Goal: Task Accomplishment & Management: Use online tool/utility

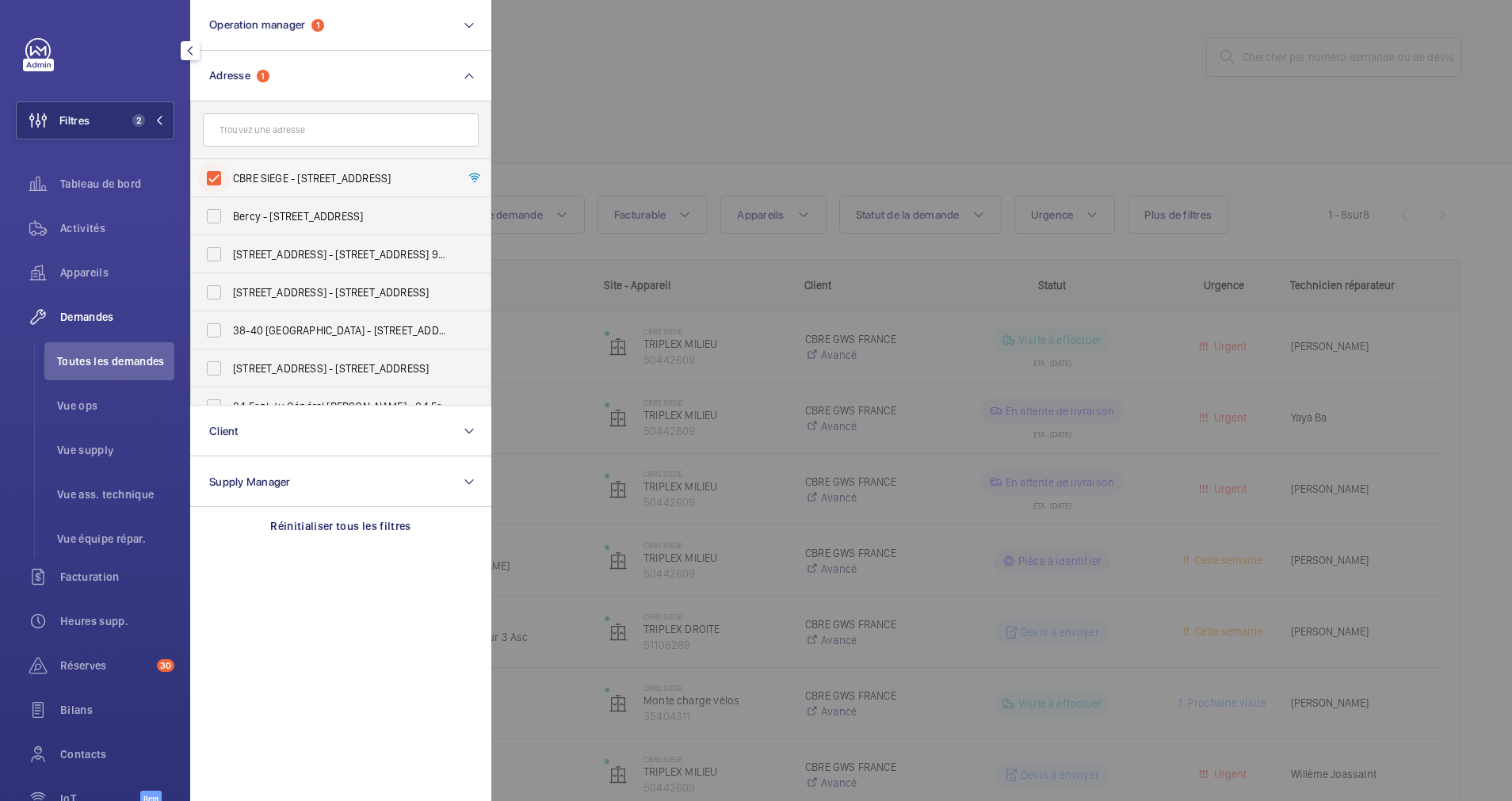
scroll to position [39, 0]
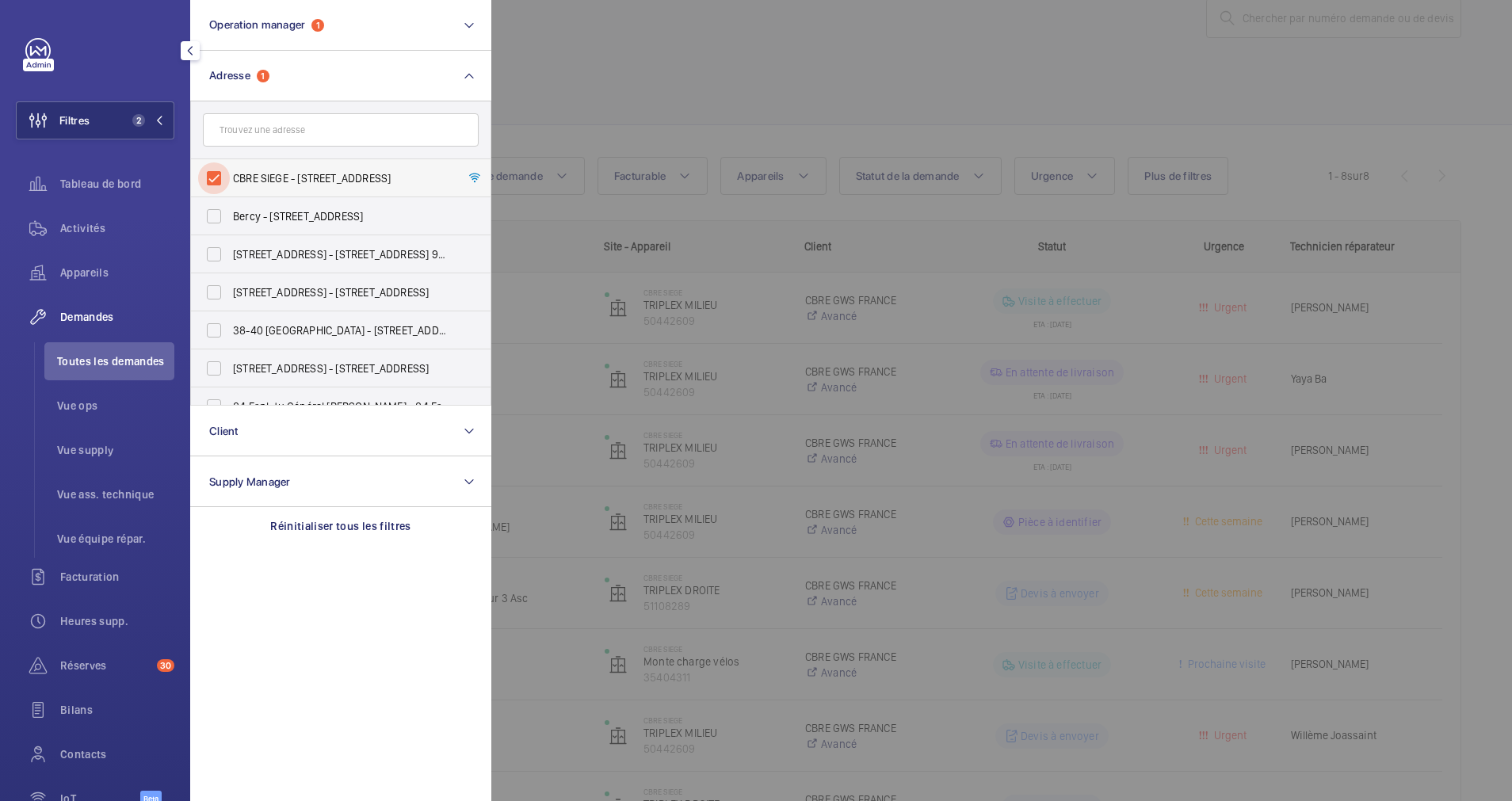
click at [218, 170] on input "CBRE SIEGE - [STREET_ADDRESS]" at bounding box center [214, 178] width 32 height 32
checkbox input "false"
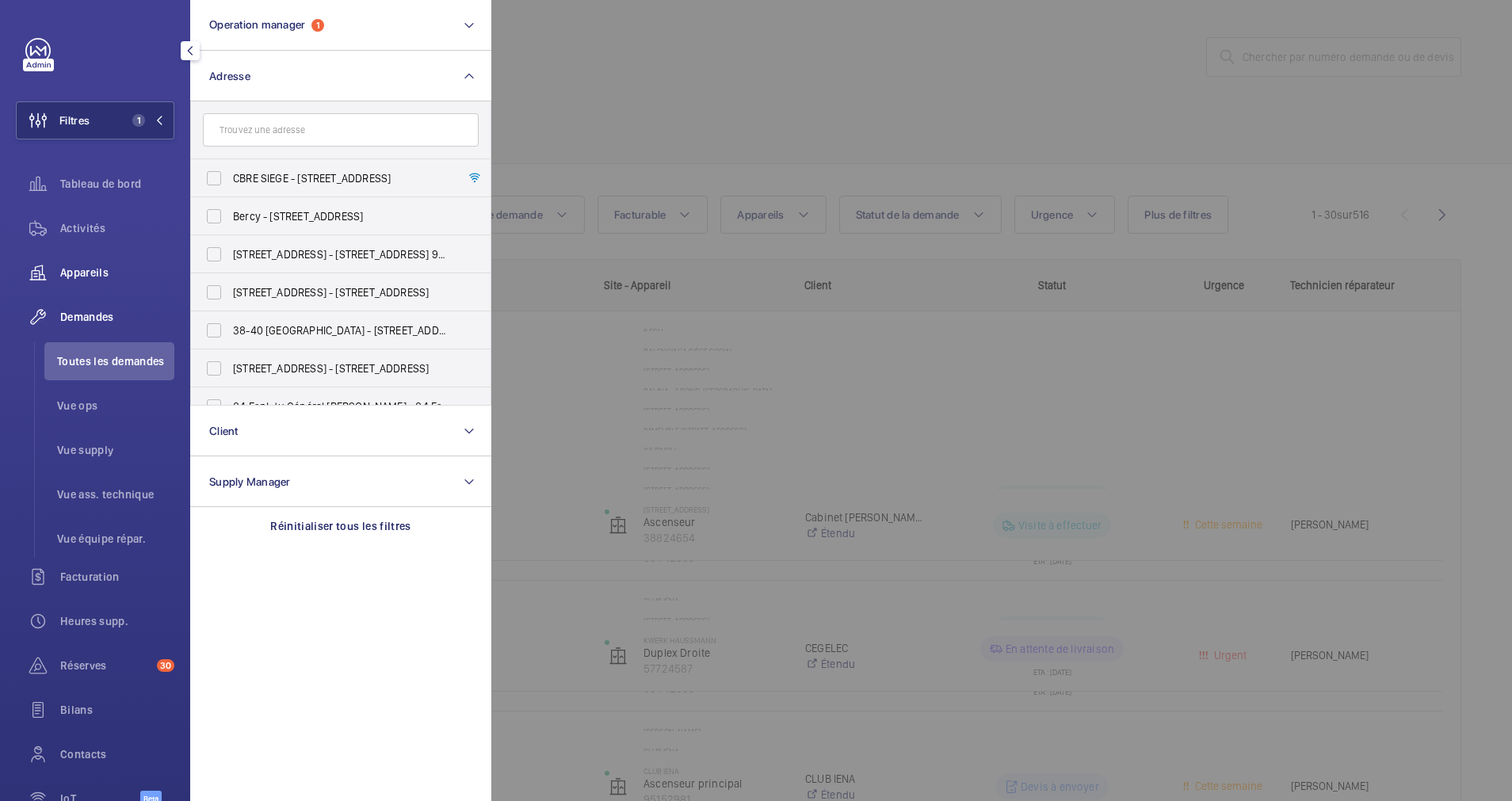
click at [75, 274] on span "Appareils" at bounding box center [118, 272] width 114 height 16
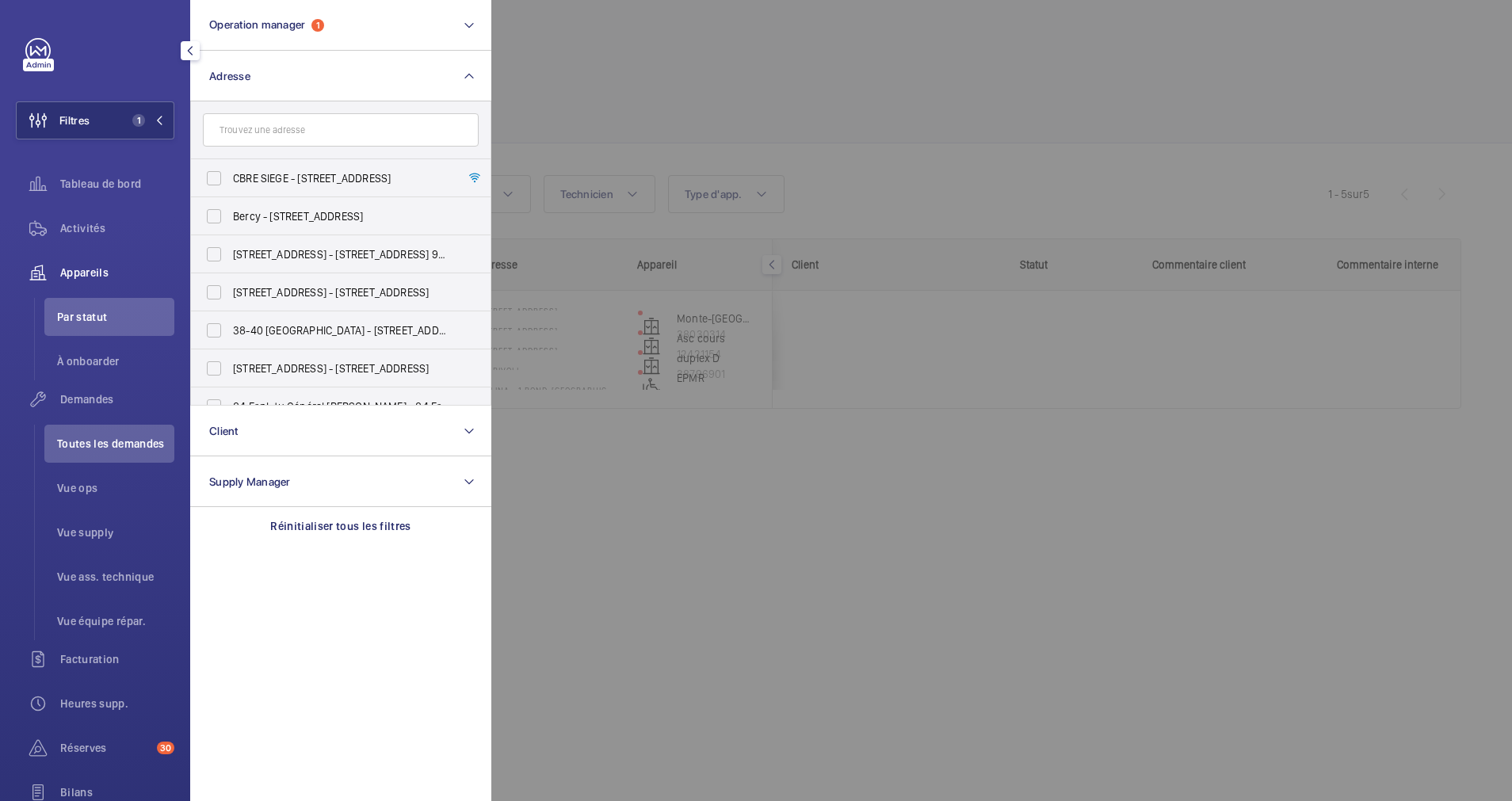
click at [717, 99] on div at bounding box center [1247, 400] width 1512 height 801
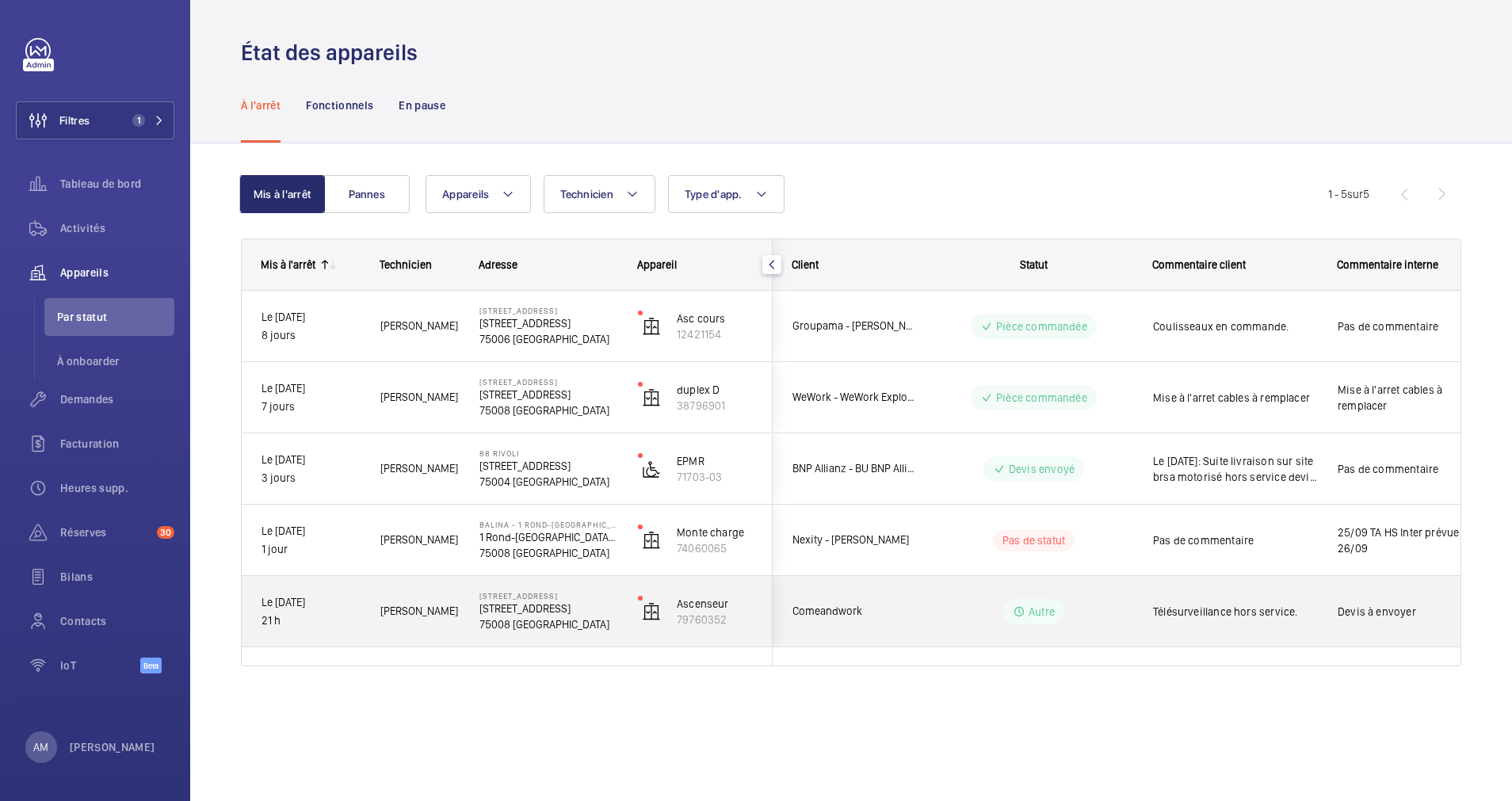
drag, startPoint x: 1084, startPoint y: 624, endPoint x: 1162, endPoint y: 585, distance: 87.2
click at [1084, 624] on div "Autre" at bounding box center [1025, 611] width 217 height 57
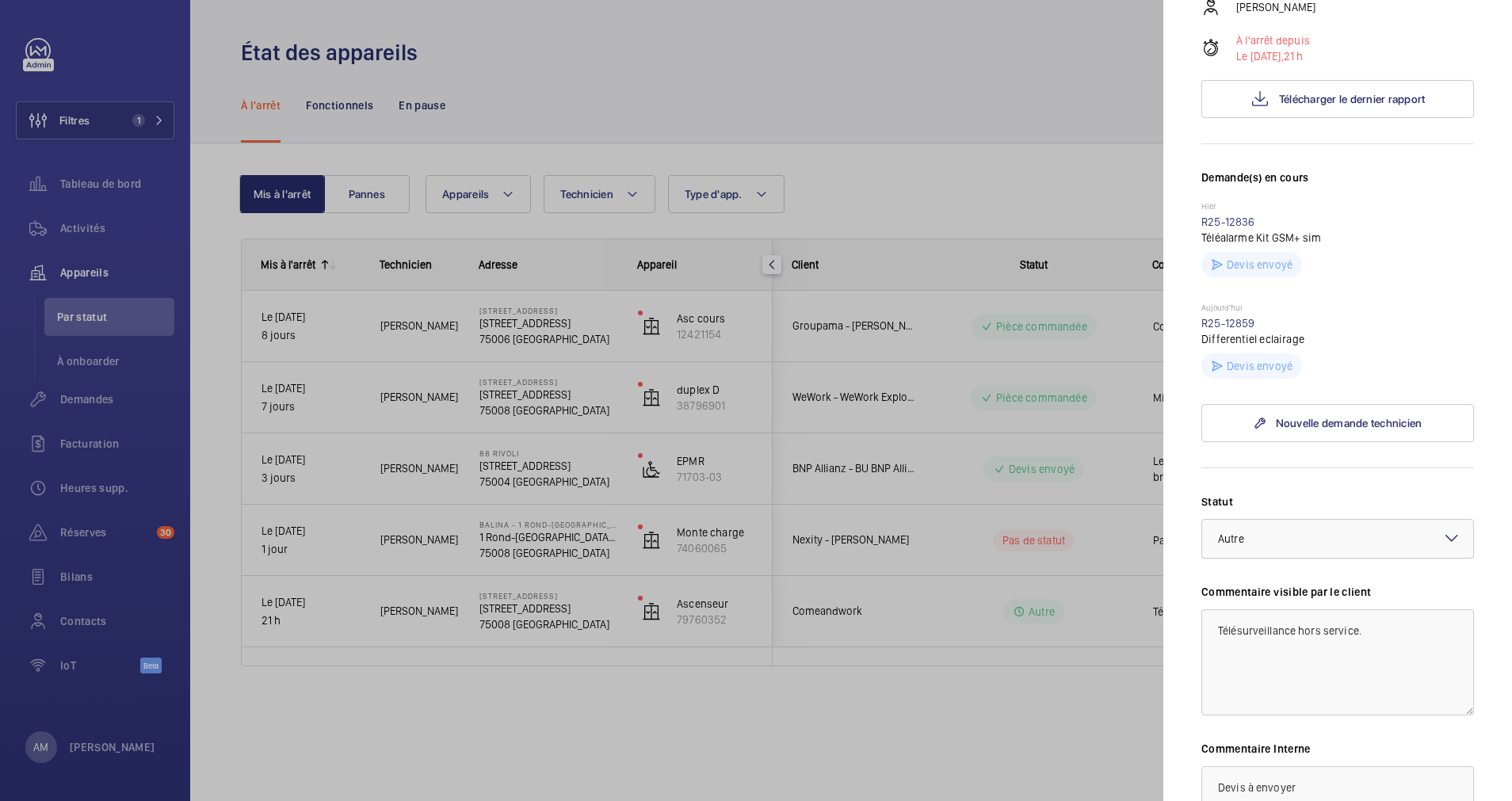
scroll to position [357, 0]
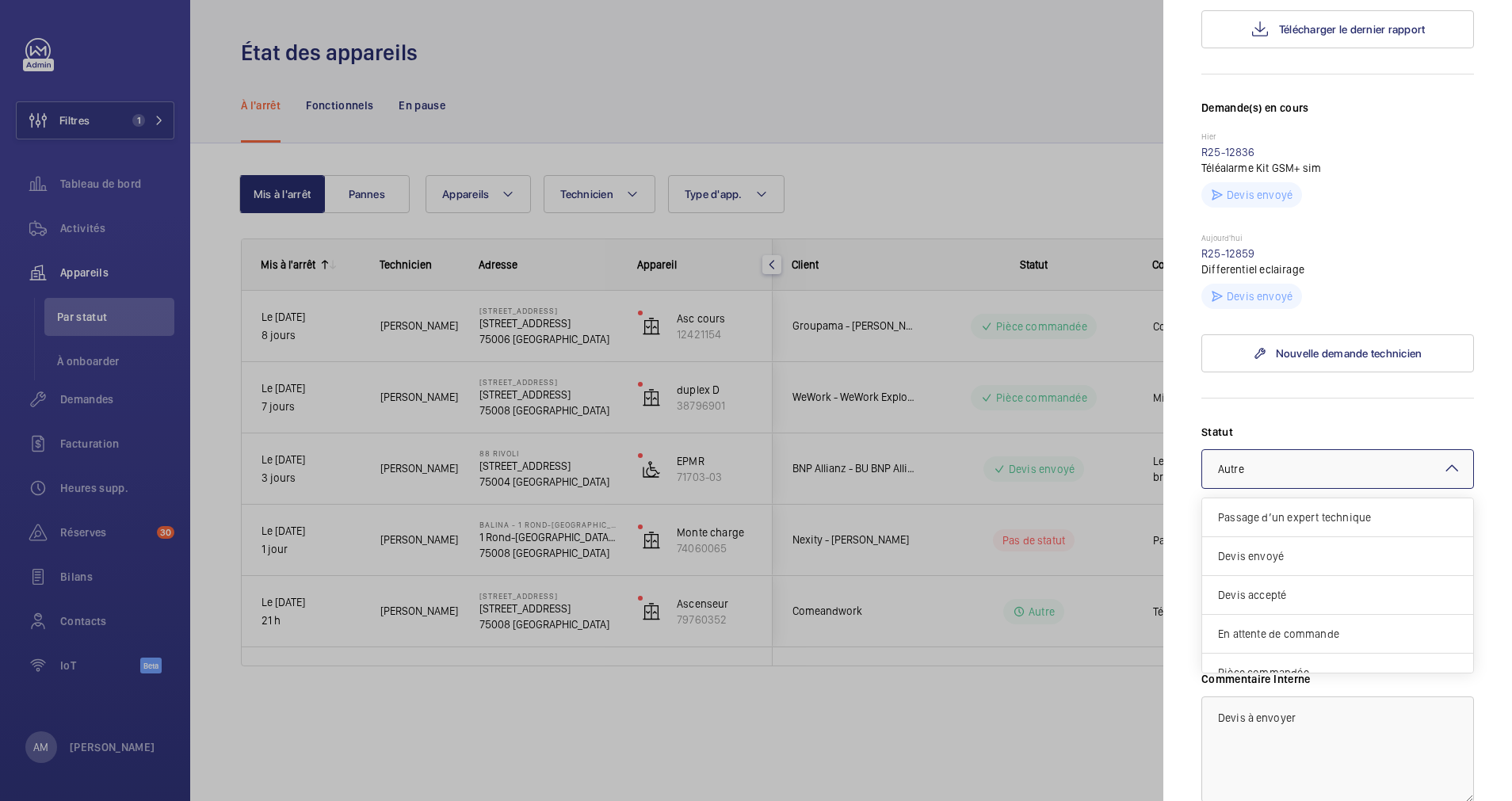
click at [1353, 470] on div at bounding box center [1338, 468] width 271 height 38
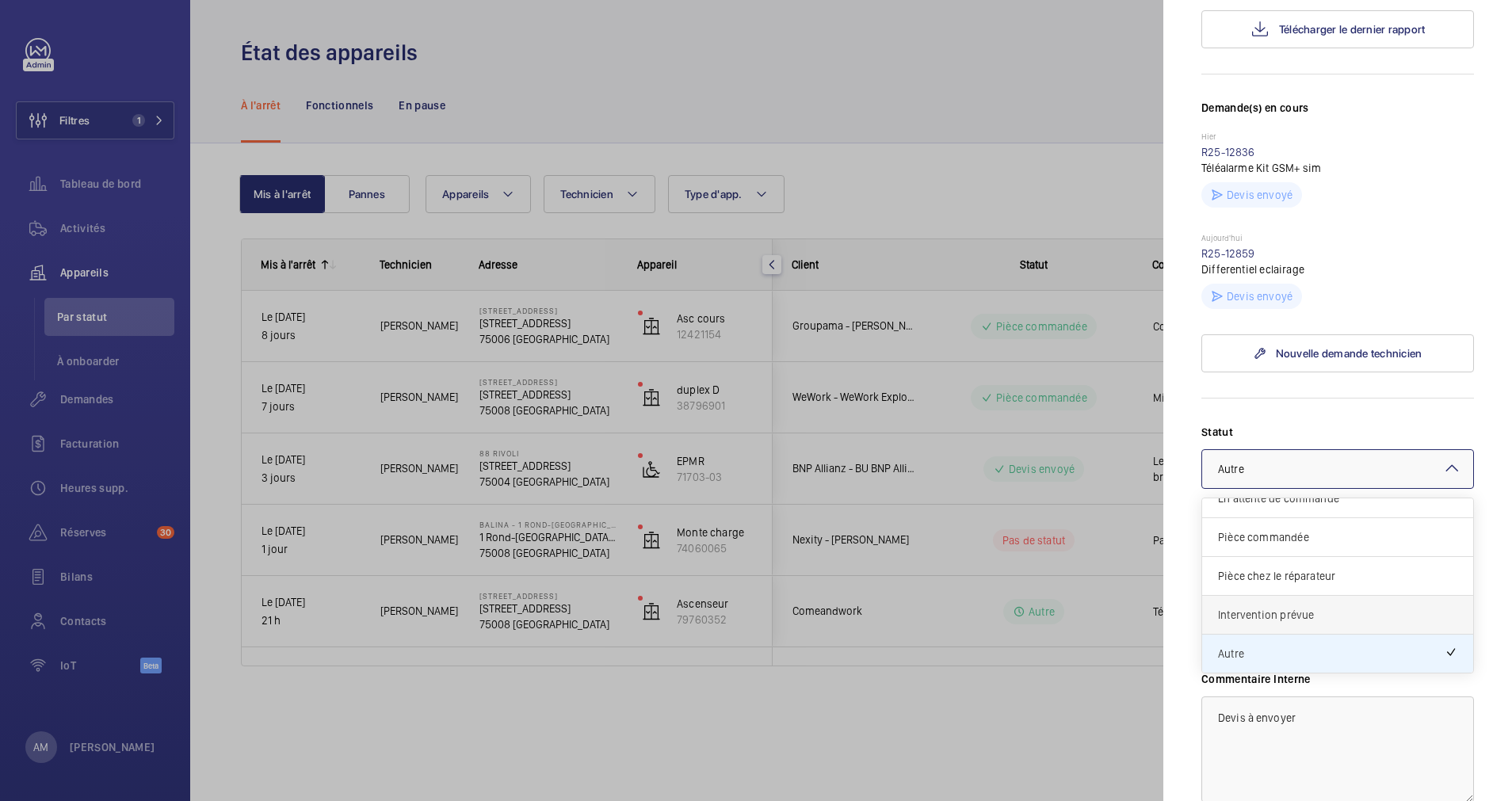
scroll to position [17, 0]
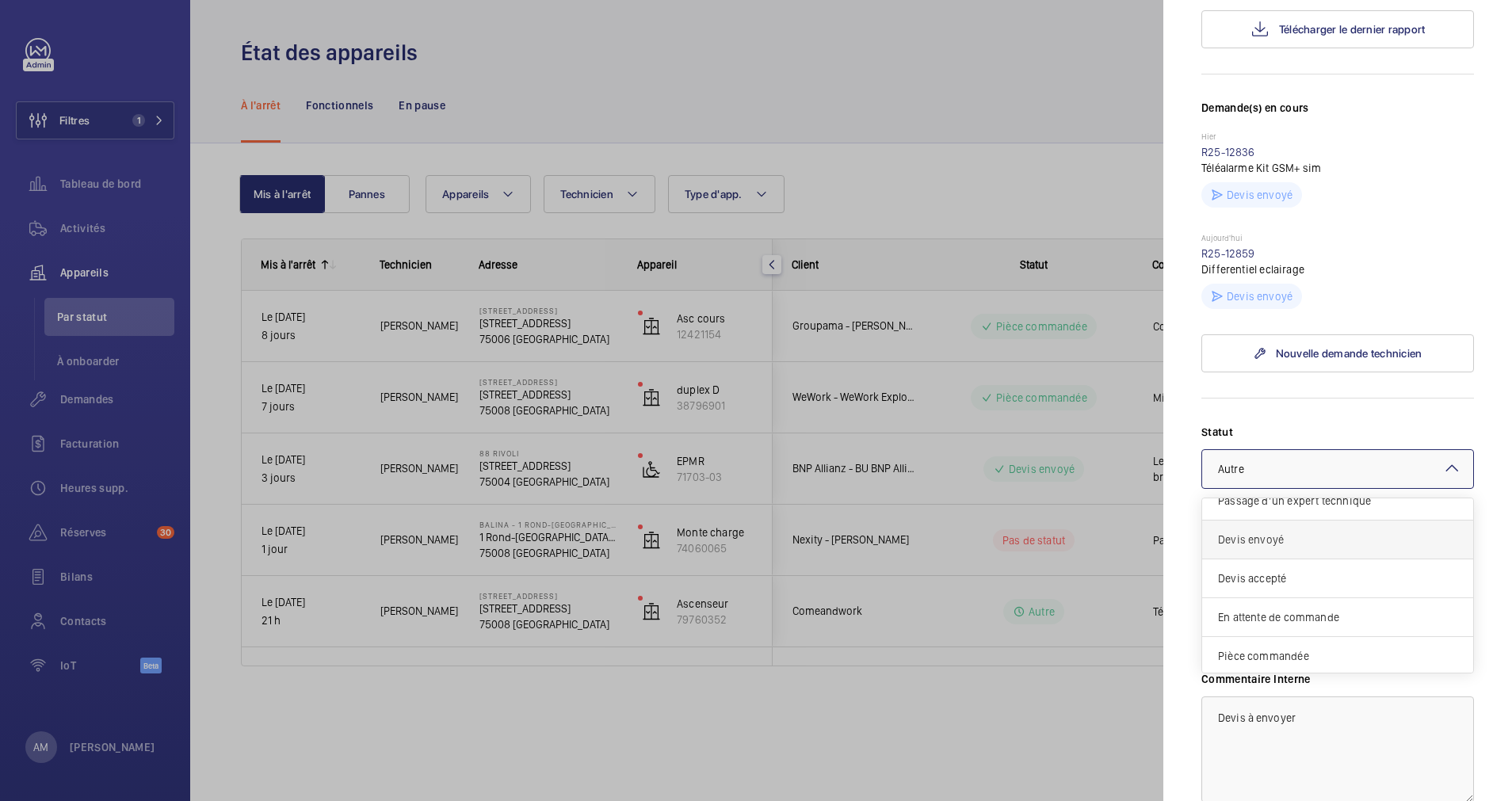
click at [1306, 536] on span "Devis envoyé" at bounding box center [1338, 539] width 240 height 16
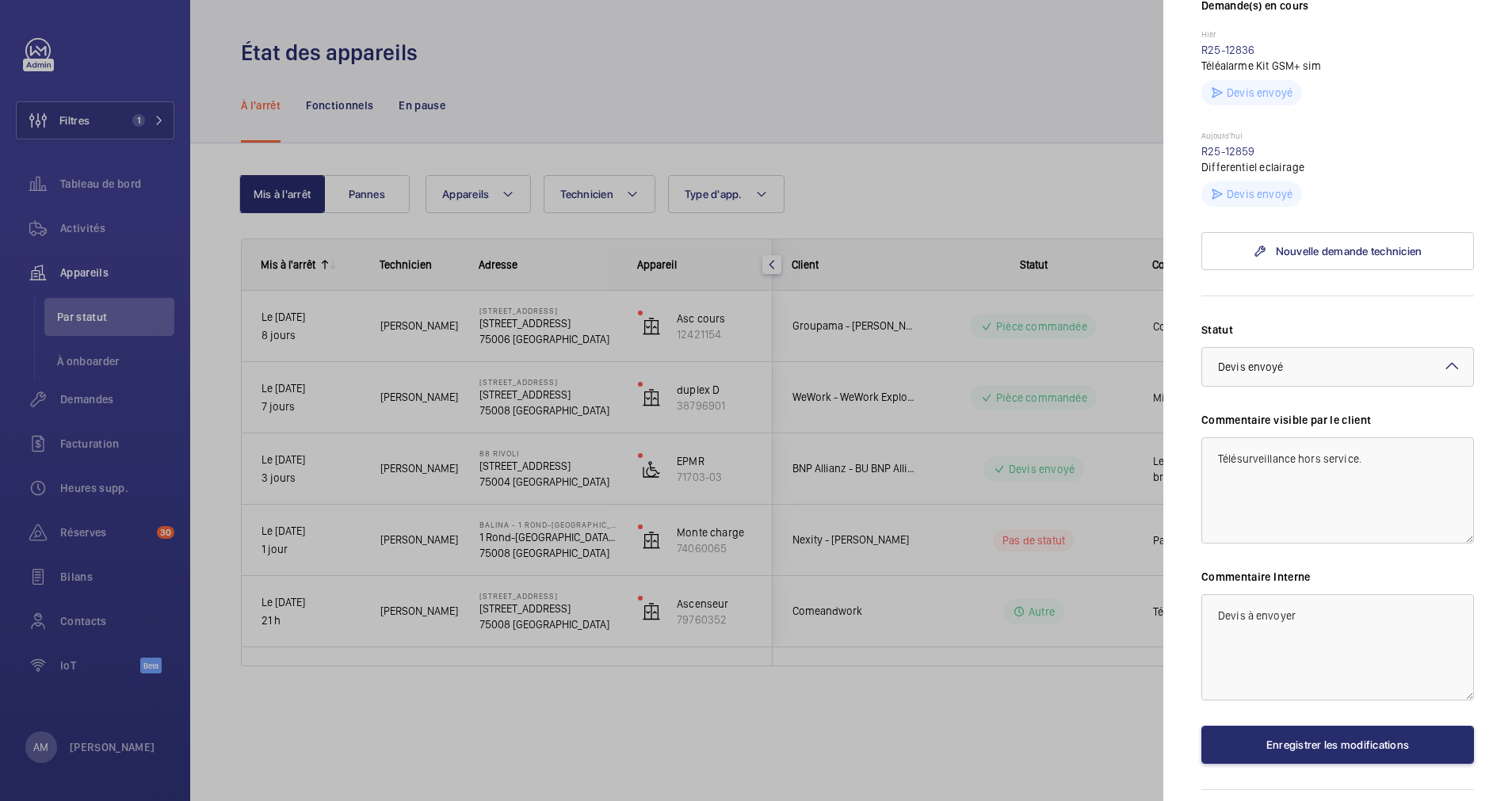
scroll to position [511, 0]
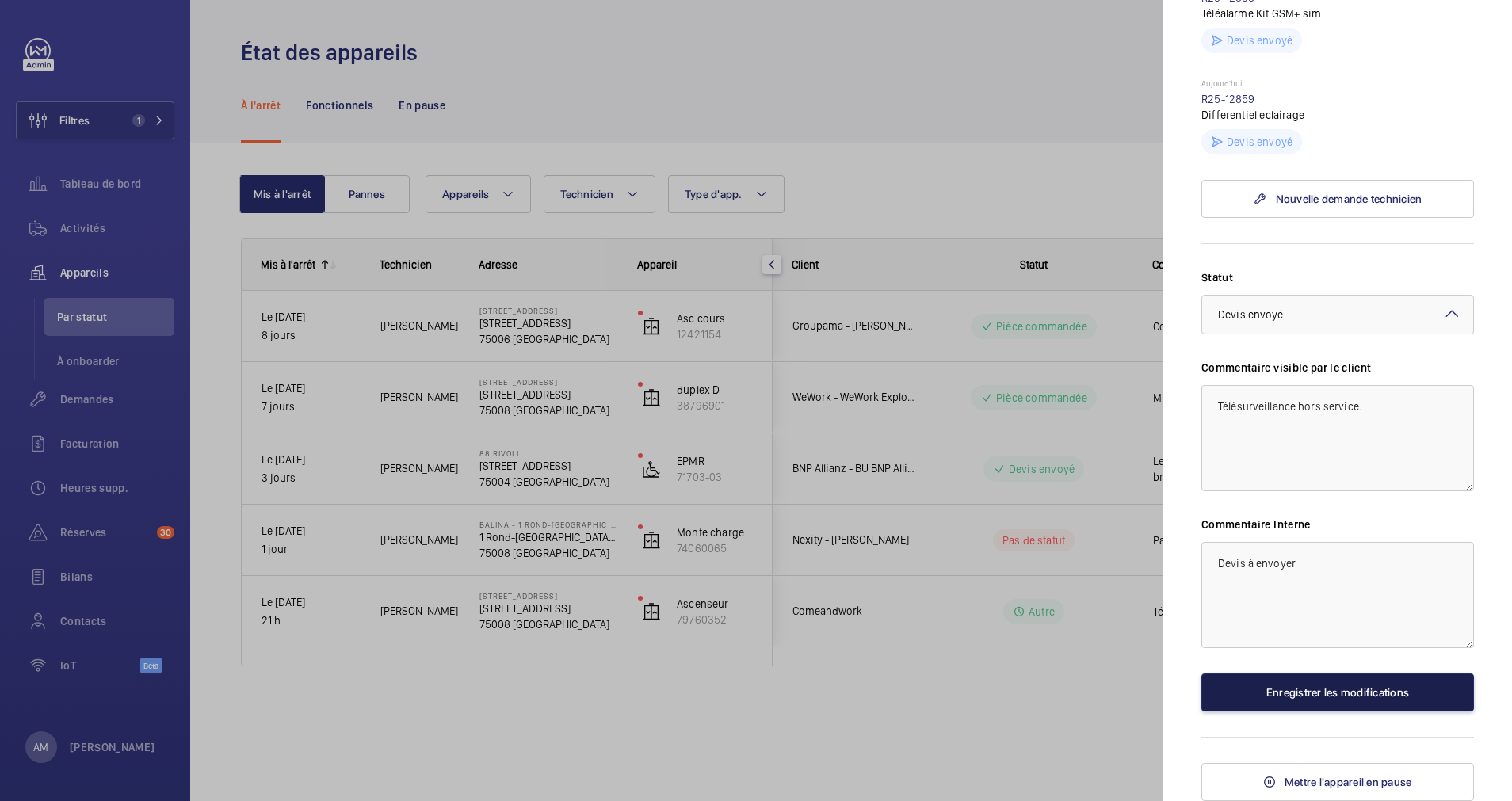
click at [1345, 686] on button "Enregistrer les modifications" at bounding box center [1338, 692] width 273 height 38
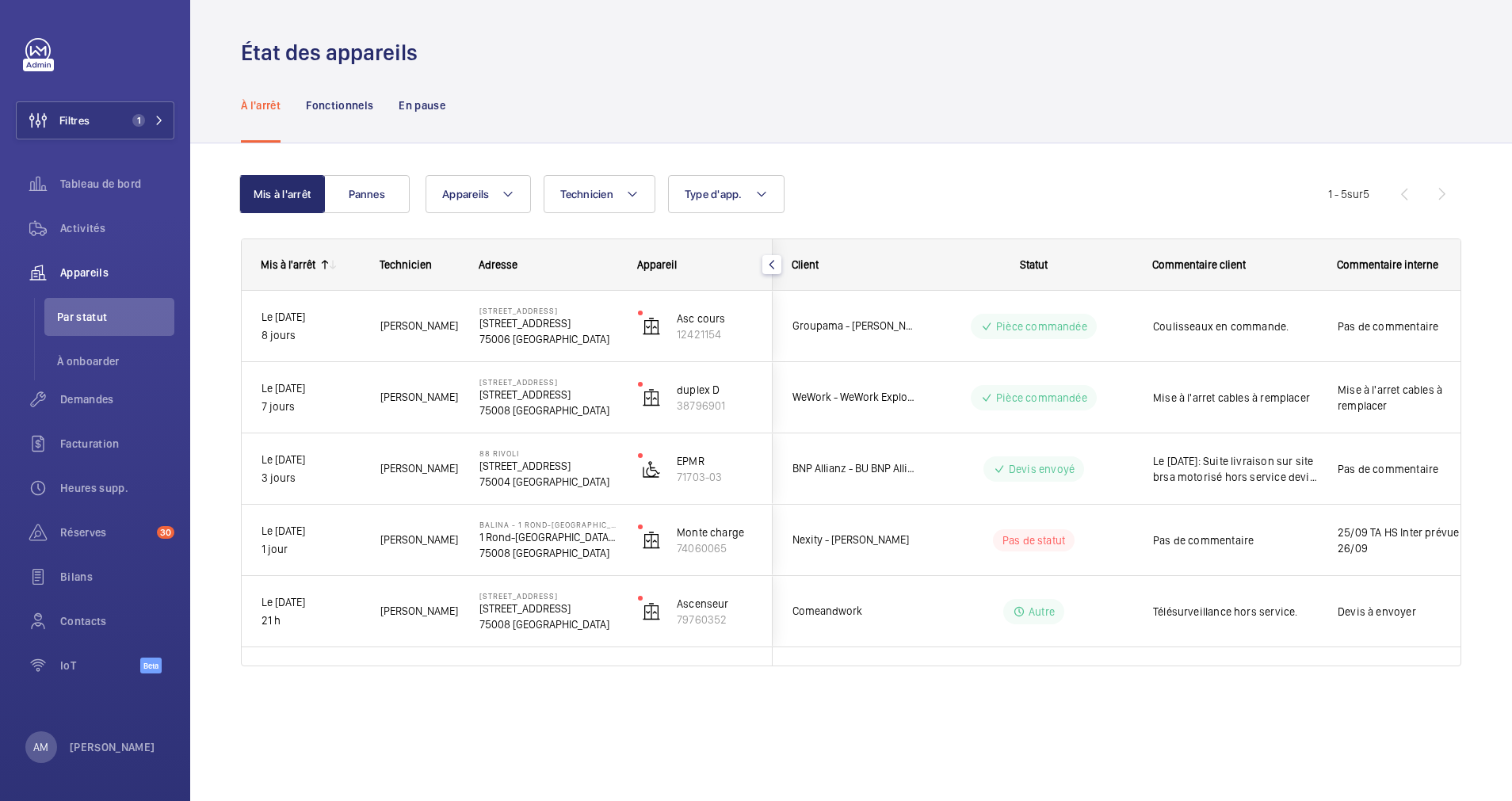
scroll to position [0, 0]
click at [84, 399] on span "Demandes" at bounding box center [118, 399] width 114 height 16
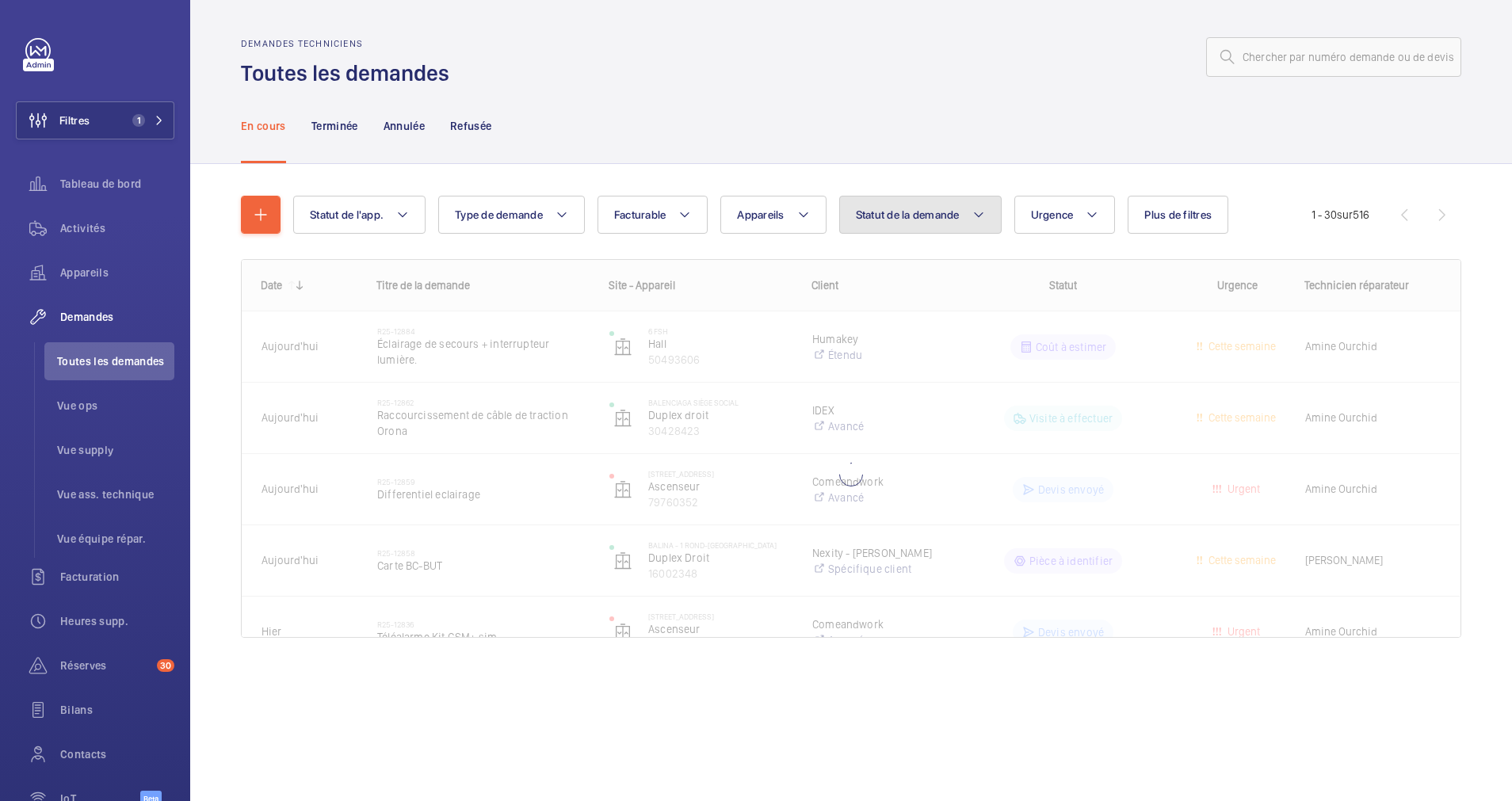
click at [955, 206] on button "Statut de la demande" at bounding box center [920, 214] width 162 height 38
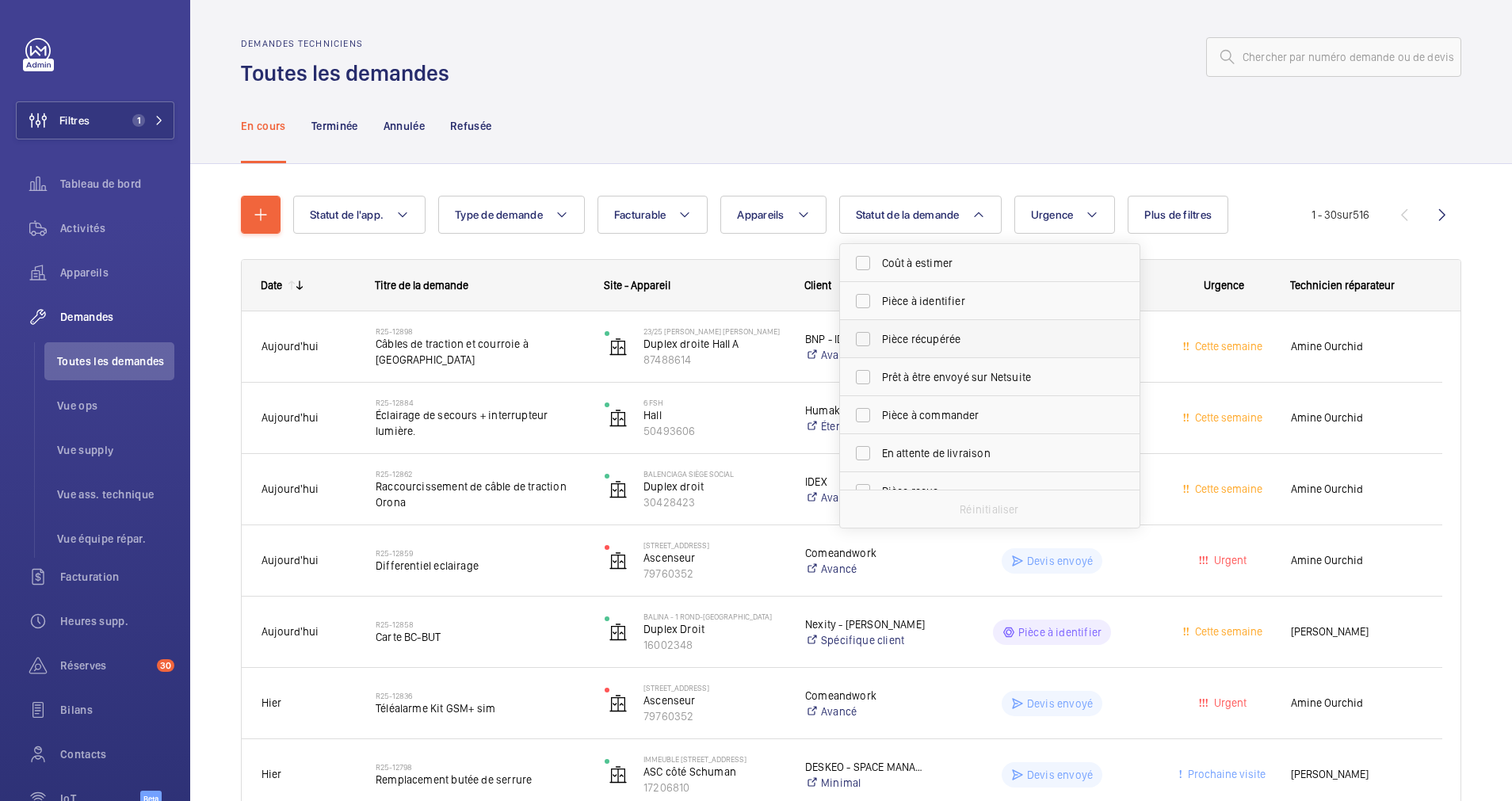
scroll to position [119, 0]
click at [890, 408] on span "Devis à envoyer" at bounding box center [991, 410] width 218 height 16
click at [879, 408] on input "Devis à envoyer" at bounding box center [863, 410] width 32 height 32
checkbox input "true"
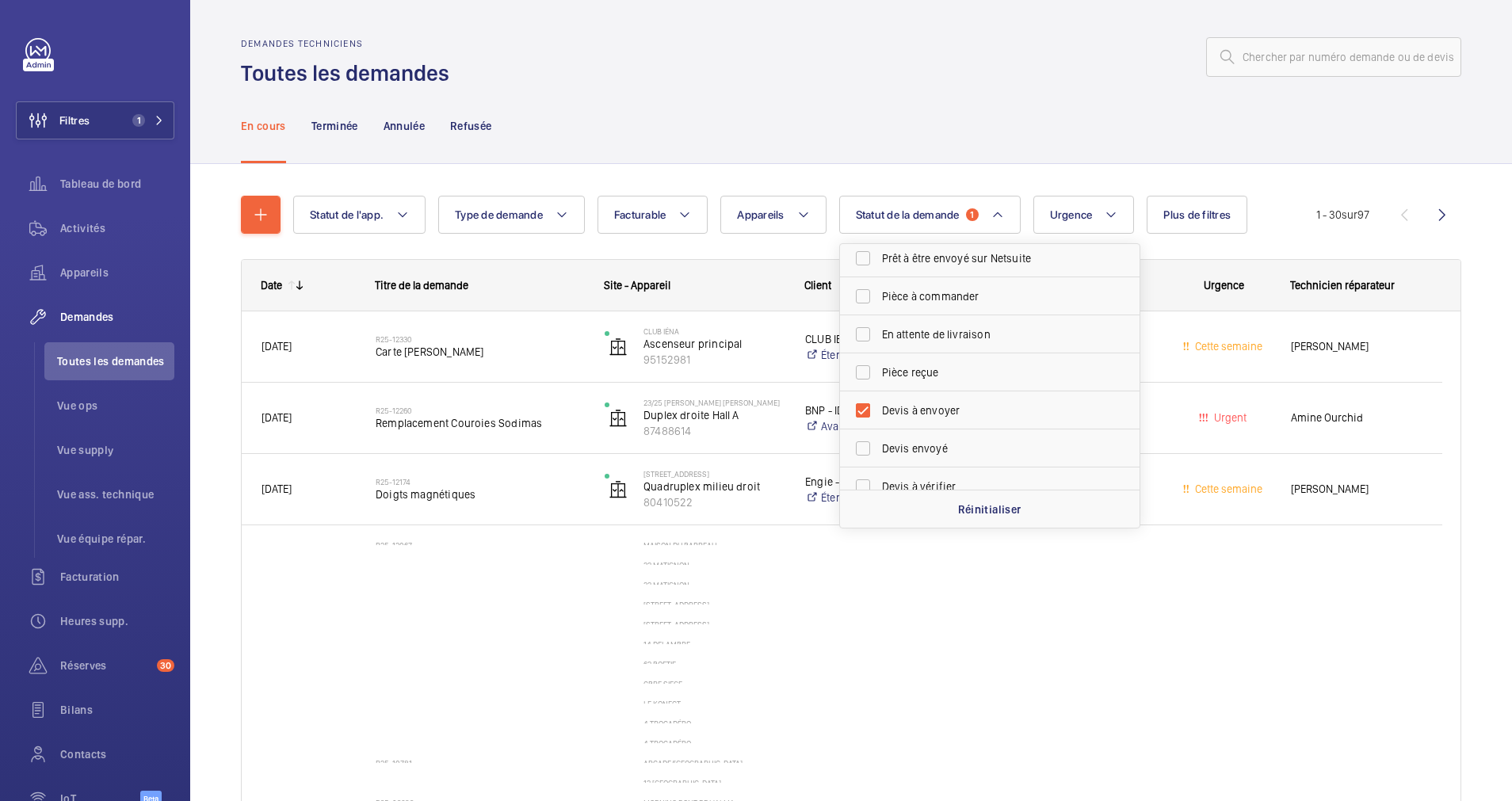
click at [932, 160] on div "En cours Terminée Annulée Refusée" at bounding box center [851, 126] width 1221 height 75
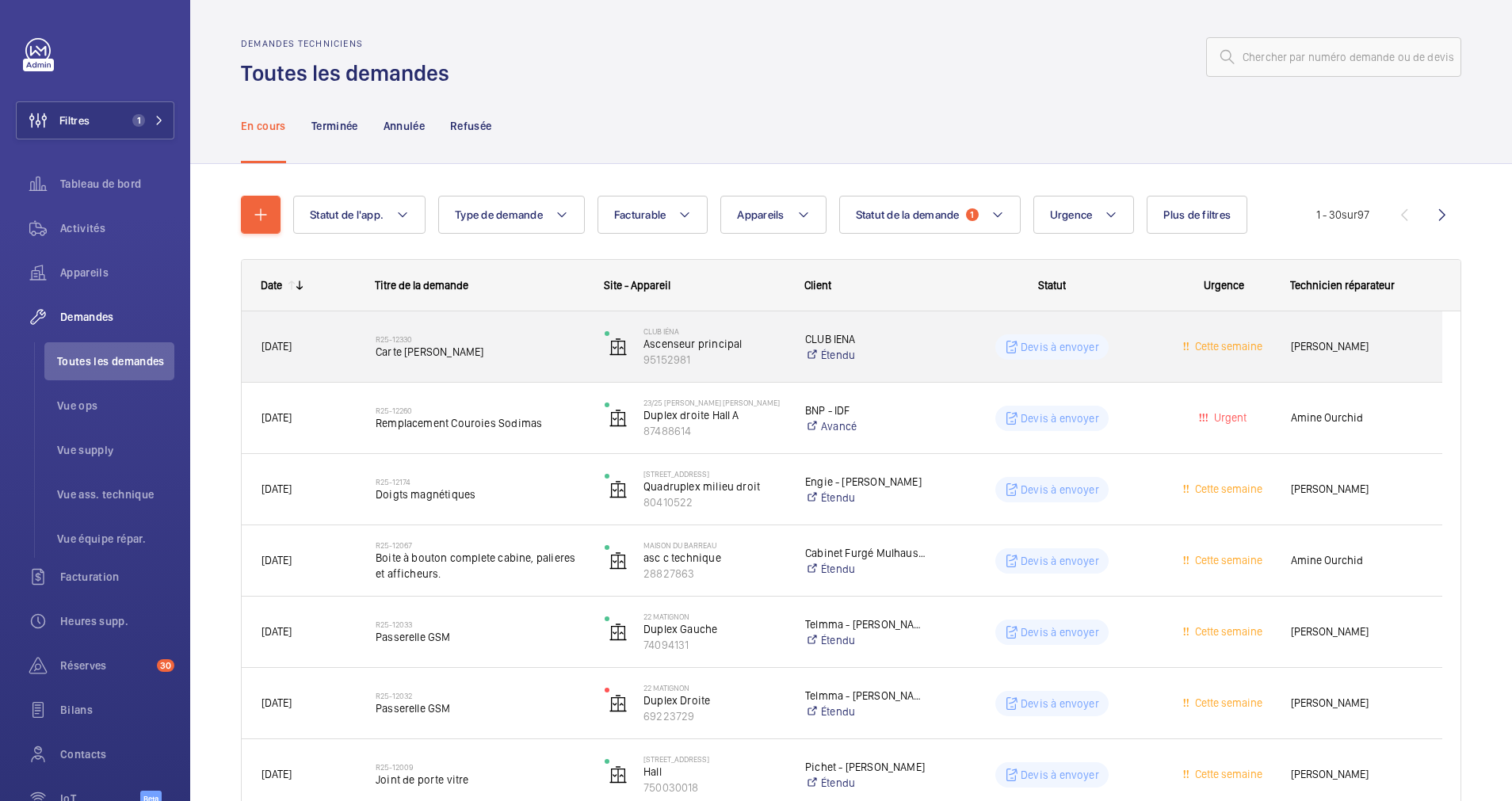
click at [519, 339] on h2 "R25-12330" at bounding box center [479, 339] width 208 height 9
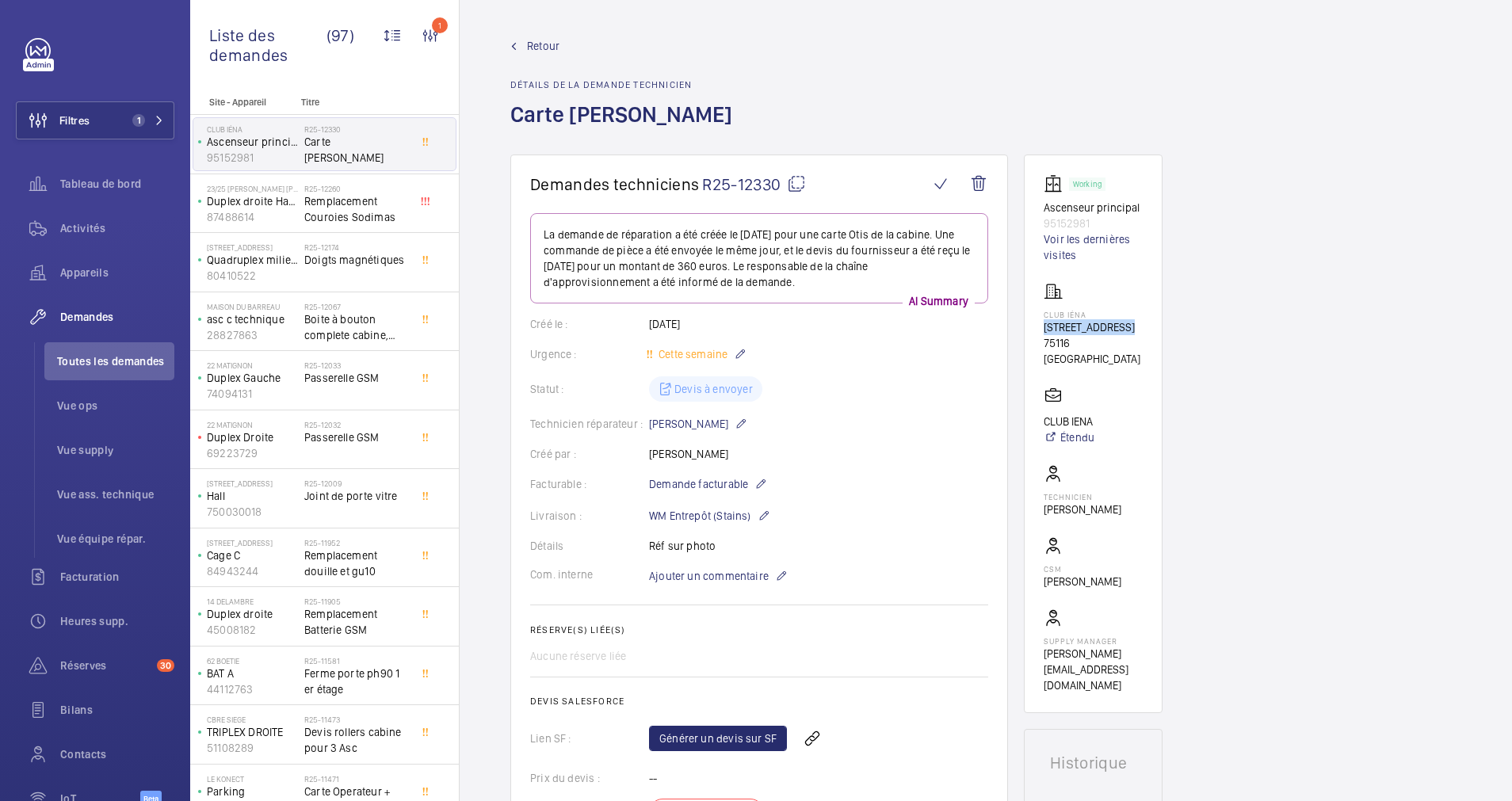
drag, startPoint x: 1046, startPoint y: 328, endPoint x: 1127, endPoint y: 326, distance: 81.0
click at [1127, 326] on p "9 Avenue d'Iéna, 75116 PARIS" at bounding box center [1093, 327] width 99 height 16
drag, startPoint x: 1127, startPoint y: 326, endPoint x: 1107, endPoint y: 322, distance: 20.4
copy p "9 Avenue d'Iéna,"
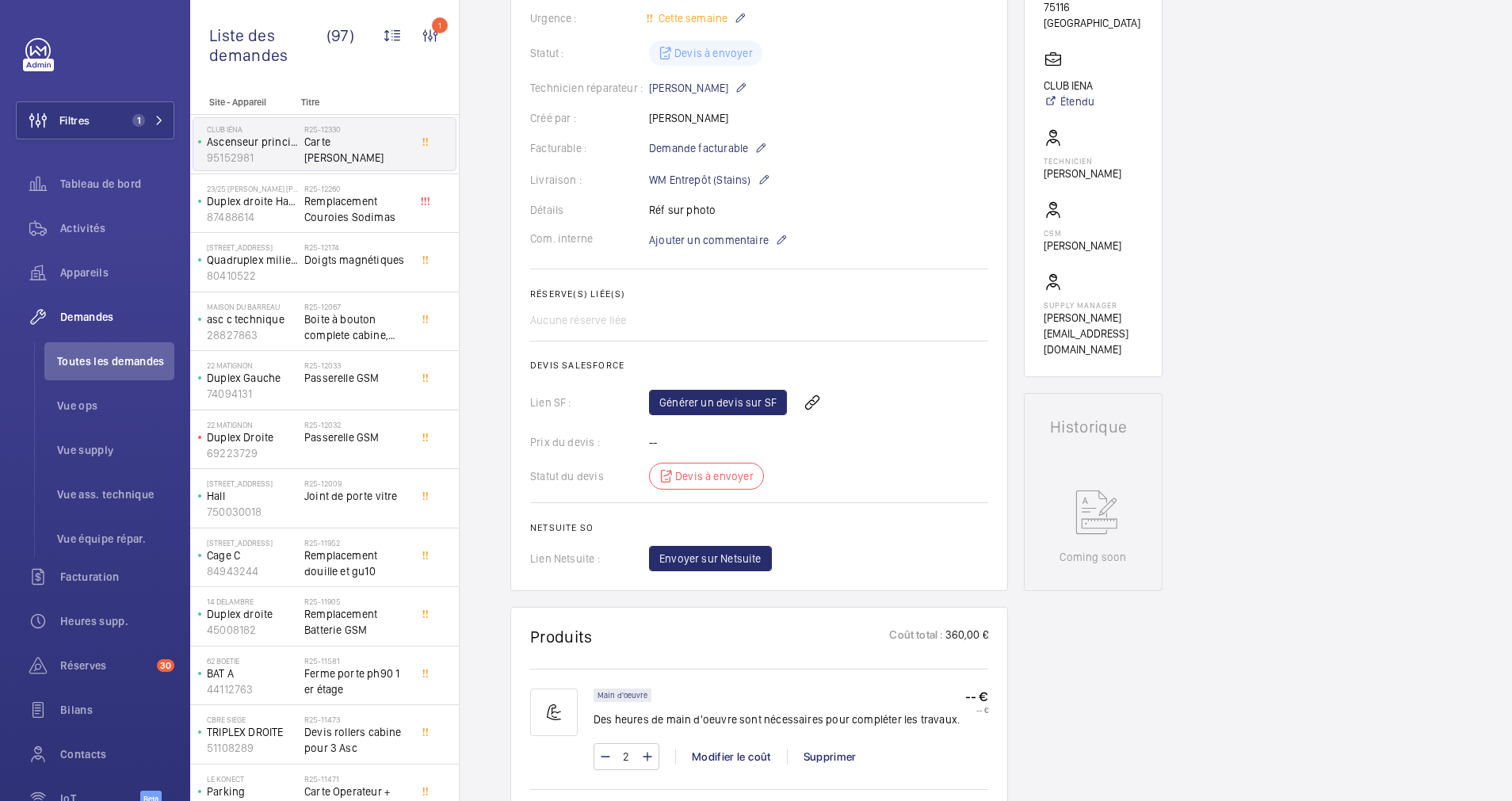
scroll to position [357, 0]
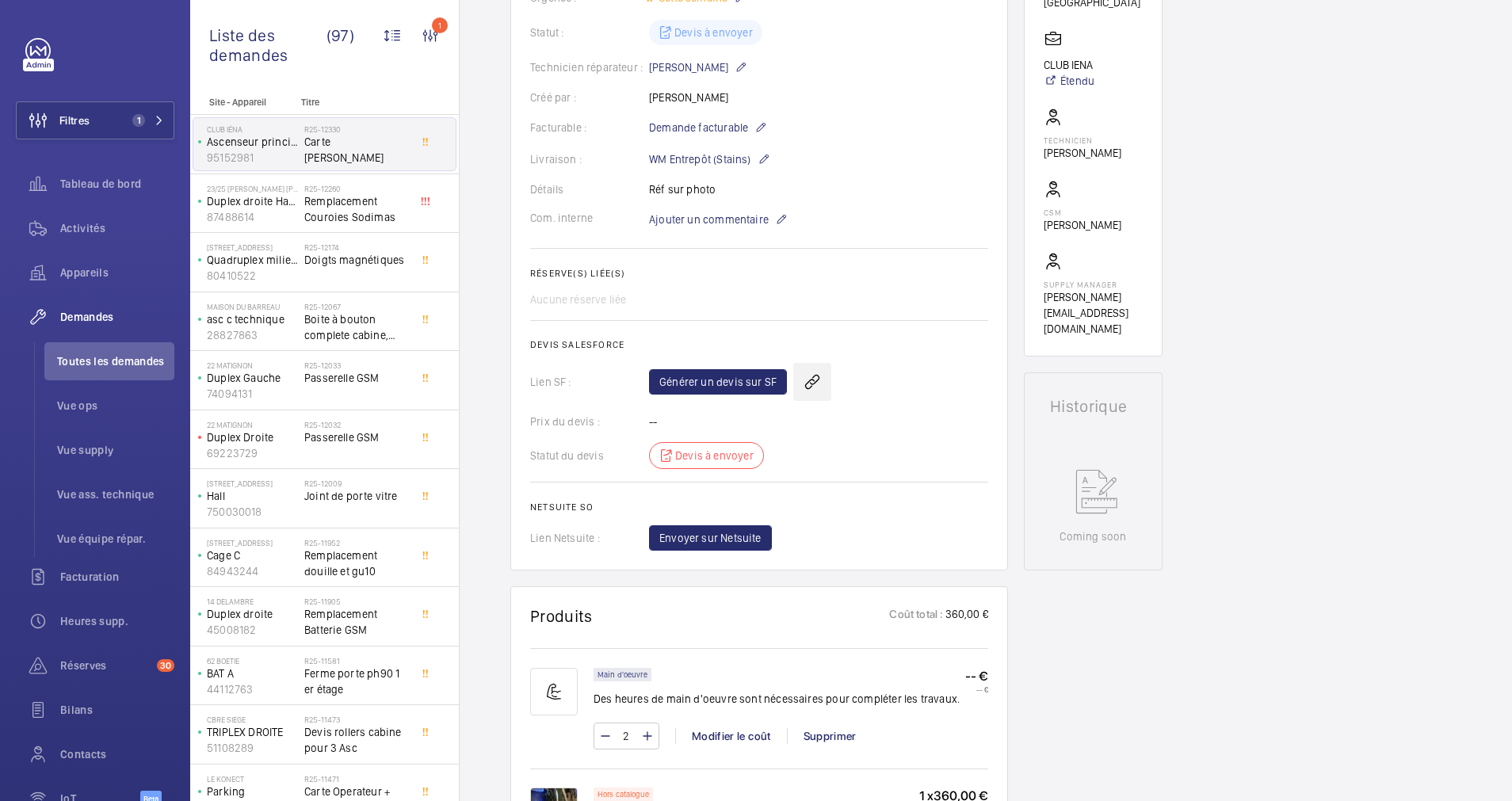
click at [811, 373] on wm-front-icon-button at bounding box center [812, 381] width 38 height 38
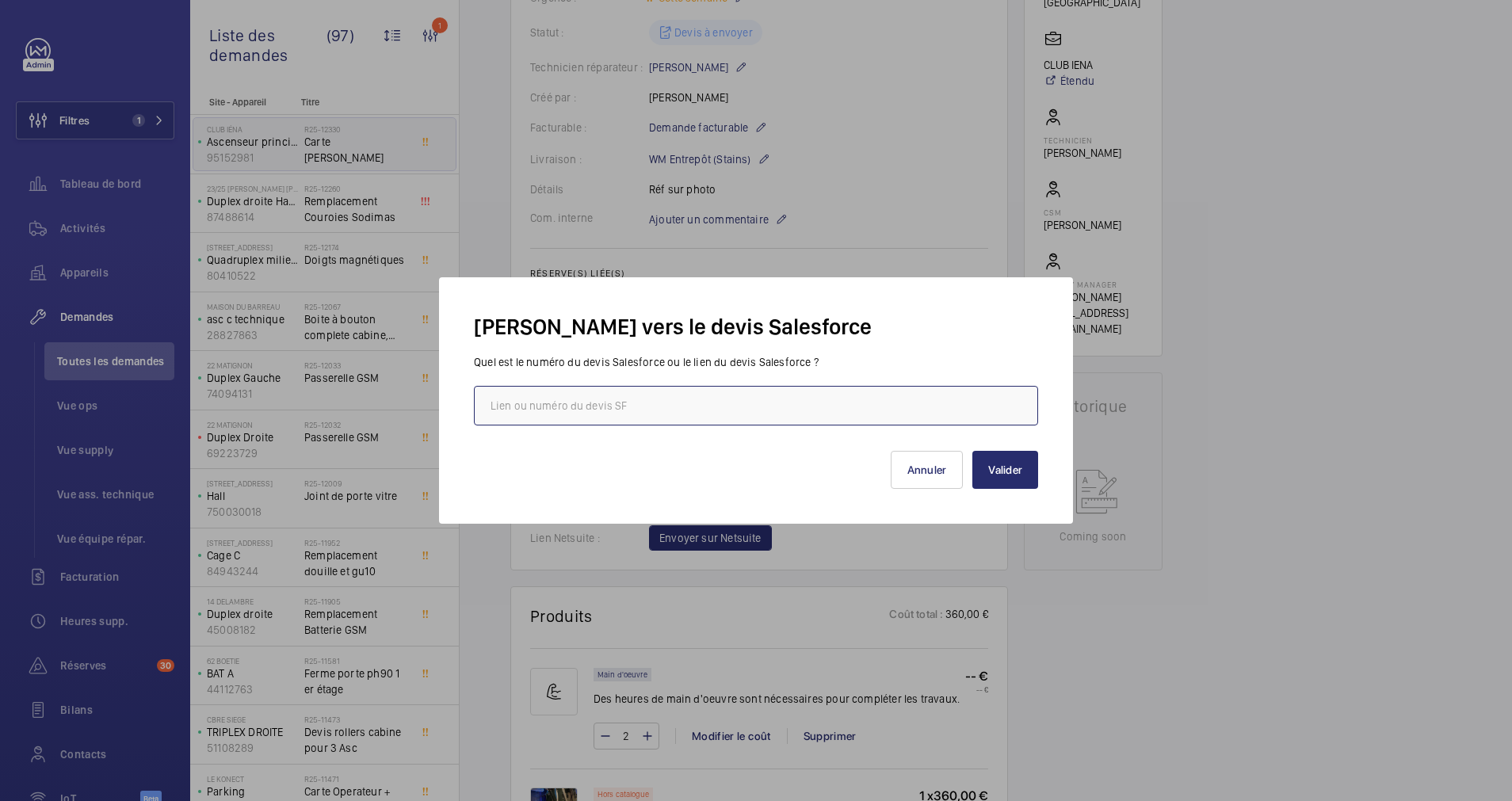
paste input "https://wemaintain.lightning.force.com/lightning/r/Quote/0Q0SZ0000098Rx70AE/view"
type input "https://wemaintain.lightning.force.com/lightning/r/Quote/0Q0SZ0000098Rx70AE/view"
click at [1018, 464] on button "Valider" at bounding box center [1005, 469] width 66 height 38
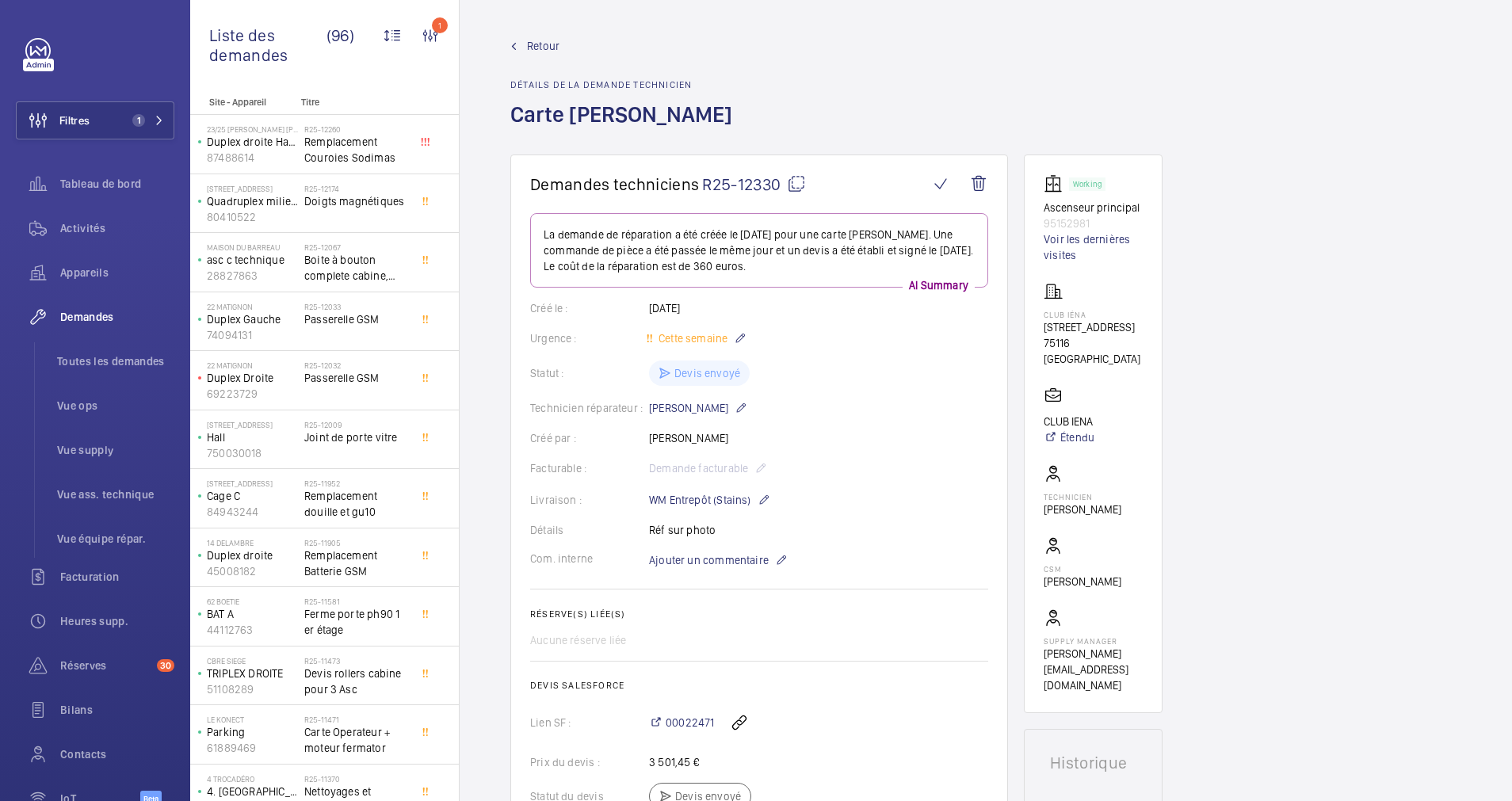
click at [535, 46] on span "Retour" at bounding box center [543, 45] width 32 height 16
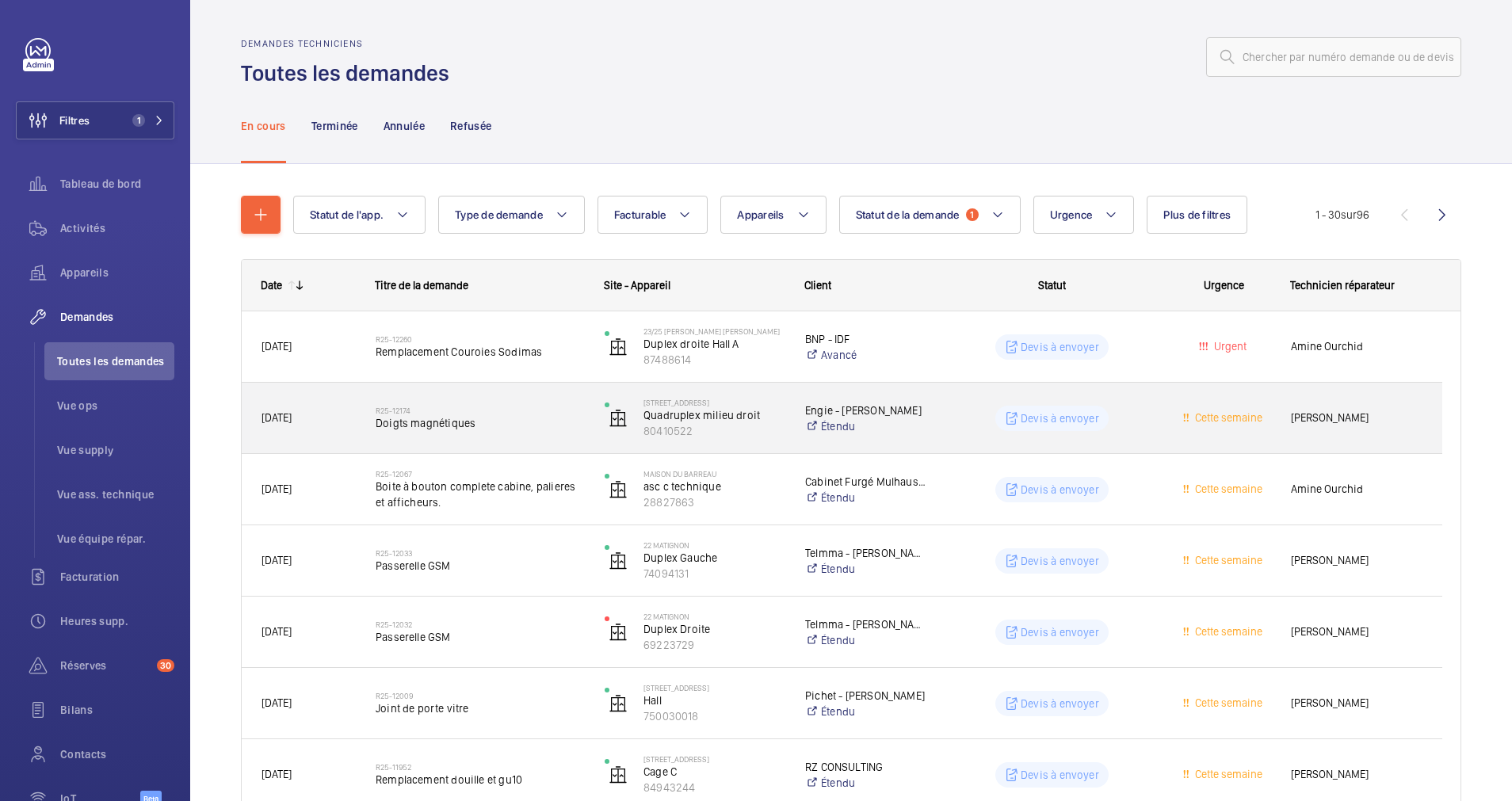
click at [542, 409] on h2 "R25-12174" at bounding box center [479, 410] width 208 height 9
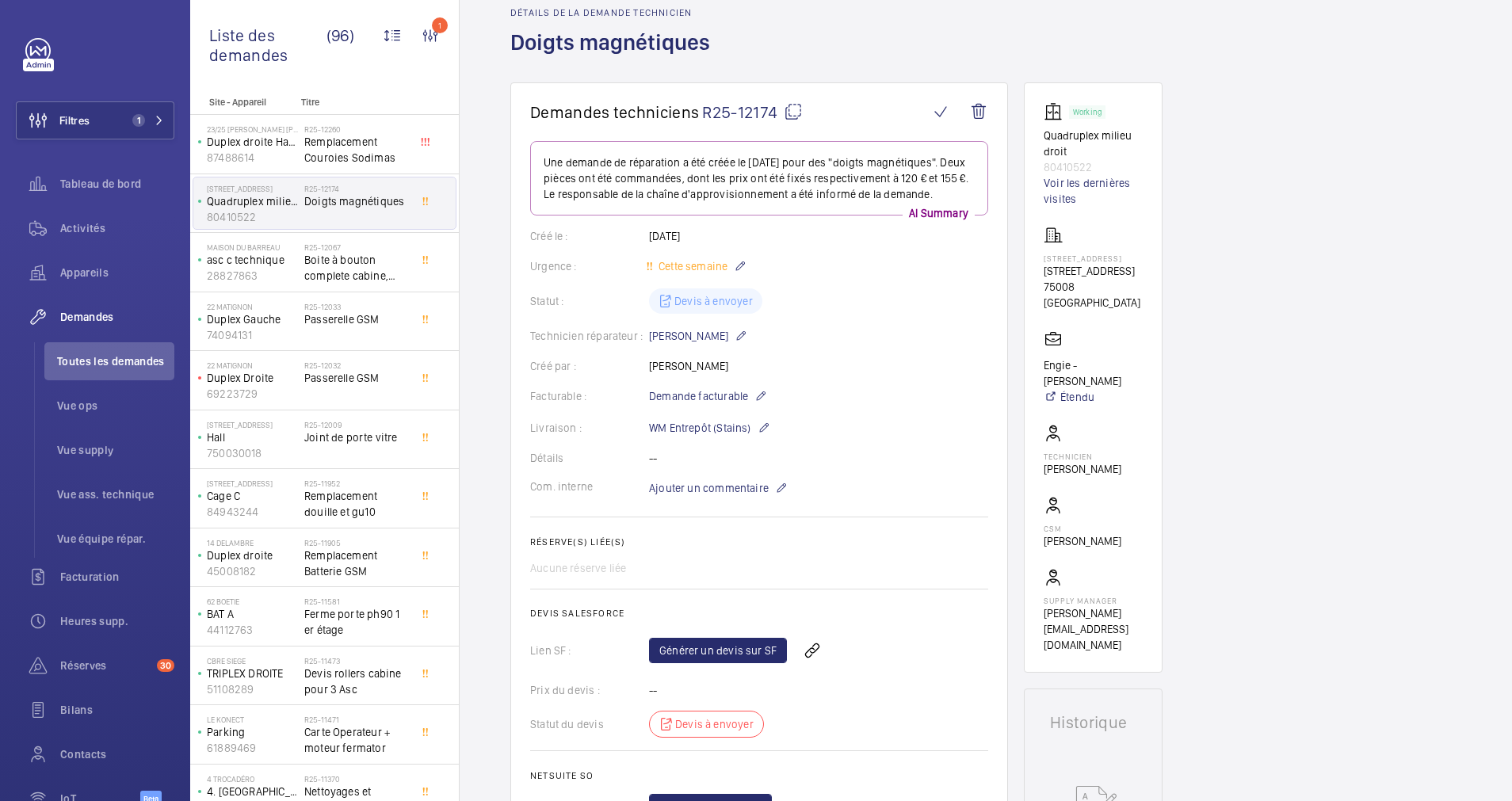
scroll to position [119, 0]
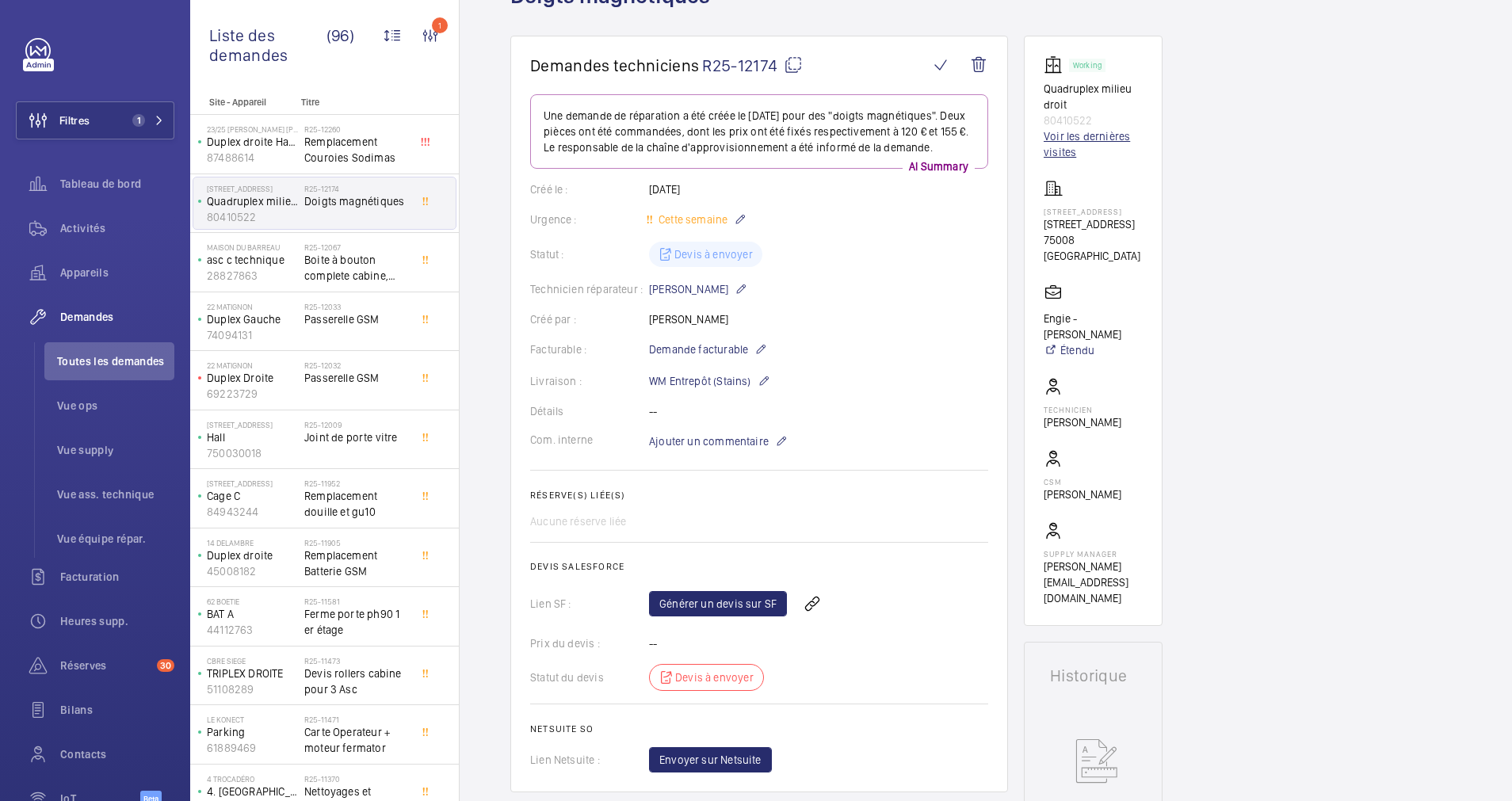
click at [1072, 132] on link "Voir les dernières visites" at bounding box center [1093, 144] width 99 height 32
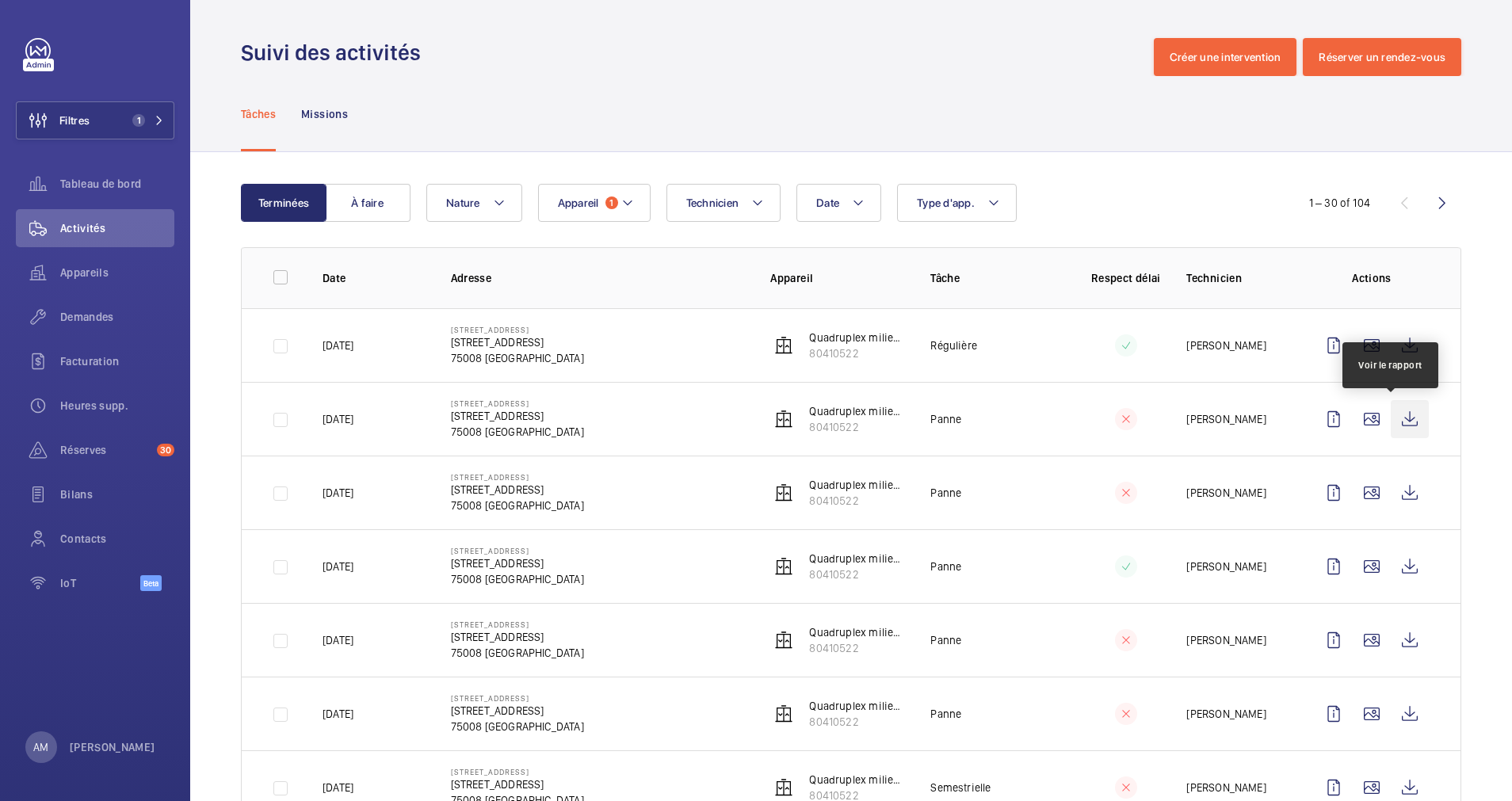
click at [1391, 420] on wm-front-icon-button at bounding box center [1409, 418] width 38 height 38
click at [1353, 415] on wm-front-icon-button at bounding box center [1372, 418] width 38 height 38
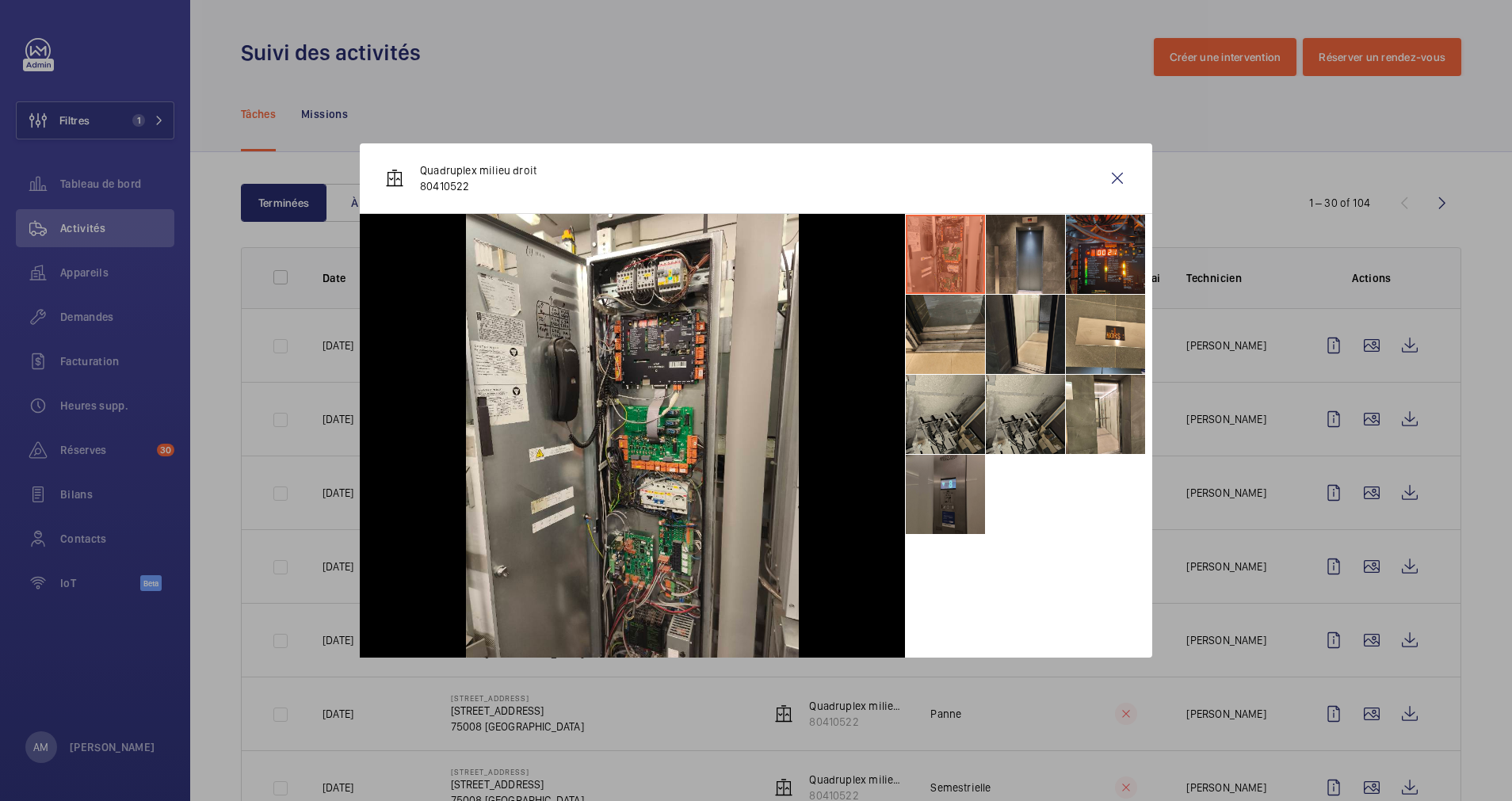
click at [949, 495] on li at bounding box center [946, 495] width 79 height 79
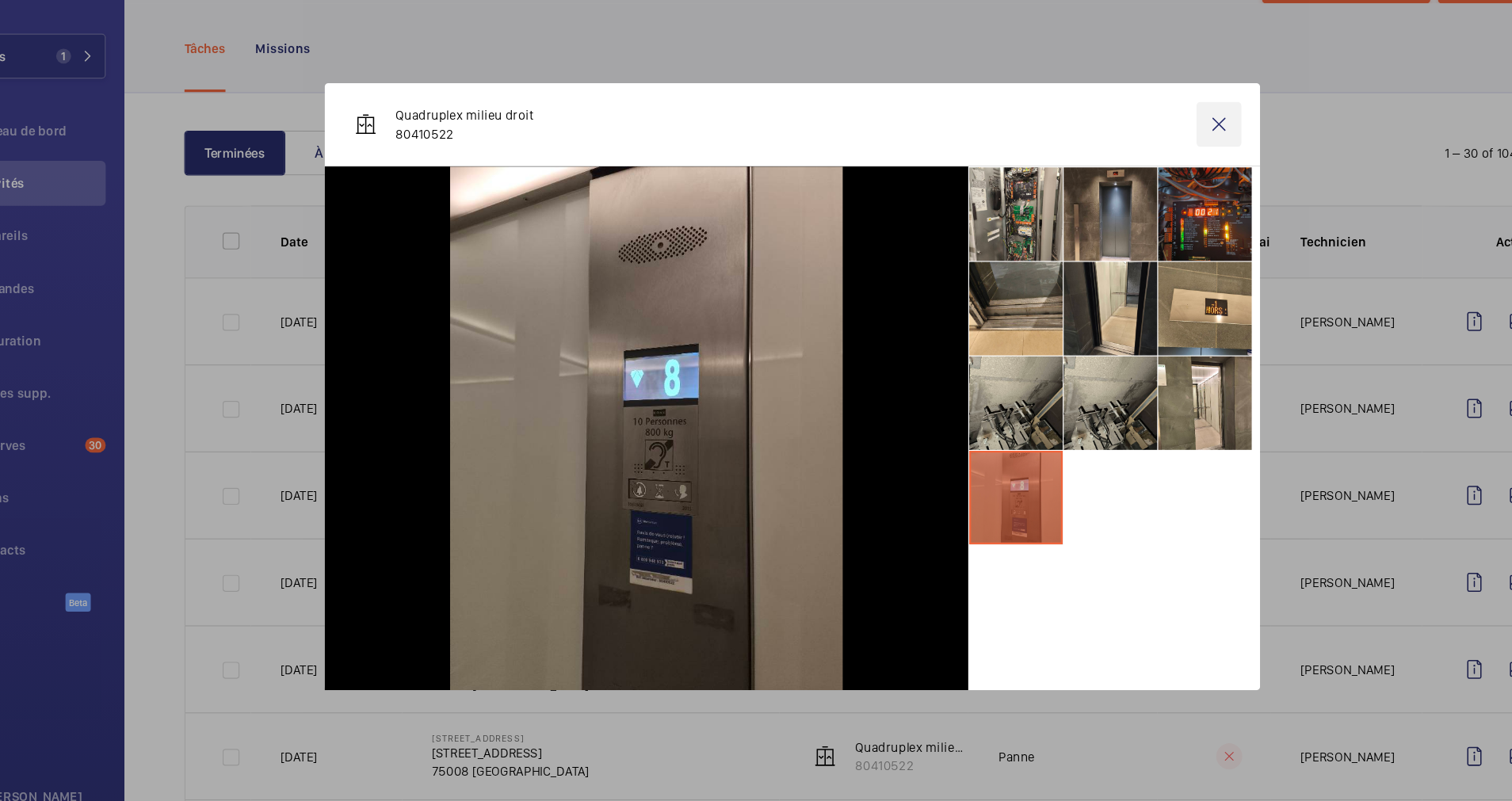
drag, startPoint x: 1114, startPoint y: 176, endPoint x: 1062, endPoint y: 224, distance: 70.8
click at [1115, 175] on wm-front-icon-button at bounding box center [1117, 178] width 38 height 38
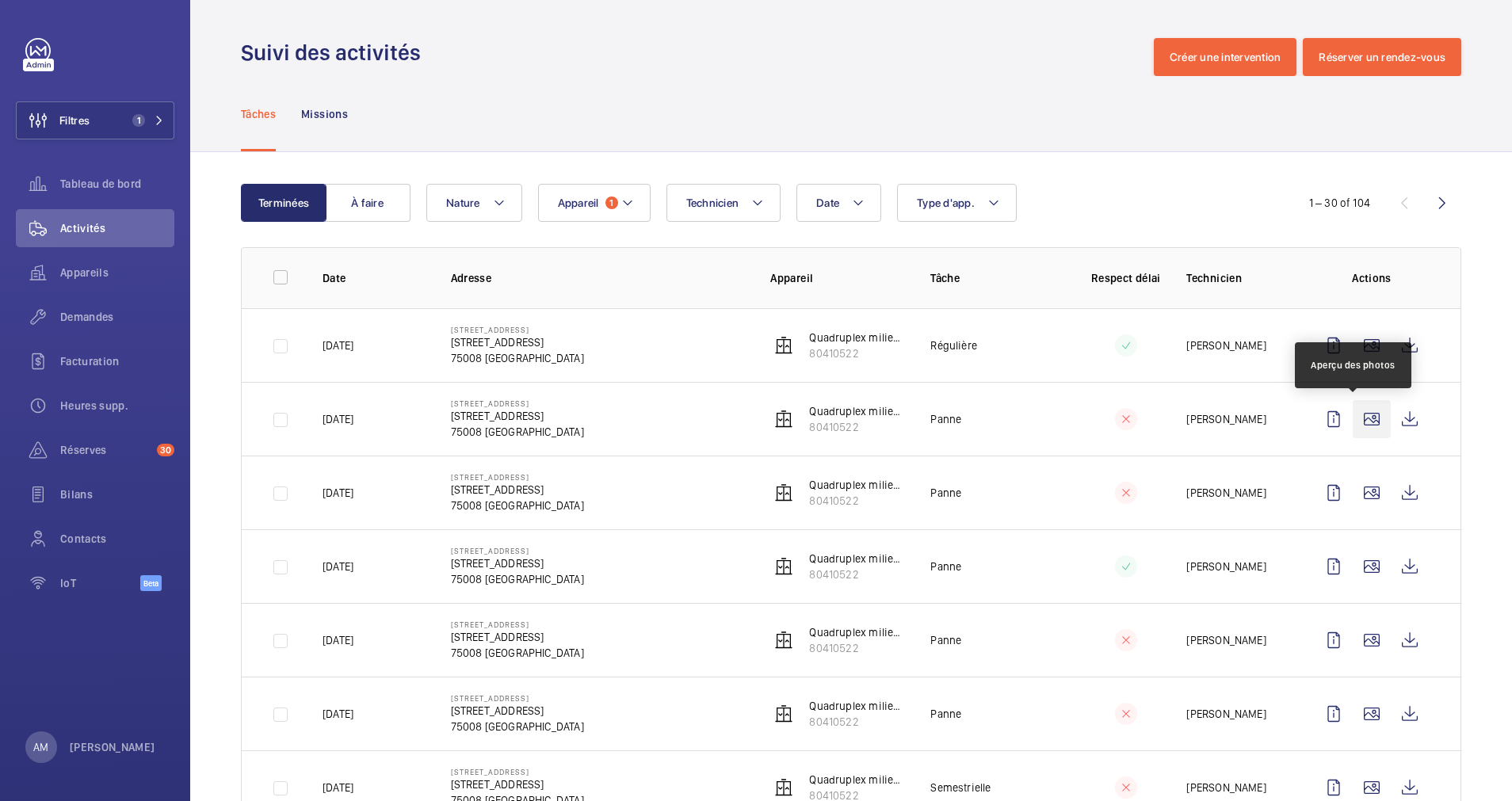
click at [1356, 415] on wm-front-icon-button at bounding box center [1372, 418] width 38 height 38
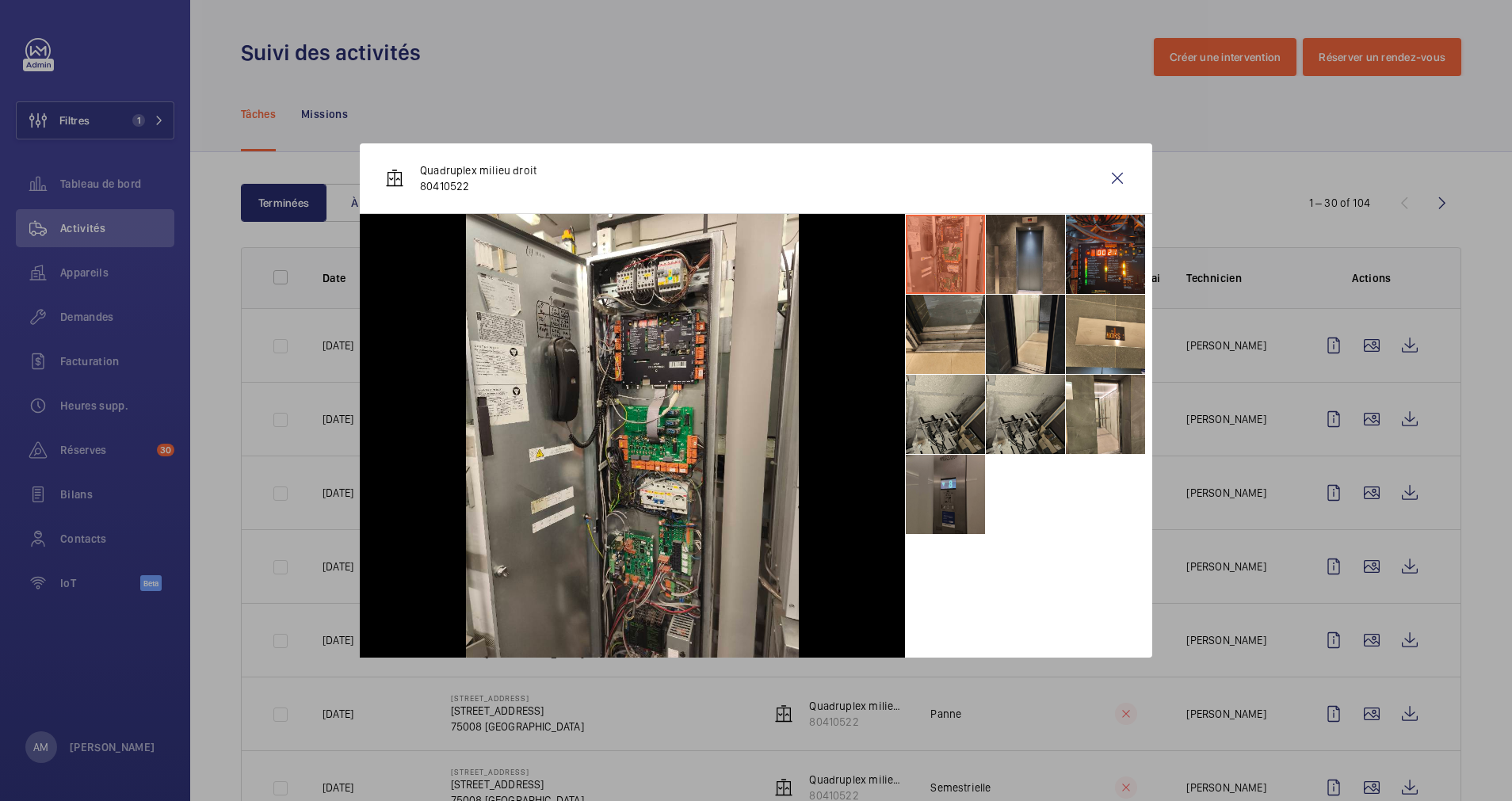
click at [916, 479] on li at bounding box center [946, 495] width 79 height 79
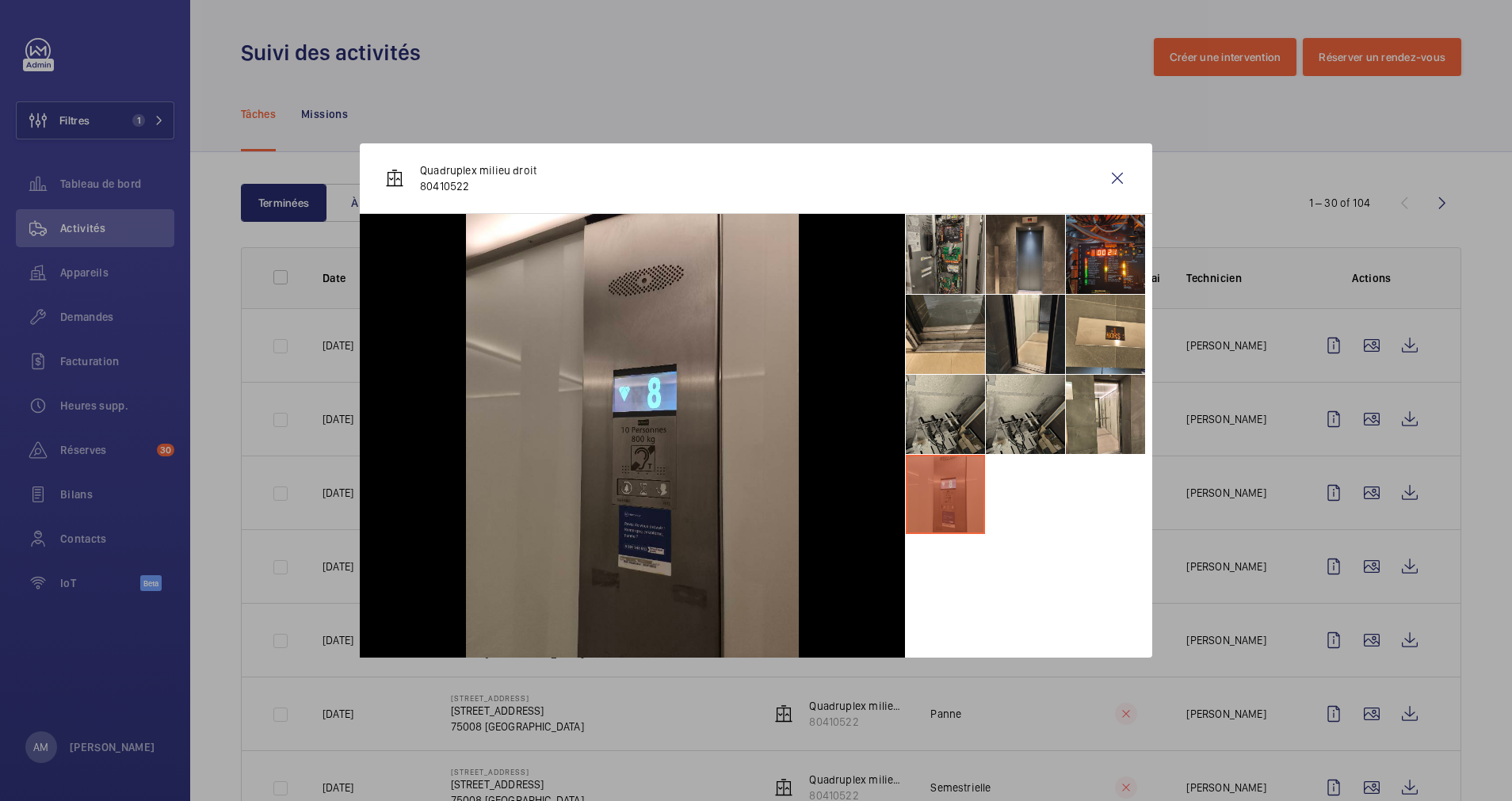
click at [945, 236] on li at bounding box center [946, 254] width 79 height 79
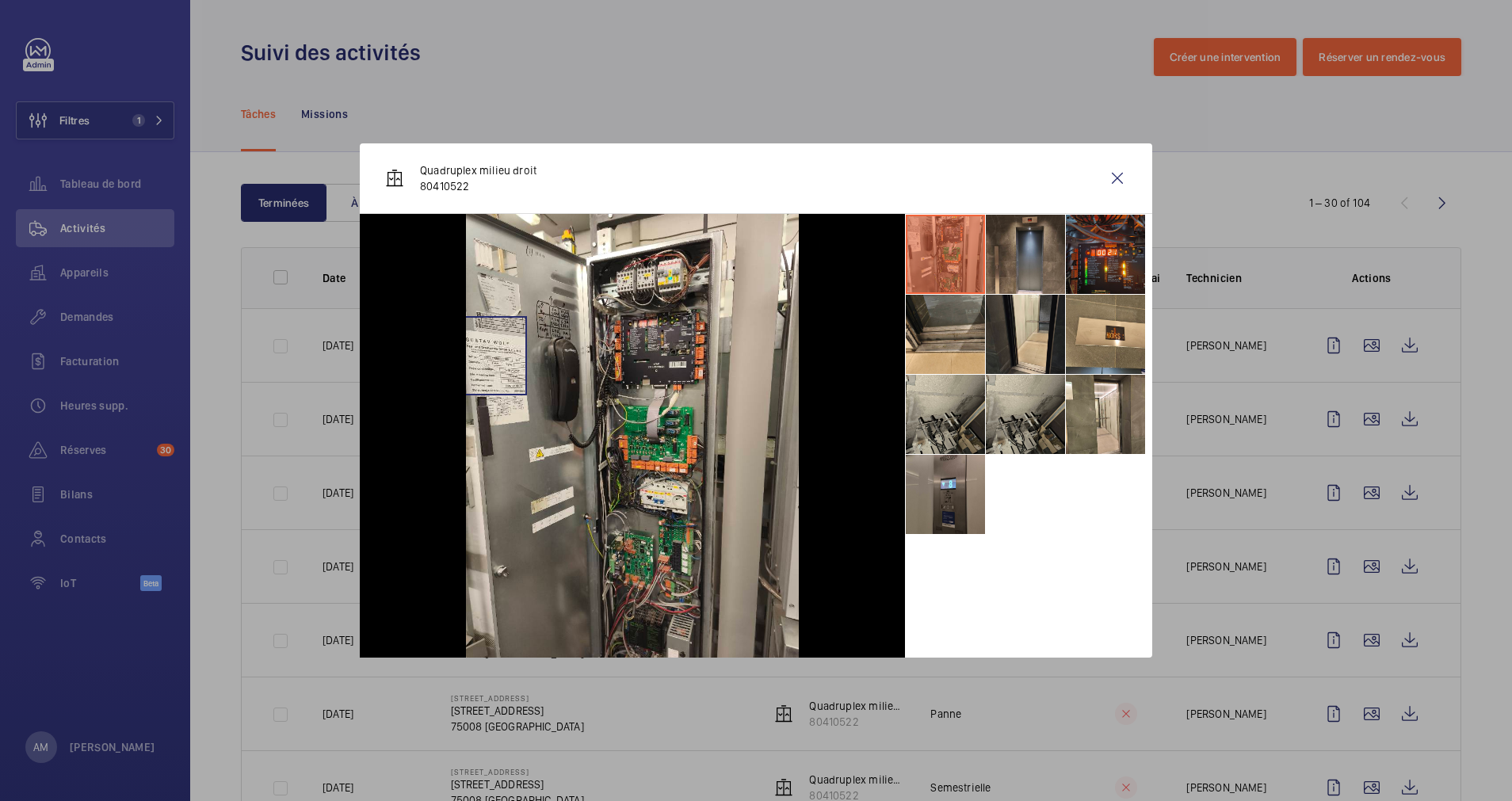
click at [487, 356] on img at bounding box center [633, 436] width 333 height 444
click at [498, 372] on img at bounding box center [633, 436] width 333 height 444
click at [1123, 172] on wm-front-icon-button at bounding box center [1117, 178] width 38 height 38
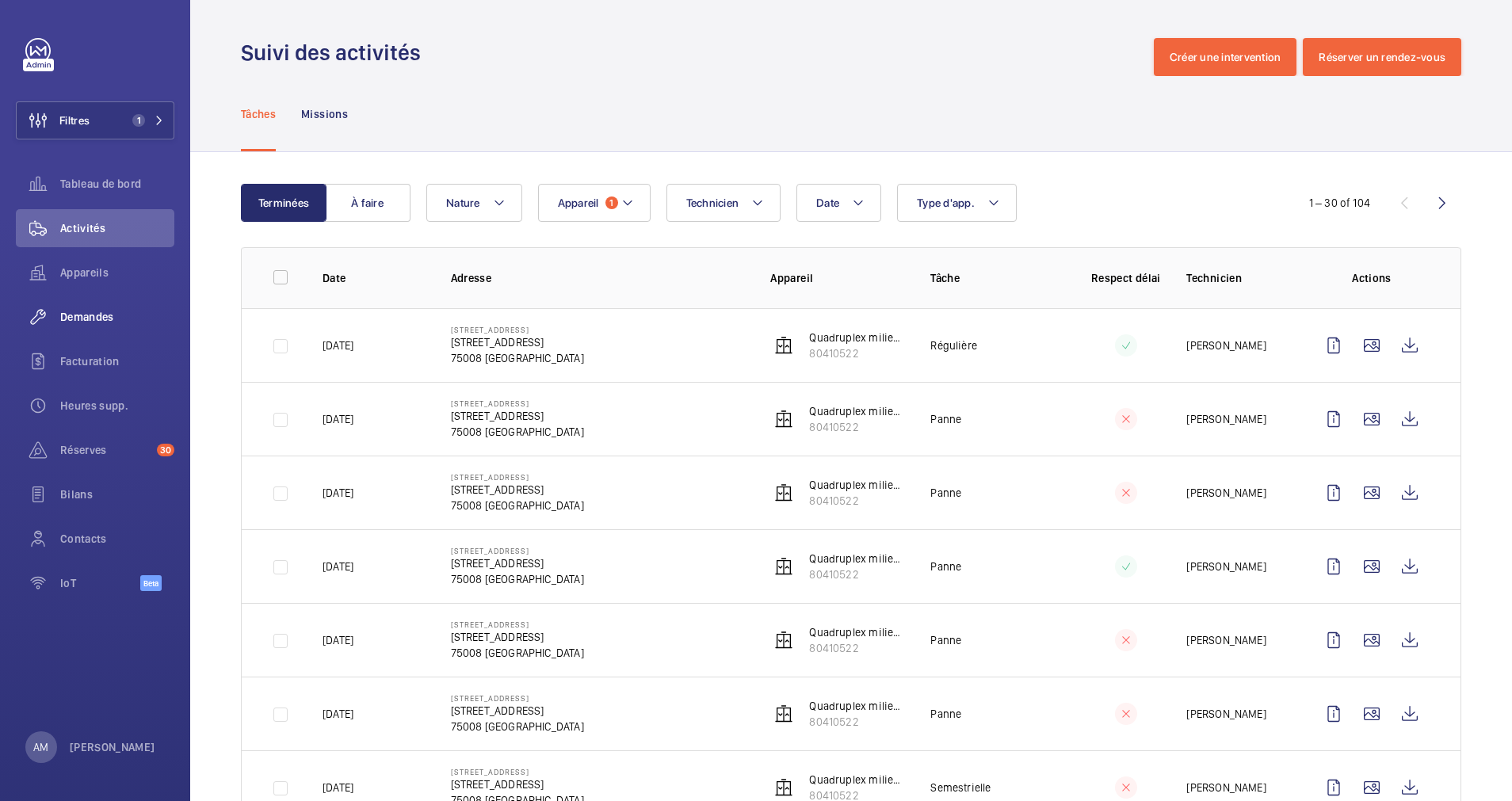
click at [72, 312] on span "Demandes" at bounding box center [118, 317] width 114 height 16
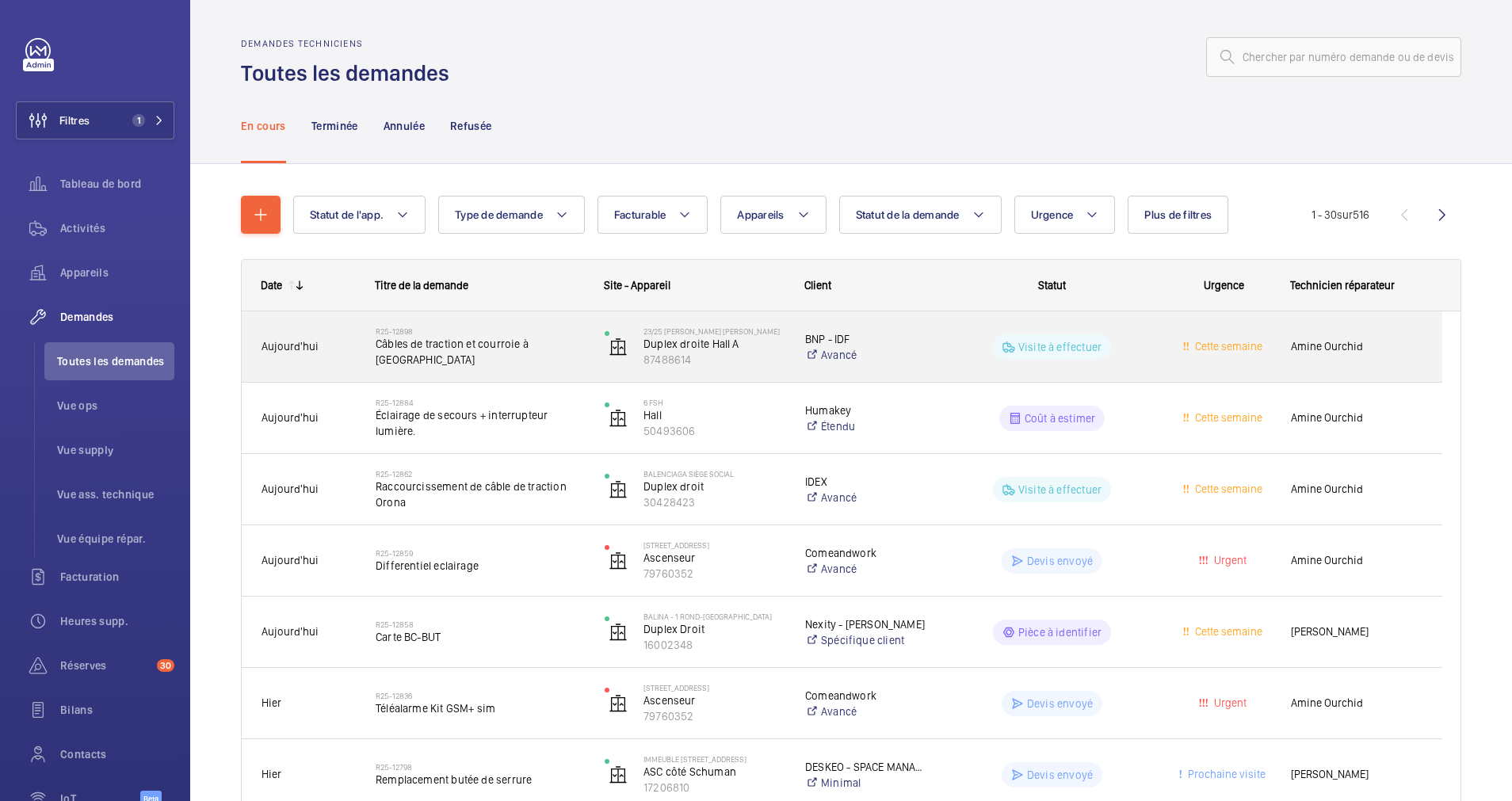
scroll to position [119, 0]
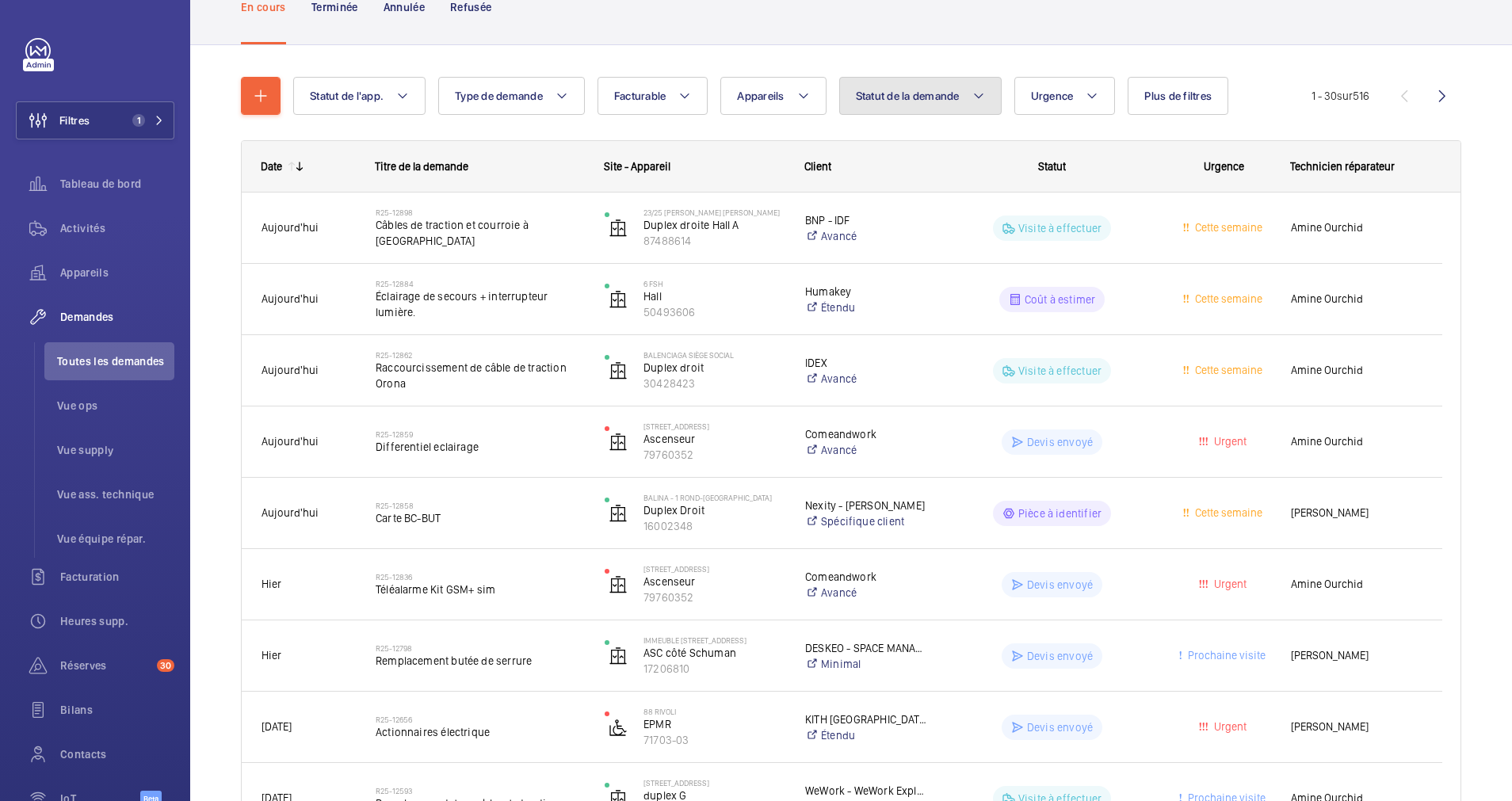
click at [966, 84] on button "Statut de la demande" at bounding box center [920, 95] width 162 height 38
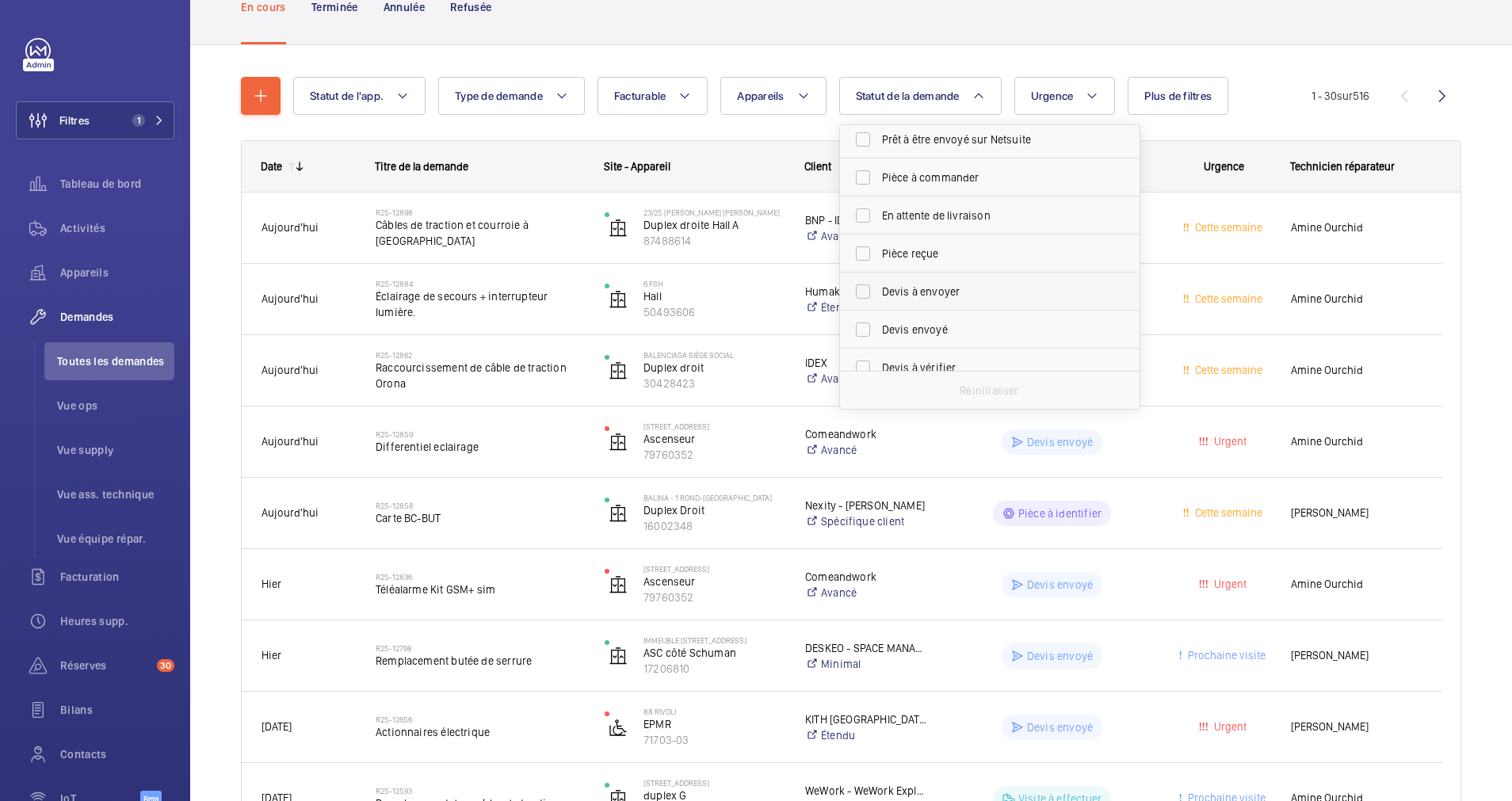
click at [913, 287] on span "Devis à envoyer" at bounding box center [991, 291] width 218 height 16
click at [879, 287] on input "Devis à envoyer" at bounding box center [863, 291] width 32 height 32
checkbox input "true"
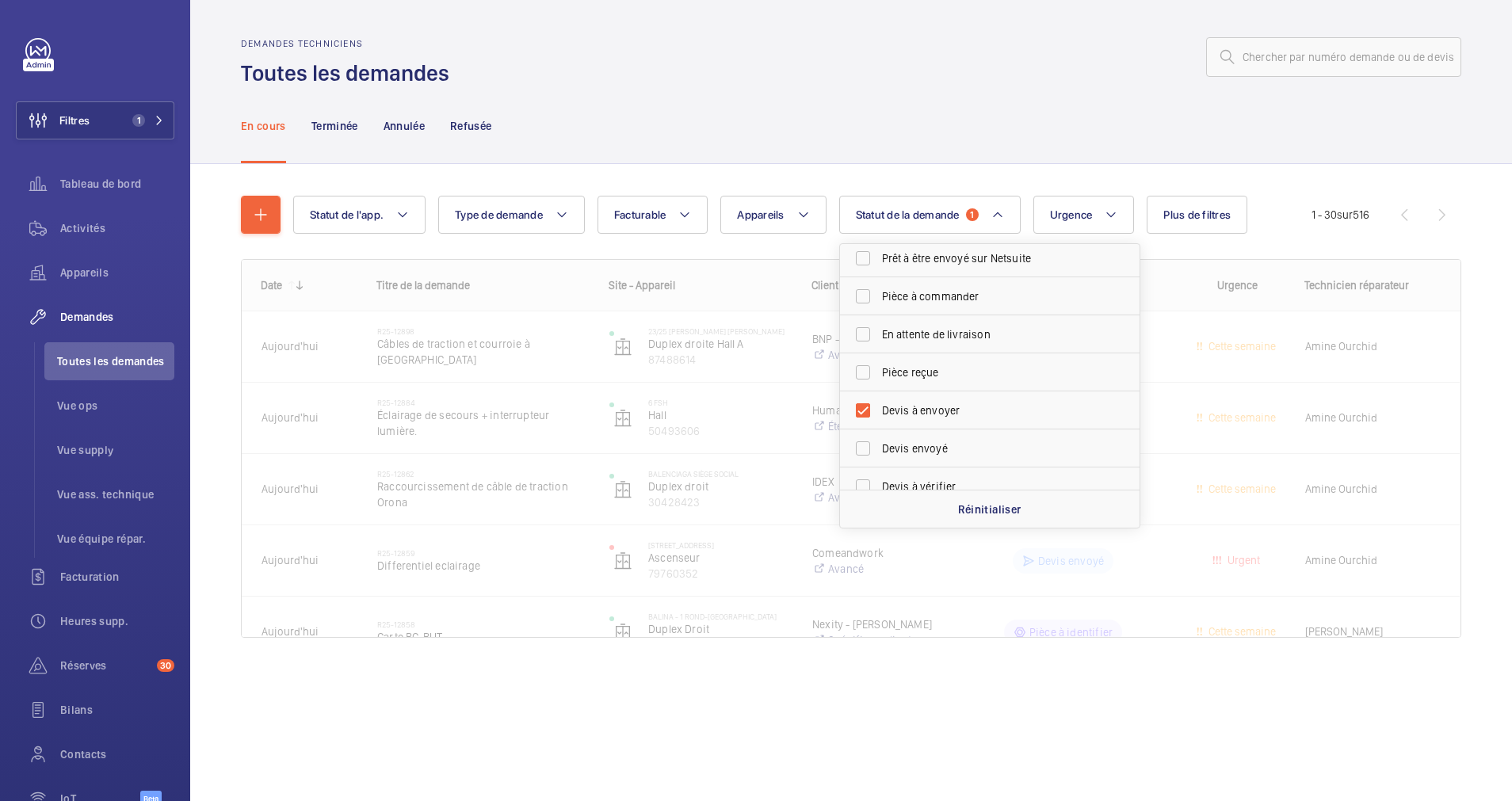
click at [732, 125] on div "En cours Terminée Annulée Refusée" at bounding box center [851, 126] width 1221 height 75
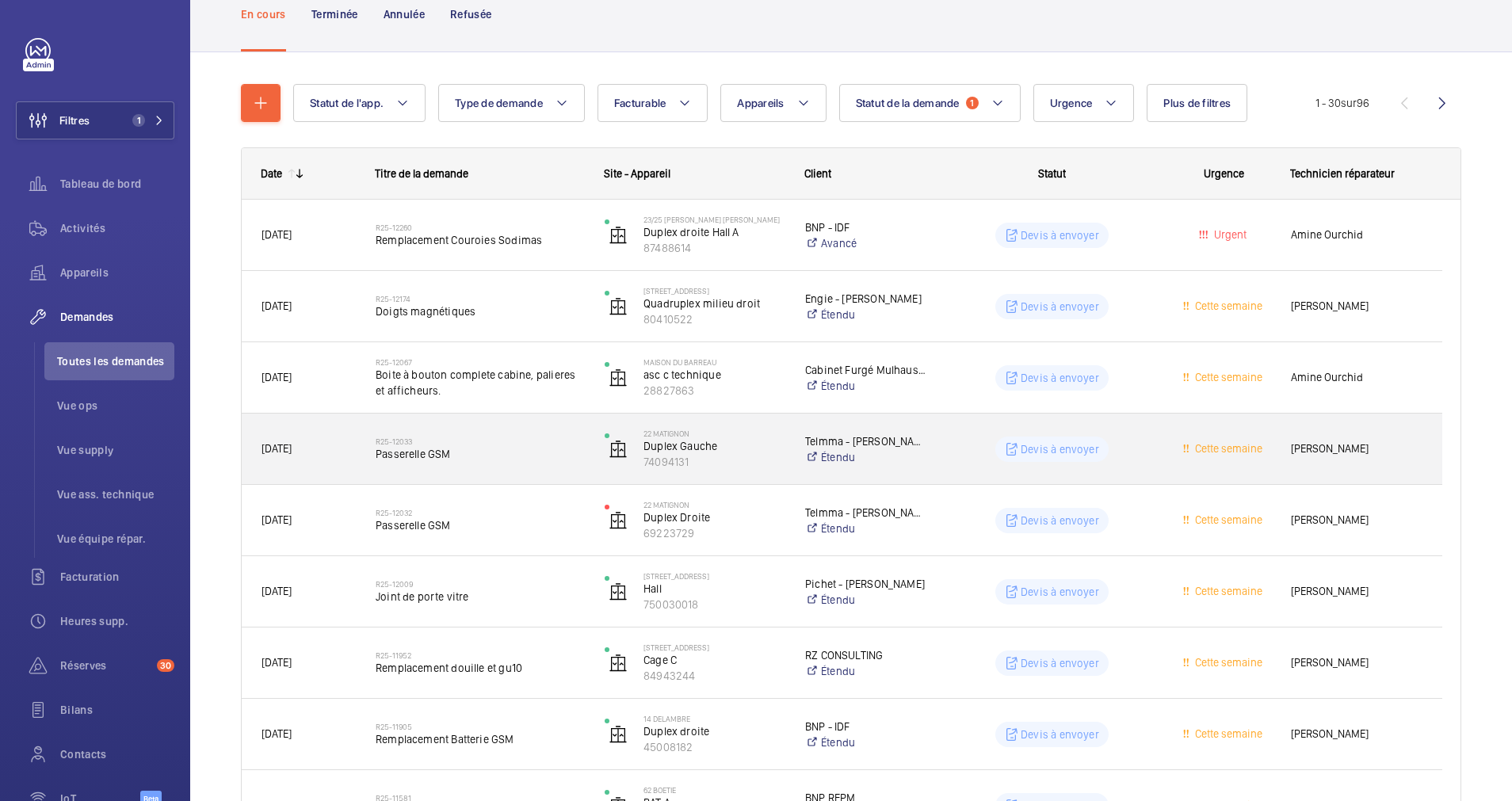
scroll to position [238, 0]
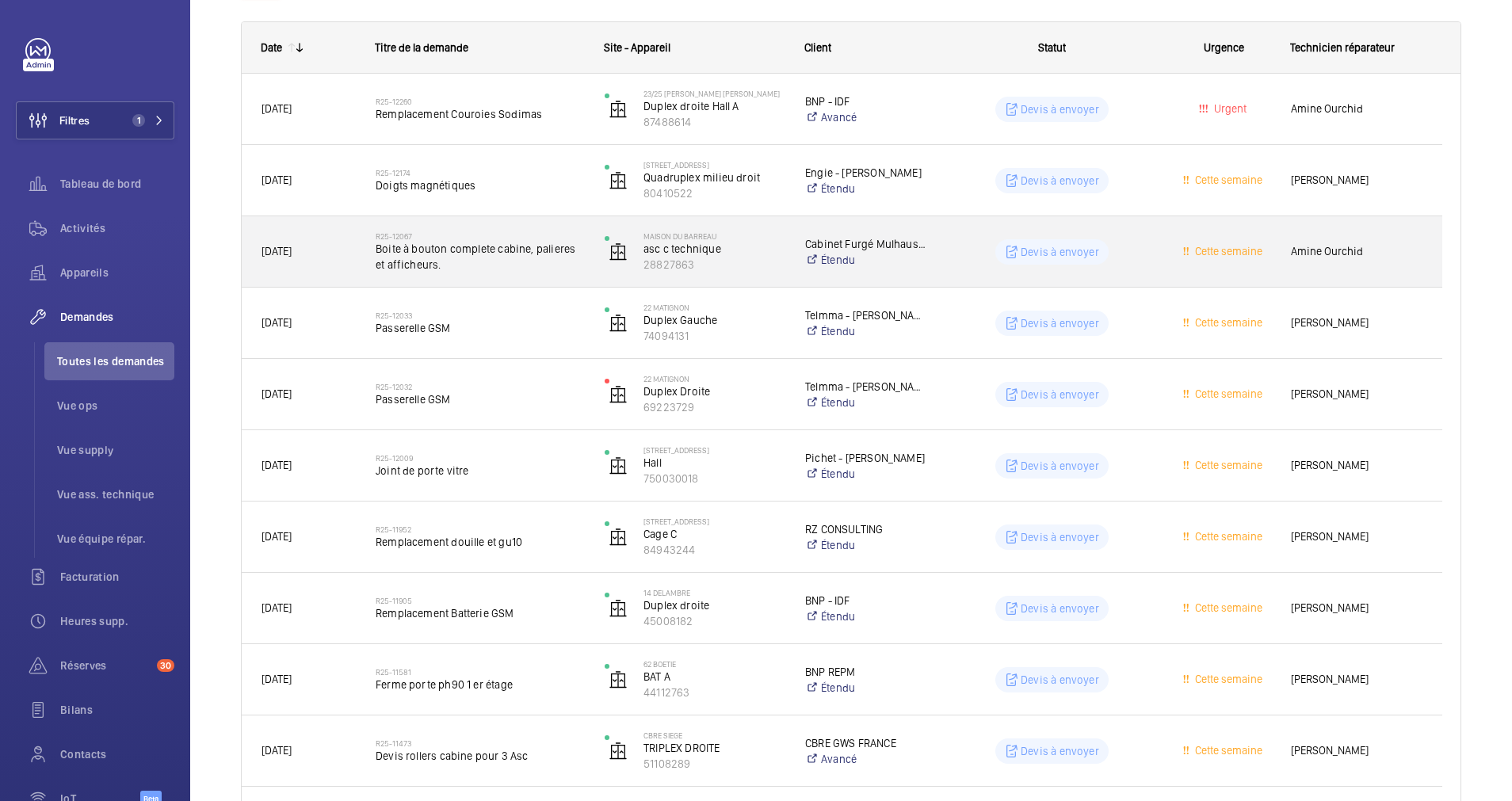
click at [528, 258] on span "Boite à bouton complete cabine, palieres et afficheurs." at bounding box center [479, 256] width 208 height 32
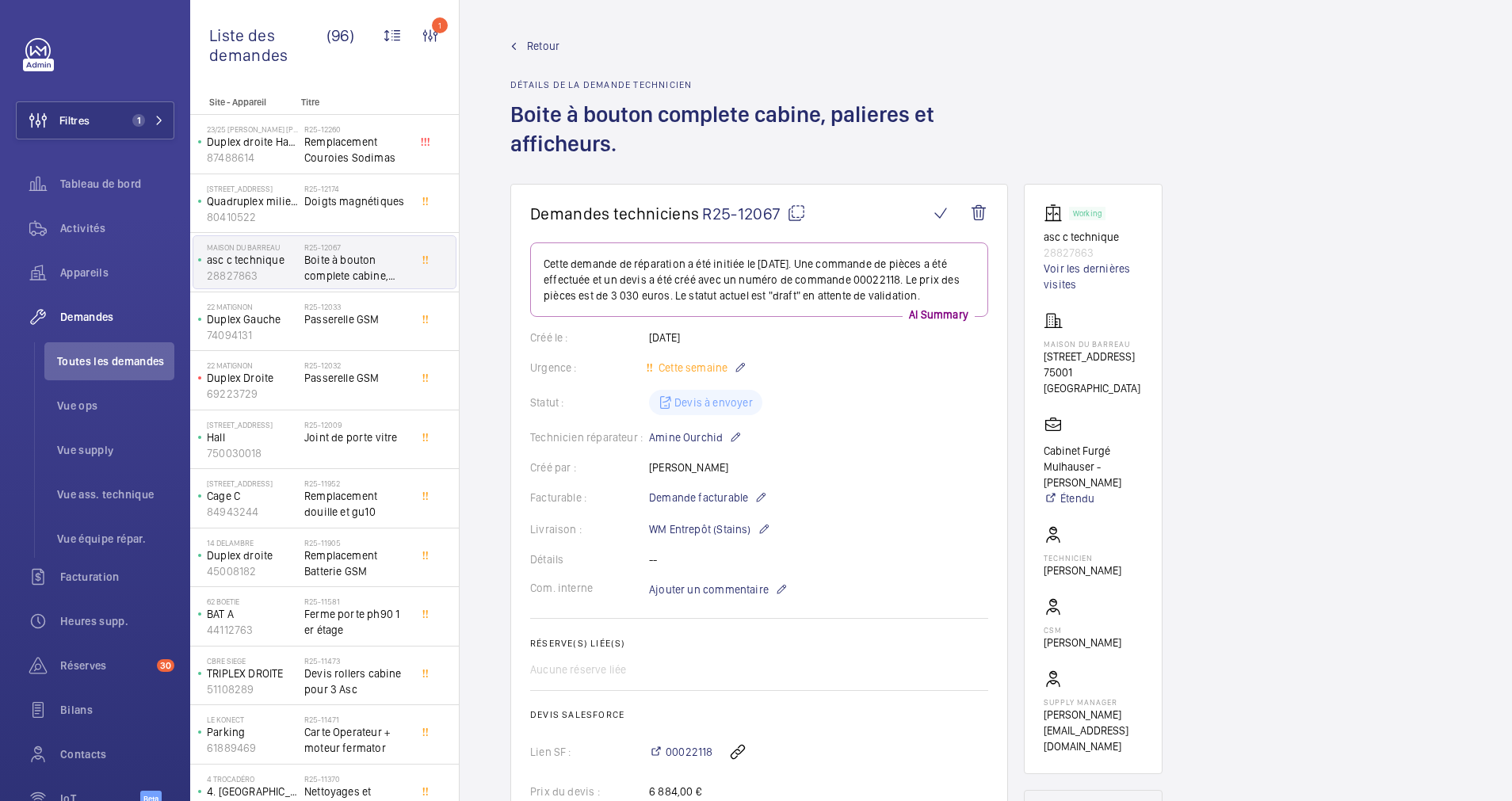
drag, startPoint x: 1043, startPoint y: 354, endPoint x: 1128, endPoint y: 357, distance: 85.1
click at [1128, 357] on wm-front-card "Working asc c technique 28827863 Voir les dernières visites Maison du Barreau 2…" at bounding box center [1093, 478] width 139 height 590
drag, startPoint x: 1128, startPoint y: 357, endPoint x: 1116, endPoint y: 354, distance: 12.4
copy p "2-4 Rue de Harlay,"
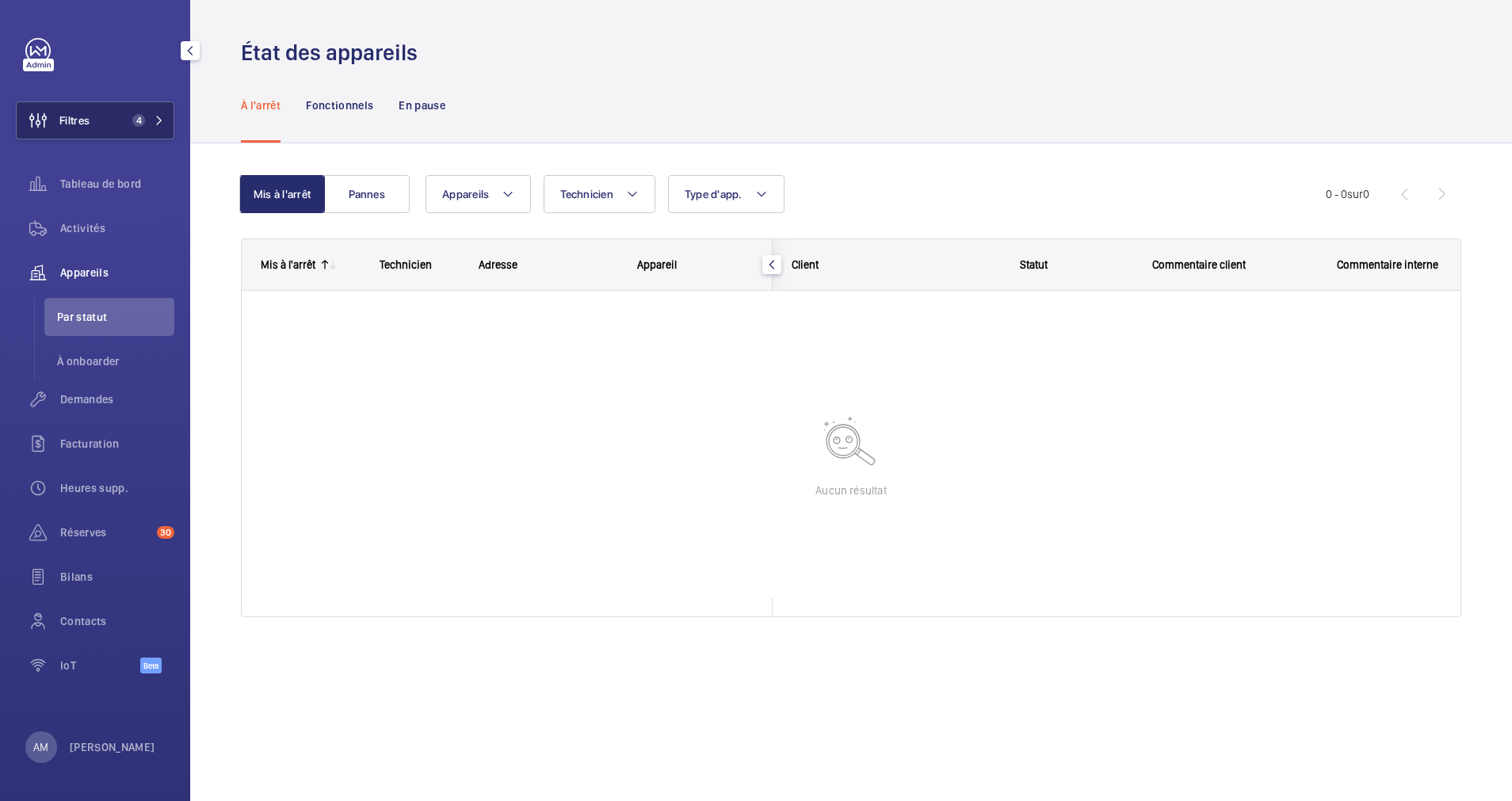
click at [149, 119] on span "4" at bounding box center [144, 120] width 38 height 13
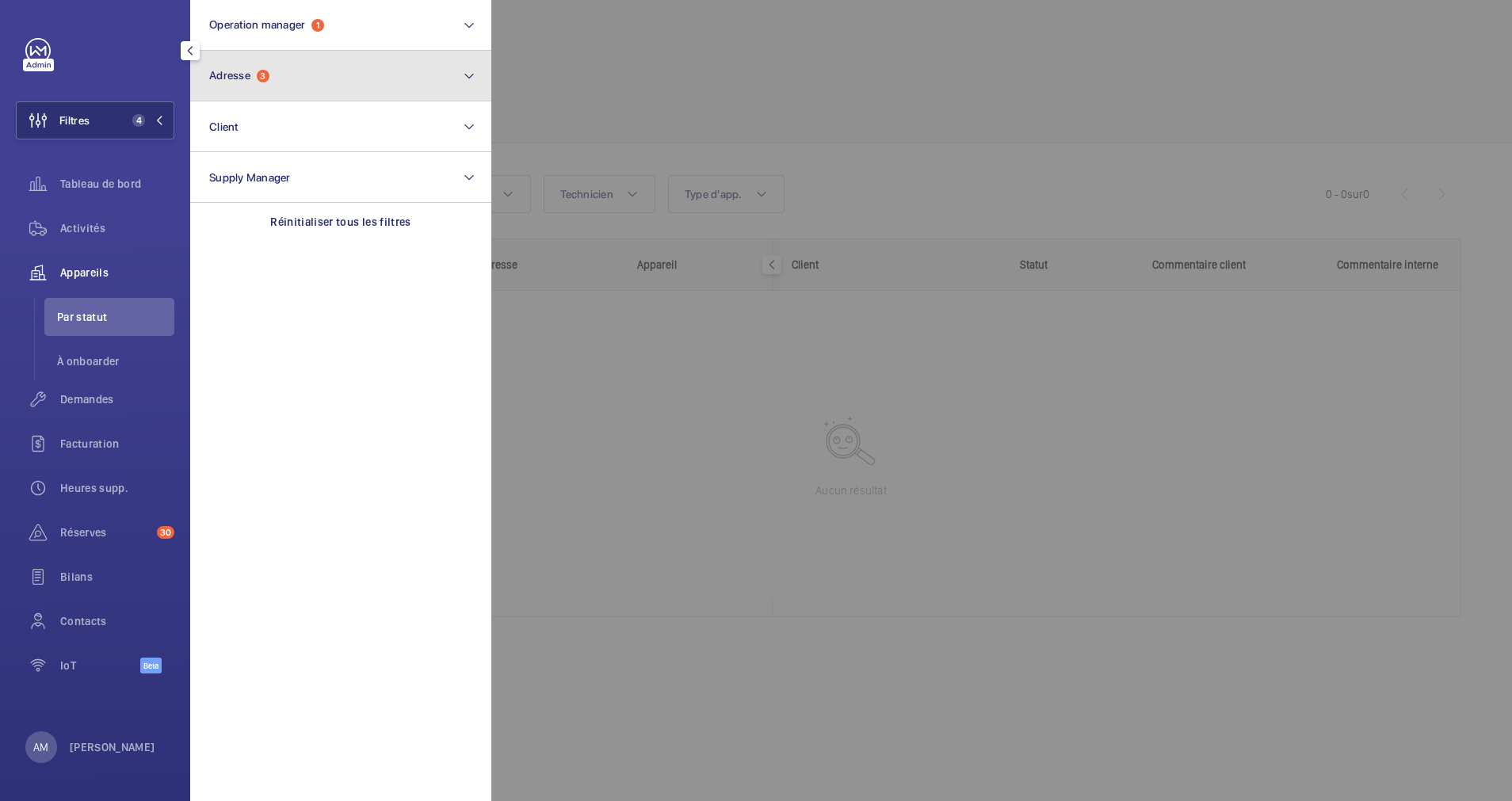
click at [281, 83] on button "Adresse 3" at bounding box center [341, 75] width 301 height 50
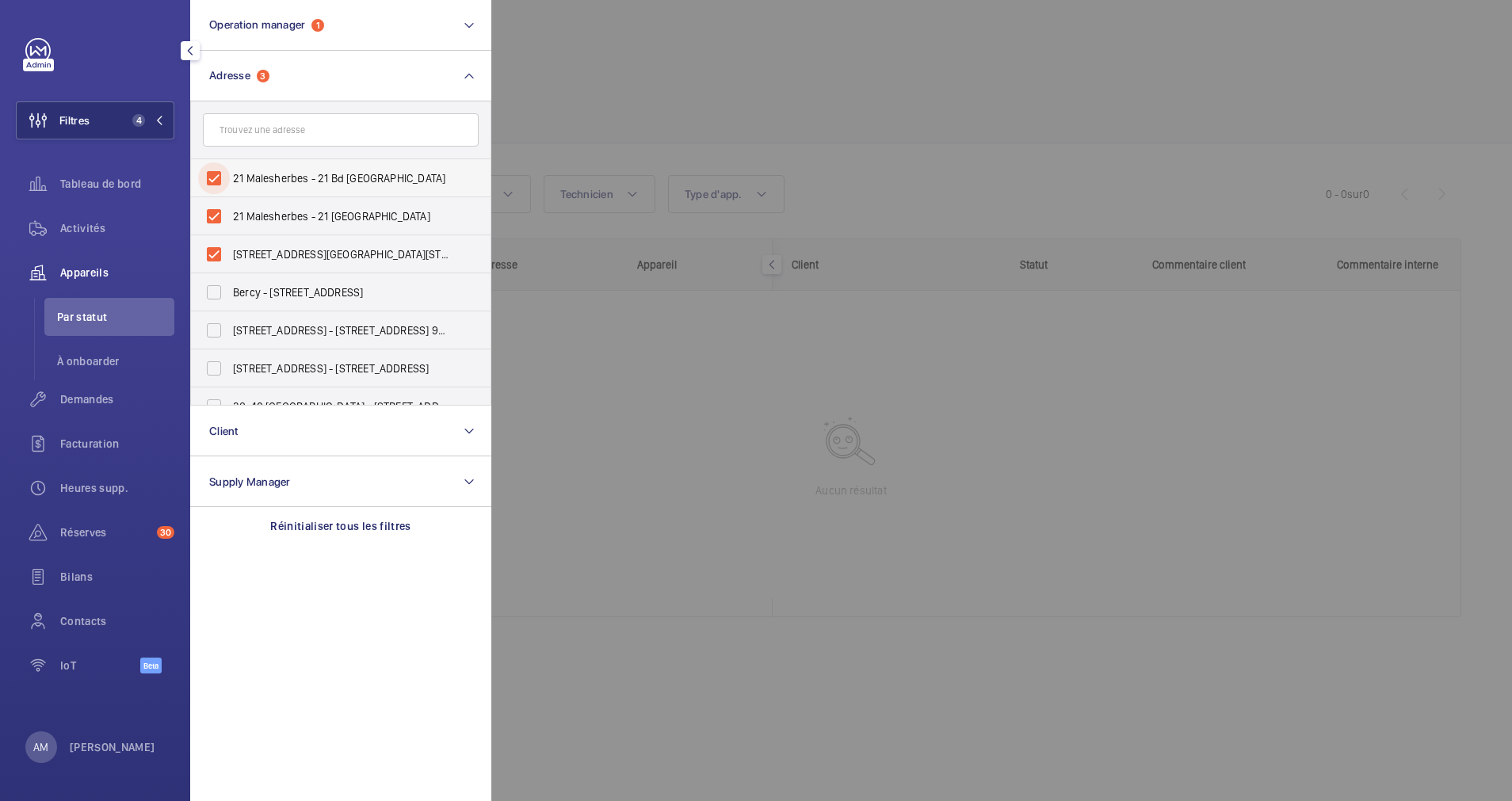
click at [223, 171] on input "21 Malesherbes - 21 Bd [GEOGRAPHIC_DATA]" at bounding box center [214, 178] width 32 height 32
checkbox input "false"
click at [197, 228] on label "21 Malesherbes - 21 [GEOGRAPHIC_DATA]" at bounding box center [329, 216] width 275 height 38
click at [198, 228] on input "21 Malesherbes - 21 [GEOGRAPHIC_DATA]" at bounding box center [214, 216] width 32 height 32
checkbox input "false"
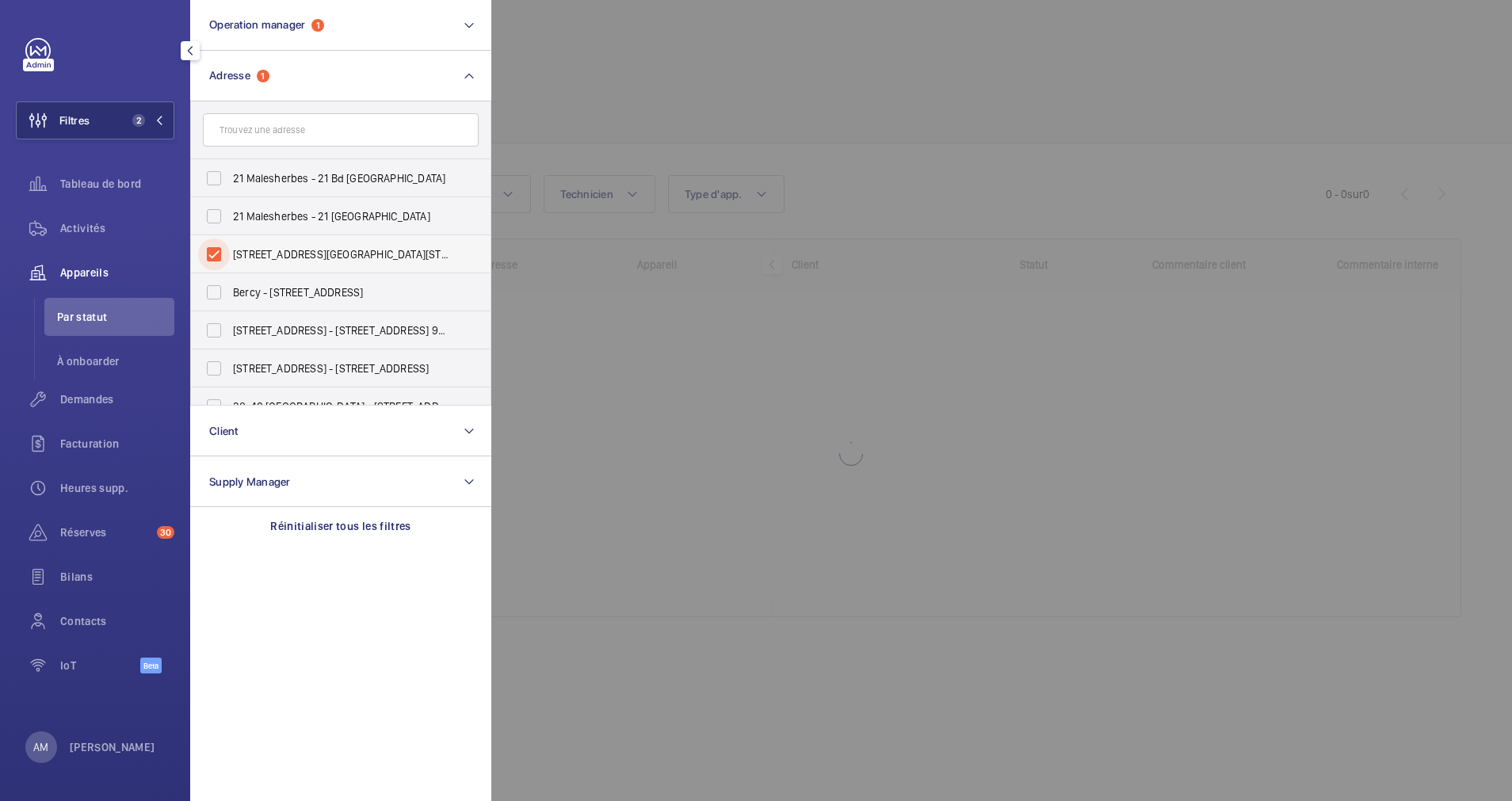
click at [213, 266] on input "[STREET_ADDRESS][GEOGRAPHIC_DATA][STREET_ADDRESS]" at bounding box center [214, 254] width 32 height 32
checkbox input "false"
click at [632, 38] on div at bounding box center [1247, 400] width 1512 height 801
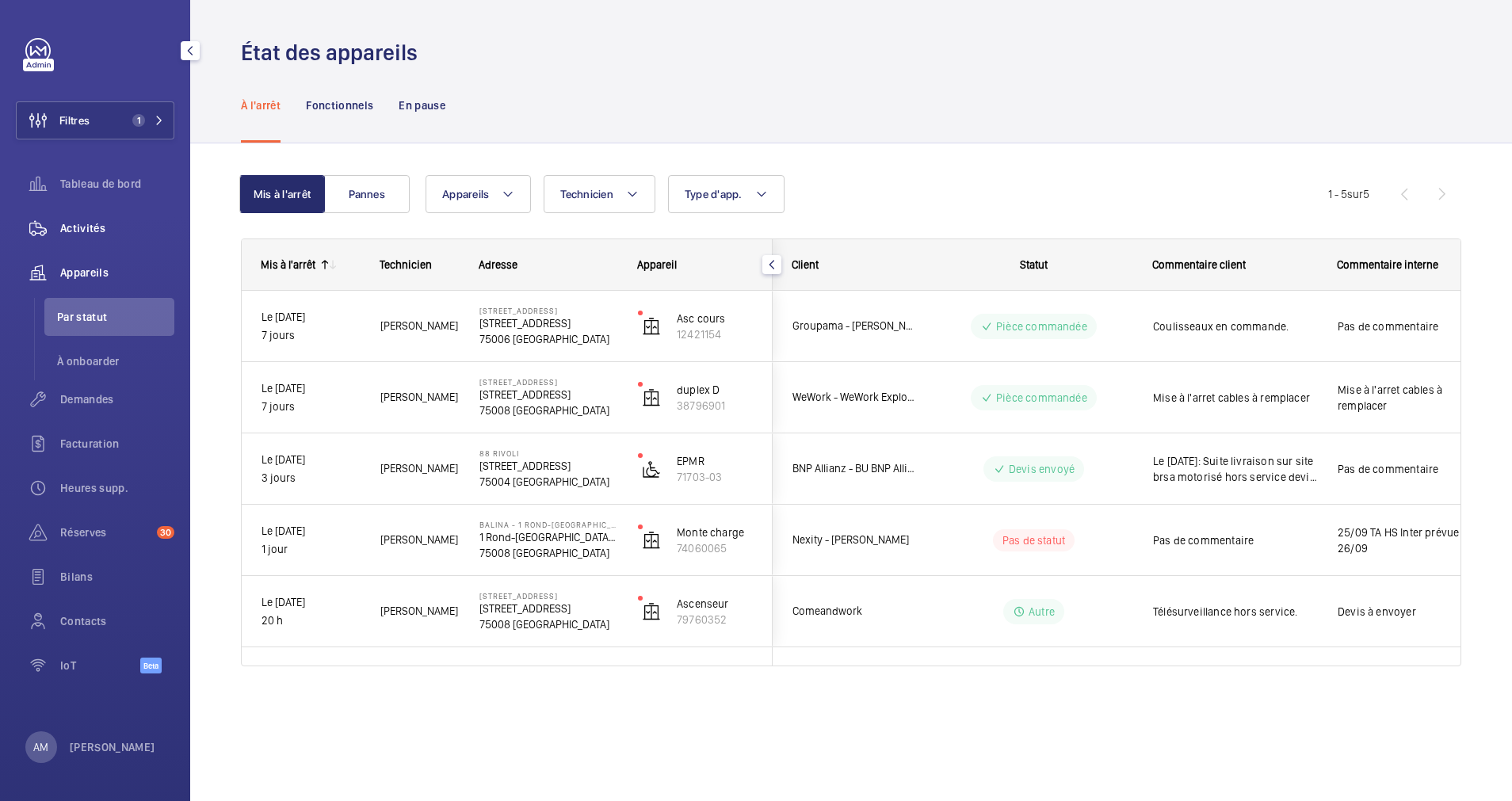
click at [82, 225] on span "Activités" at bounding box center [118, 228] width 114 height 16
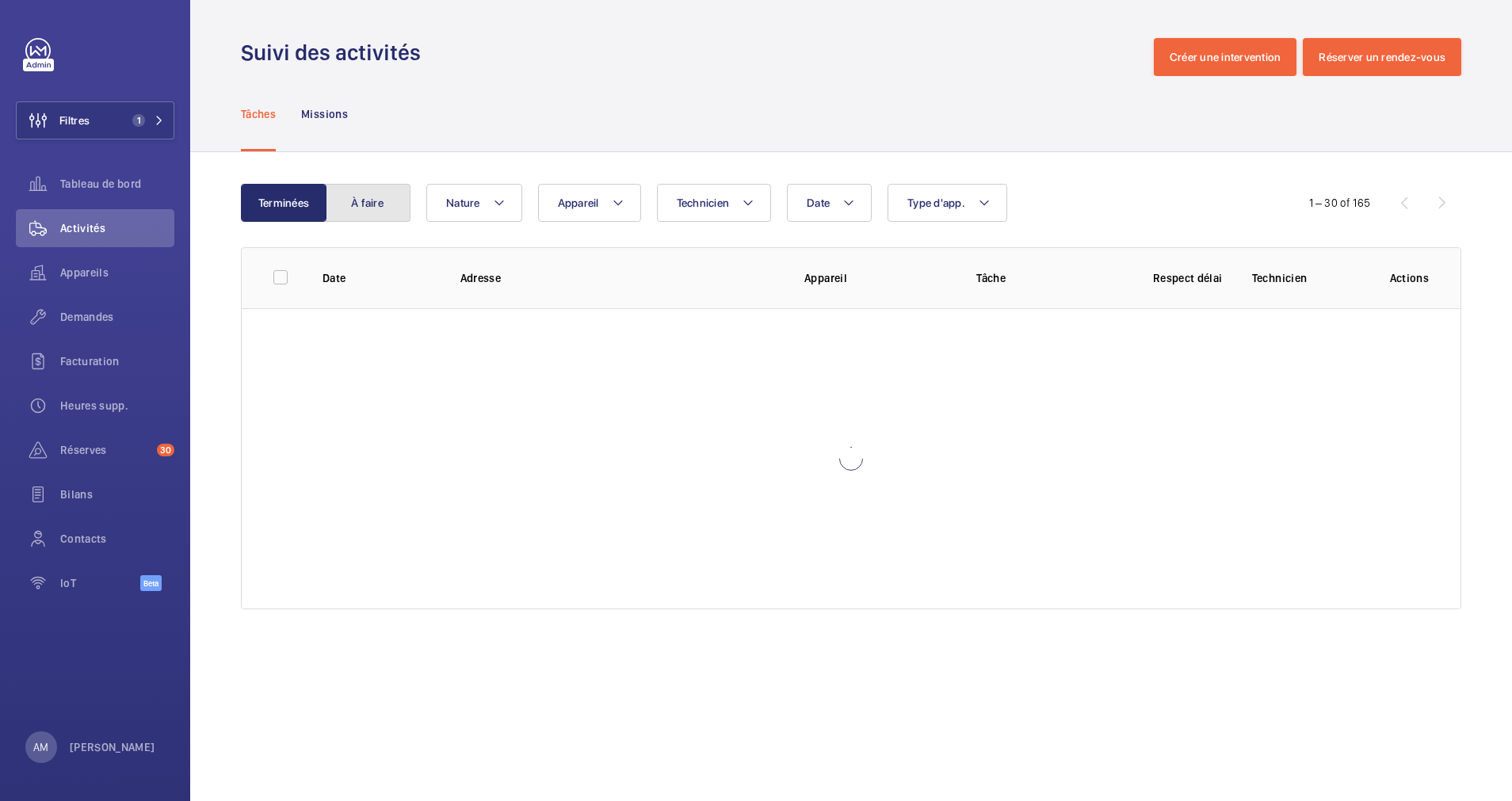
click at [355, 189] on button "À faire" at bounding box center [367, 202] width 85 height 38
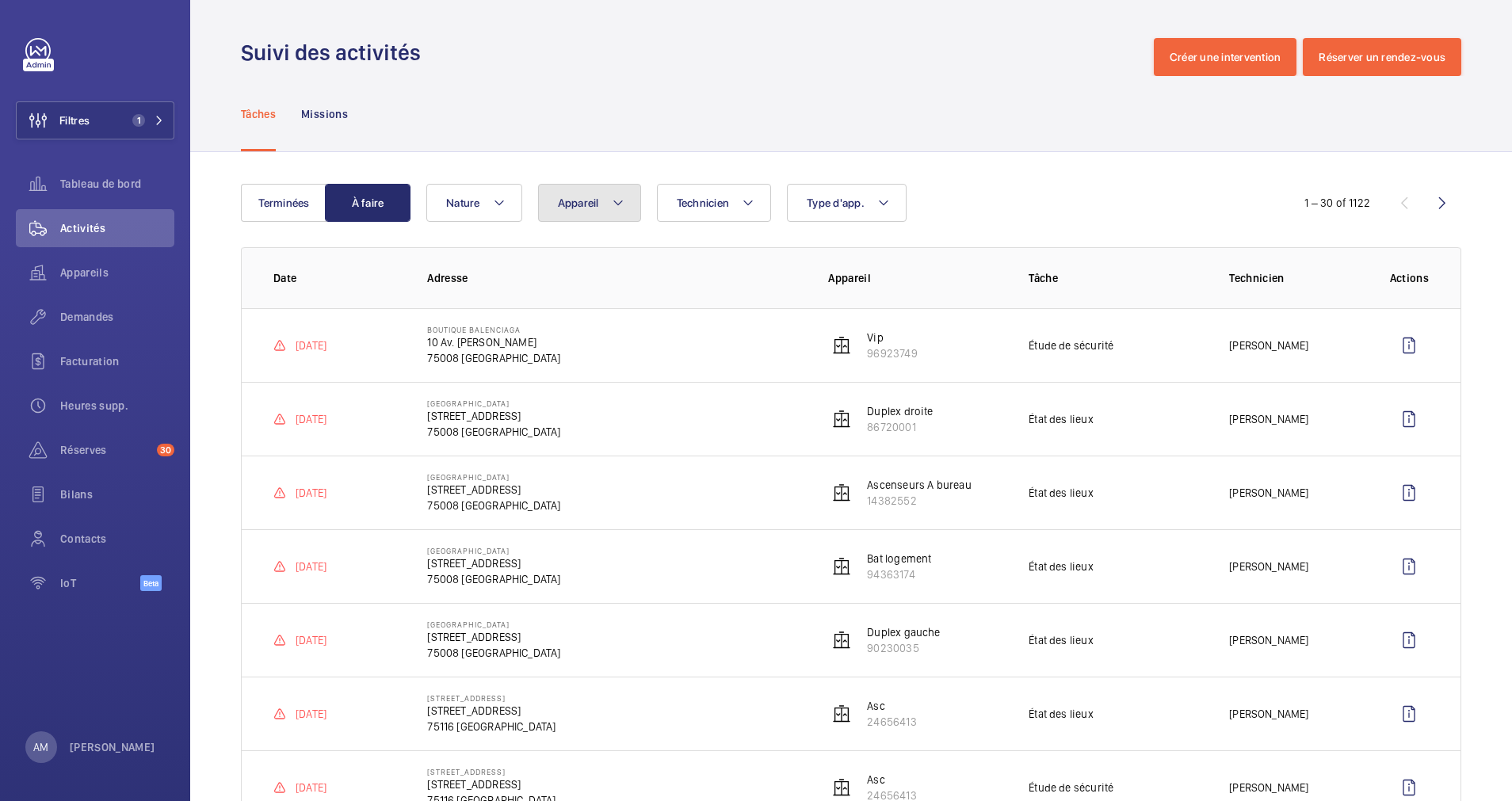
click at [609, 200] on button "Appareil" at bounding box center [589, 202] width 103 height 38
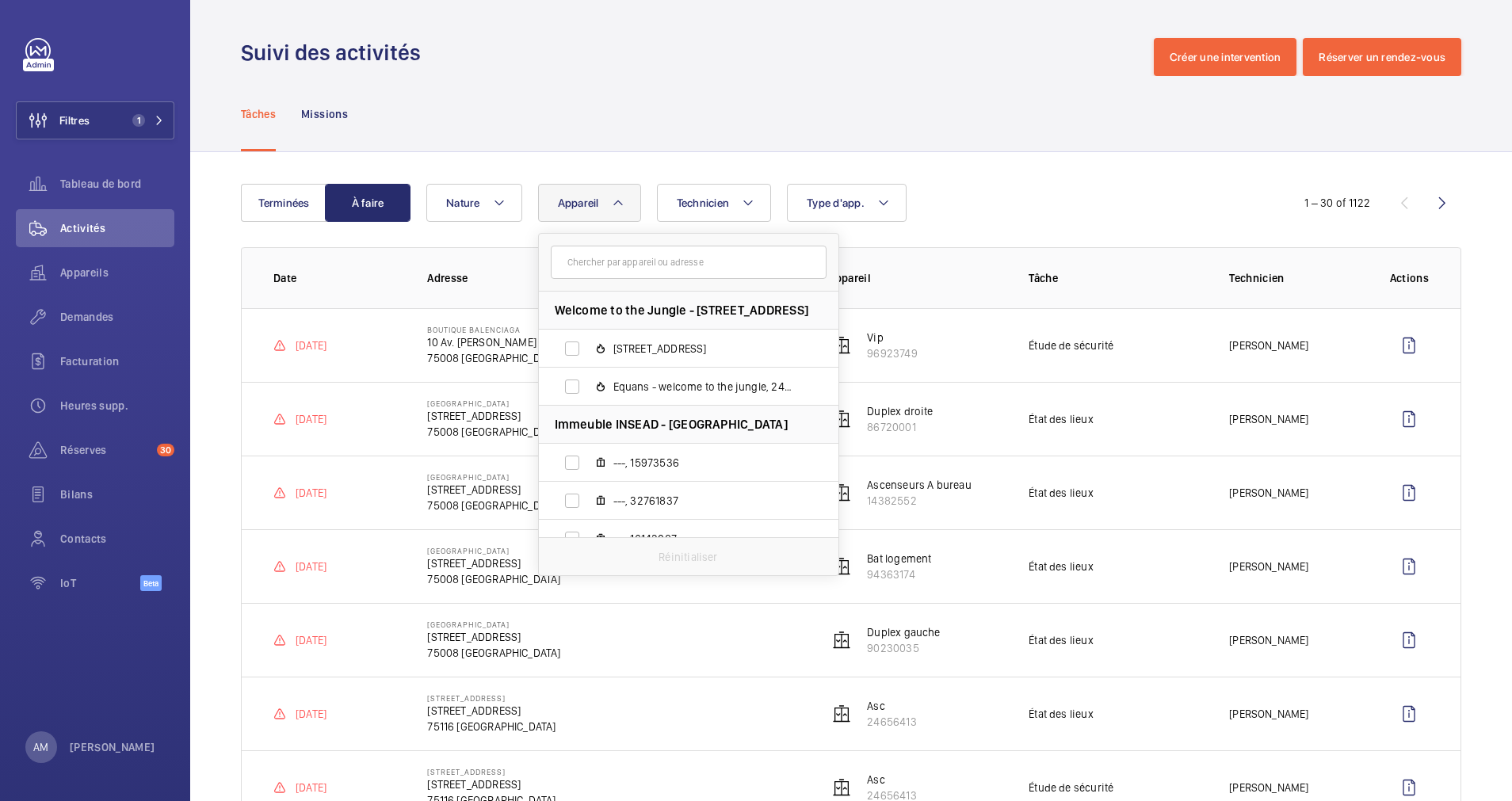
click at [623, 258] on input "text" at bounding box center [689, 262] width 275 height 33
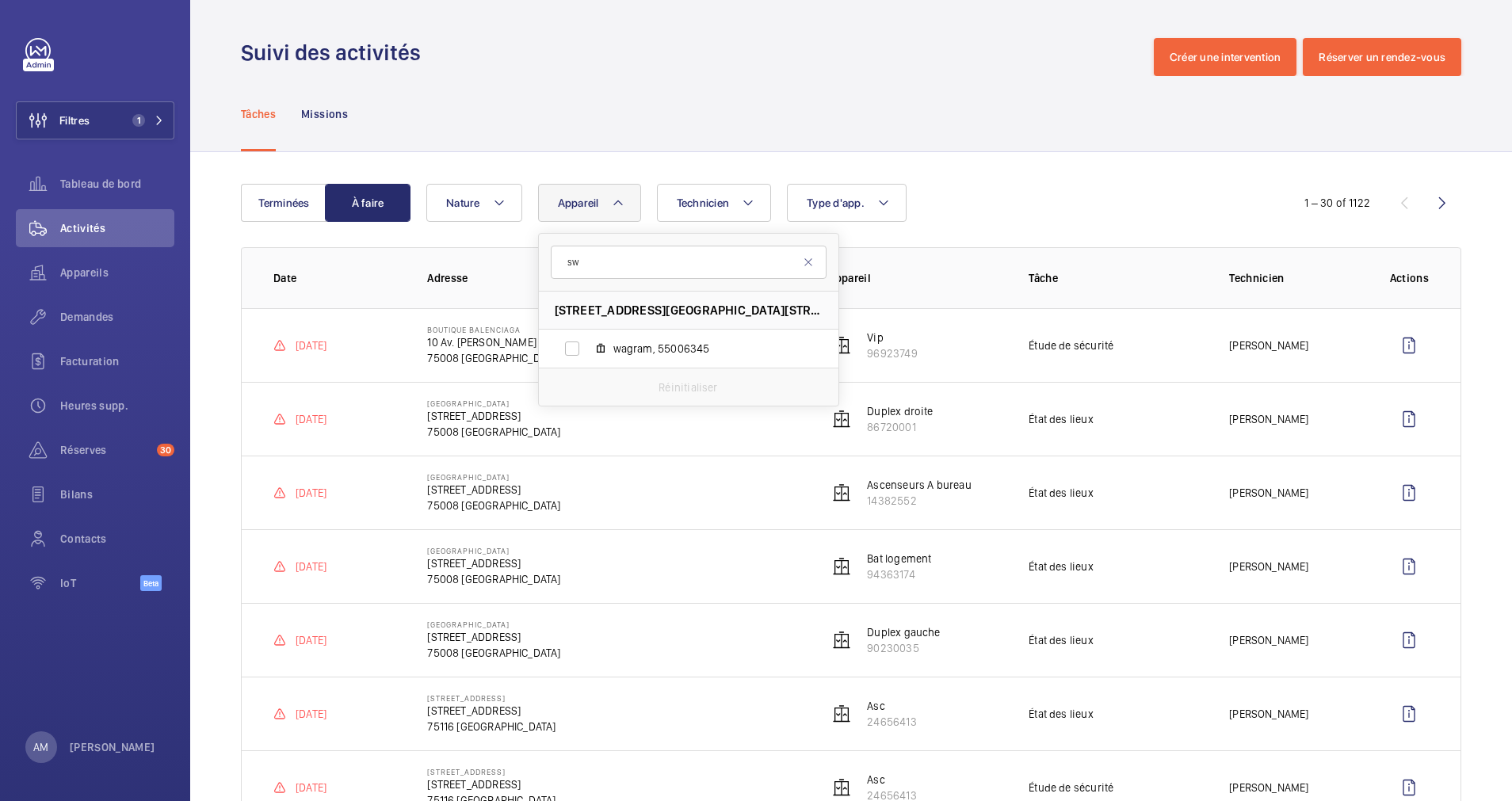
type input "s"
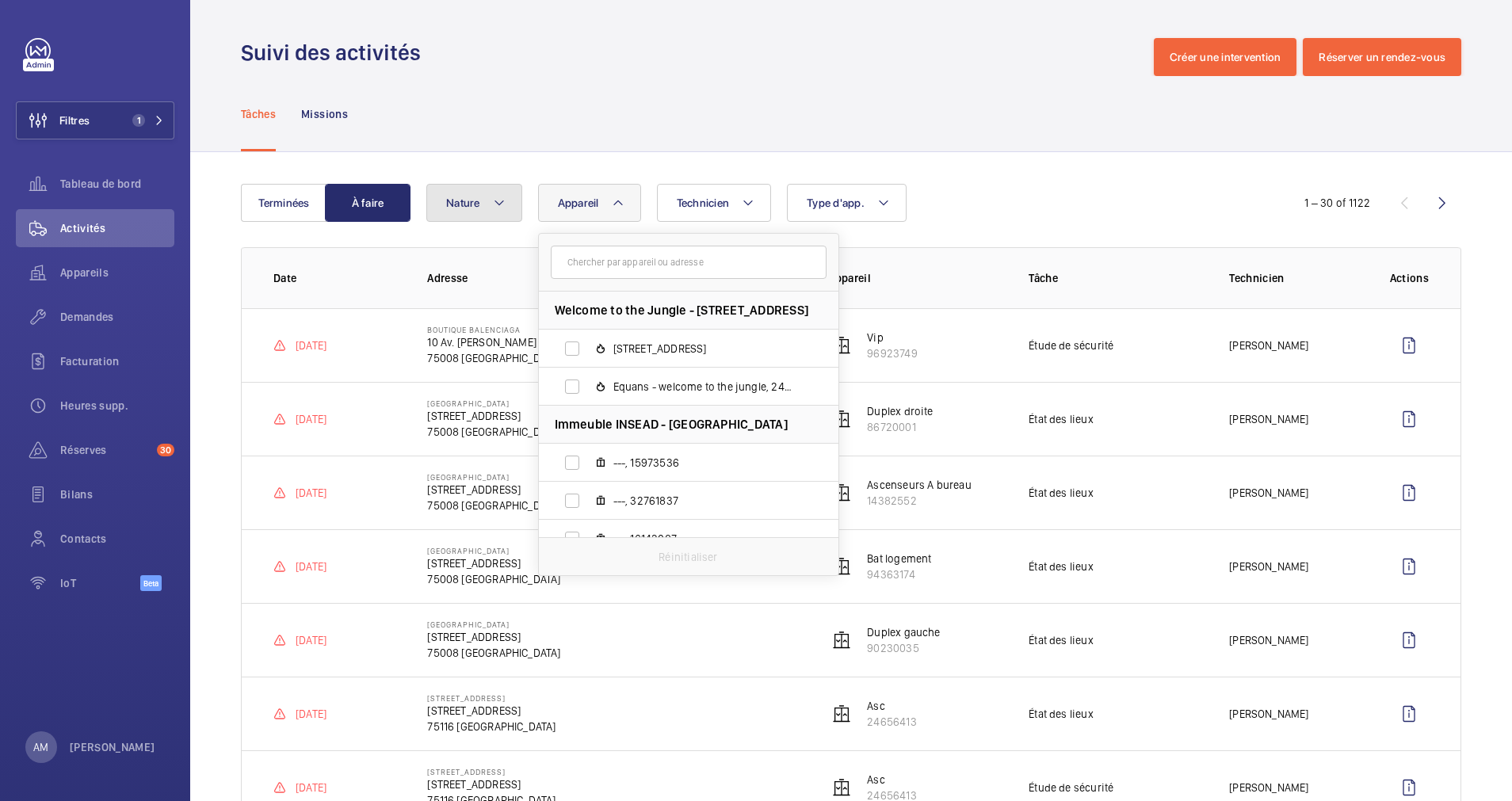
click at [485, 204] on button "Nature" at bounding box center [475, 202] width 95 height 38
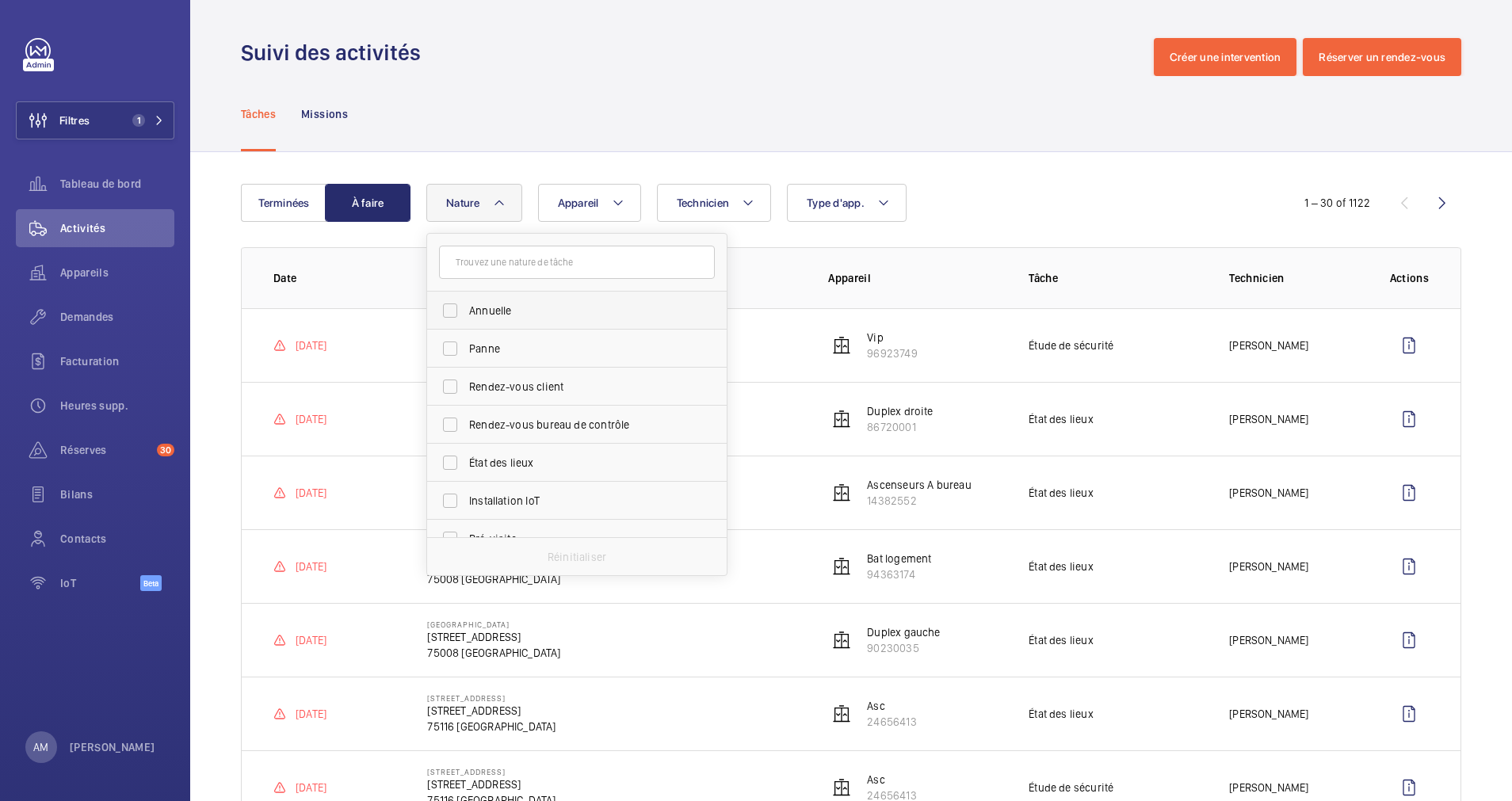
click at [526, 313] on span "Annuelle" at bounding box center [577, 310] width 218 height 16
click at [466, 313] on input "Annuelle" at bounding box center [450, 310] width 32 height 32
checkbox input "true"
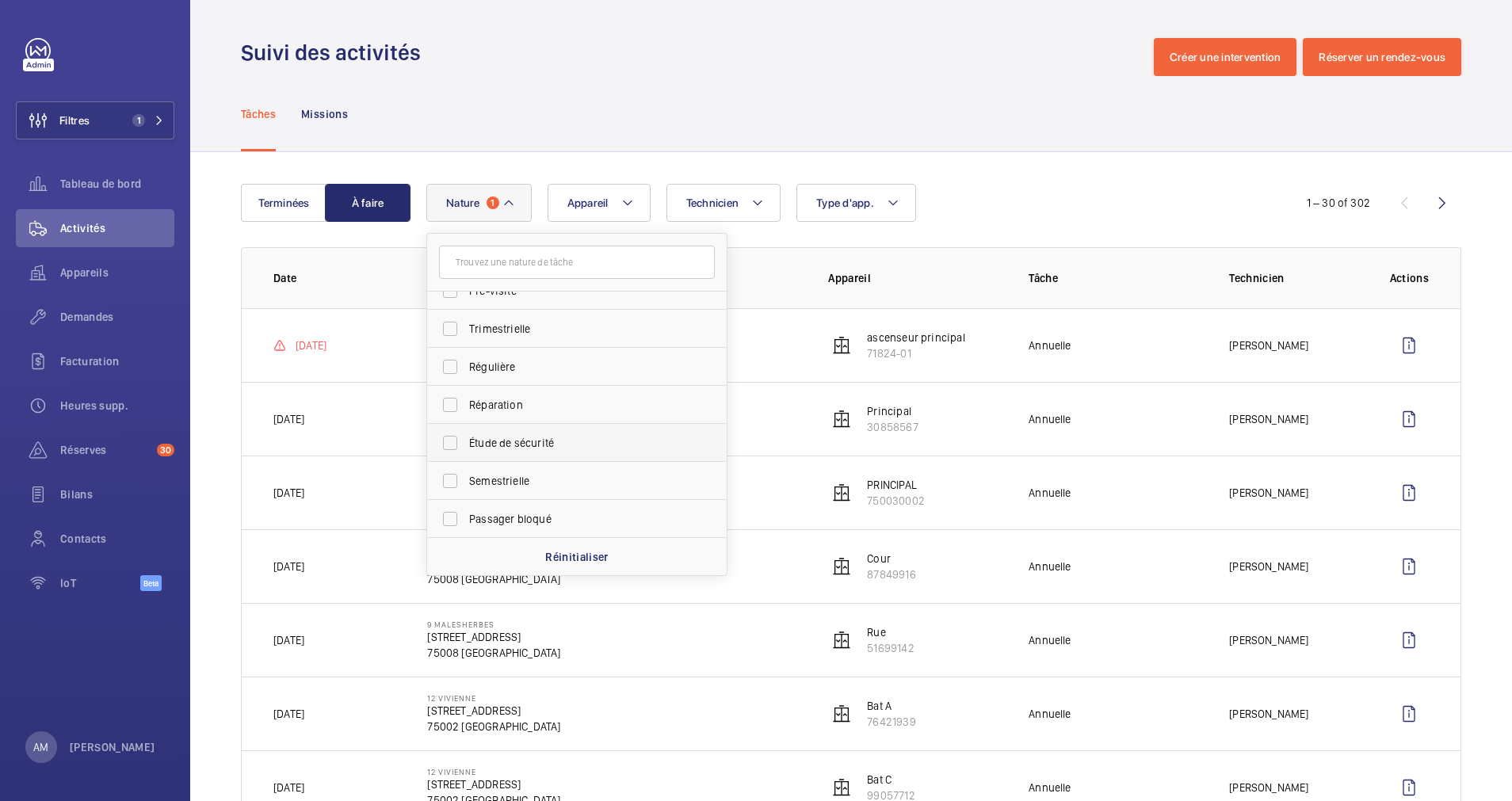
scroll to position [249, 0]
click at [532, 322] on span "Trimestrielle" at bounding box center [577, 328] width 218 height 16
click at [466, 322] on input "Trimestrielle" at bounding box center [450, 328] width 32 height 32
checkbox input "true"
click at [519, 473] on span "Semestrielle" at bounding box center [577, 480] width 218 height 16
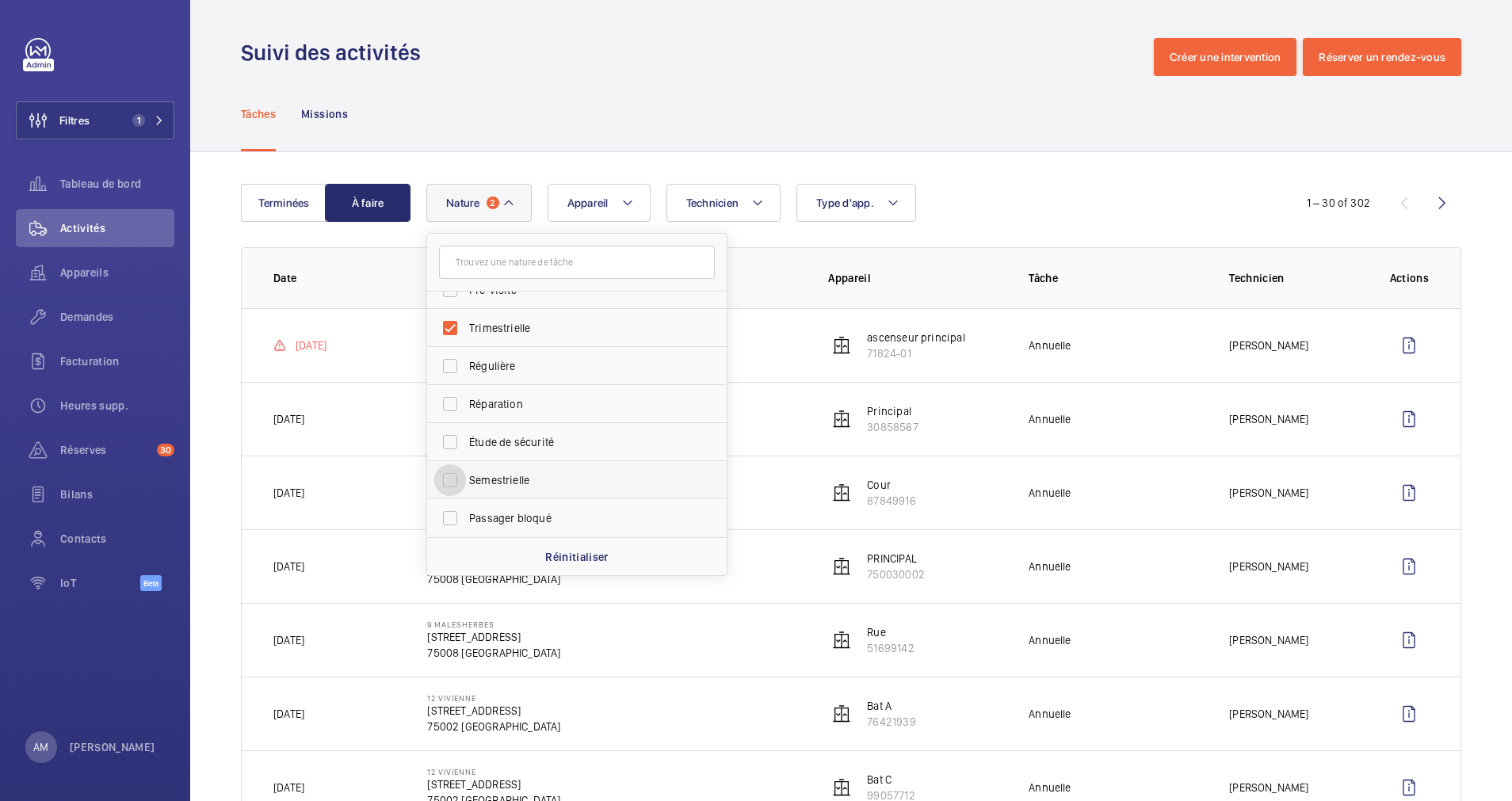
click at [466, 473] on input "Semestrielle" at bounding box center [450, 480] width 32 height 32
checkbox input "true"
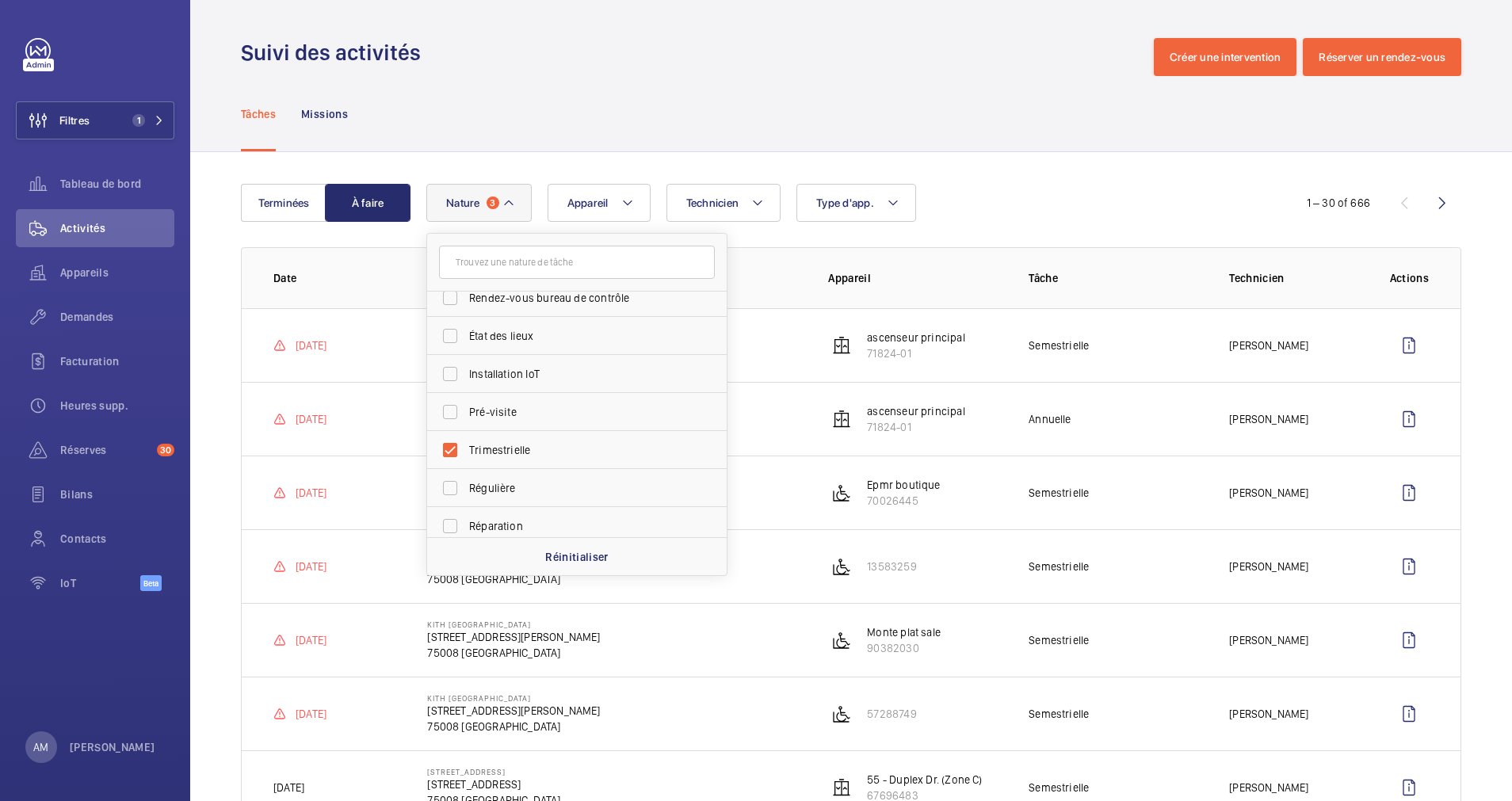
scroll to position [249, 0]
click at [497, 362] on span "Régulière" at bounding box center [577, 365] width 218 height 16
click at [466, 362] on input "Régulière" at bounding box center [450, 366] width 32 height 32
checkbox input "true"
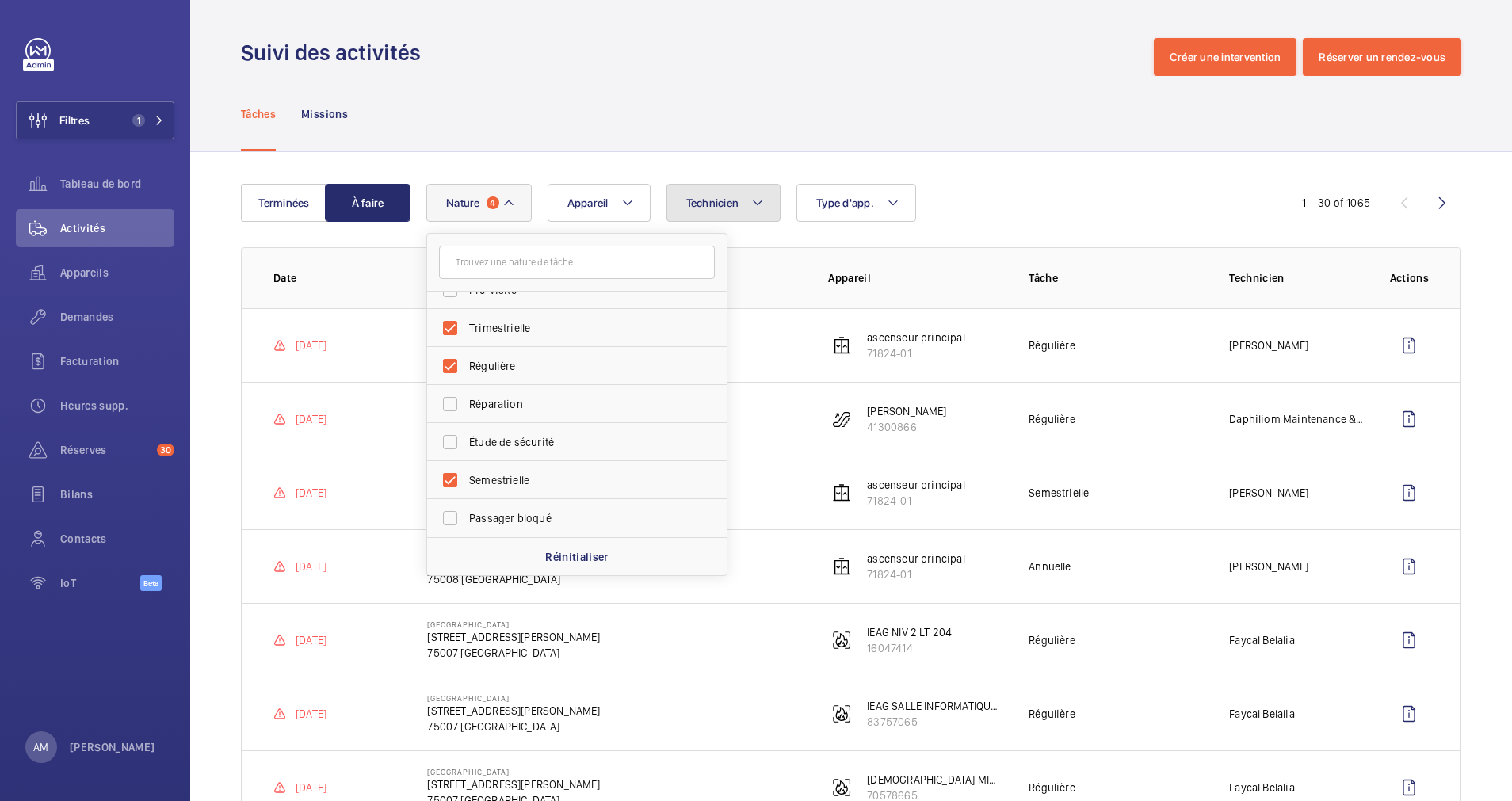
click at [763, 203] on mat-icon at bounding box center [758, 203] width 13 height 19
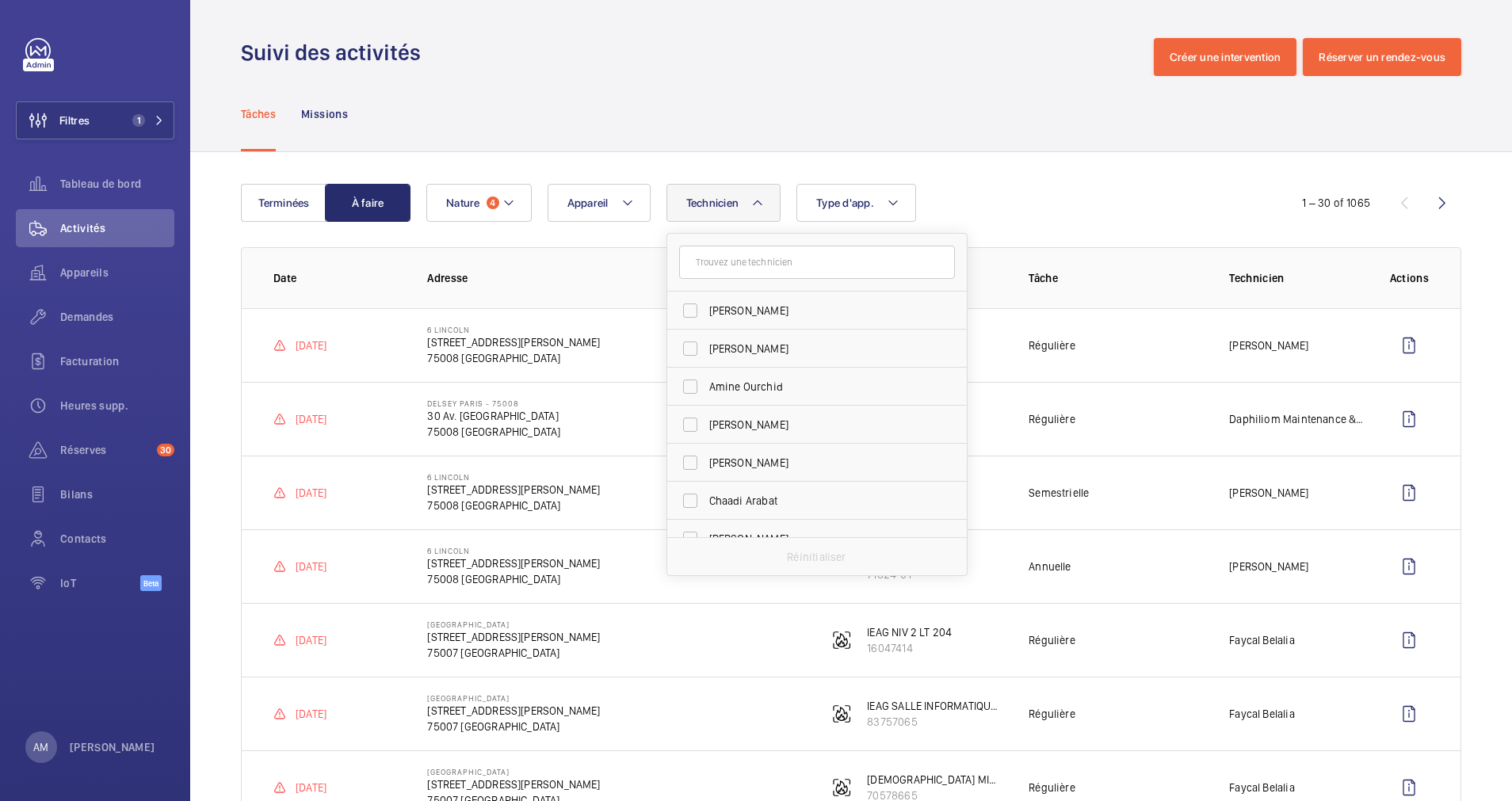
click at [749, 266] on input "text" at bounding box center [817, 262] width 275 height 33
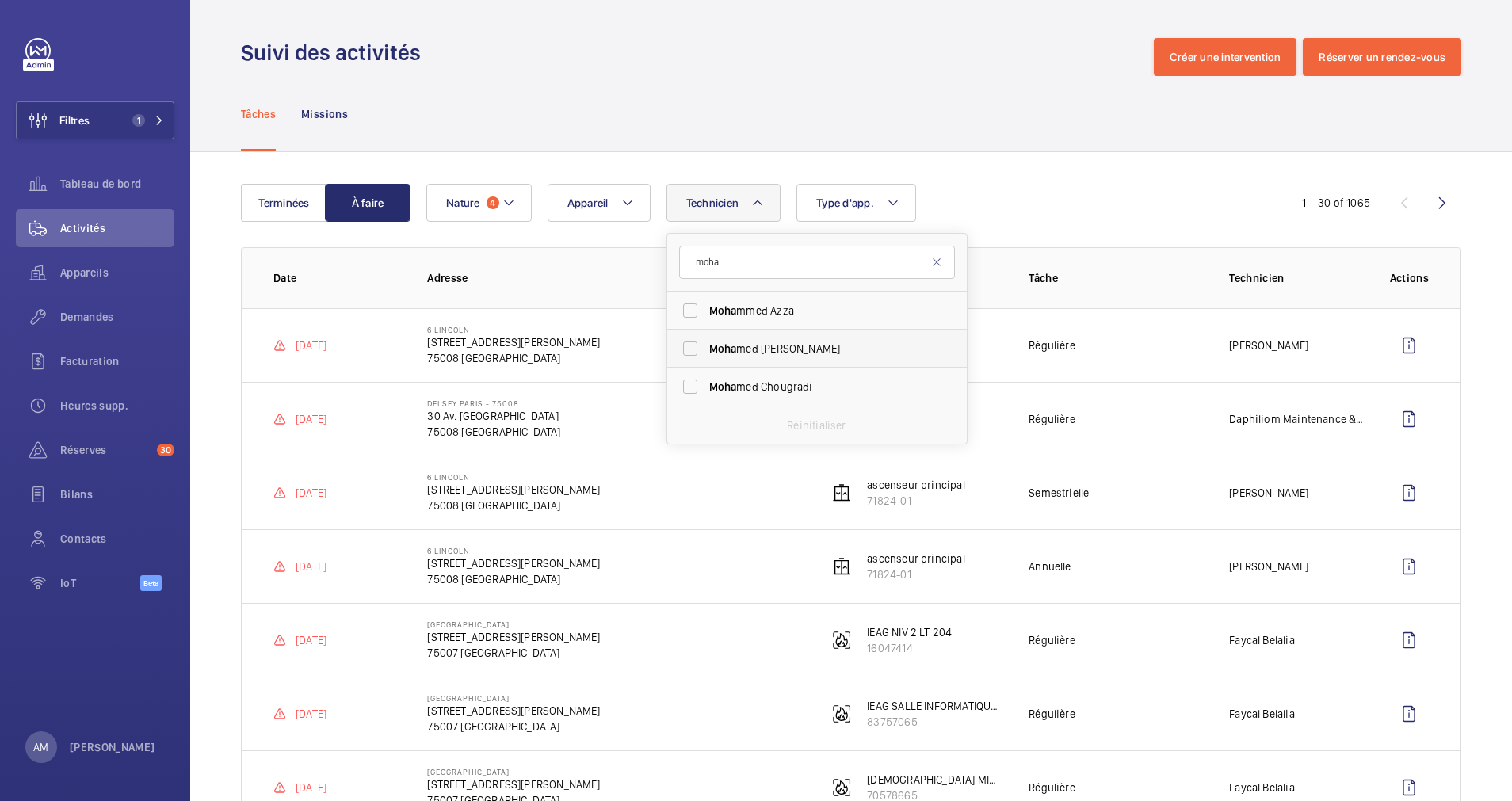
type input "moha"
click at [752, 352] on span "Moha med Youbi" at bounding box center [818, 348] width 218 height 16
click at [706, 352] on input "Moha med Youbi" at bounding box center [690, 349] width 32 height 32
checkbox input "true"
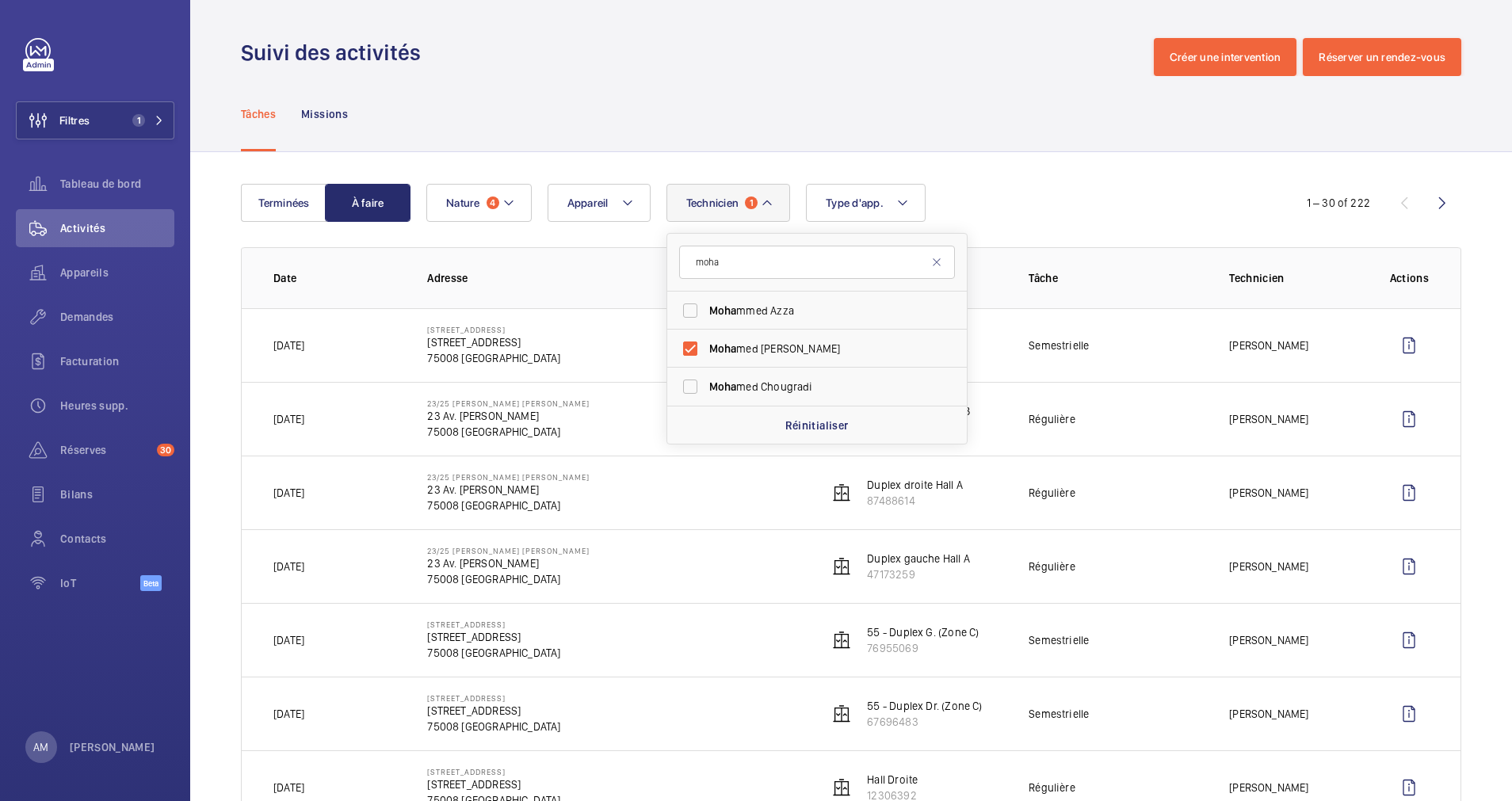
click at [1003, 188] on div "Technicien 1 moha Moha mmed Azza Moha med Youbi Moha med Chougradi Réinitialise…" at bounding box center [849, 202] width 845 height 38
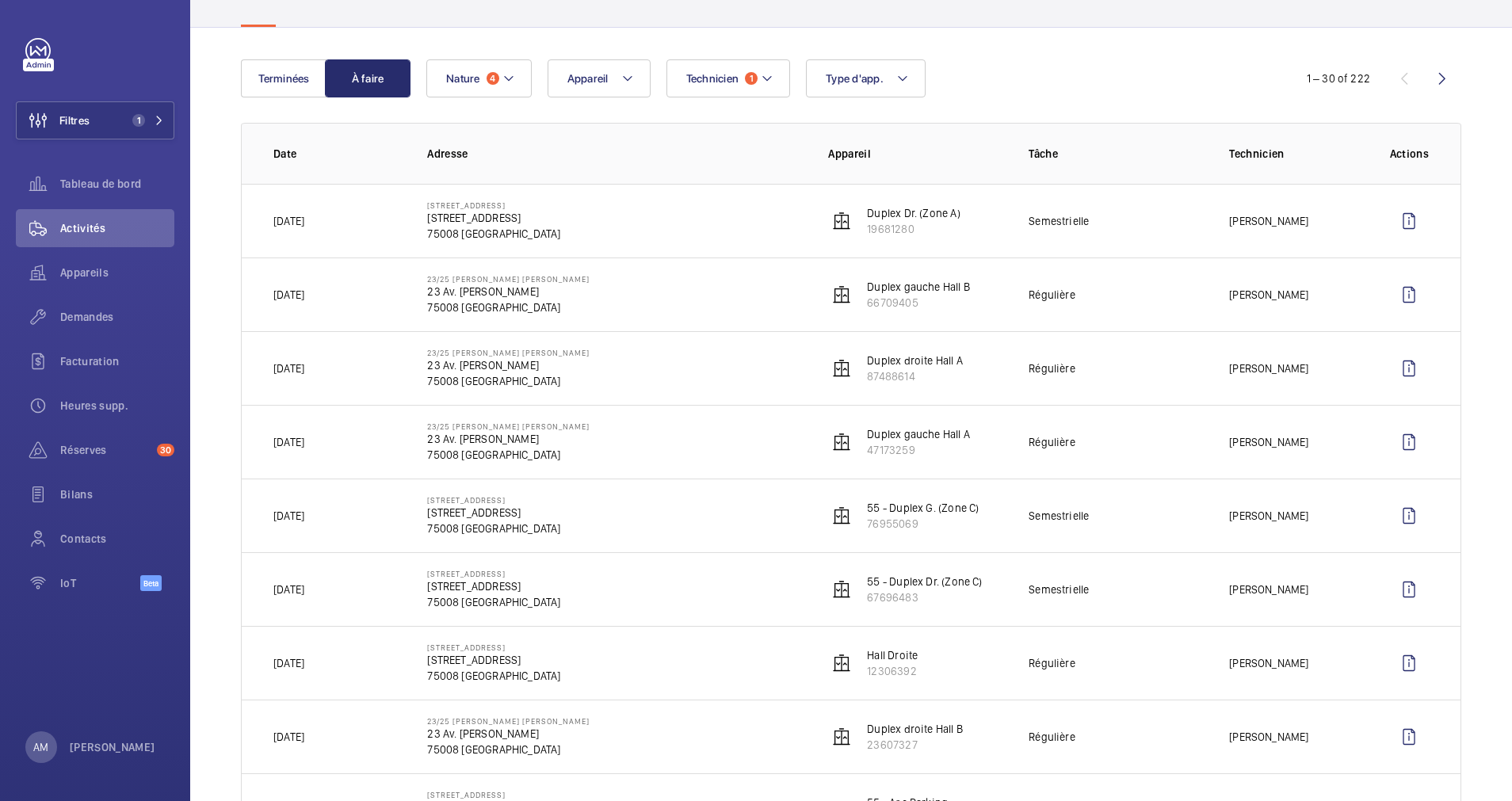
scroll to position [122, 0]
click at [90, 314] on span "Demandes" at bounding box center [118, 317] width 114 height 16
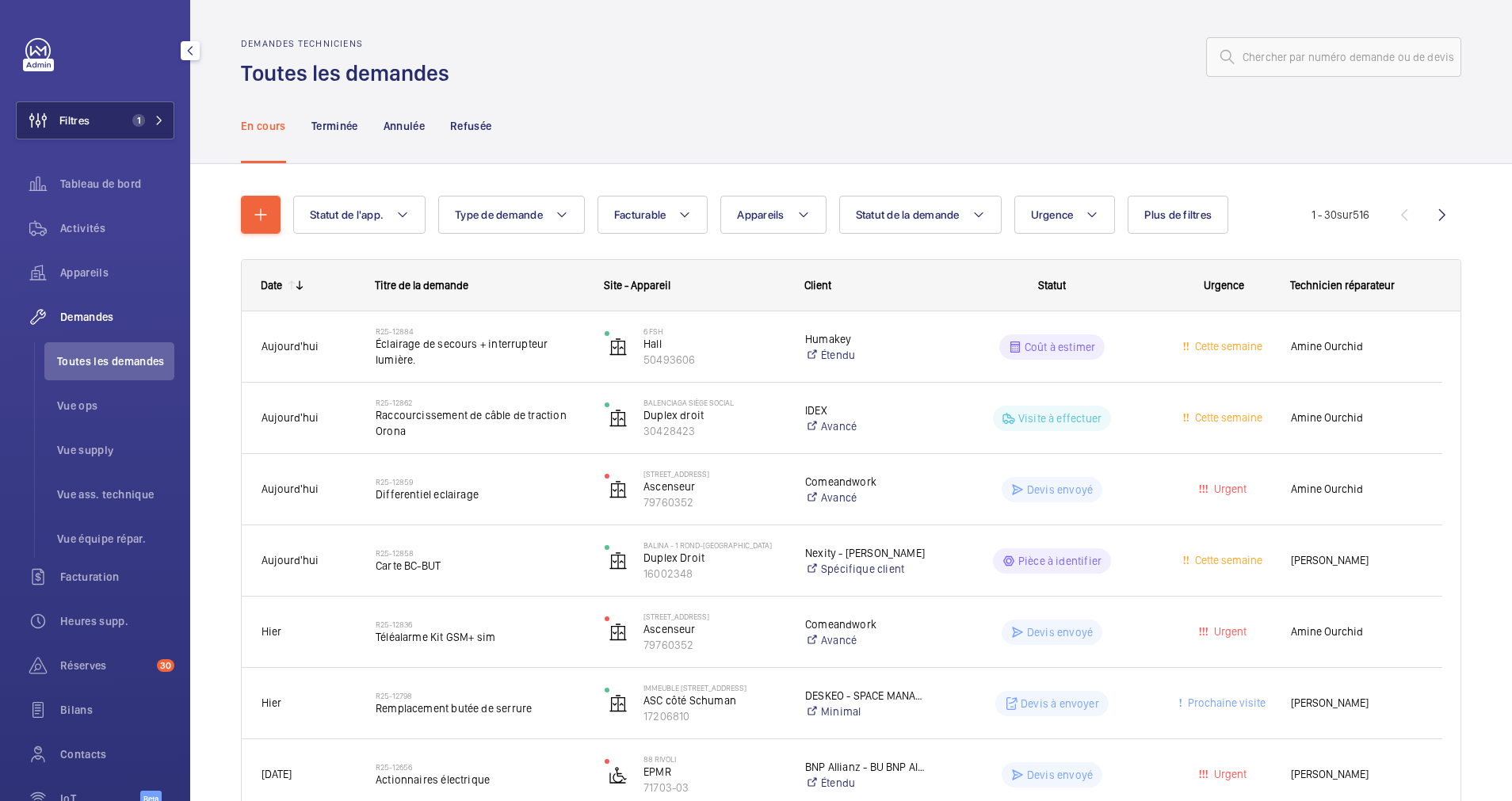
click at [133, 106] on button "Filtres 1" at bounding box center [95, 120] width 159 height 38
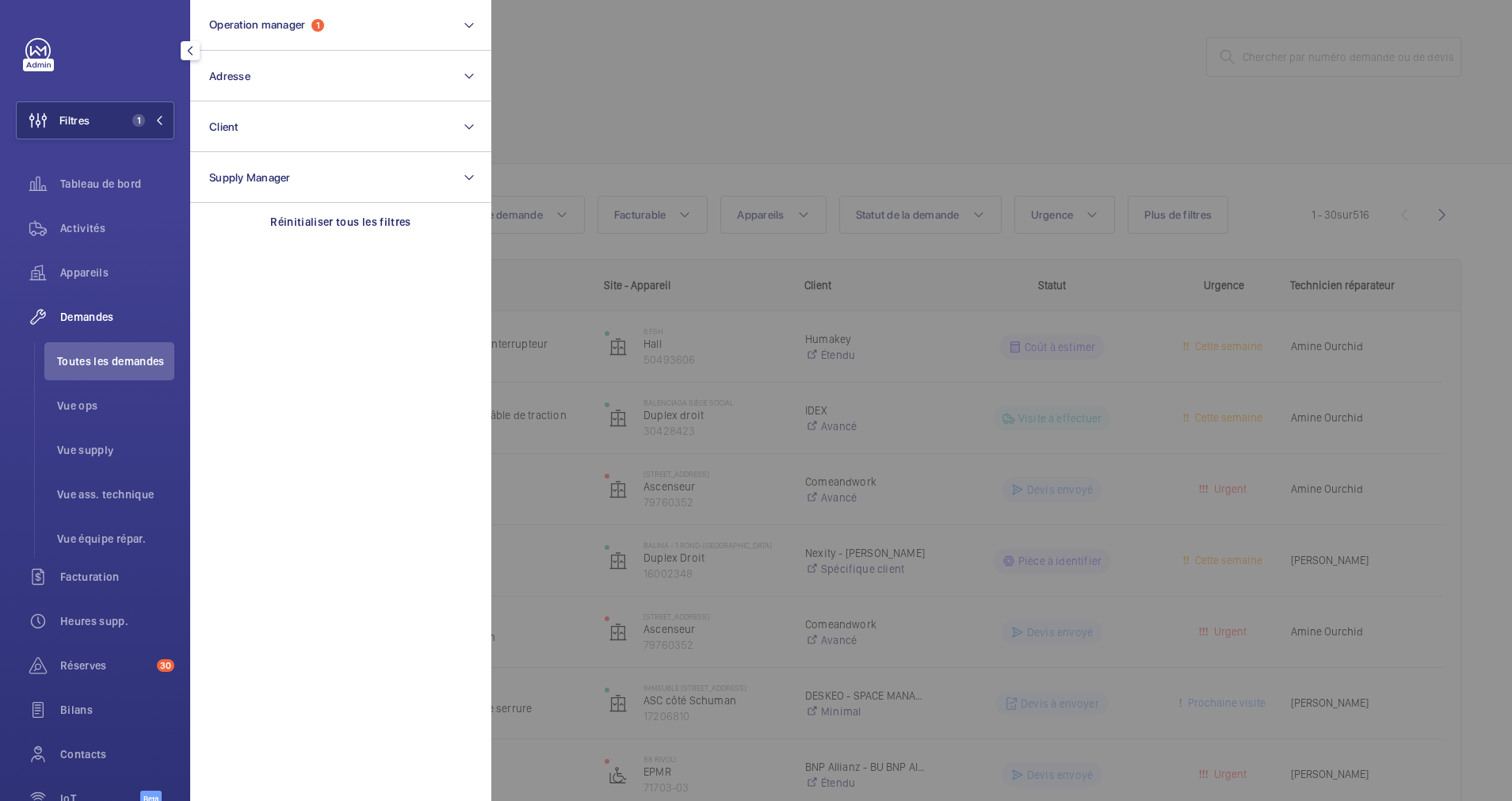
click at [772, 95] on div at bounding box center [1247, 400] width 1512 height 801
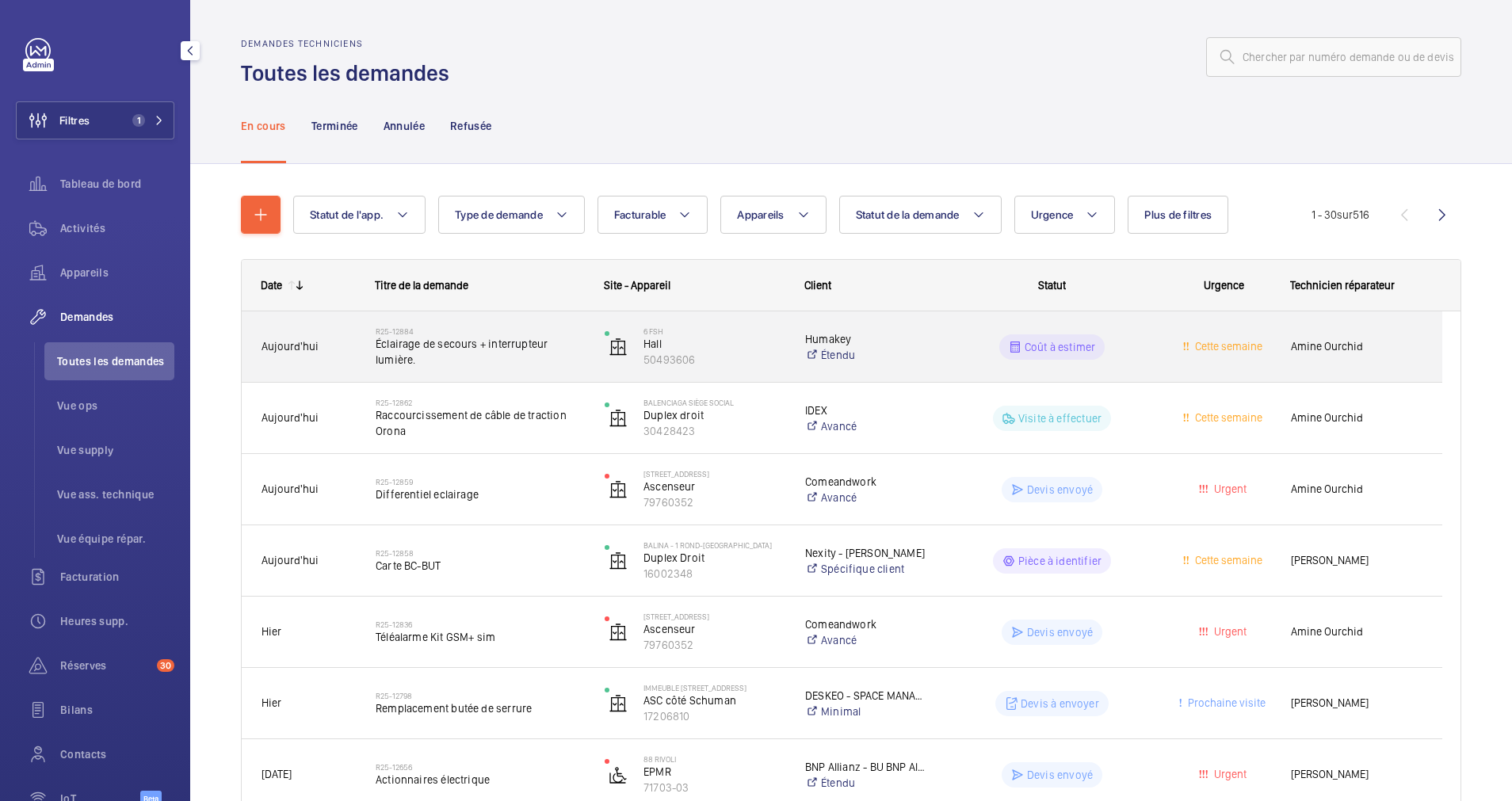
click at [548, 349] on span "Éclairage de secours + interrupteur lumière." at bounding box center [479, 351] width 208 height 32
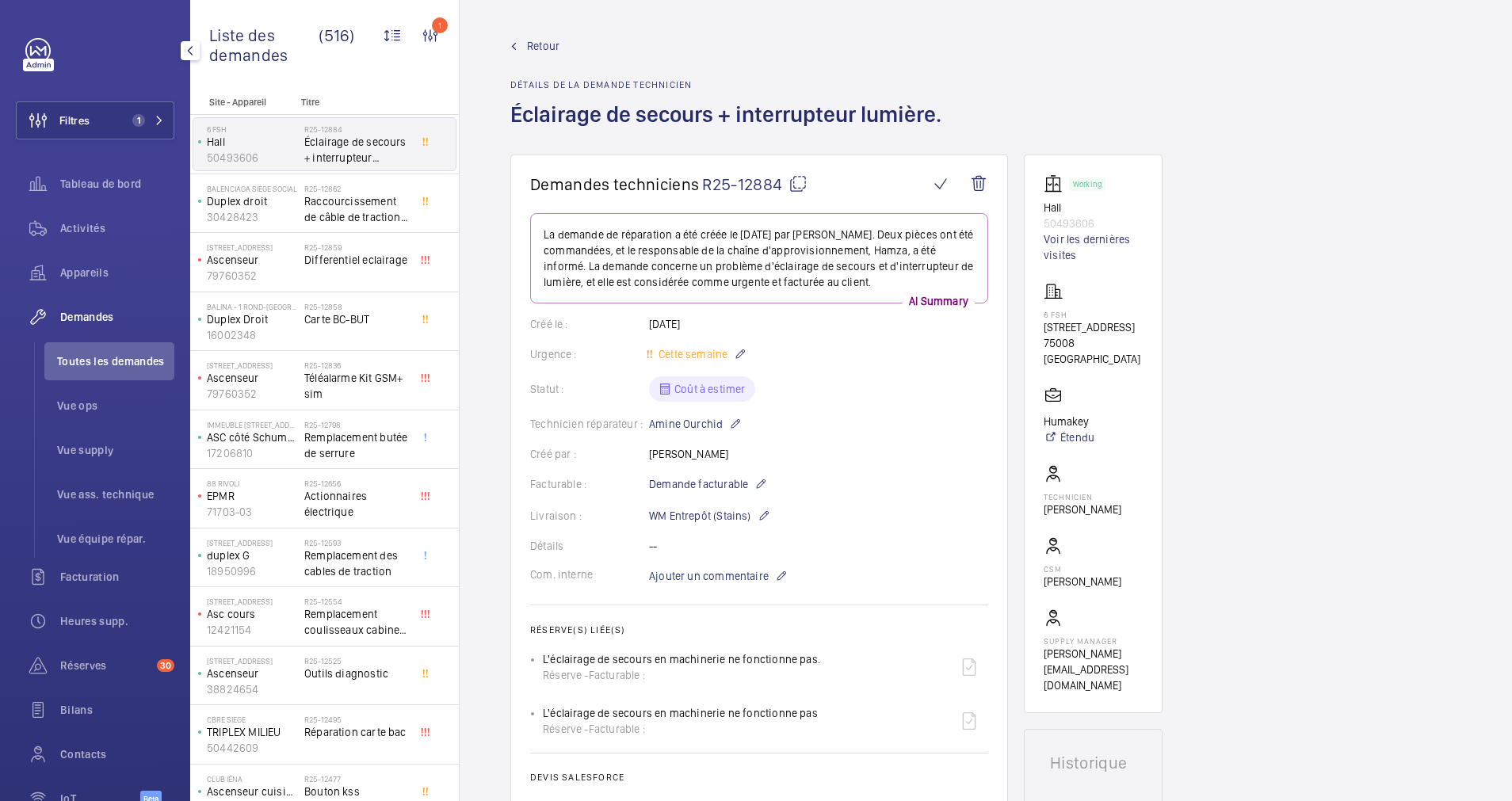
click at [541, 43] on span "Retour" at bounding box center [543, 45] width 32 height 16
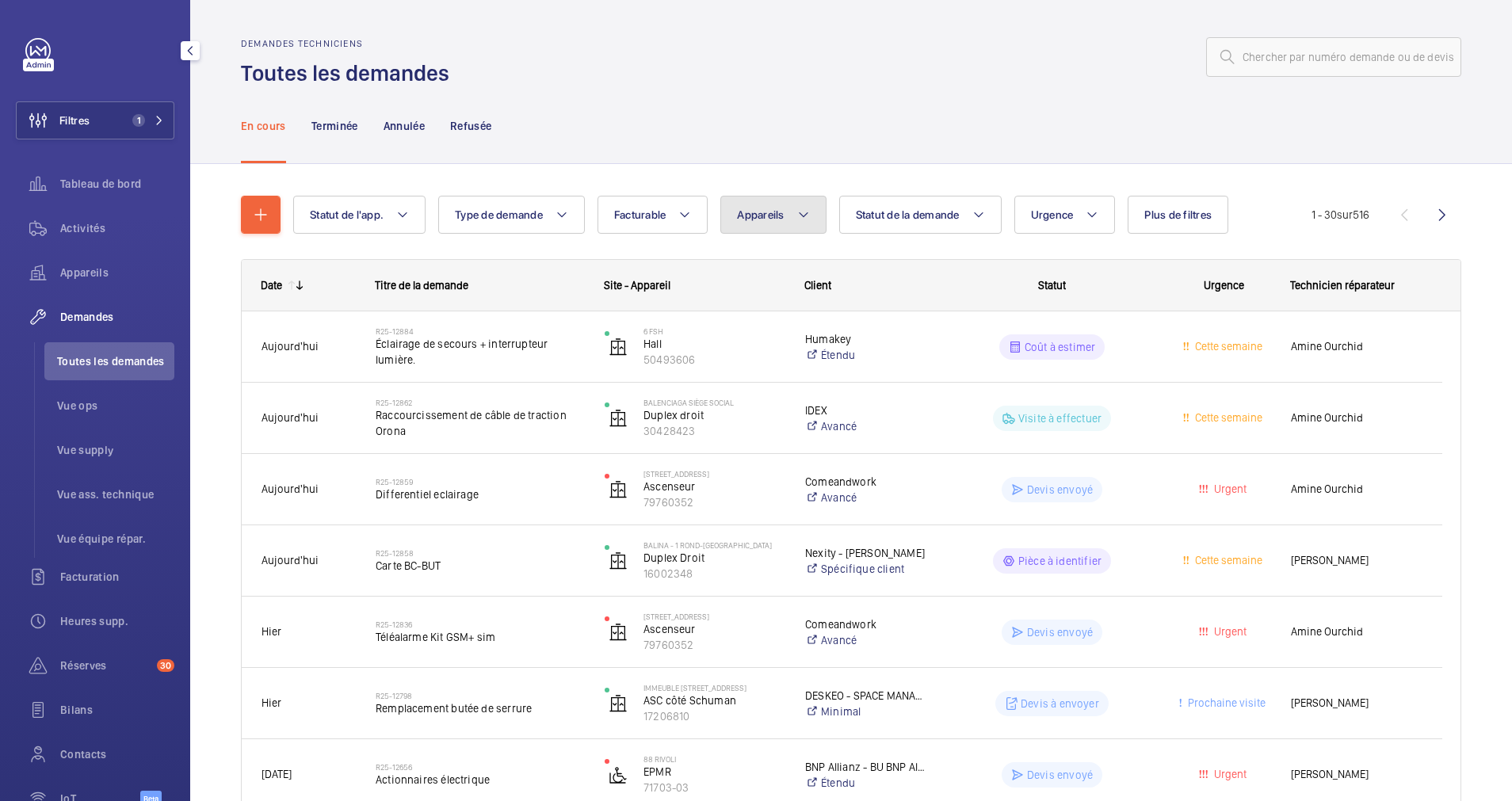
click at [810, 206] on mat-icon at bounding box center [804, 215] width 13 height 19
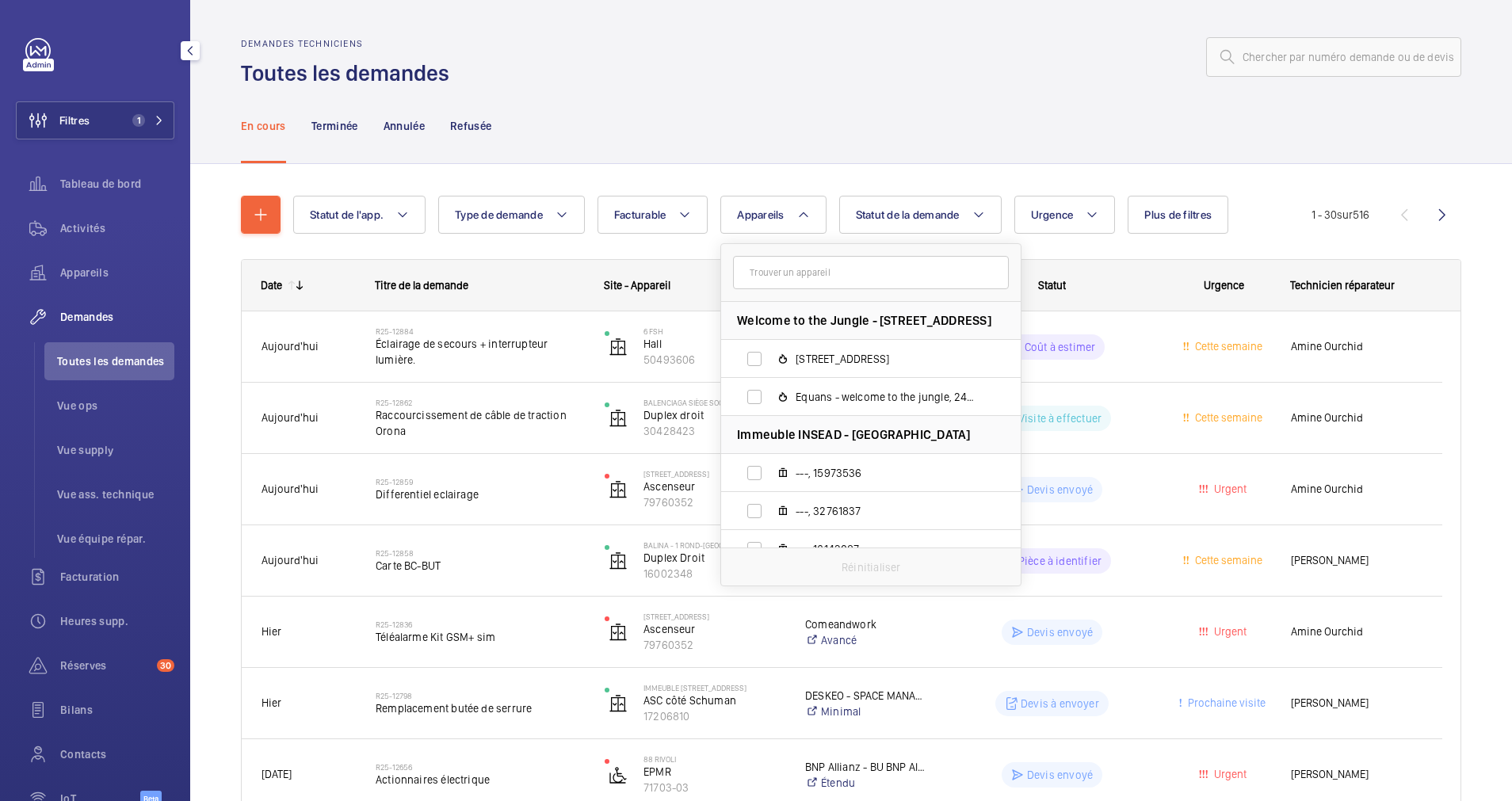
click at [758, 160] on div "En cours Terminée Annulée Refusée" at bounding box center [851, 126] width 1221 height 75
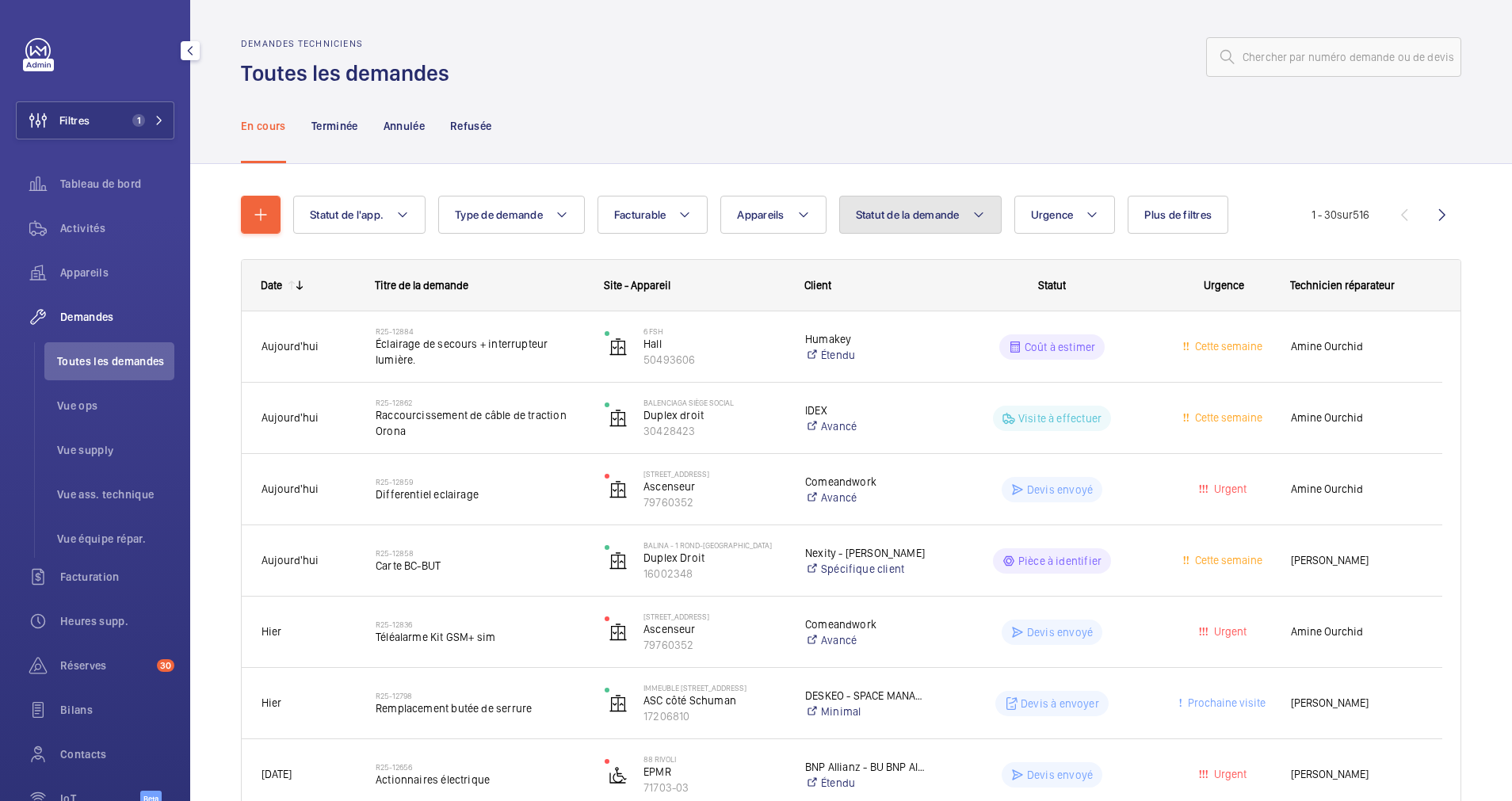
click at [925, 217] on span "Statut de la demande" at bounding box center [907, 215] width 104 height 13
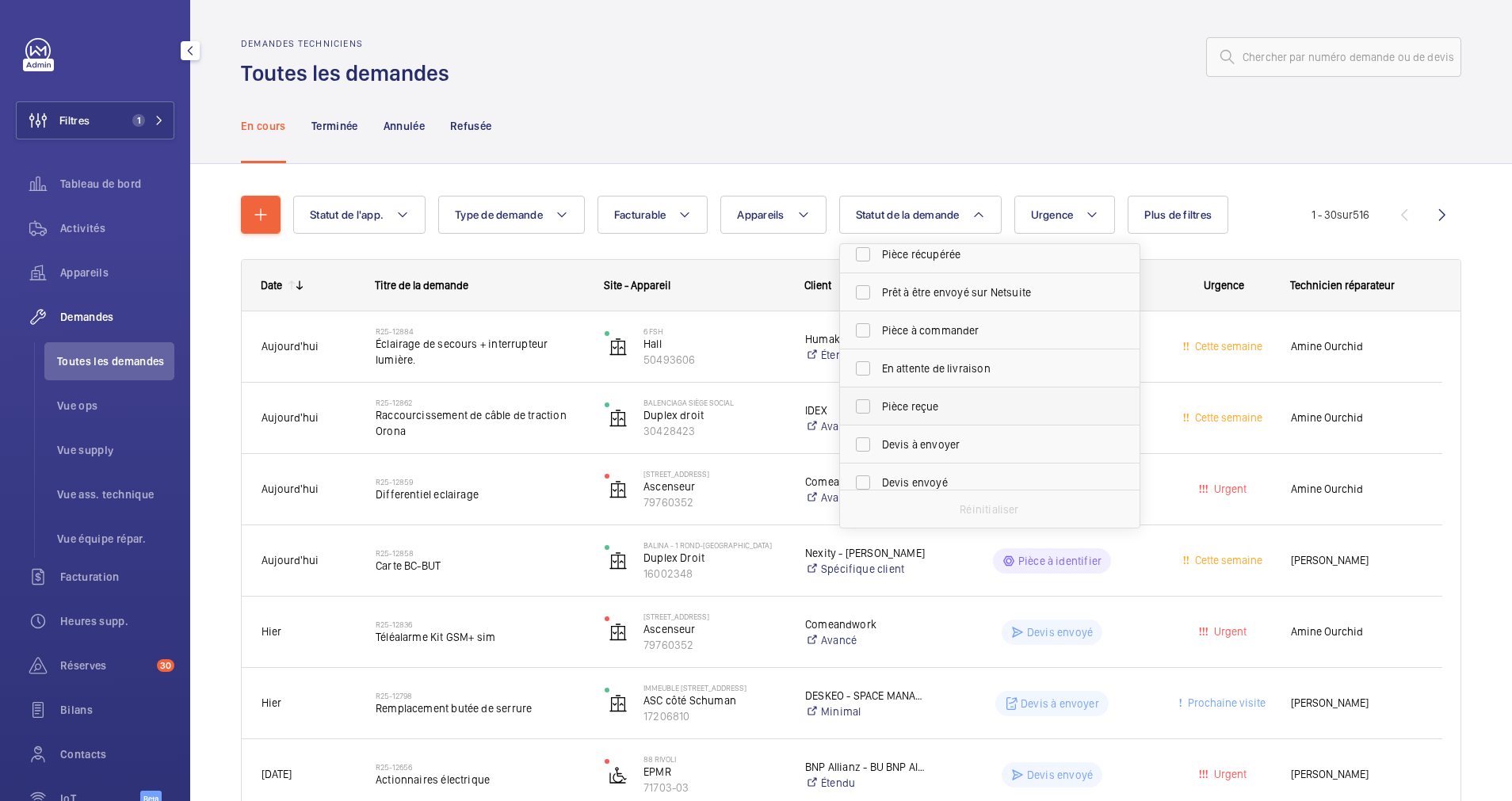
scroll to position [119, 0]
click at [916, 410] on span "Devis à envoyer" at bounding box center [991, 410] width 218 height 16
click at [879, 410] on input "Devis à envoyer" at bounding box center [863, 410] width 32 height 32
checkbox input "true"
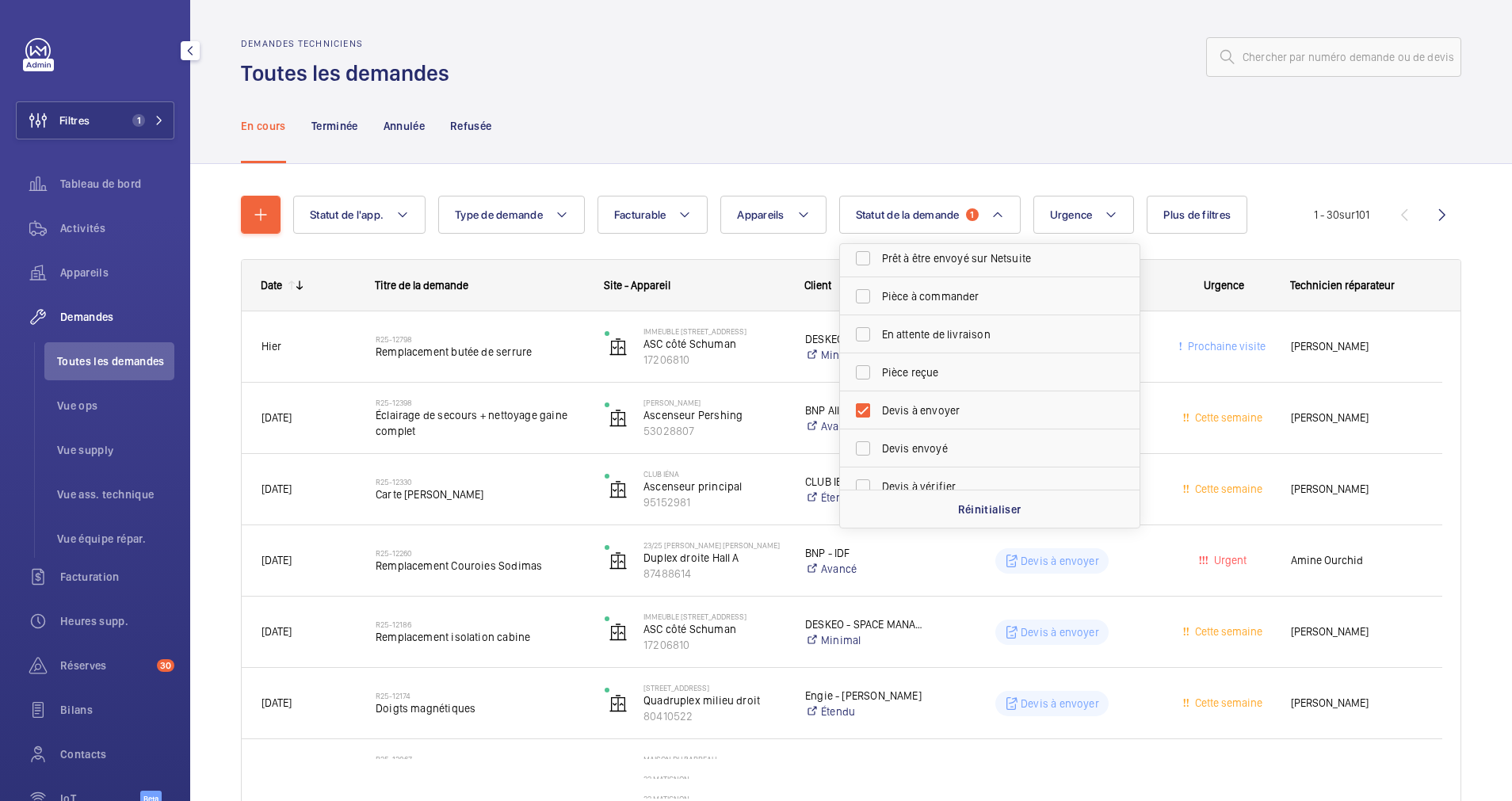
click at [904, 76] on div "Demandes techniciens Toutes les demandes" at bounding box center [851, 62] width 1221 height 50
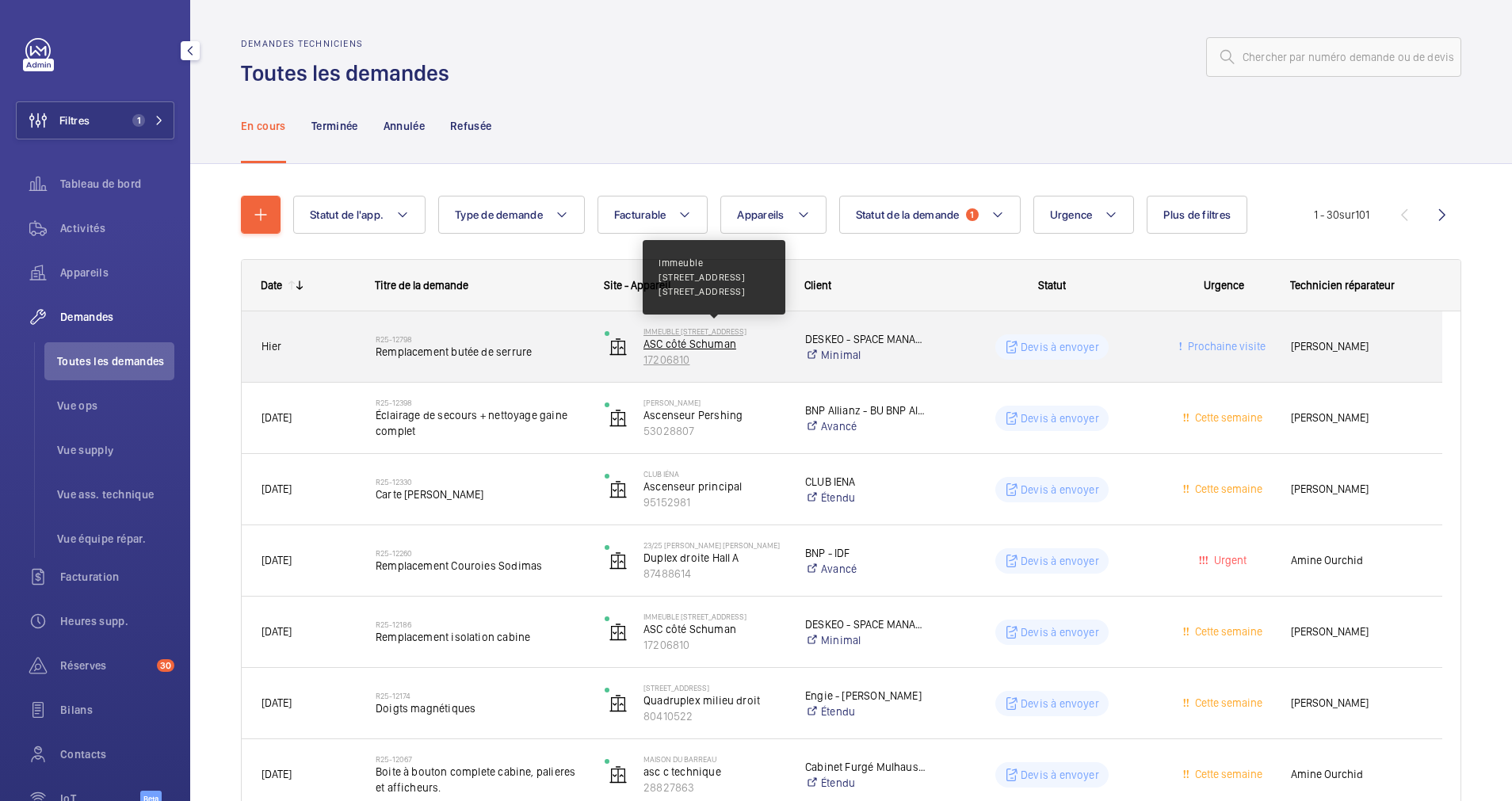
click at [653, 331] on p "Immeuble 158 Rue de l'Université" at bounding box center [714, 331] width 141 height 9
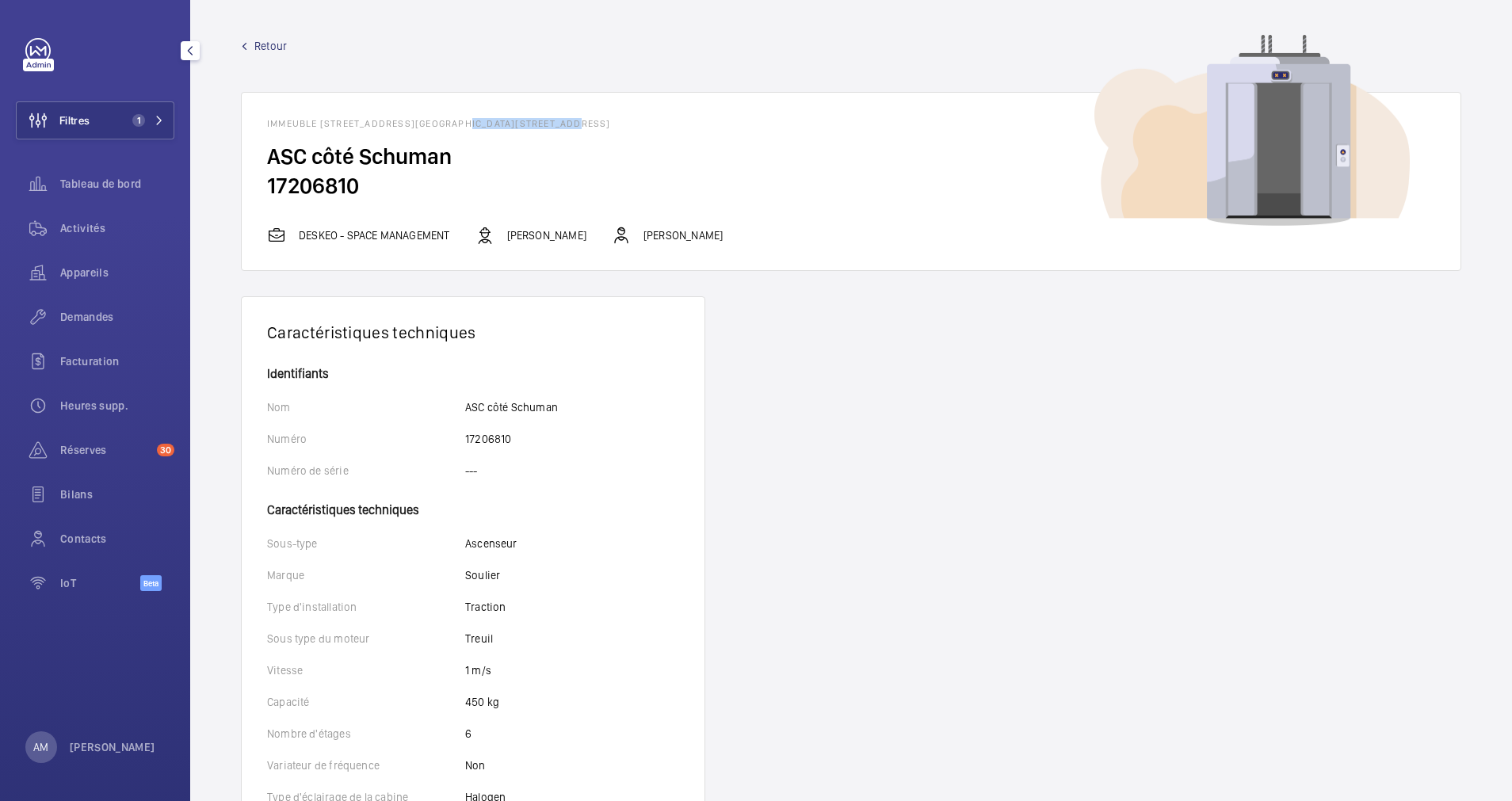
drag, startPoint x: 450, startPoint y: 123, endPoint x: 543, endPoint y: 123, distance: 93.0
click at [543, 123] on h1 "Immeuble 158 Rue de l'Université - 158 Rue de l'Université, 75007 PARIS" at bounding box center [851, 124] width 1169 height 11
drag, startPoint x: 543, startPoint y: 123, endPoint x: 505, endPoint y: 160, distance: 53.0
click at [505, 160] on h2 "ASC côté Schuman" at bounding box center [851, 157] width 1169 height 29
drag, startPoint x: 455, startPoint y: 125, endPoint x: 578, endPoint y: 121, distance: 123.1
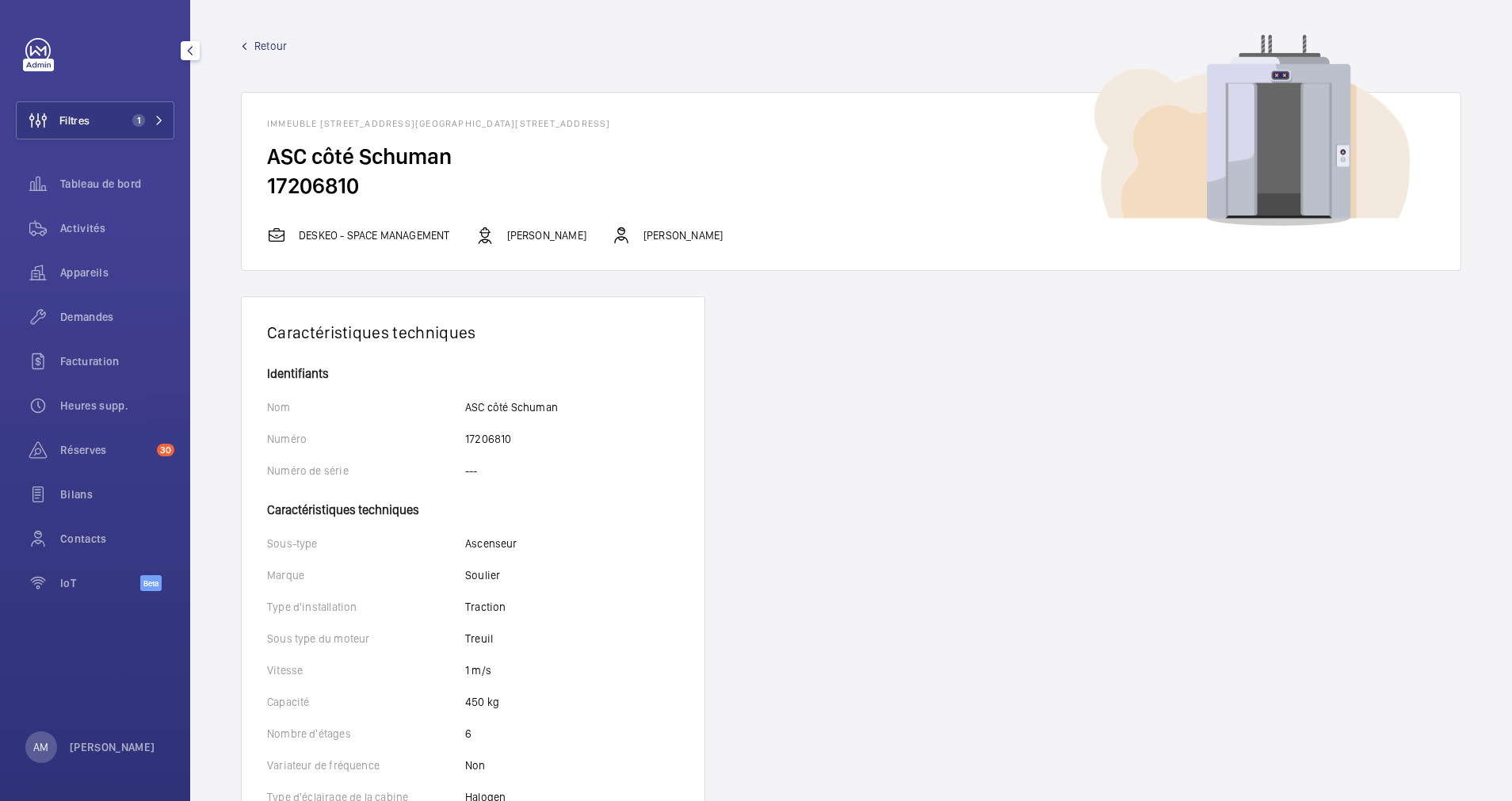
click at [578, 121] on h1 "Immeuble 158 Rue de l'Université - 158 Rue de l'Université, 75007 PARIS" at bounding box center [851, 124] width 1169 height 11
copy h1 "158 Rue de l'Université"
click at [256, 42] on span "Retour" at bounding box center [270, 45] width 32 height 16
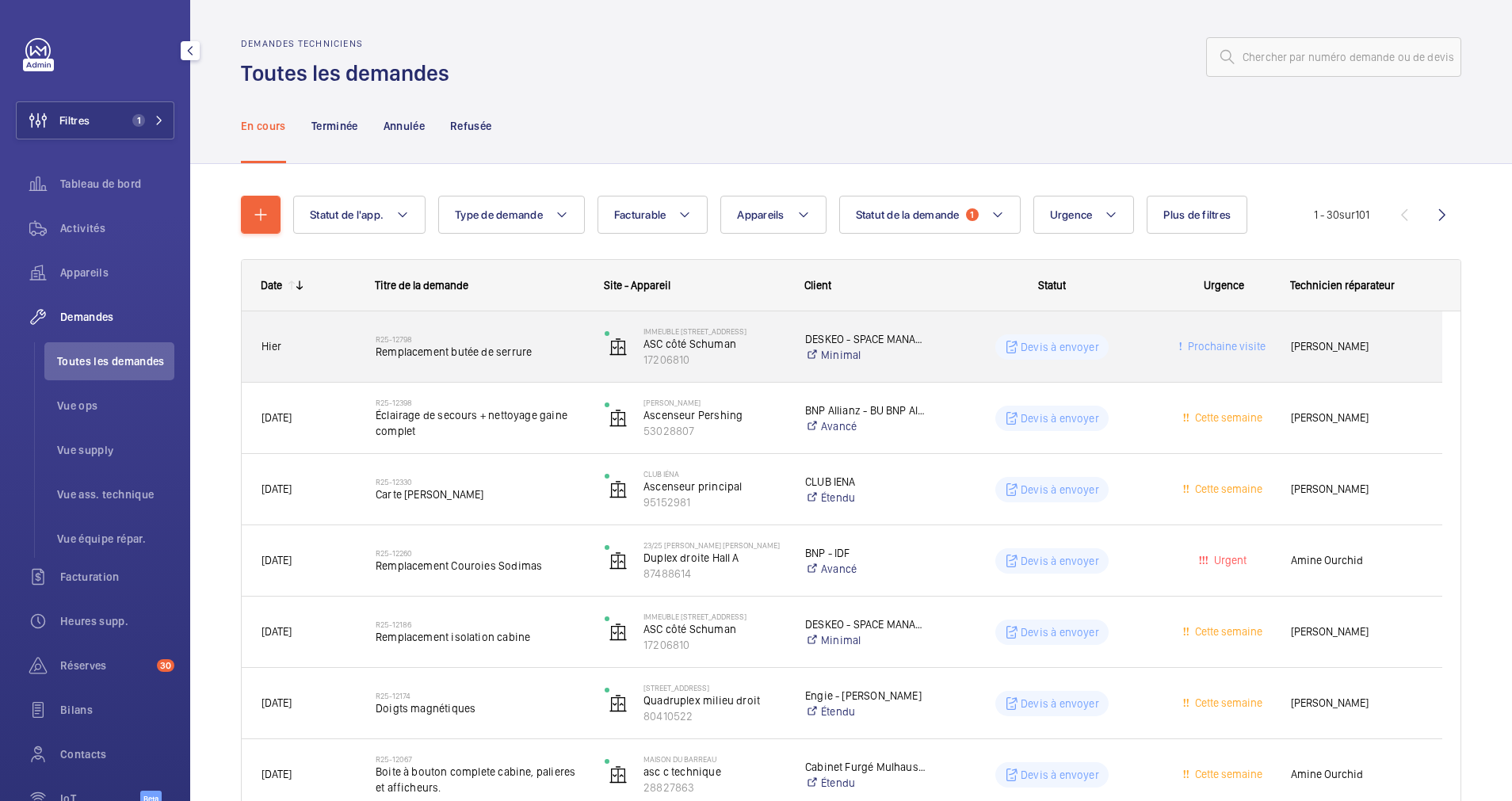
click at [537, 354] on span "Remplacement butée de serrure" at bounding box center [479, 351] width 208 height 16
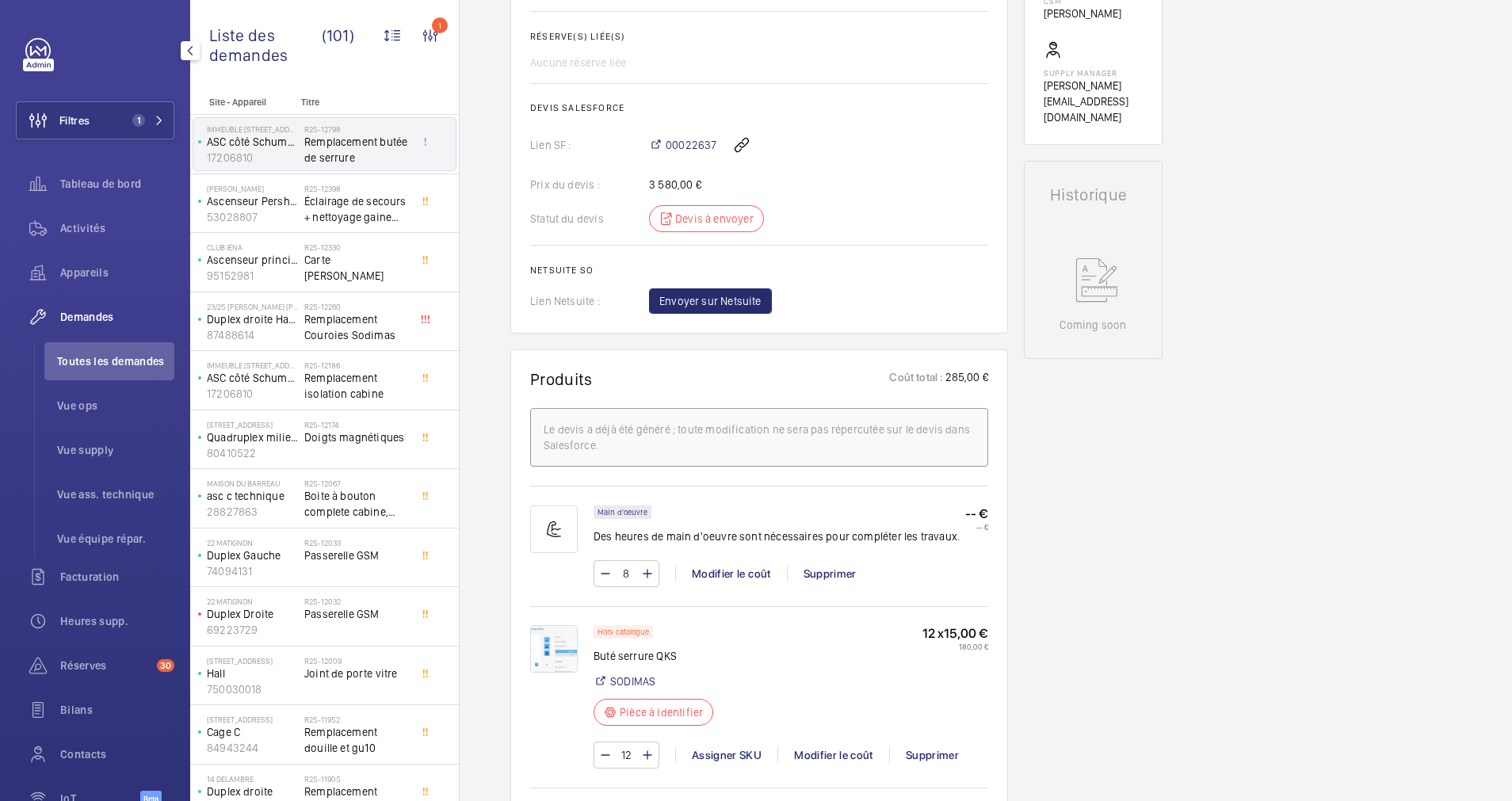
scroll to position [357, 0]
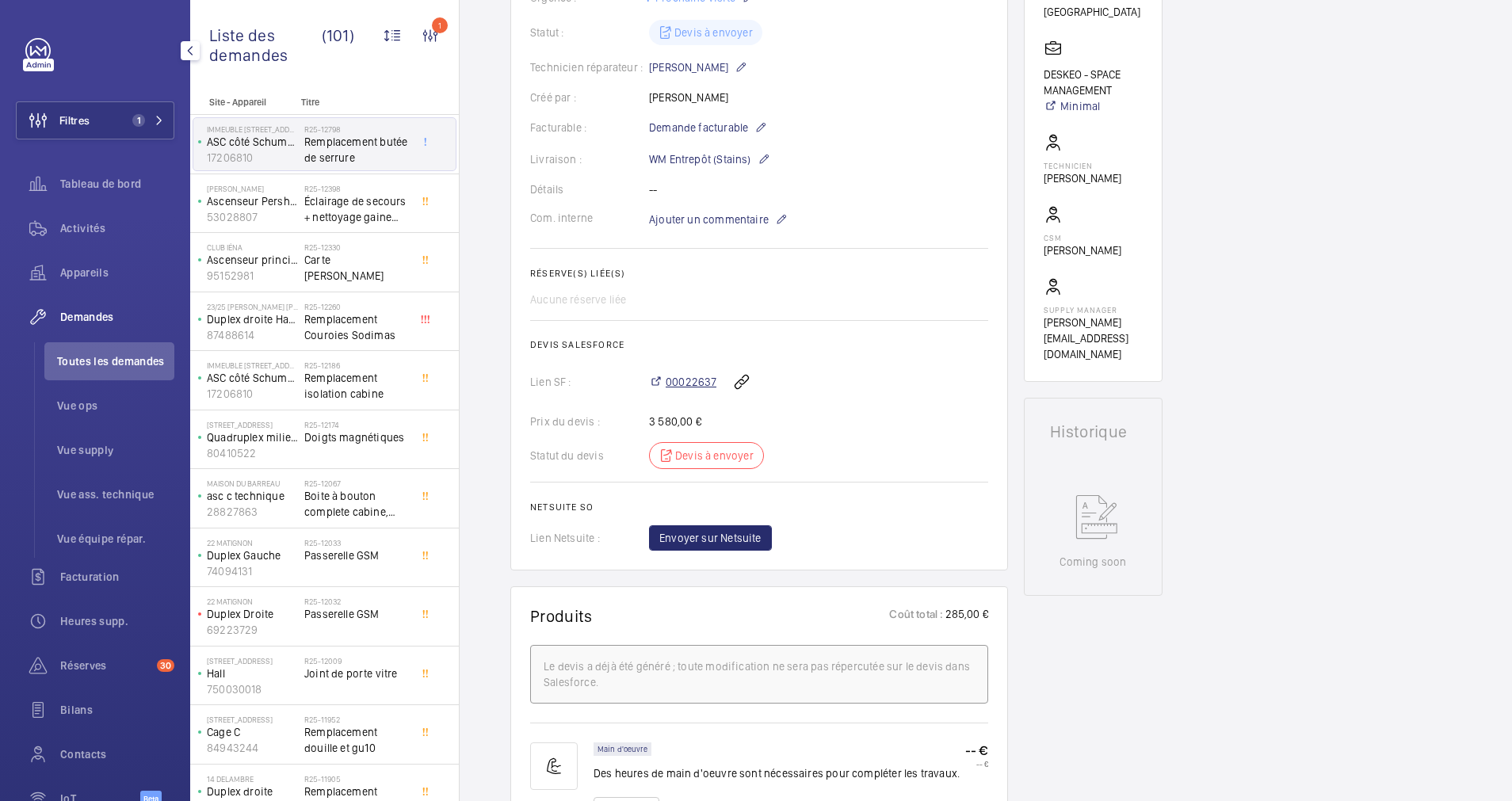
click at [686, 375] on span "00022637" at bounding box center [690, 382] width 50 height 16
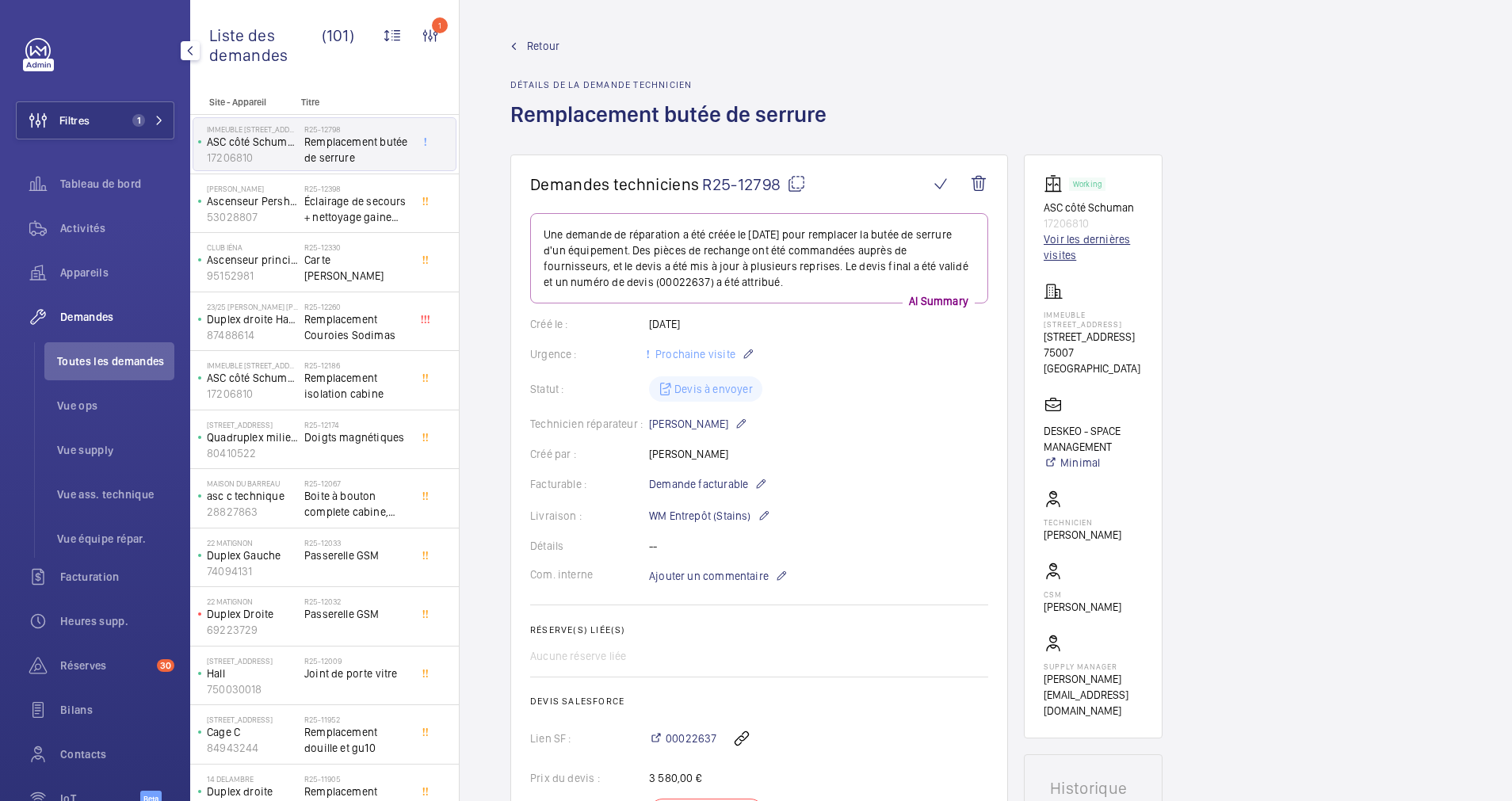
click at [1059, 242] on link "Voir les dernières visites" at bounding box center [1093, 247] width 99 height 32
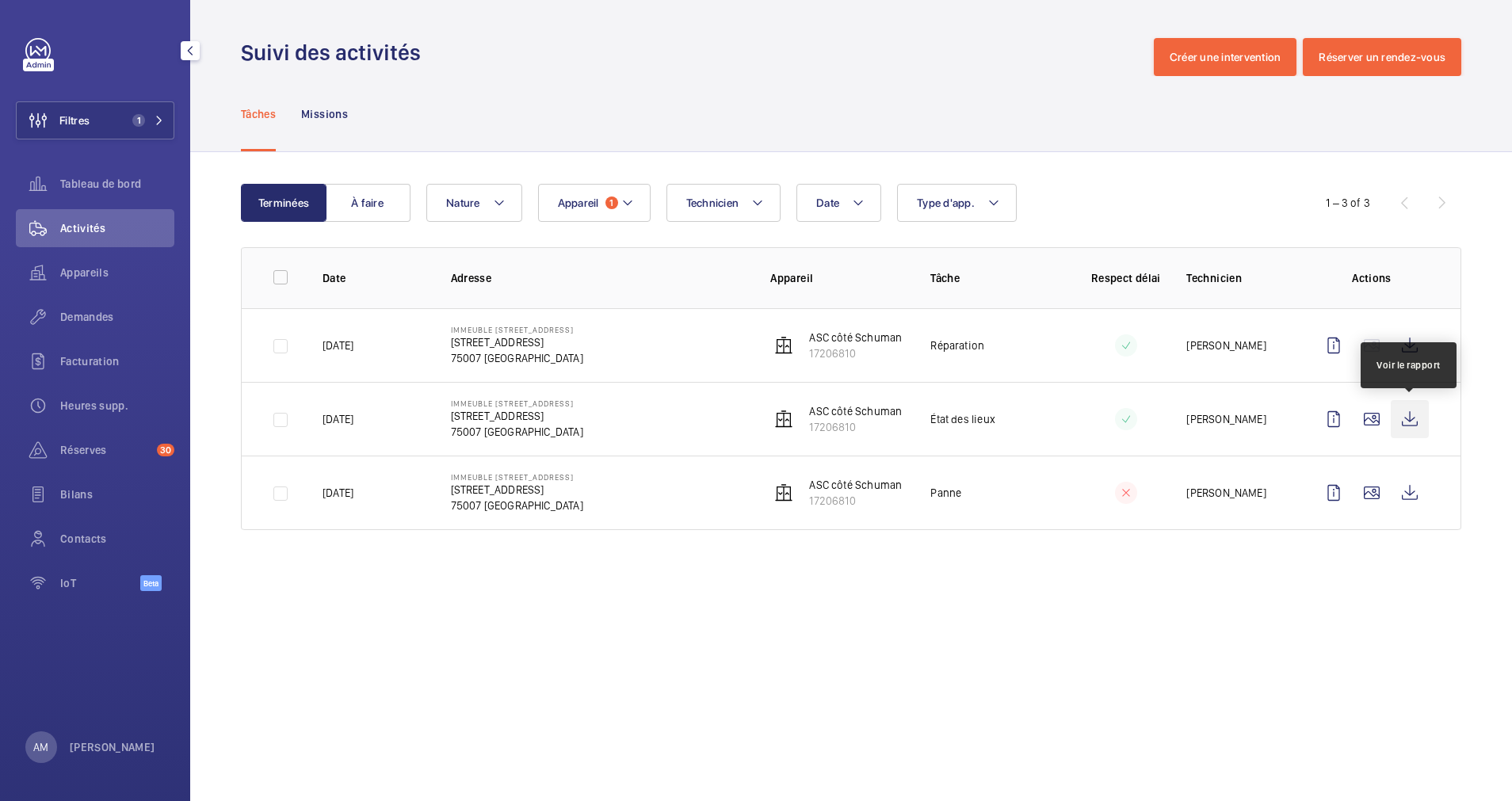
click at [1404, 416] on wm-front-icon-button at bounding box center [1409, 418] width 38 height 38
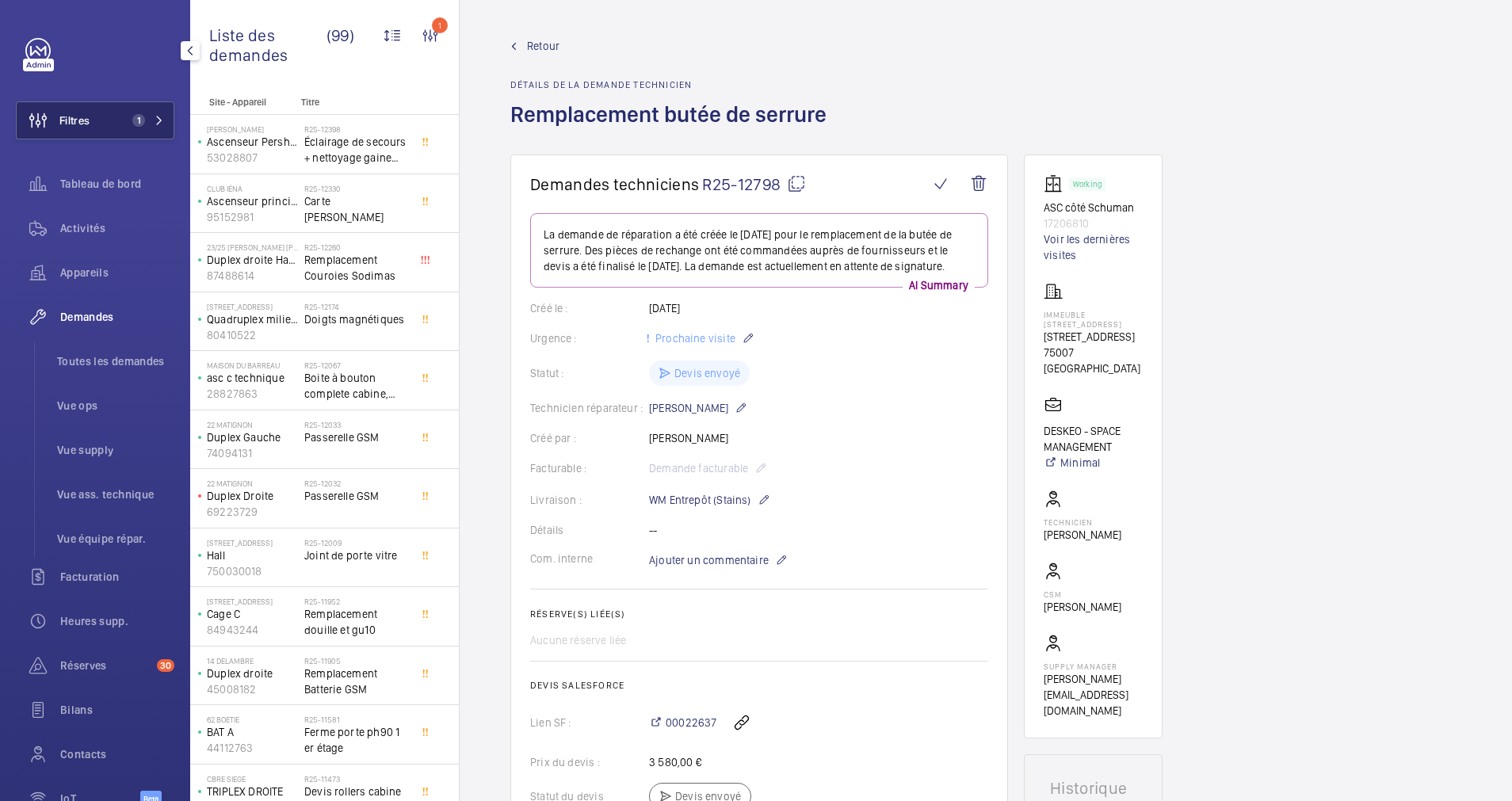
drag, startPoint x: 87, startPoint y: 116, endPoint x: 102, endPoint y: 111, distance: 15.8
click at [102, 111] on button "Filtres 1" at bounding box center [95, 120] width 159 height 38
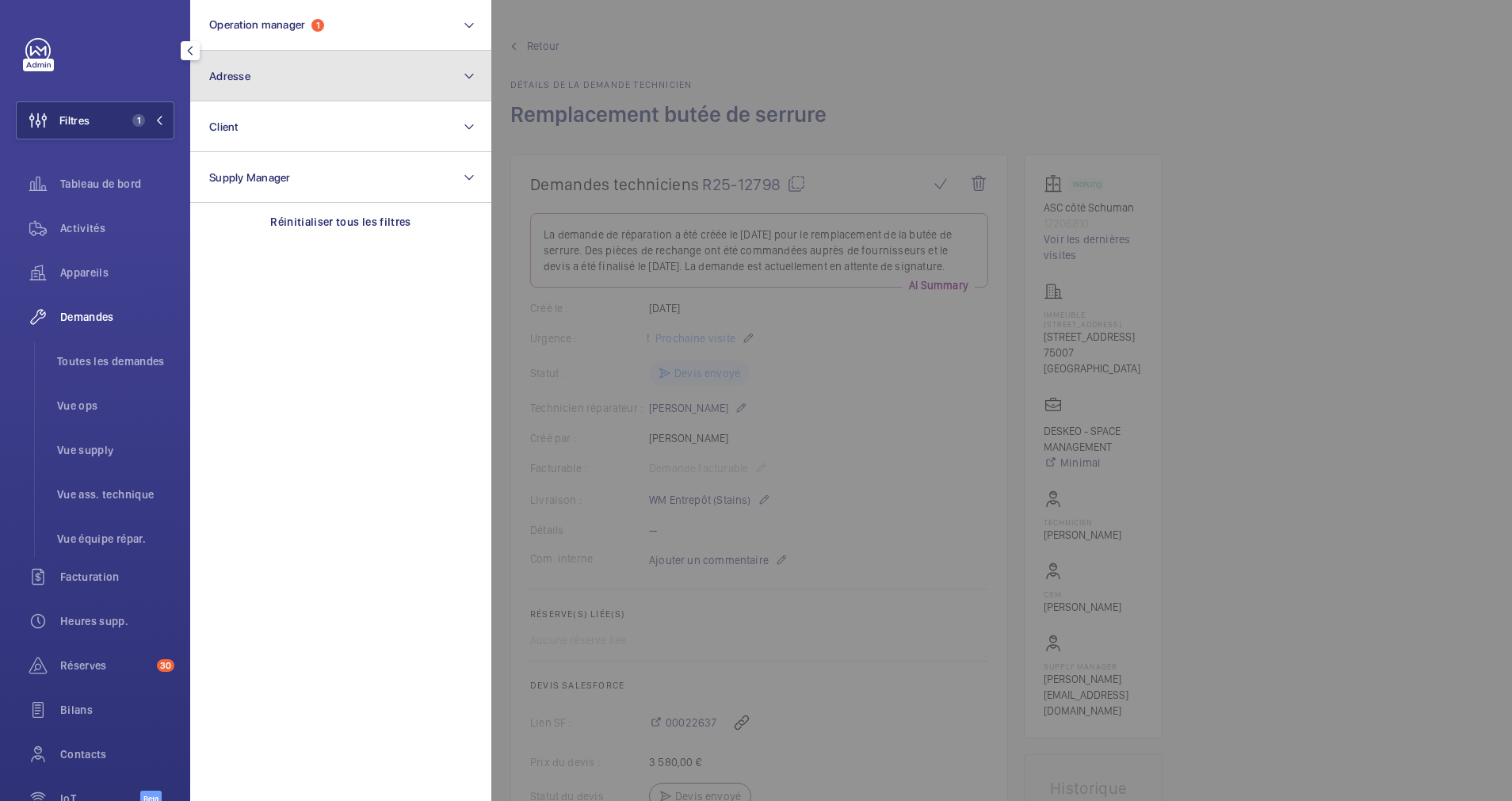
click at [362, 79] on button "Adresse" at bounding box center [341, 75] width 301 height 50
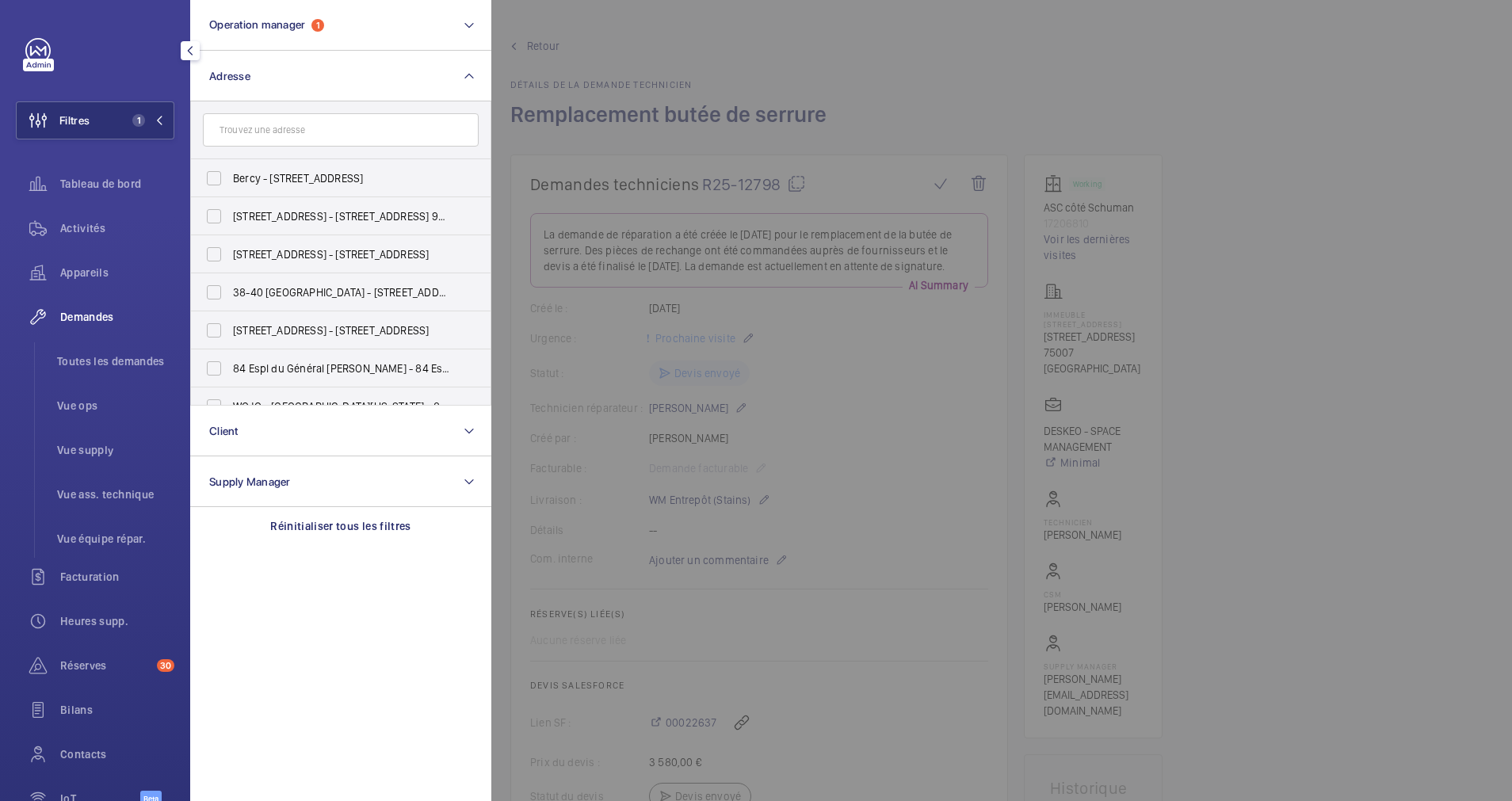
click at [256, 136] on input "text" at bounding box center [341, 129] width 275 height 33
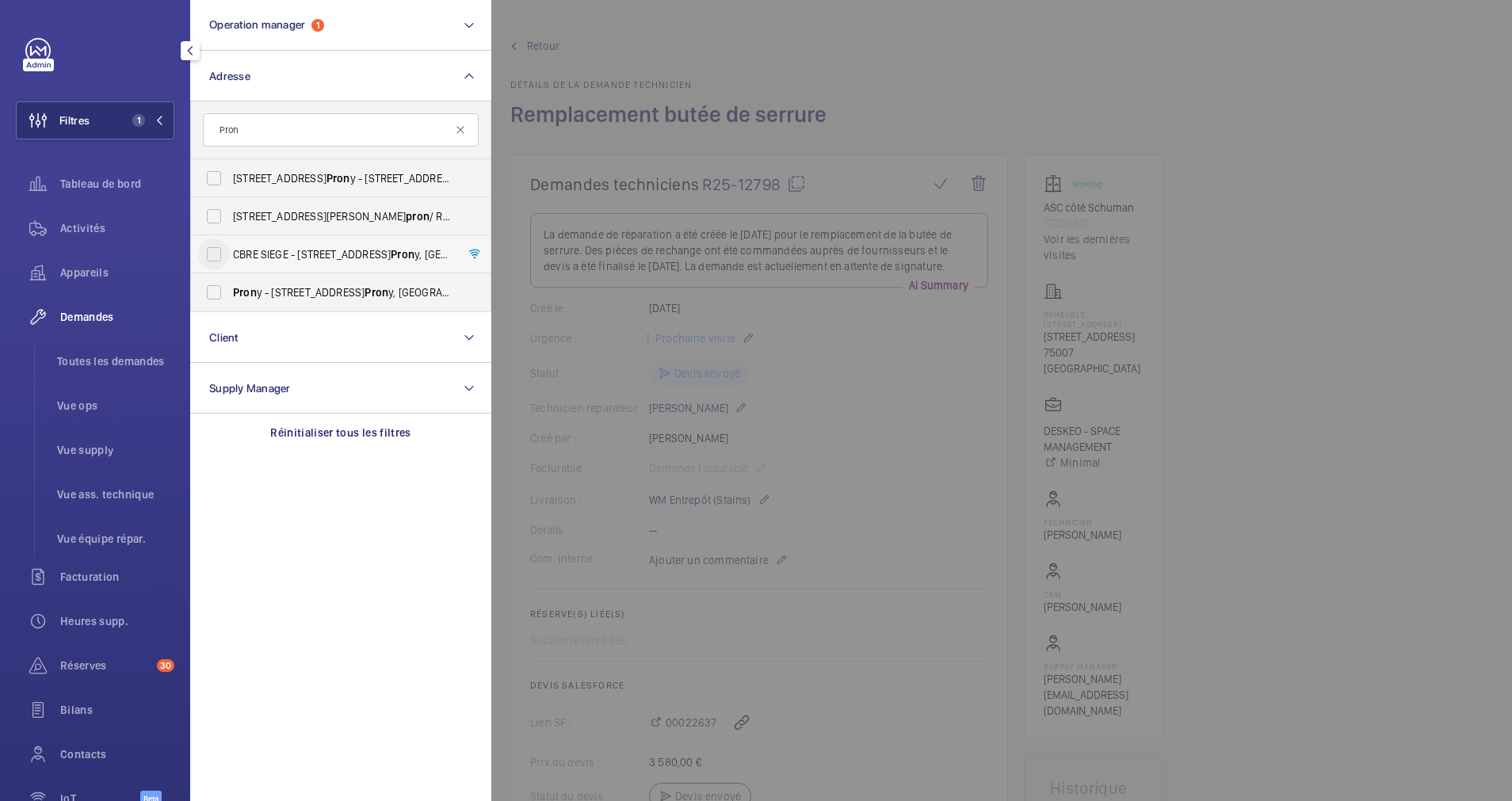
type input "Pron"
click at [201, 255] on input "CBRE SIEGE - 76 Rue de Pron y, PARIS 75017" at bounding box center [214, 254] width 32 height 32
checkbox input "true"
click at [93, 397] on li "Vue ops" at bounding box center [109, 405] width 130 height 38
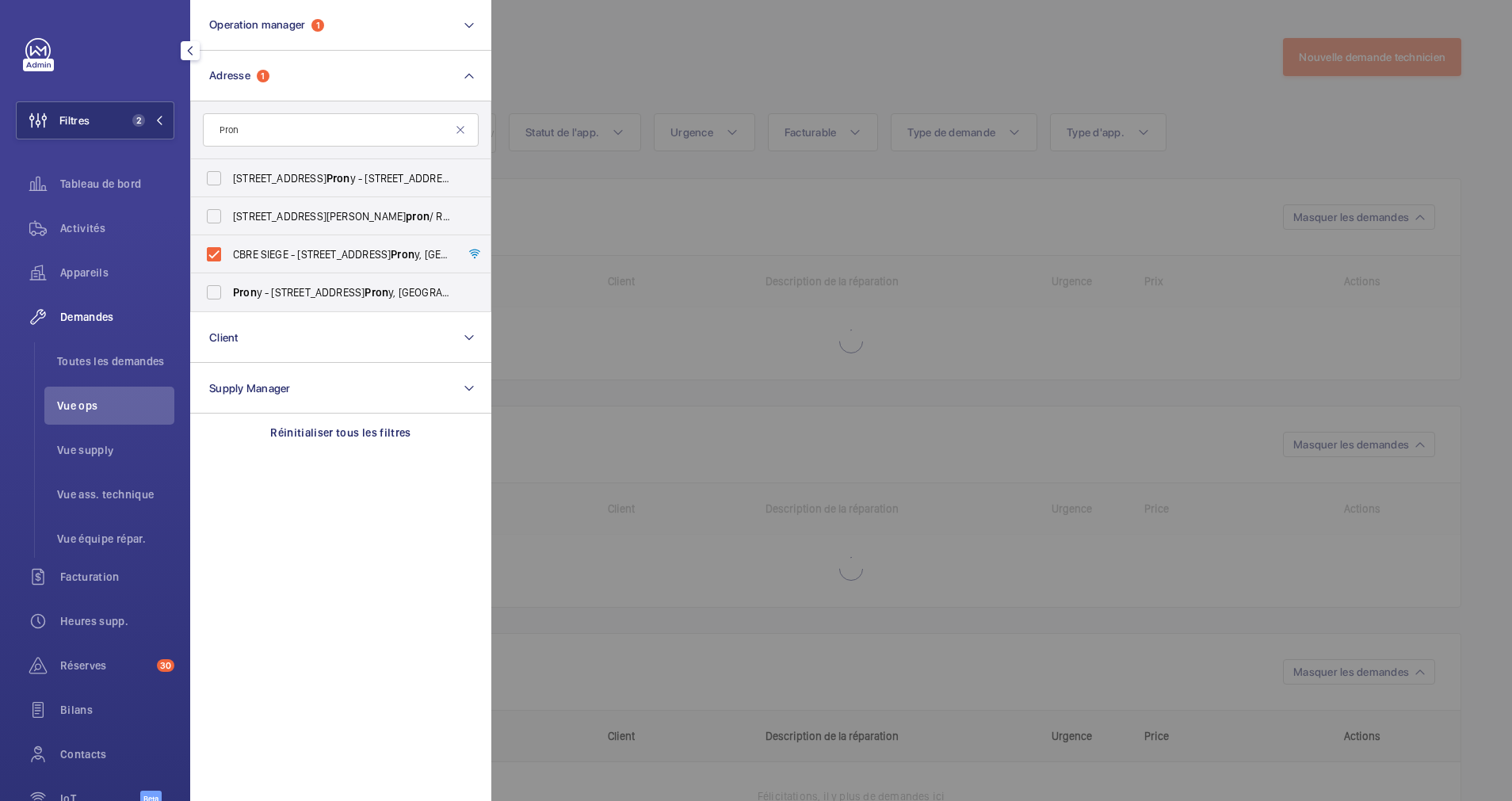
click at [88, 229] on span "Activités" at bounding box center [118, 228] width 114 height 16
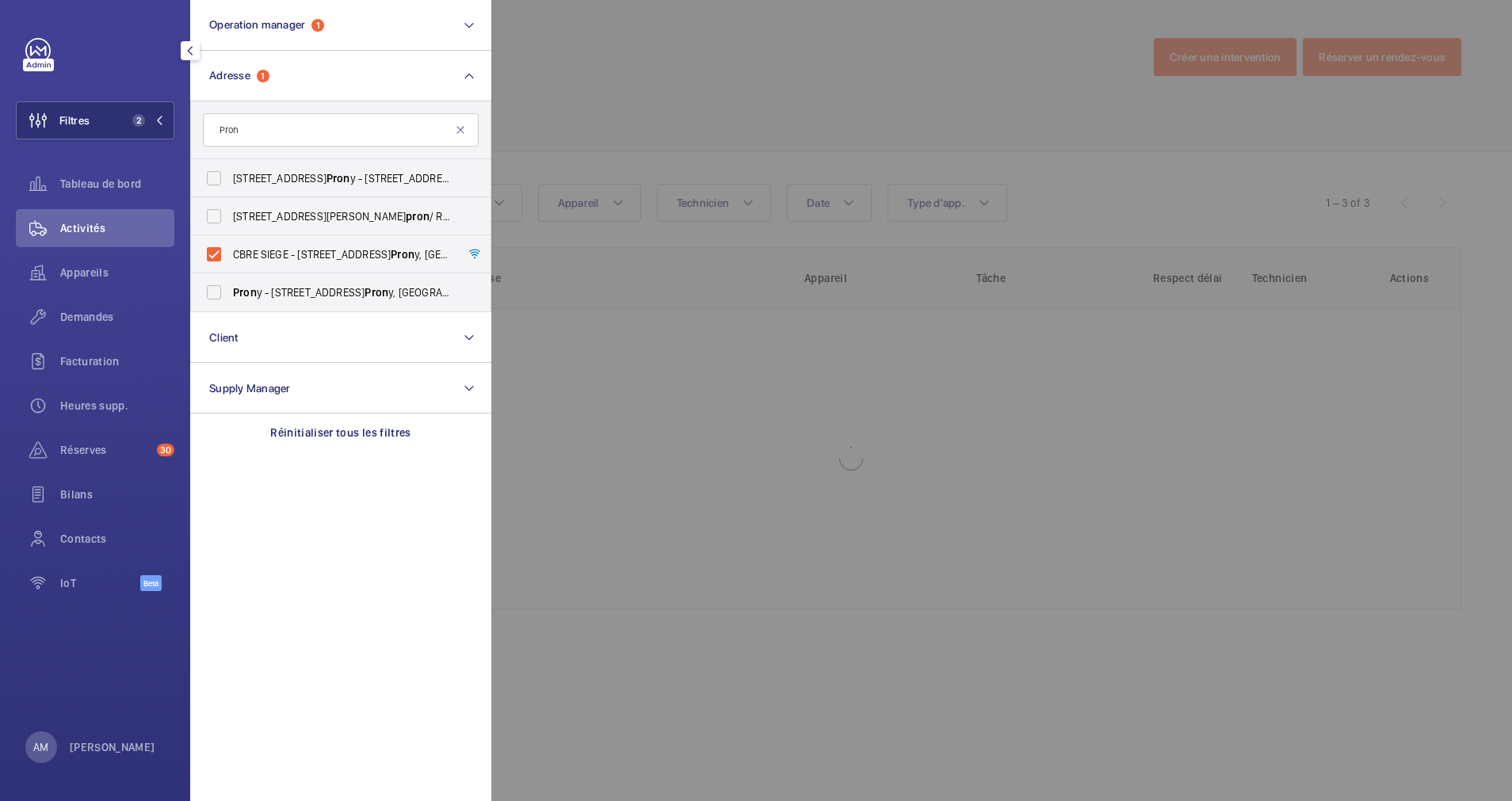
click at [86, 312] on span "Demandes" at bounding box center [118, 317] width 114 height 16
click at [619, 75] on div at bounding box center [1247, 400] width 1512 height 801
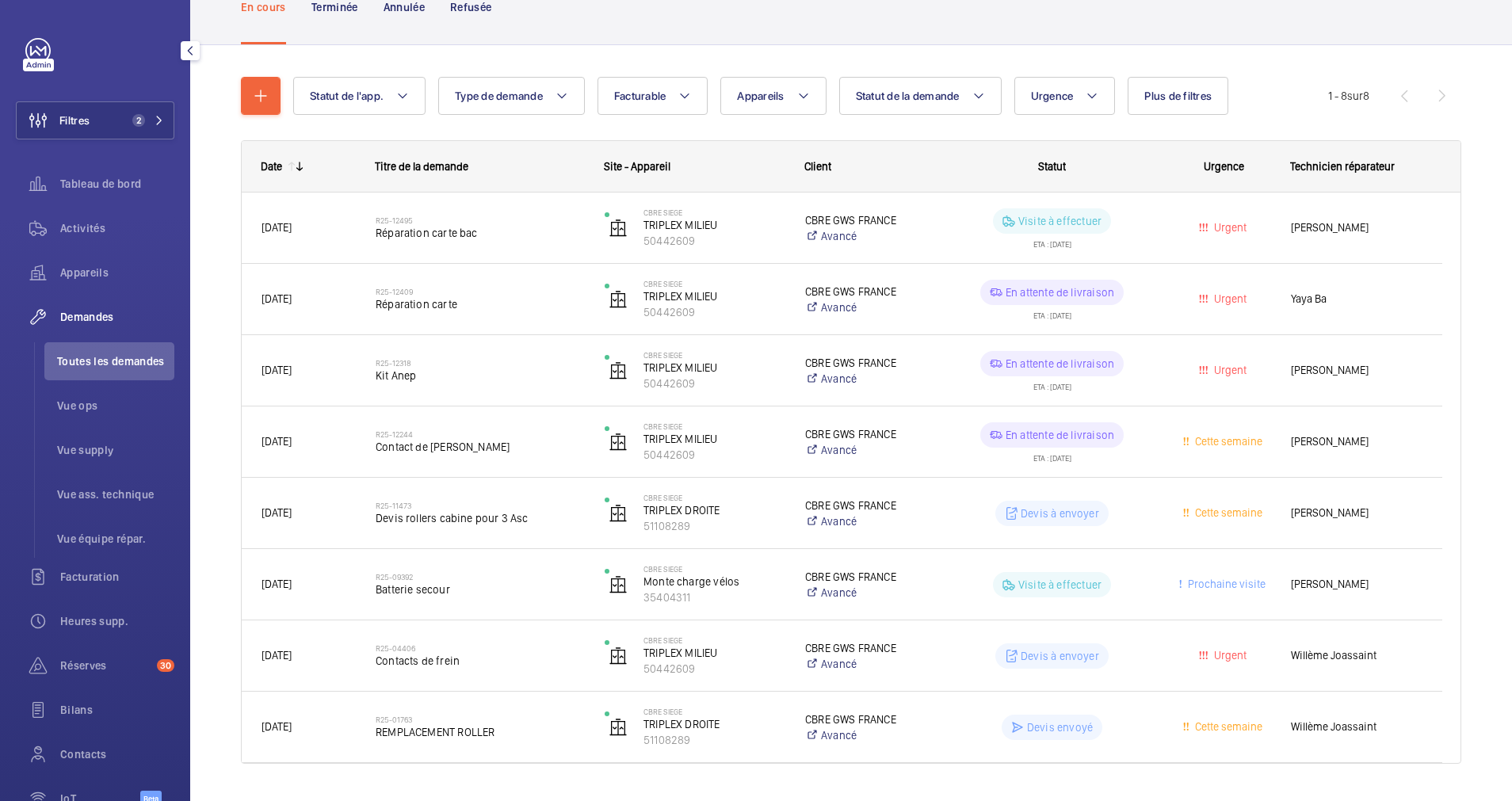
scroll to position [158, 0]
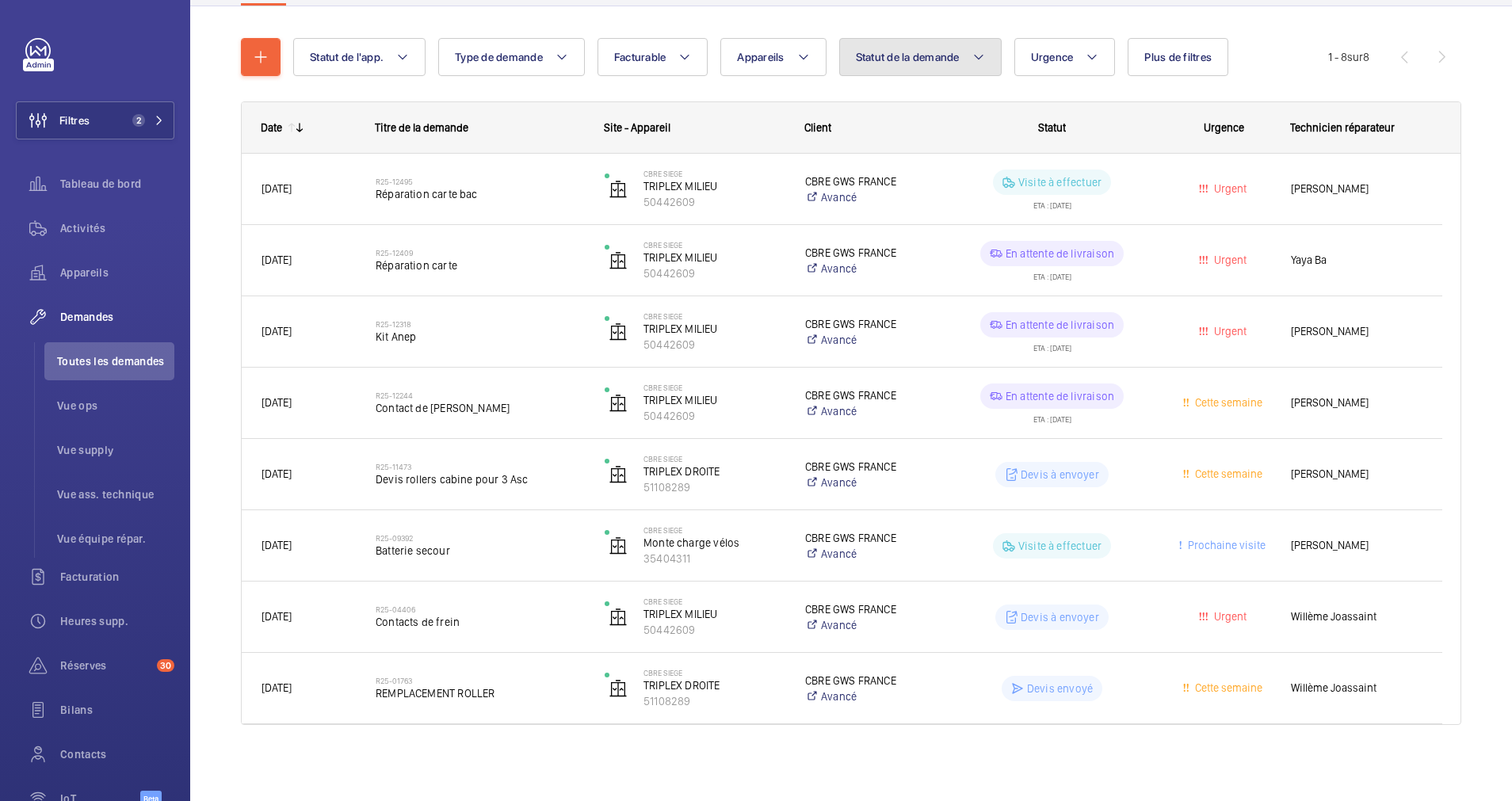
click at [970, 64] on button "Statut de la demande" at bounding box center [920, 56] width 162 height 38
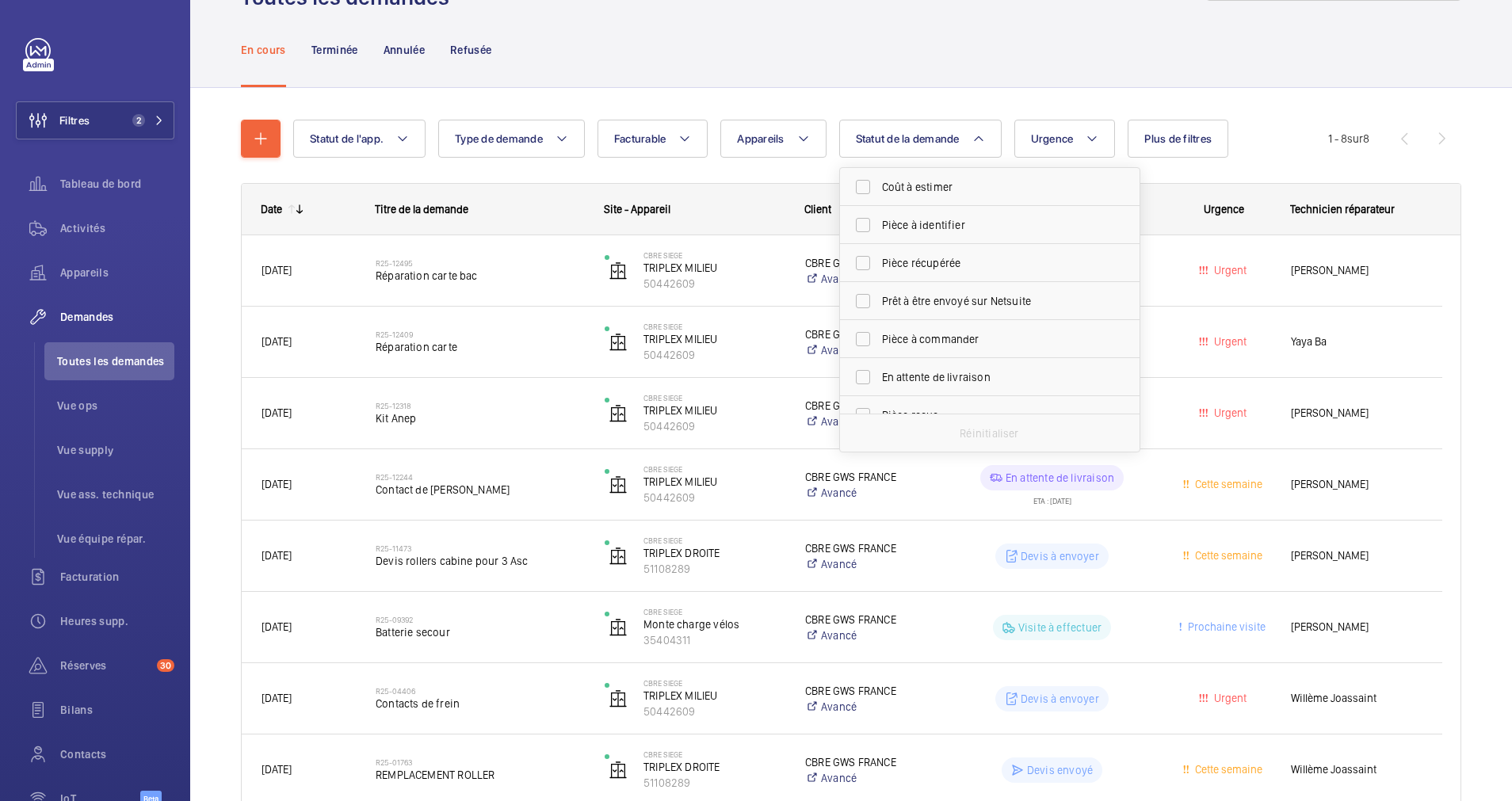
scroll to position [39, 0]
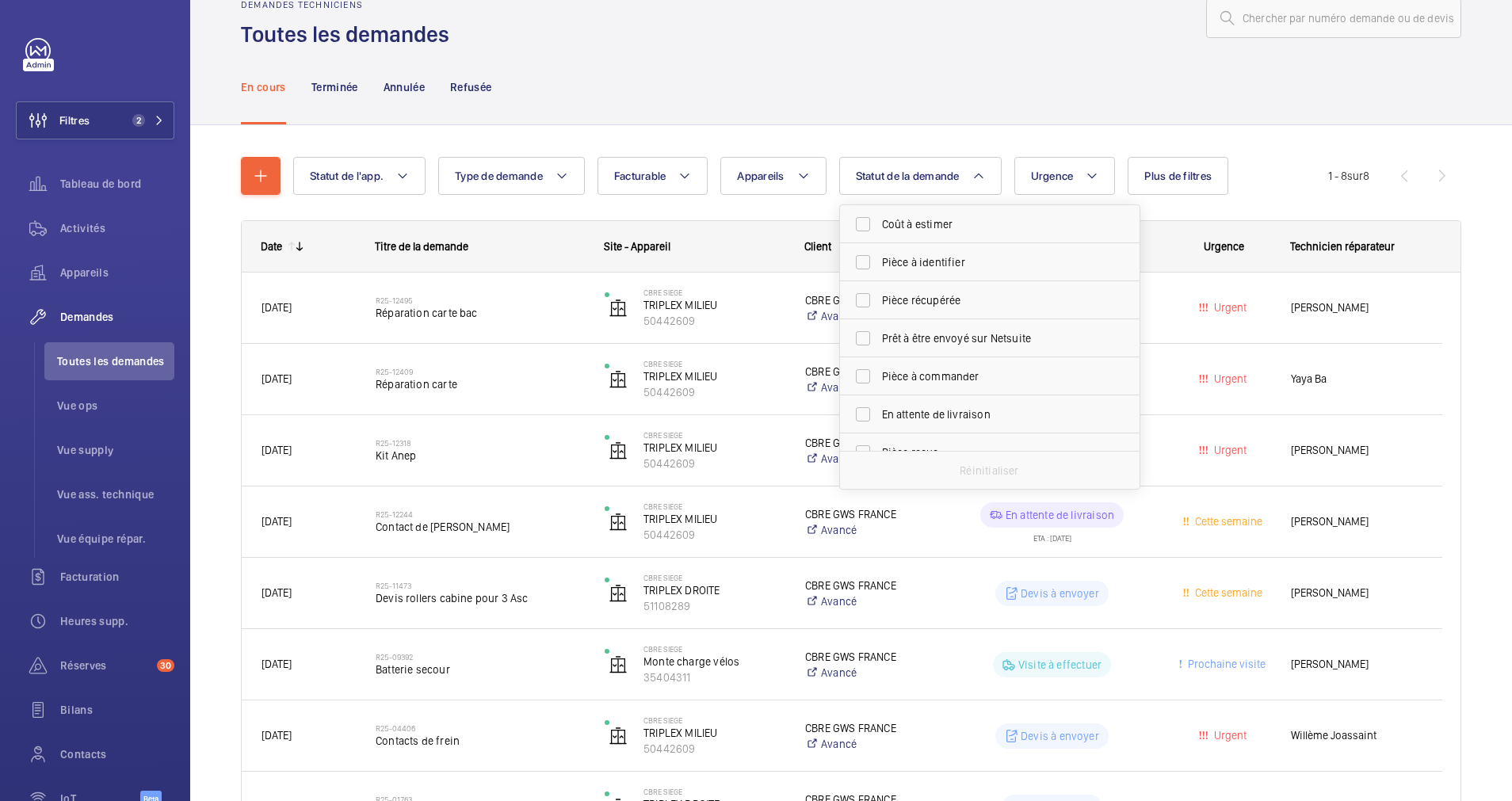
click at [830, 78] on div "En cours Terminée Annulée Refusée" at bounding box center [851, 87] width 1221 height 75
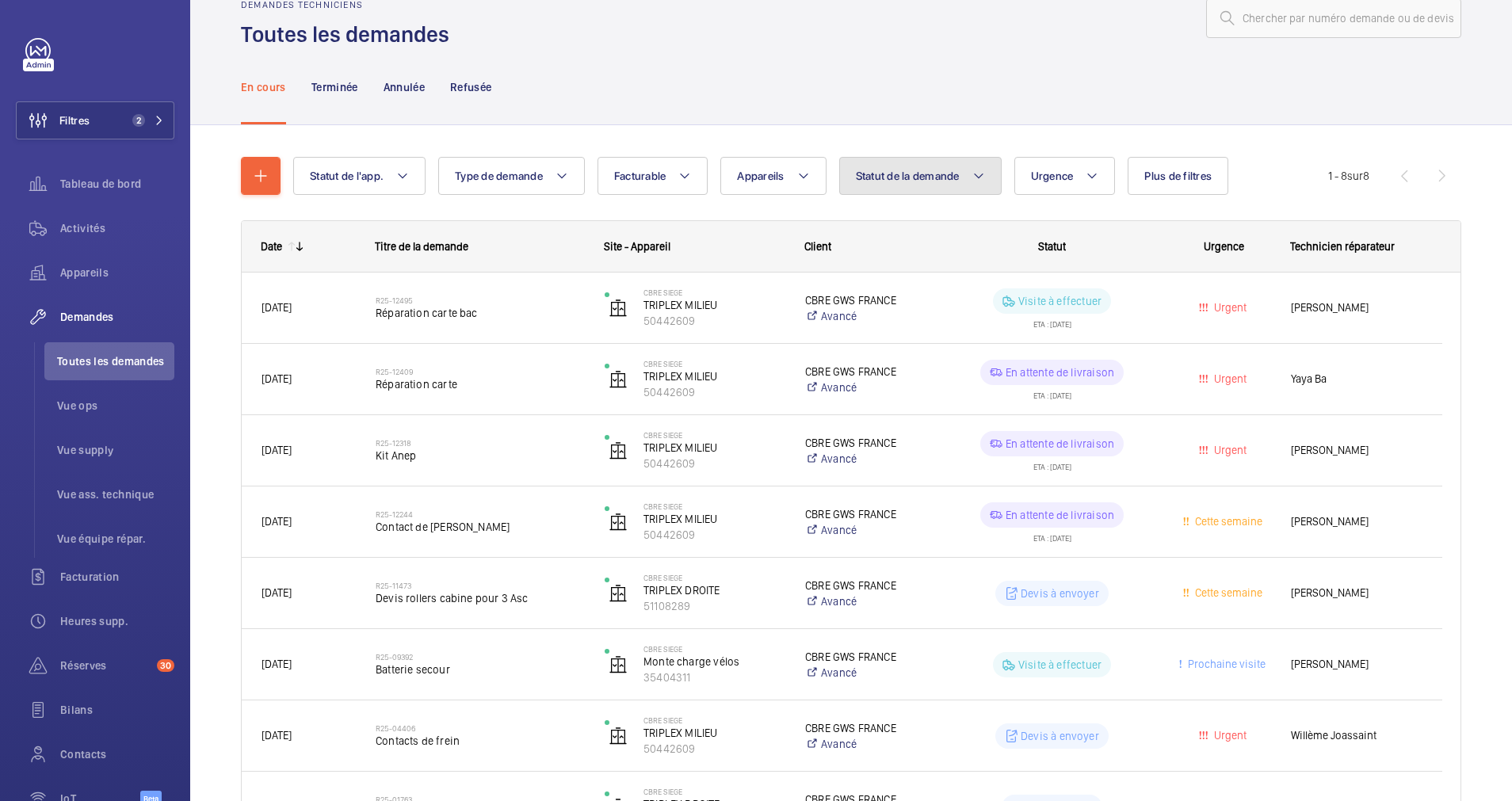
click at [960, 177] on span "Statut de la demande" at bounding box center [907, 176] width 104 height 13
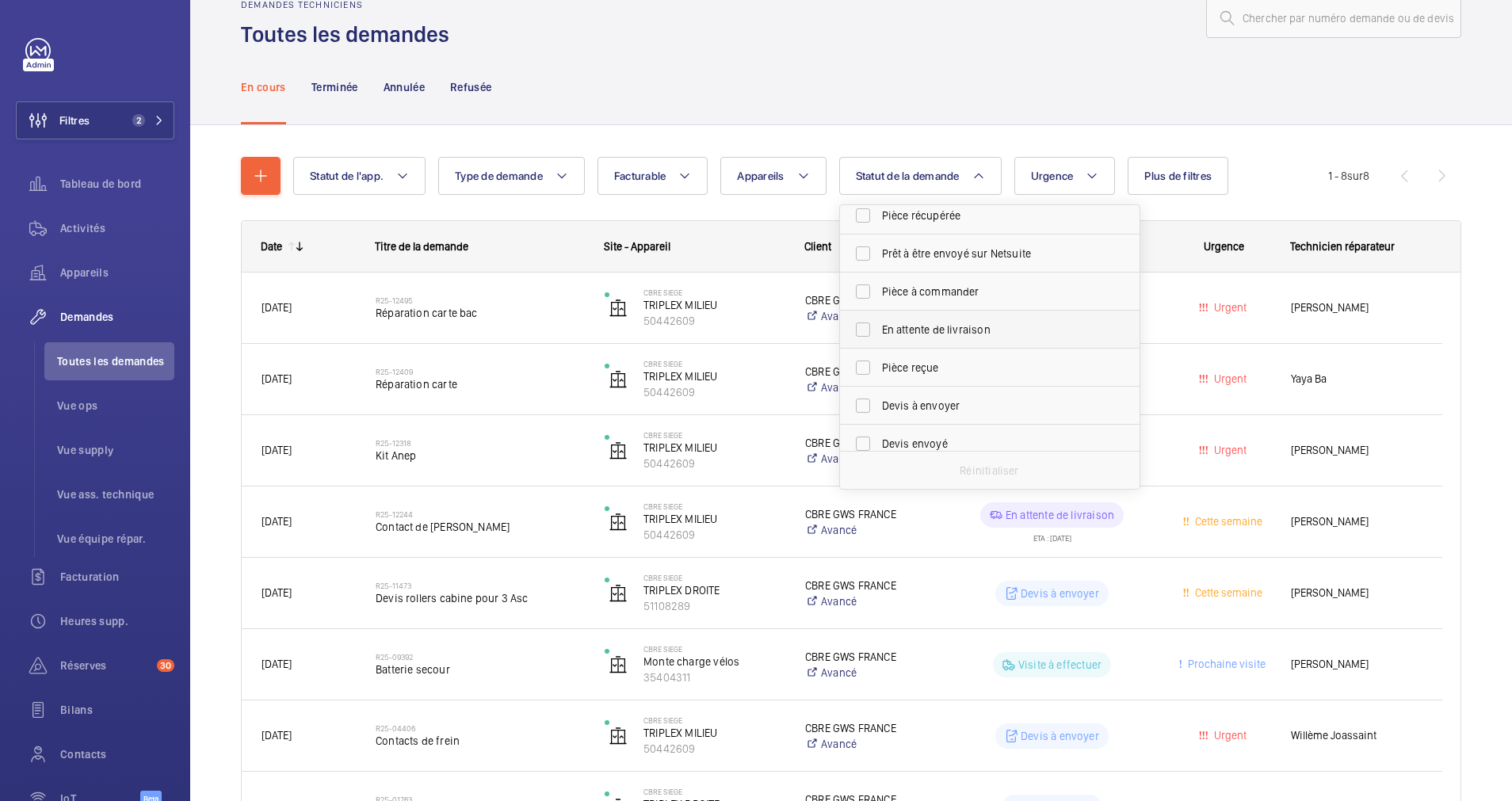
scroll to position [119, 0]
click at [873, 374] on input "Devis à envoyer" at bounding box center [863, 372] width 32 height 32
checkbox input "true"
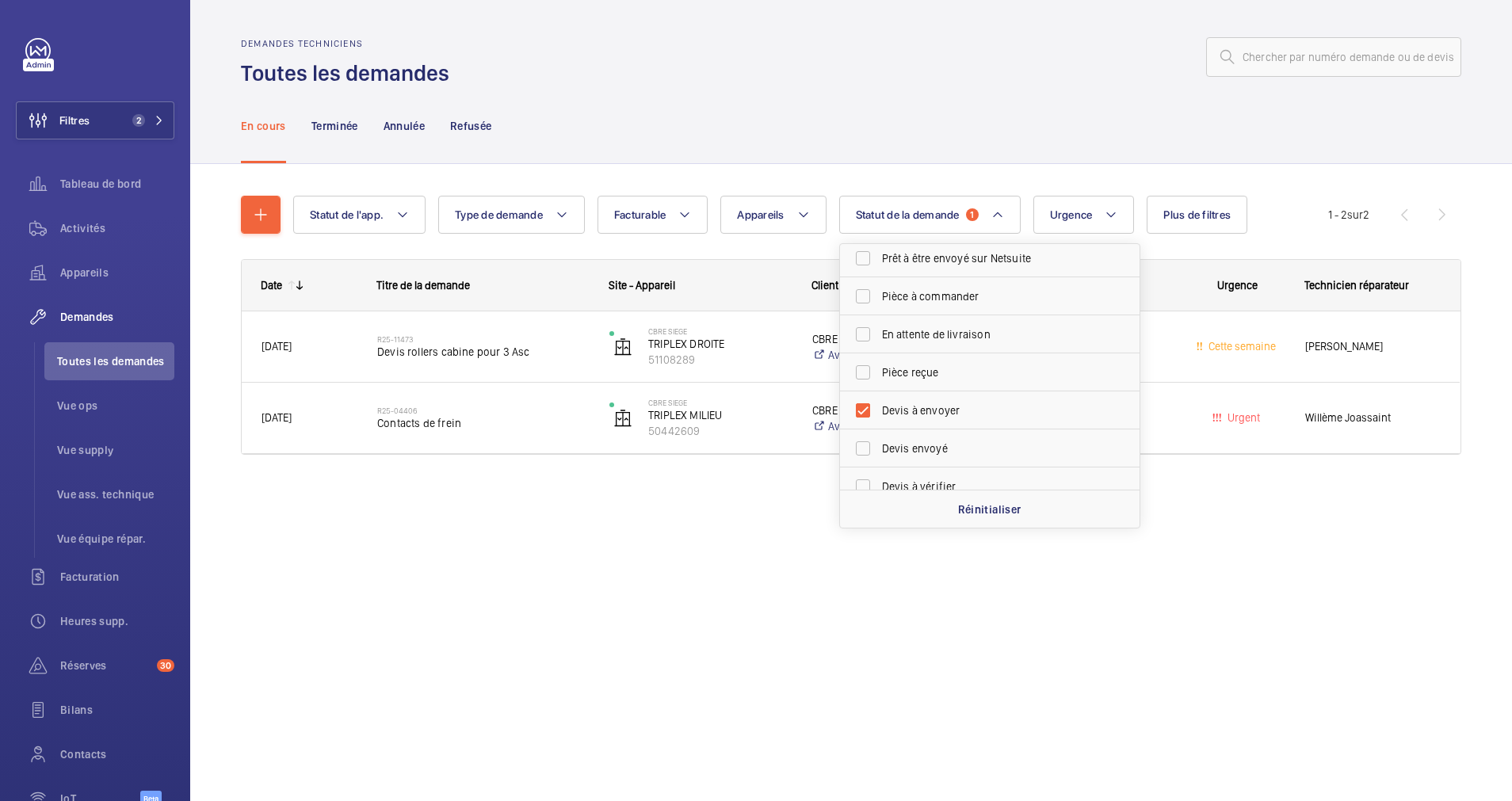
click at [833, 170] on div "Statut de l'app. Type de demande Facturable Appareils Statut de la demande 1 Co…" at bounding box center [851, 348] width 1322 height 367
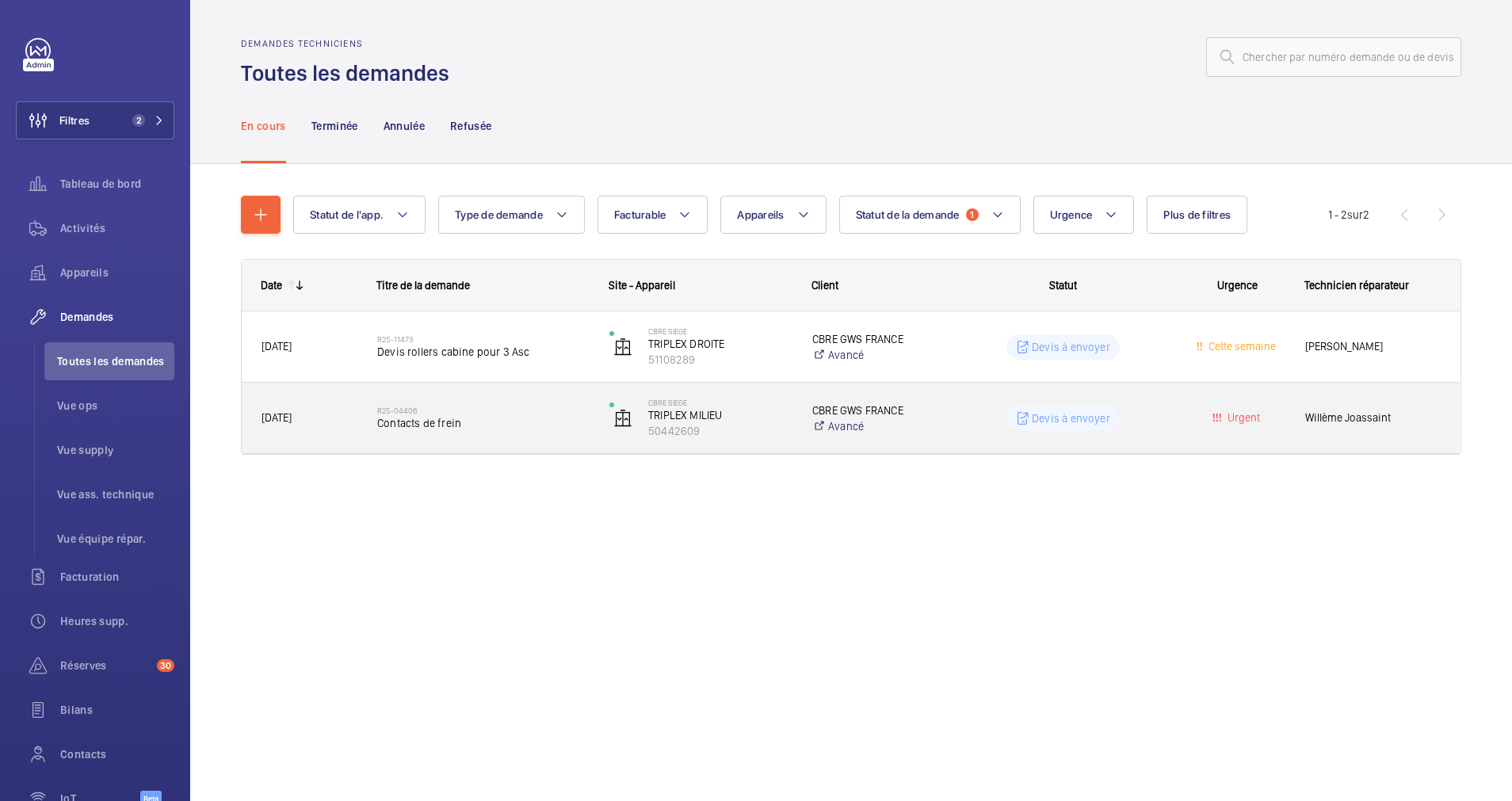
click at [485, 409] on h2 "R25-04406" at bounding box center [483, 410] width 212 height 9
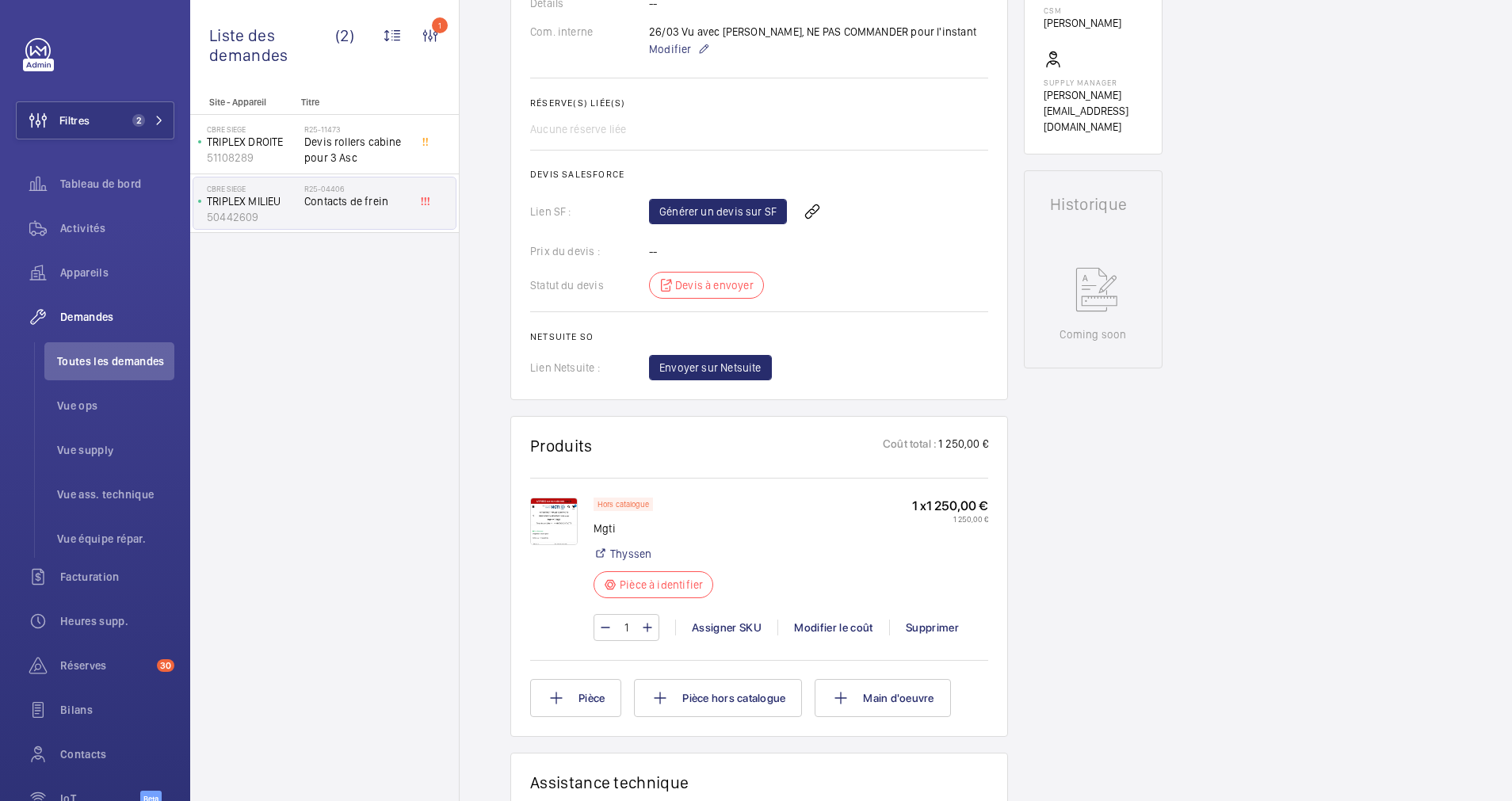
scroll to position [713, 0]
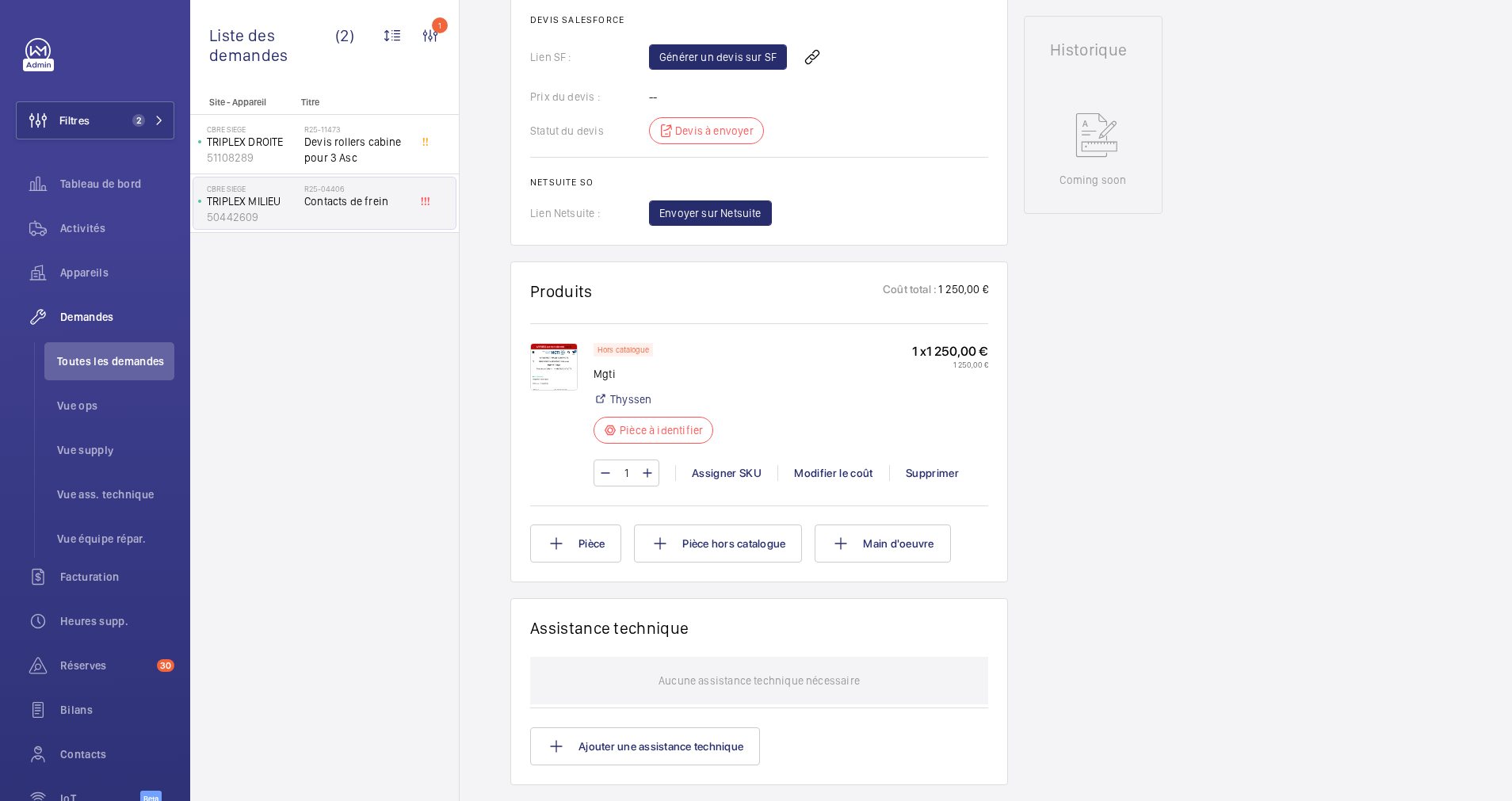
click at [550, 356] on img at bounding box center [554, 367] width 48 height 48
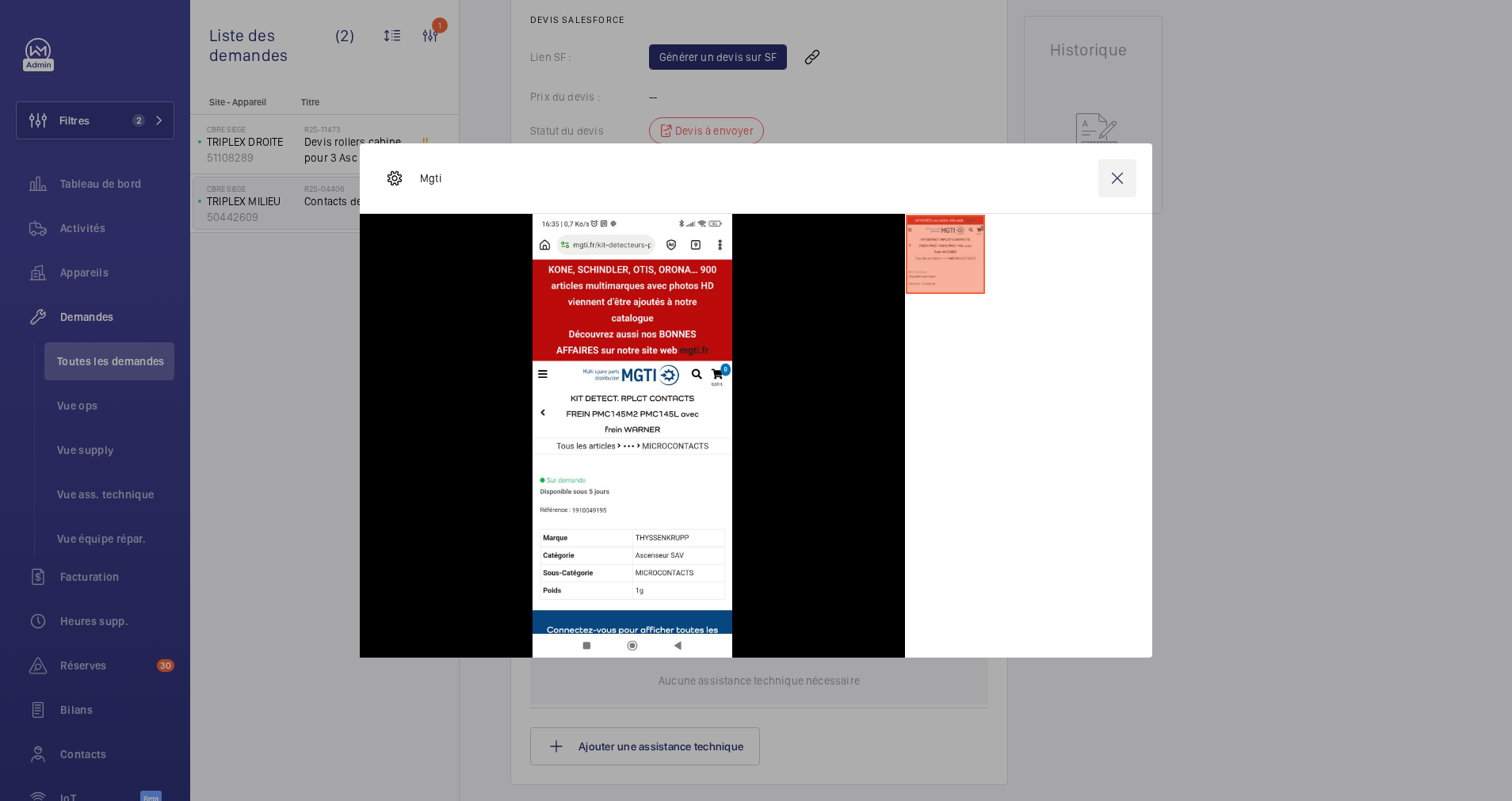
click at [1114, 168] on wm-front-icon-button at bounding box center [1117, 178] width 38 height 38
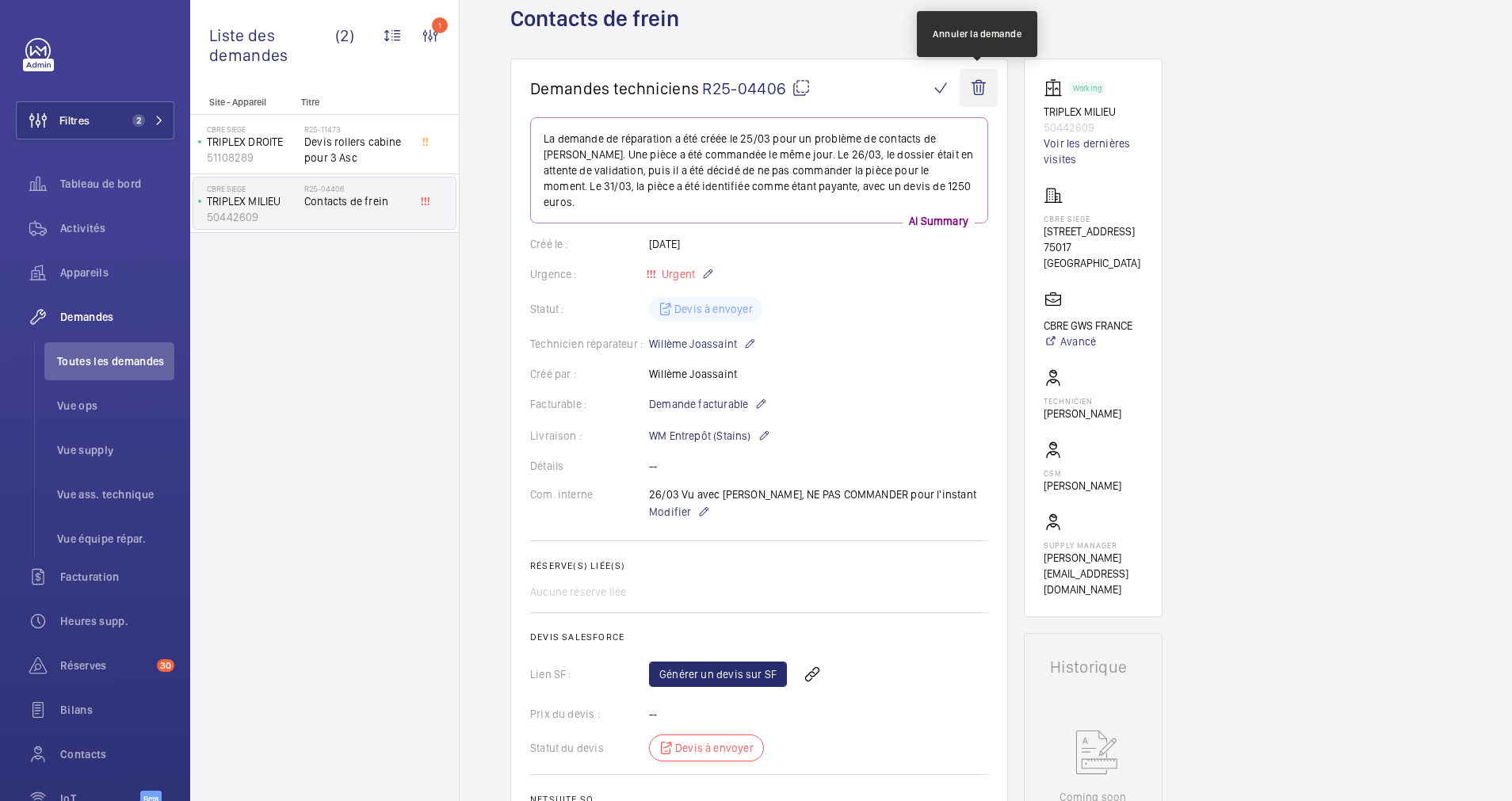
click at [980, 85] on wm-front-icon-button at bounding box center [979, 87] width 38 height 38
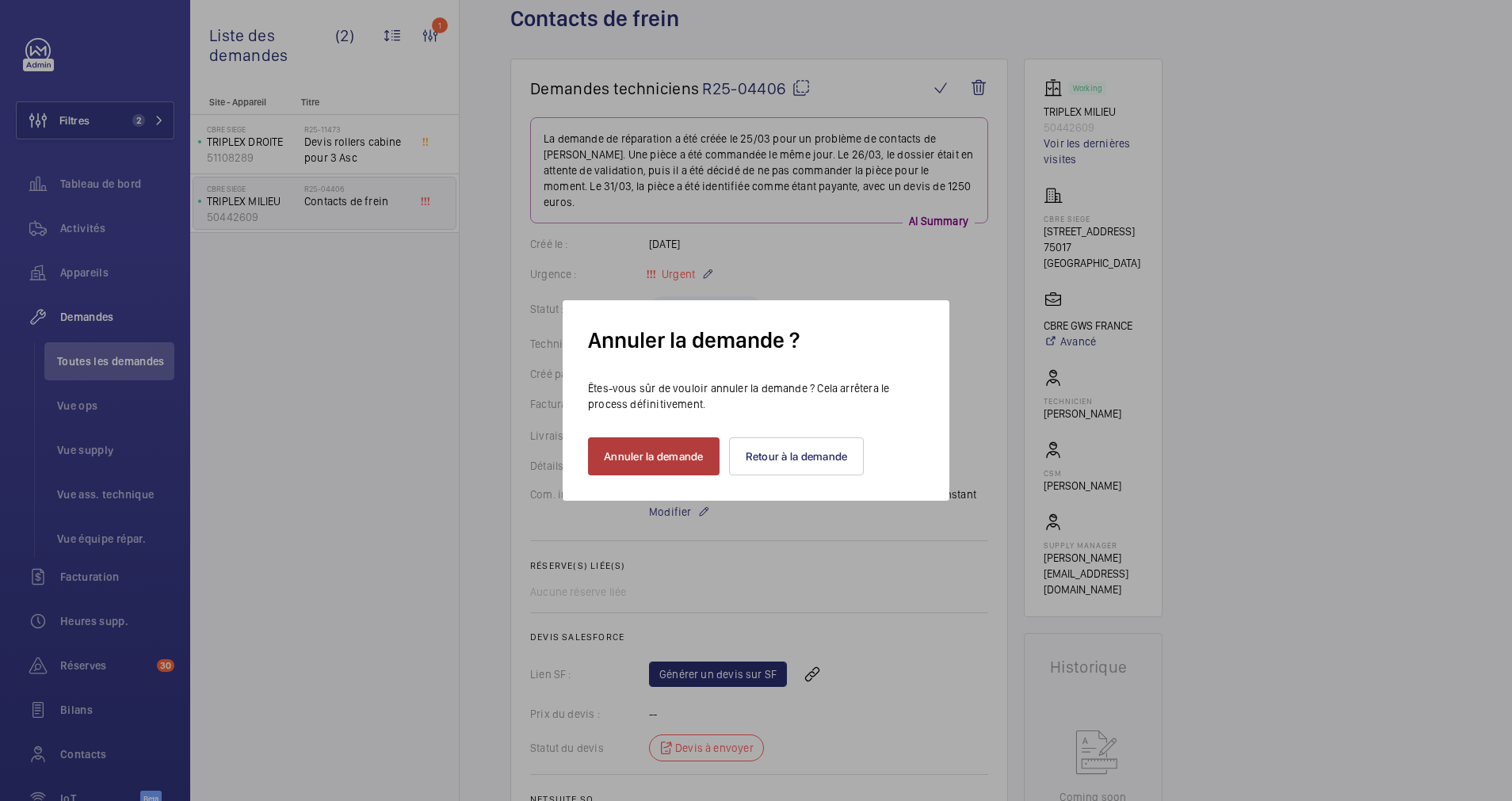
click at [622, 448] on button "Annuler la demande" at bounding box center [654, 456] width 131 height 38
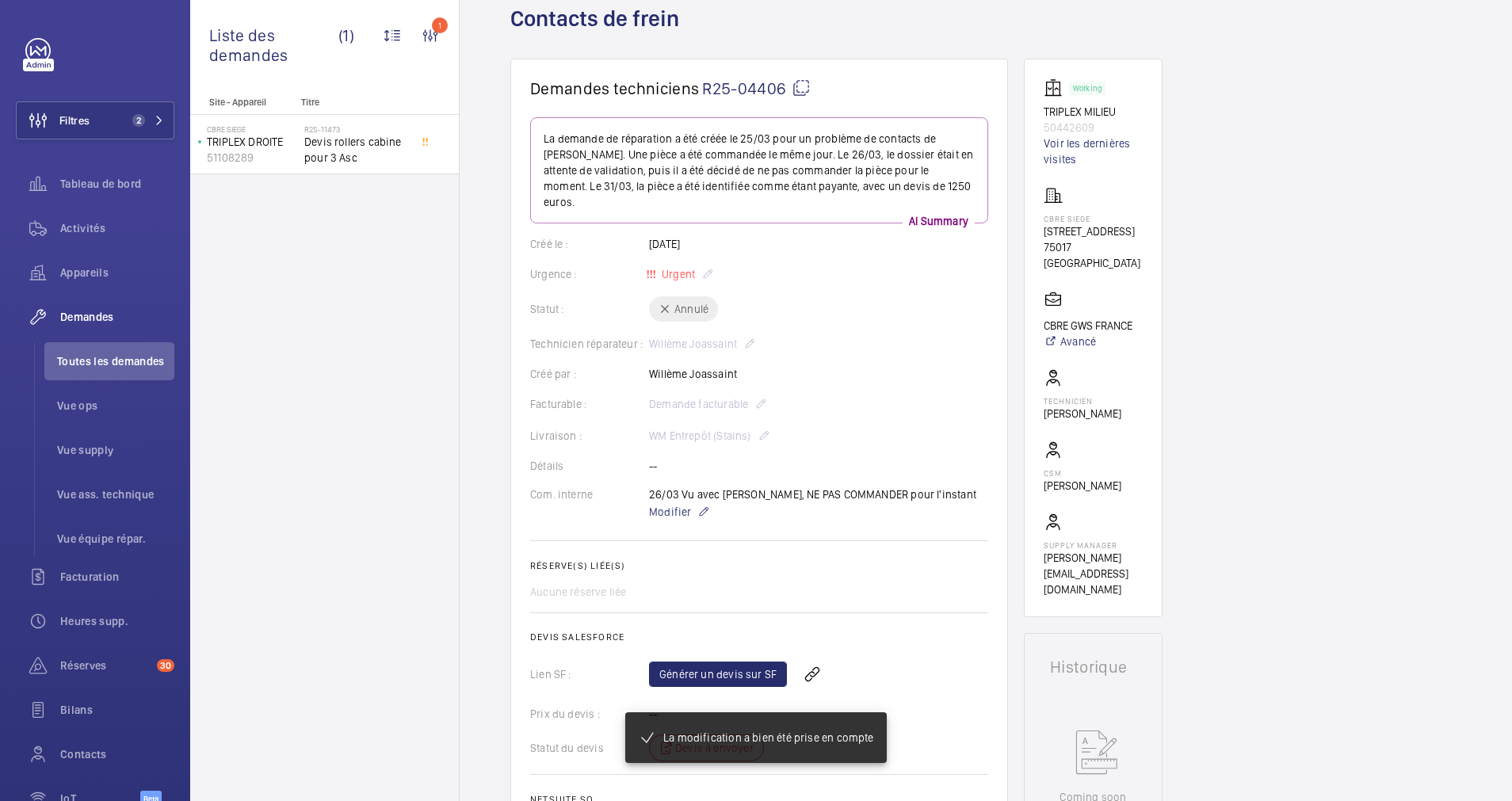
scroll to position [0, 0]
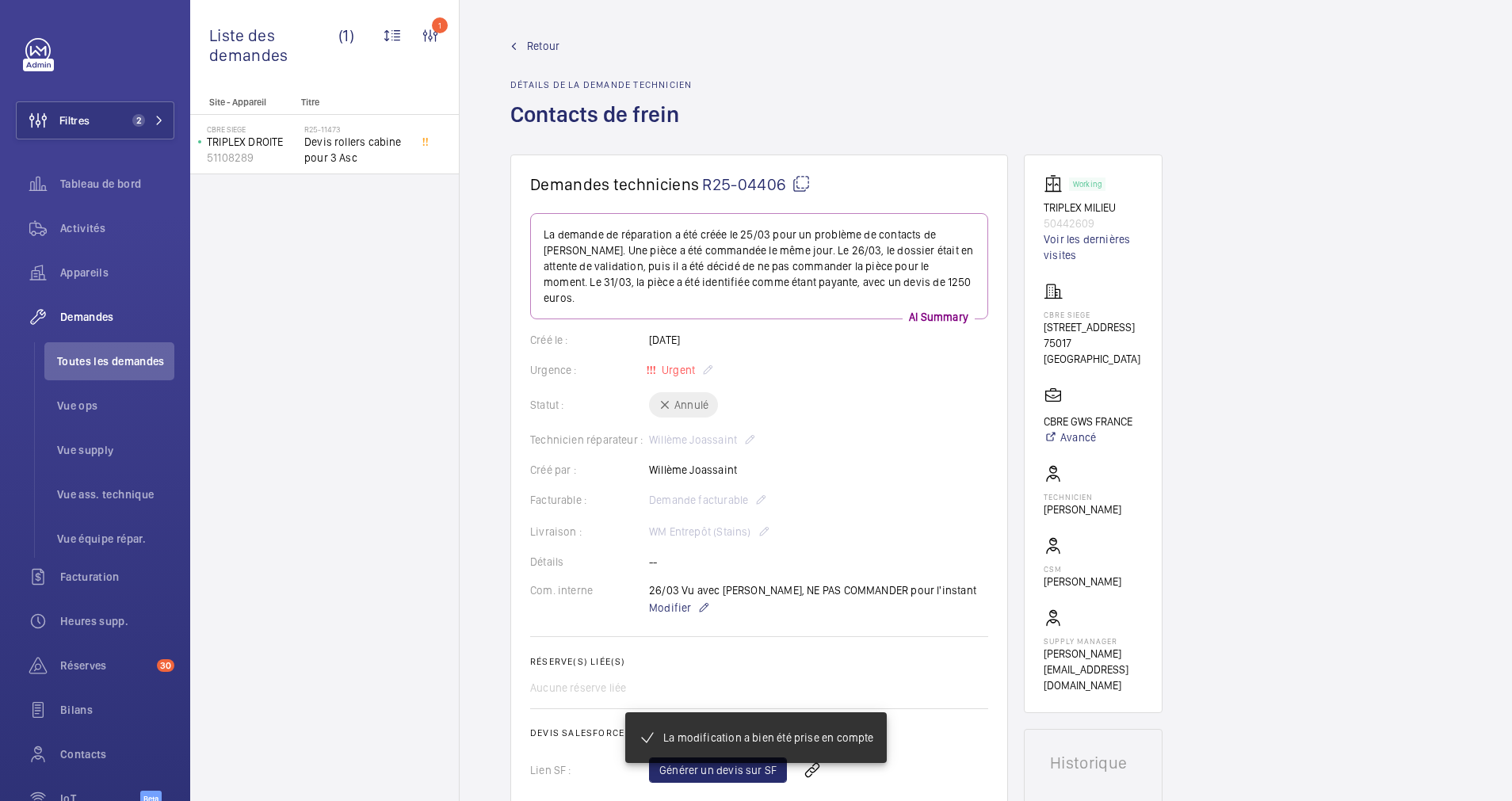
click at [536, 45] on span "Retour" at bounding box center [543, 45] width 32 height 16
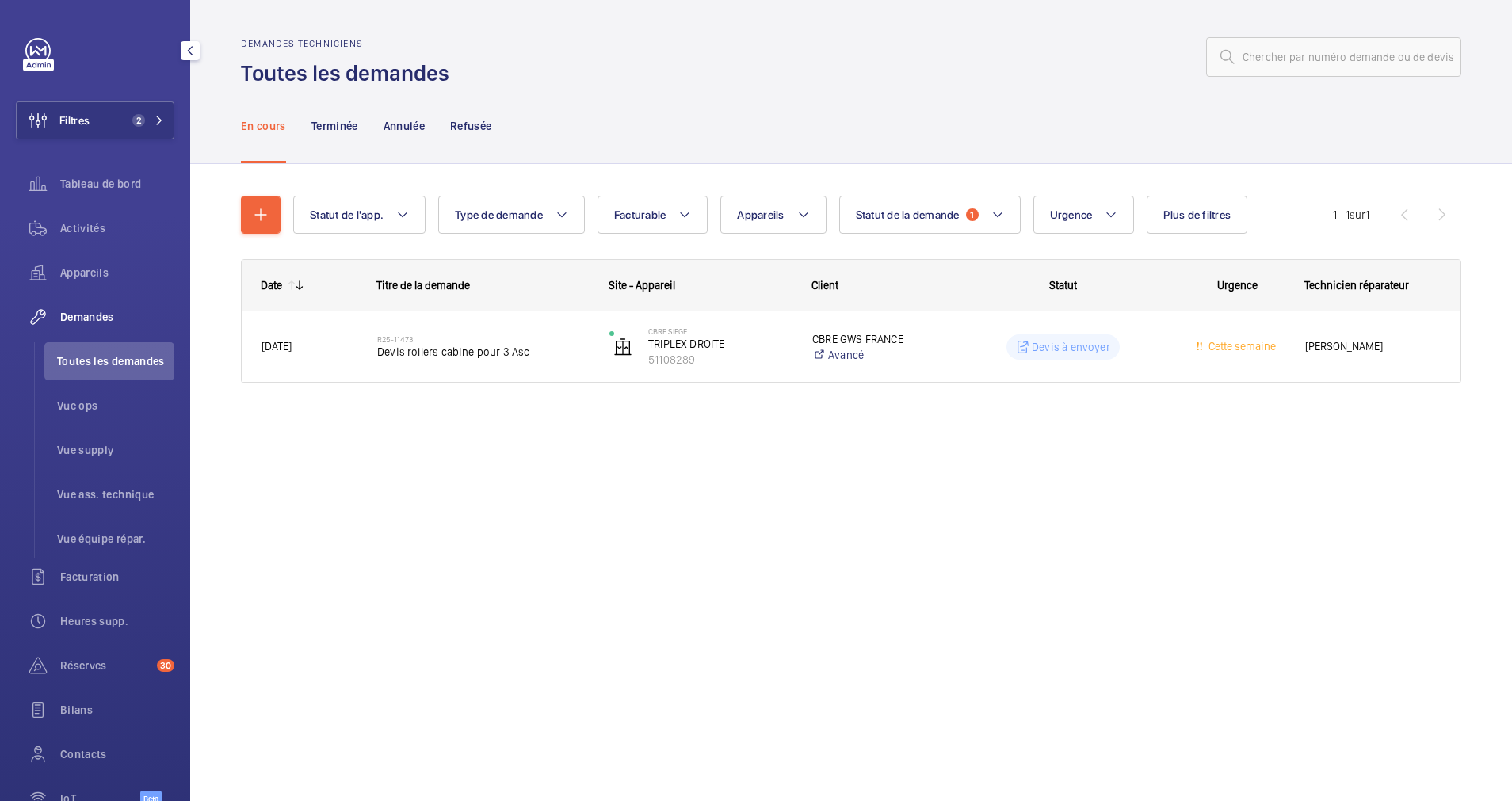
drag, startPoint x: 121, startPoint y: 122, endPoint x: 185, endPoint y: 93, distance: 70.3
click at [149, 109] on button "Filtres 2" at bounding box center [95, 120] width 159 height 38
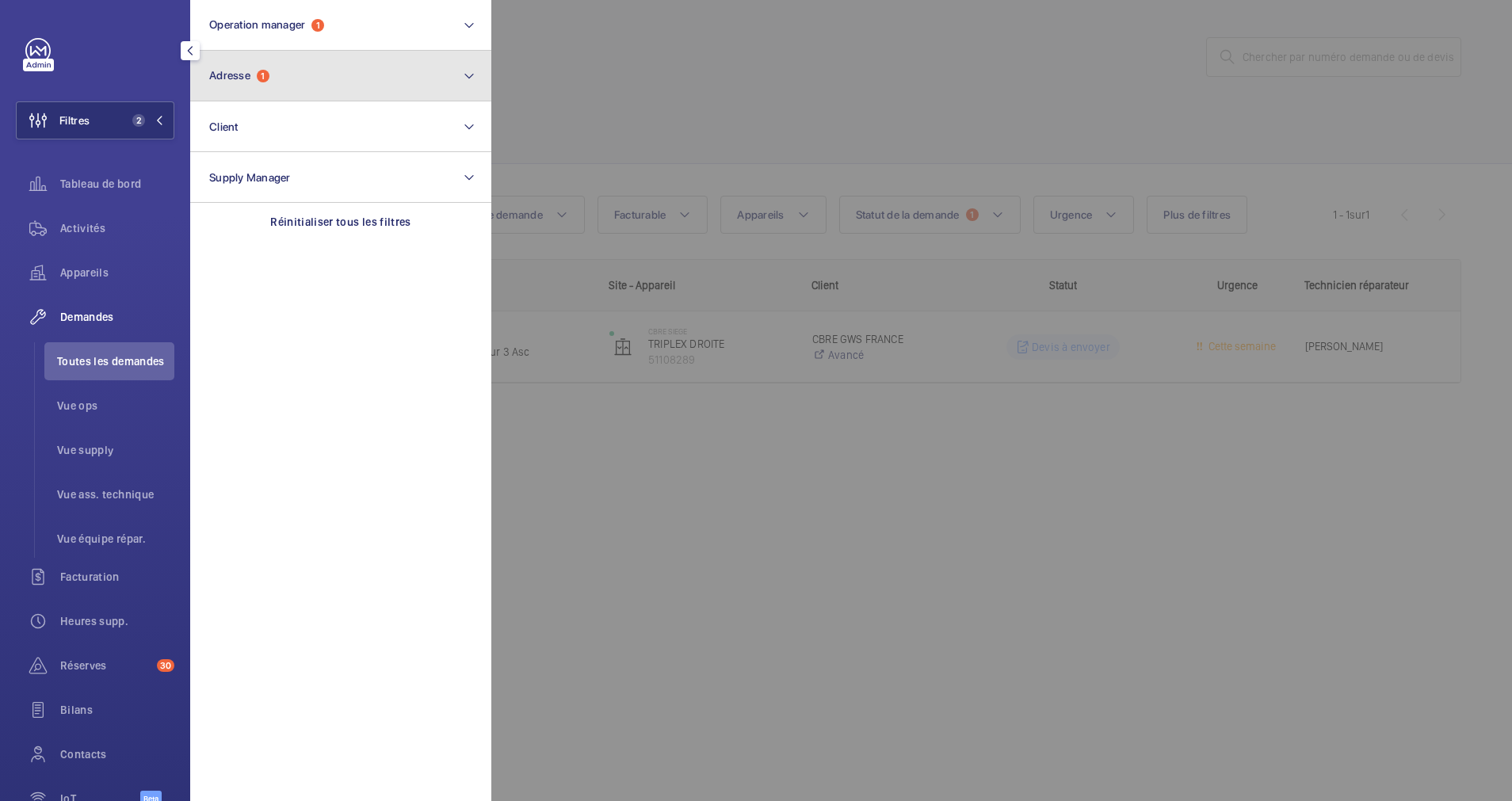
click at [280, 62] on button "Adresse 1" at bounding box center [341, 75] width 301 height 50
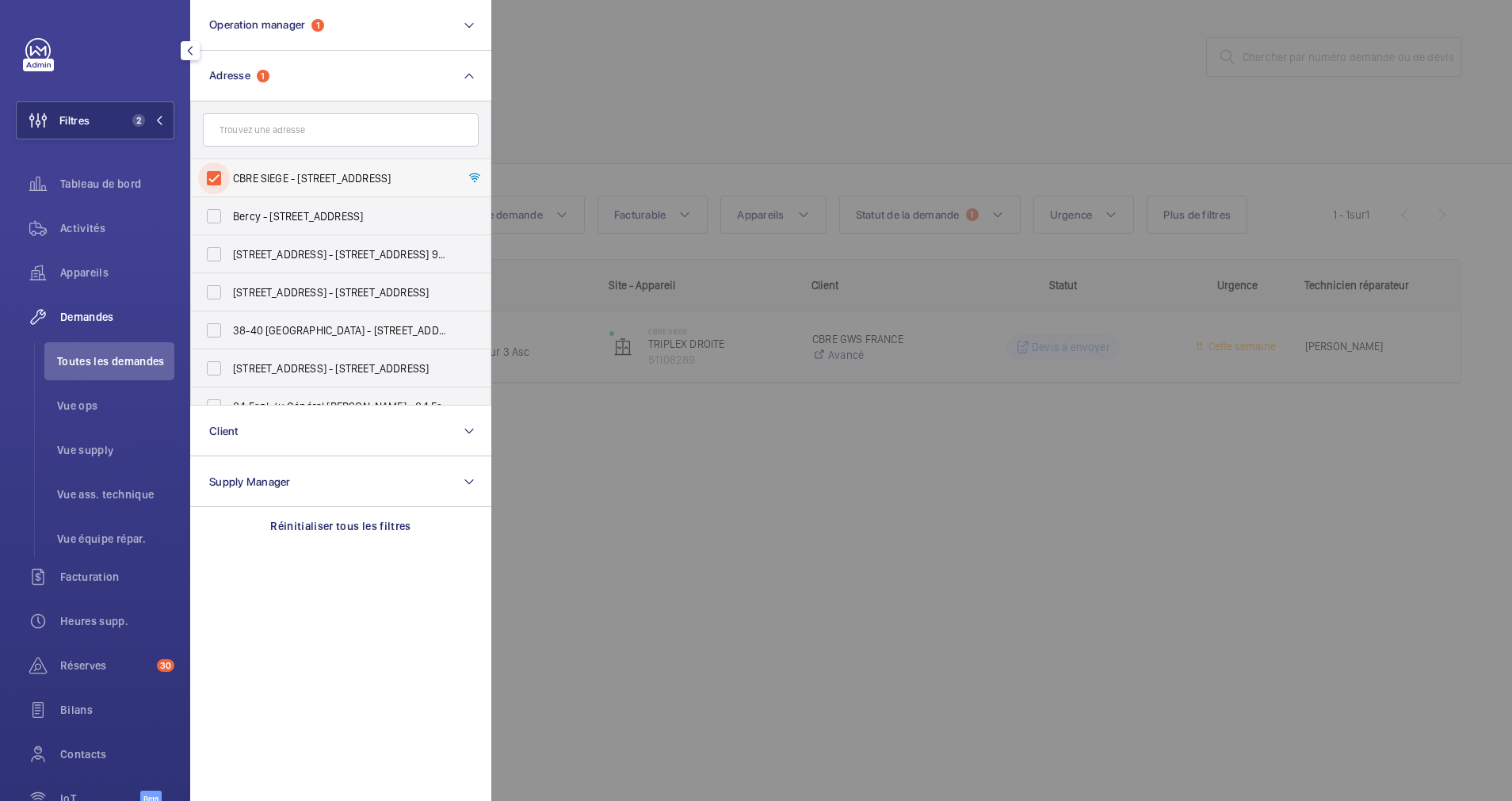
drag, startPoint x: 208, startPoint y: 185, endPoint x: 238, endPoint y: 162, distance: 37.8
click at [212, 183] on input "CBRE SIEGE - 76 Rue de Prony, PARIS 75017" at bounding box center [214, 178] width 32 height 32
checkbox input "false"
click at [756, 105] on div at bounding box center [1247, 400] width 1512 height 801
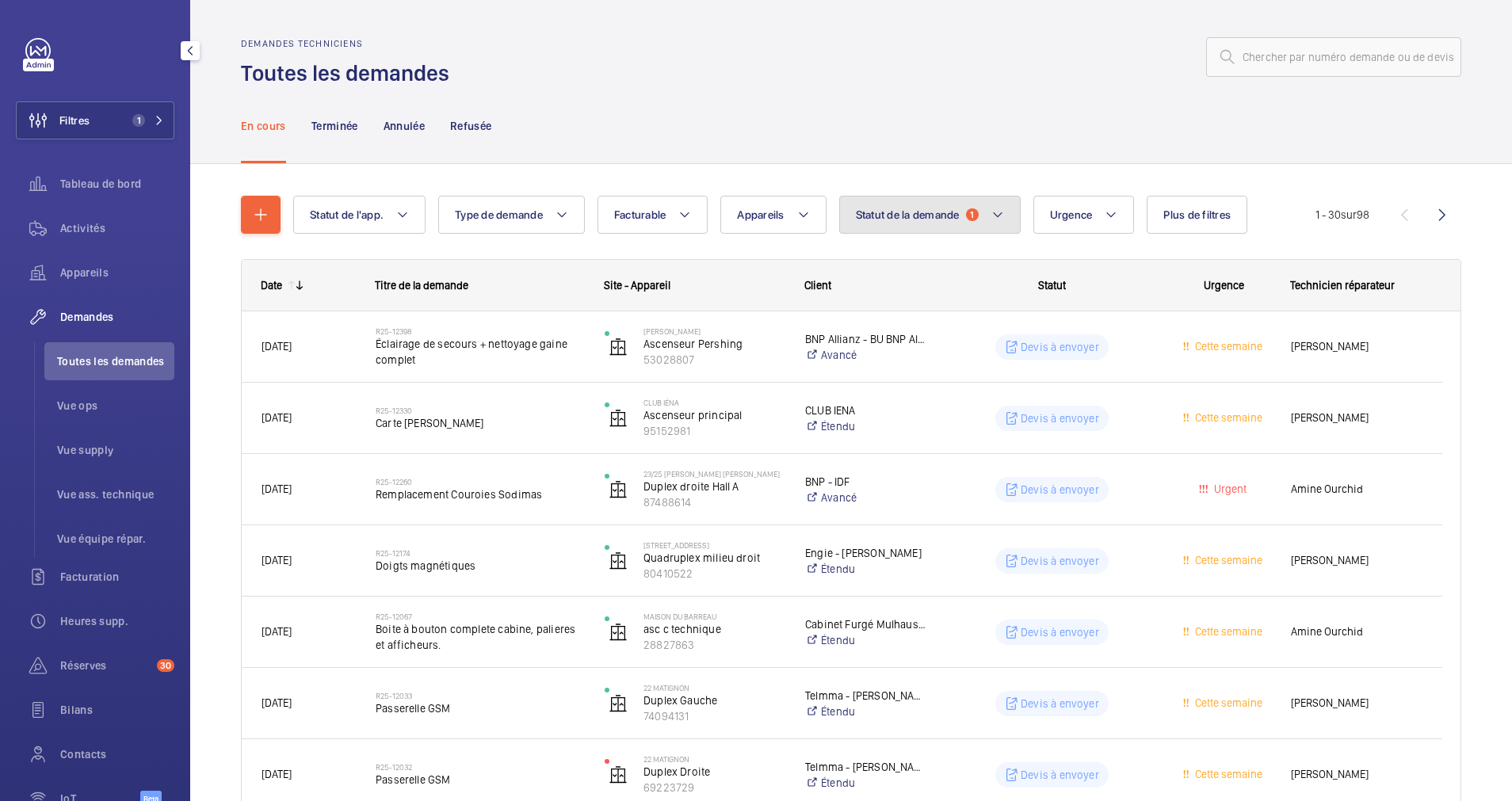
click at [913, 210] on span "Statut de la demande" at bounding box center [907, 215] width 104 height 13
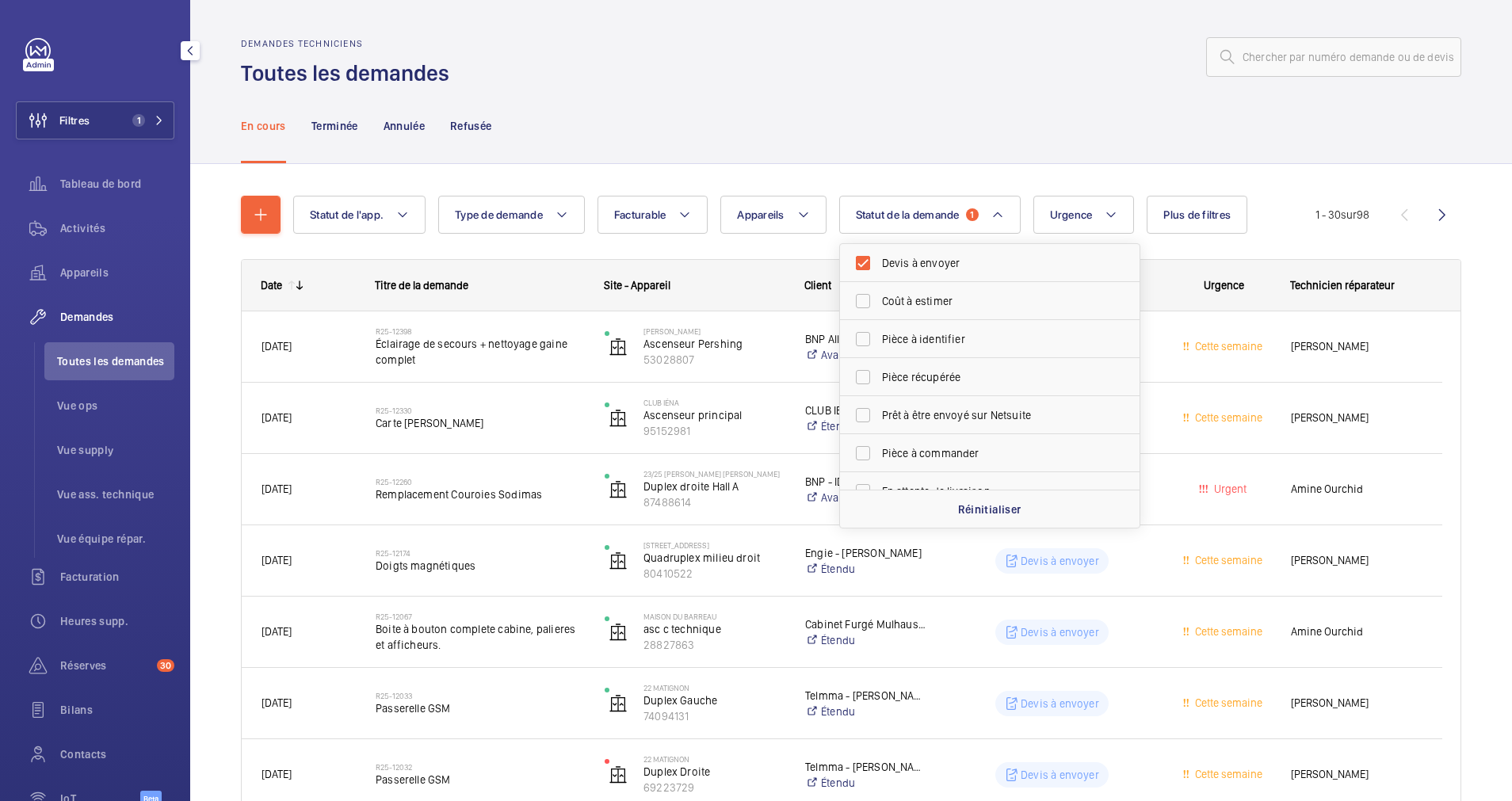
click at [976, 127] on div "En cours Terminée Annulée Refusée" at bounding box center [851, 126] width 1221 height 75
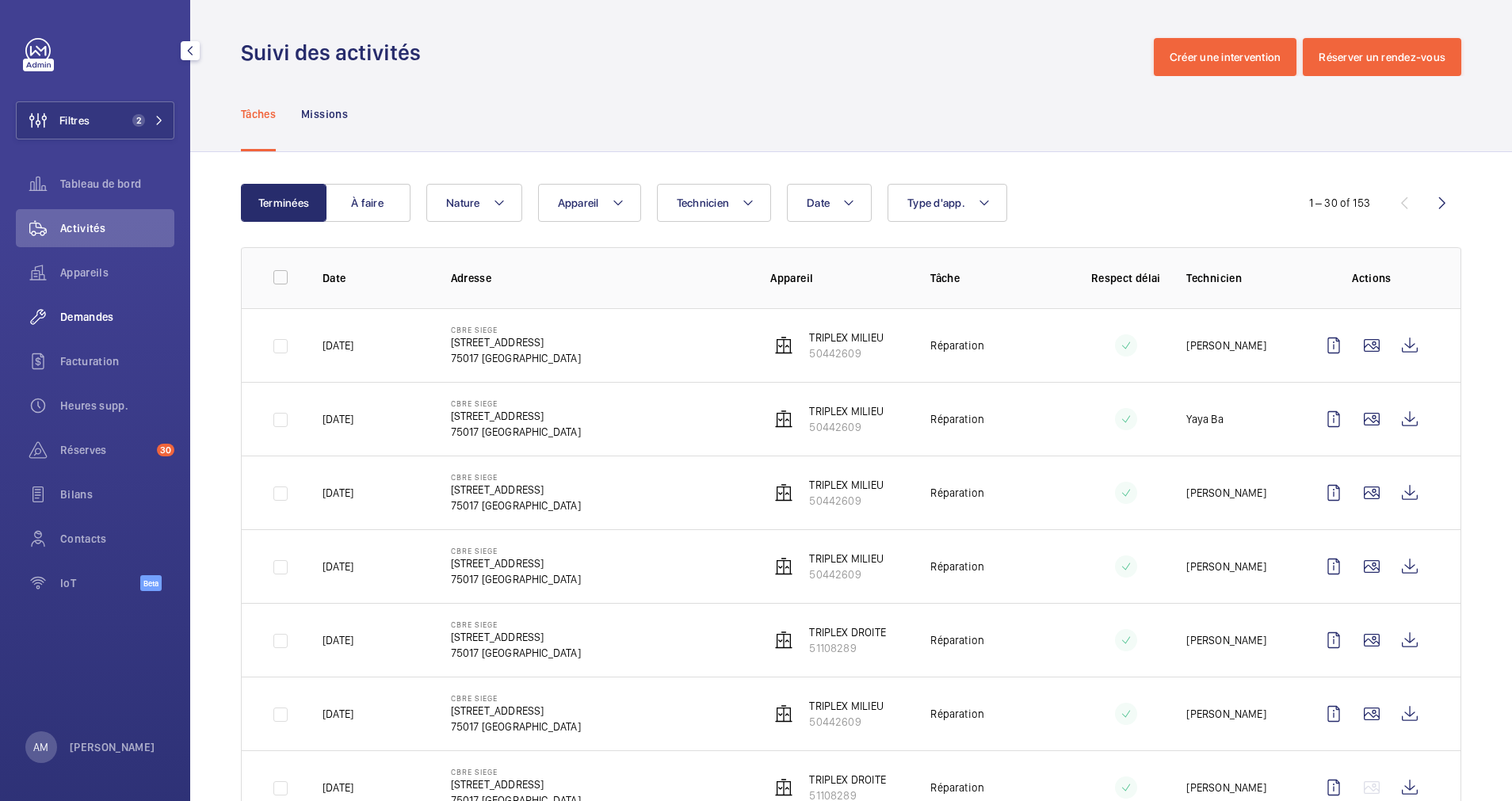
click at [90, 318] on span "Demandes" at bounding box center [118, 317] width 114 height 16
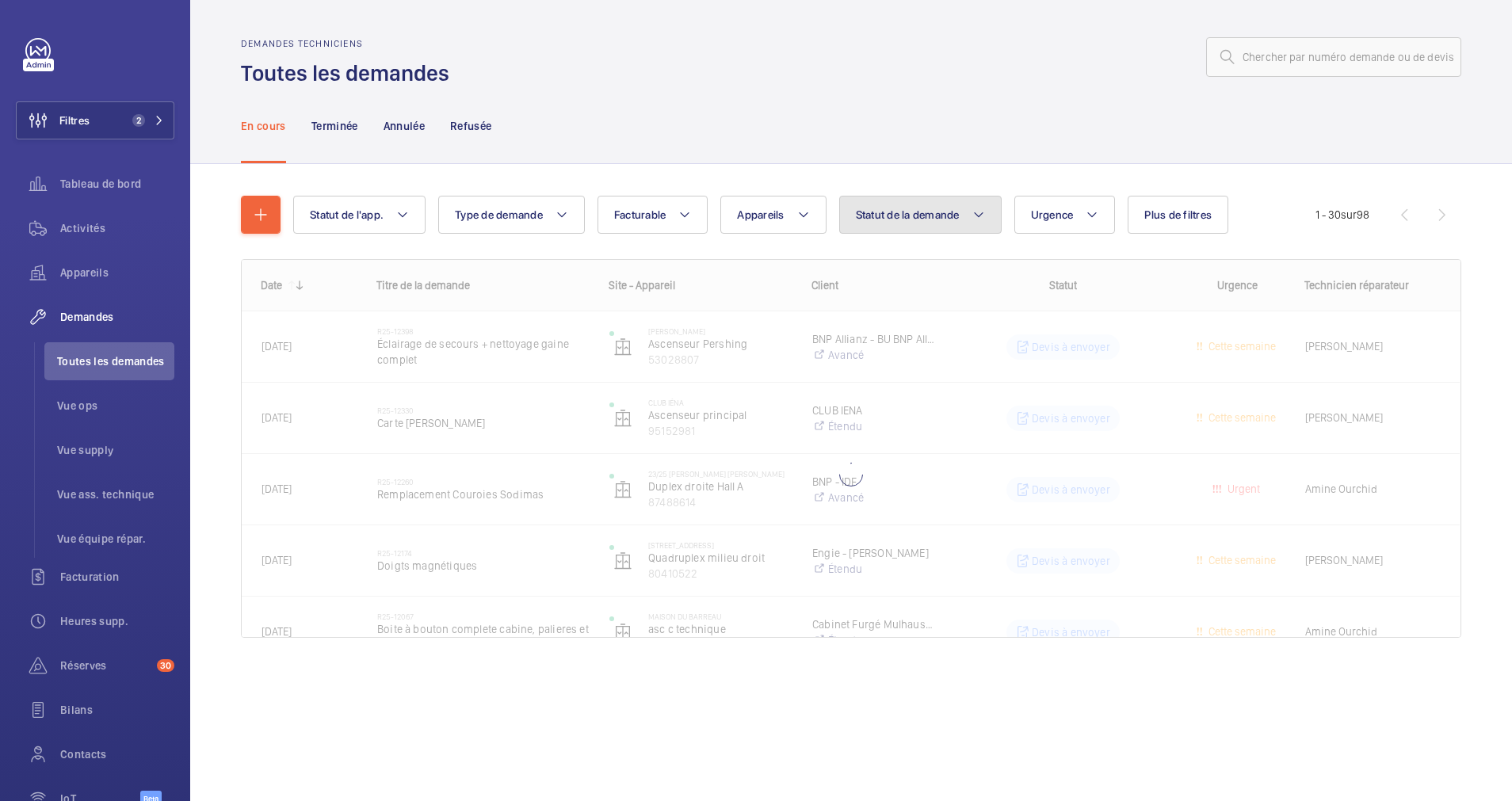
click at [977, 211] on mat-icon at bounding box center [979, 215] width 13 height 19
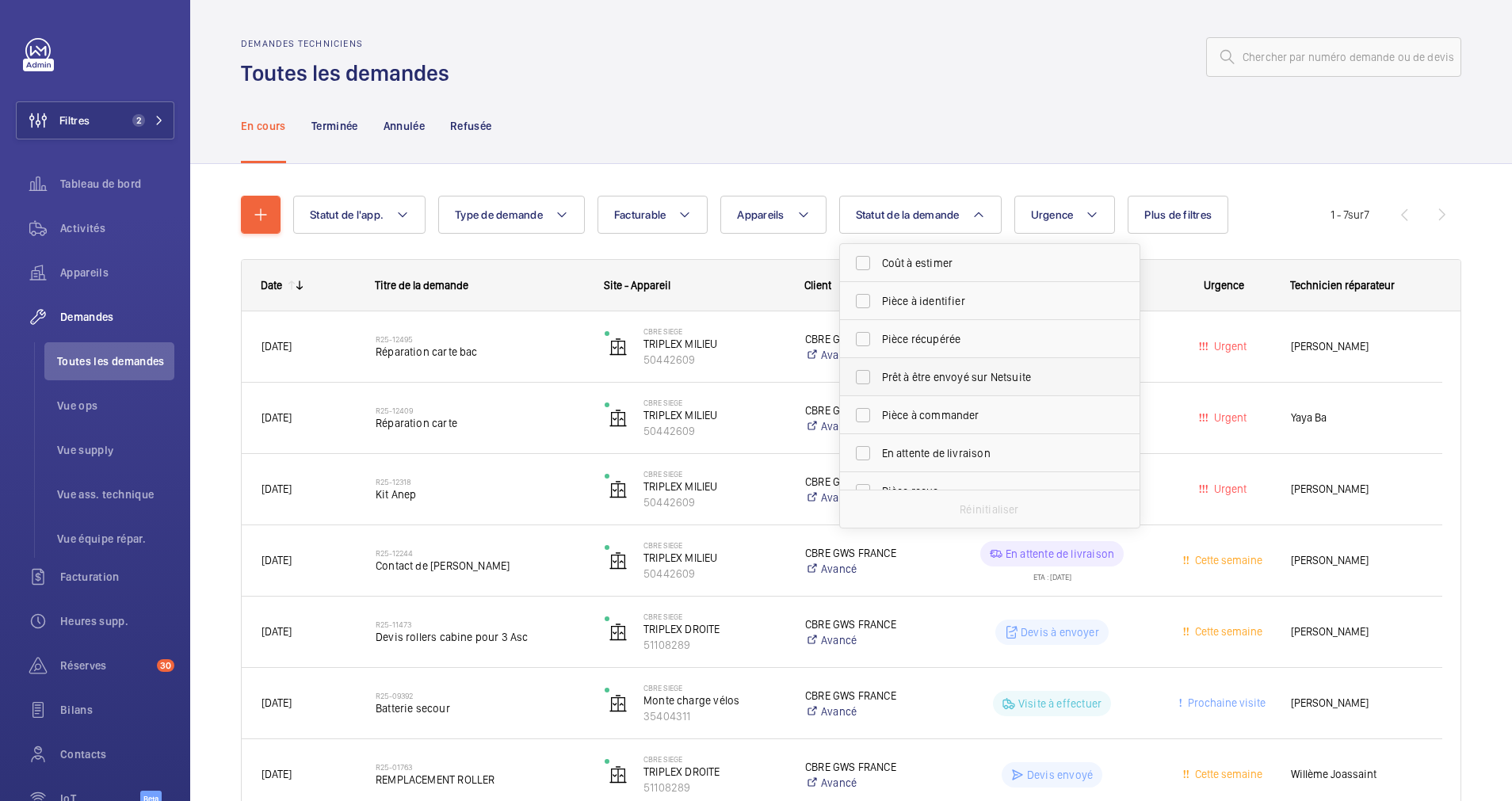
scroll to position [119, 0]
click at [867, 411] on input "Devis à envoyer" at bounding box center [863, 410] width 32 height 32
checkbox input "true"
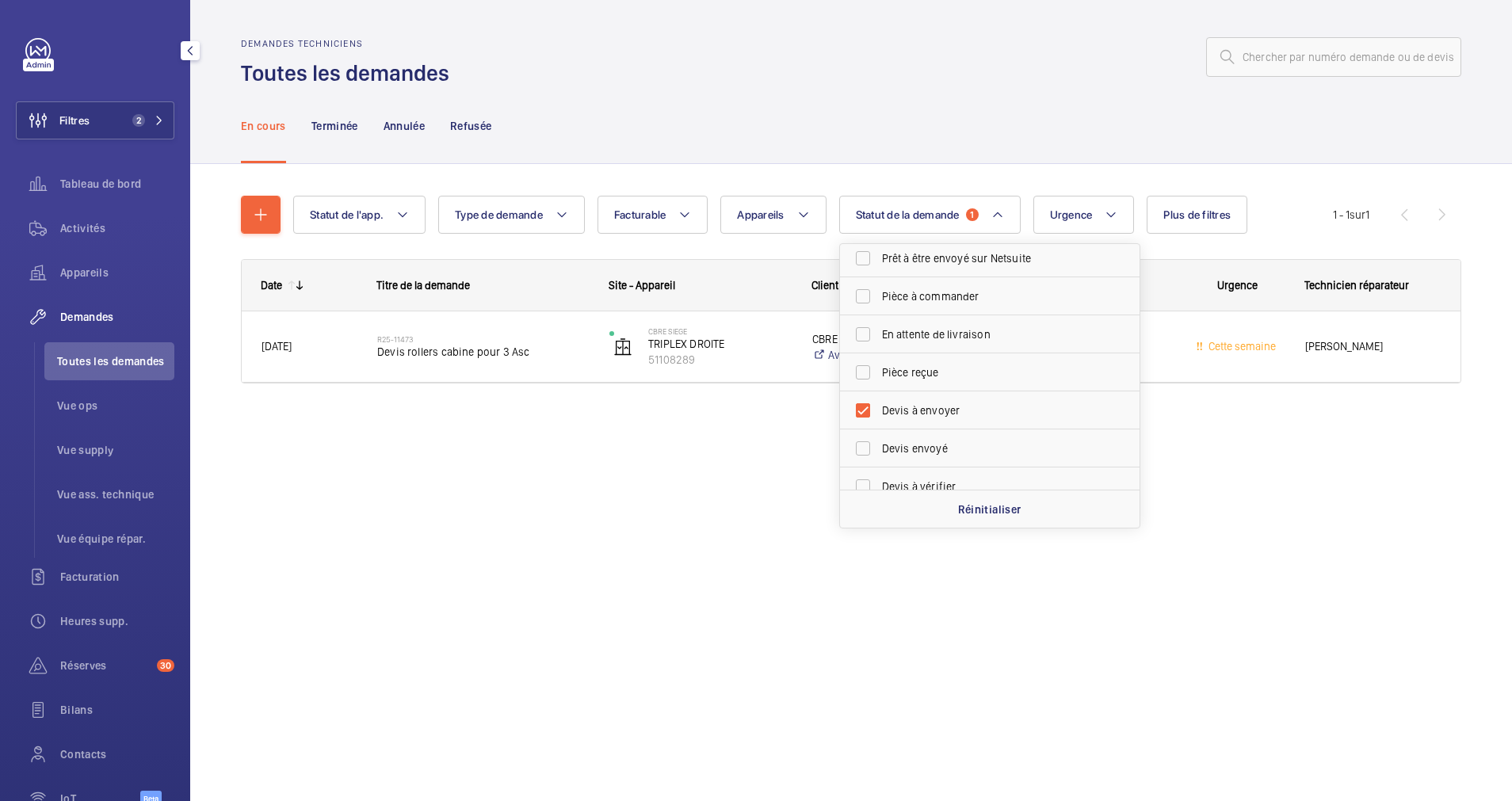
drag, startPoint x: 107, startPoint y: 129, endPoint x: 173, endPoint y: 98, distance: 72.9
click at [118, 124] on button "Filtres 2" at bounding box center [95, 120] width 159 height 38
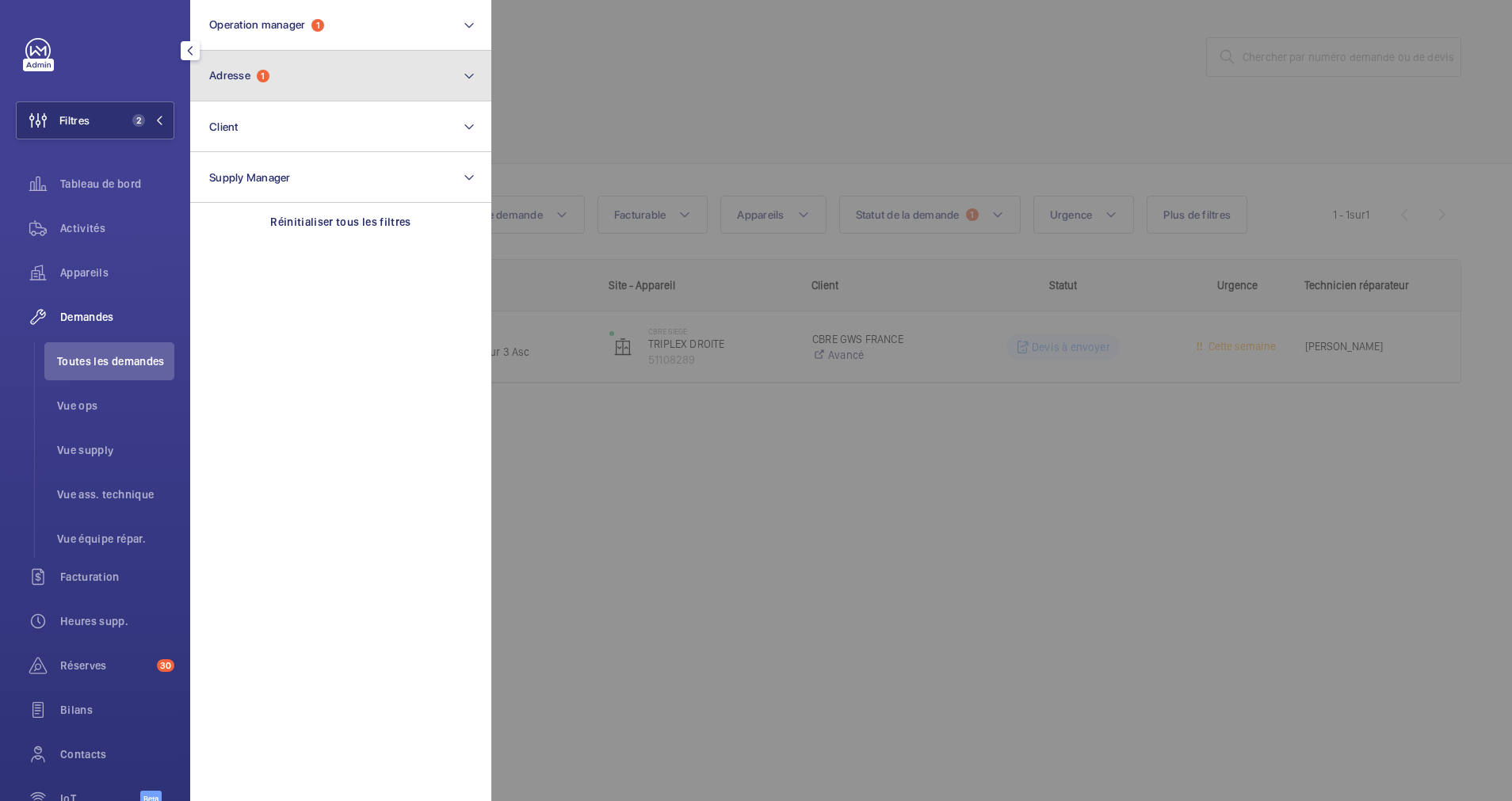
click at [293, 61] on button "Adresse 1" at bounding box center [341, 75] width 301 height 50
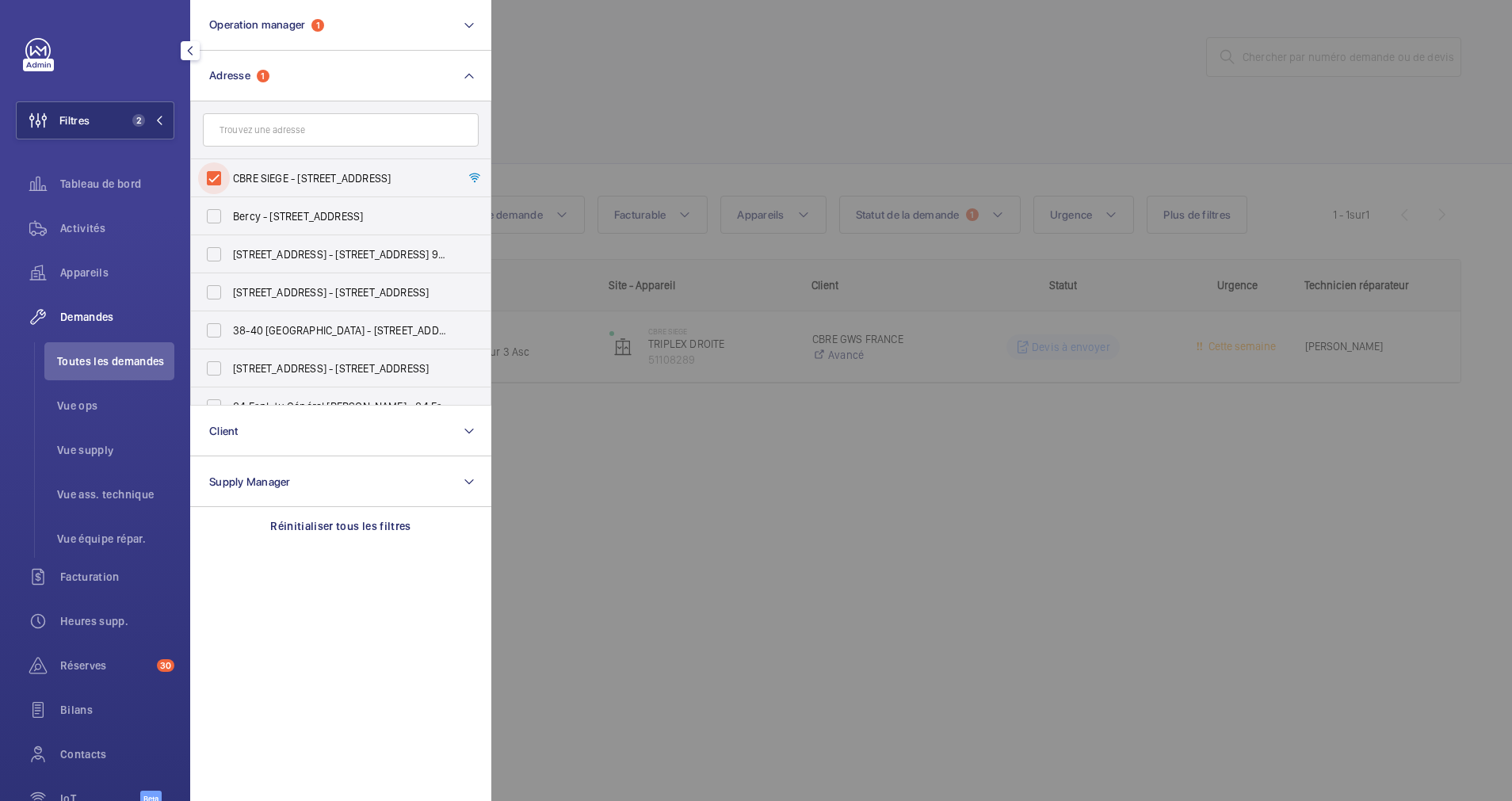
drag, startPoint x: 204, startPoint y: 184, endPoint x: 286, endPoint y: 157, distance: 86.3
click at [213, 182] on input "CBRE SIEGE - 76 Rue de Prony, PARIS 75017" at bounding box center [214, 178] width 32 height 32
checkbox input "false"
click at [697, 103] on div at bounding box center [1247, 400] width 1512 height 801
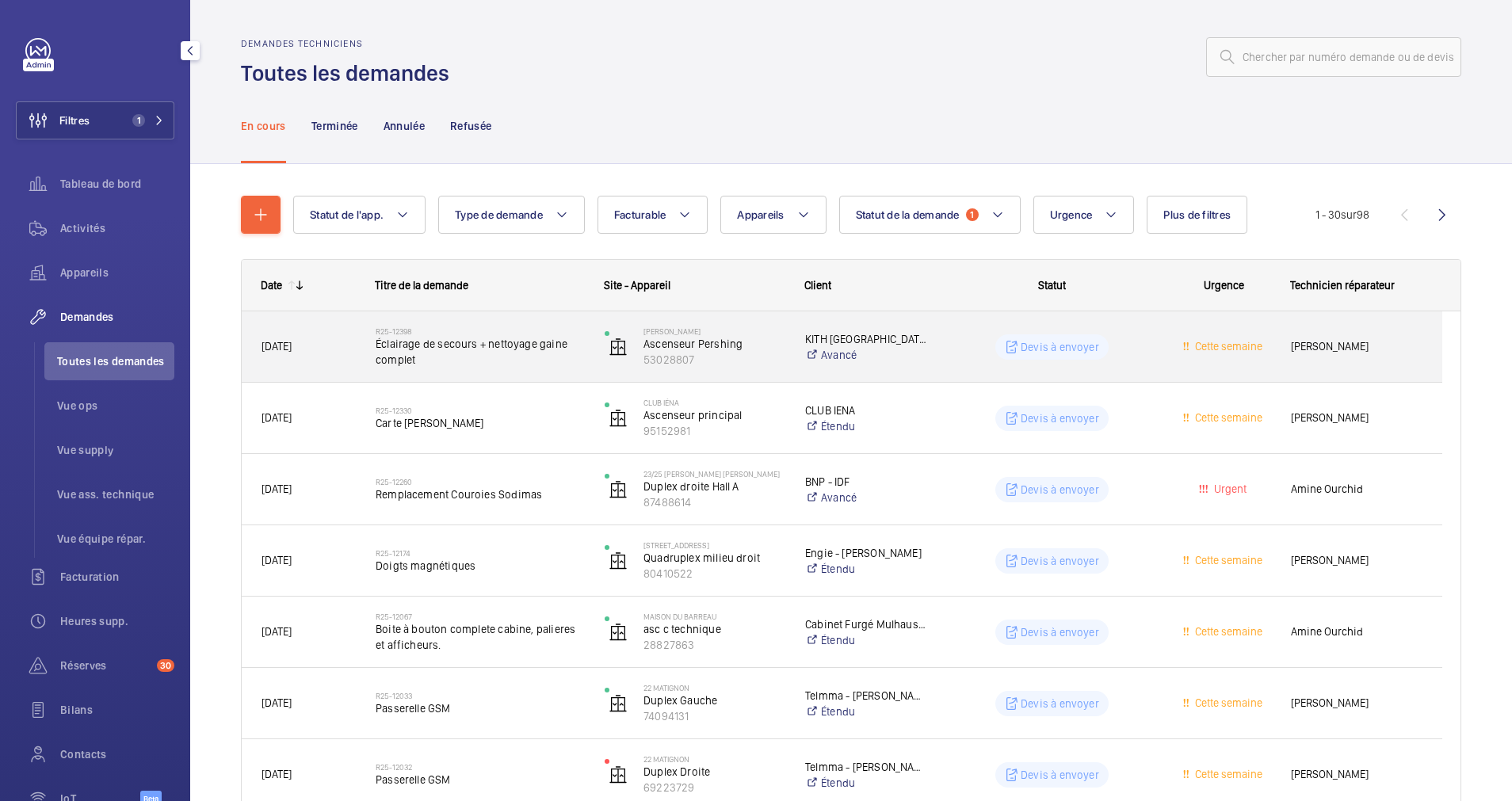
click at [552, 350] on span "Éclairage de secours + nettoyage gaine complet" at bounding box center [479, 351] width 208 height 32
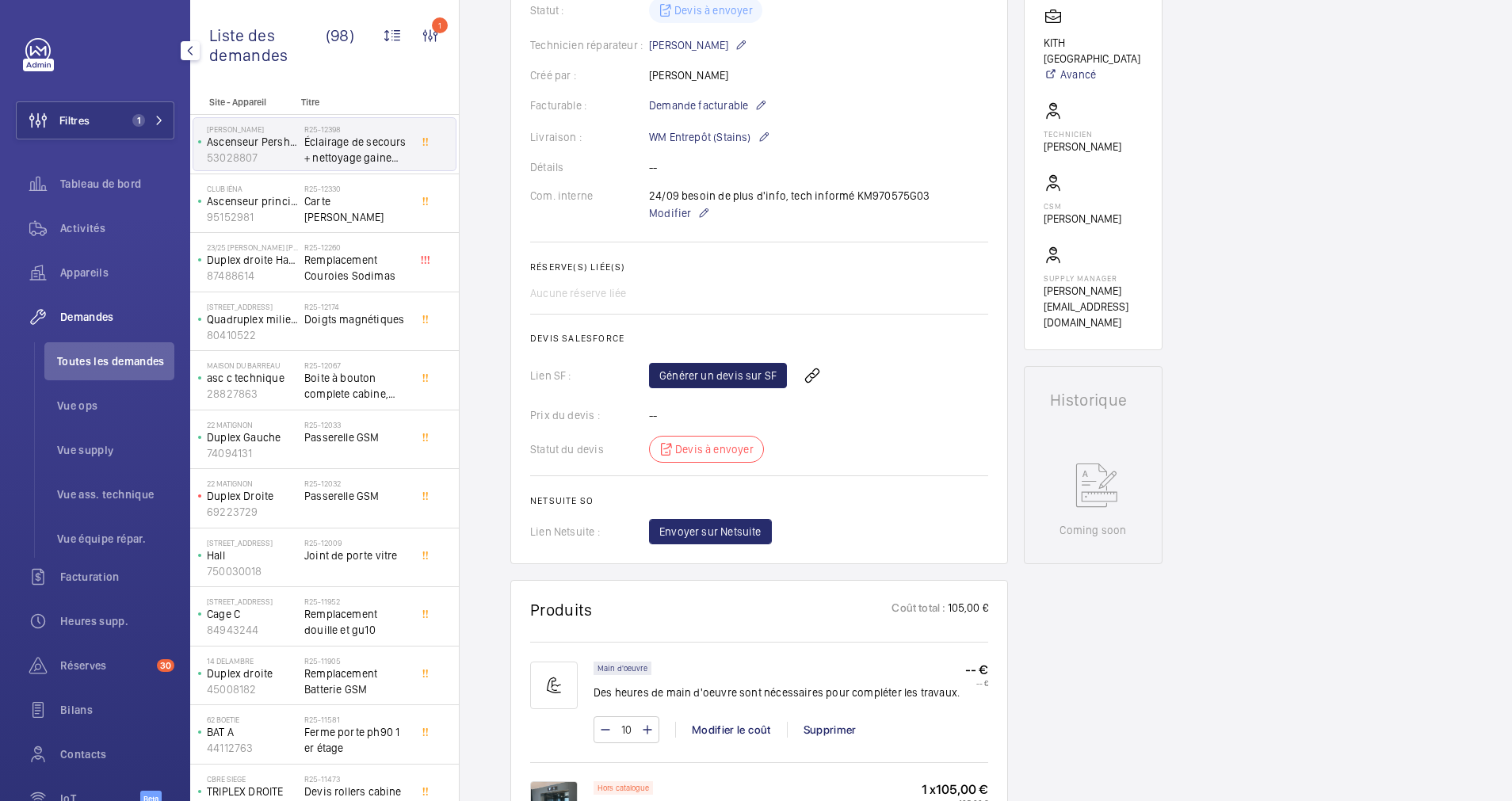
scroll to position [475, 0]
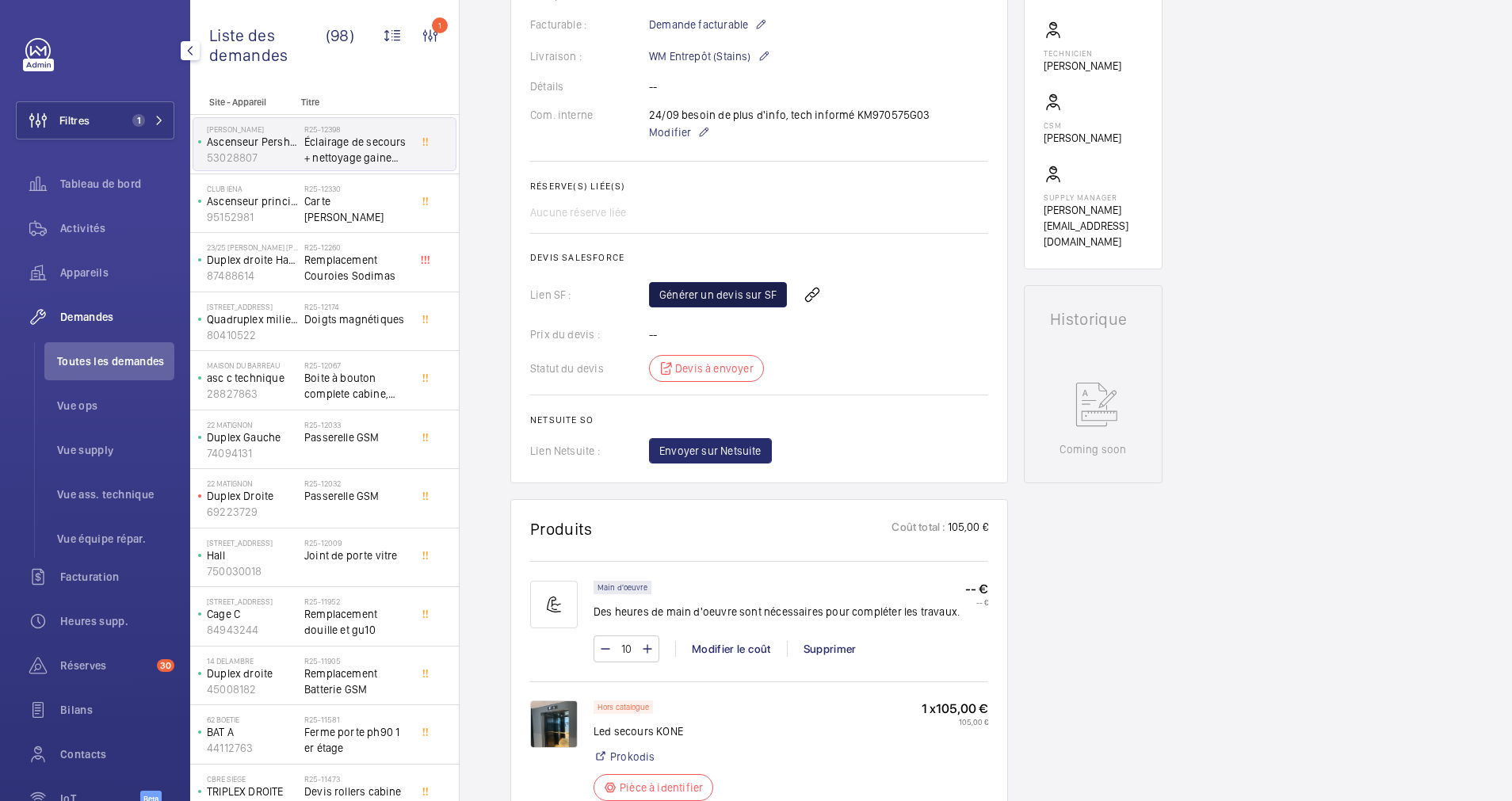
click at [719, 297] on link "Générer un devis sur SF" at bounding box center [718, 295] width 138 height 26
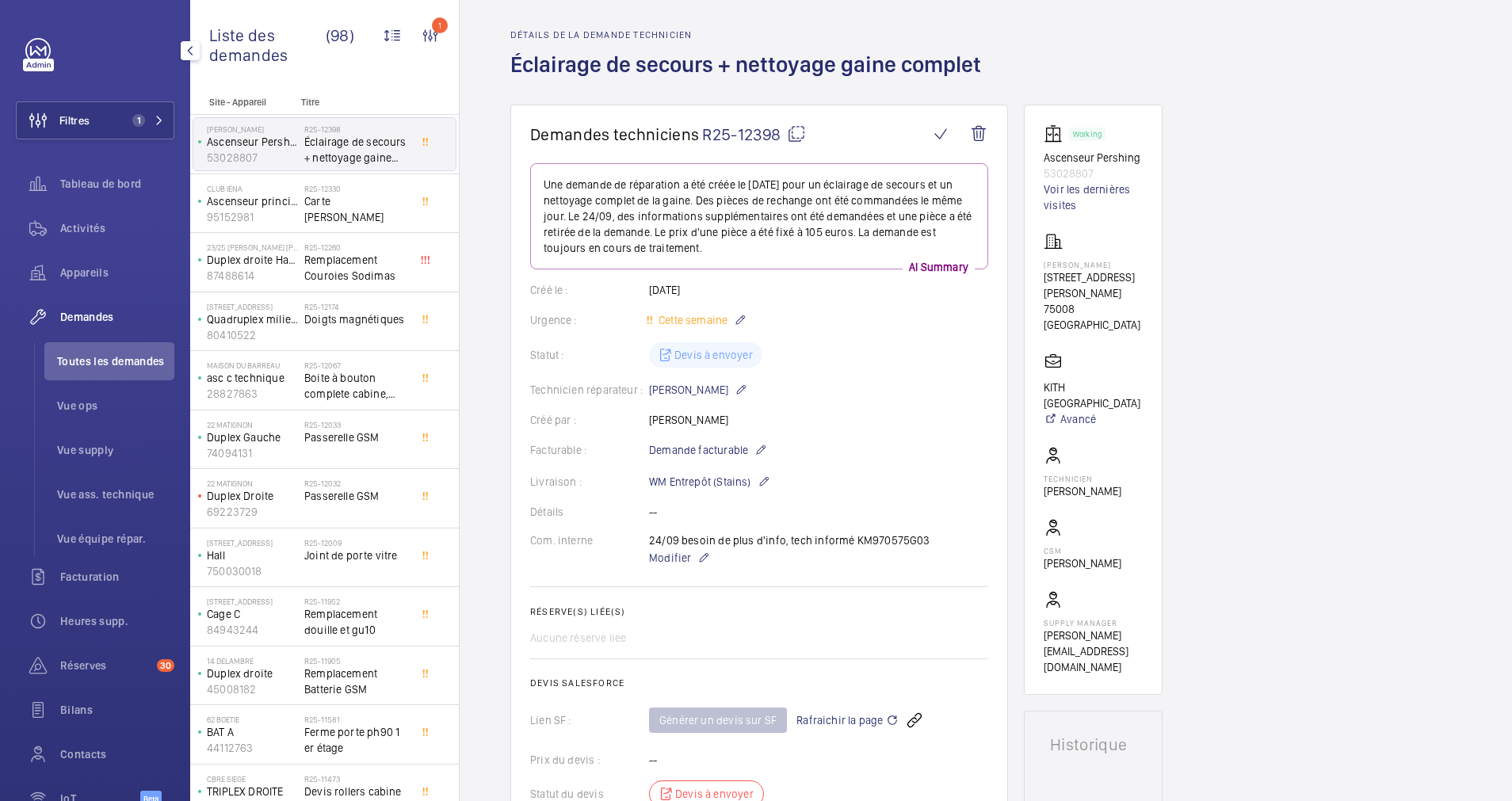
scroll to position [0, 0]
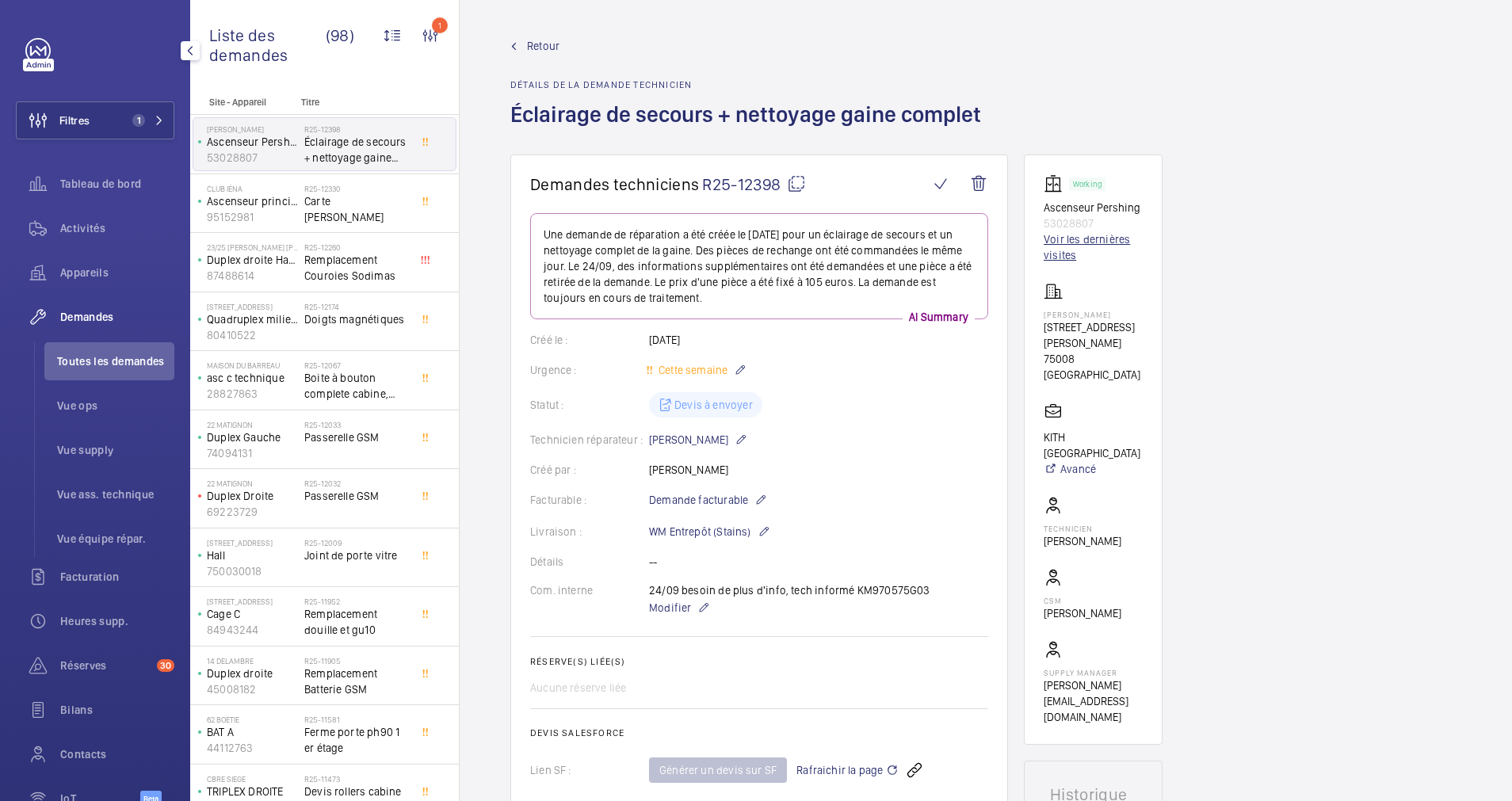
click at [1071, 237] on link "Voir les dernières visites" at bounding box center [1093, 247] width 99 height 32
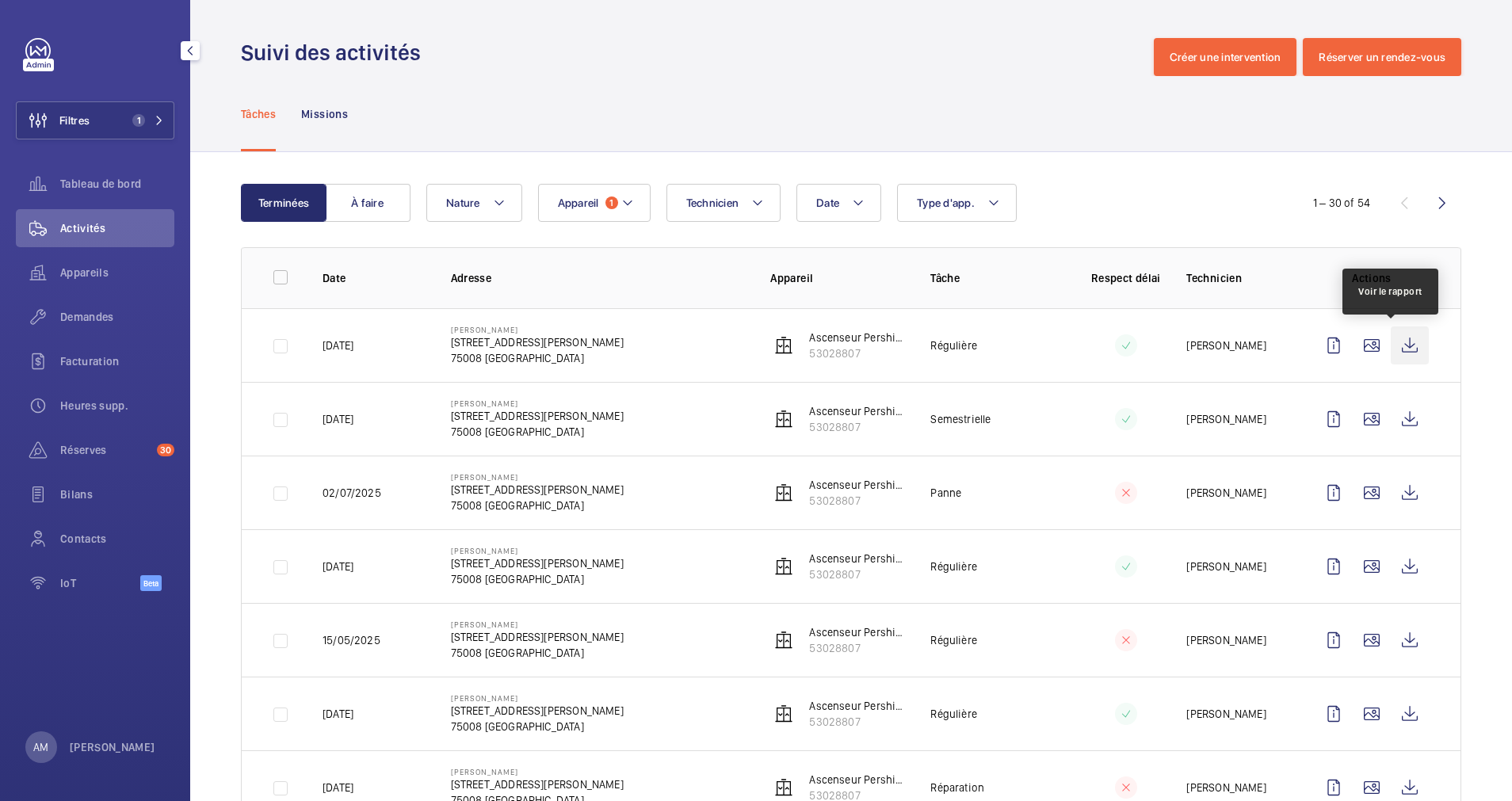
click at [1391, 339] on wm-front-icon-button at bounding box center [1409, 345] width 38 height 38
click at [1353, 345] on wm-front-icon-button at bounding box center [1372, 345] width 38 height 38
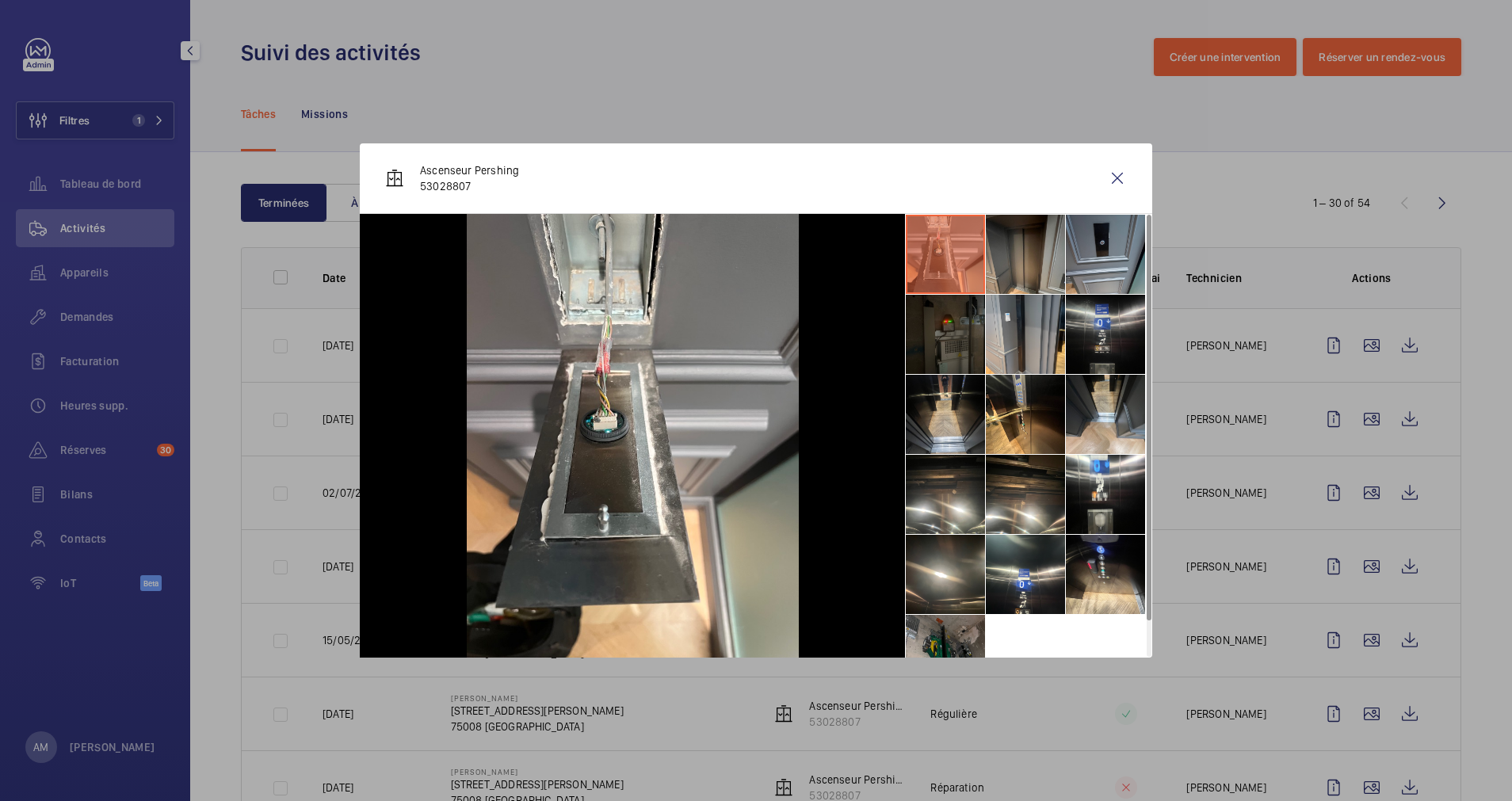
click at [1105, 328] on li at bounding box center [1105, 334] width 79 height 79
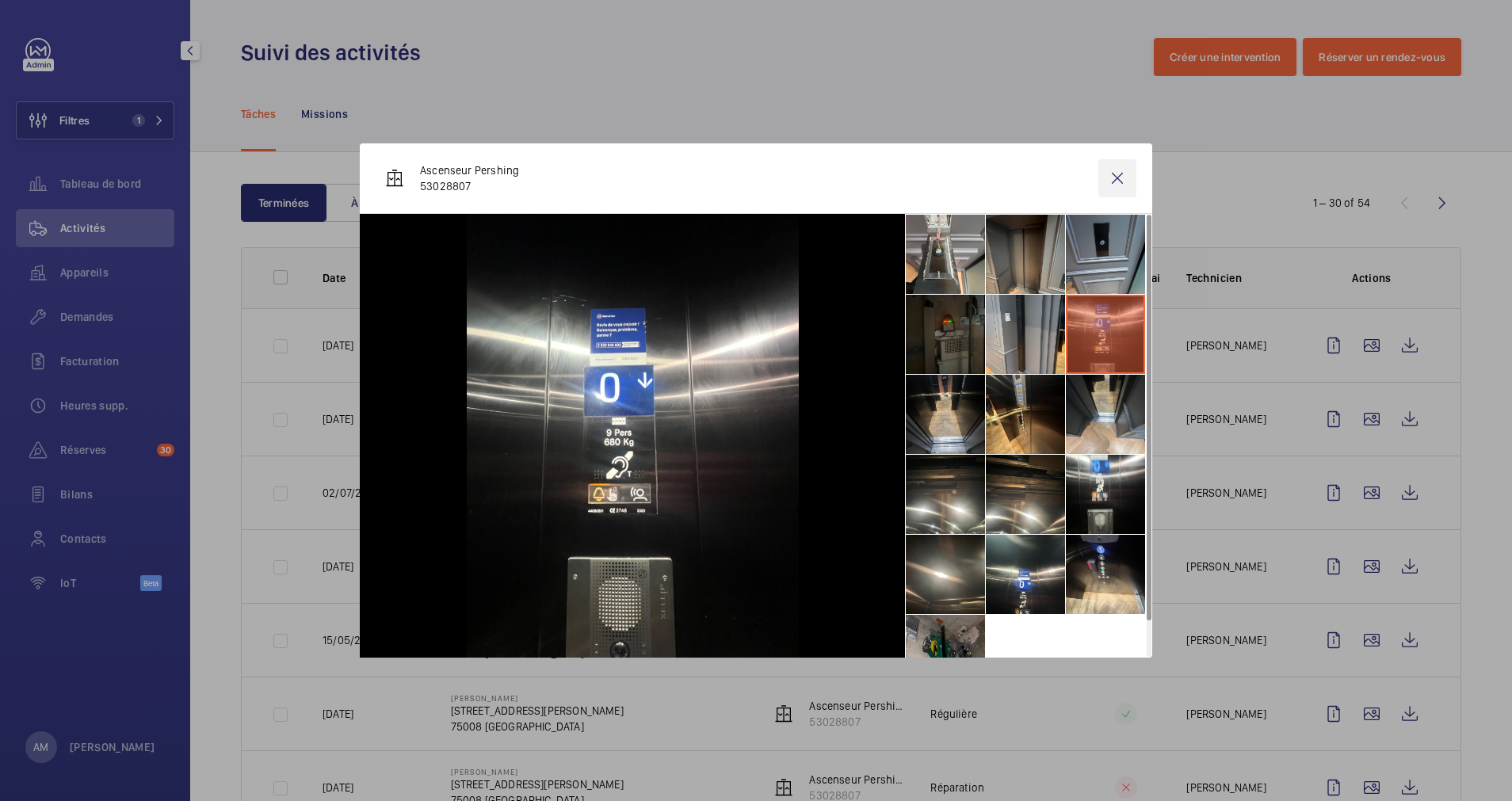
click at [1116, 174] on wm-front-icon-button at bounding box center [1117, 178] width 38 height 38
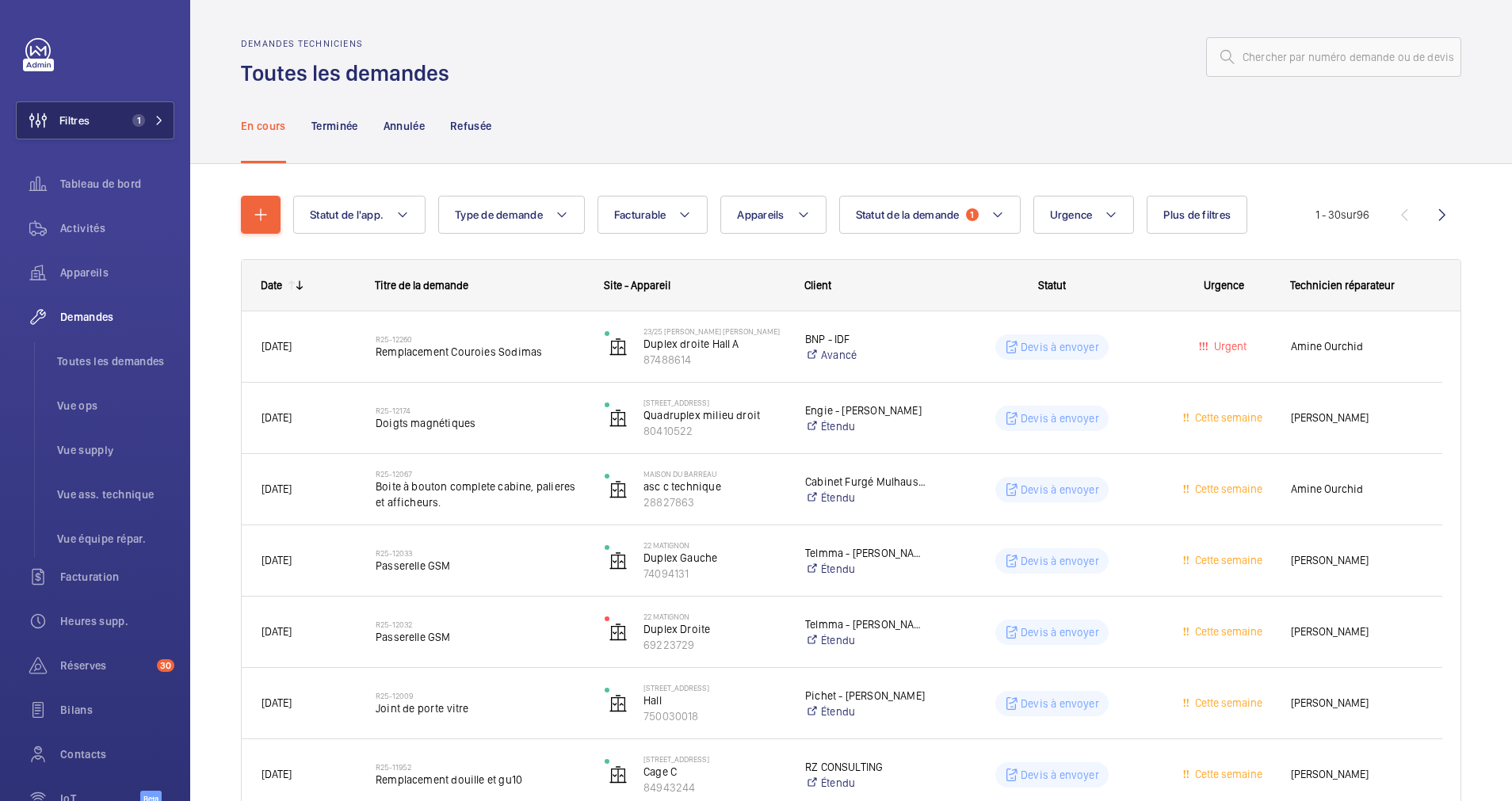
click at [112, 117] on button "Filtres 1" at bounding box center [95, 120] width 159 height 38
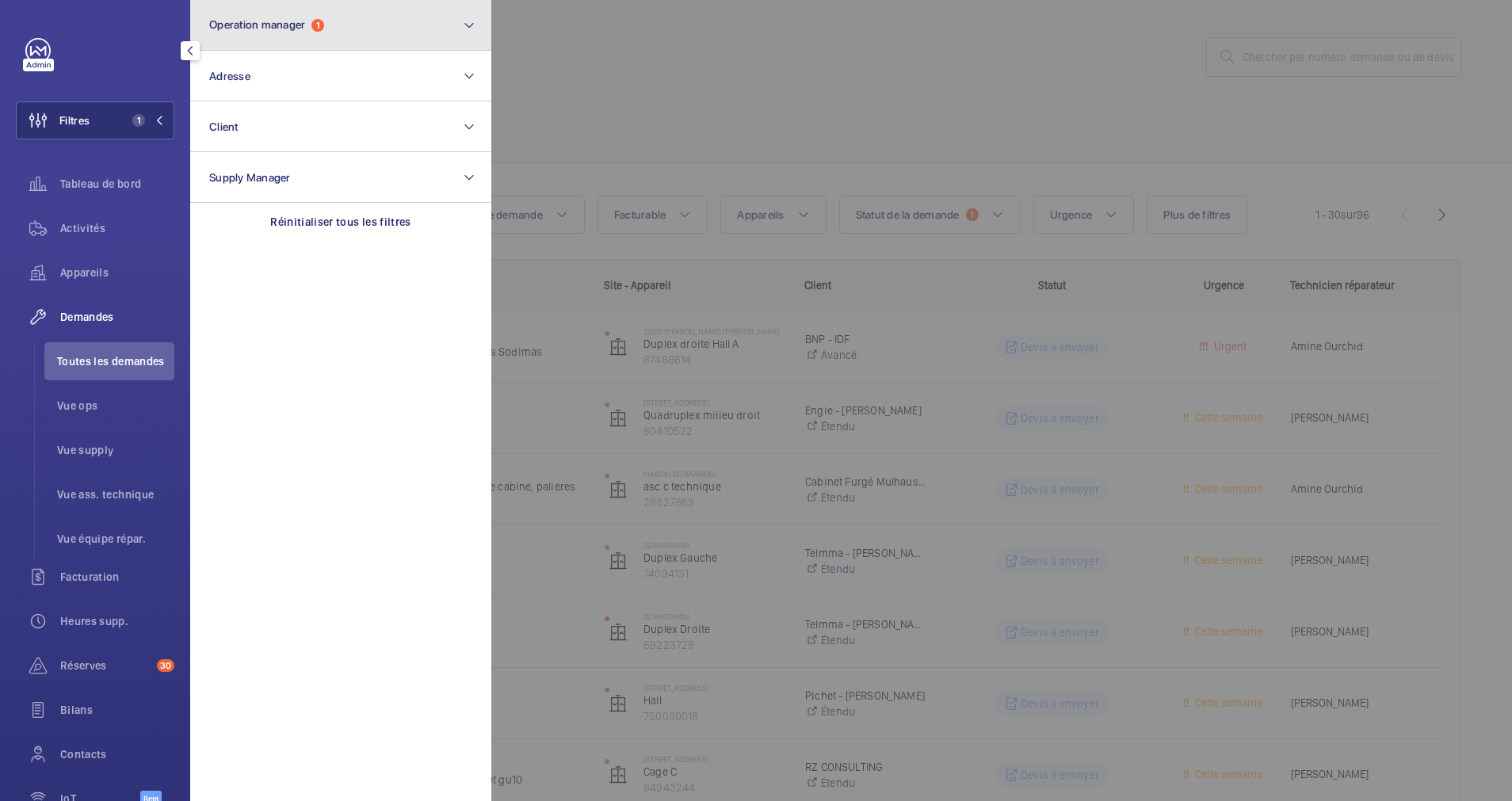
click at [390, 38] on button "Operation manager 1" at bounding box center [341, 25] width 301 height 50
click at [720, 71] on div at bounding box center [1247, 400] width 1512 height 801
click at [458, 28] on wm-front-admin-header "Demandes techniciens Toutes les demandes" at bounding box center [851, 44] width 1322 height 88
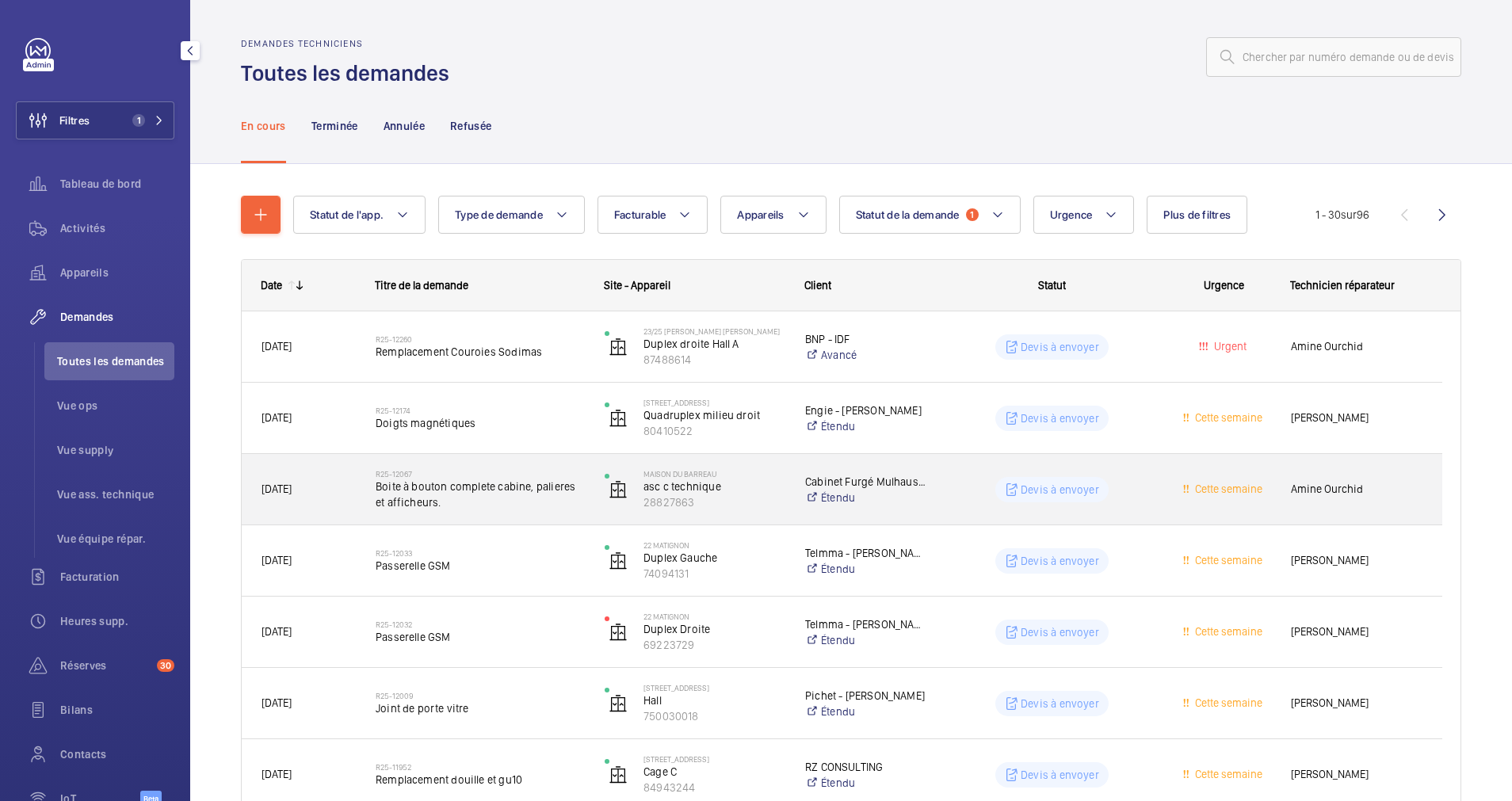
click at [549, 499] on span "Boite à bouton complete cabine, palieres et afficheurs." at bounding box center [479, 495] width 208 height 32
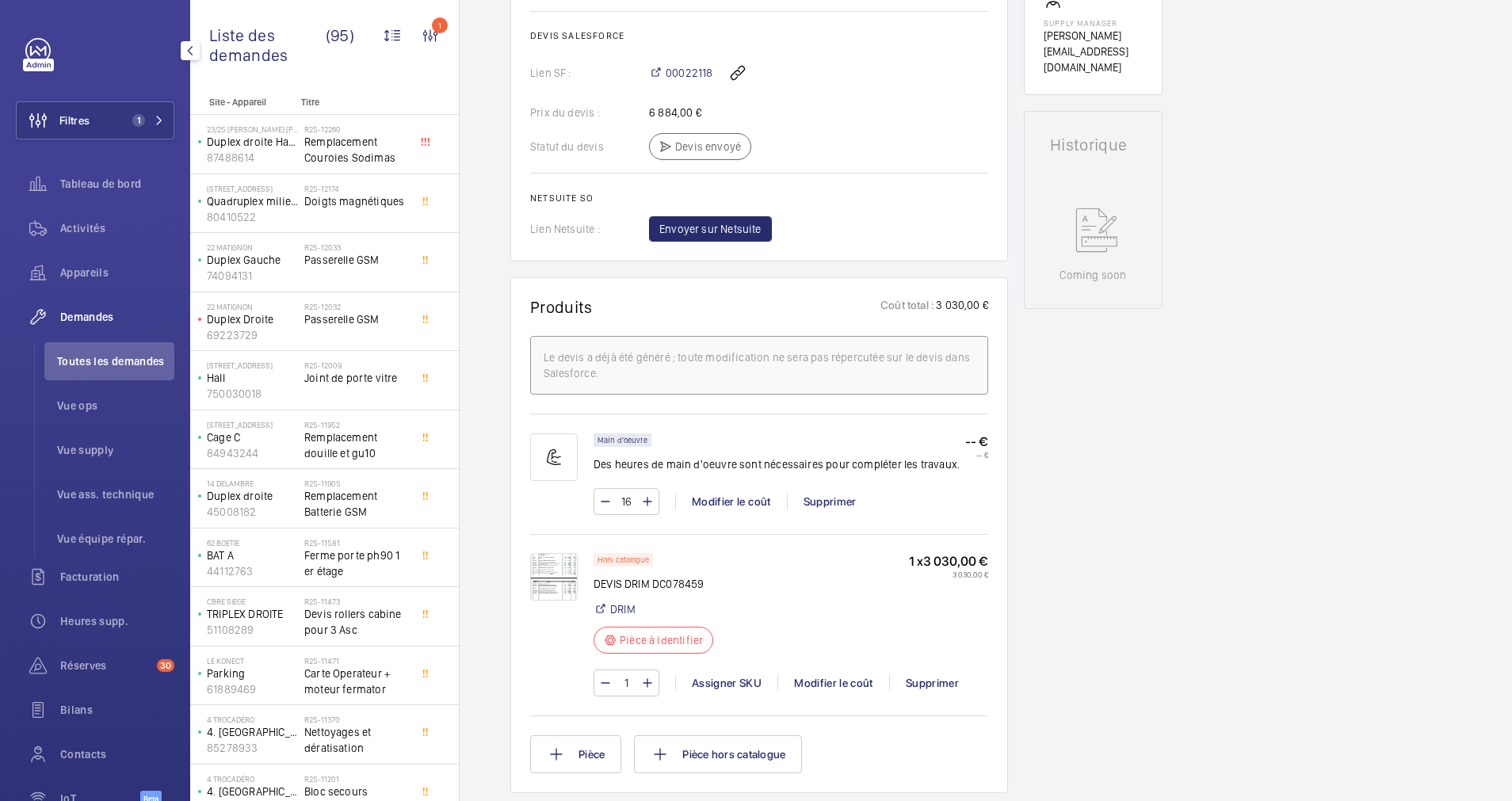
scroll to position [596, 0]
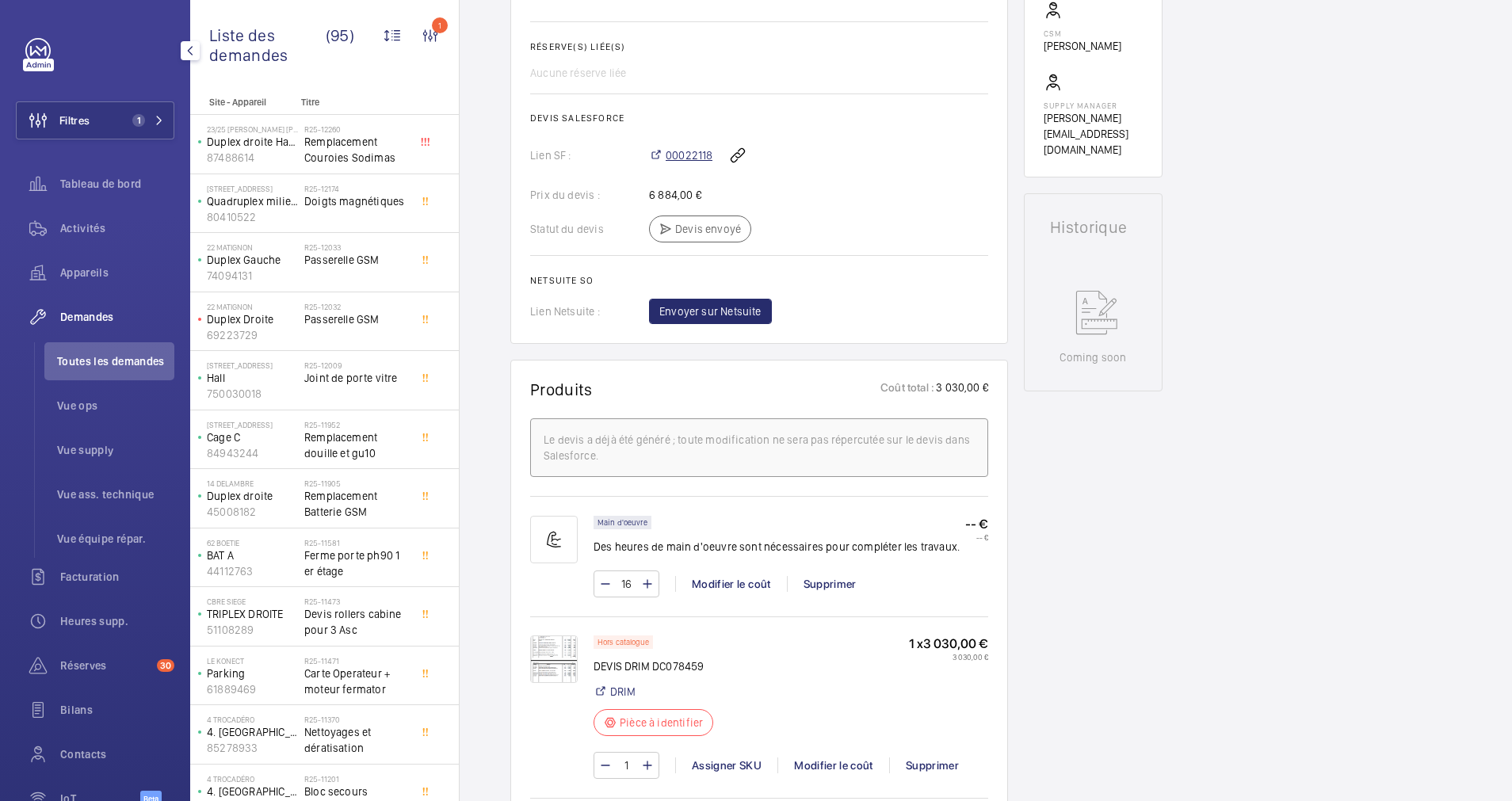
click at [677, 154] on span "00022118" at bounding box center [689, 155] width 47 height 16
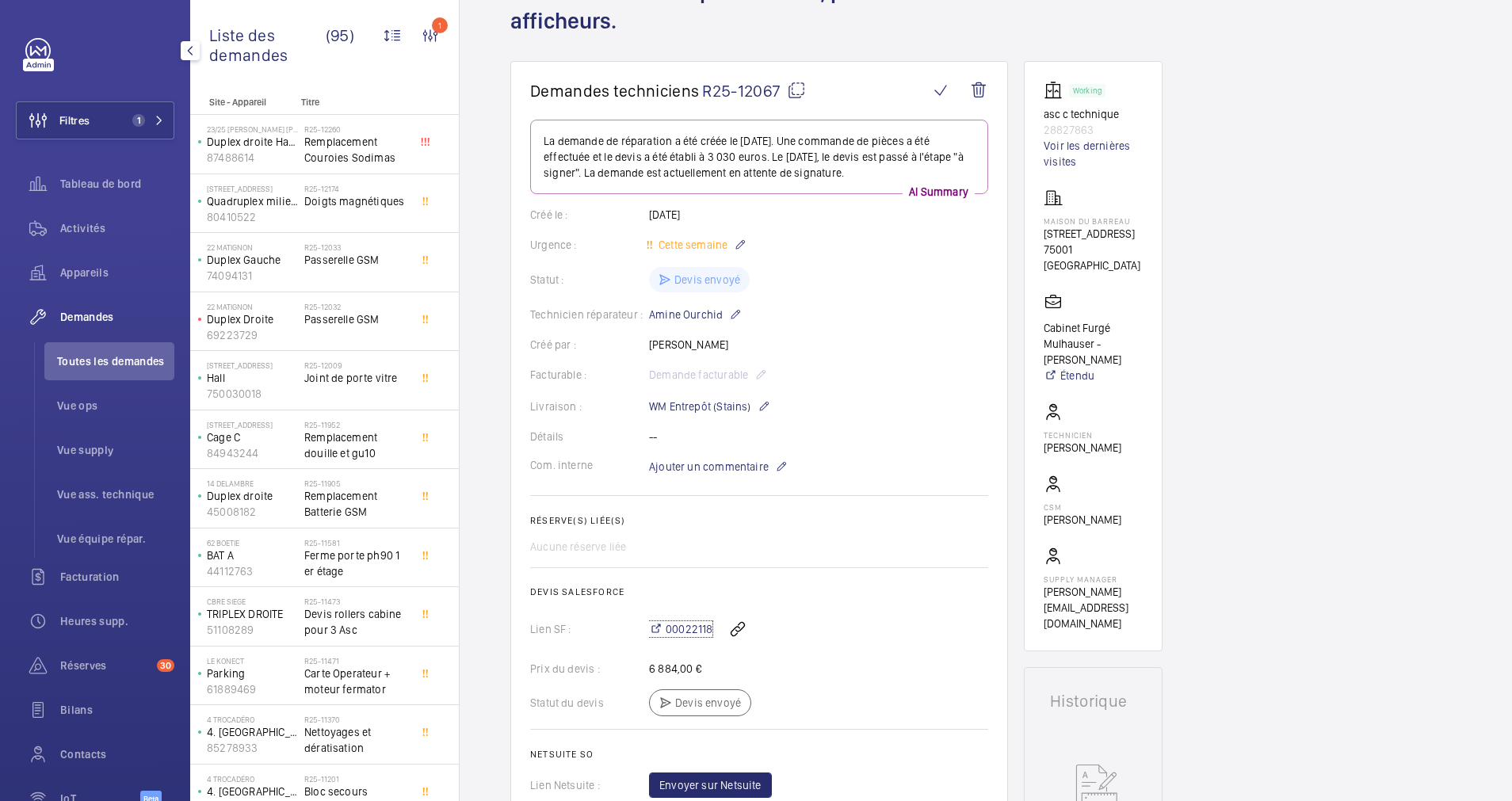
scroll to position [121, 0]
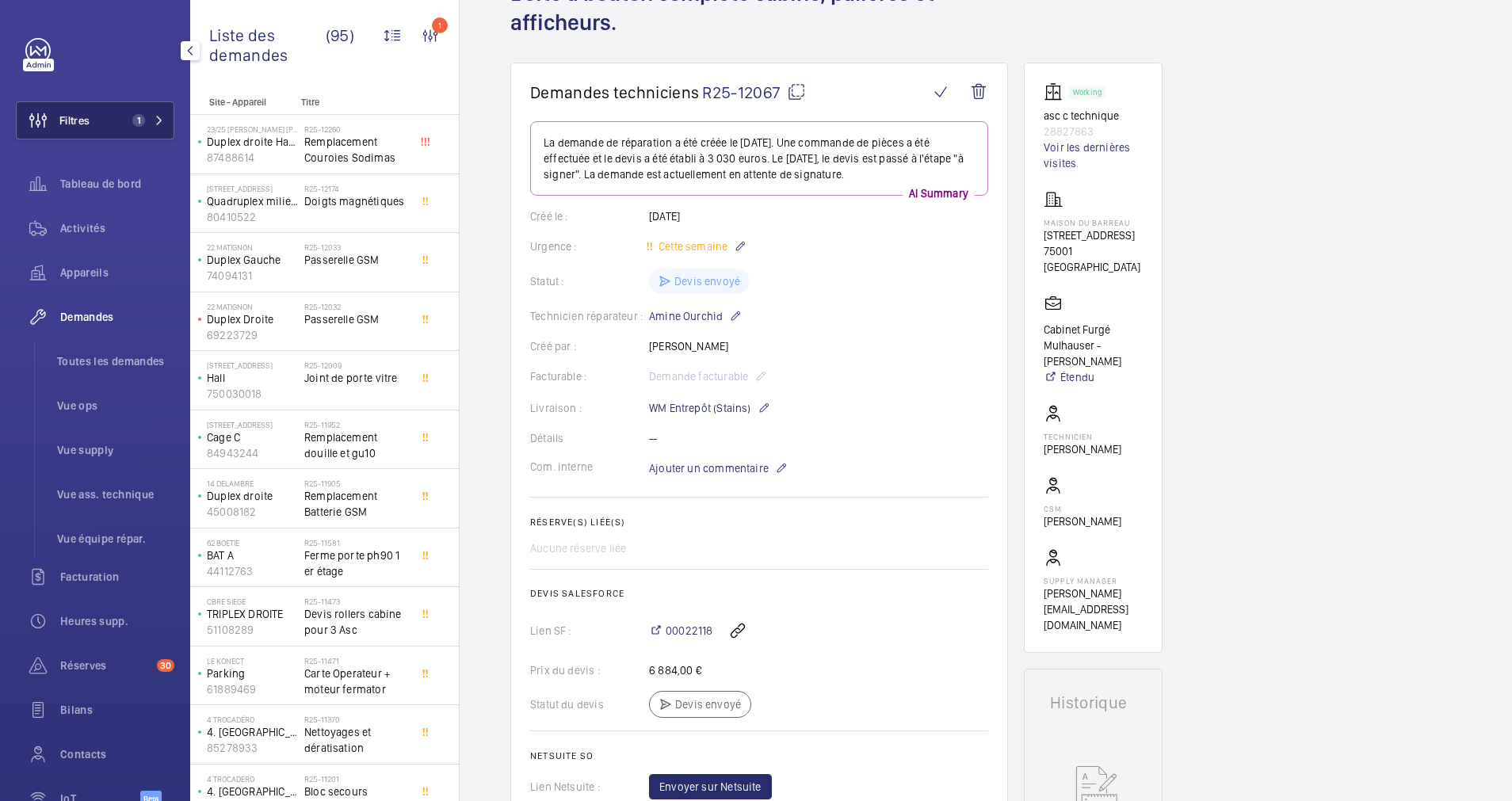
click at [157, 114] on span "1" at bounding box center [144, 120] width 38 height 13
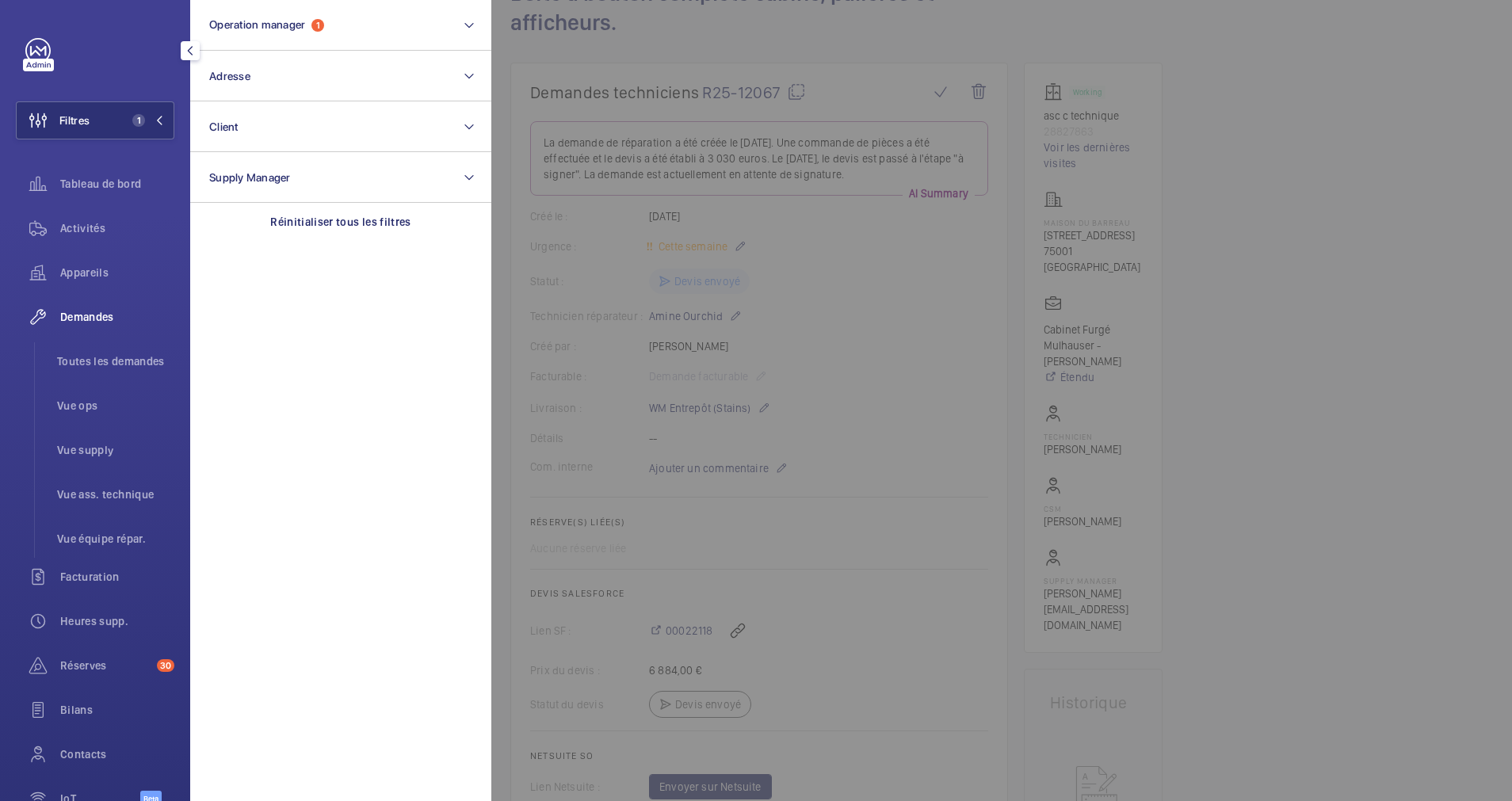
click at [625, 43] on div at bounding box center [1247, 400] width 1512 height 801
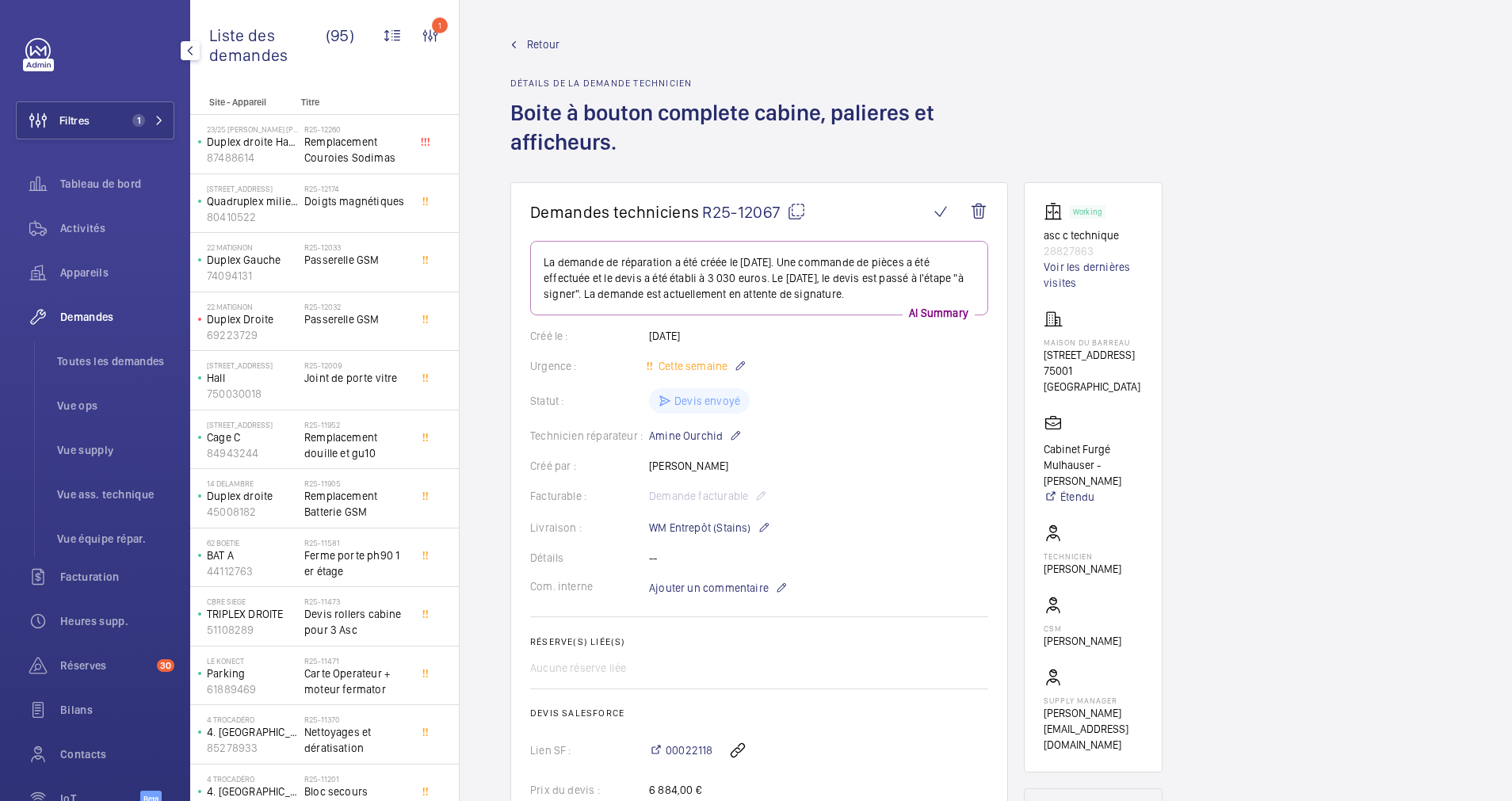
scroll to position [0, 0]
click at [533, 38] on wm-front-admin-header "Retour Détails de la demande technicien Boite à bouton complete cabine, paliere…" at bounding box center [986, 92] width 1053 height 184
click at [147, 108] on button "Filtres 1" at bounding box center [95, 120] width 159 height 38
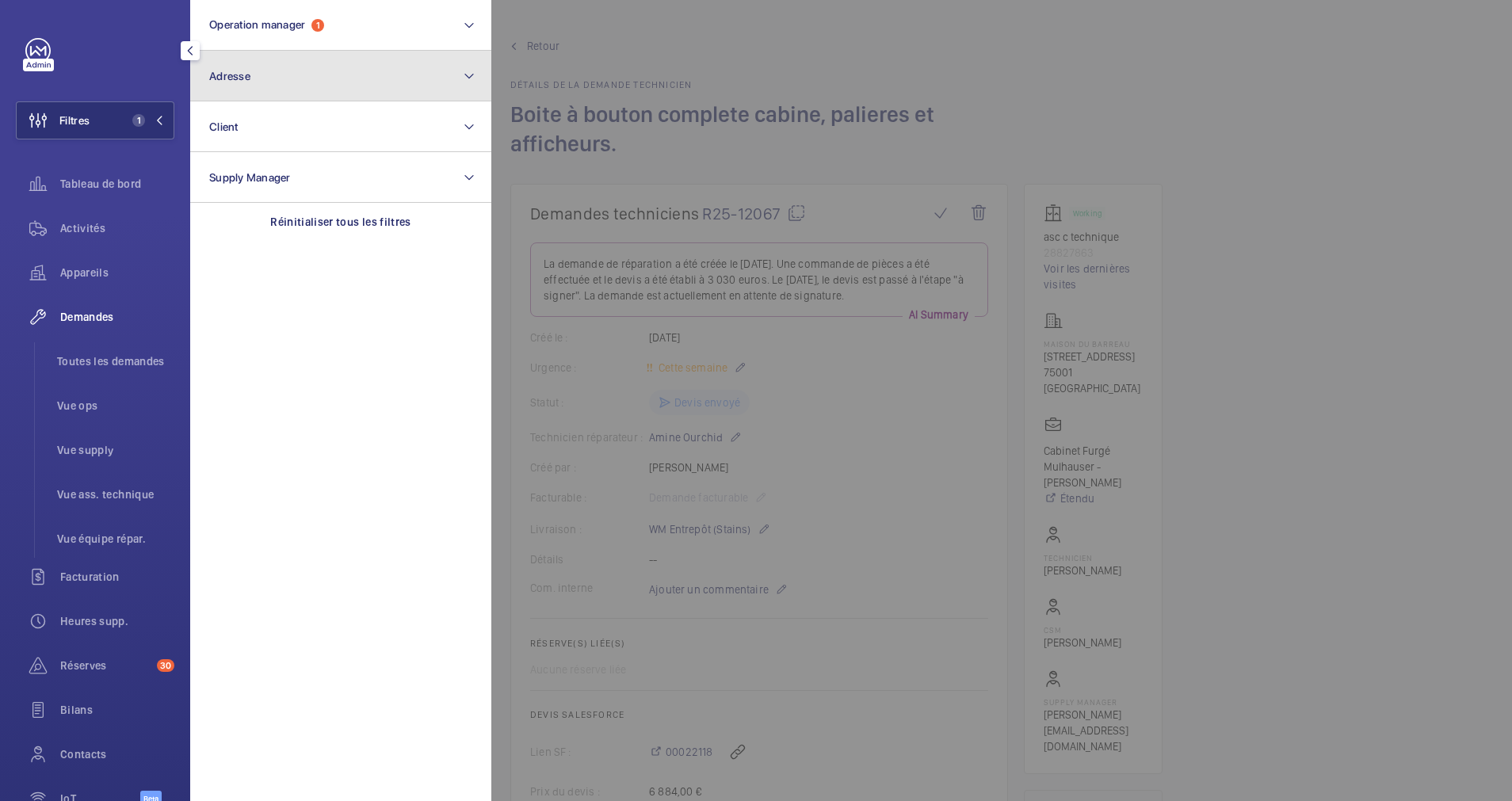
click at [307, 83] on button "Adresse" at bounding box center [341, 75] width 301 height 50
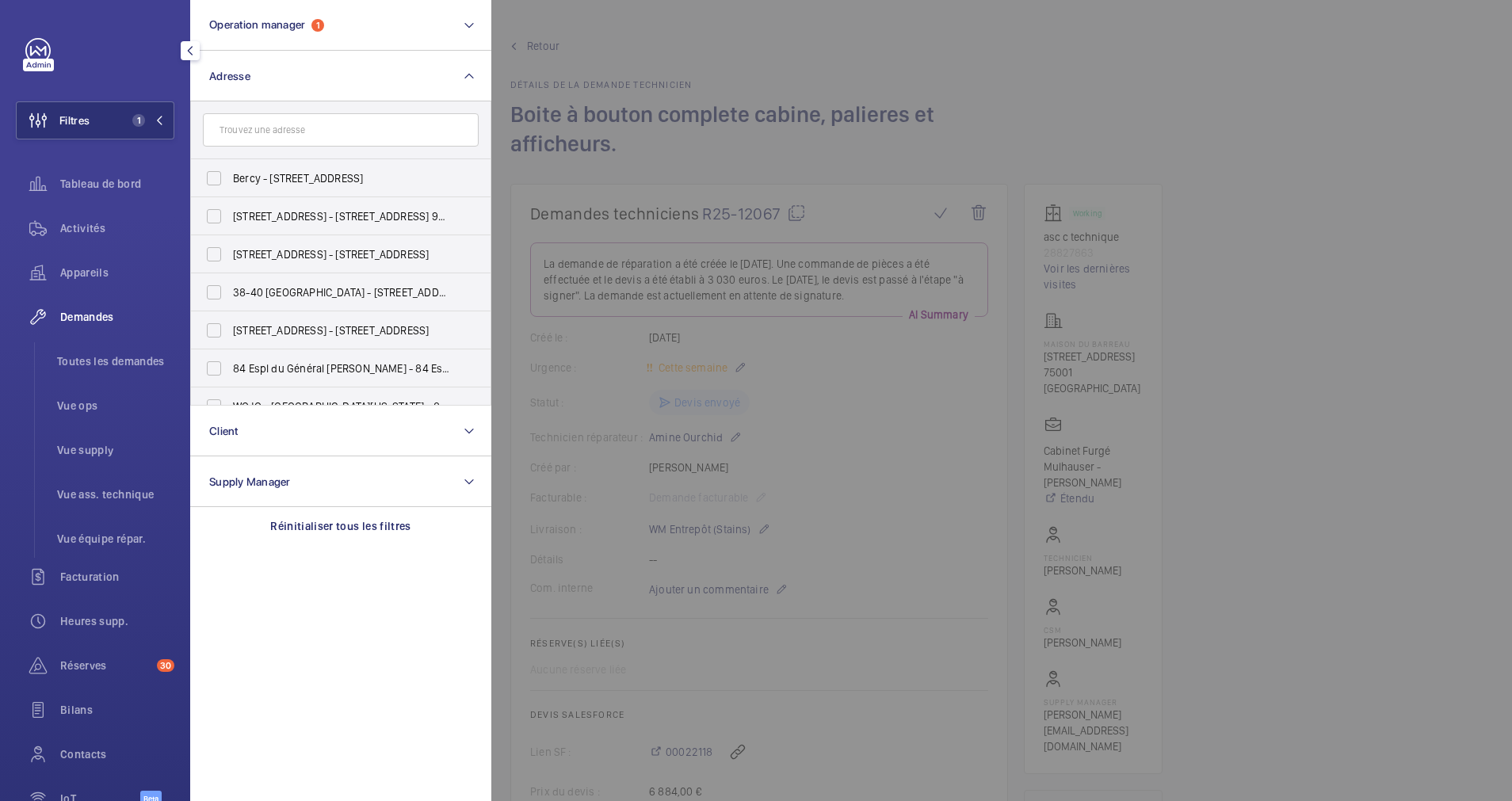
click at [295, 136] on input "text" at bounding box center [341, 129] width 275 height 33
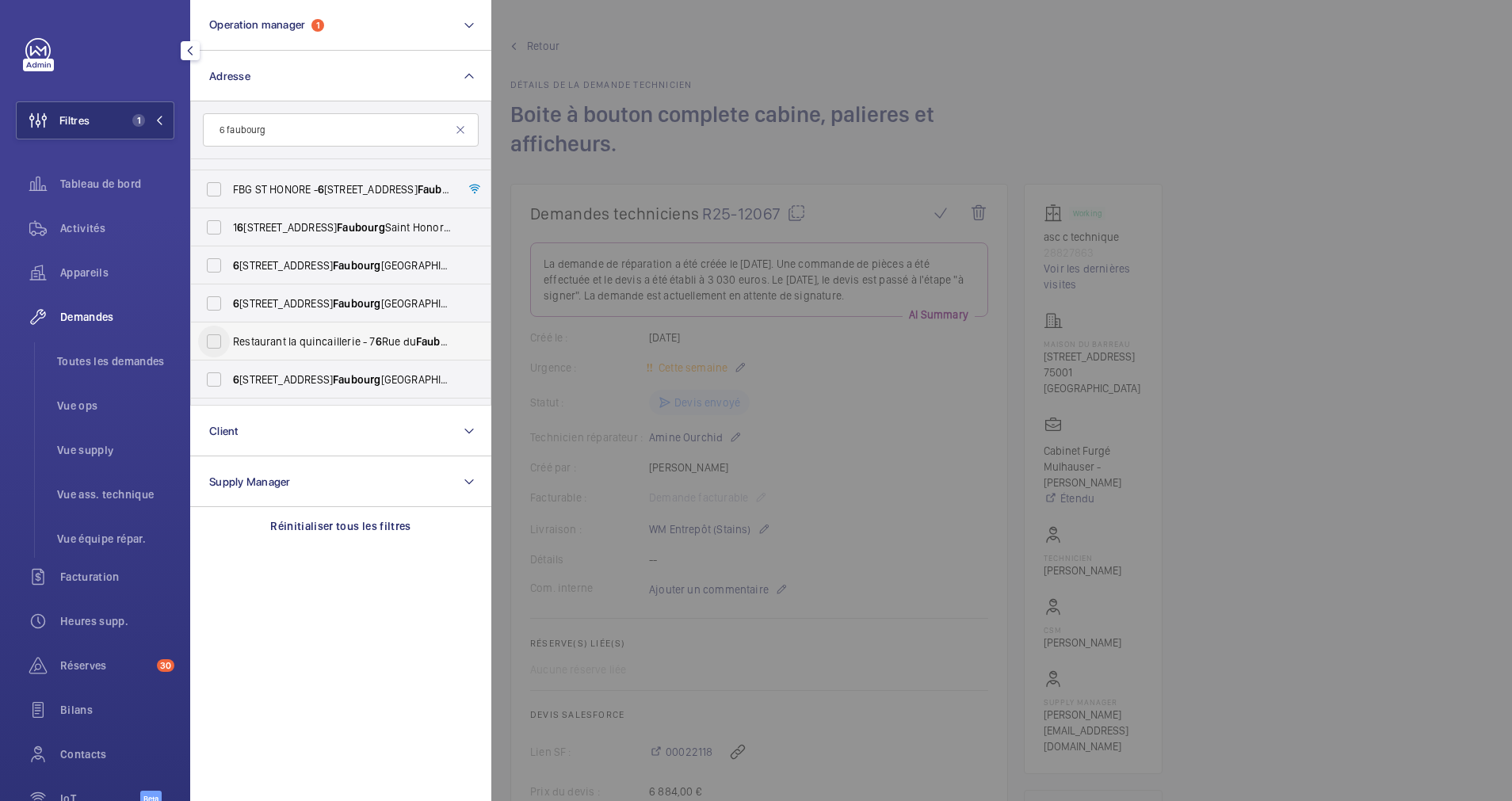
scroll to position [119, 0]
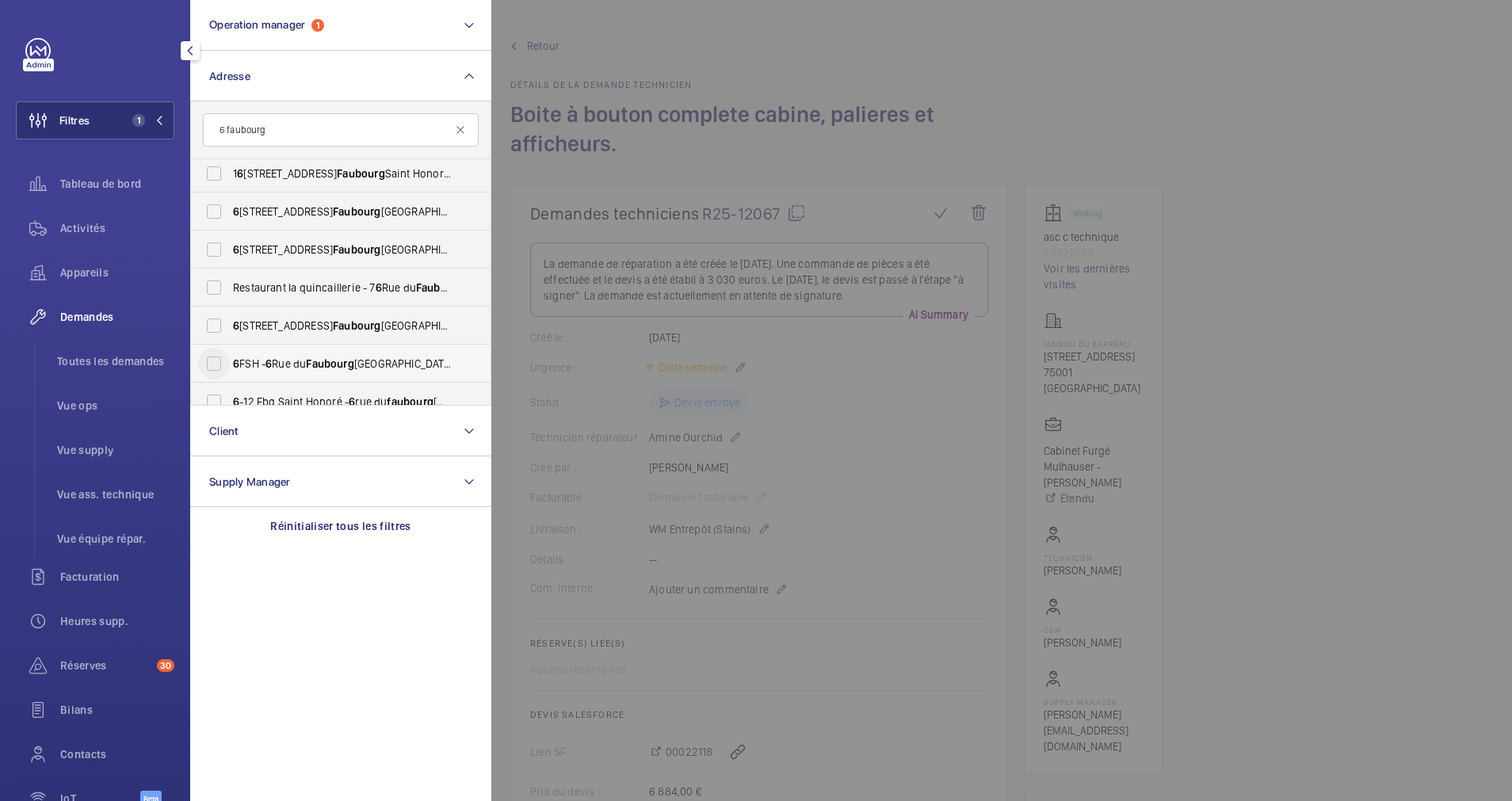
type input "6 faubourg"
click at [216, 362] on input "6 FSH - 6 Rue du Faubourg Saint-Honoré, PARIS 75008" at bounding box center [214, 363] width 32 height 32
checkbox input "true"
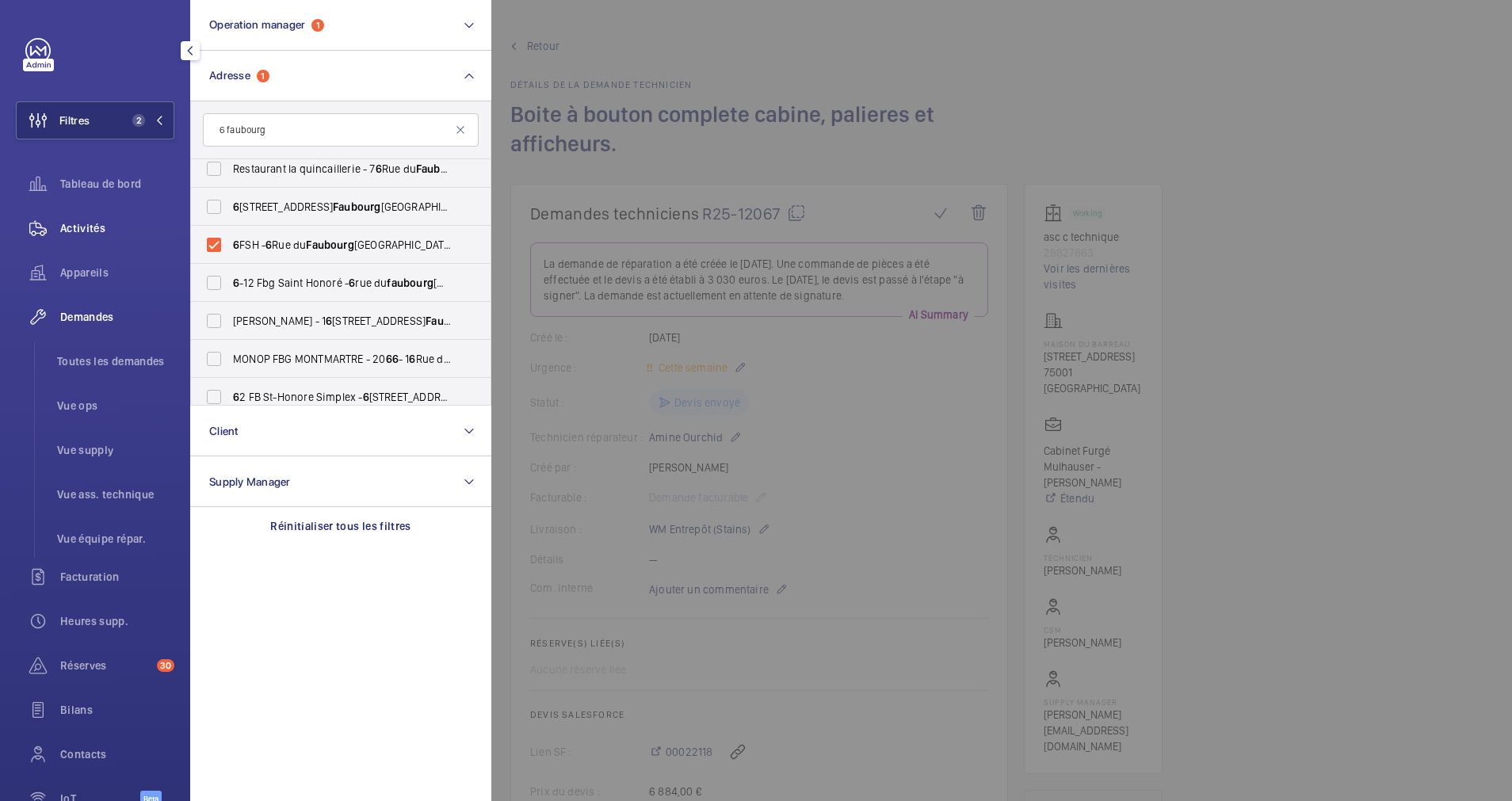
click at [95, 231] on span "Activités" at bounding box center [118, 228] width 114 height 16
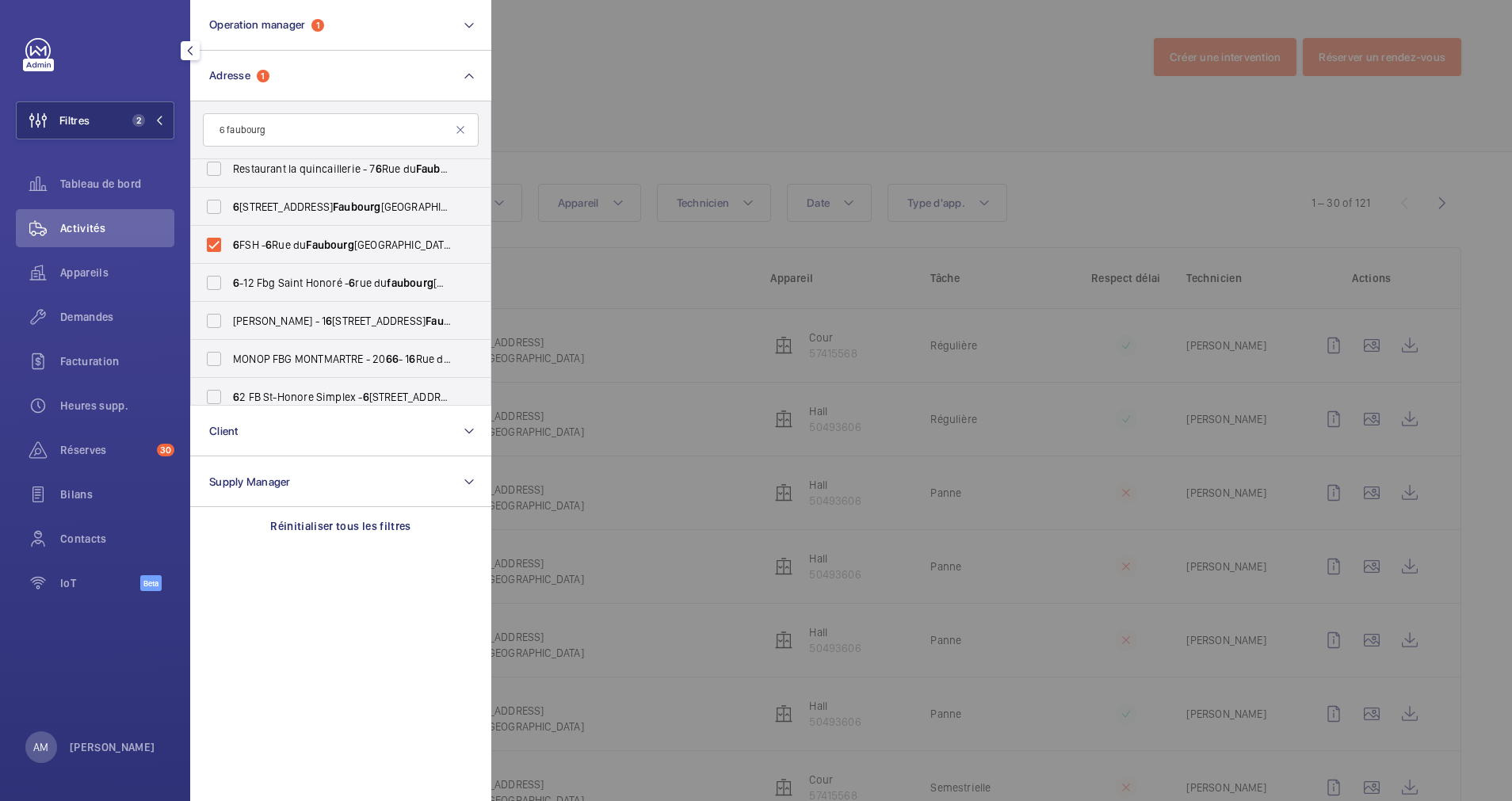
click at [534, 149] on div at bounding box center [1247, 400] width 1512 height 801
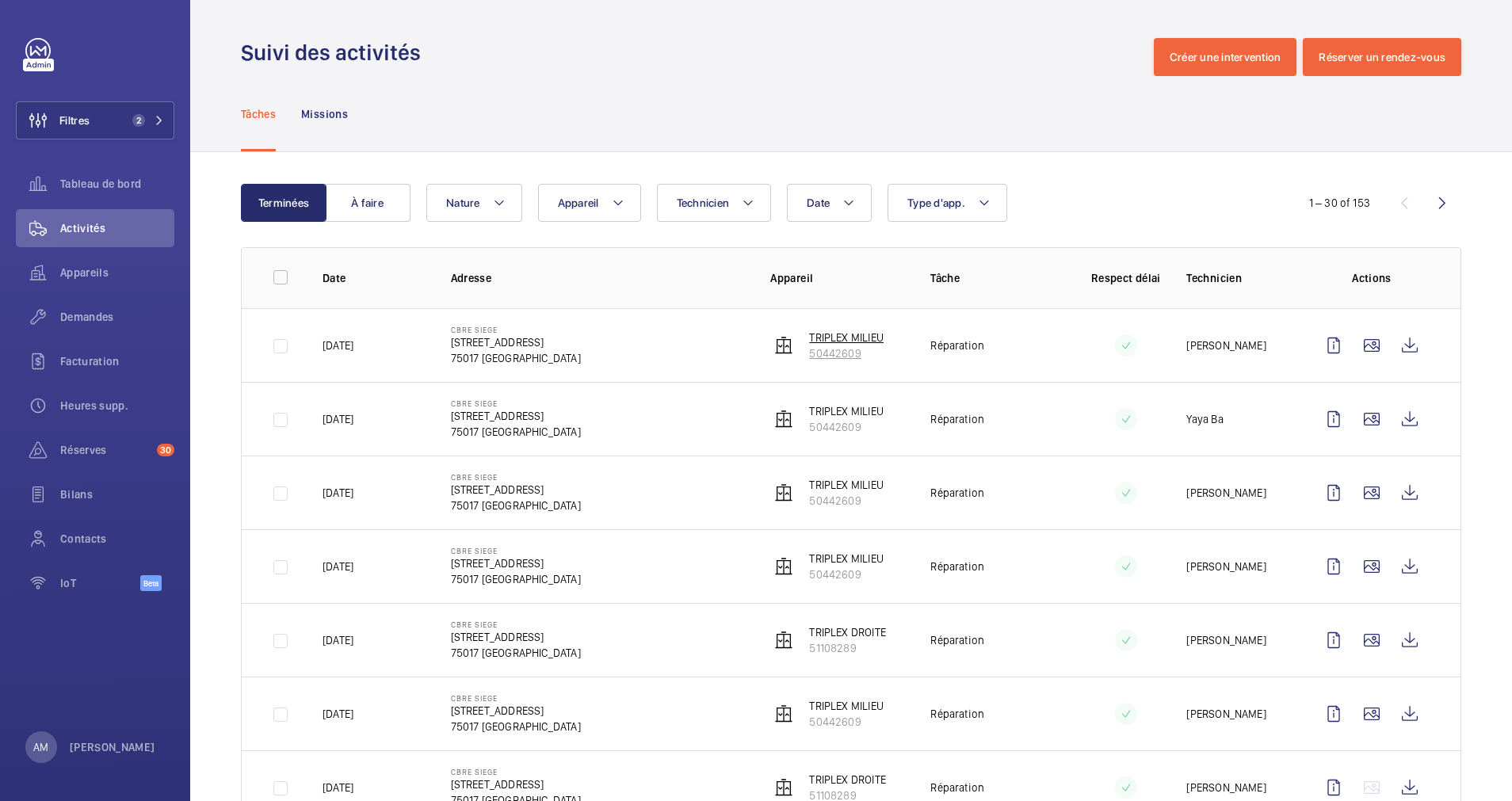
click at [824, 336] on p "TRIPLEX MILIEU" at bounding box center [846, 337] width 74 height 16
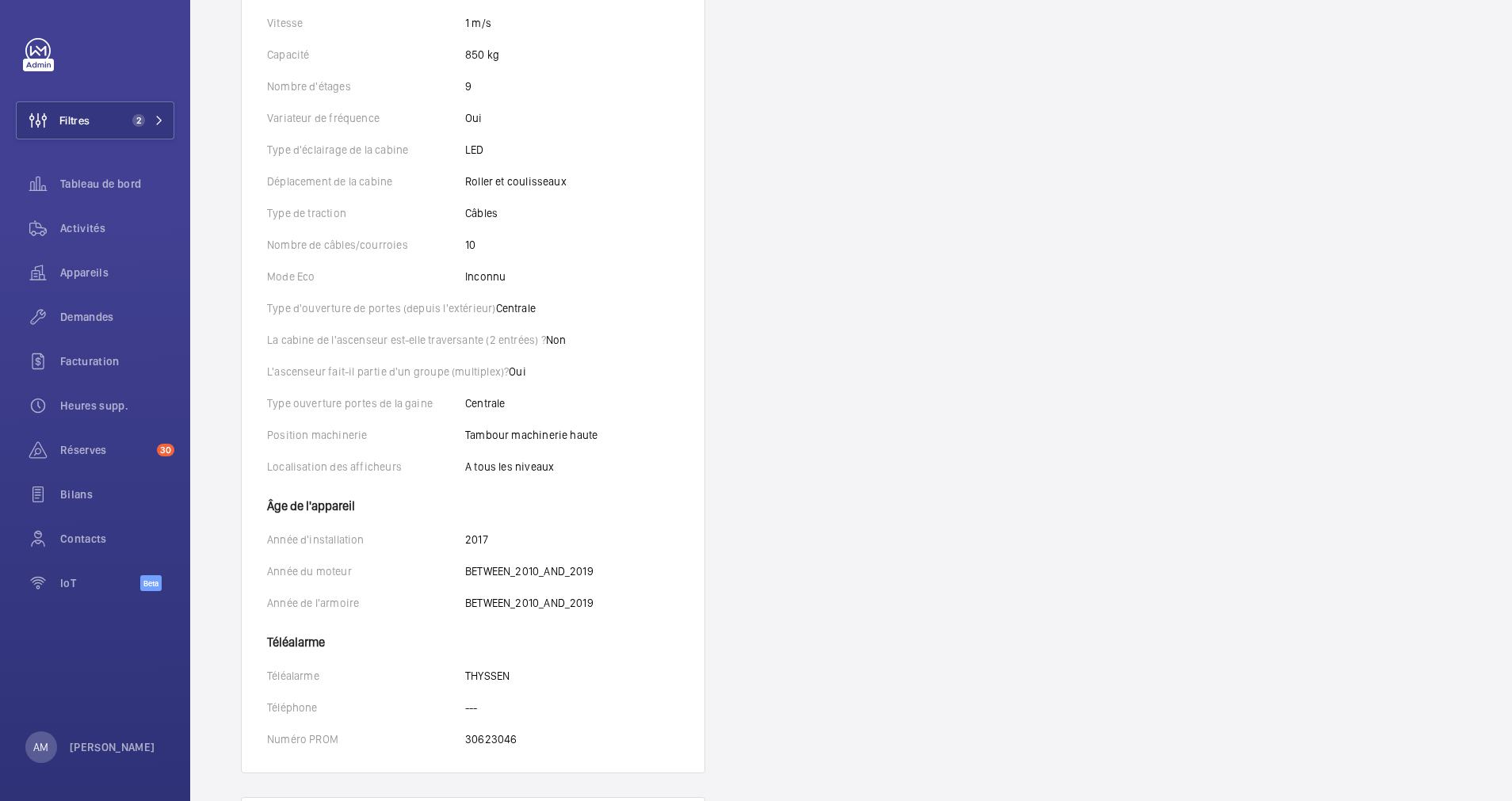
scroll to position [595, 0]
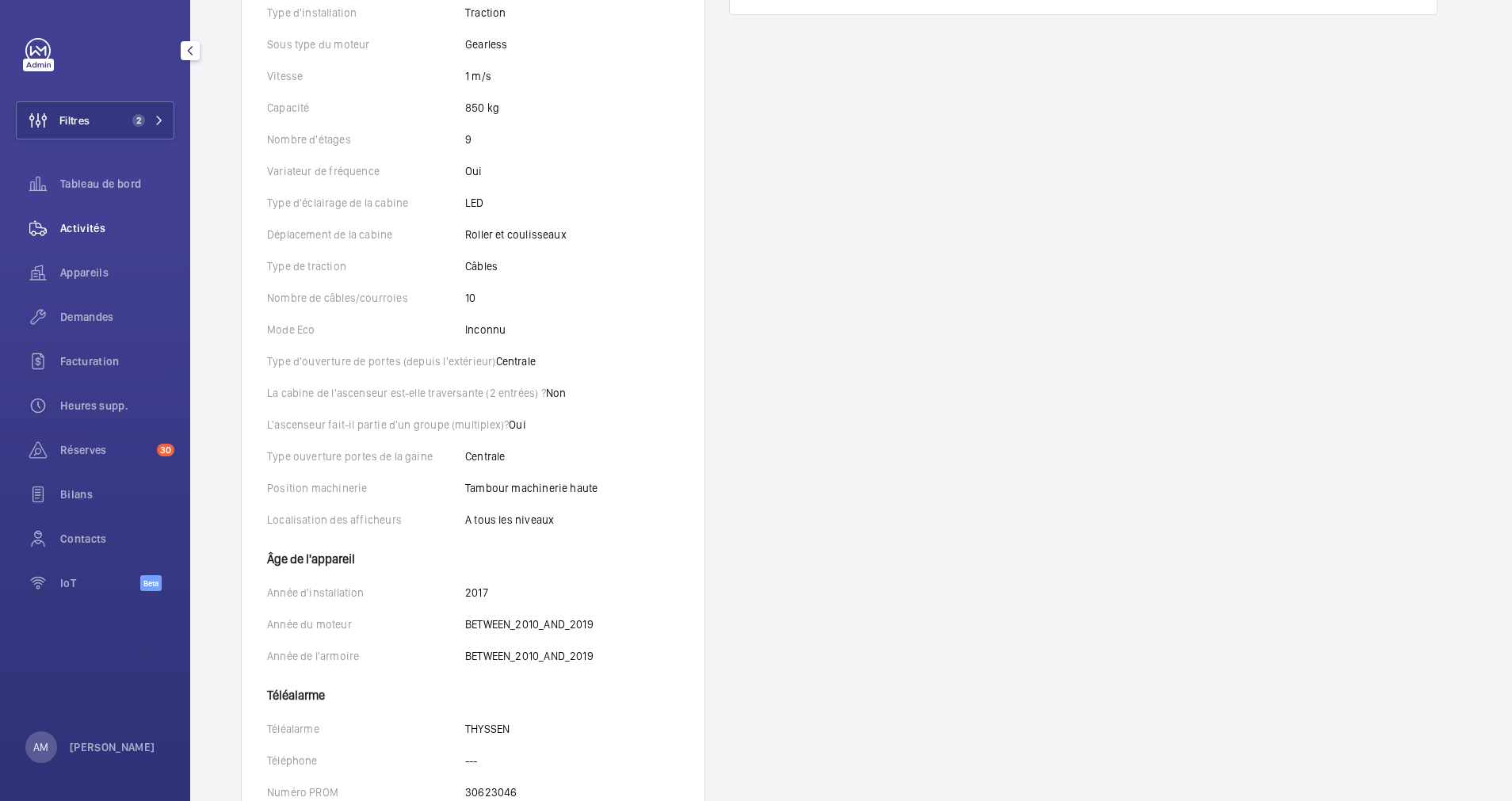
click at [72, 223] on span "Activités" at bounding box center [118, 228] width 114 height 16
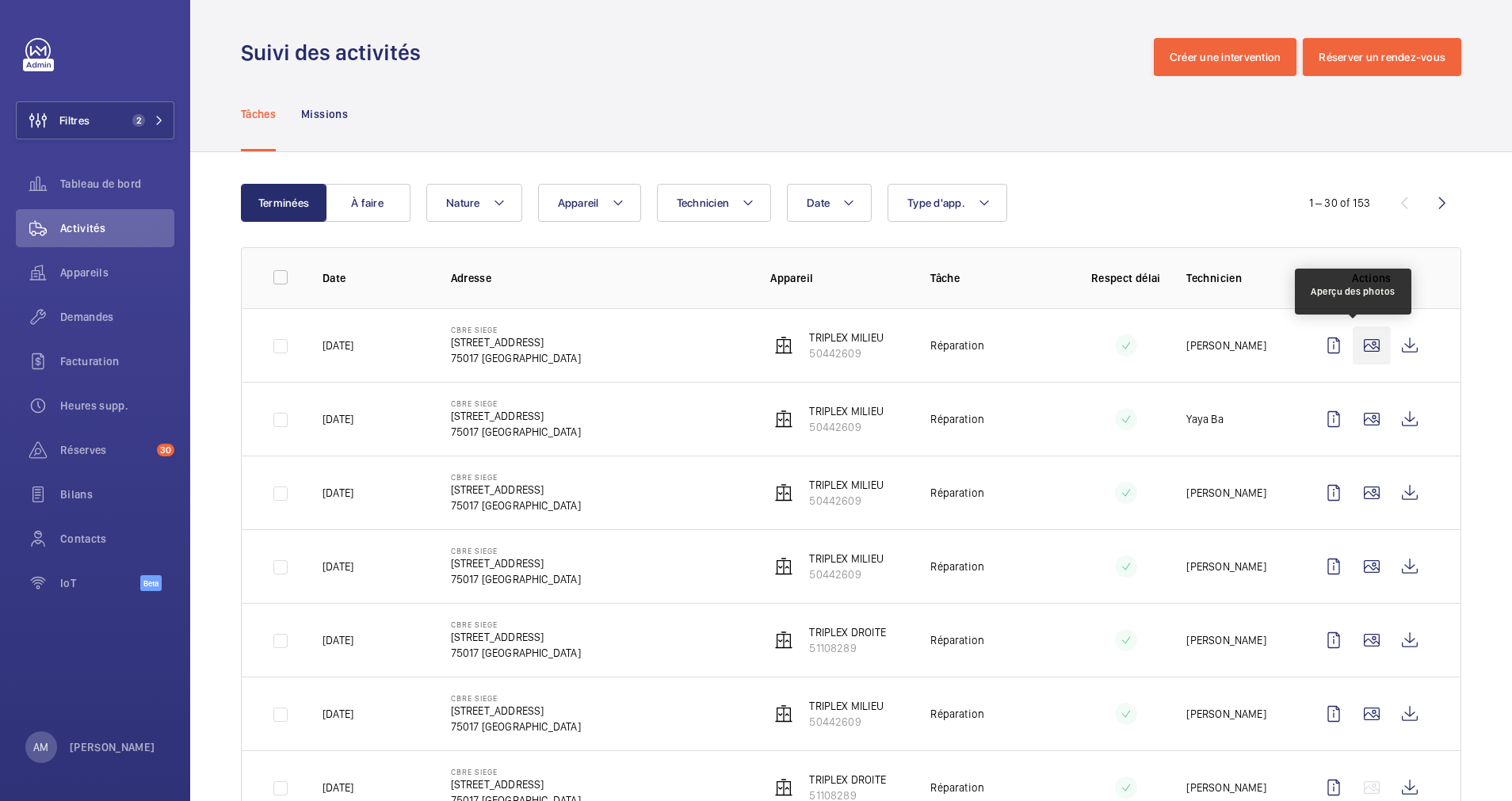
click at [1354, 348] on wm-front-icon-button at bounding box center [1372, 345] width 38 height 38
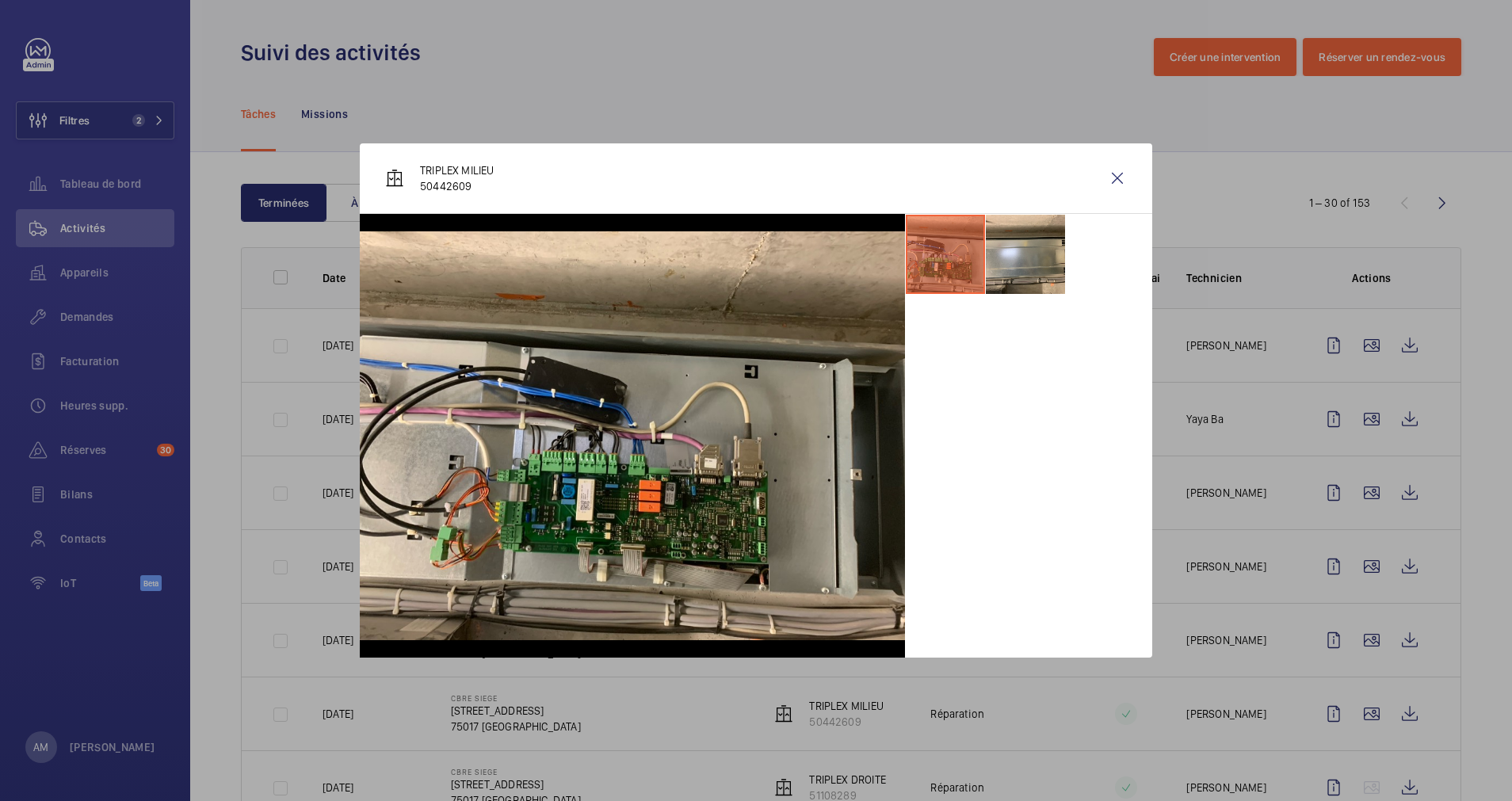
click at [1363, 412] on div at bounding box center [756, 400] width 1512 height 801
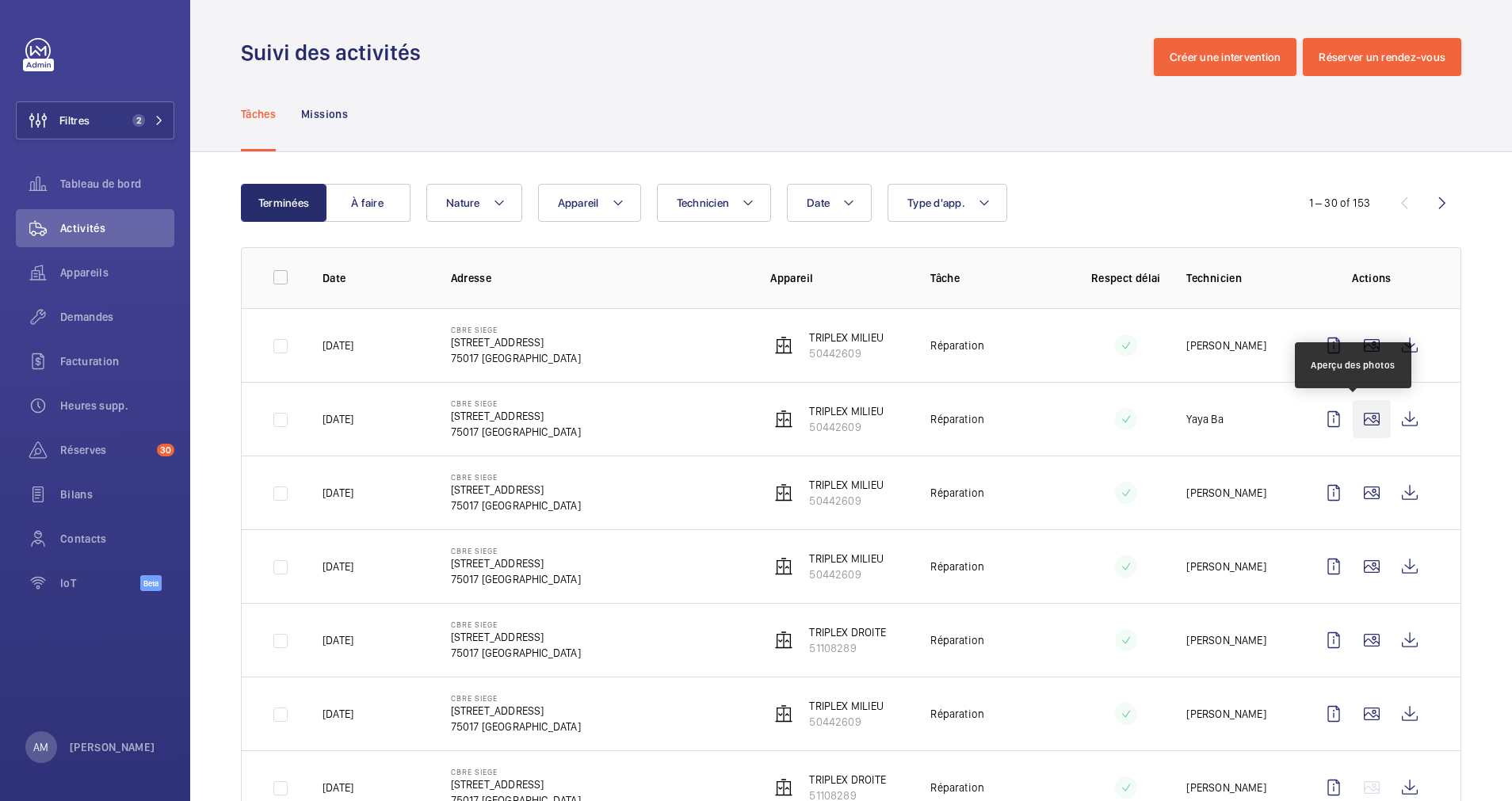
click at [1354, 420] on wm-front-icon-button at bounding box center [1372, 418] width 38 height 38
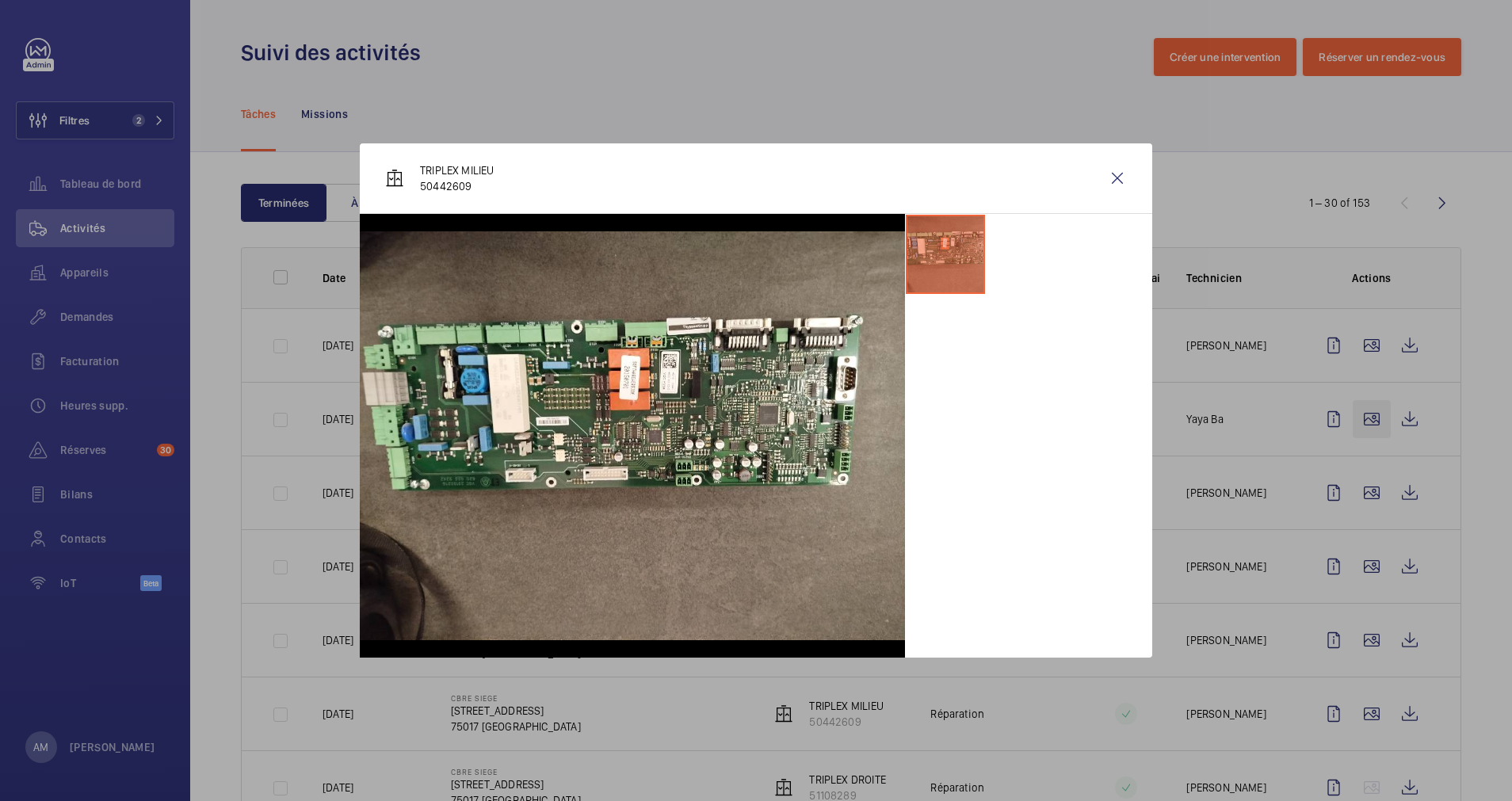
click at [1355, 415] on div at bounding box center [756, 400] width 1512 height 801
click at [1355, 415] on wm-front-icon-button at bounding box center [1372, 418] width 38 height 38
click at [1358, 441] on div at bounding box center [756, 400] width 1512 height 801
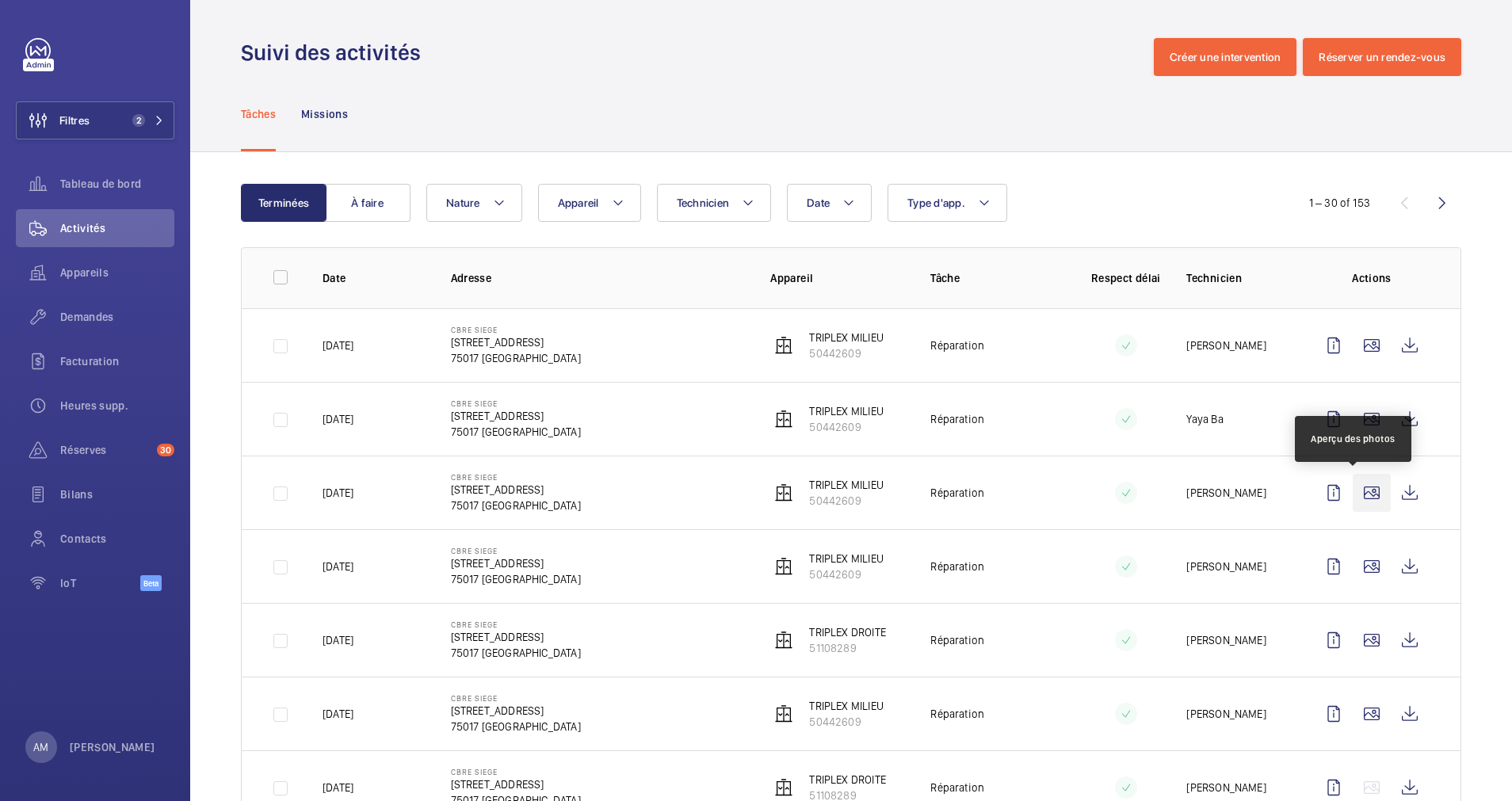
click at [1353, 488] on wm-front-icon-button at bounding box center [1372, 492] width 38 height 38
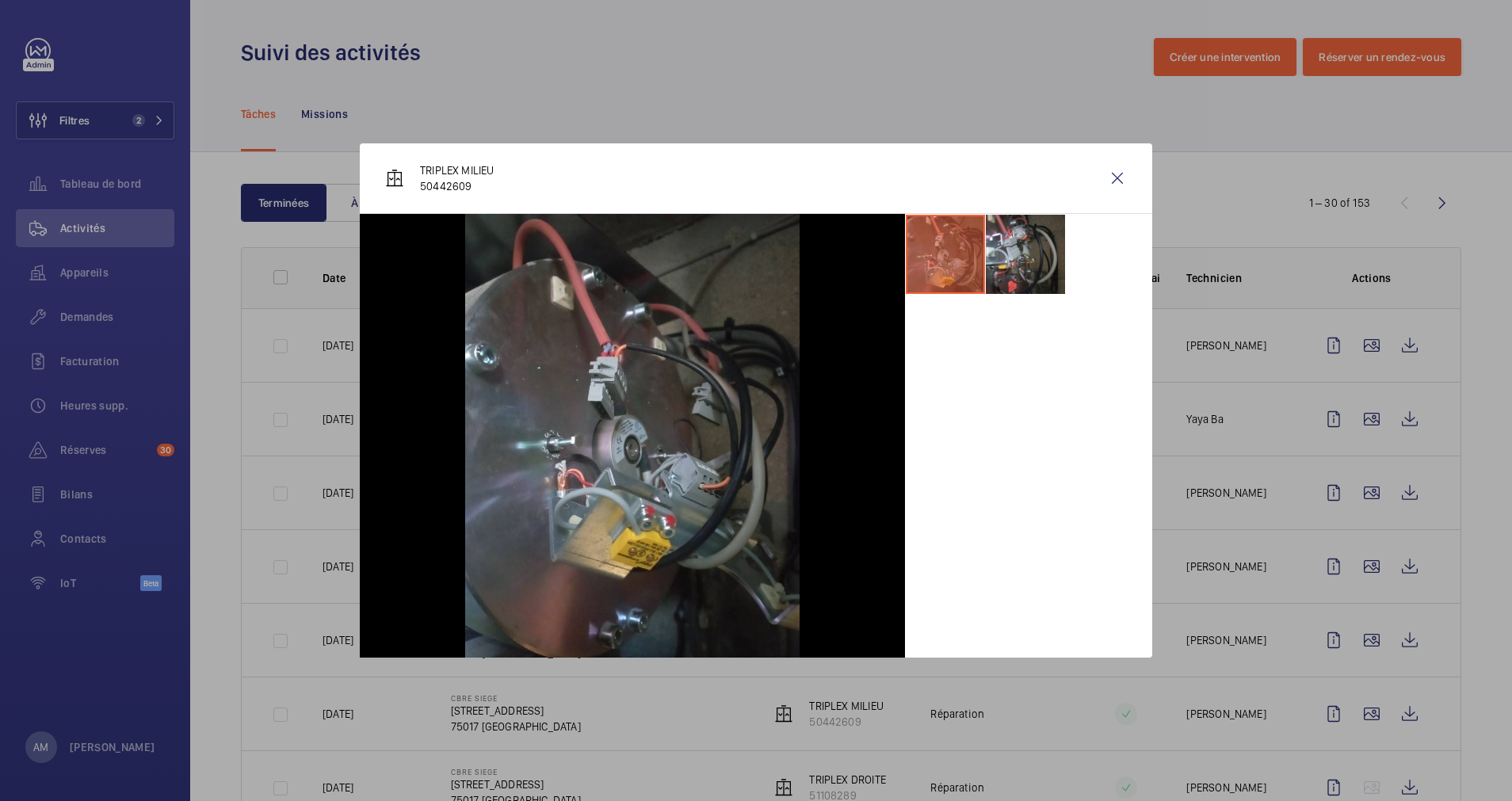
click at [1359, 532] on div at bounding box center [756, 400] width 1512 height 801
click at [1354, 560] on wm-front-icon-button at bounding box center [1372, 566] width 38 height 38
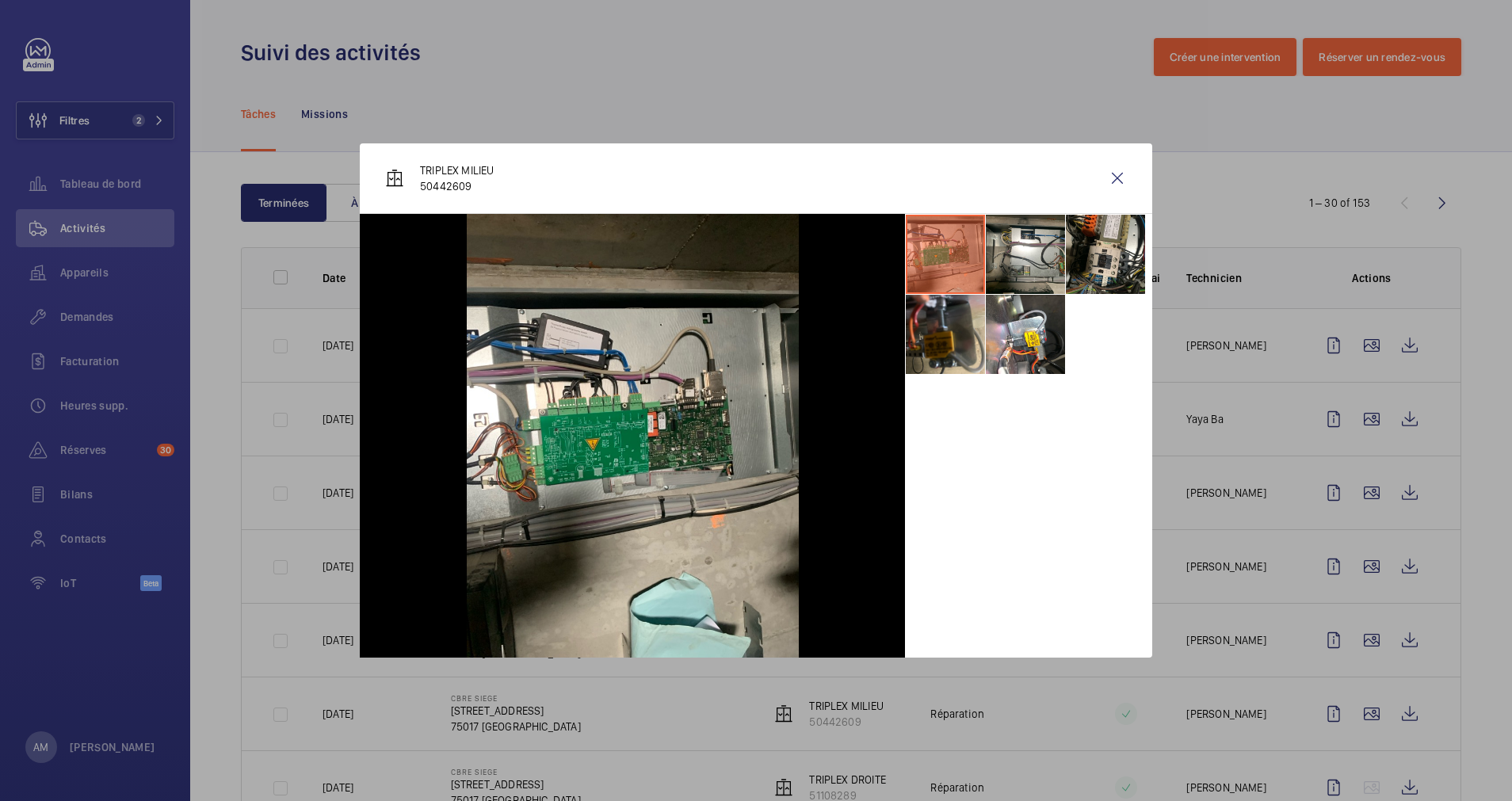
click at [1345, 637] on div at bounding box center [756, 400] width 1512 height 801
click at [1353, 637] on wm-front-icon-button at bounding box center [1372, 640] width 38 height 38
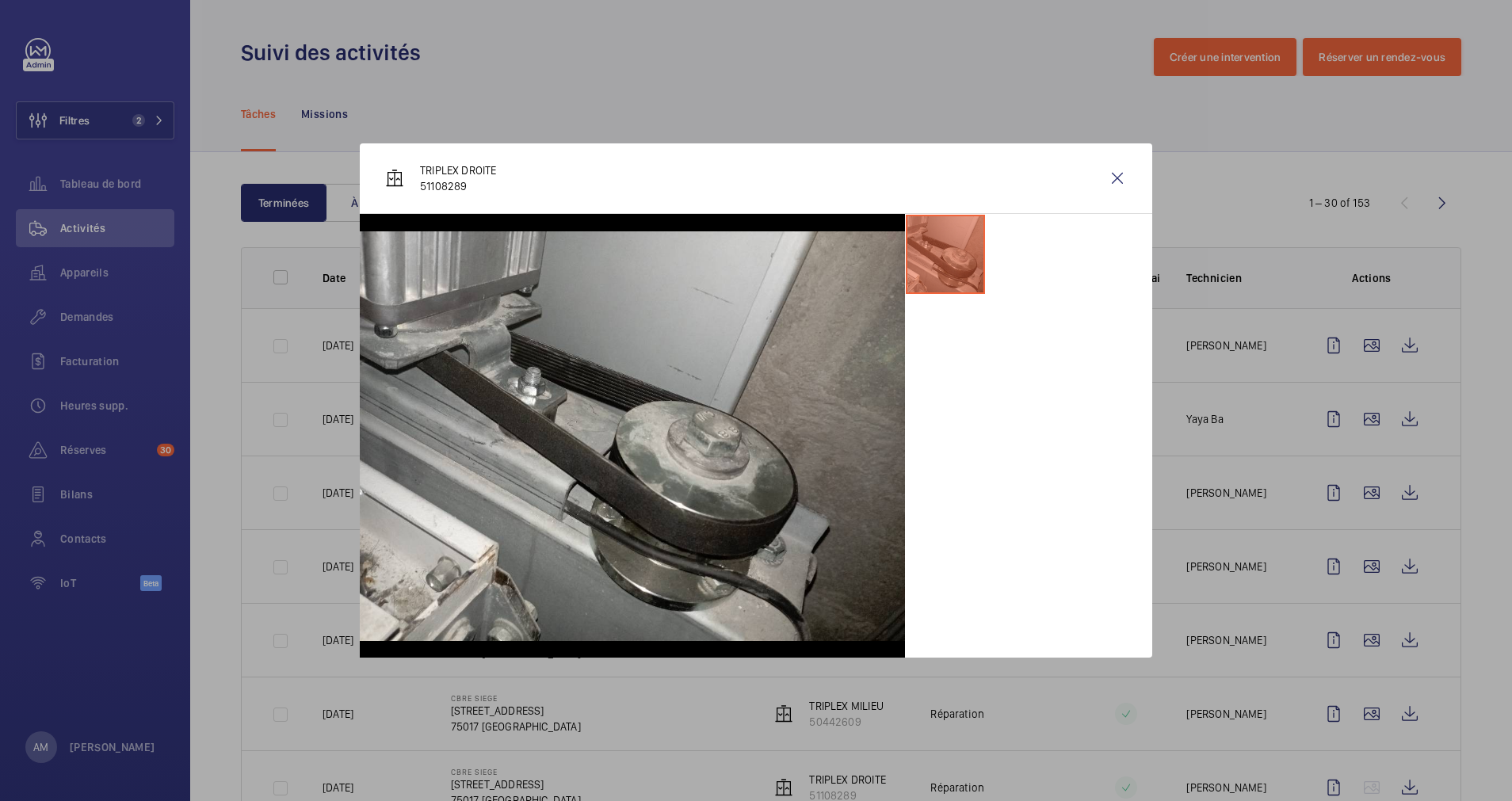
click at [1354, 673] on div at bounding box center [756, 400] width 1512 height 801
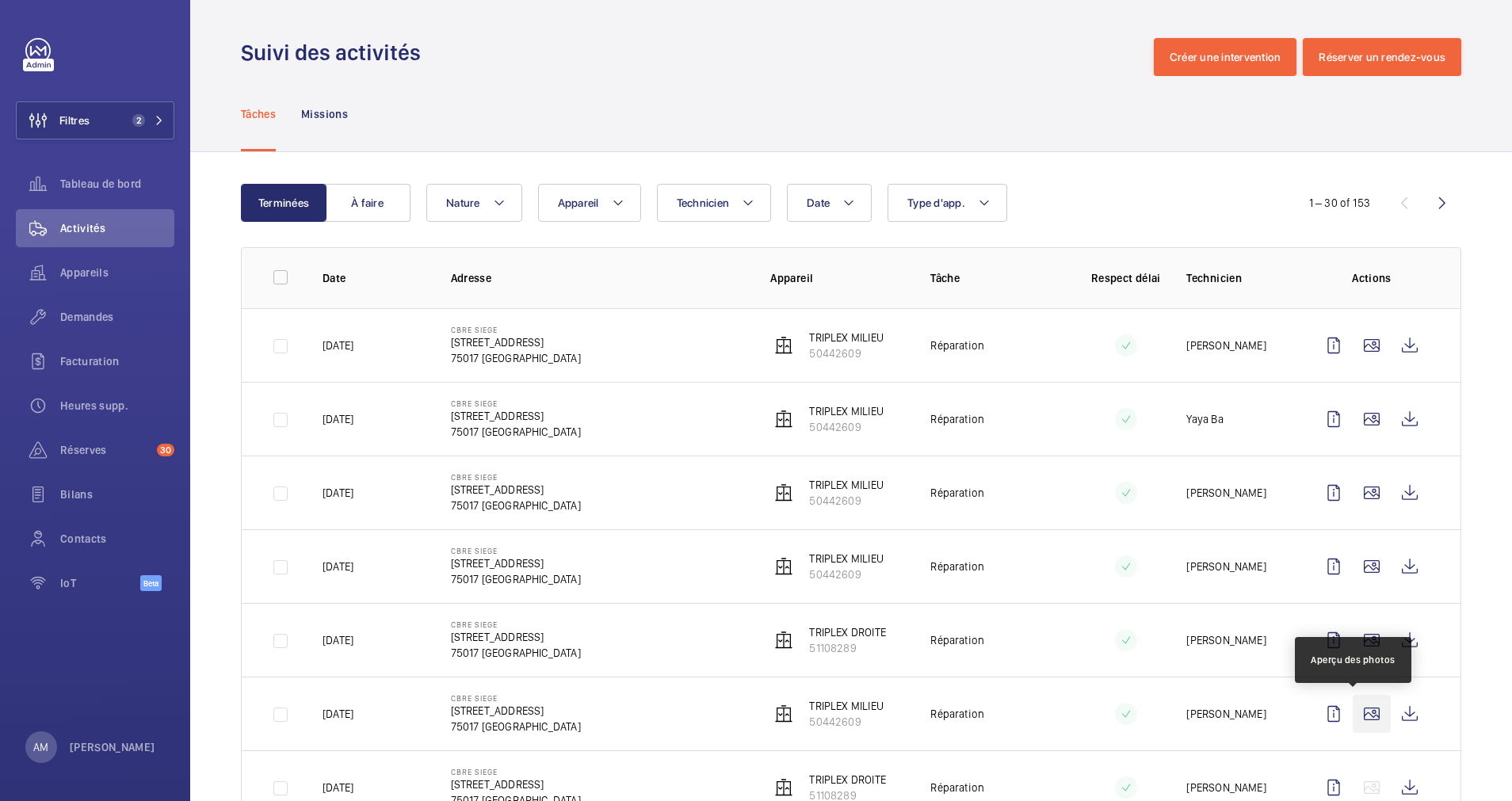
click at [1356, 709] on wm-front-icon-button at bounding box center [1372, 713] width 38 height 38
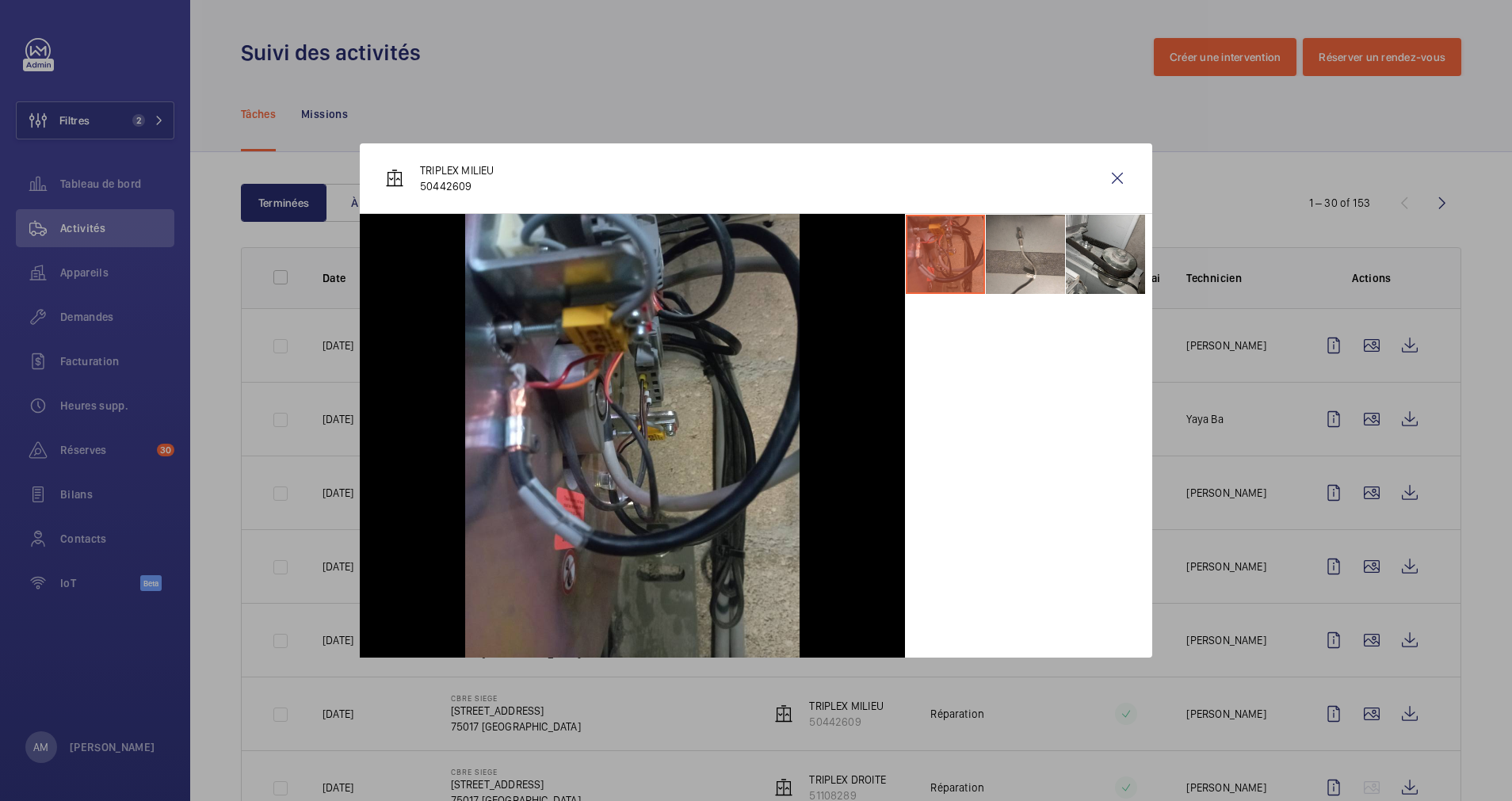
click at [1361, 674] on div at bounding box center [756, 400] width 1512 height 801
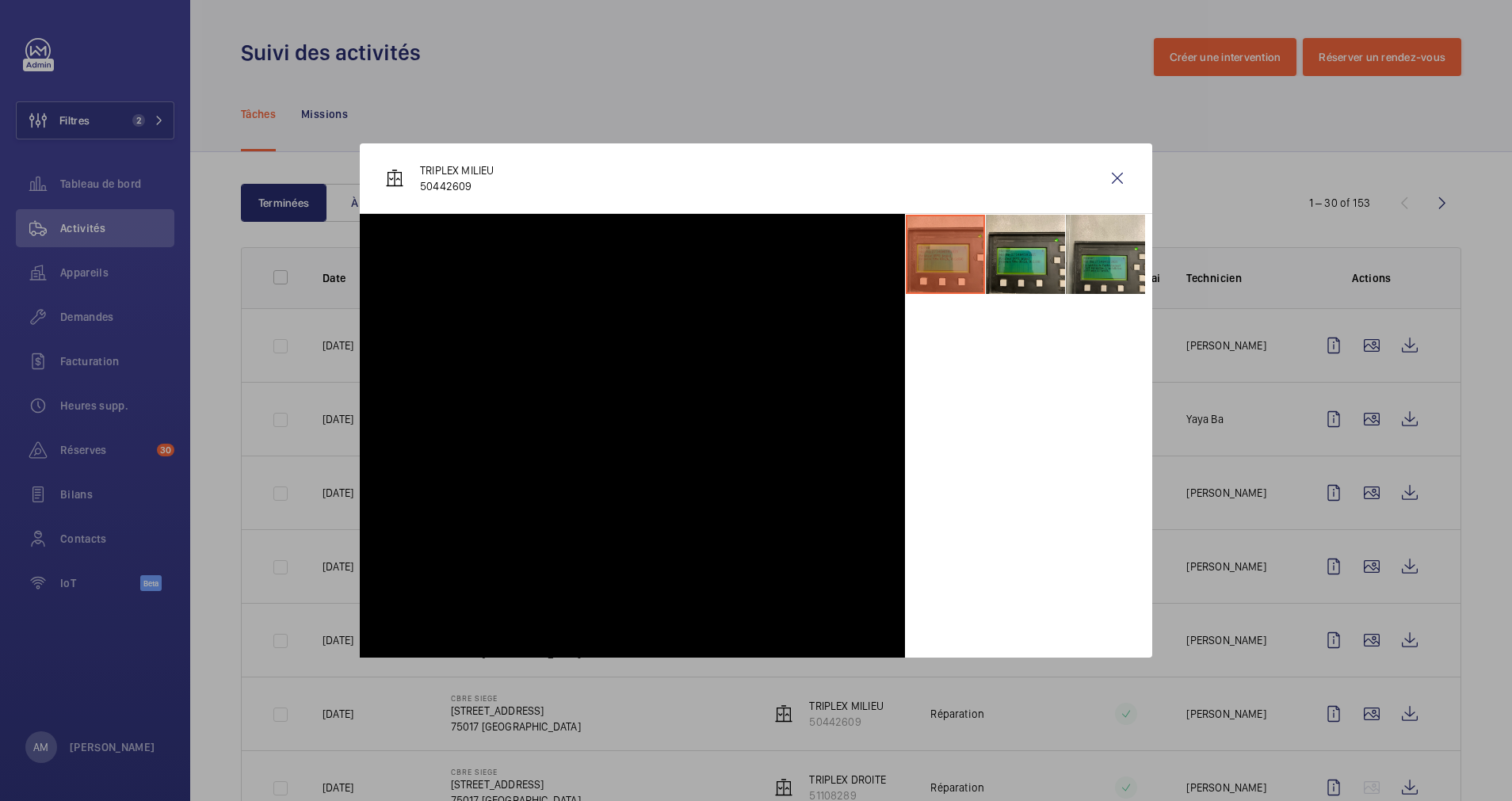
scroll to position [238, 0]
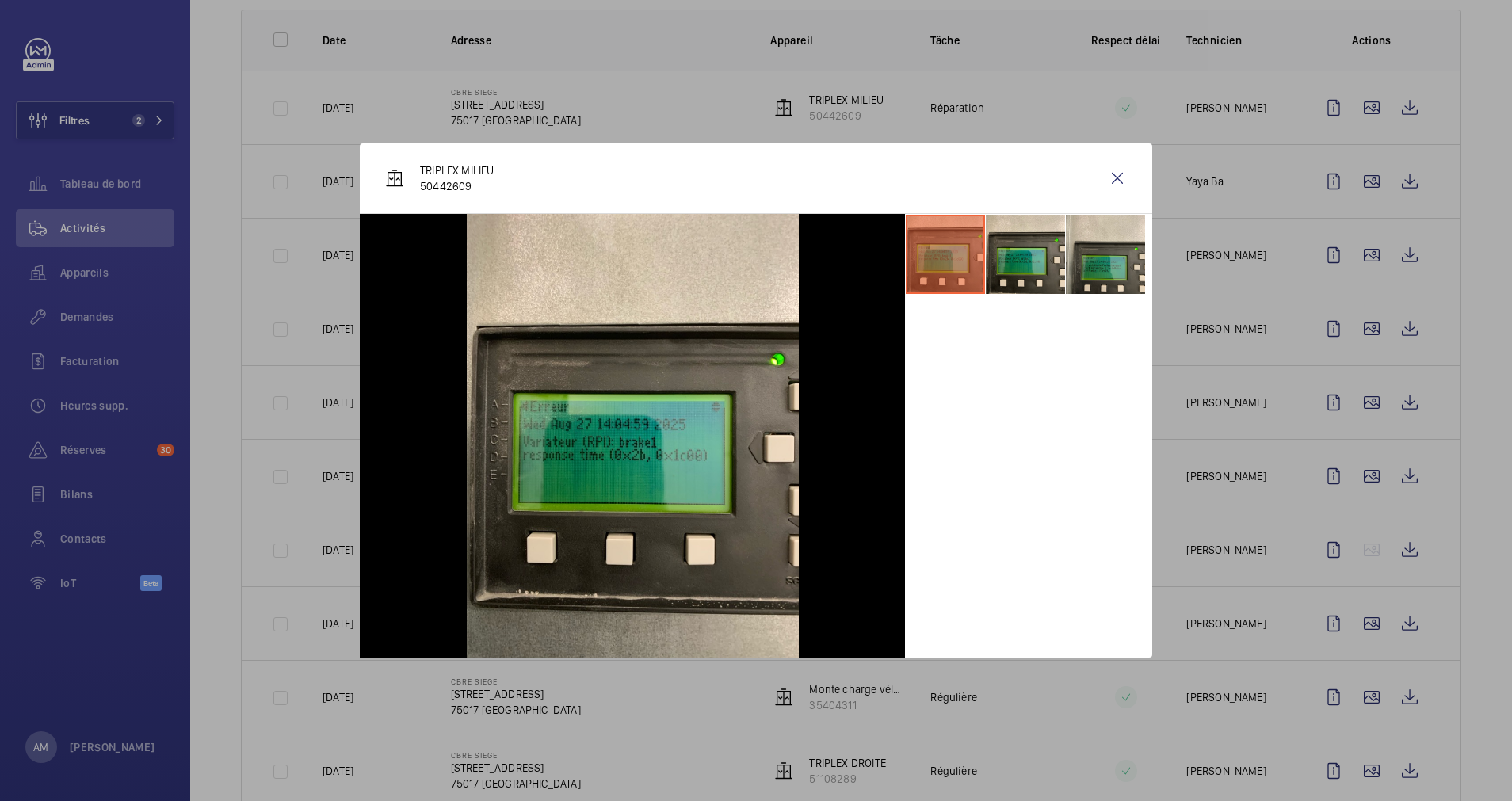
click at [1359, 660] on div at bounding box center [756, 400] width 1512 height 801
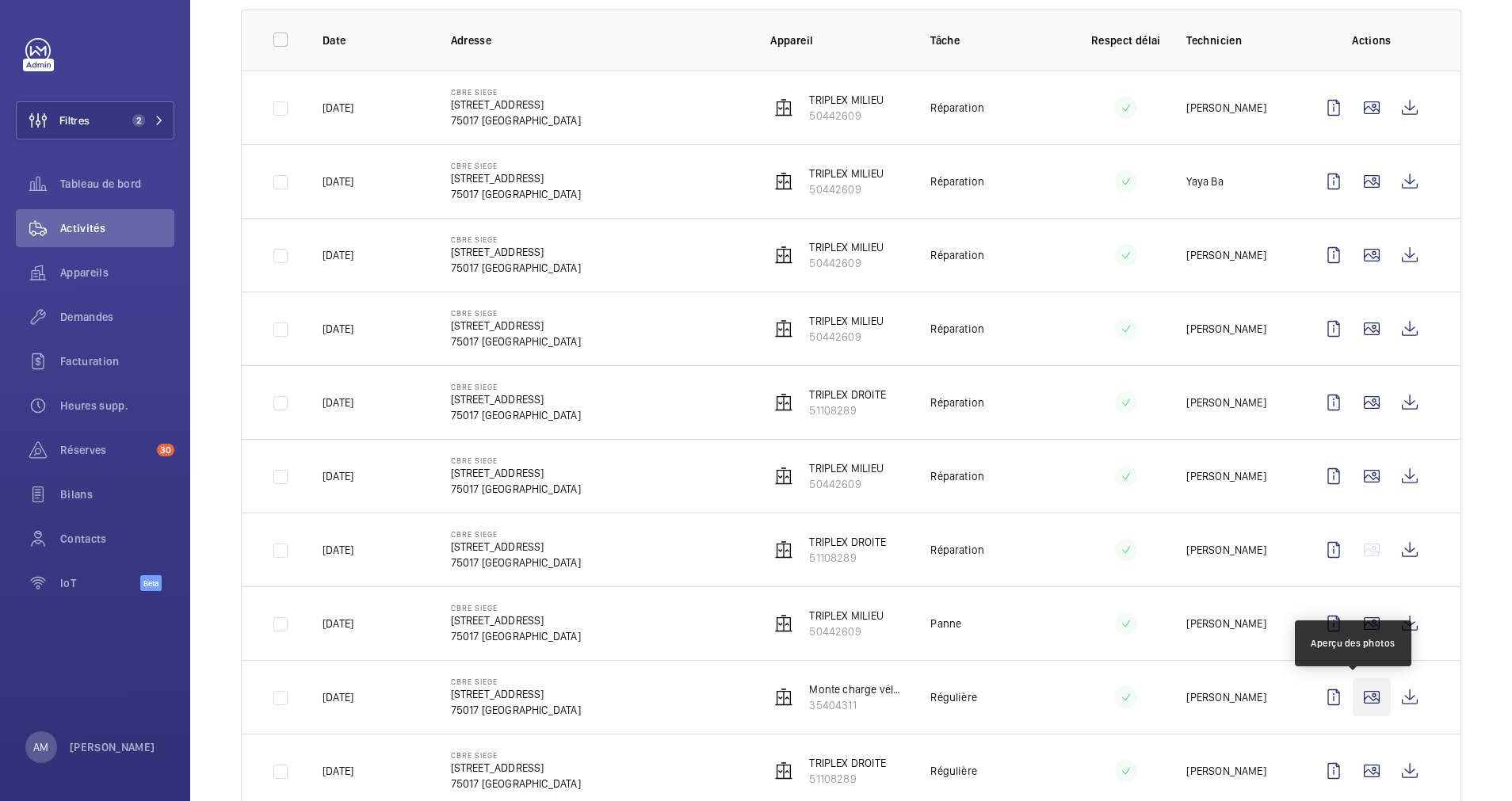
click at [1355, 691] on wm-front-icon-button at bounding box center [1372, 696] width 38 height 38
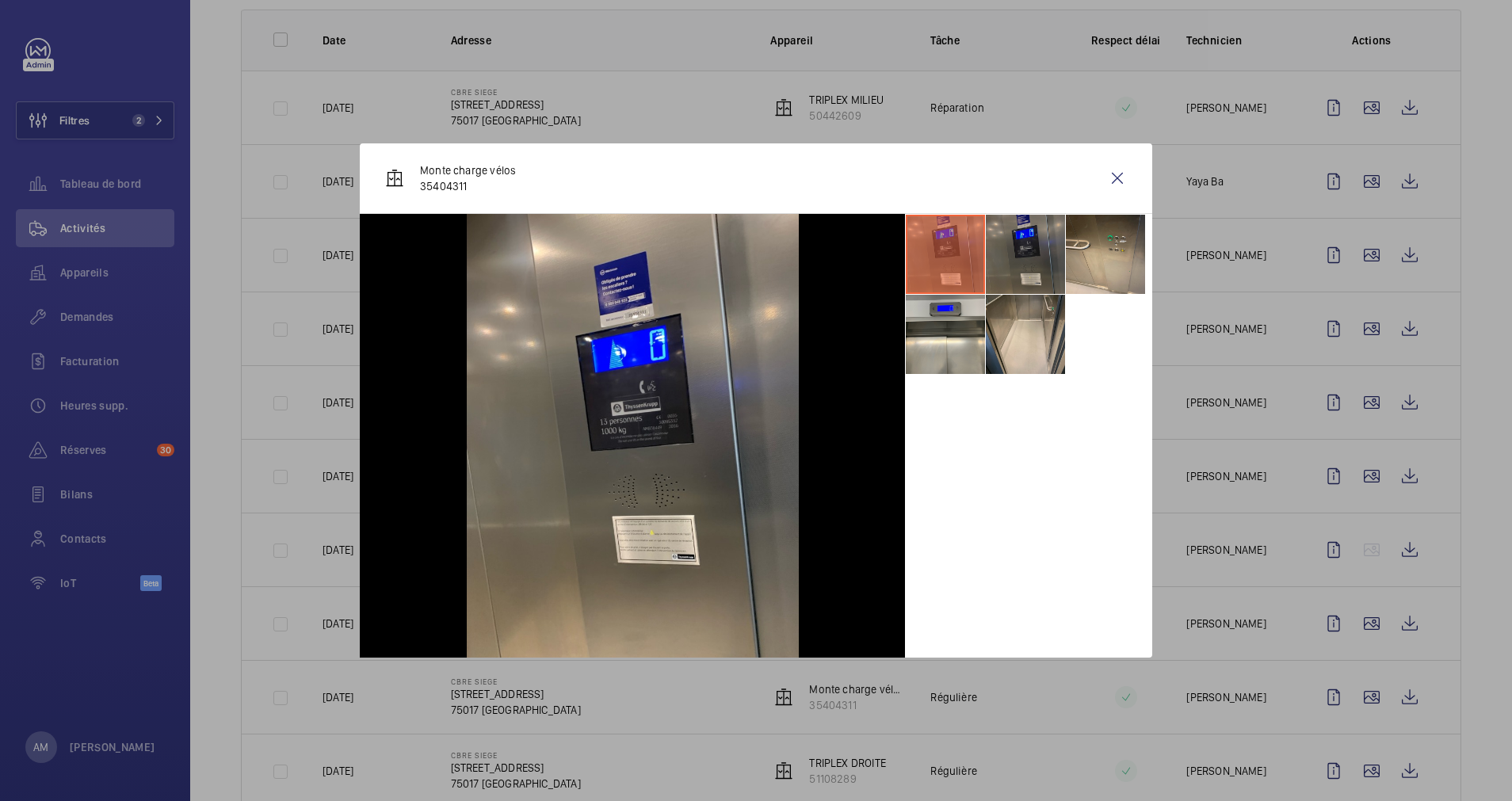
click at [1020, 242] on li at bounding box center [1025, 254] width 79 height 79
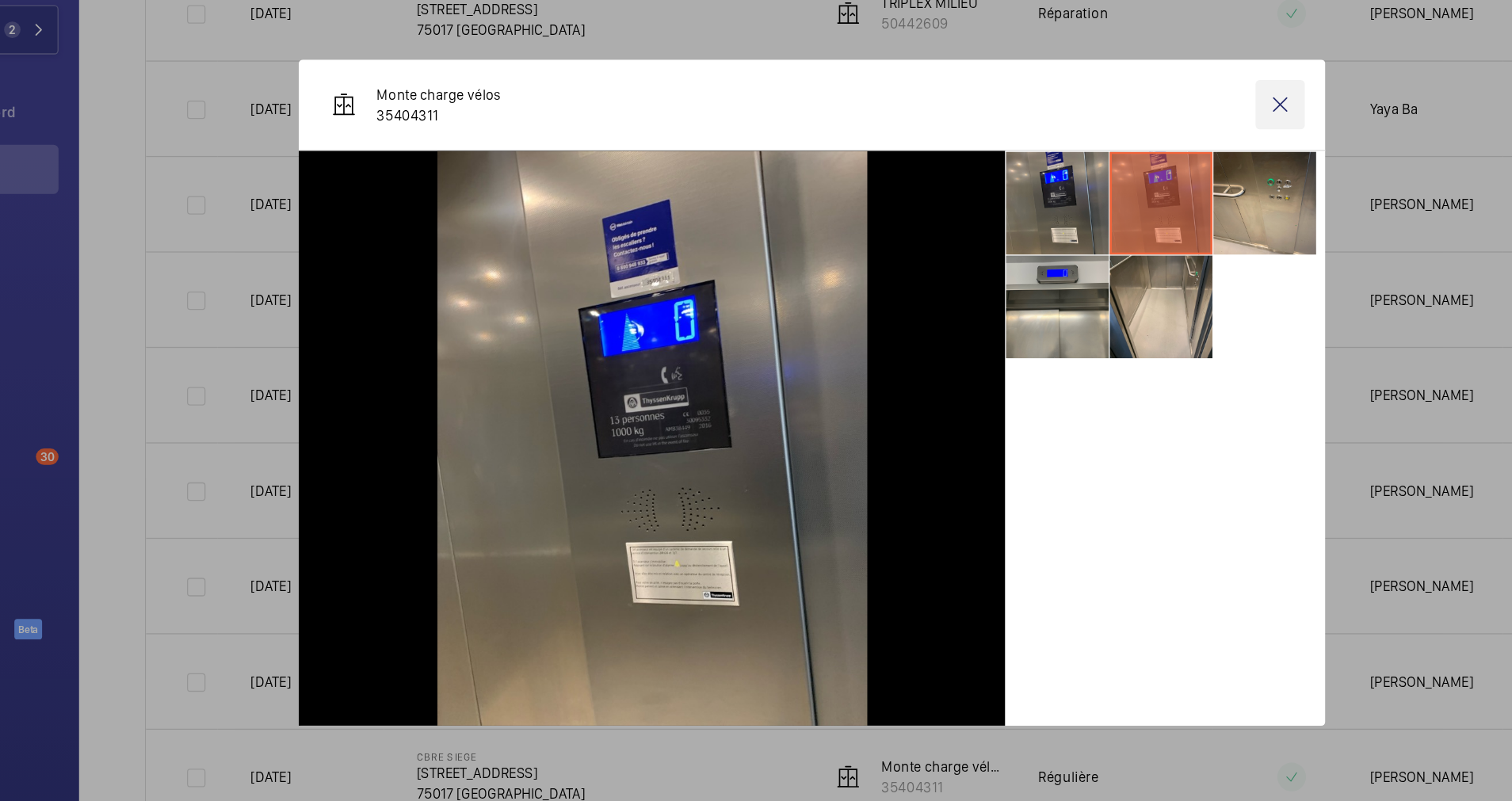
click at [1115, 172] on wm-front-icon-button at bounding box center [1117, 178] width 38 height 38
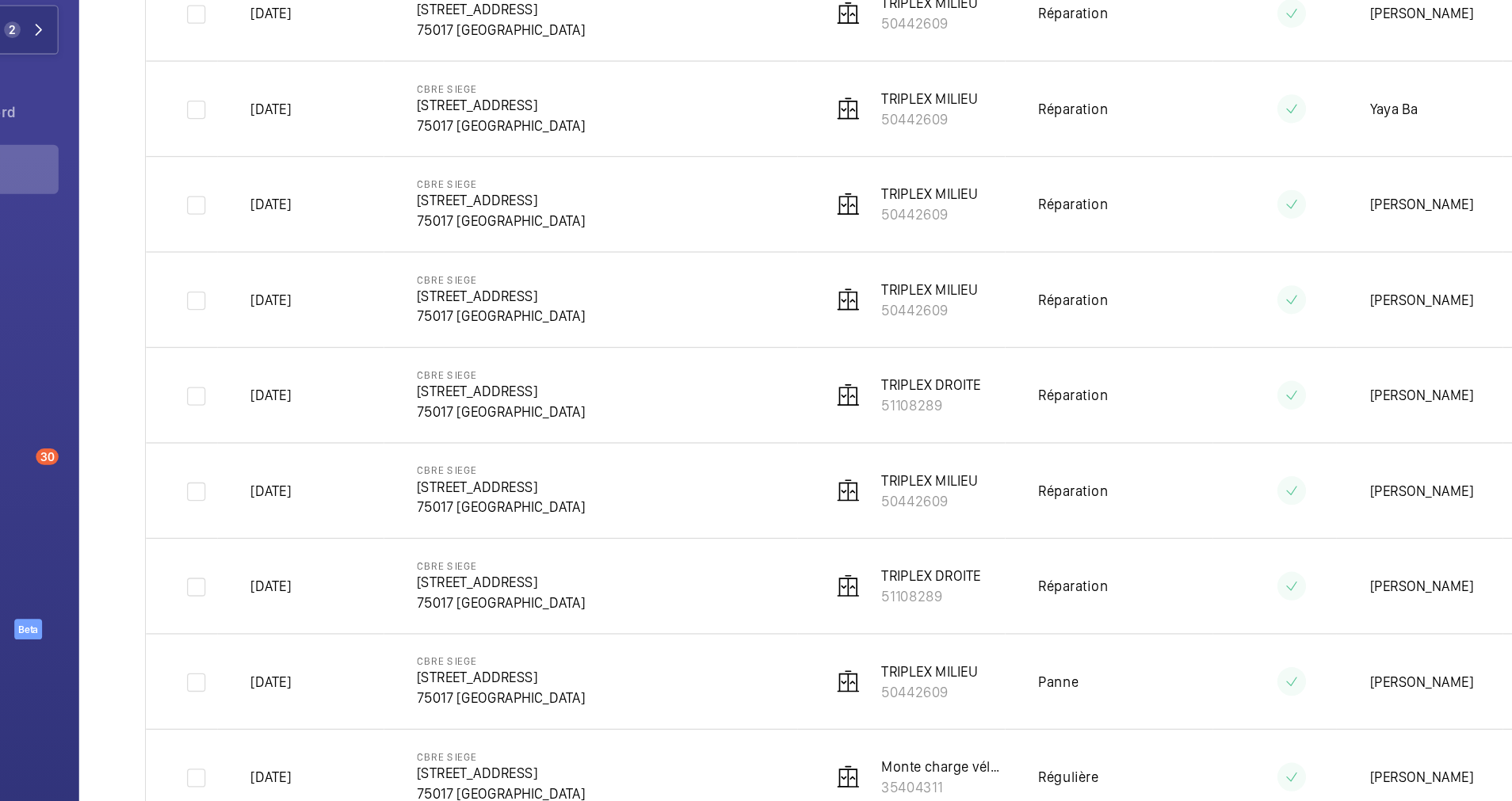
scroll to position [0, 0]
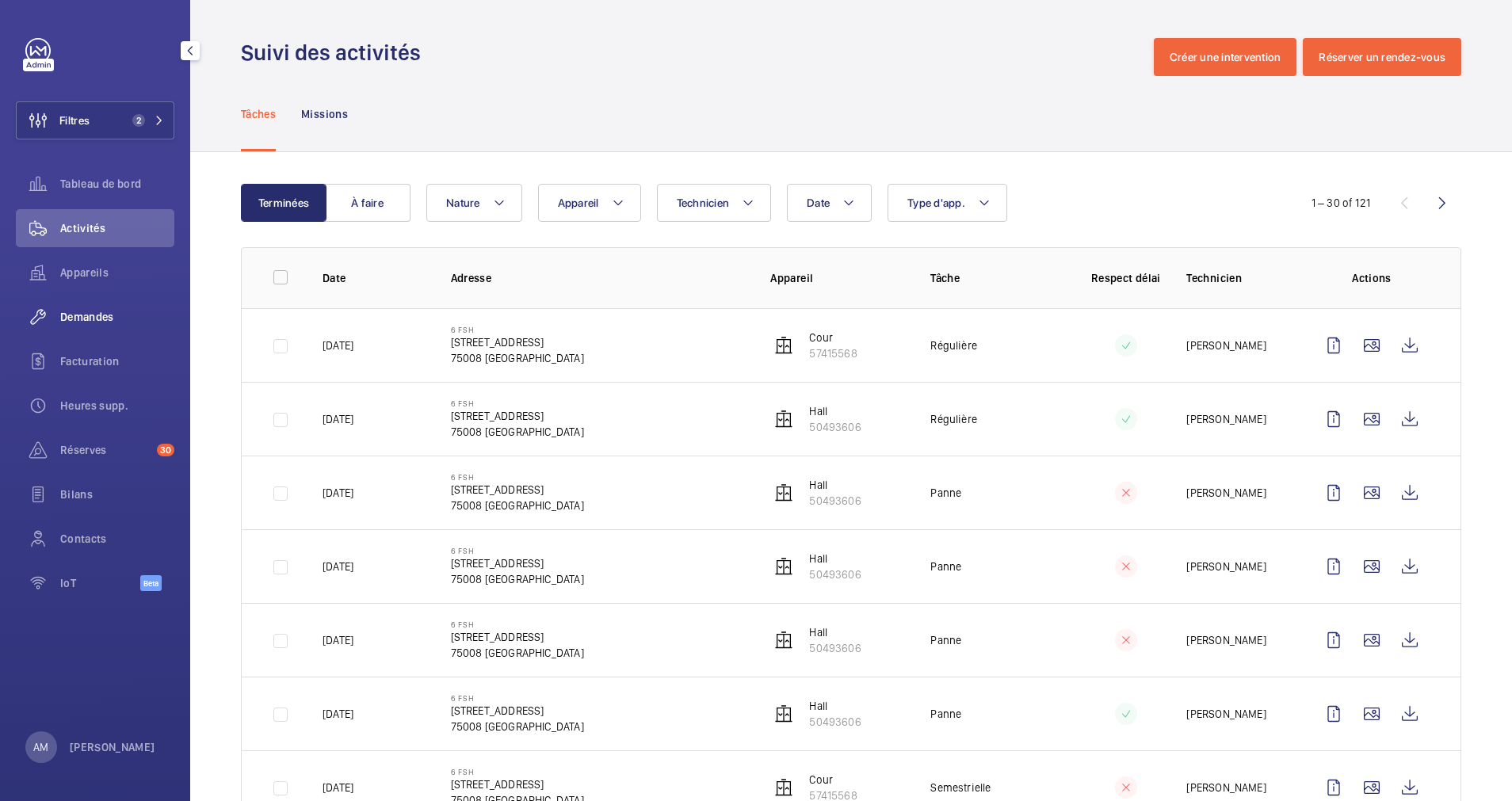
click at [80, 321] on span "Demandes" at bounding box center [118, 317] width 114 height 16
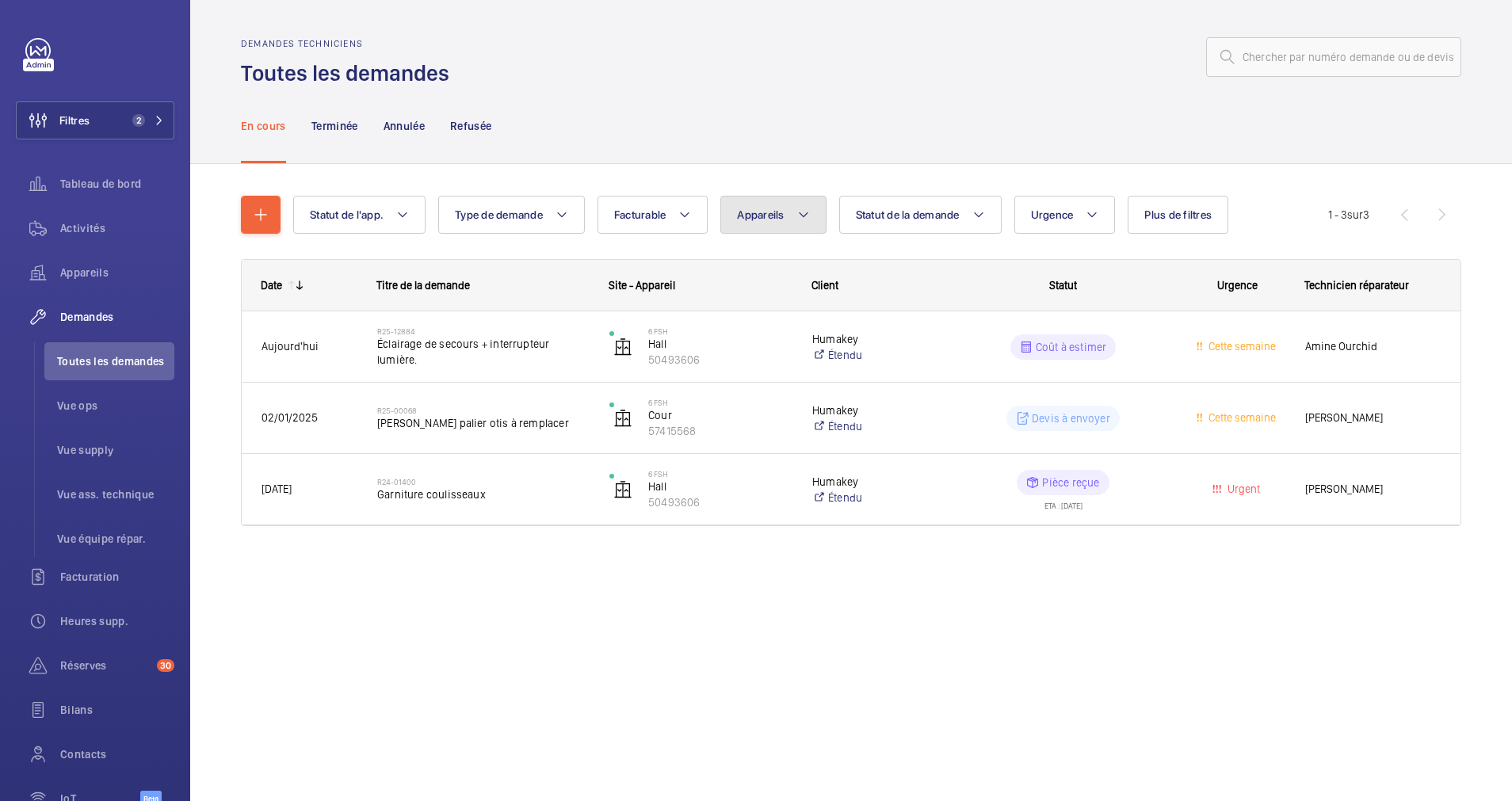
click at [810, 214] on mat-icon at bounding box center [804, 215] width 13 height 19
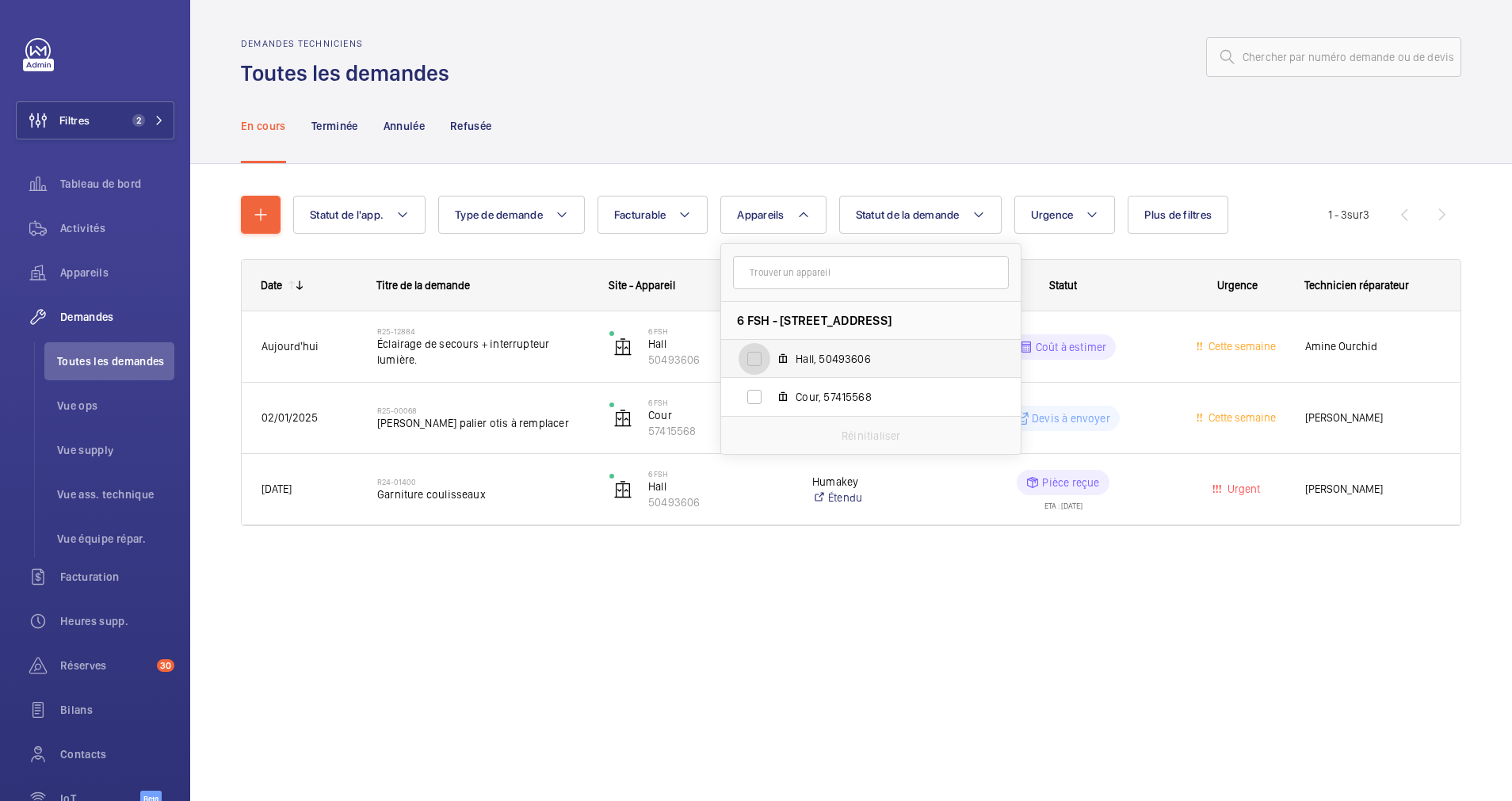
click at [758, 349] on input "Hall, 50493606" at bounding box center [755, 359] width 32 height 32
checkbox input "true"
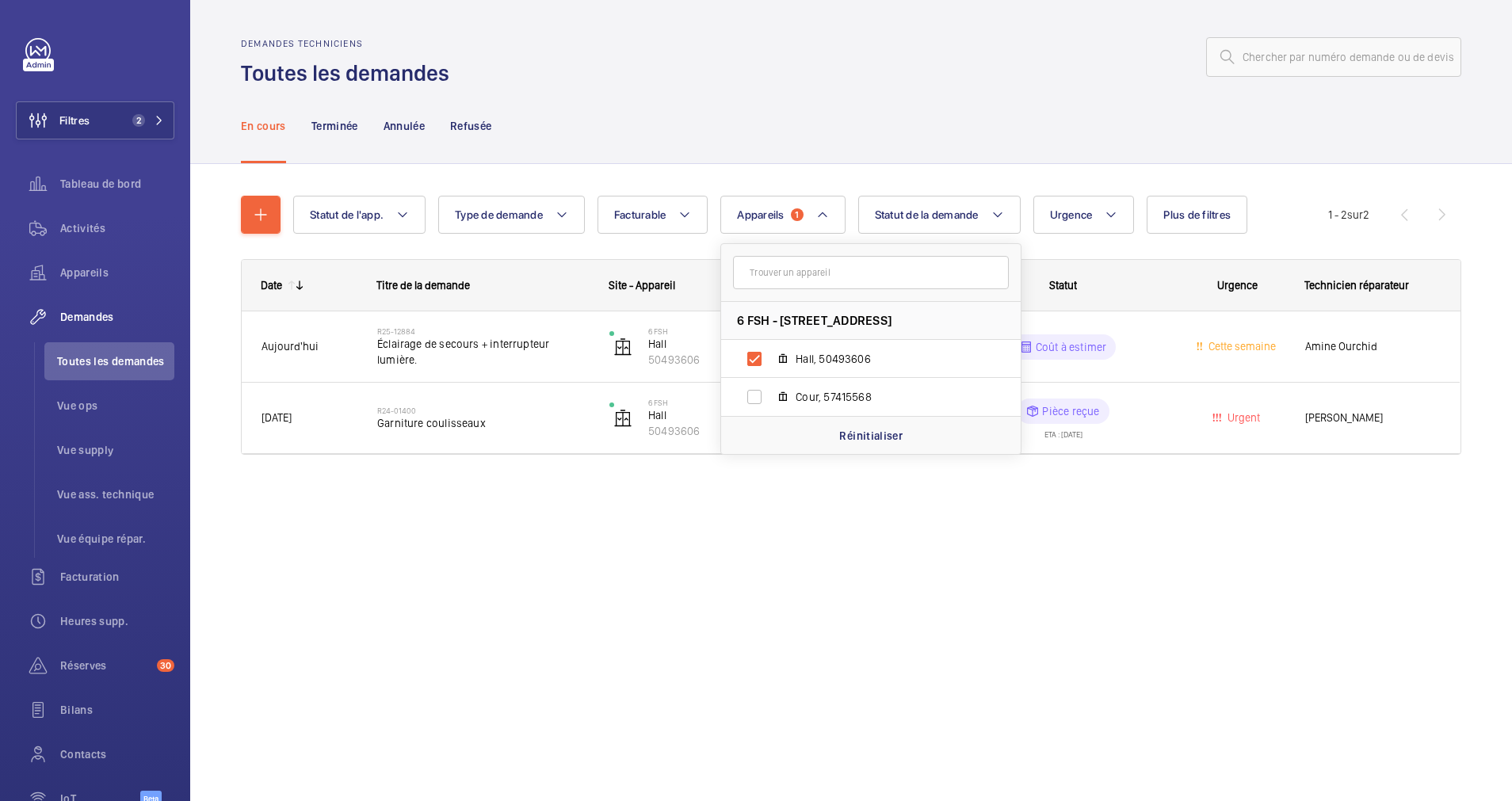
drag, startPoint x: 702, startPoint y: 149, endPoint x: 287, endPoint y: 104, distance: 417.4
click at [700, 149] on div "En cours Terminée Annulée Refusée" at bounding box center [851, 126] width 1221 height 75
click at [345, 131] on p "Terminée" at bounding box center [334, 126] width 47 height 16
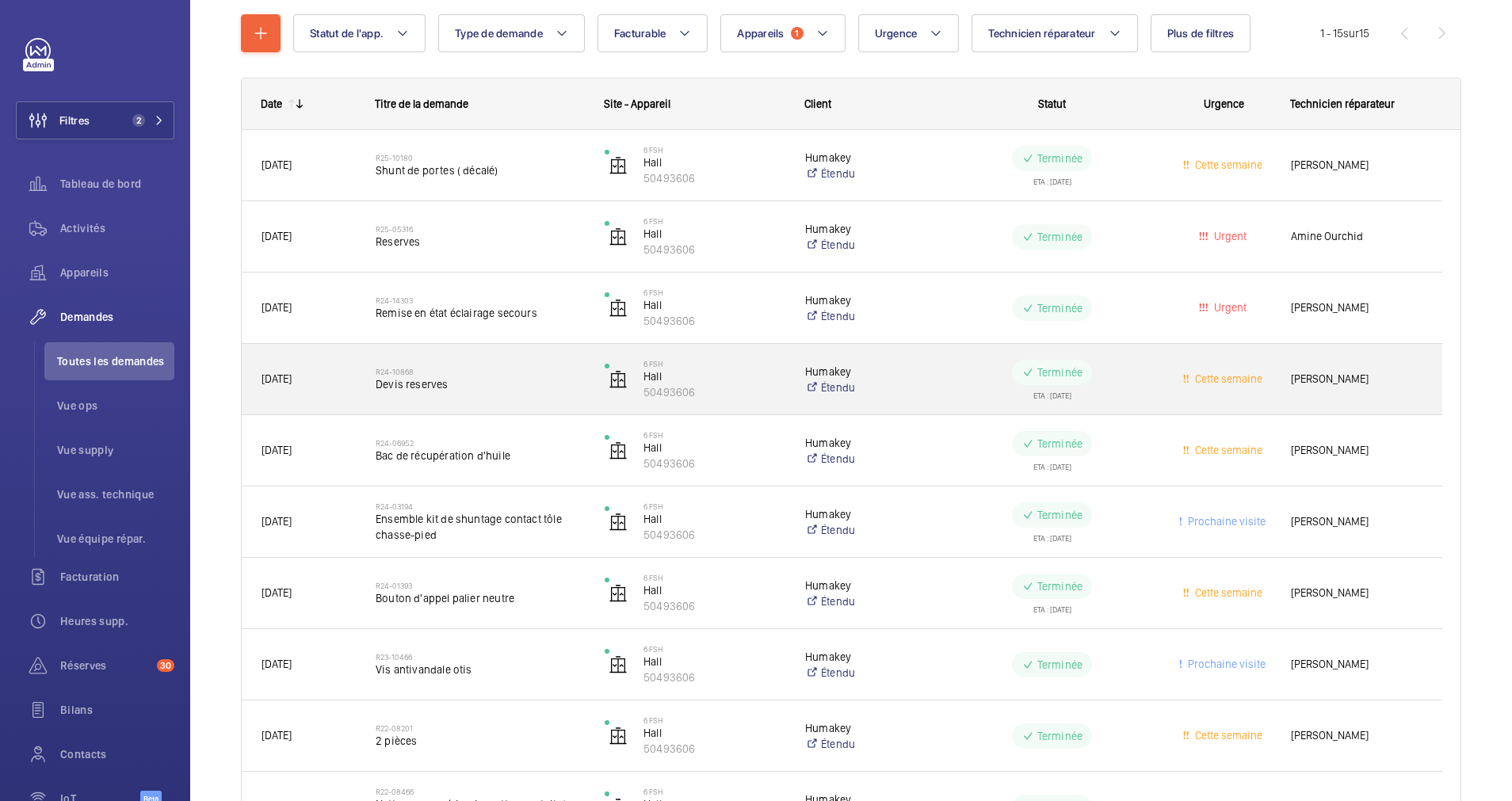
scroll to position [62, 0]
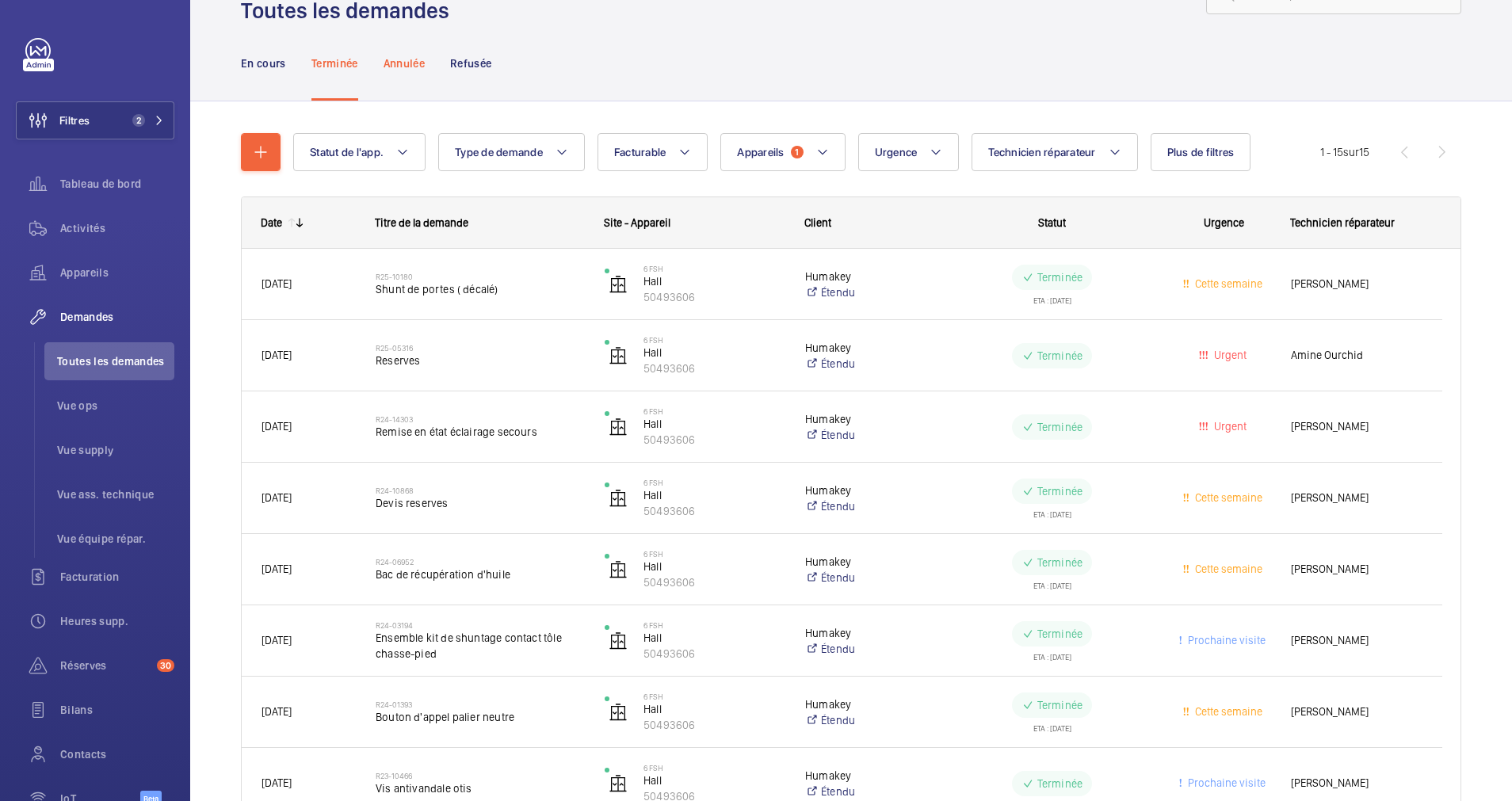
click at [409, 51] on div "Annulée" at bounding box center [404, 63] width 41 height 75
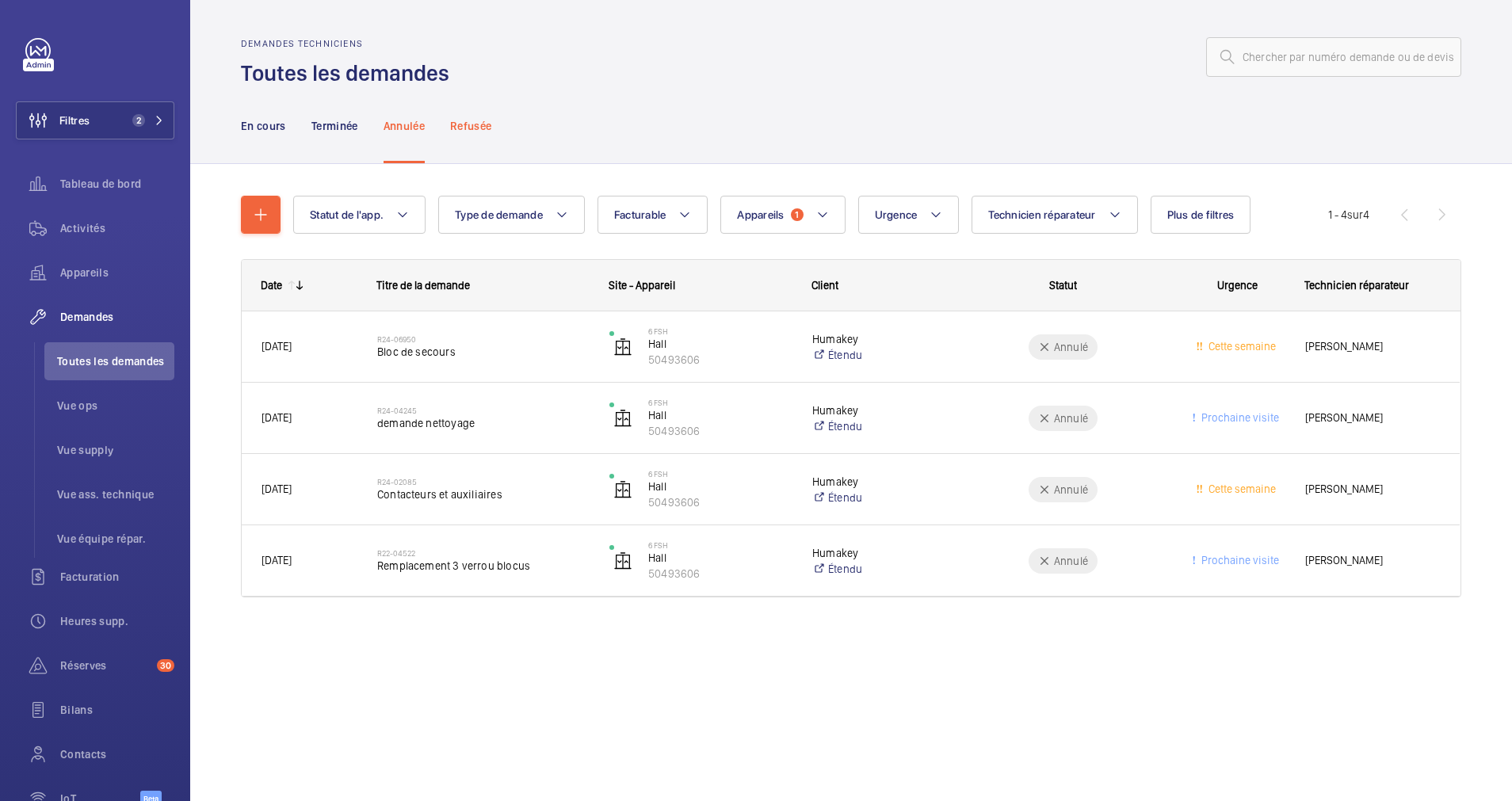
click at [462, 119] on p "Refusée" at bounding box center [470, 126] width 41 height 16
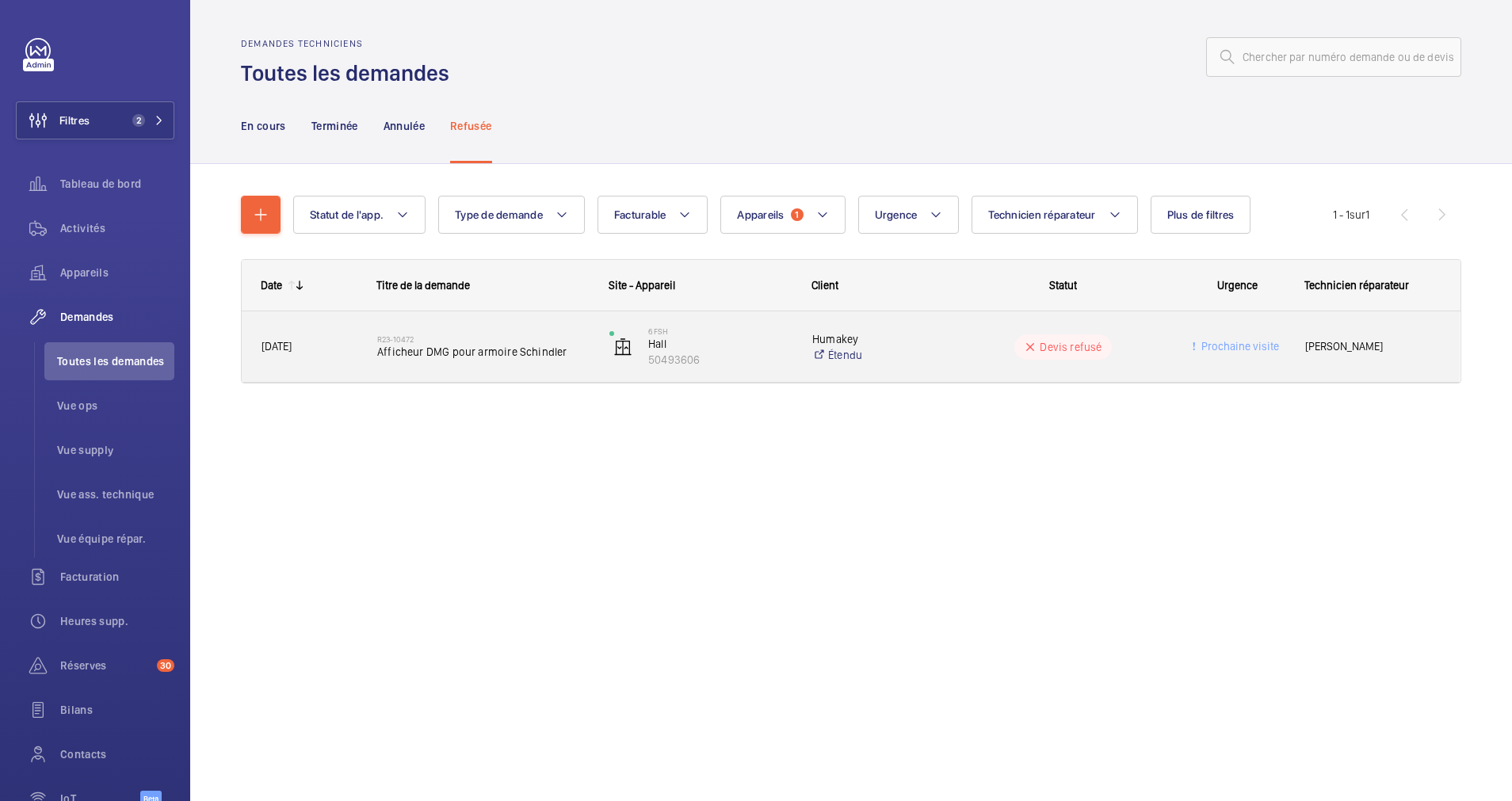
click at [477, 362] on div "R23-10472 Afficheur DMG pour armoire Schindler" at bounding box center [483, 347] width 212 height 46
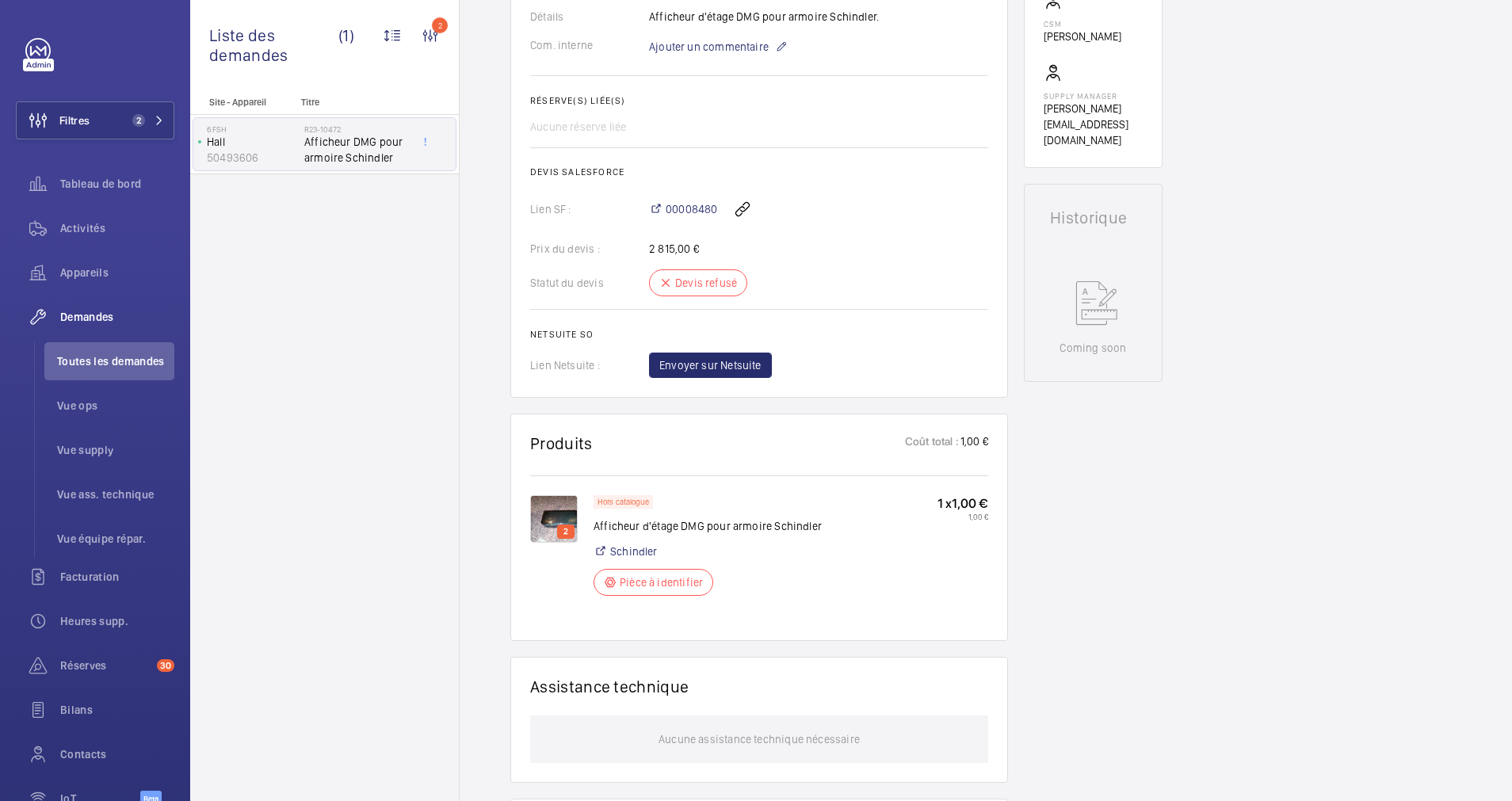
scroll to position [595, 0]
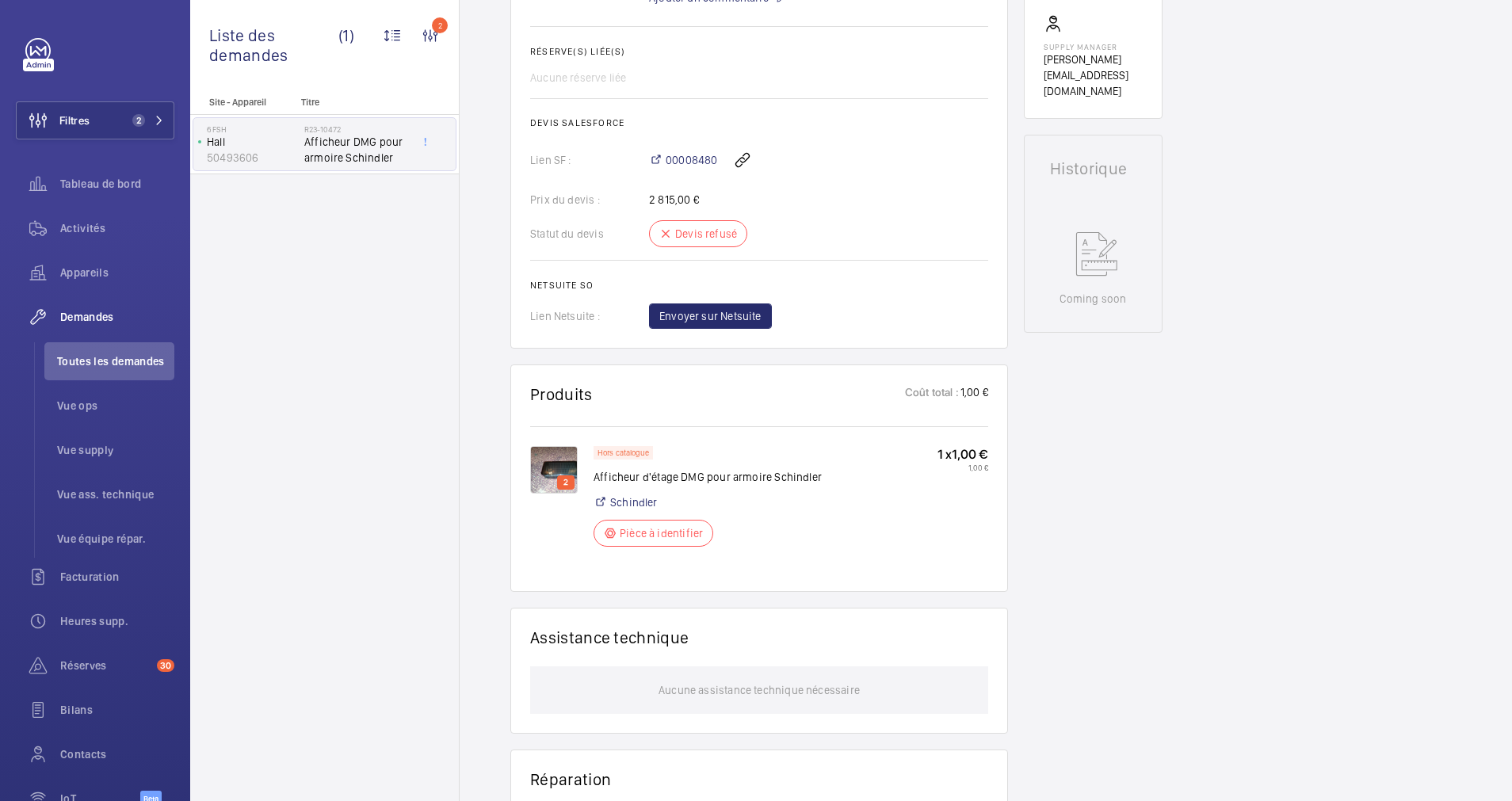
click at [553, 456] on img at bounding box center [554, 470] width 48 height 48
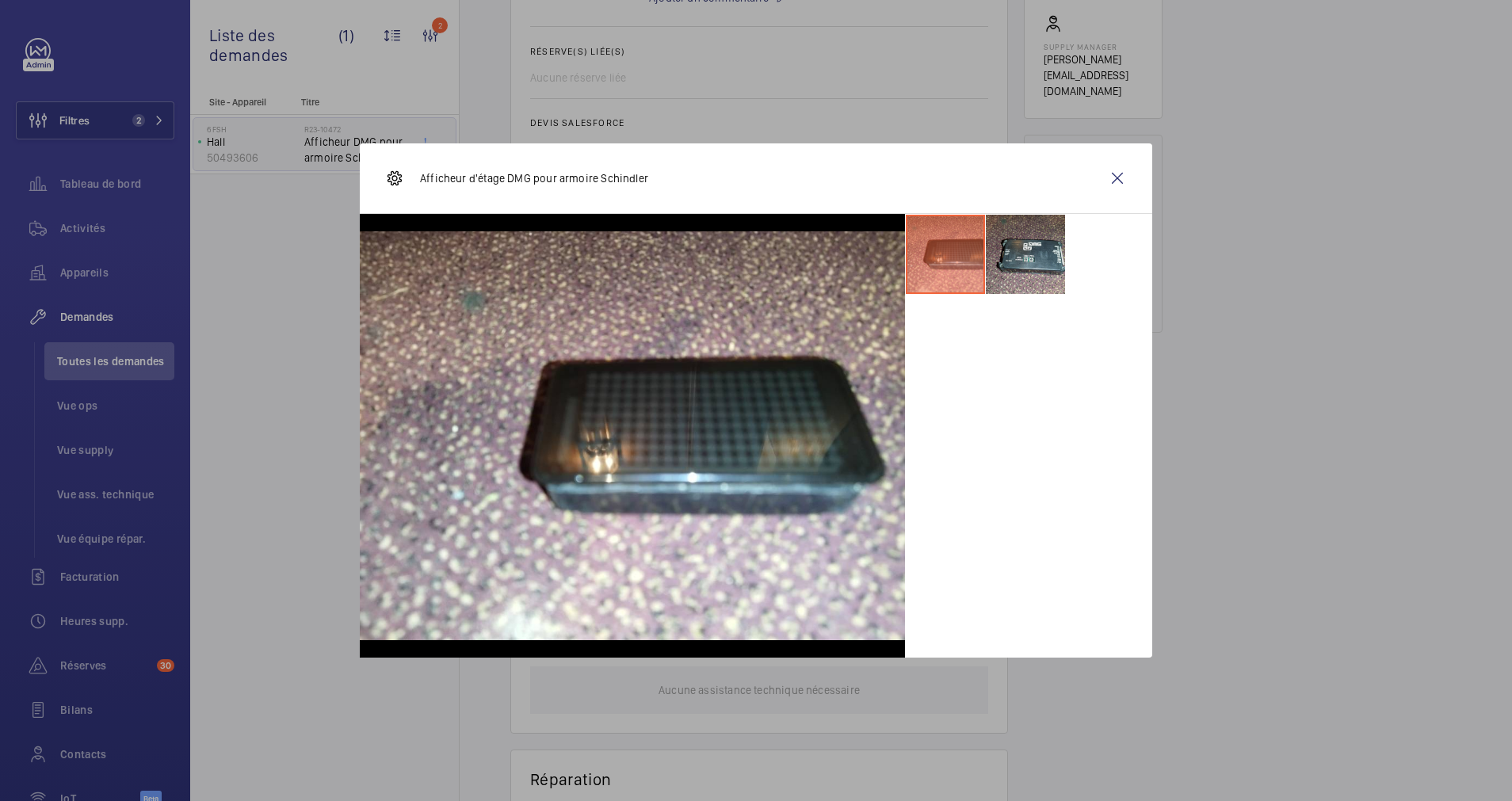
click at [1018, 252] on li at bounding box center [1025, 254] width 79 height 79
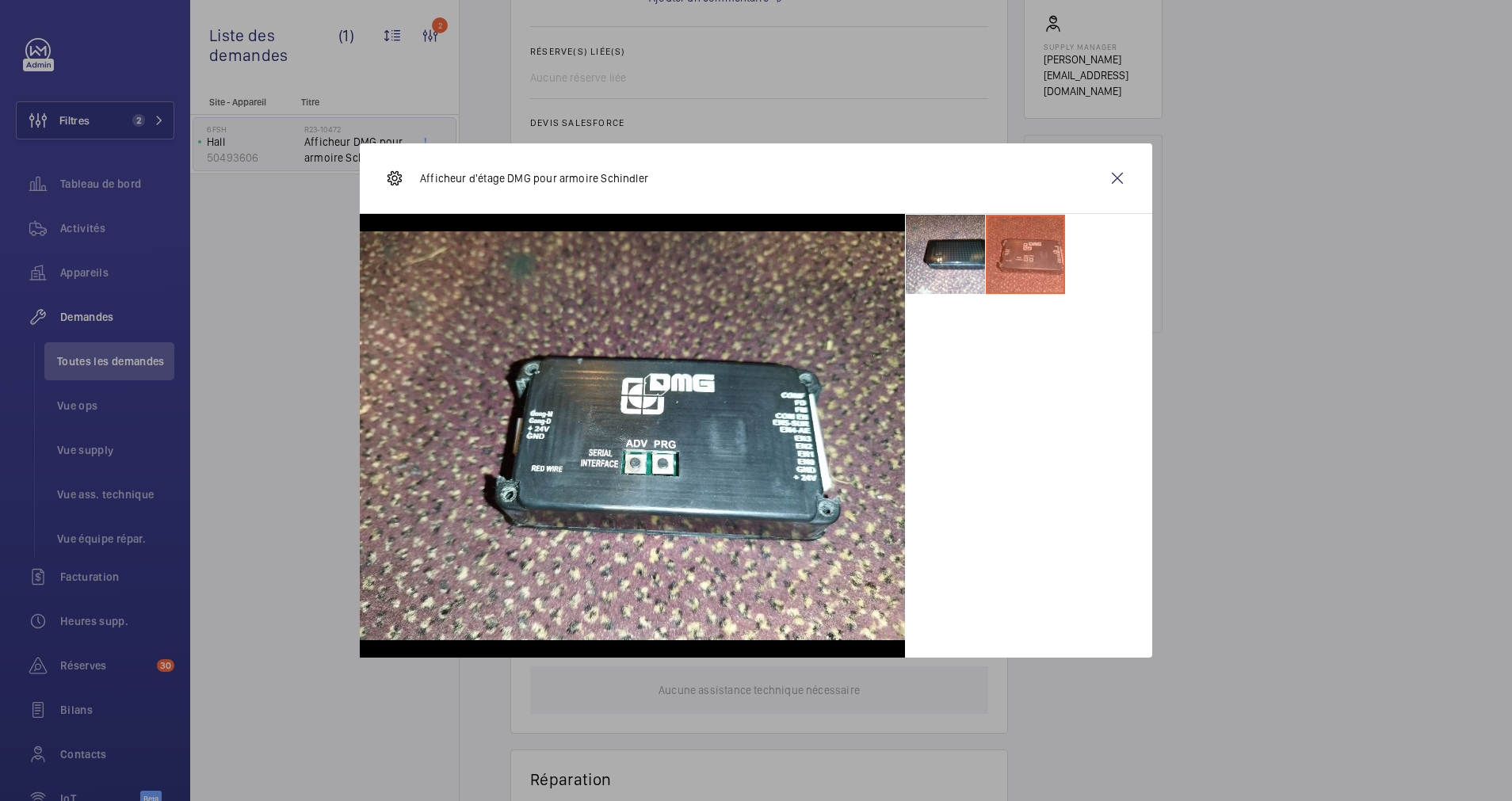
drag, startPoint x: 792, startPoint y: 188, endPoint x: 782, endPoint y: 184, distance: 10.8
click at [782, 184] on div "Afficheur d'étage DMG pour armoire Schindler" at bounding box center [756, 178] width 792 height 71
click at [1121, 175] on wm-front-icon-button at bounding box center [1117, 178] width 38 height 38
click at [549, 473] on img at bounding box center [554, 470] width 48 height 48
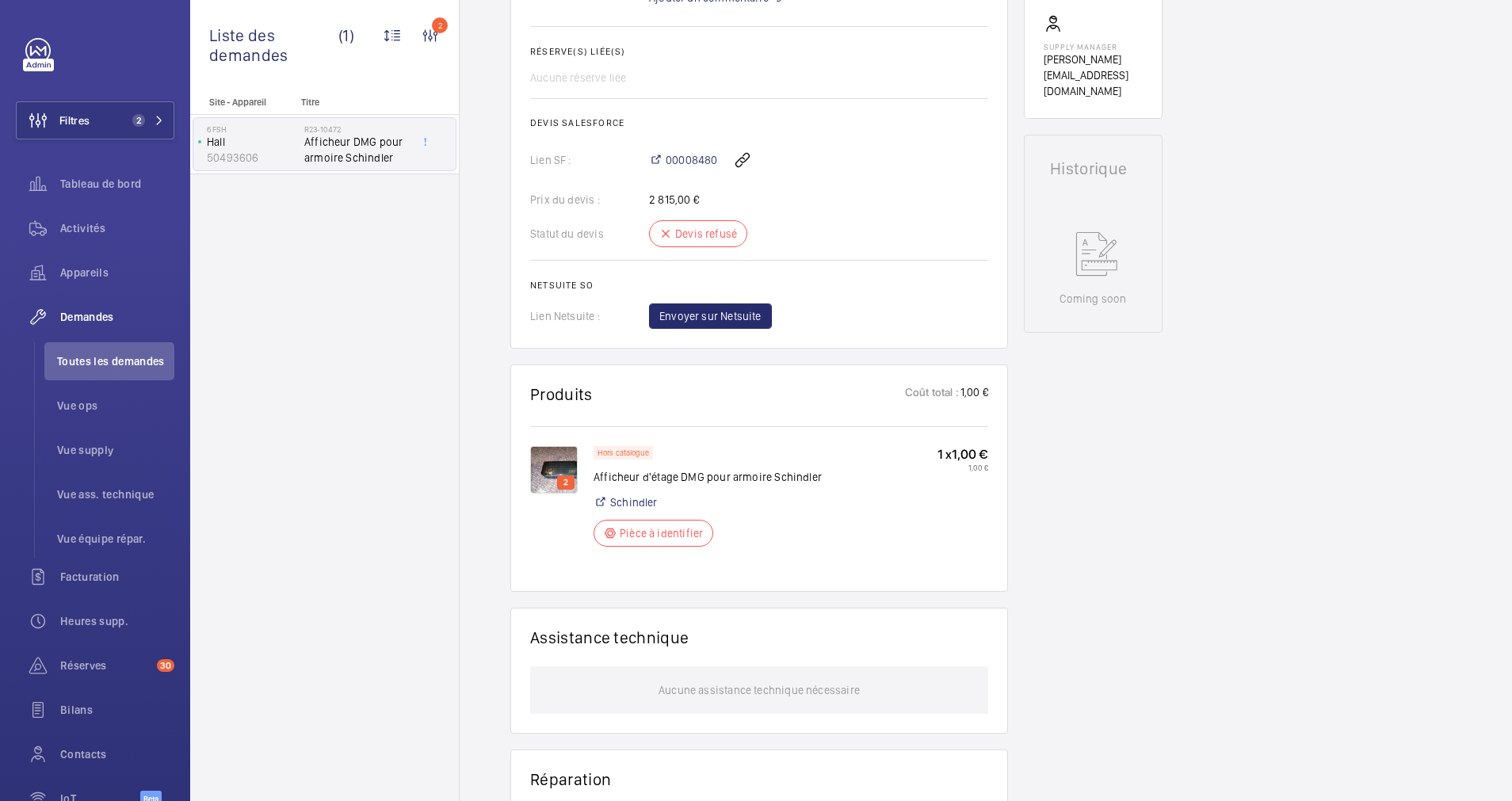
click at [647, 448] on div at bounding box center [656, 428] width 436 height 355
click at [968, 356] on div at bounding box center [974, 428] width 198 height 355
click at [687, 156] on div "Afficheur d'étage DMG pour armoire Schindler" at bounding box center [756, 400] width 792 height 514
click at [1506, 287] on div at bounding box center [756, 400] width 1512 height 801
click at [678, 160] on div "Afficheur d'étage DMG pour armoire Schindler" at bounding box center [756, 400] width 792 height 514
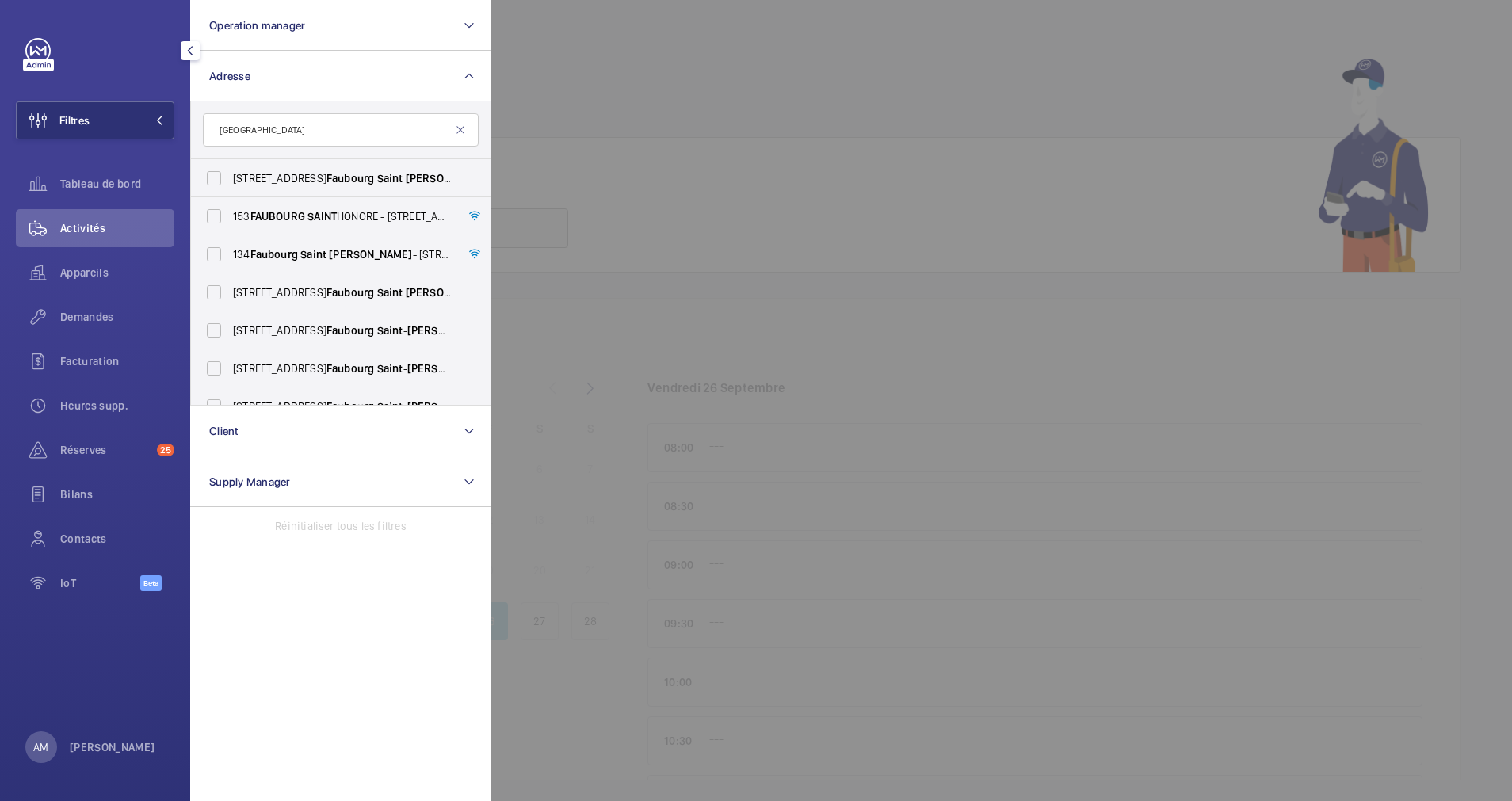
type input "[GEOGRAPHIC_DATA]"
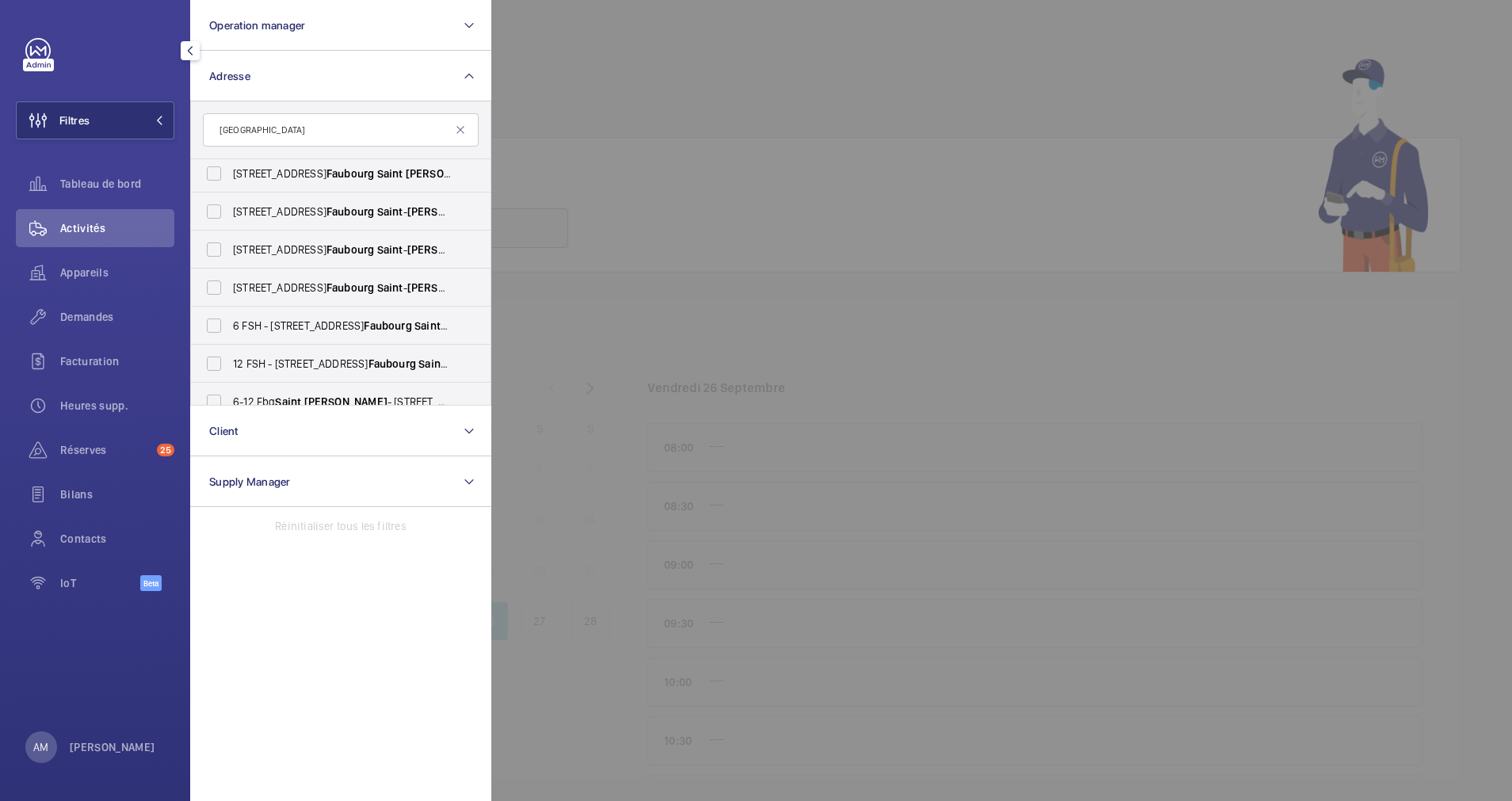
scroll to position [238, 0]
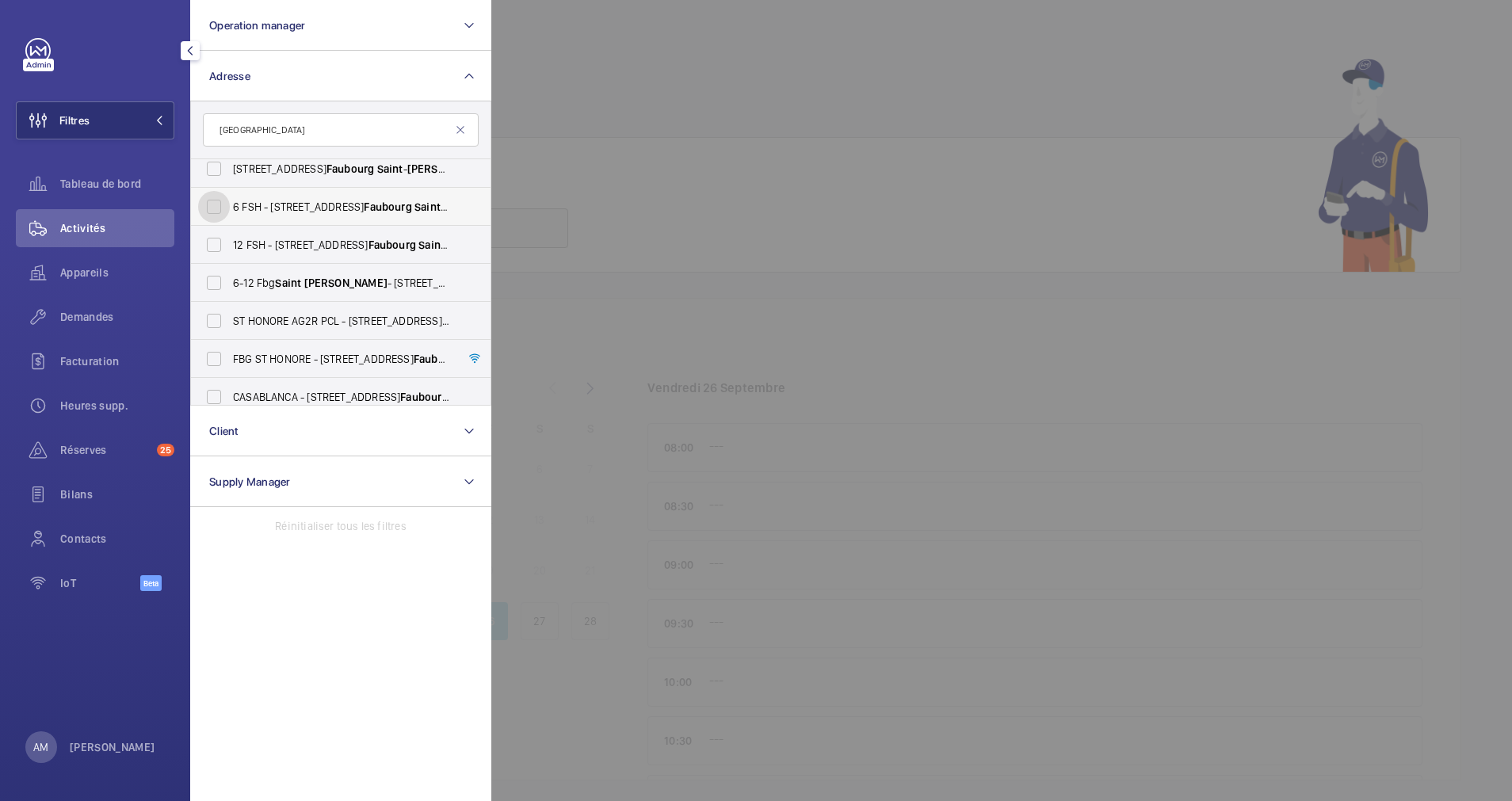
click at [207, 203] on input "6 FSH - [STREET_ADDRESS]" at bounding box center [214, 206] width 32 height 32
checkbox input "true"
click at [113, 55] on div at bounding box center [100, 50] width 149 height 26
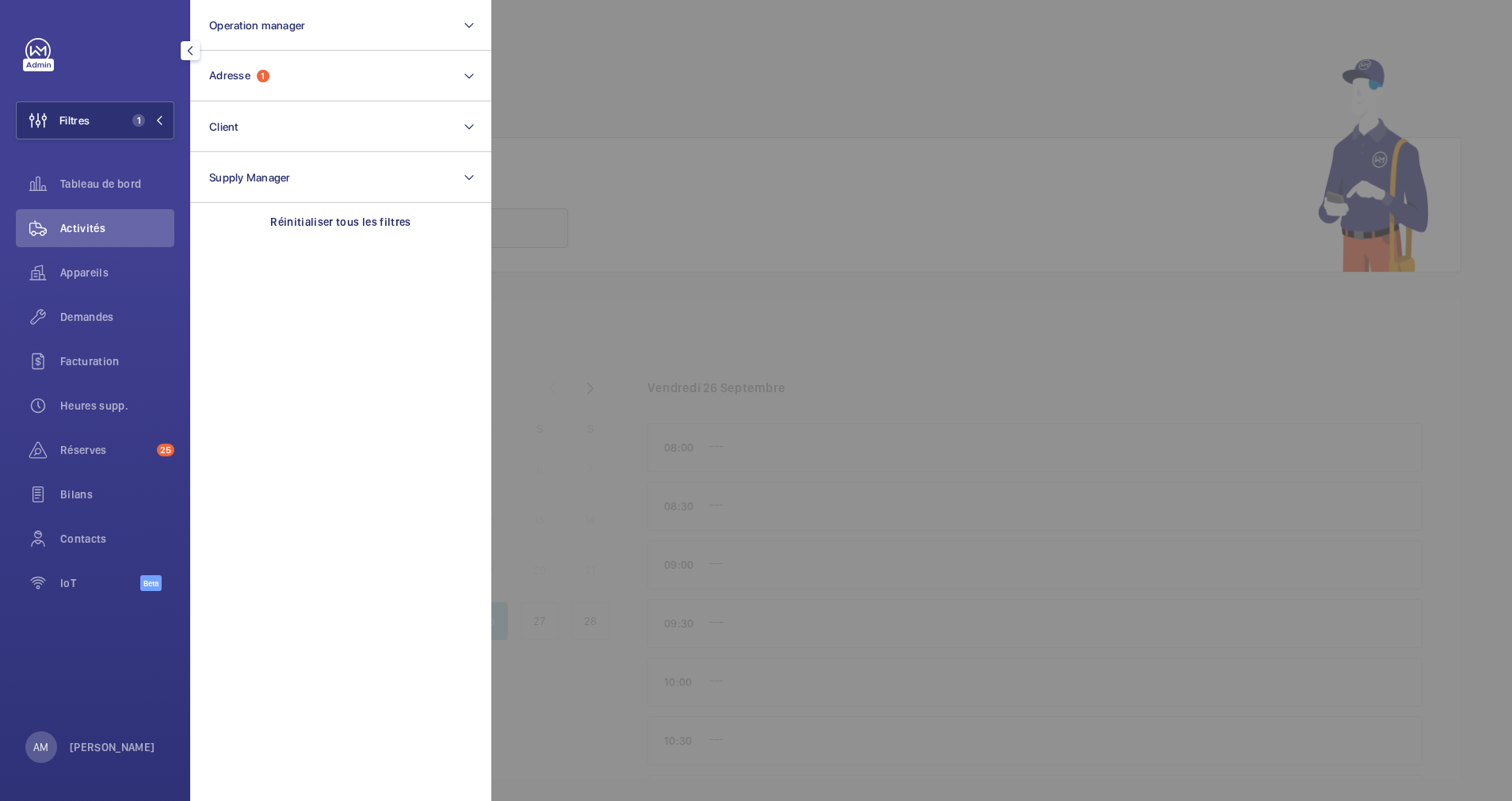
click at [83, 330] on div "Demandes" at bounding box center [95, 317] width 159 height 38
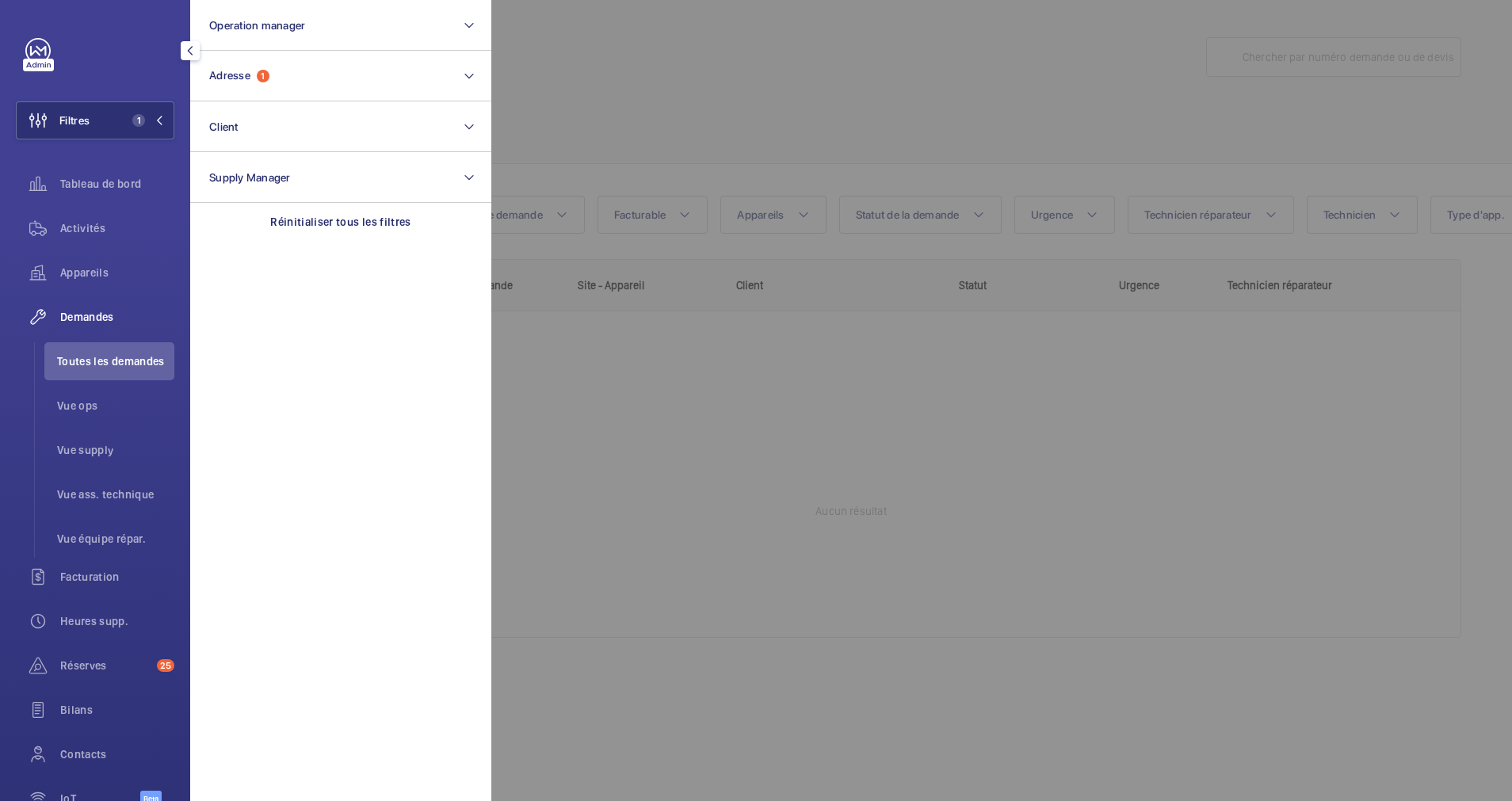
click at [624, 93] on div at bounding box center [1247, 400] width 1512 height 801
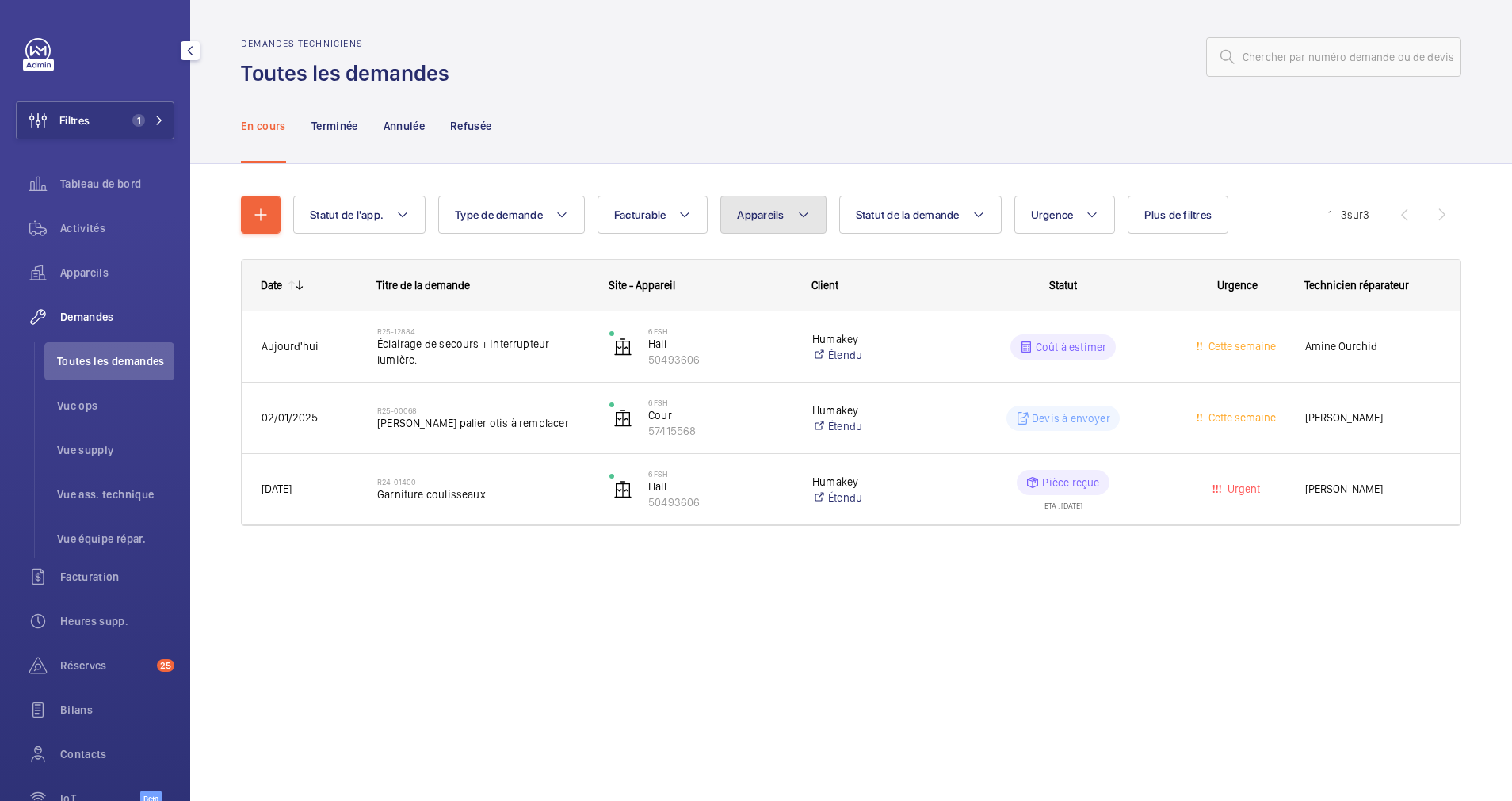
click at [822, 207] on button "Appareils" at bounding box center [773, 214] width 106 height 38
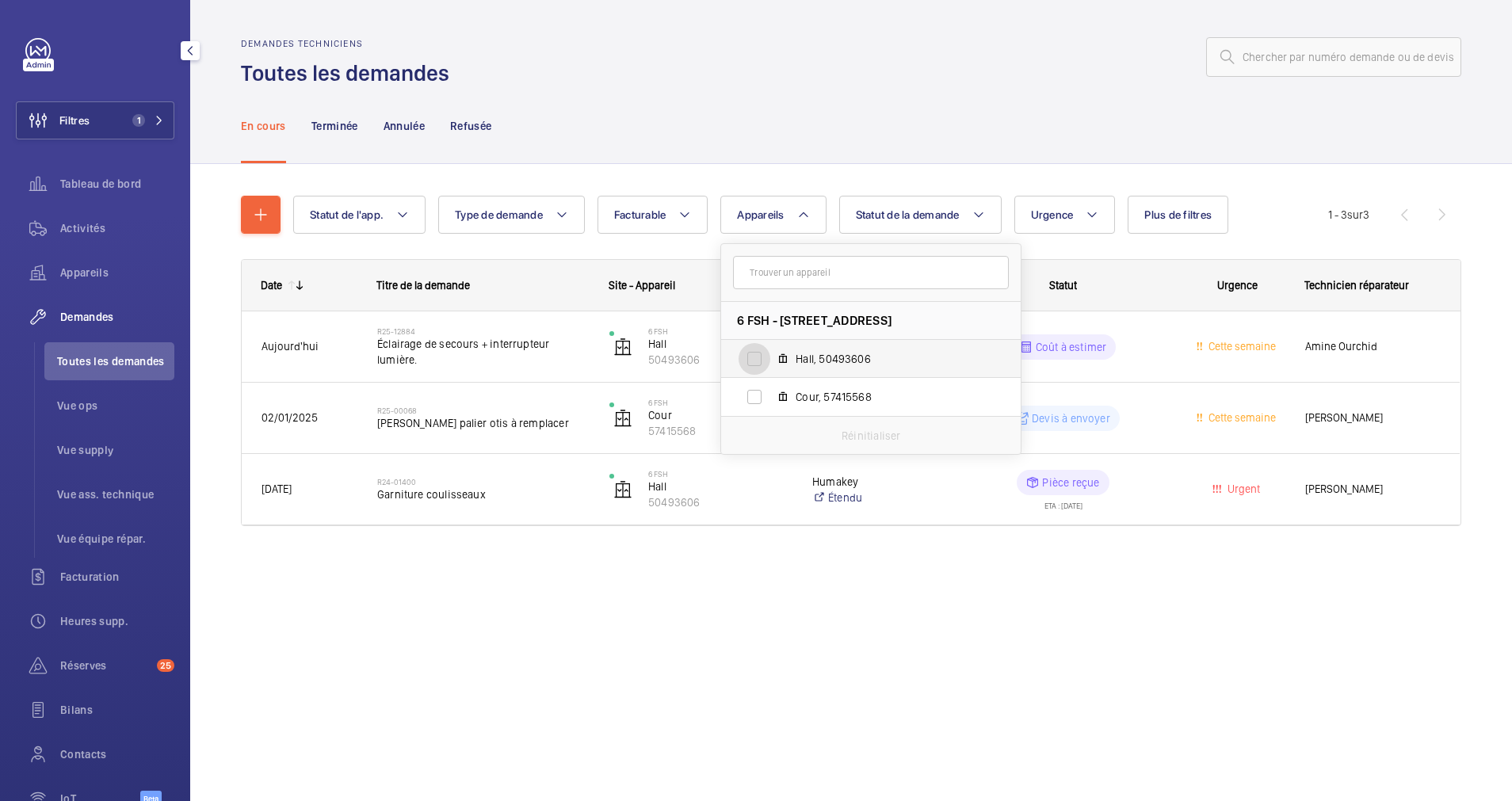
click at [758, 361] on input "Hall, 50493606" at bounding box center [755, 359] width 32 height 32
checkbox input "true"
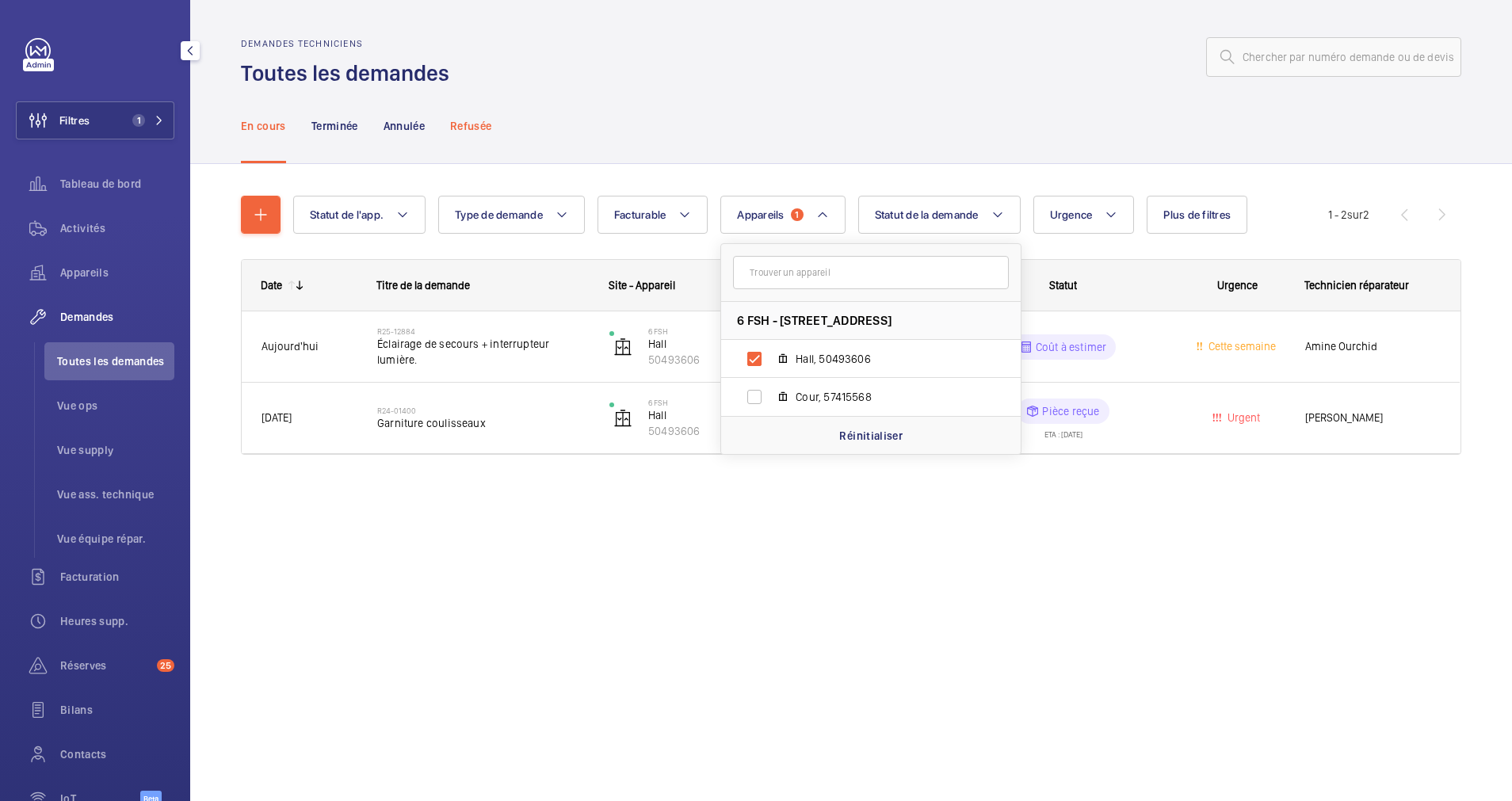
click at [485, 137] on div "Refusée" at bounding box center [470, 126] width 41 height 75
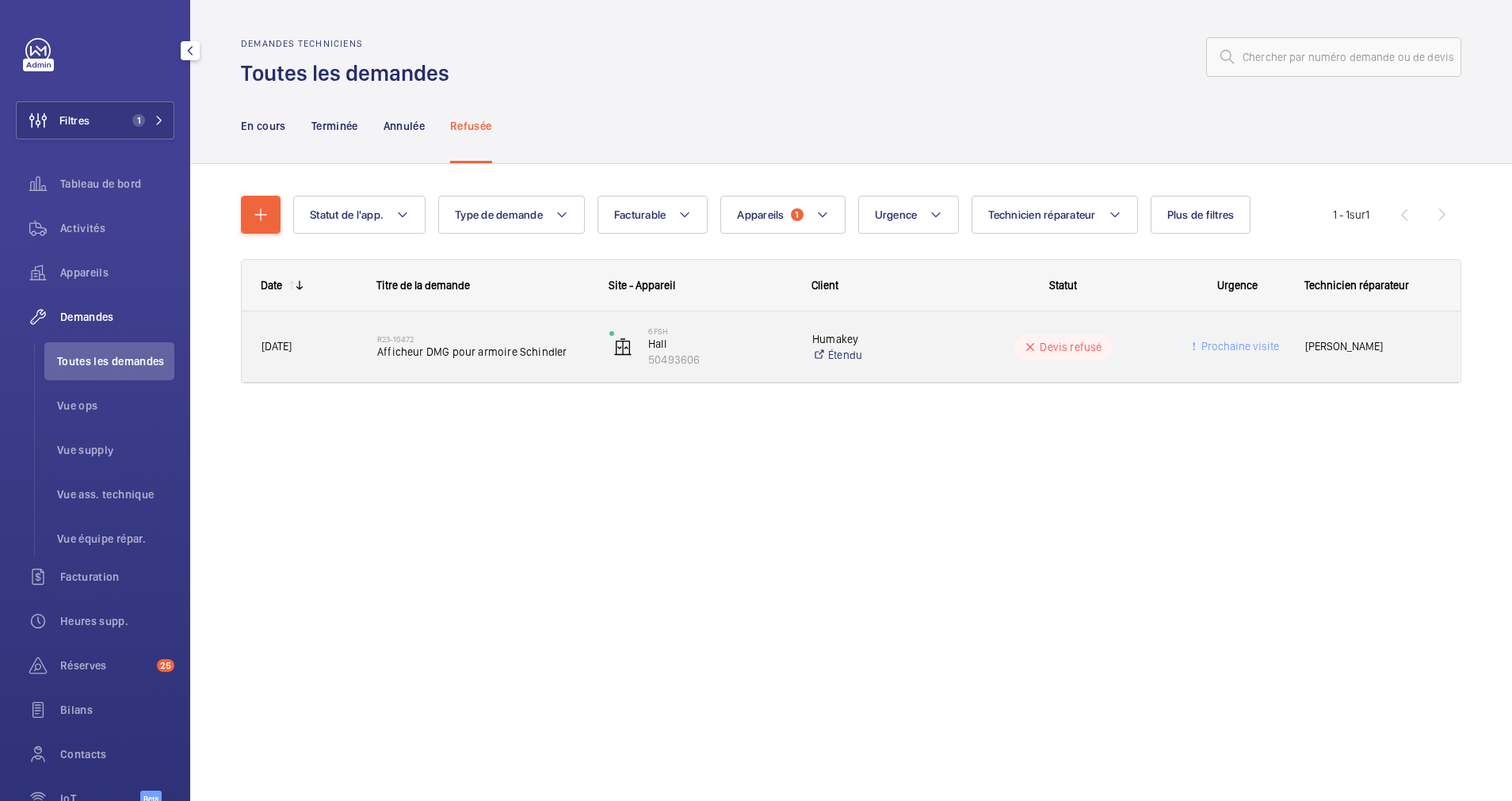
click at [490, 353] on span "Afficheur DMG pour armoire Schindler" at bounding box center [483, 351] width 212 height 16
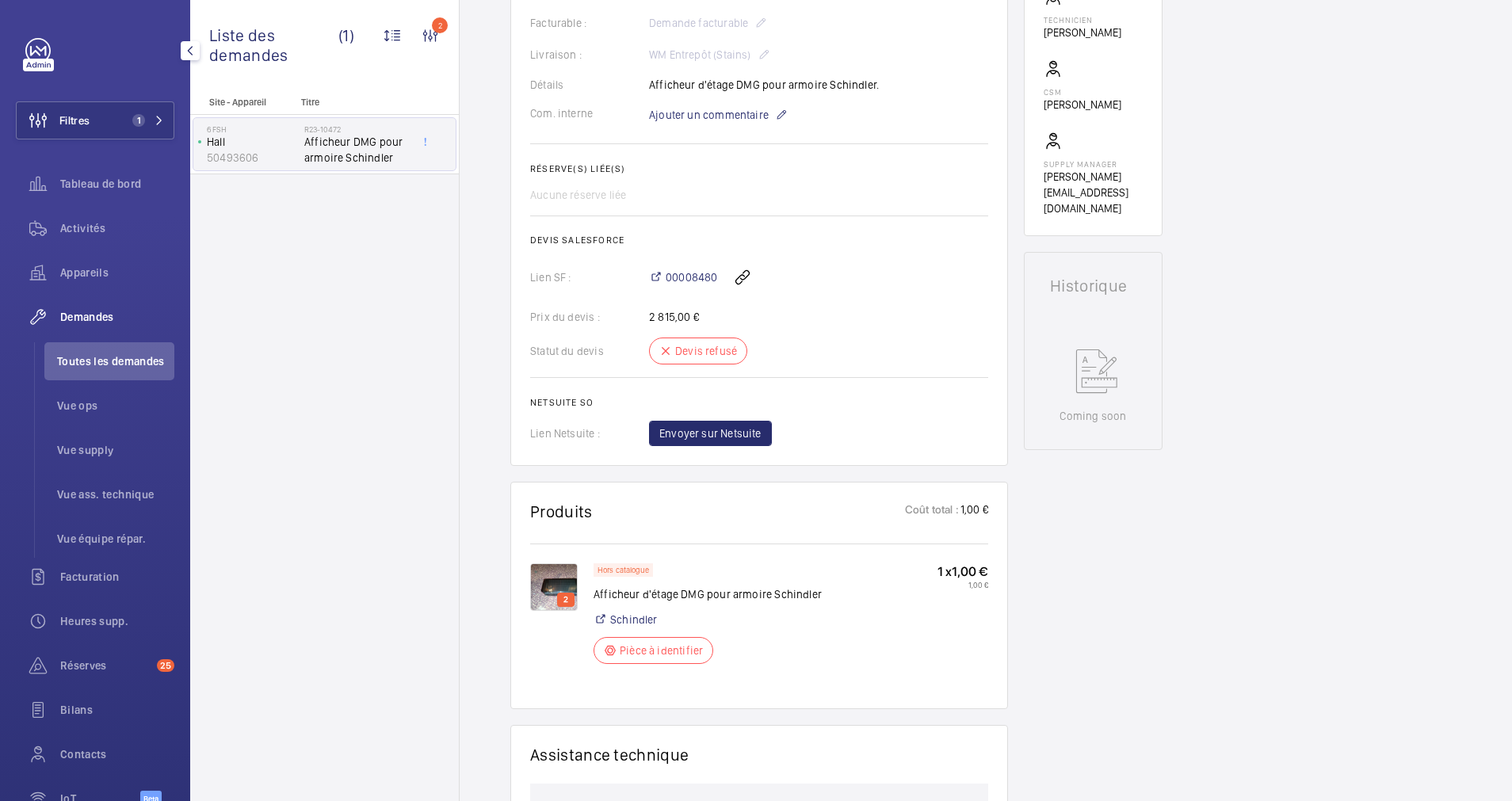
scroll to position [595, 0]
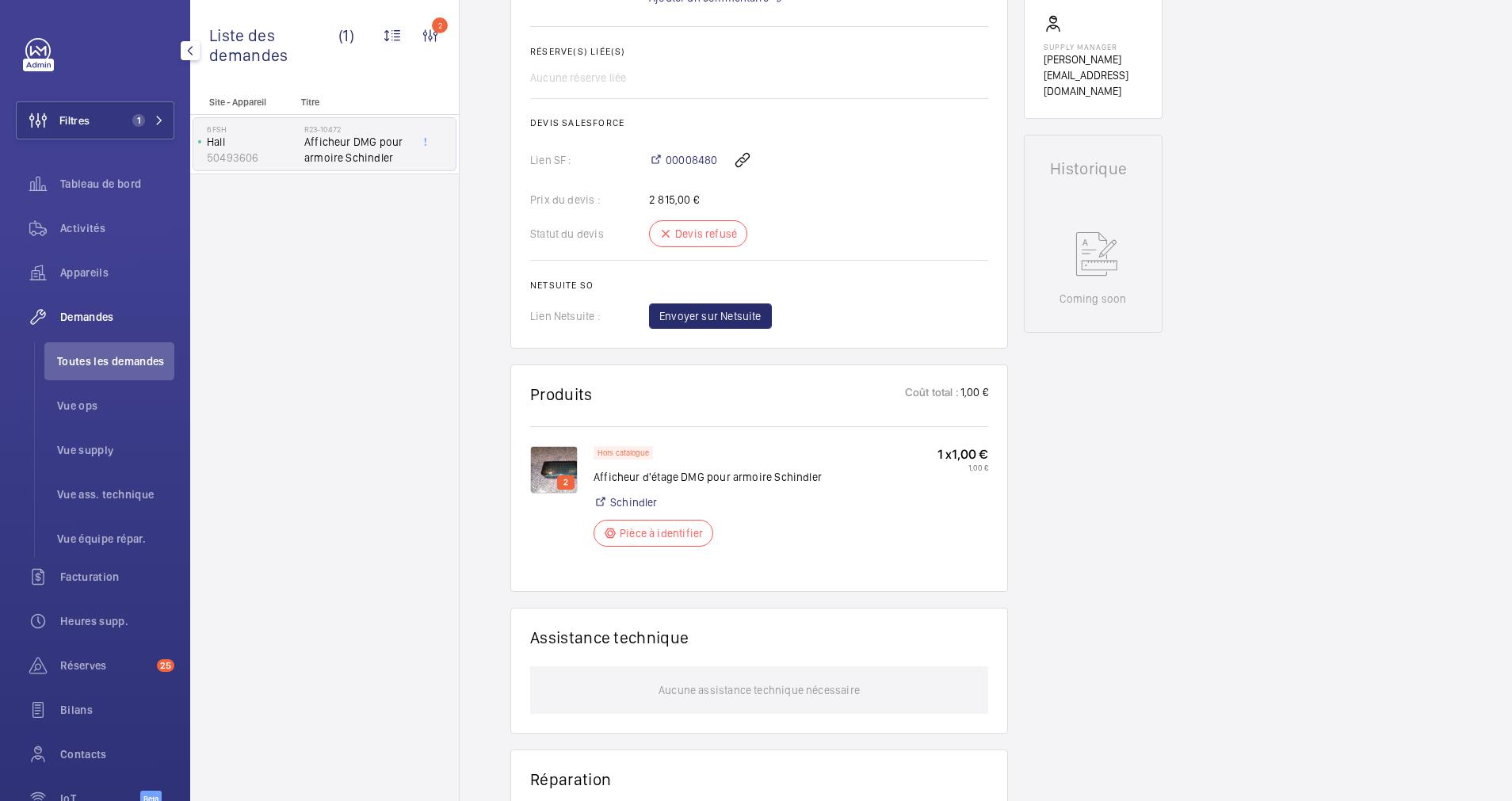
click at [577, 464] on img at bounding box center [554, 470] width 48 height 48
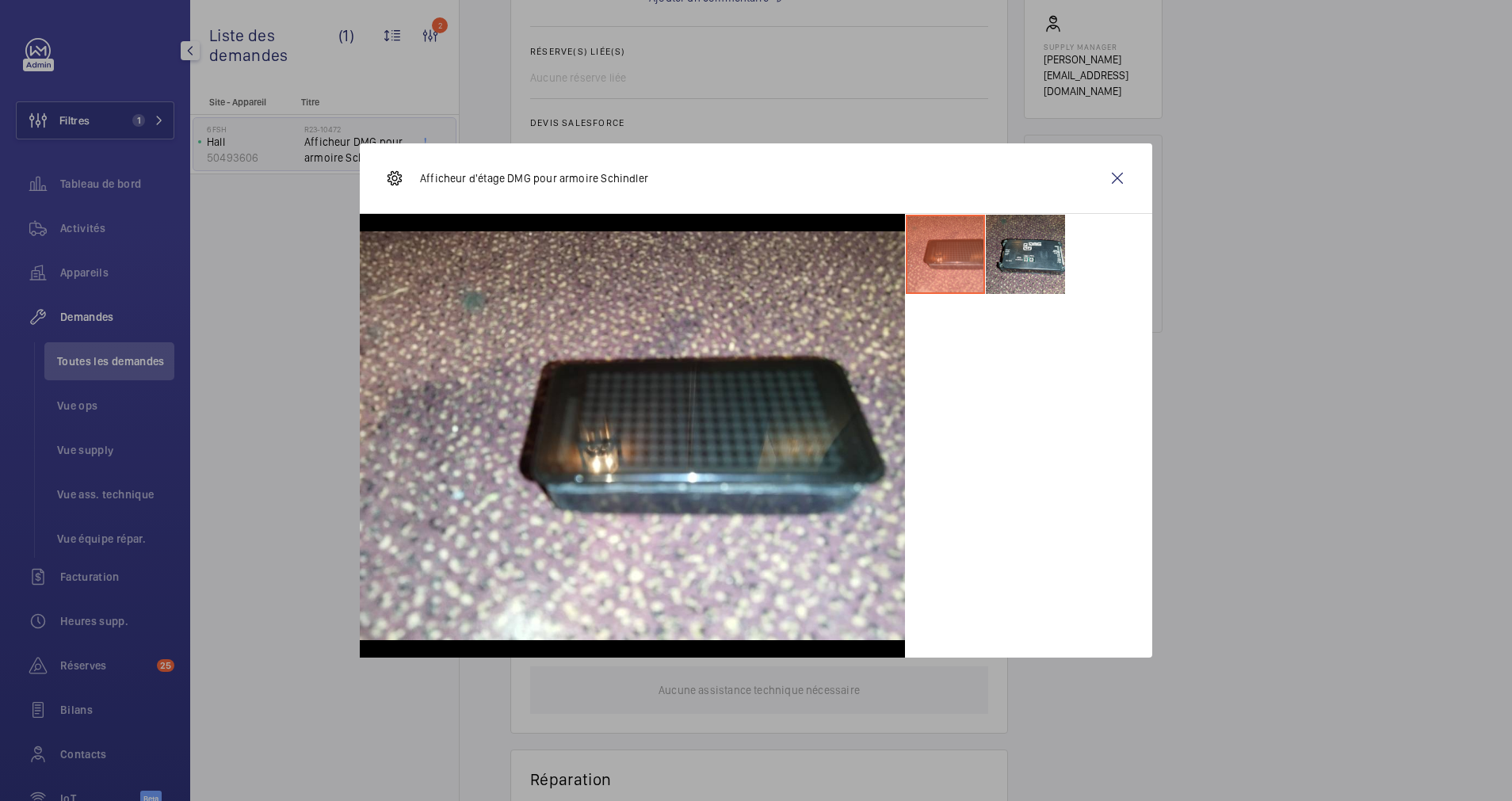
click at [1026, 251] on li at bounding box center [1025, 254] width 79 height 79
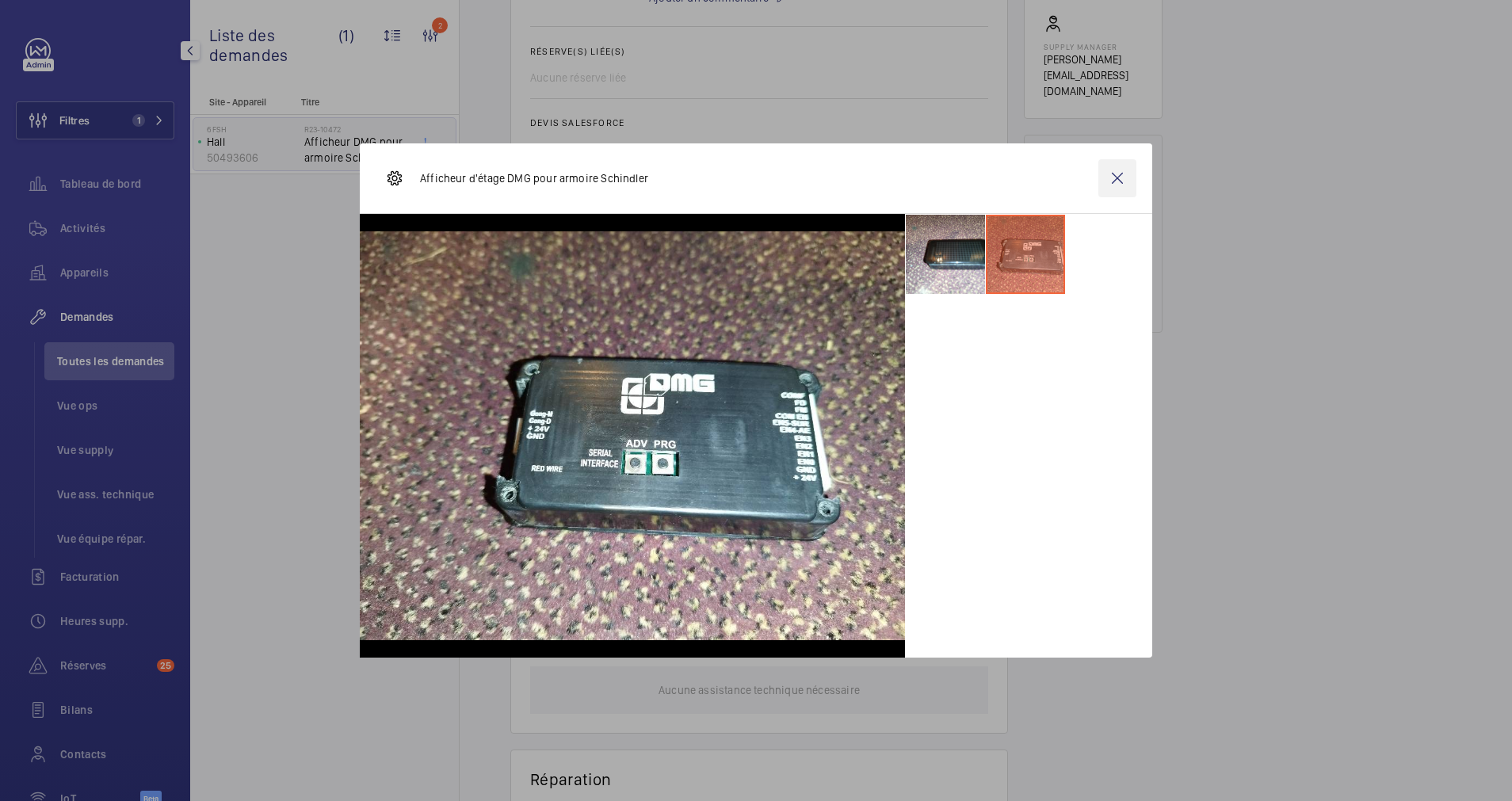
click at [1114, 181] on wm-front-icon-button at bounding box center [1117, 178] width 38 height 38
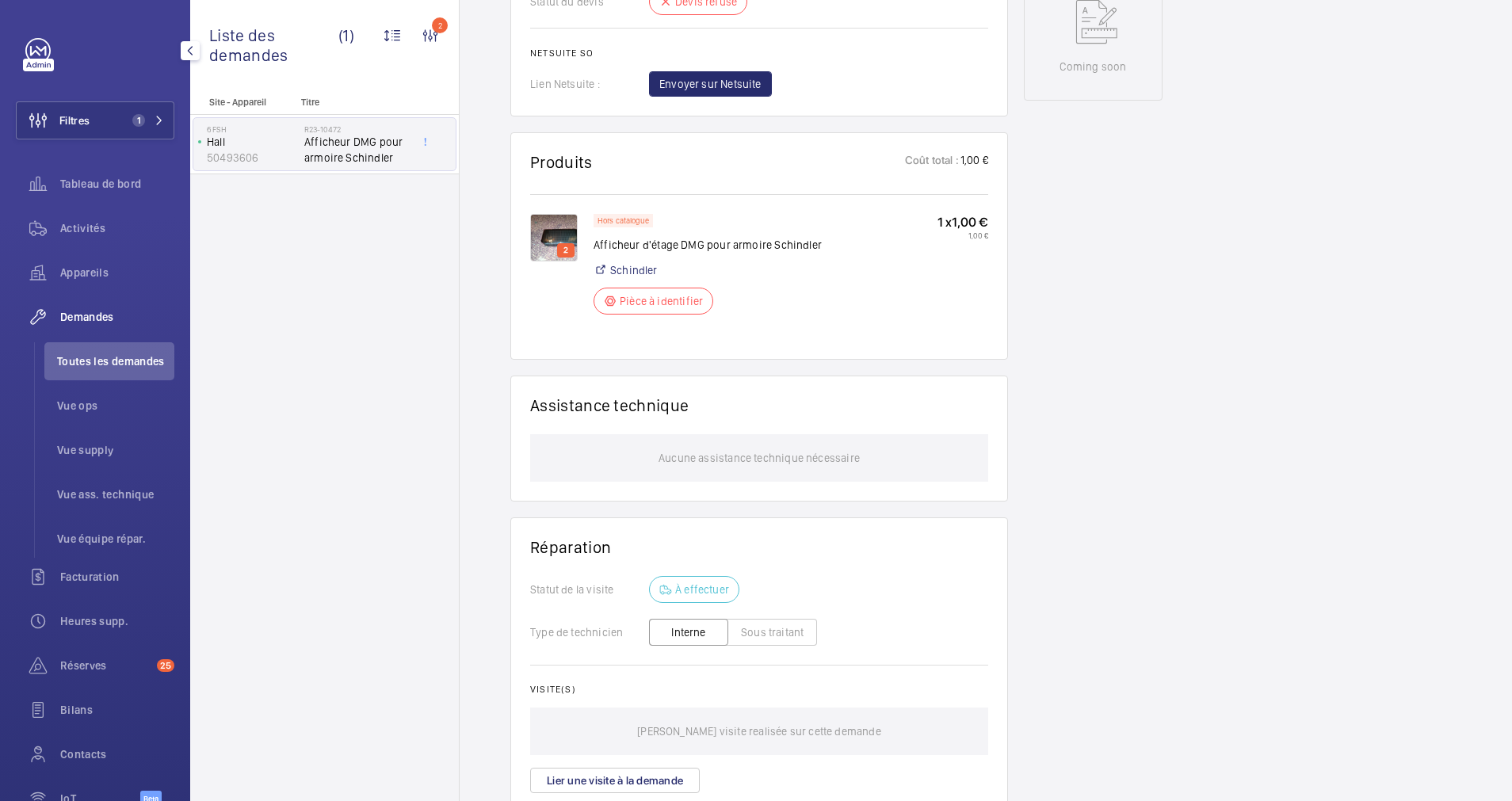
scroll to position [832, 0]
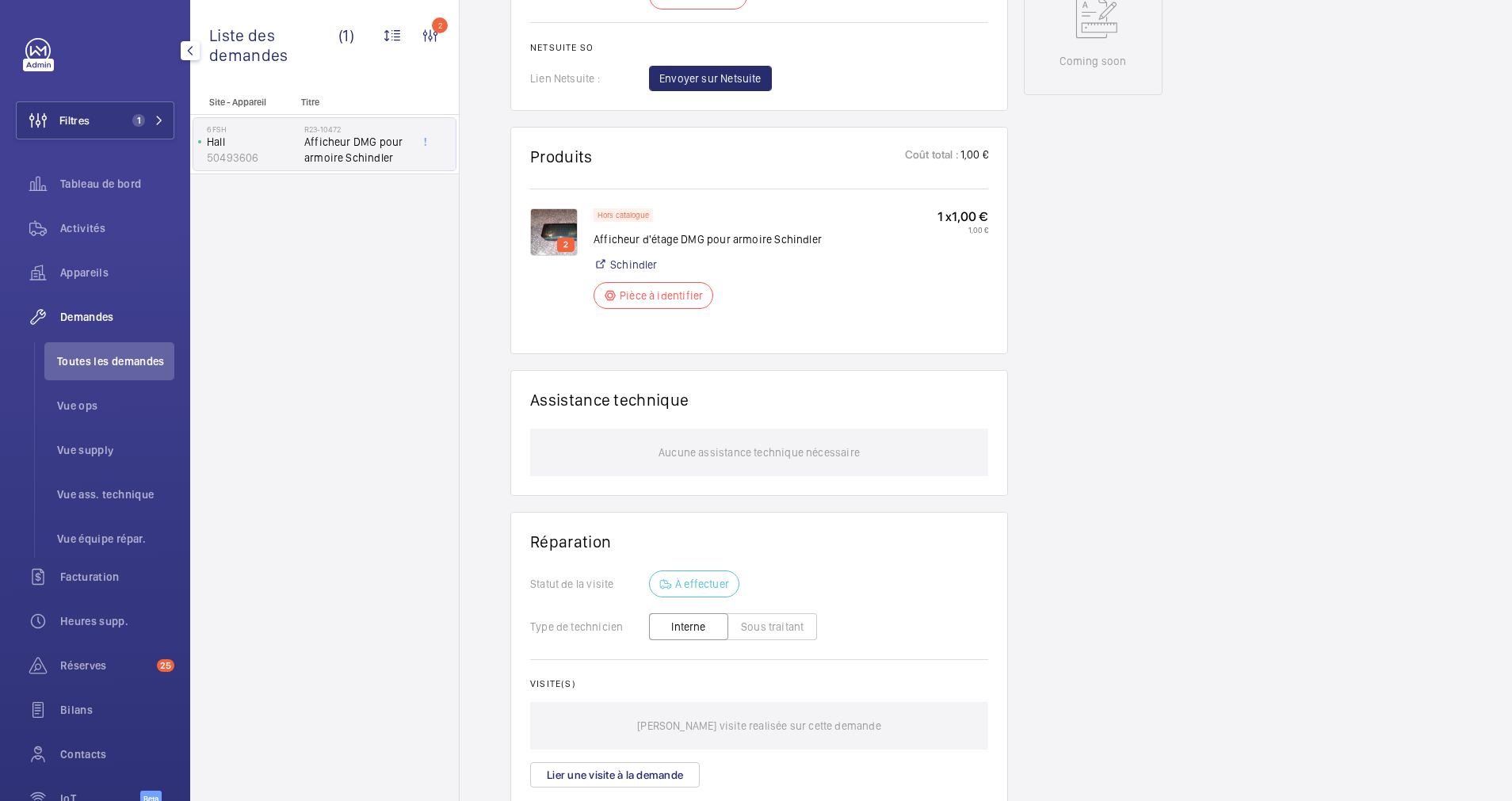
click at [558, 223] on img at bounding box center [554, 232] width 48 height 48
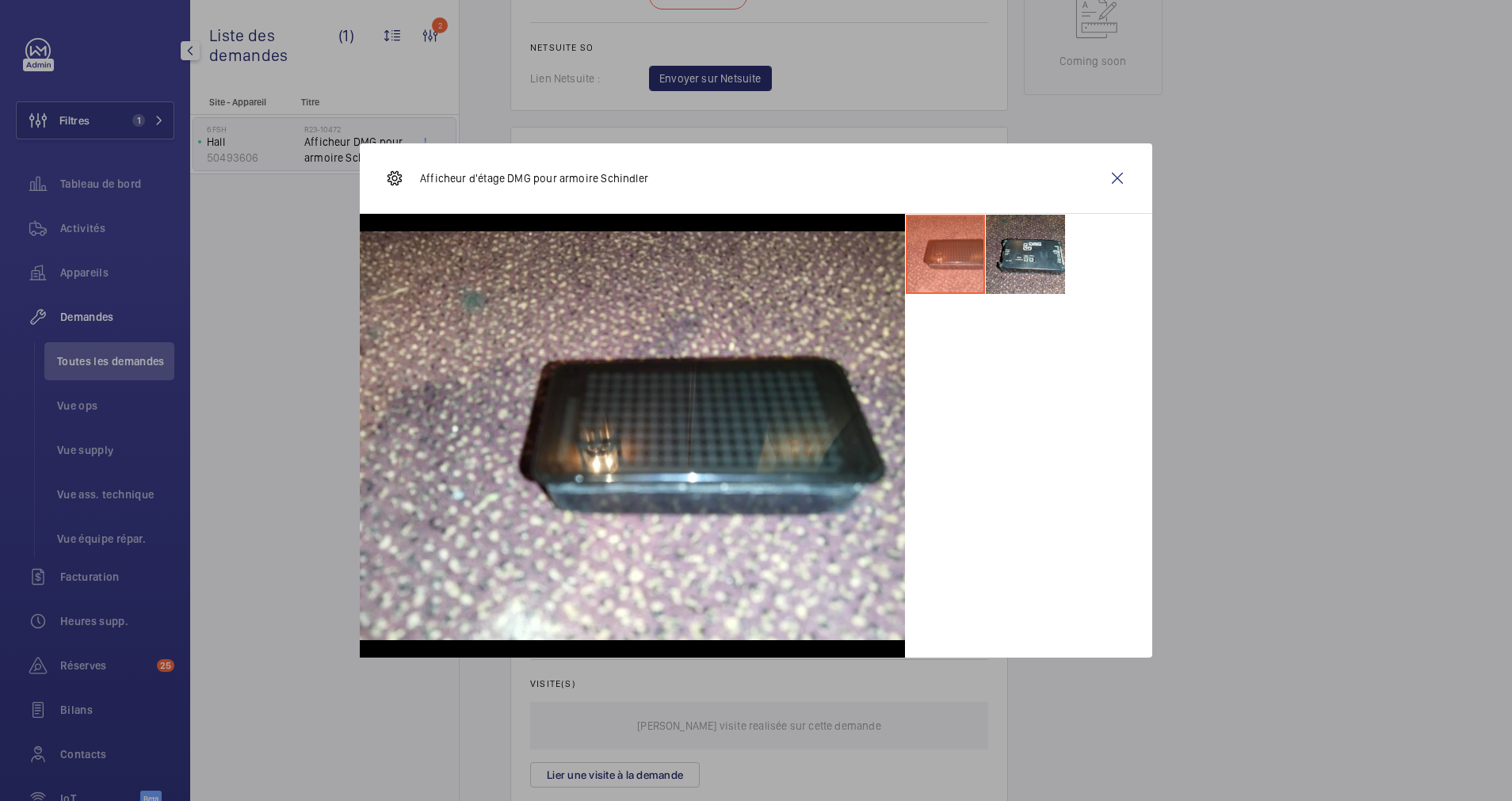
click at [1030, 266] on li at bounding box center [1025, 254] width 79 height 79
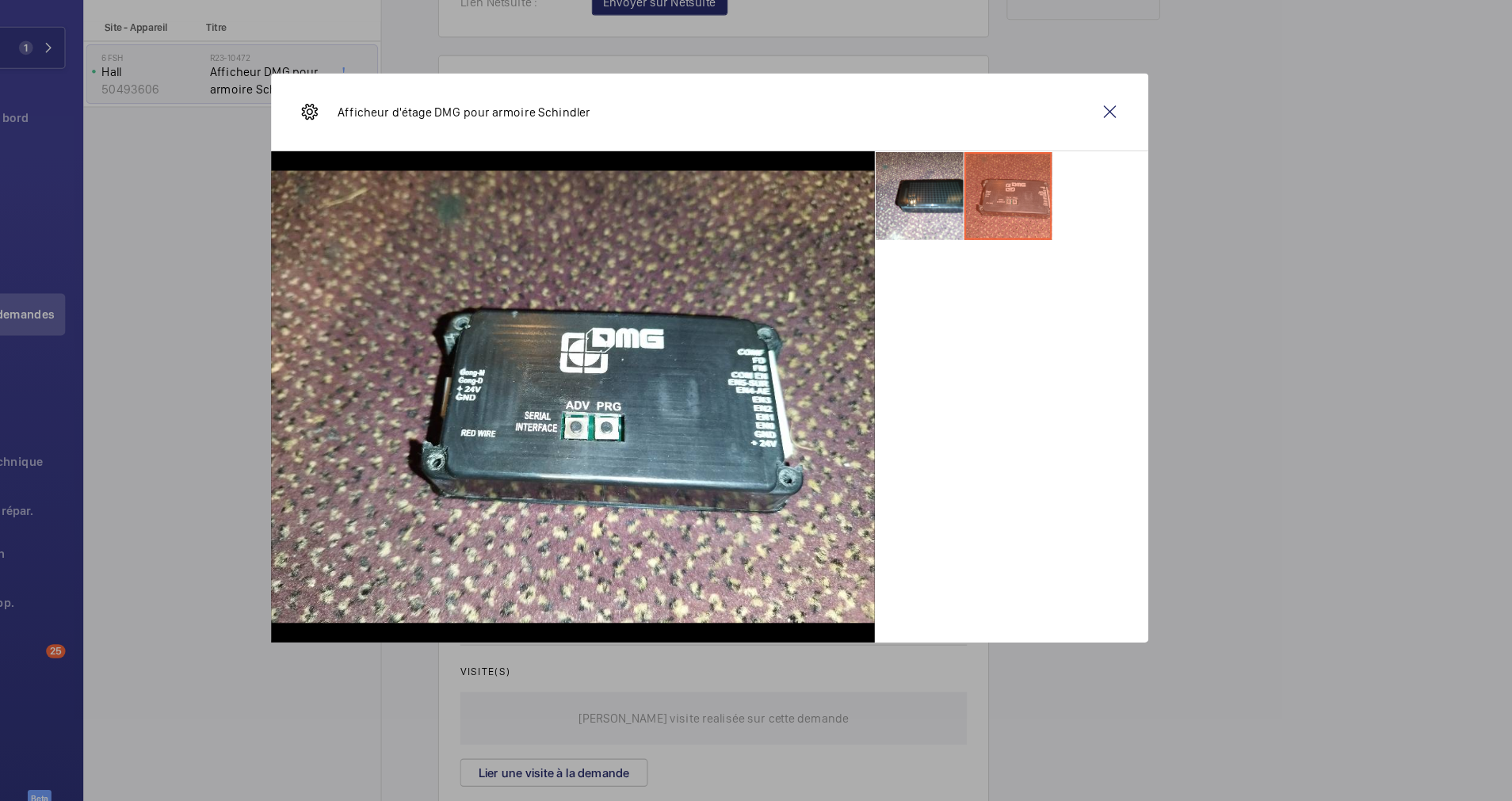
scroll to position [0, 0]
click at [1110, 180] on wm-front-icon-button at bounding box center [1117, 178] width 38 height 38
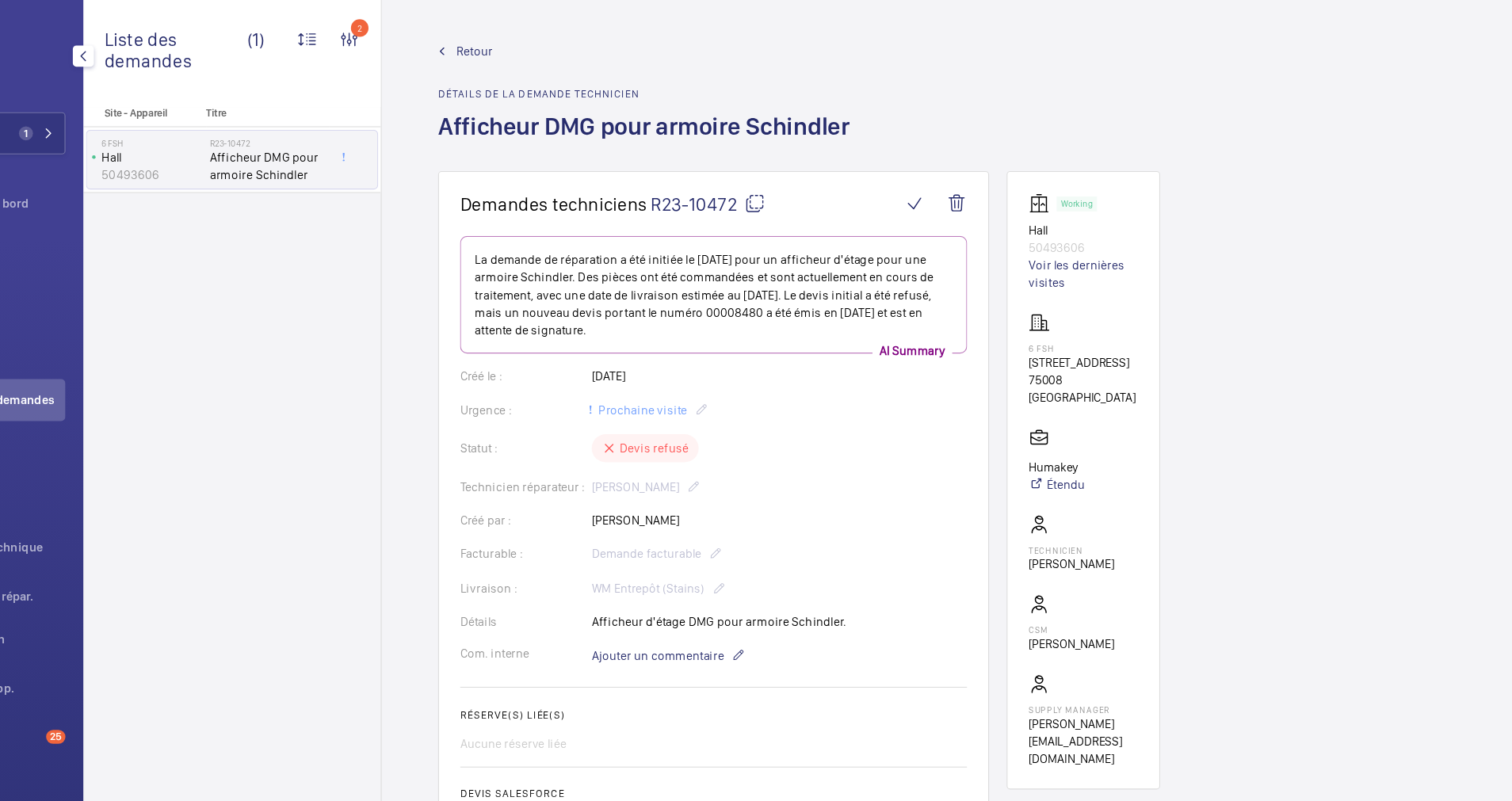
click at [539, 40] on span "Retour" at bounding box center [543, 45] width 32 height 16
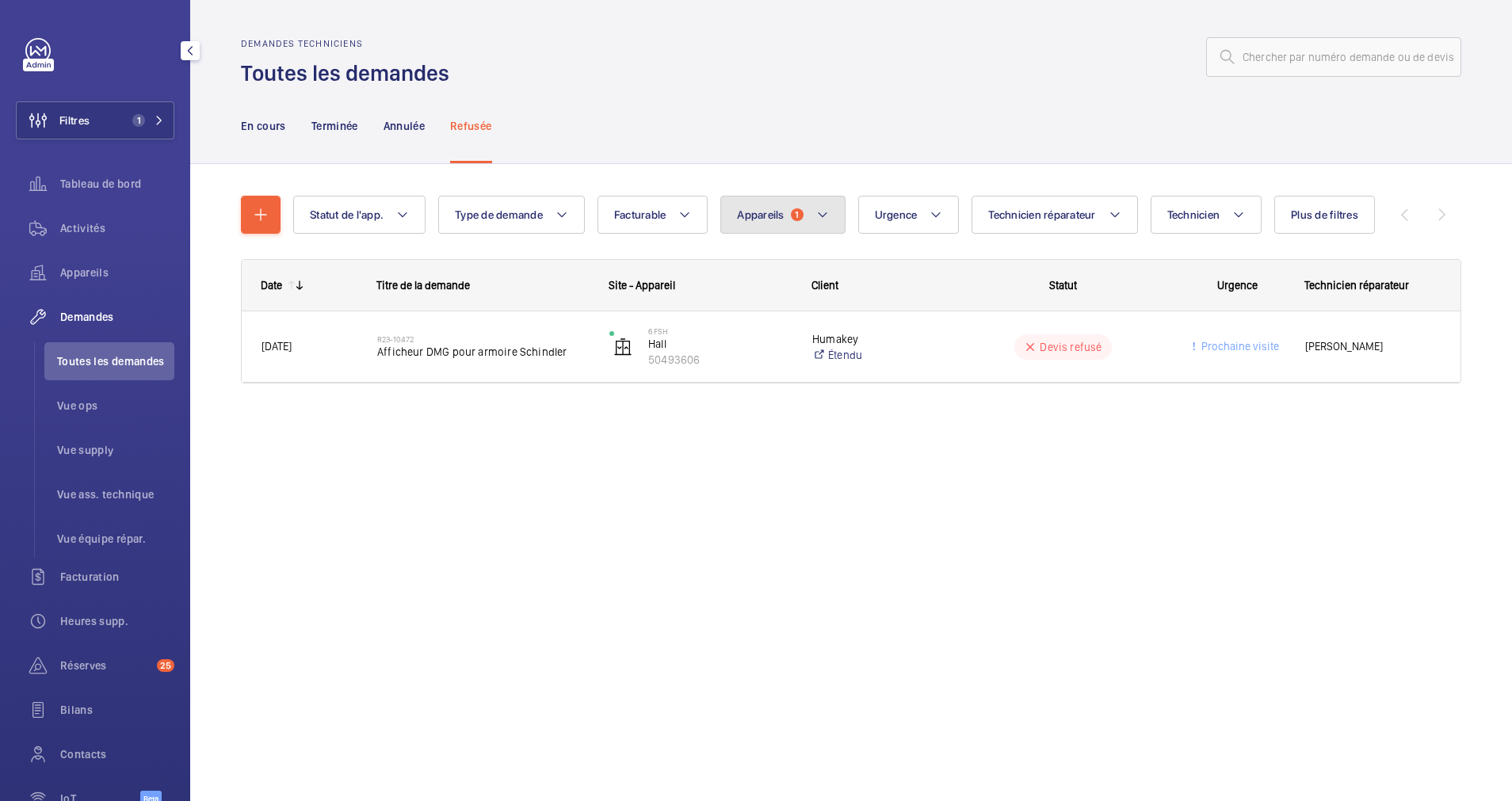
click at [813, 214] on button "Appareils 1" at bounding box center [783, 214] width 125 height 38
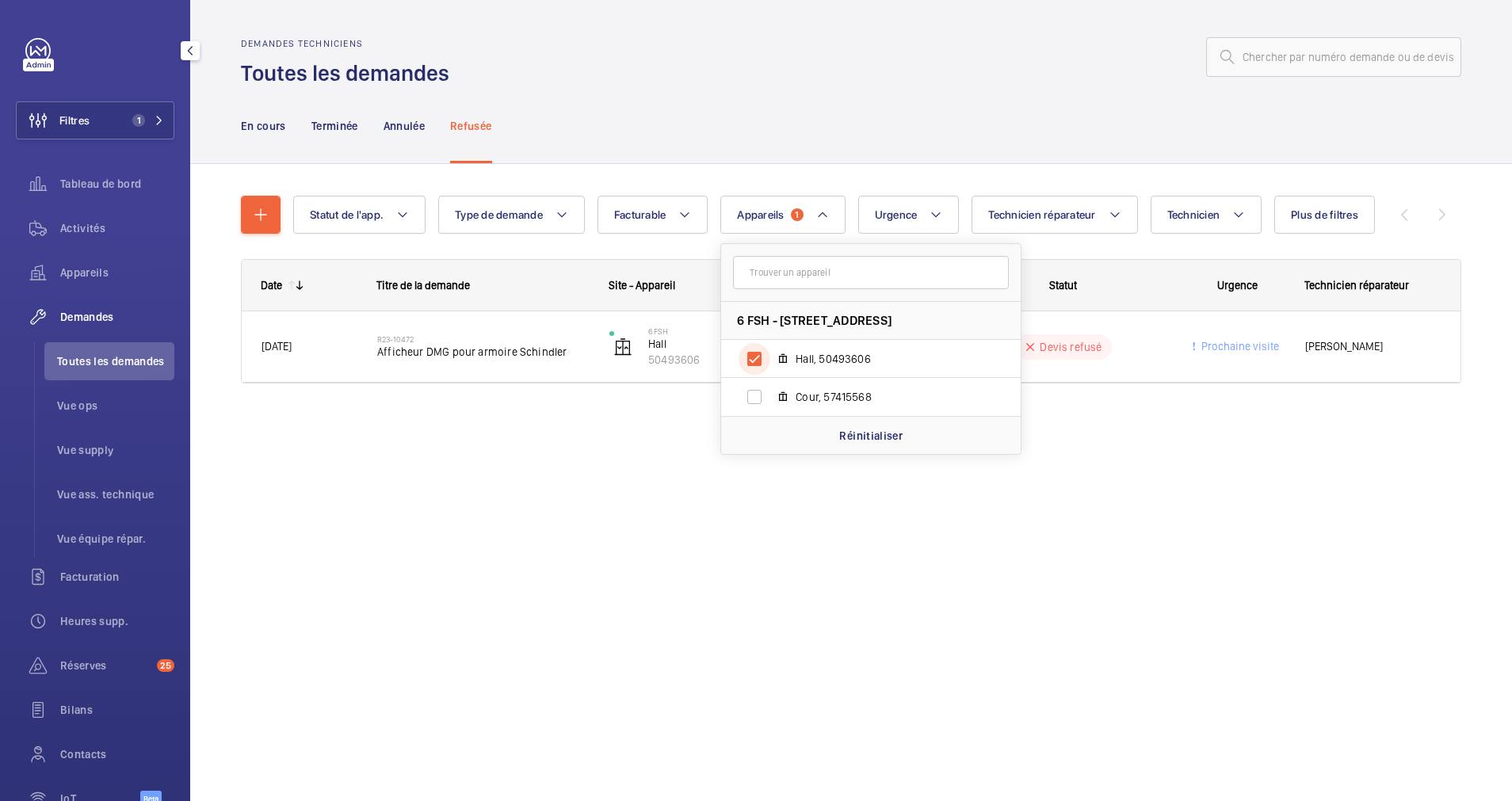
drag, startPoint x: 759, startPoint y: 359, endPoint x: 726, endPoint y: 335, distance: 40.8
click at [757, 359] on input "Hall, 50493606" at bounding box center [755, 359] width 32 height 32
checkbox input "false"
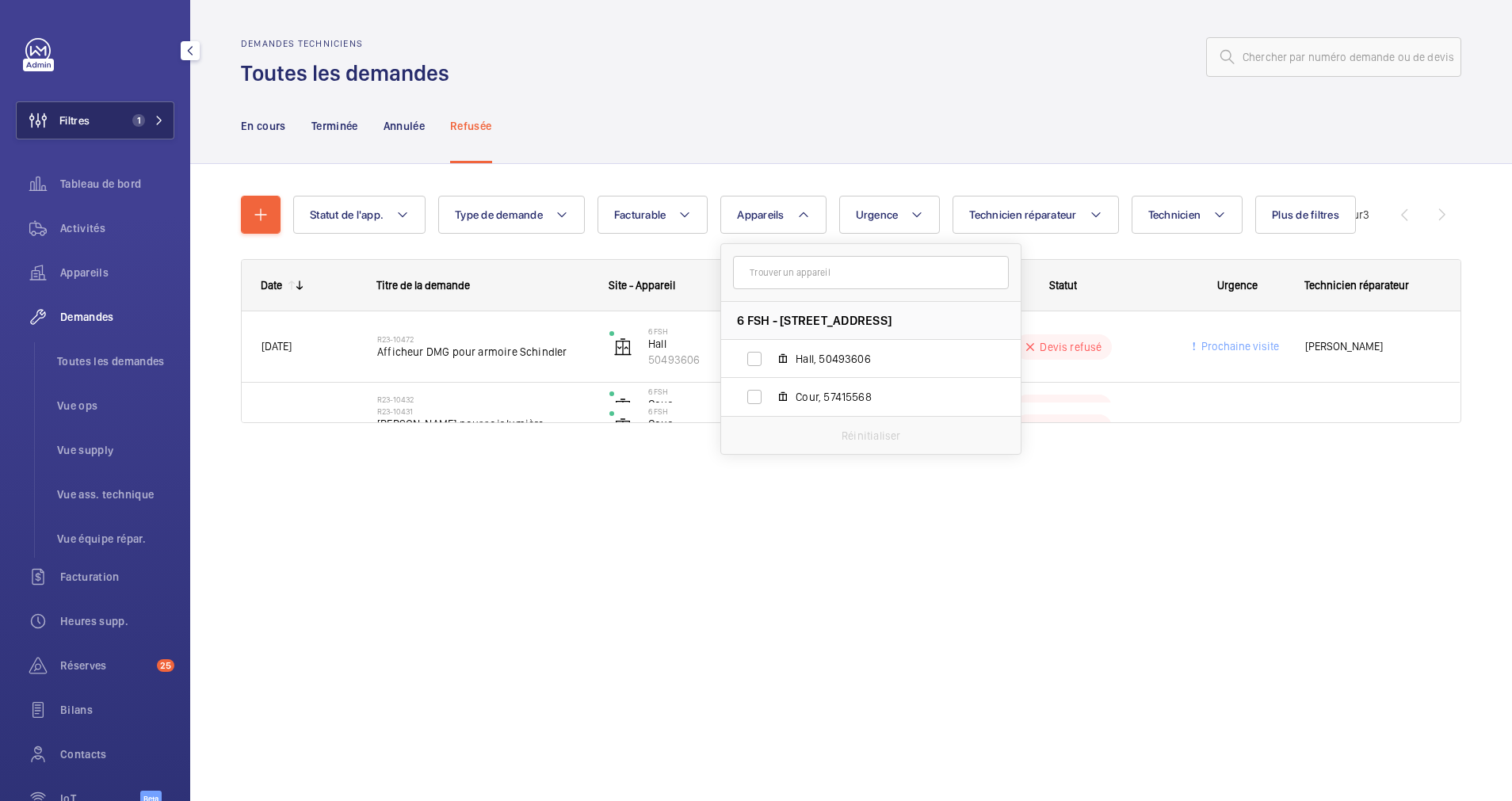
drag, startPoint x: 126, startPoint y: 115, endPoint x: 162, endPoint y: 102, distance: 38.3
click at [127, 114] on span "1" at bounding box center [135, 120] width 19 height 13
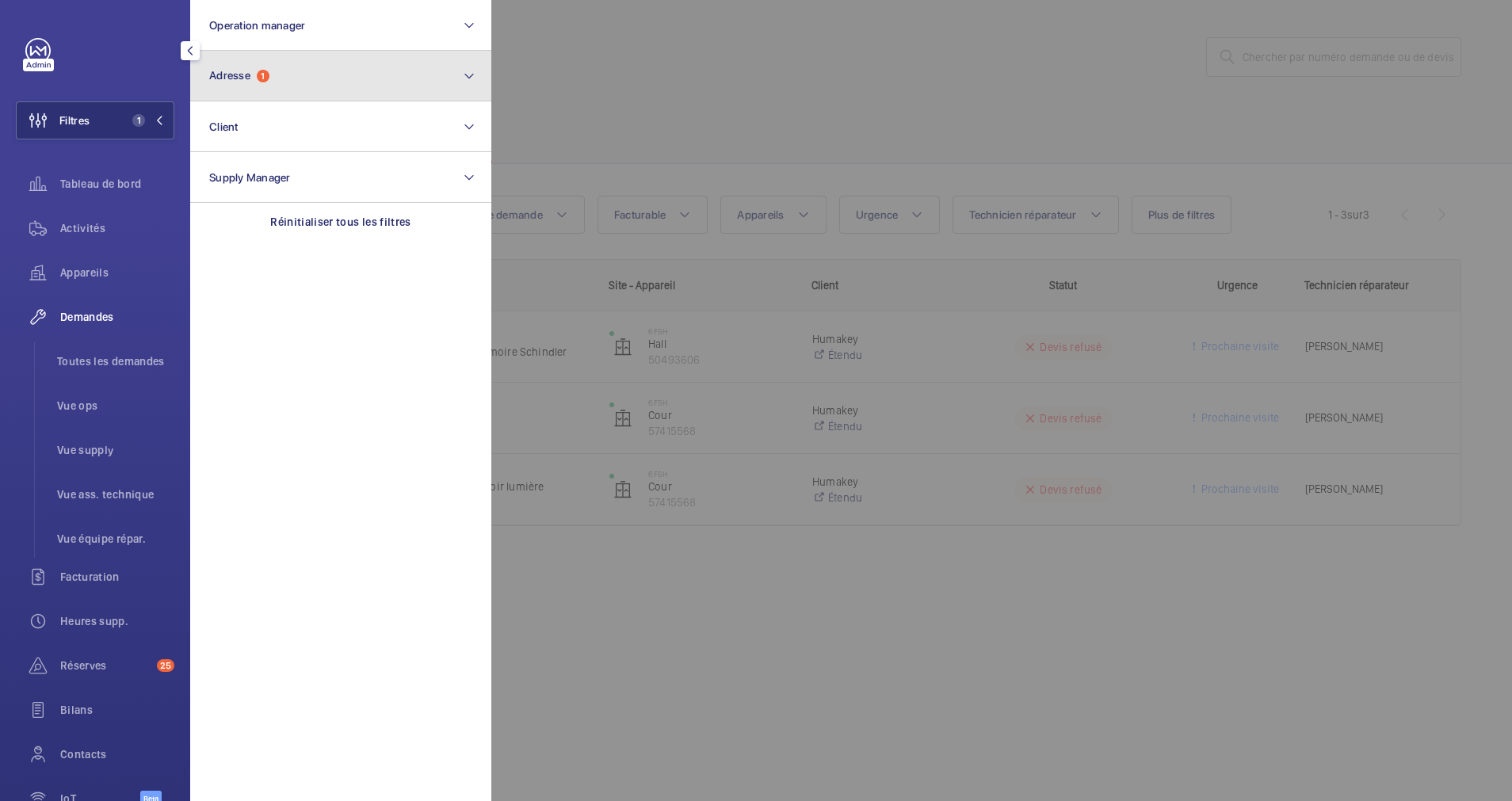
drag, startPoint x: 278, startPoint y: 77, endPoint x: 252, endPoint y: 90, distance: 29.1
click at [270, 80] on button "Adresse 1" at bounding box center [341, 75] width 301 height 50
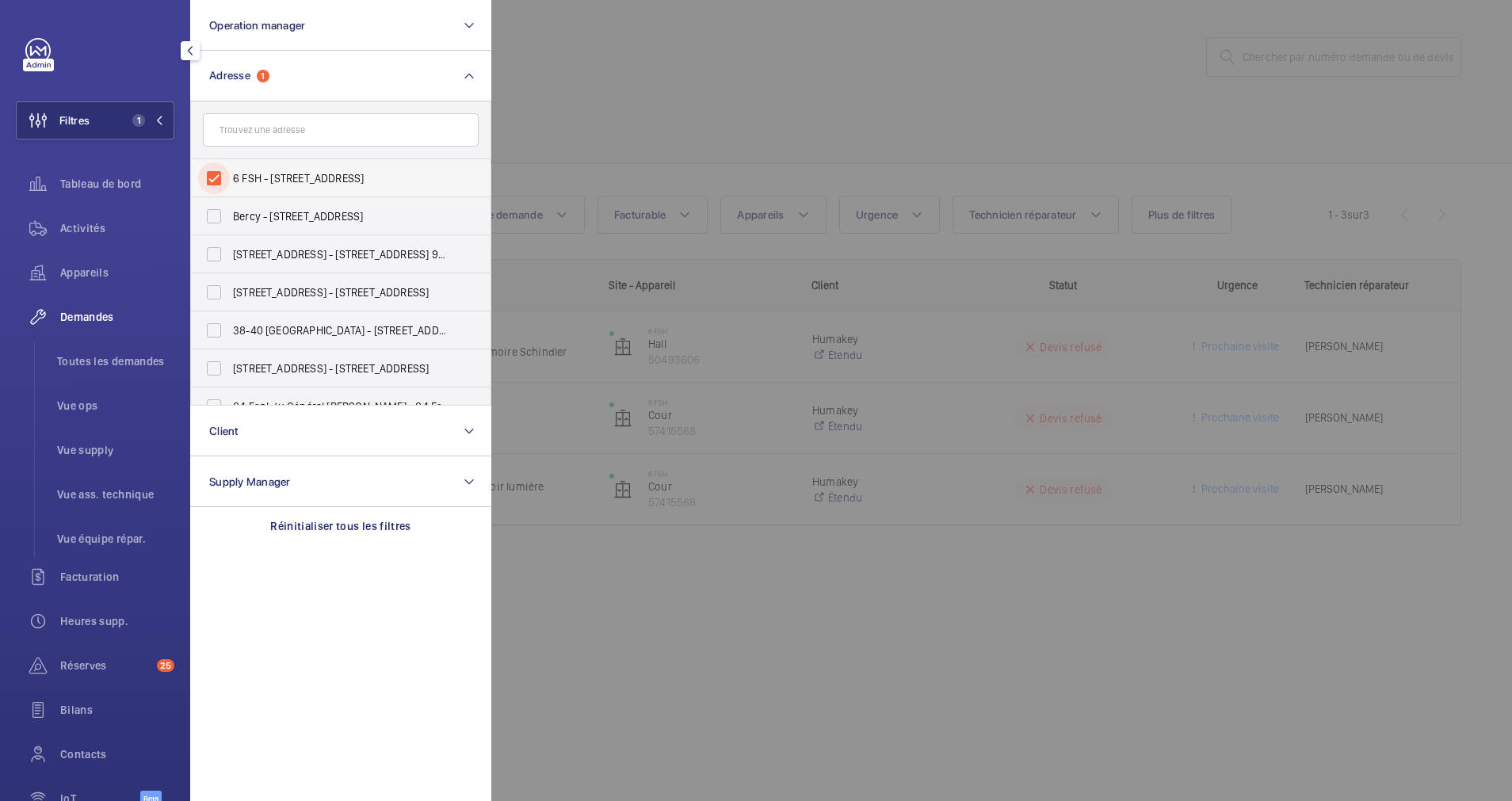
drag, startPoint x: 210, startPoint y: 165, endPoint x: 262, endPoint y: 94, distance: 88.0
click at [211, 165] on input "6 FSH - 6 Rue du Faubourg Saint-Honoré, PARIS 75008" at bounding box center [214, 178] width 32 height 32
checkbox input "false"
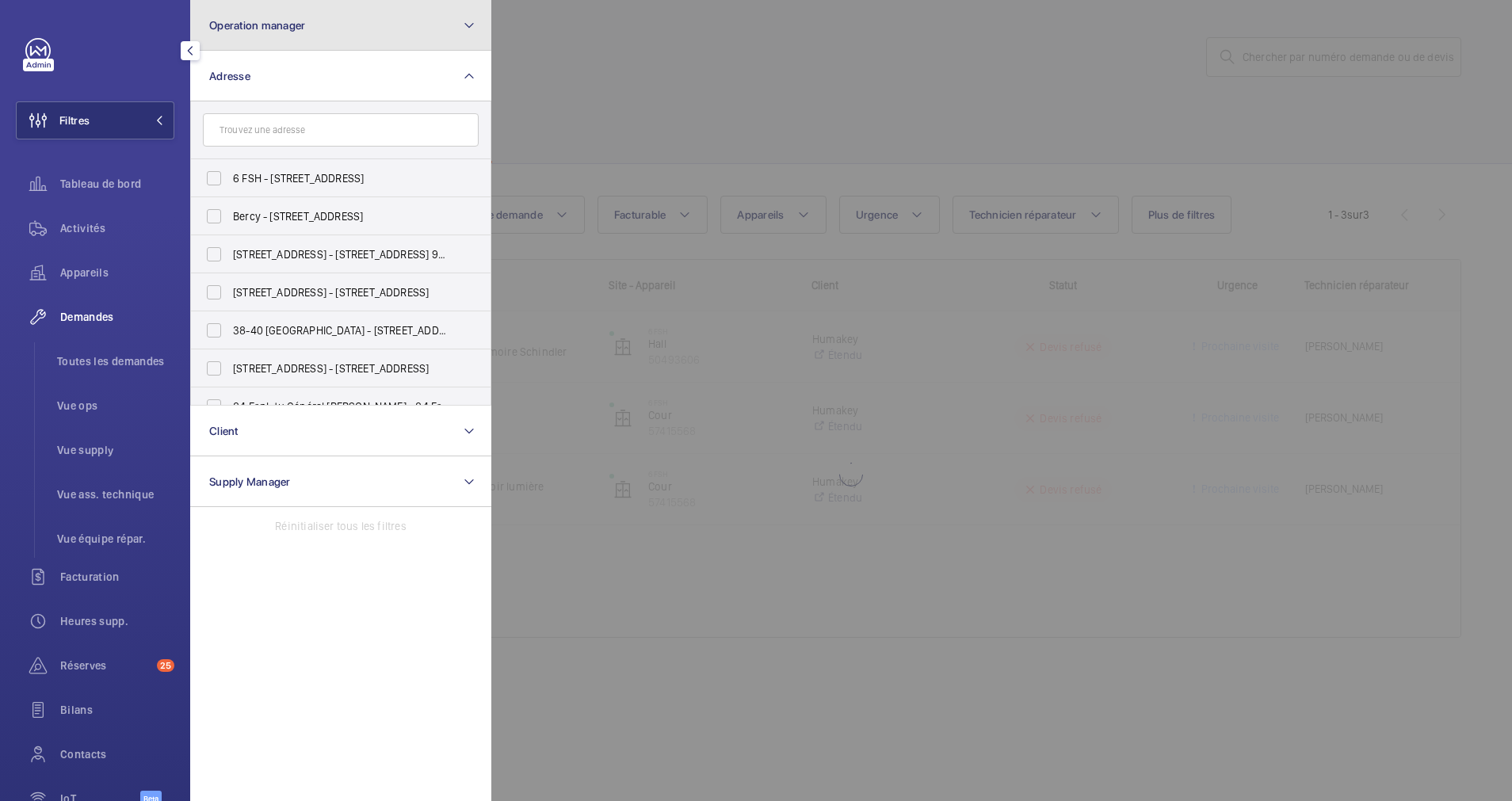
click at [296, 40] on button "Operation manager" at bounding box center [341, 25] width 301 height 50
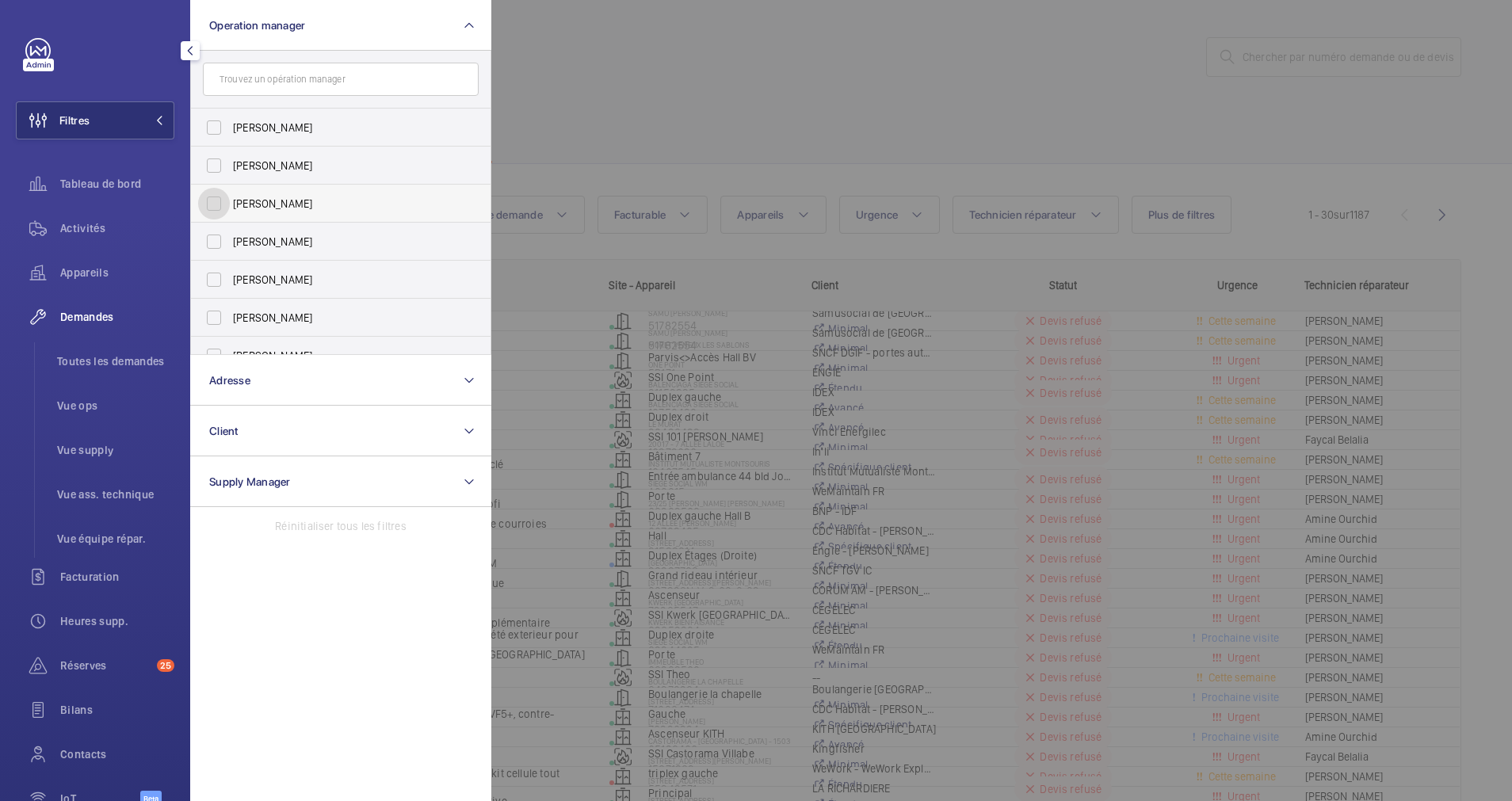
click at [221, 195] on input "[PERSON_NAME]" at bounding box center [214, 204] width 32 height 32
checkbox input "true"
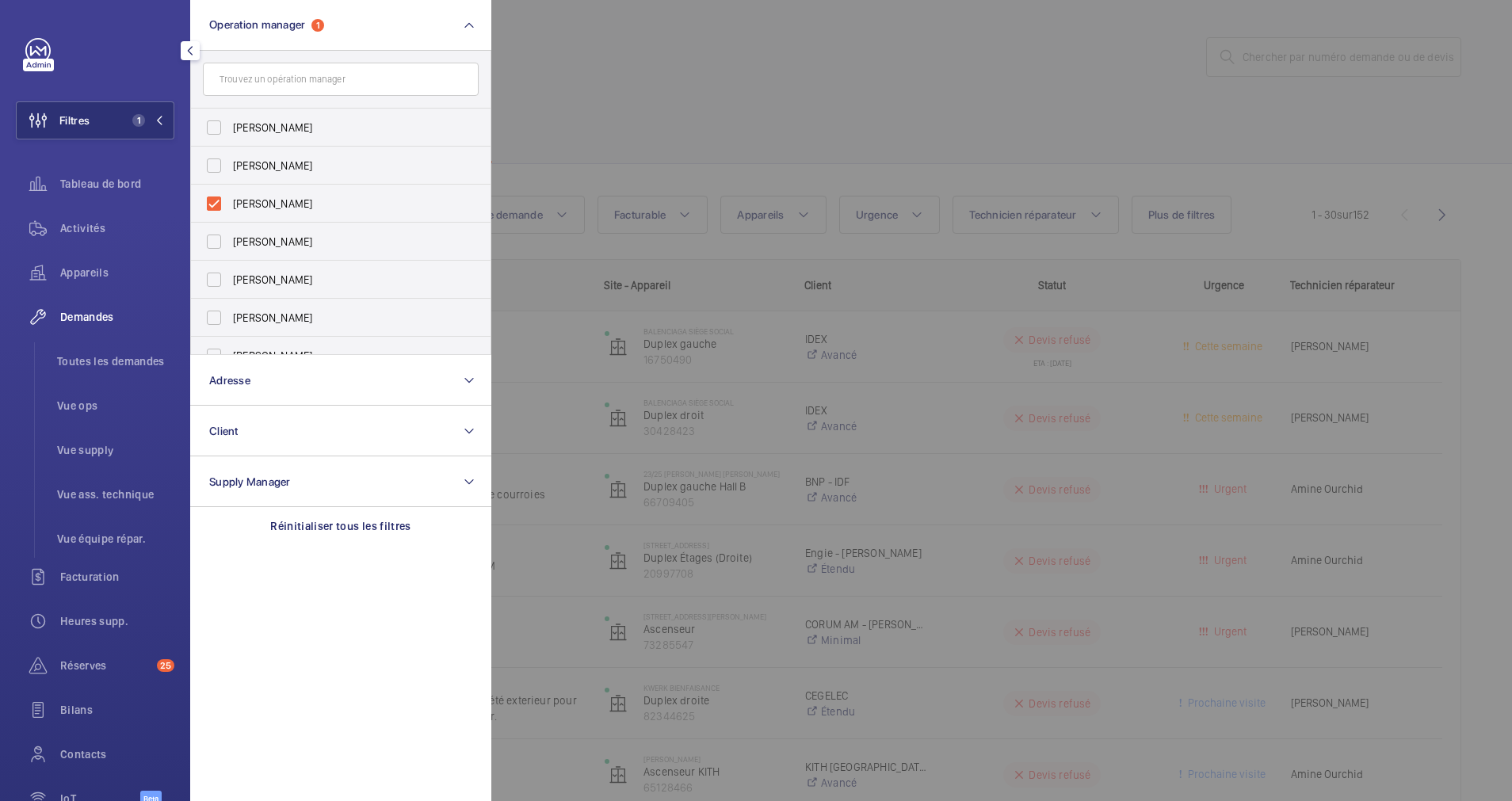
click at [752, 115] on div at bounding box center [1247, 400] width 1512 height 801
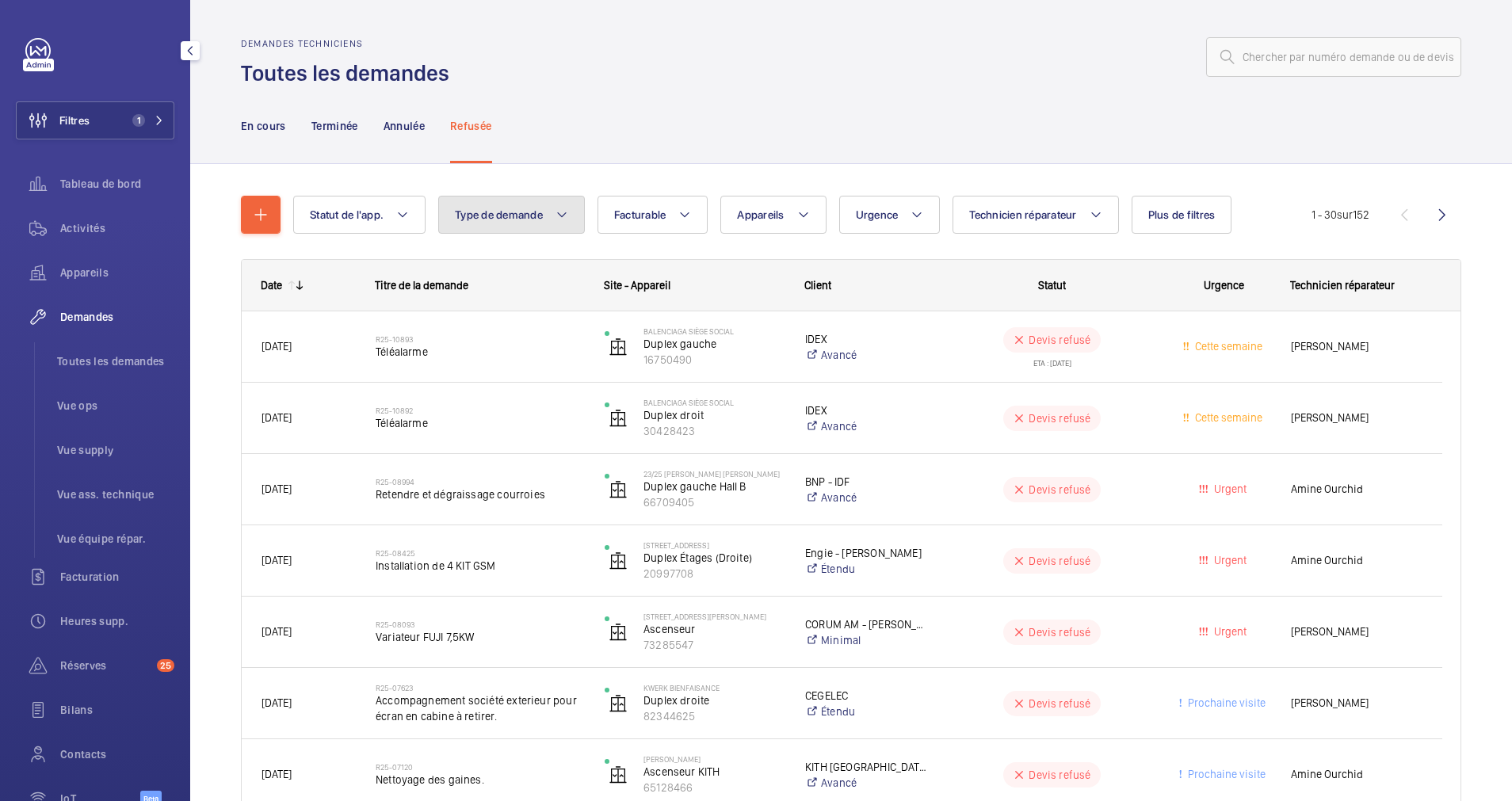
click at [543, 223] on button "Type de demande" at bounding box center [511, 214] width 147 height 38
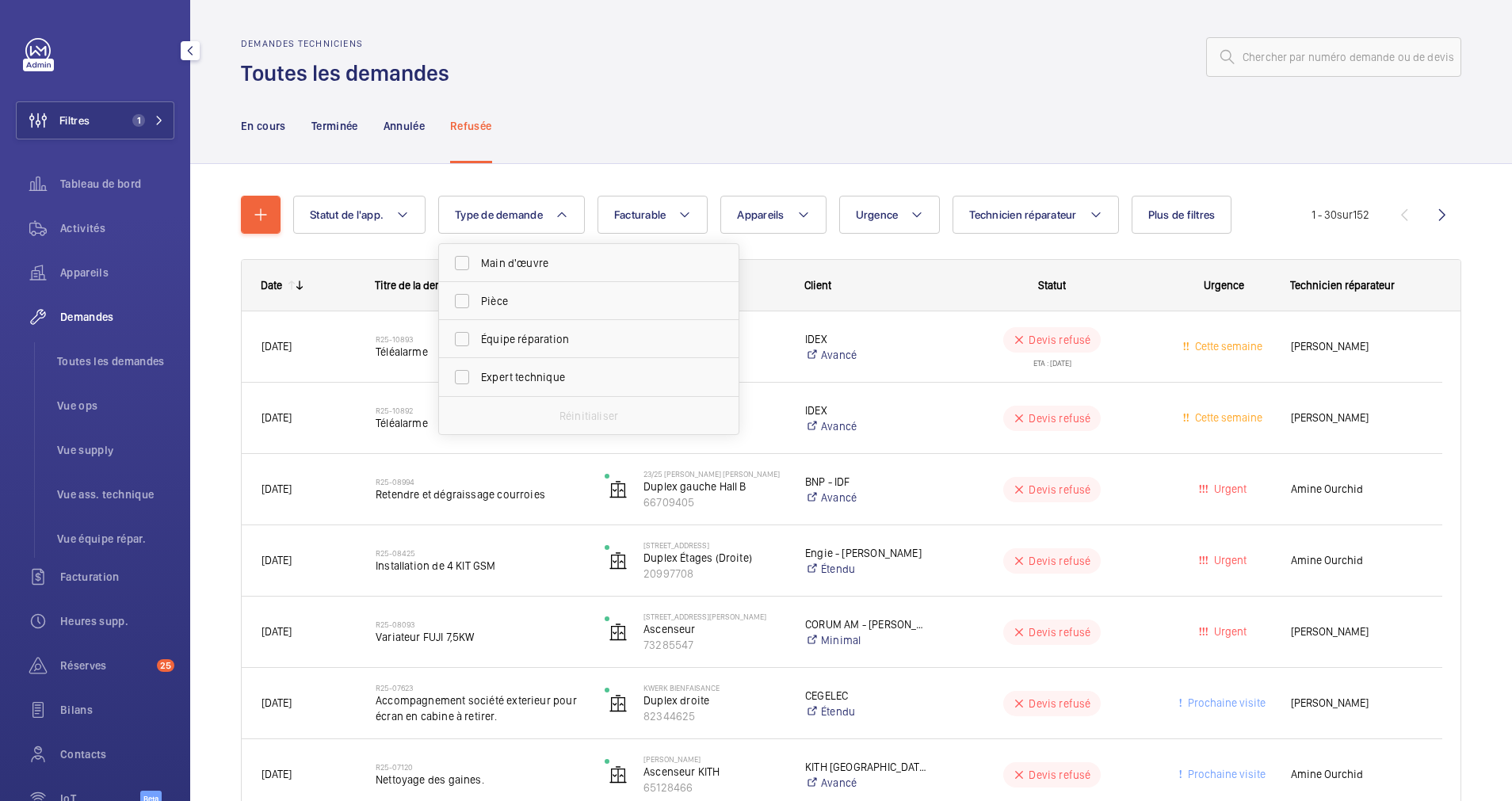
click at [785, 122] on div "En cours Terminée Annulée Refusée" at bounding box center [851, 126] width 1221 height 75
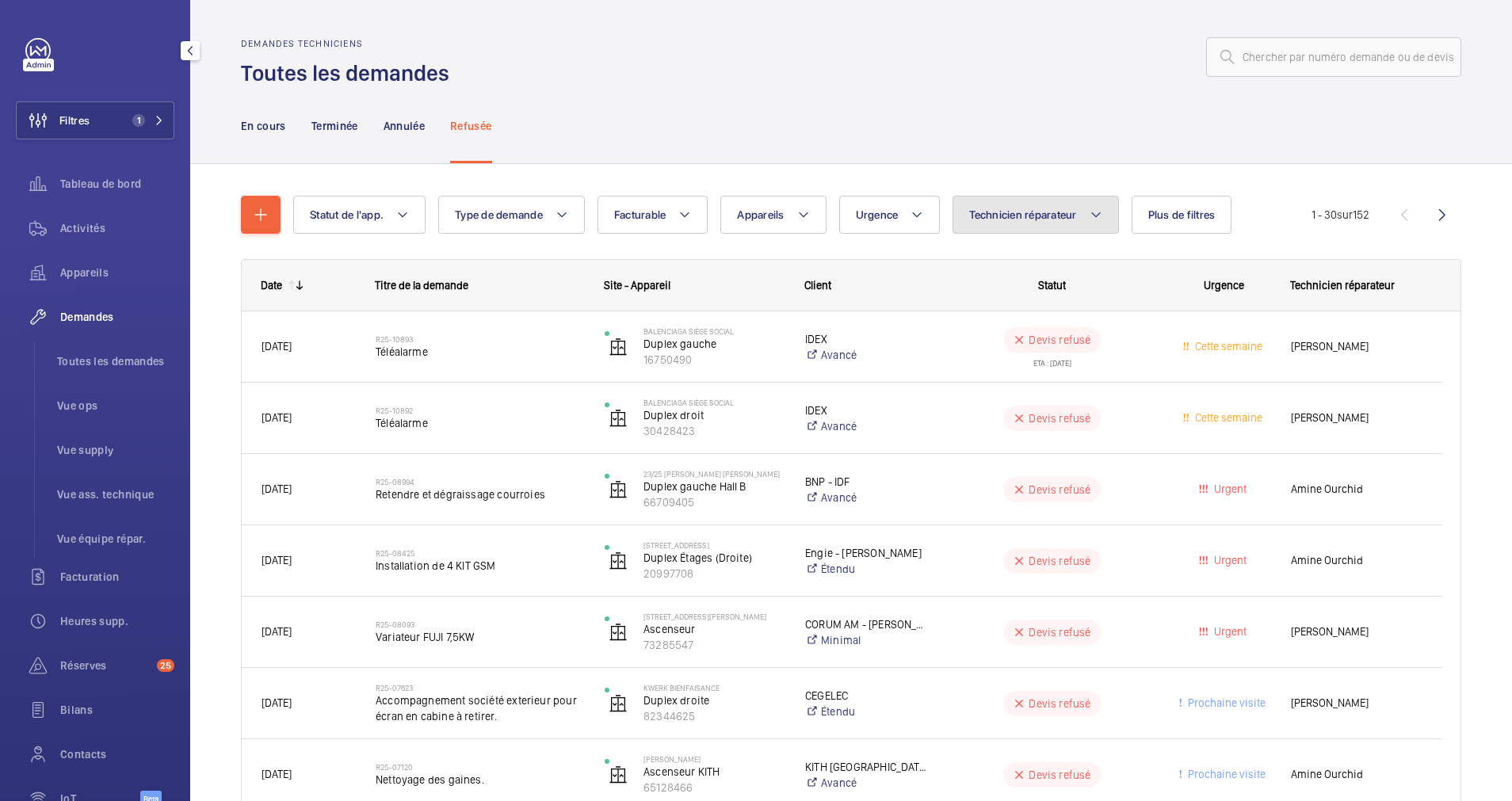
click at [1019, 214] on span "Technicien réparateur" at bounding box center [1023, 215] width 107 height 13
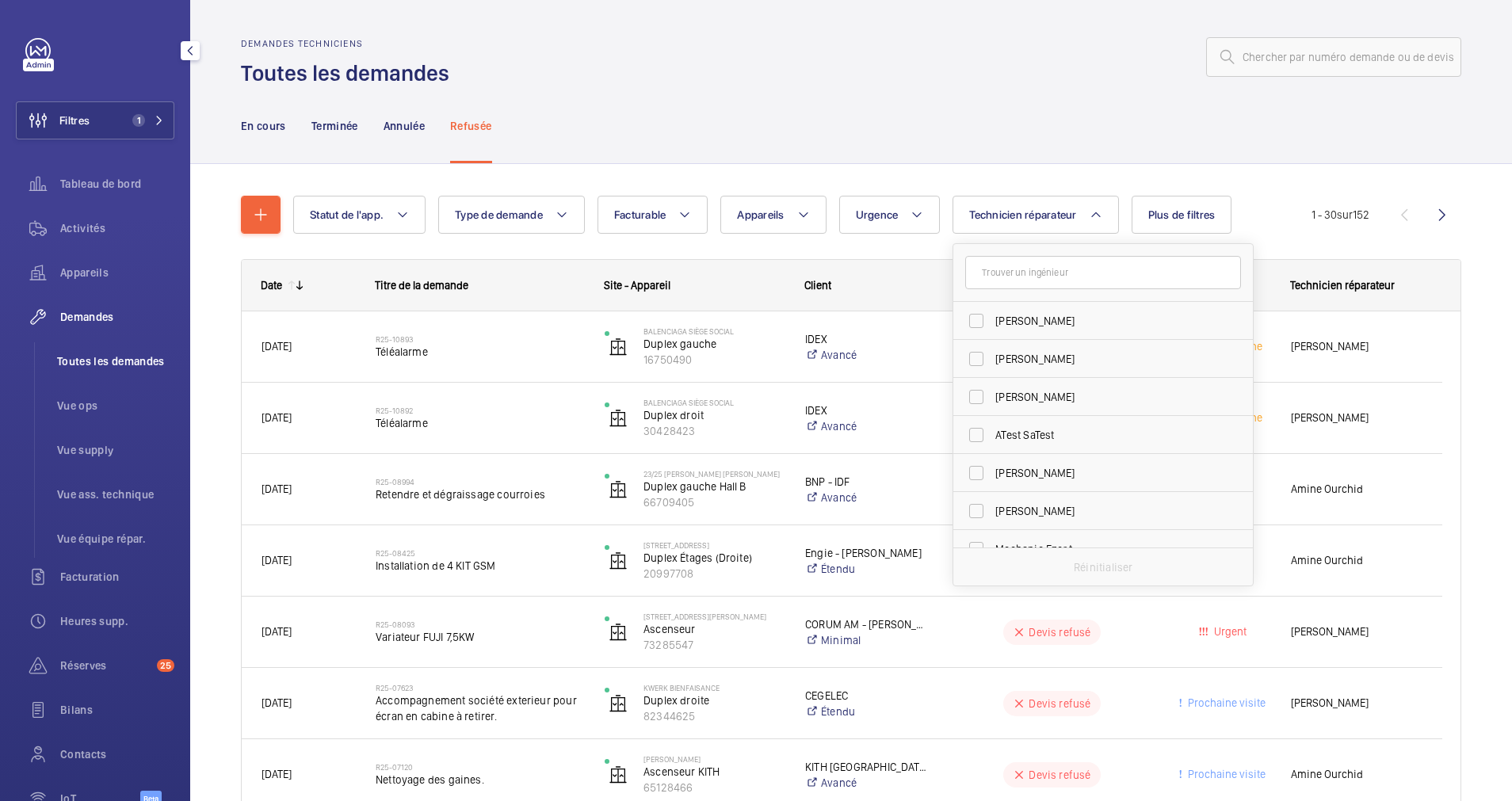
click at [99, 358] on span "Toutes les demandes" at bounding box center [116, 361] width 118 height 16
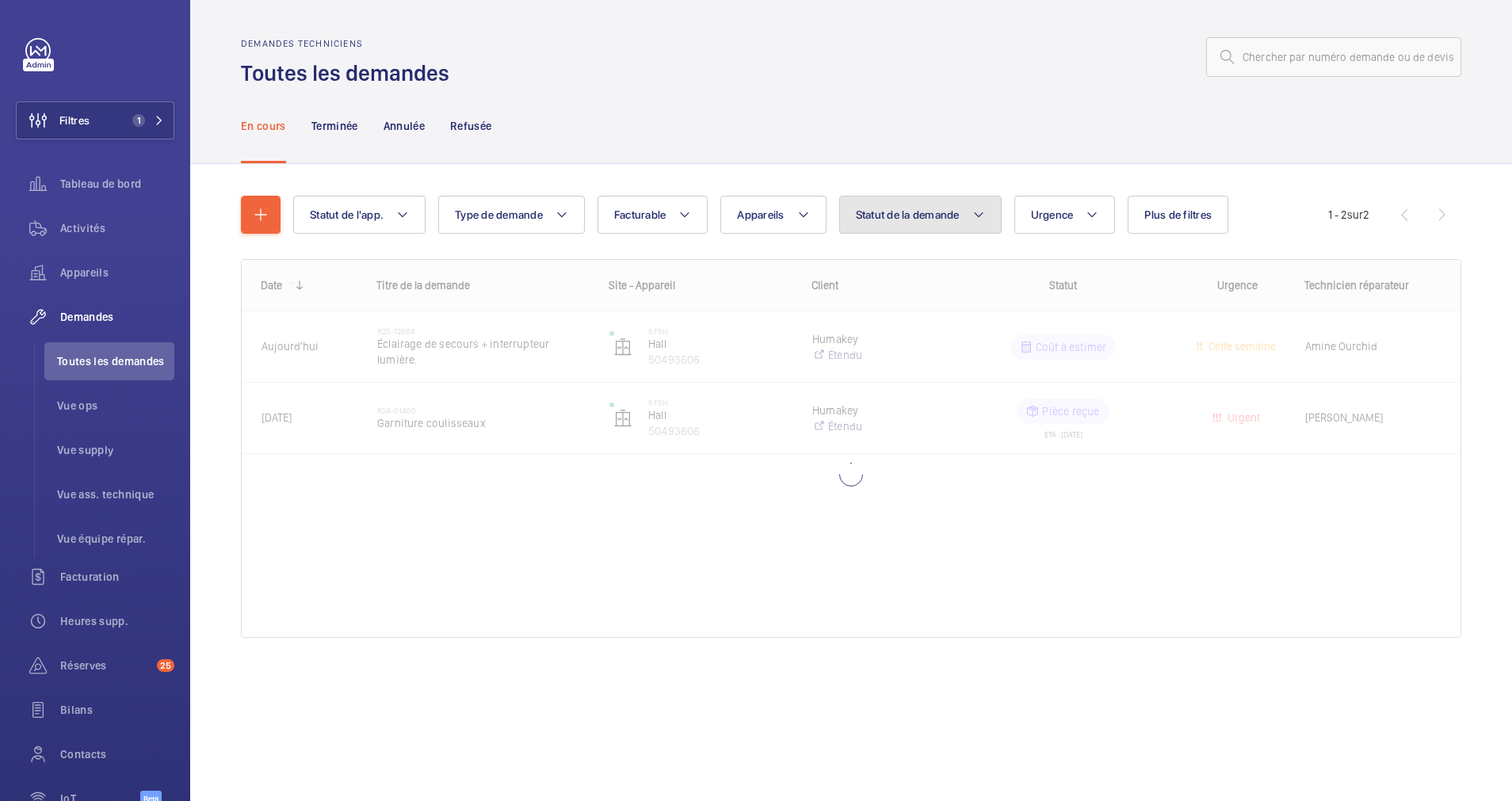
click at [982, 227] on button "Statut de la demande" at bounding box center [920, 214] width 162 height 38
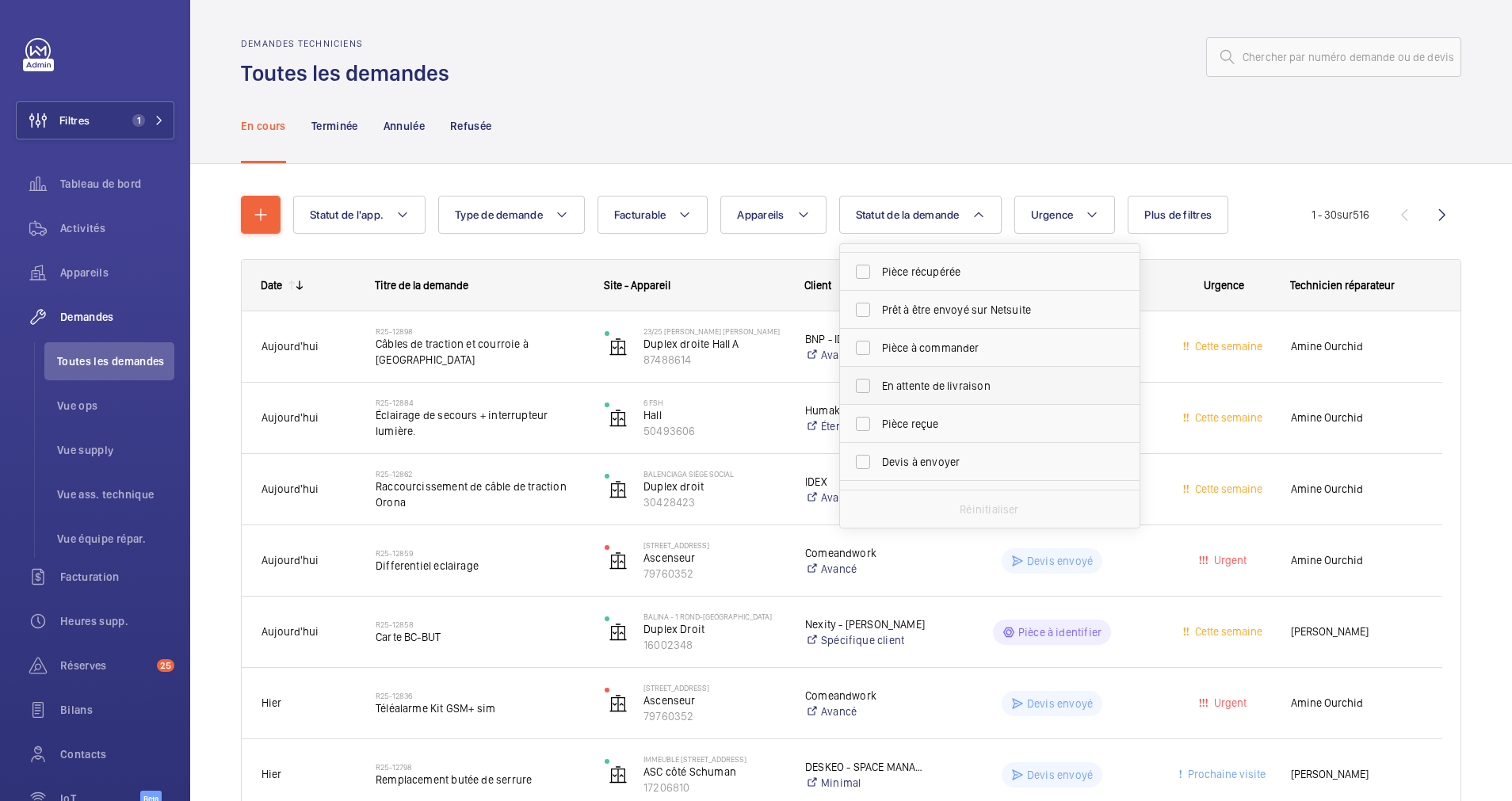
scroll to position [119, 0]
click at [933, 406] on span "Devis à envoyer" at bounding box center [991, 410] width 218 height 16
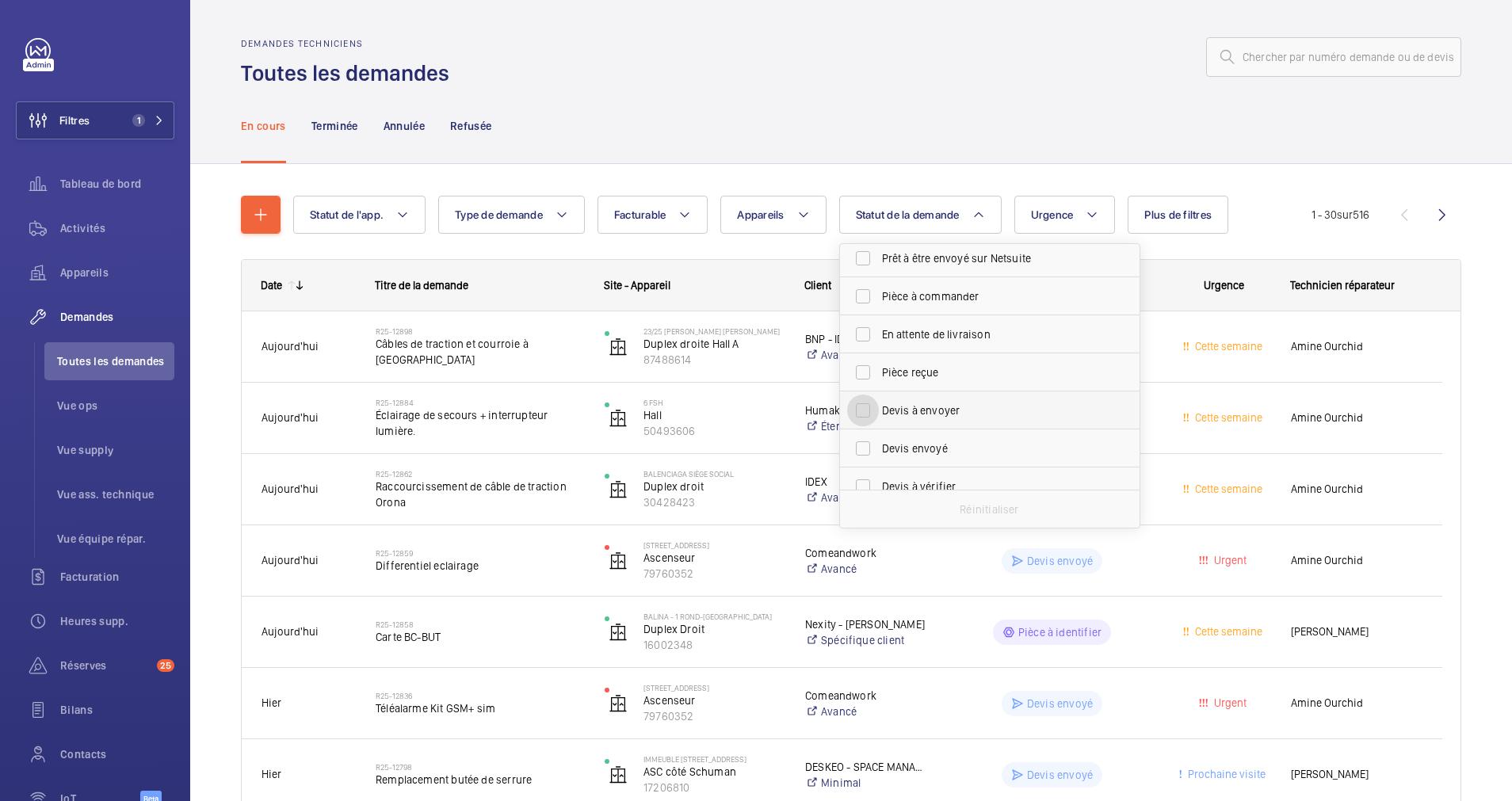
click at [879, 406] on input "Devis à envoyer" at bounding box center [863, 410] width 32 height 32
checkbox input "true"
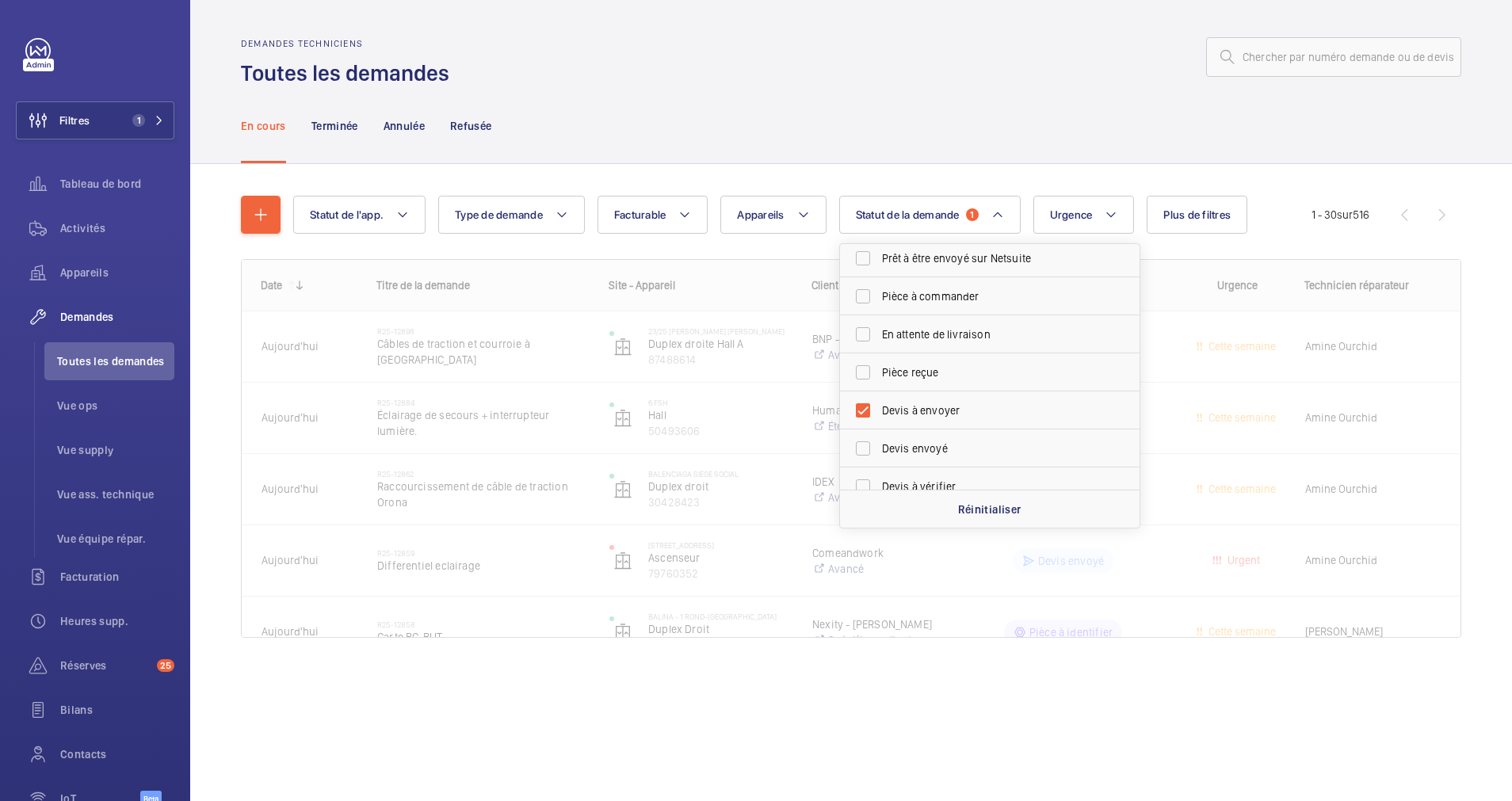
click at [1025, 197] on div "Statut de l'app. Type de demande Facturable Appareils Statut de la demande 1 Co…" at bounding box center [801, 214] width 1018 height 38
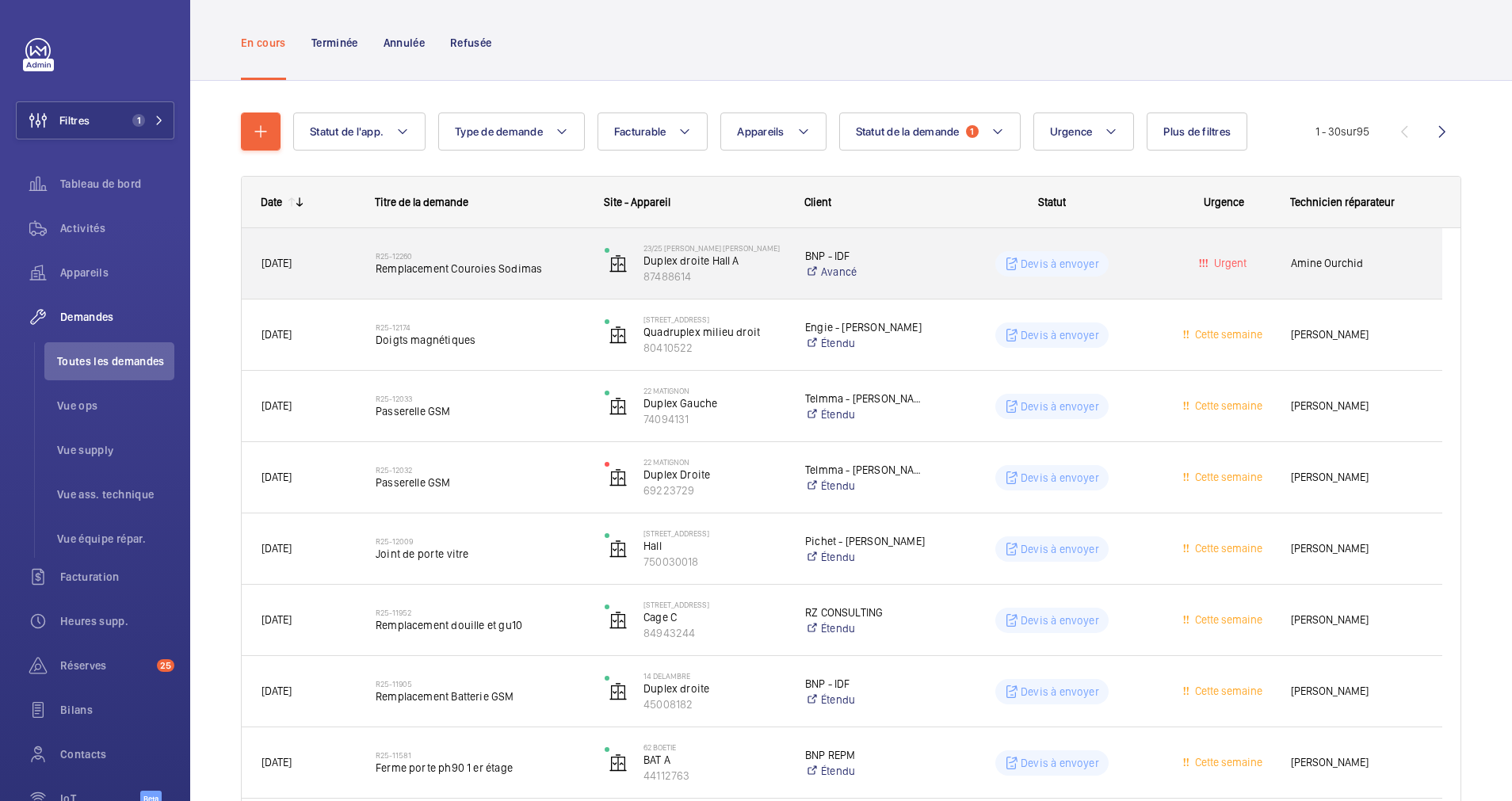
scroll to position [119, 0]
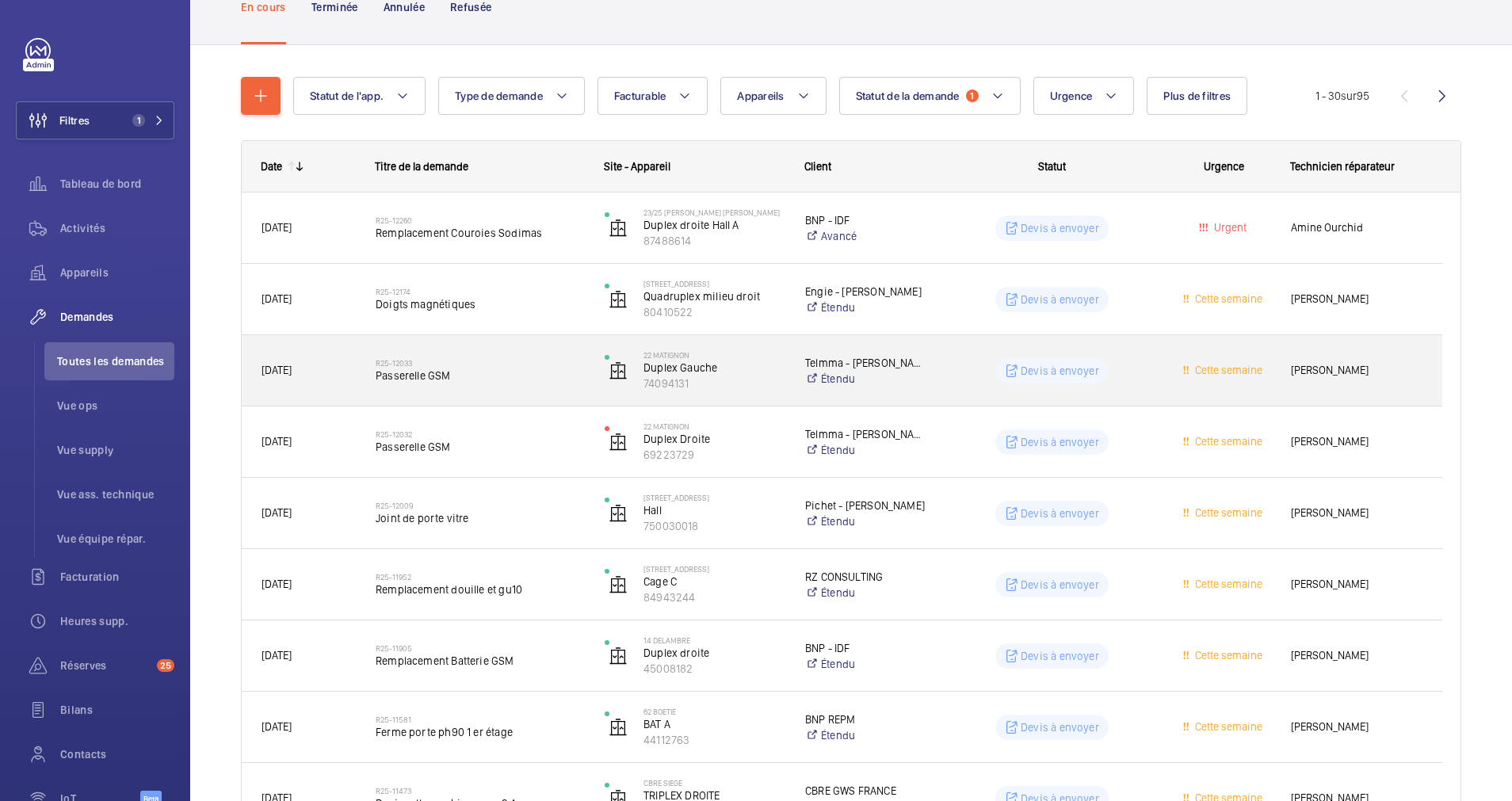
click at [543, 351] on div "R25-12033 Passerelle GSM" at bounding box center [479, 371] width 208 height 46
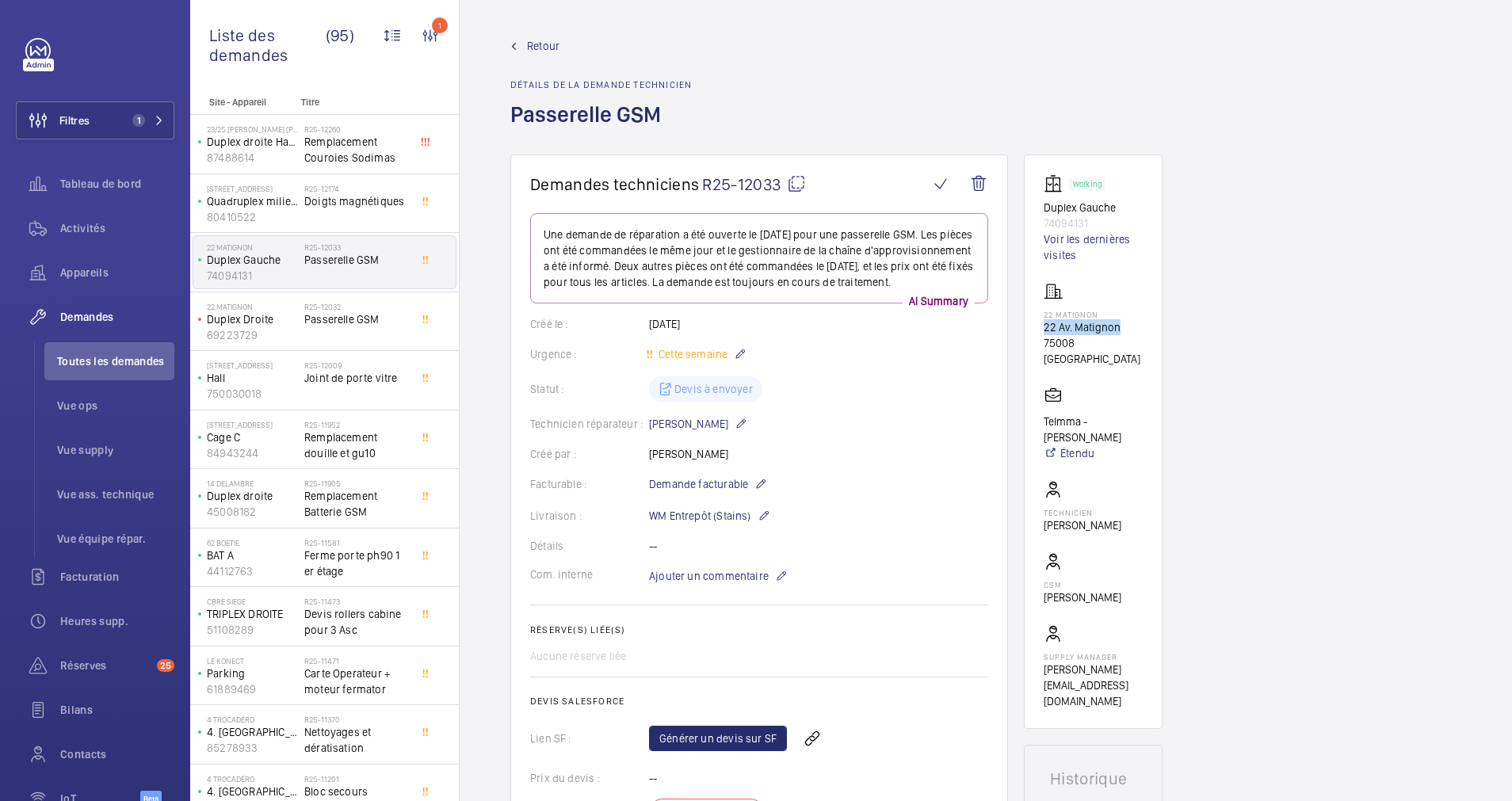
drag, startPoint x: 1042, startPoint y: 325, endPoint x: 1119, endPoint y: 323, distance: 77.0
click at [1119, 323] on wm-front-card "Working Duplex Gauche 74094131 Voir les dernières visites 22 Matignon 22 Av. Ma…" at bounding box center [1093, 441] width 139 height 574
drag, startPoint x: 1119, startPoint y: 323, endPoint x: 1099, endPoint y: 325, distance: 20.1
copy p "22 Av. Matignon"
click at [543, 46] on span "Retour" at bounding box center [543, 45] width 32 height 16
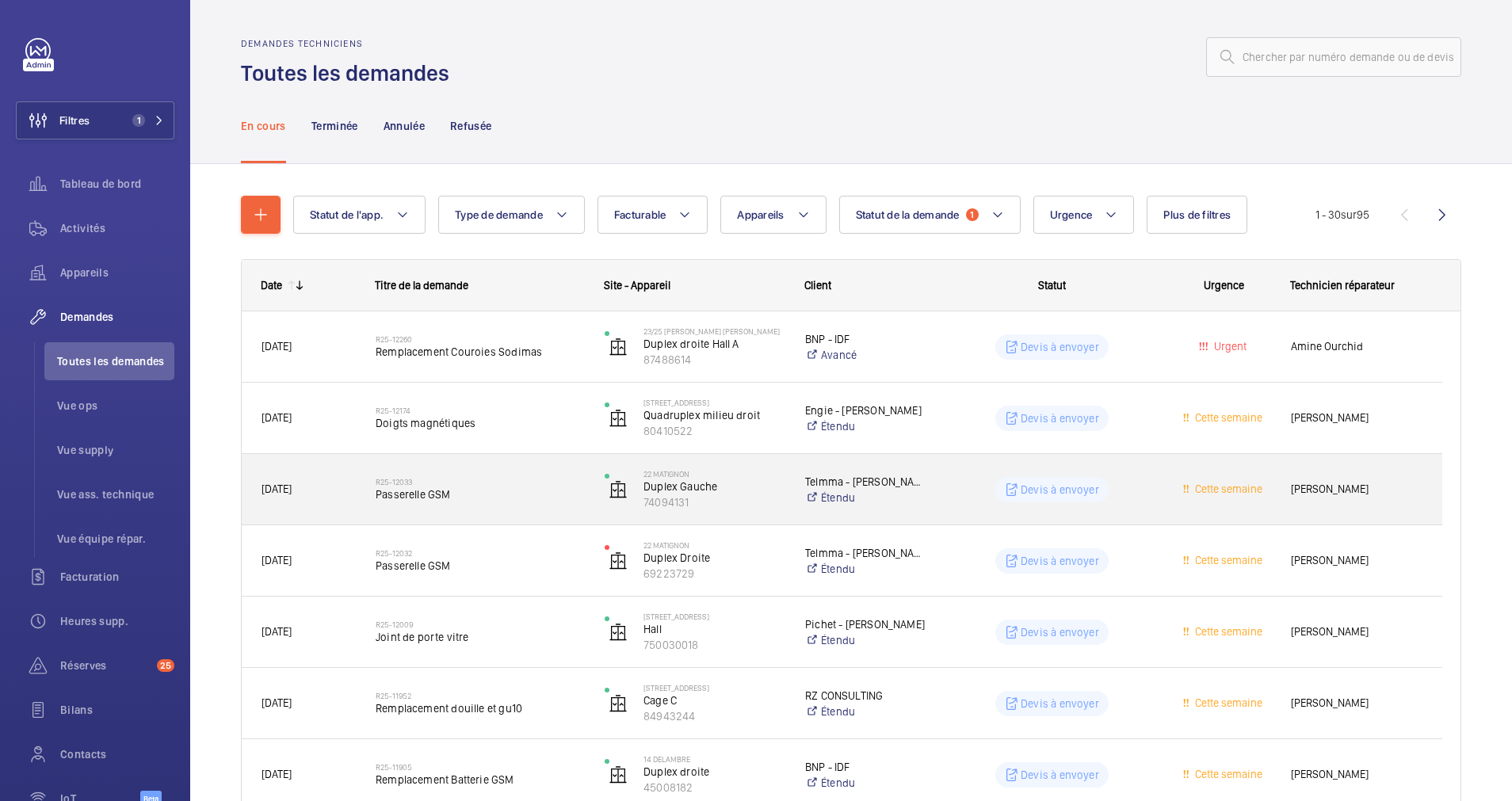
click at [929, 493] on div "Devis à envoyer" at bounding box center [1043, 490] width 228 height 57
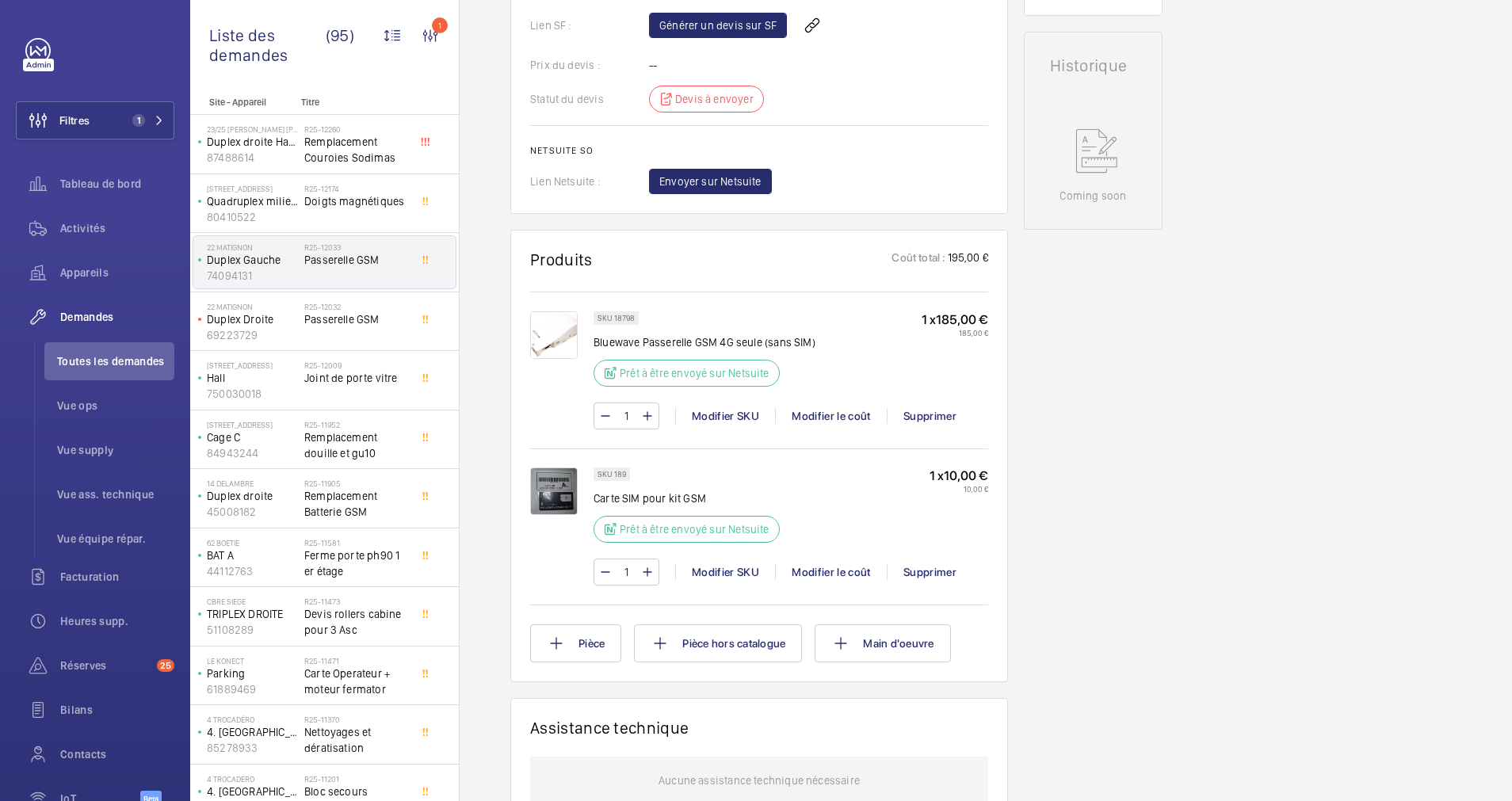
scroll to position [595, 0]
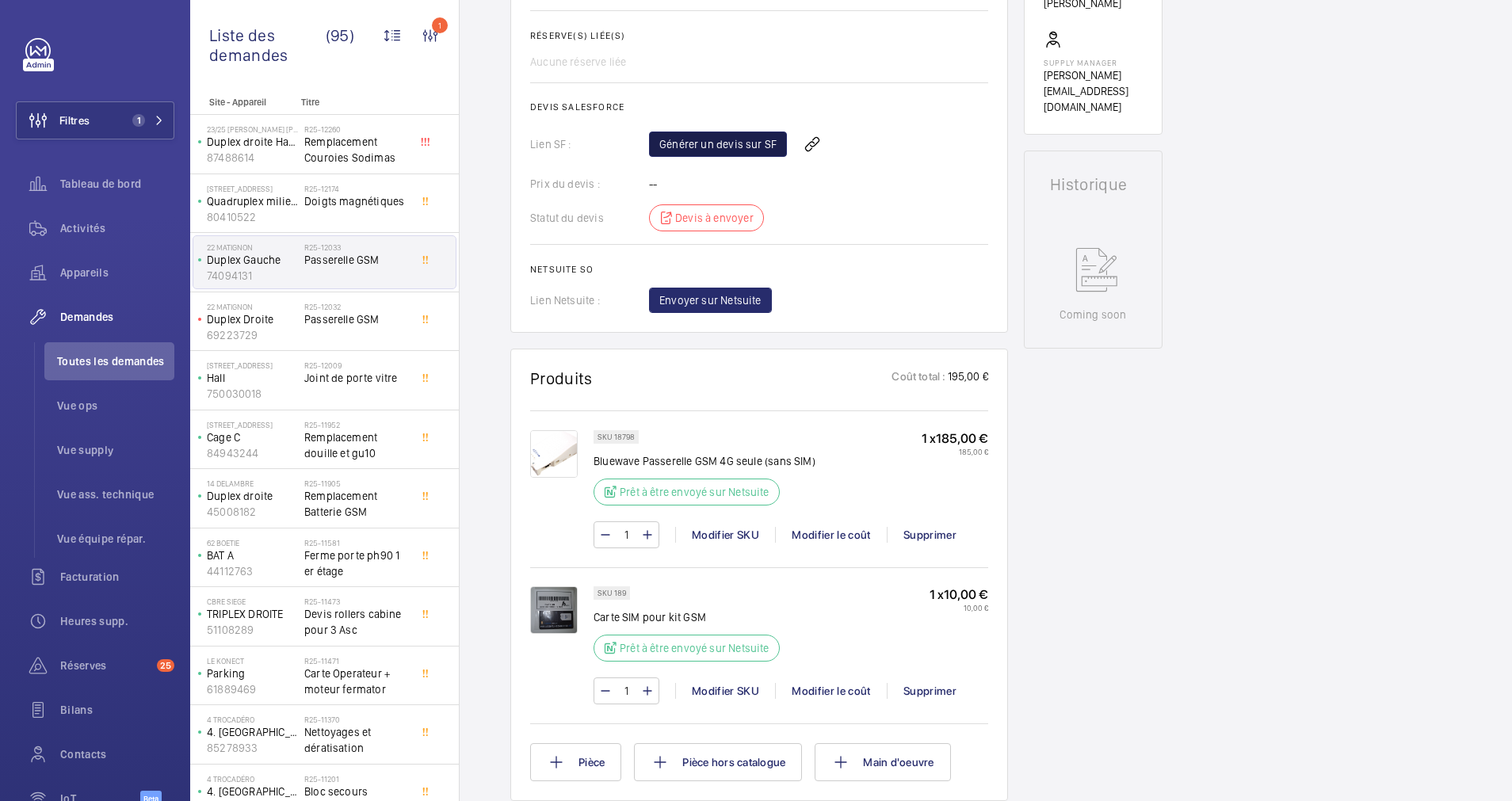
click at [746, 157] on link "Générer un devis sur SF" at bounding box center [718, 144] width 138 height 26
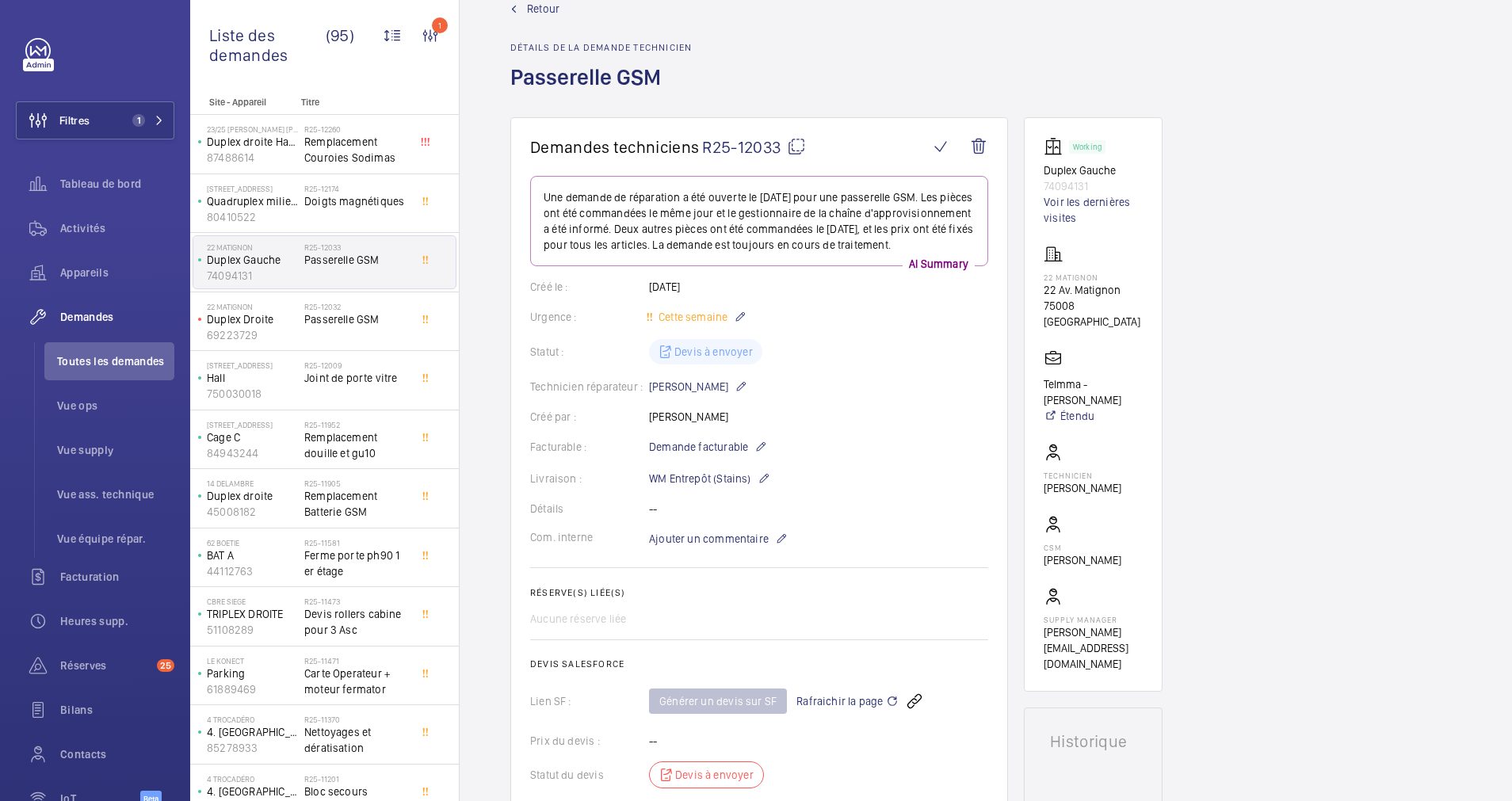
scroll to position [0, 0]
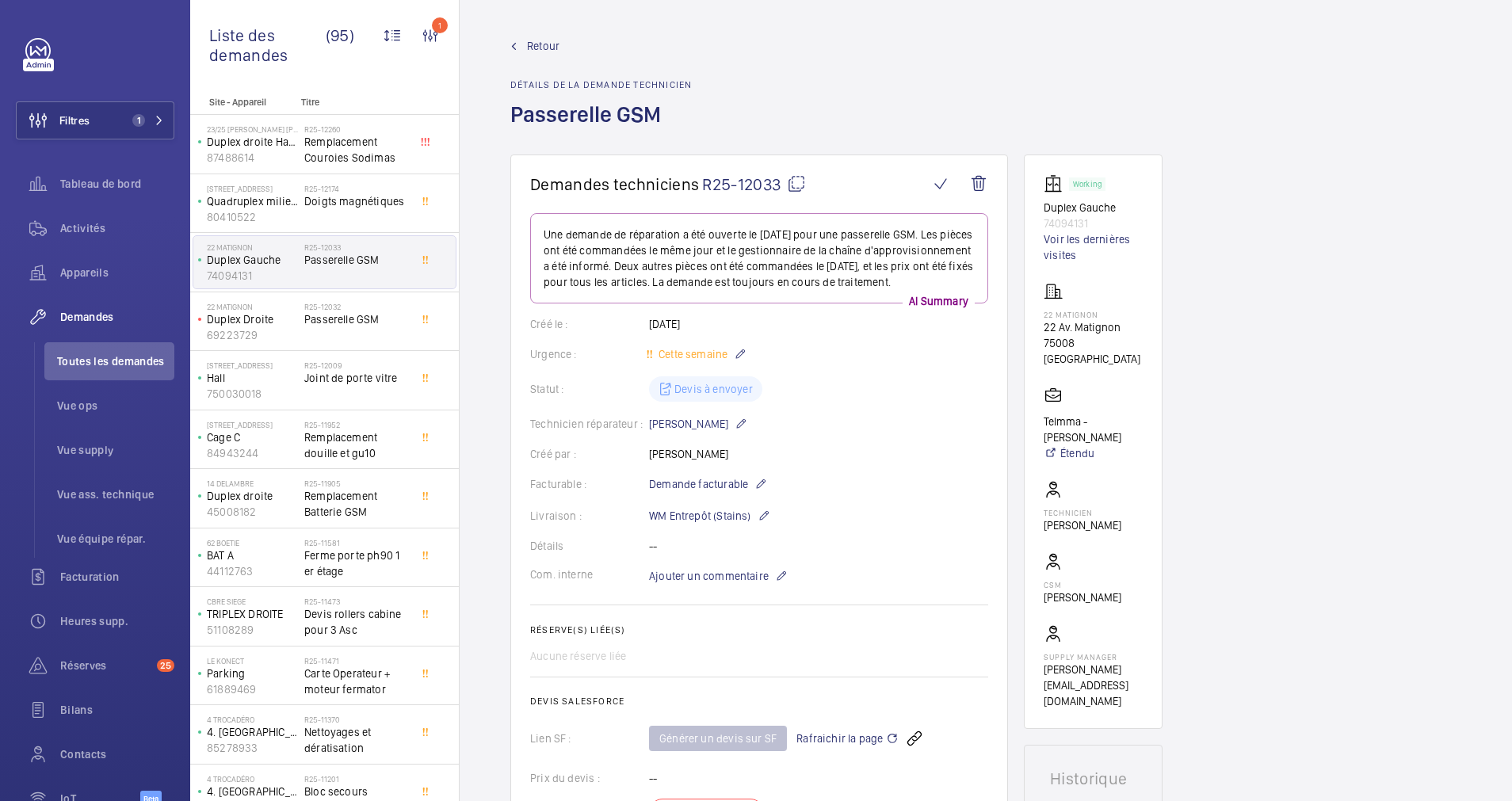
click at [543, 38] on span "Retour" at bounding box center [543, 45] width 32 height 16
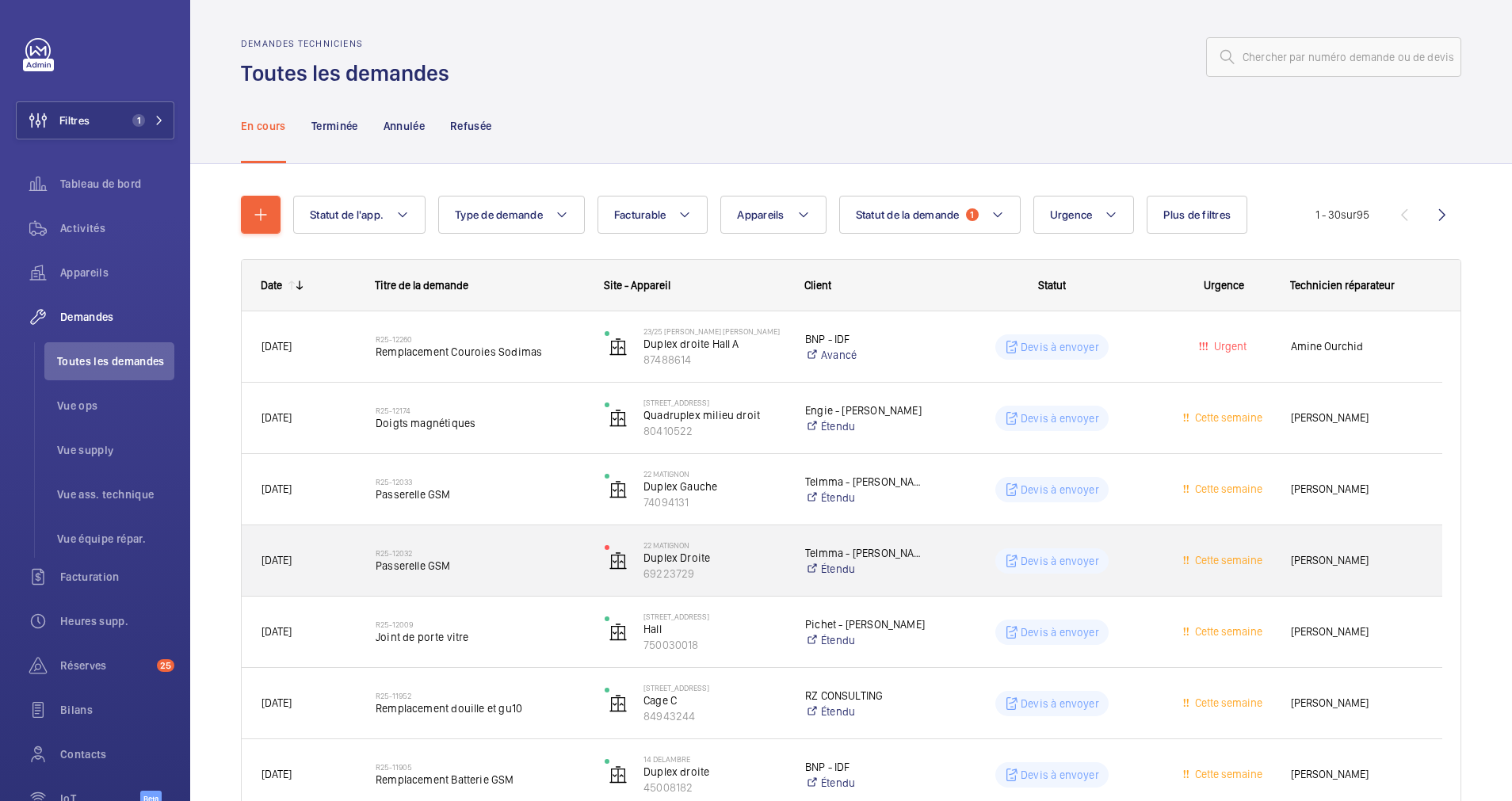
click at [964, 561] on wm-front-pills-cell "Devis à envoyer" at bounding box center [1052, 561] width 208 height 26
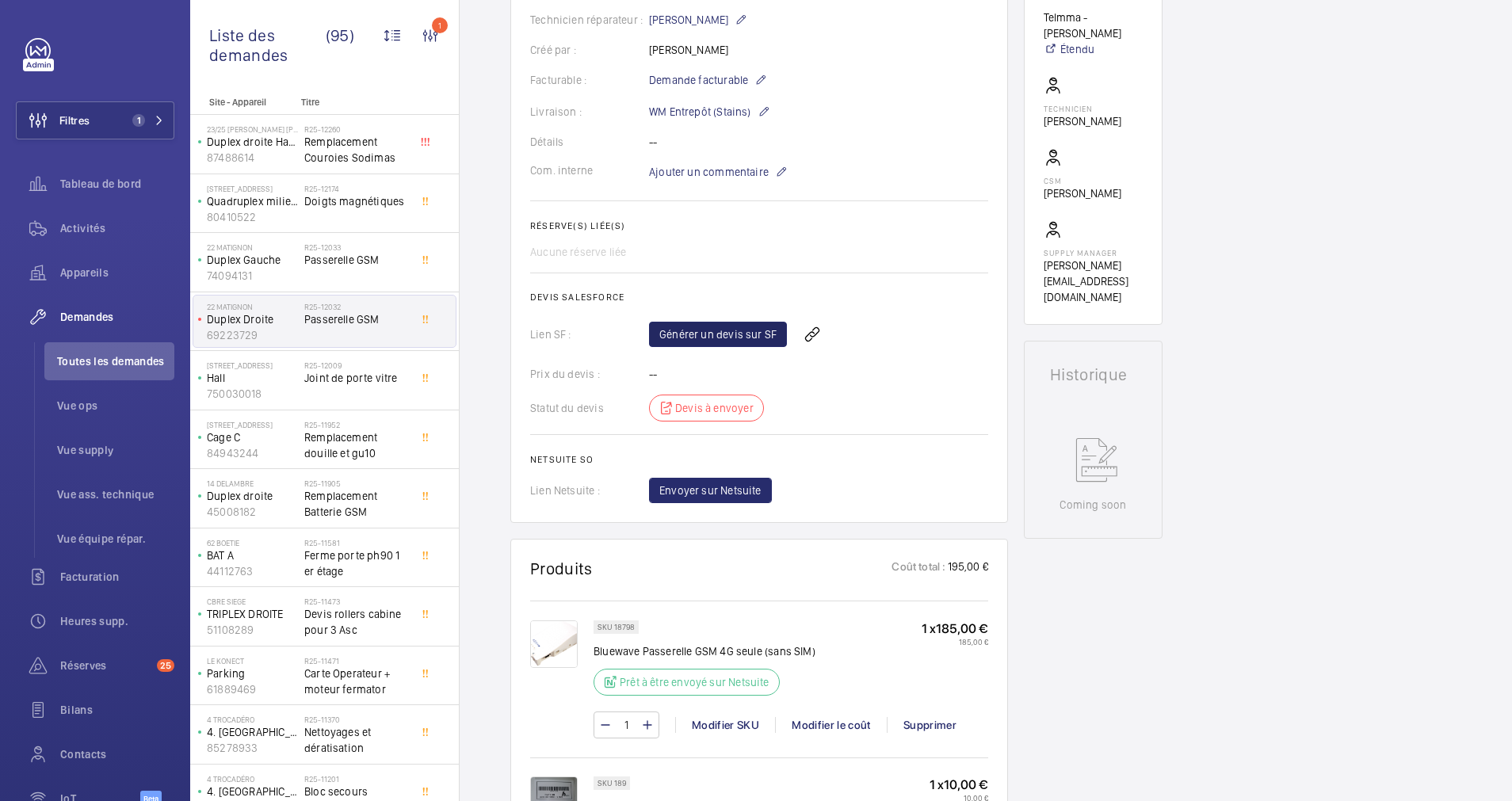
scroll to position [420, 0]
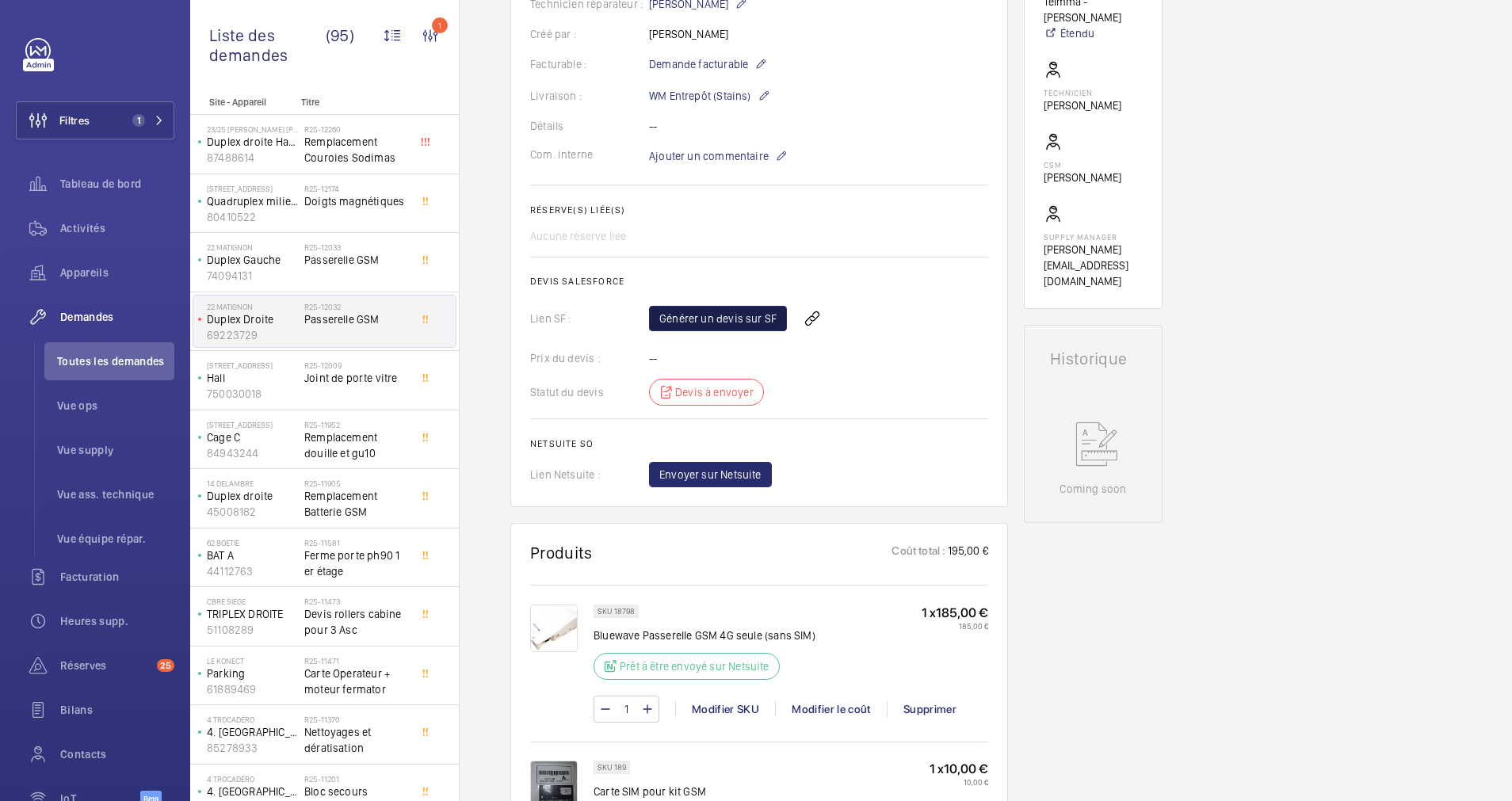
click at [754, 331] on link "Générer un devis sur SF" at bounding box center [718, 318] width 138 height 26
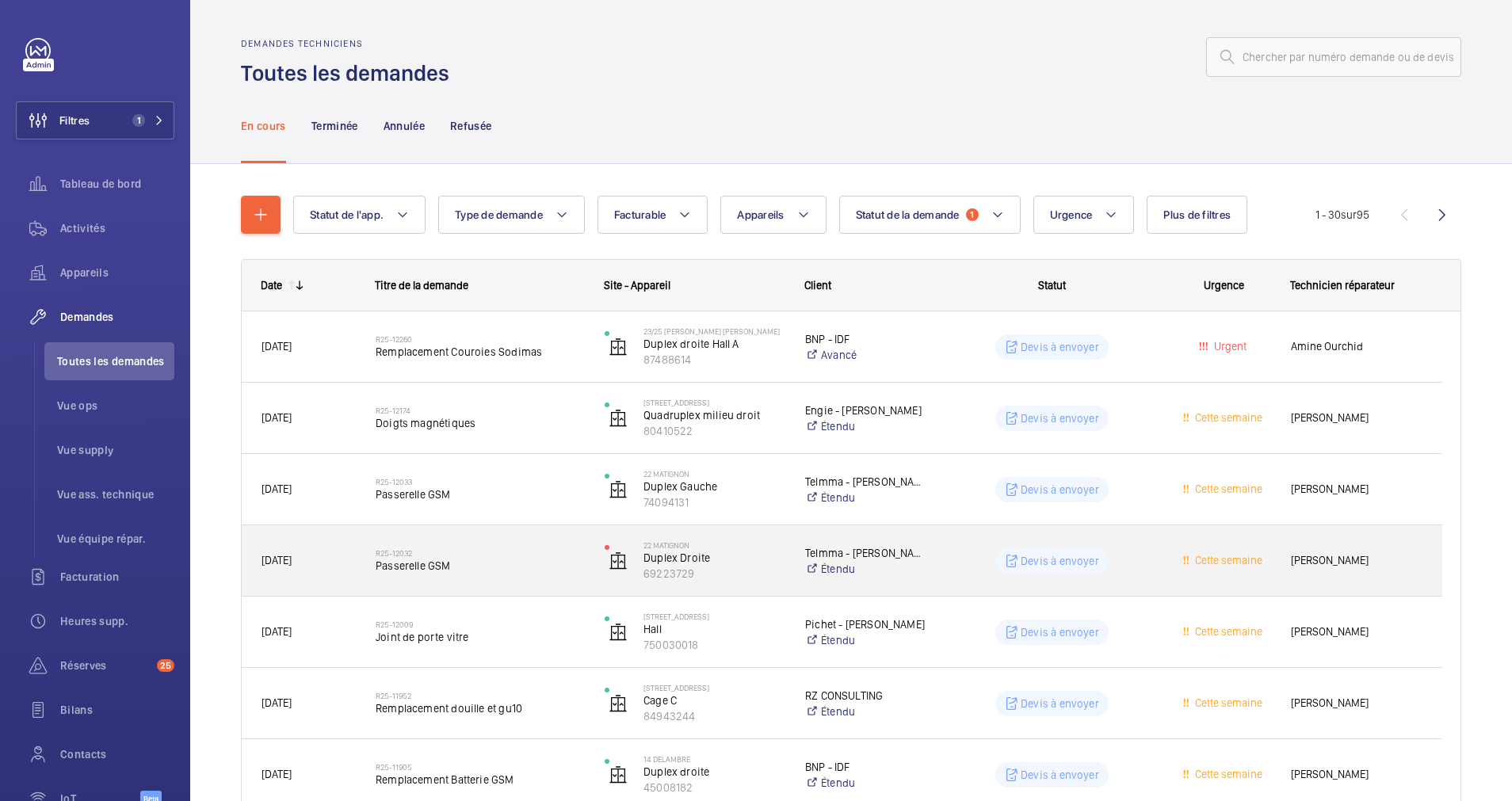
scroll to position [119, 0]
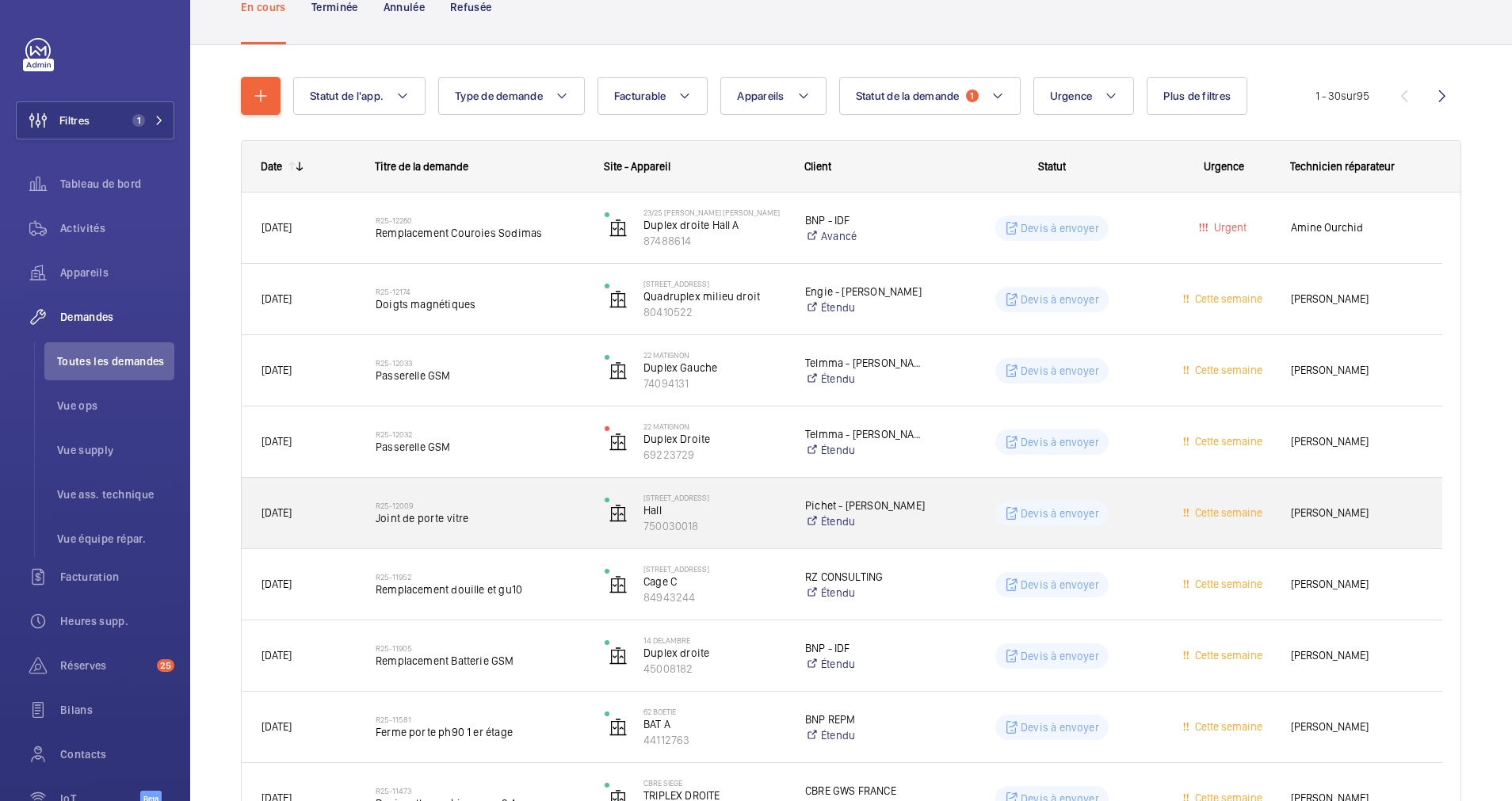
click at [525, 508] on h2 "R25-12009" at bounding box center [479, 506] width 208 height 9
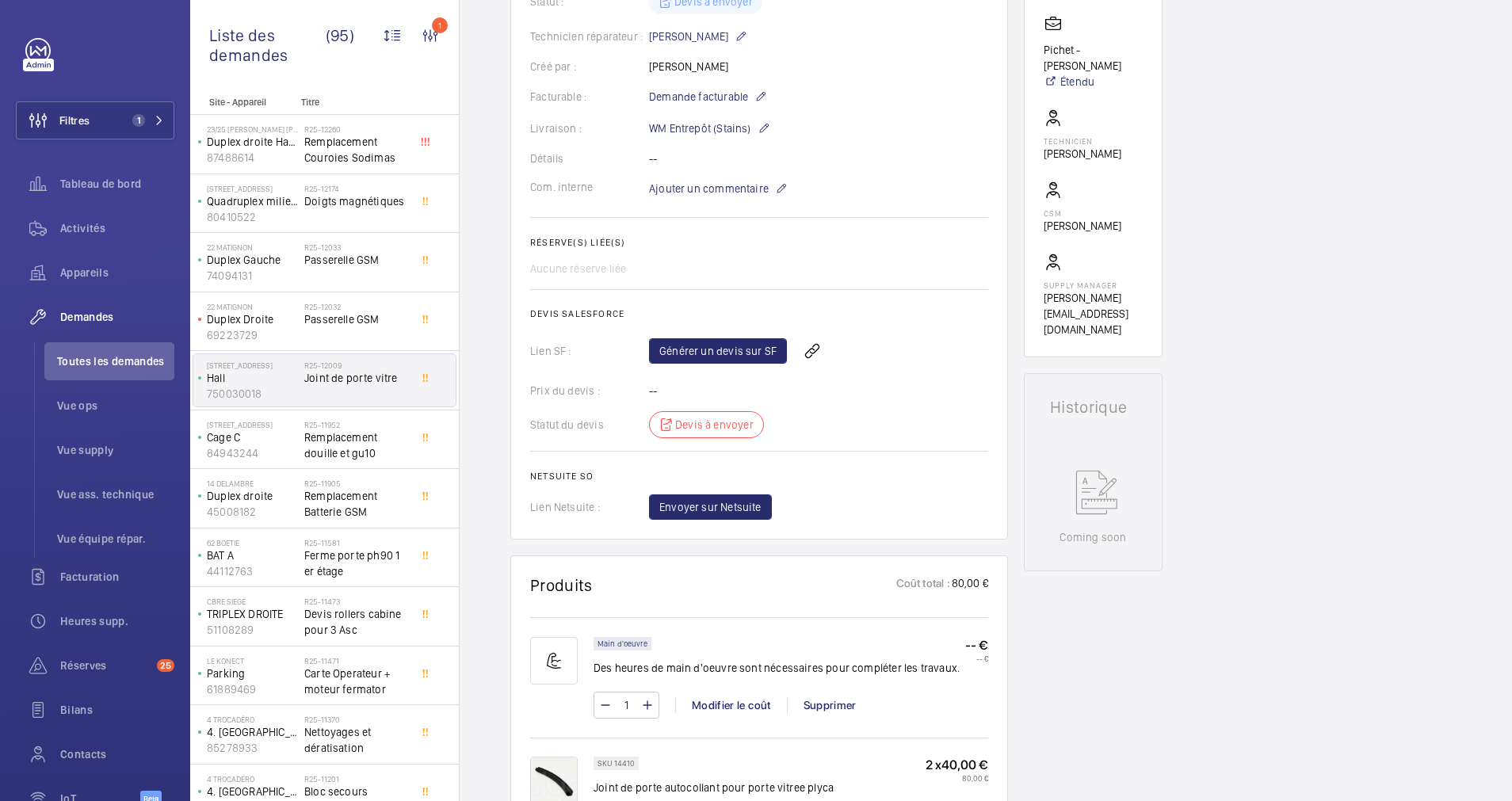
scroll to position [357, 0]
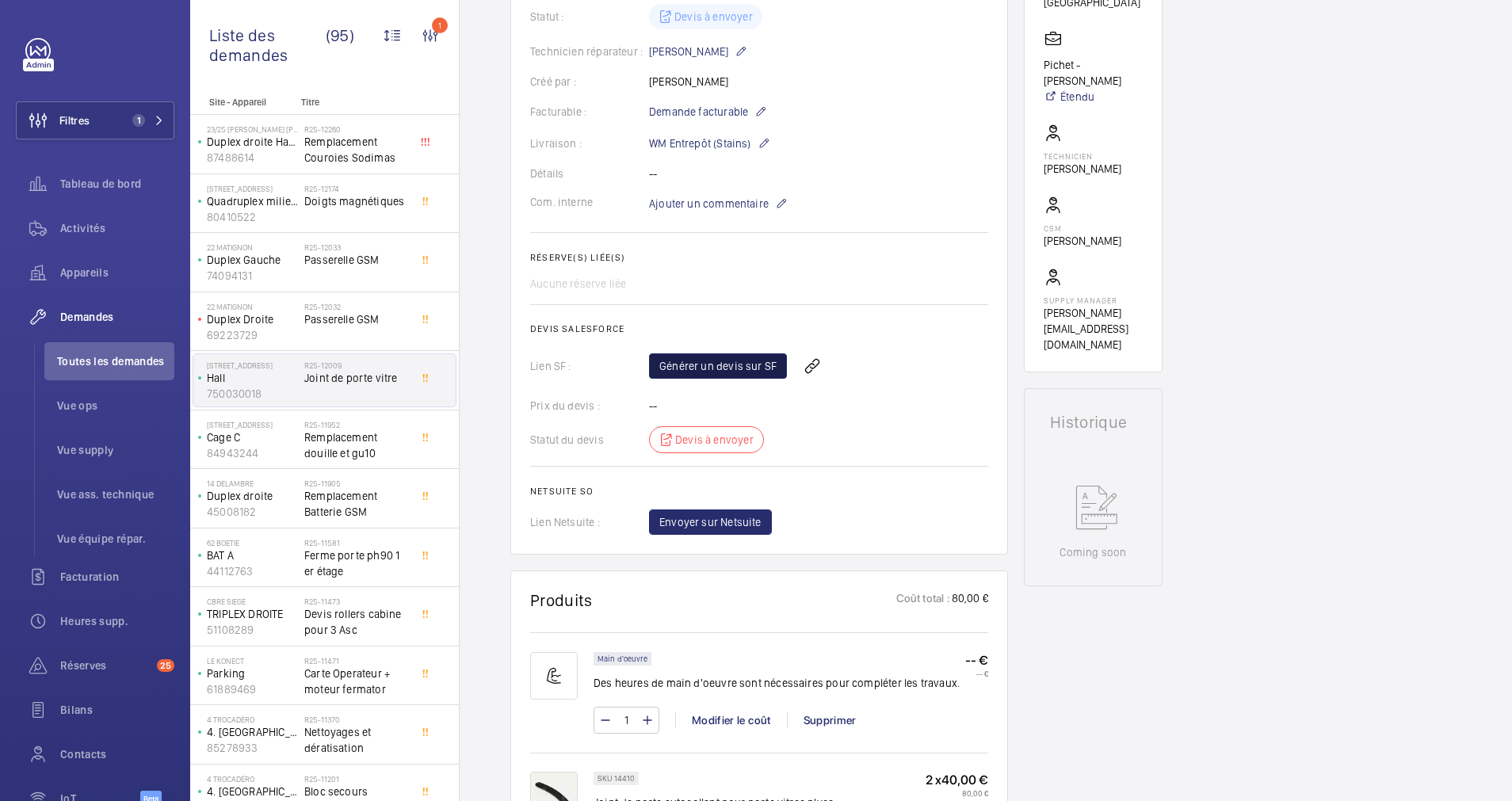
click at [744, 357] on link "Générer un devis sur SF" at bounding box center [718, 366] width 138 height 26
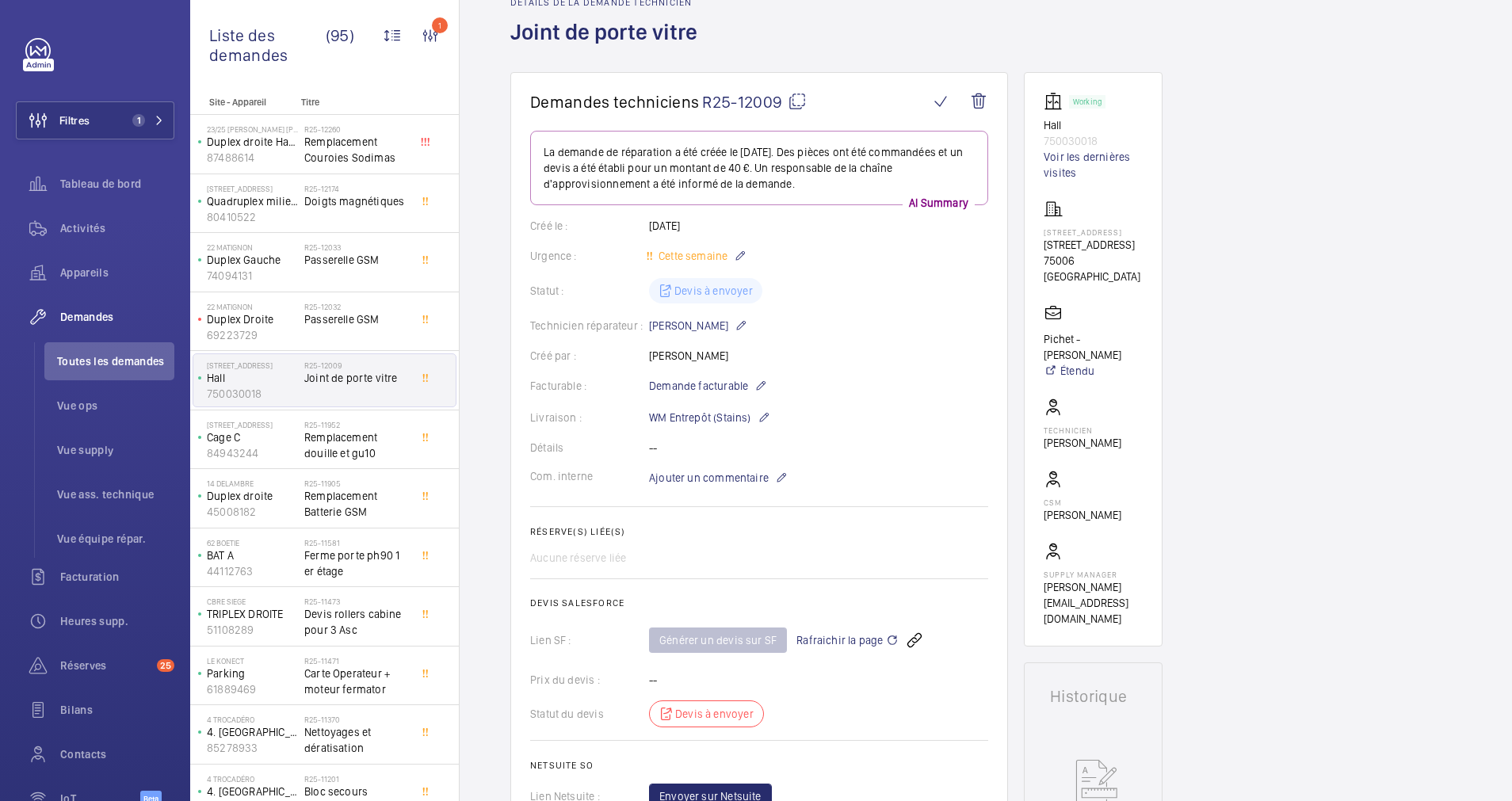
scroll to position [119, 0]
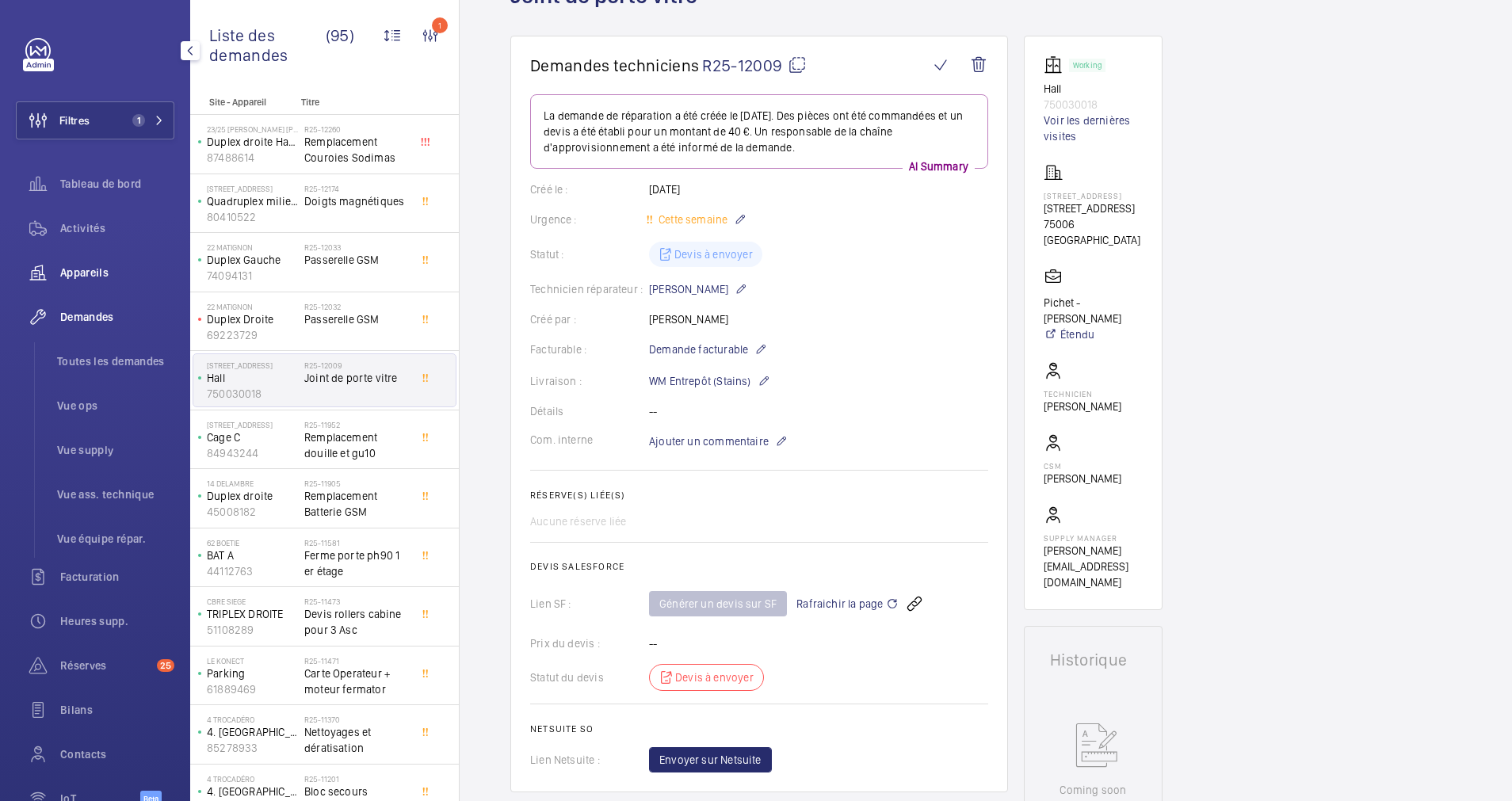
click at [92, 263] on div "Appareils" at bounding box center [95, 272] width 159 height 38
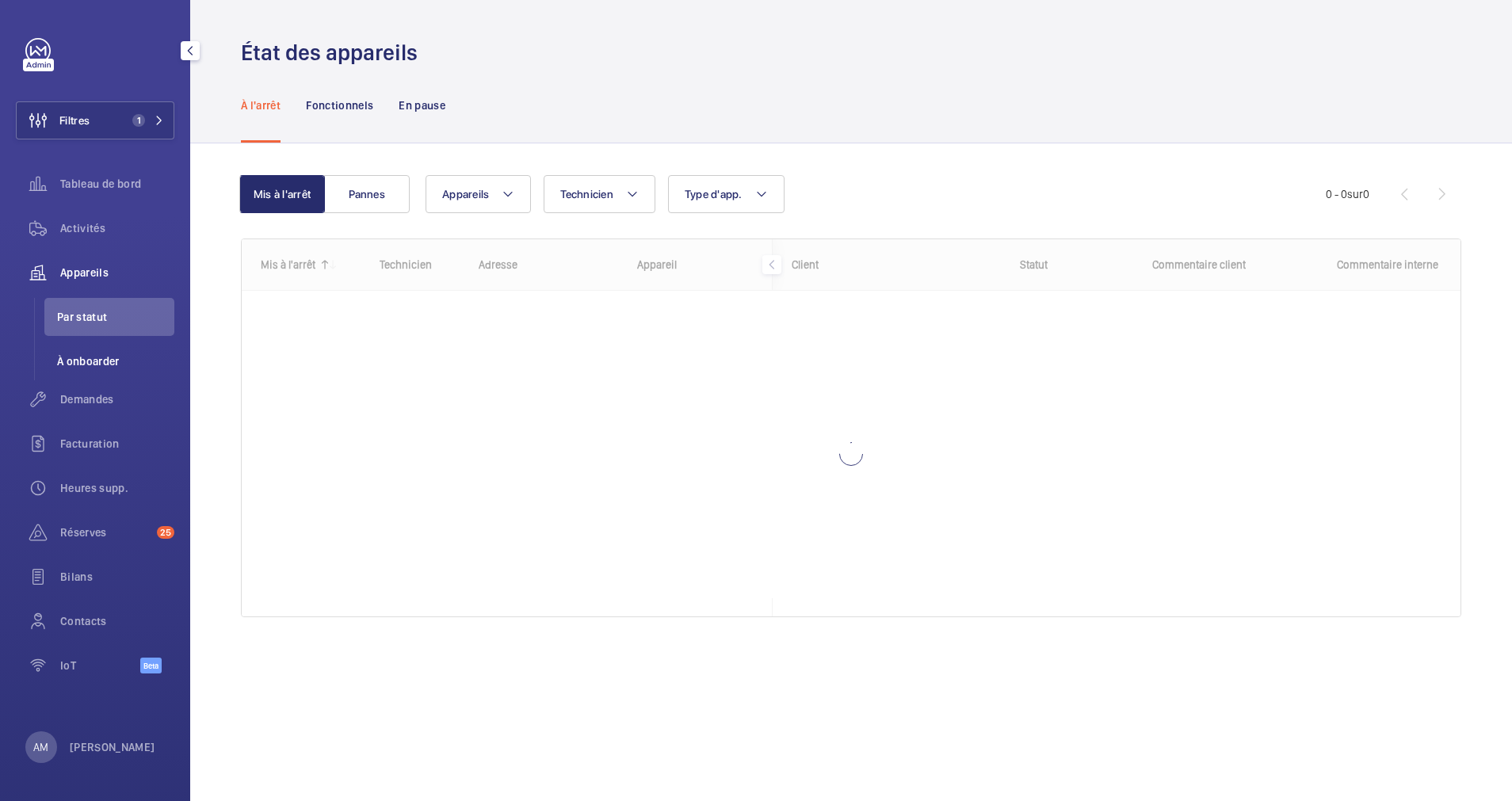
click at [87, 362] on span "À onboarder" at bounding box center [116, 361] width 118 height 16
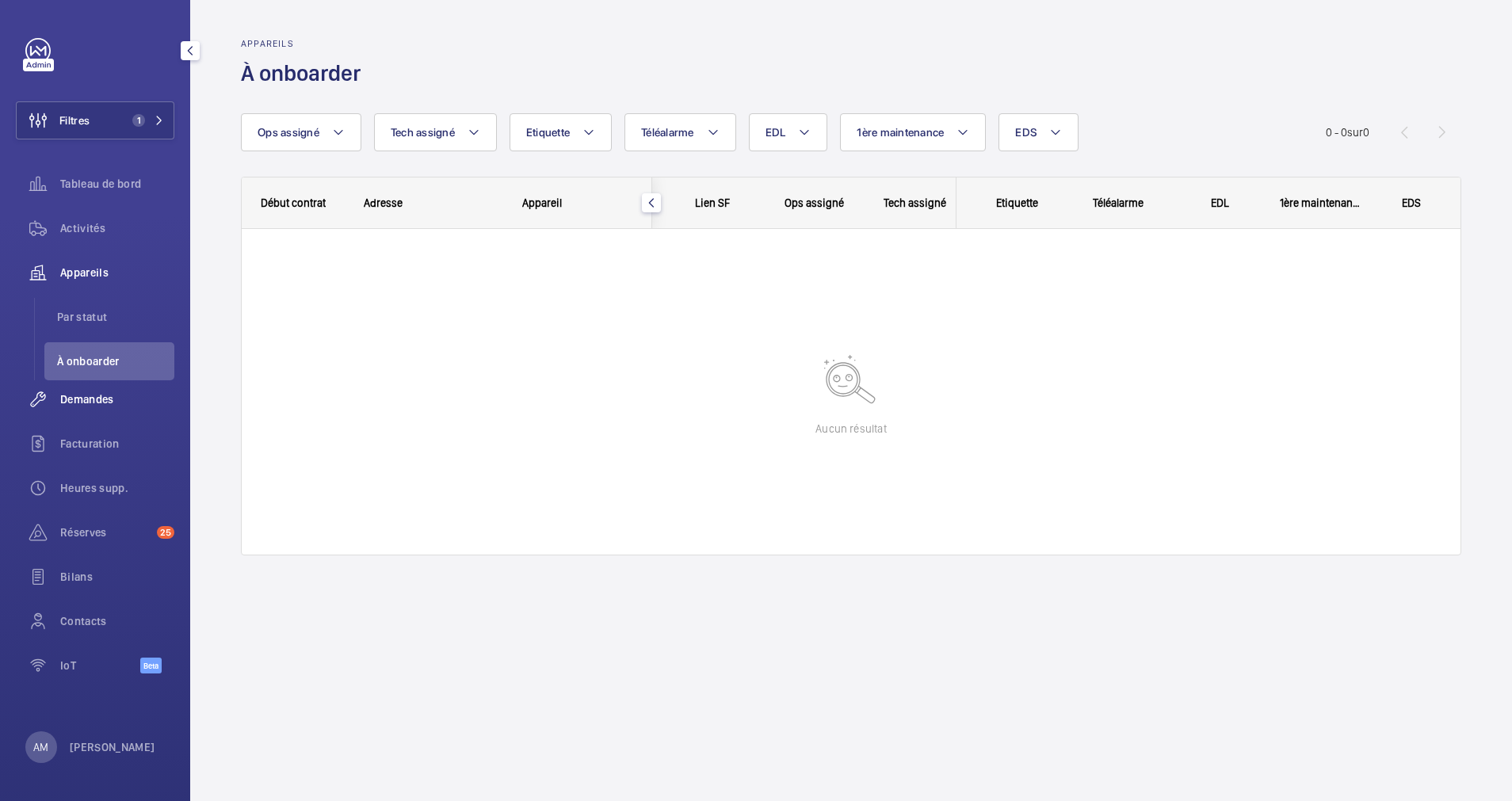
click at [81, 415] on div "Demandes" at bounding box center [95, 398] width 159 height 38
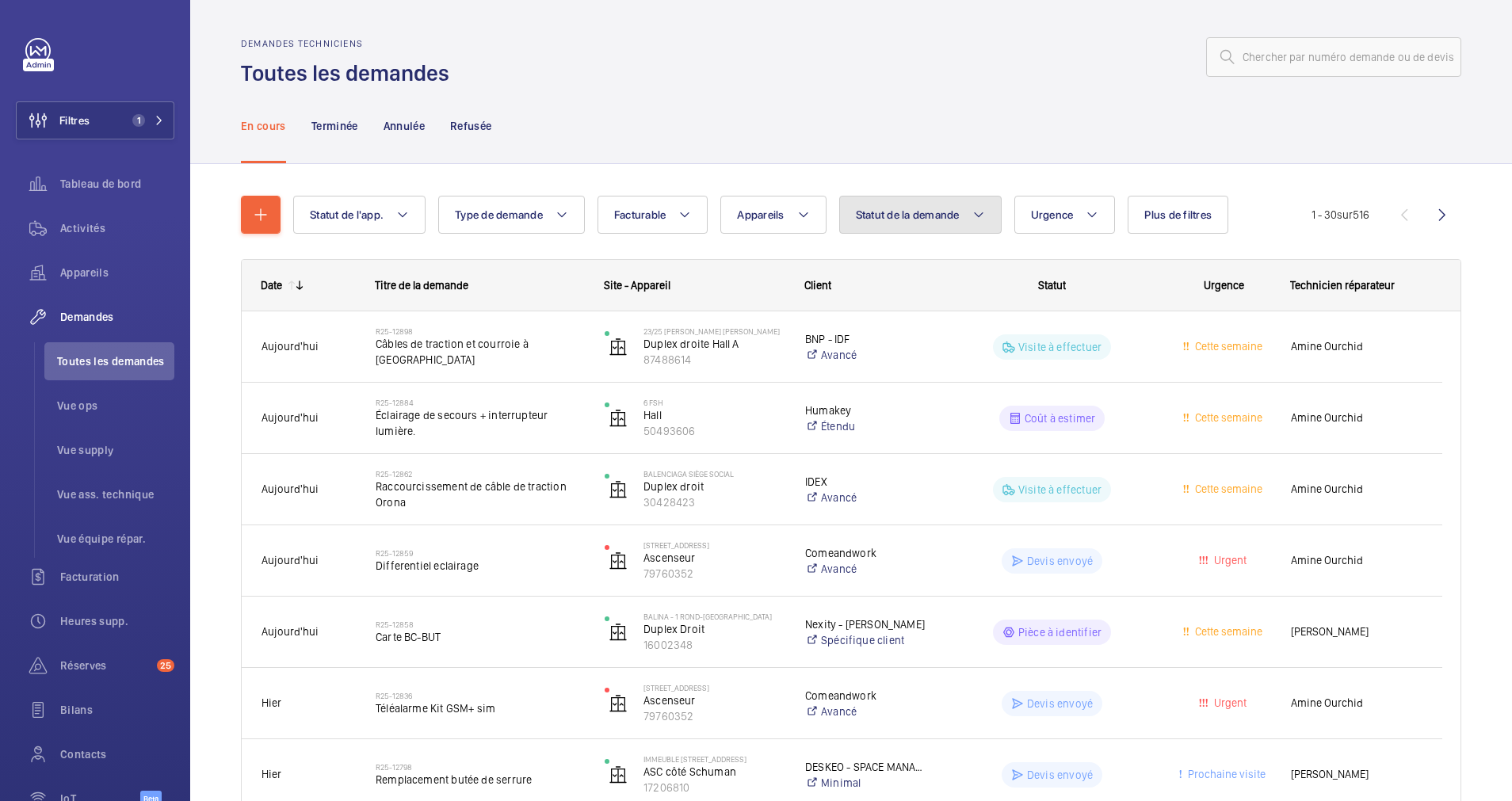
click at [932, 213] on span "Statut de la demande" at bounding box center [907, 215] width 104 height 13
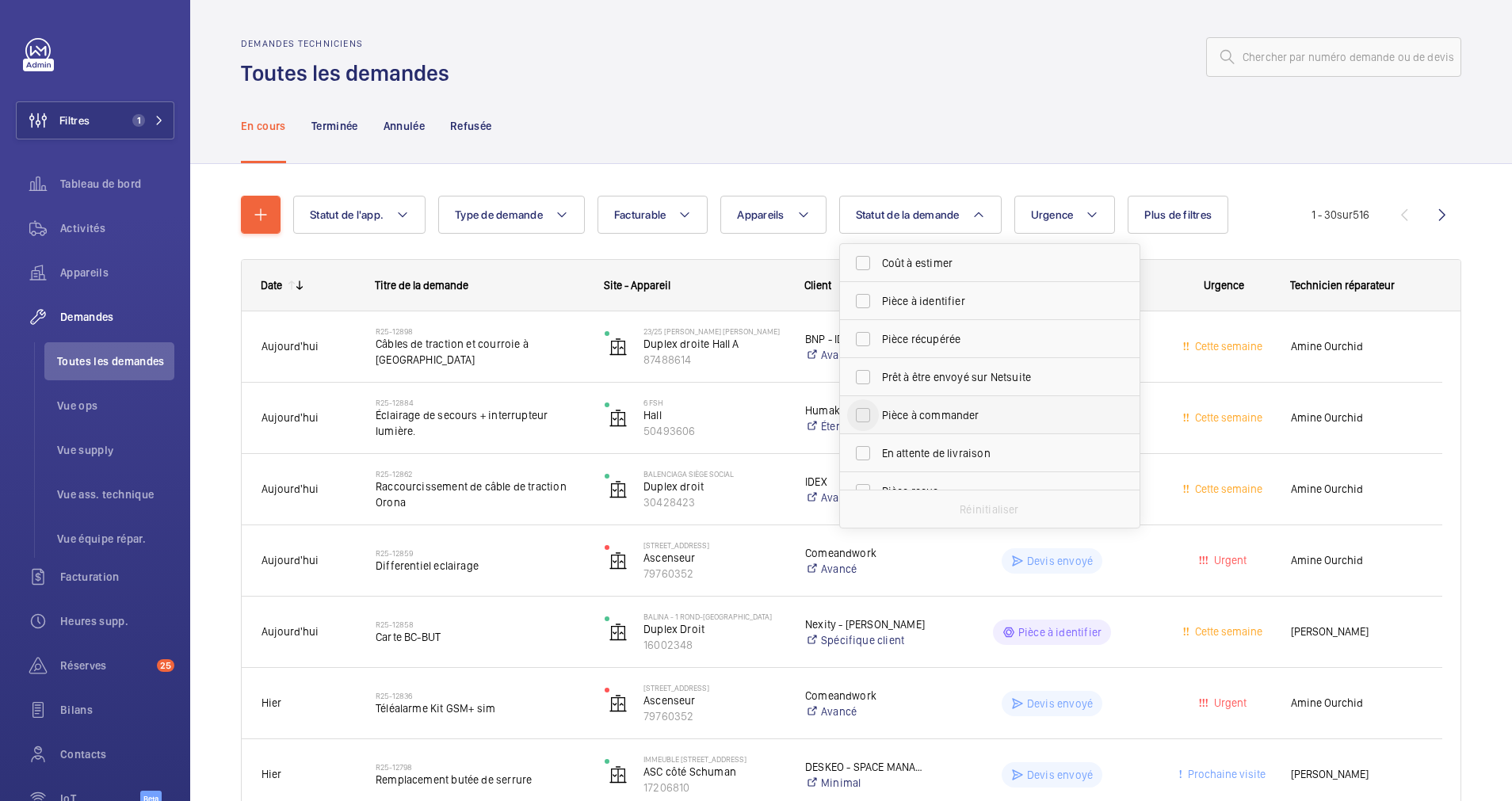
scroll to position [119, 0]
click at [869, 410] on input "Devis à envoyer" at bounding box center [863, 410] width 32 height 32
checkbox input "true"
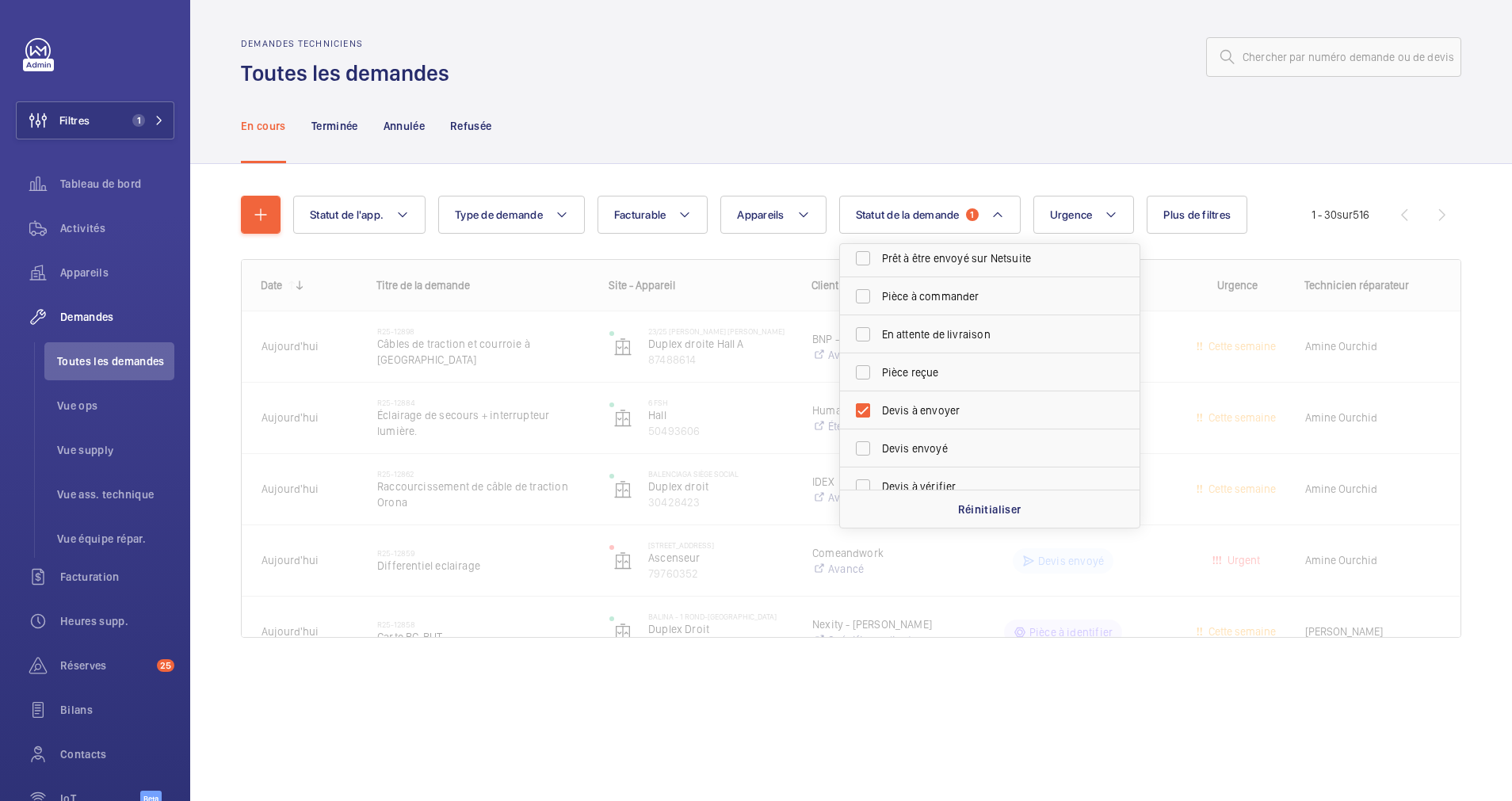
click at [1002, 148] on div "En cours Terminée Annulée Refusée" at bounding box center [851, 126] width 1221 height 75
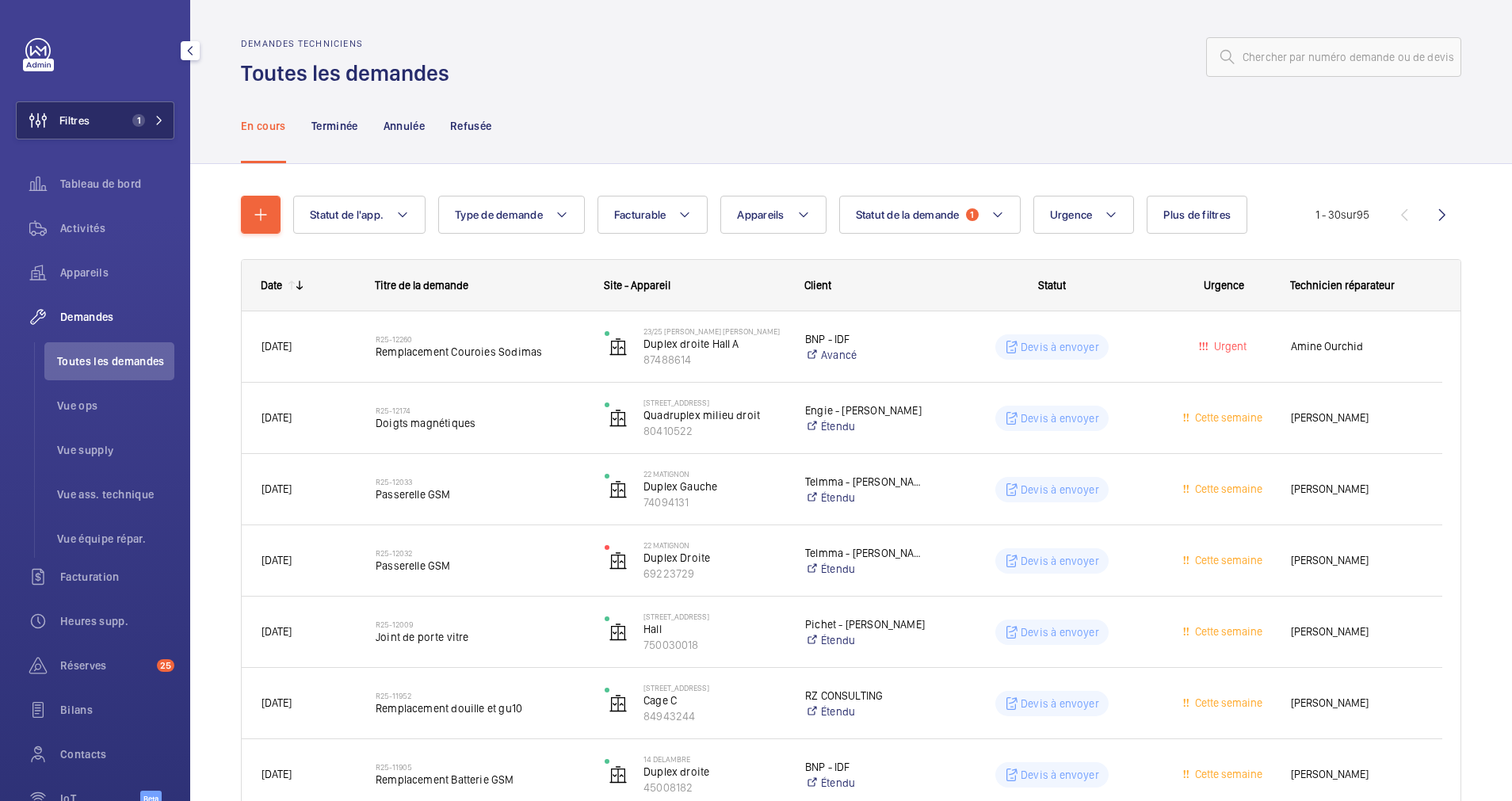
click at [154, 120] on mat-icon at bounding box center [159, 120] width 9 height 9
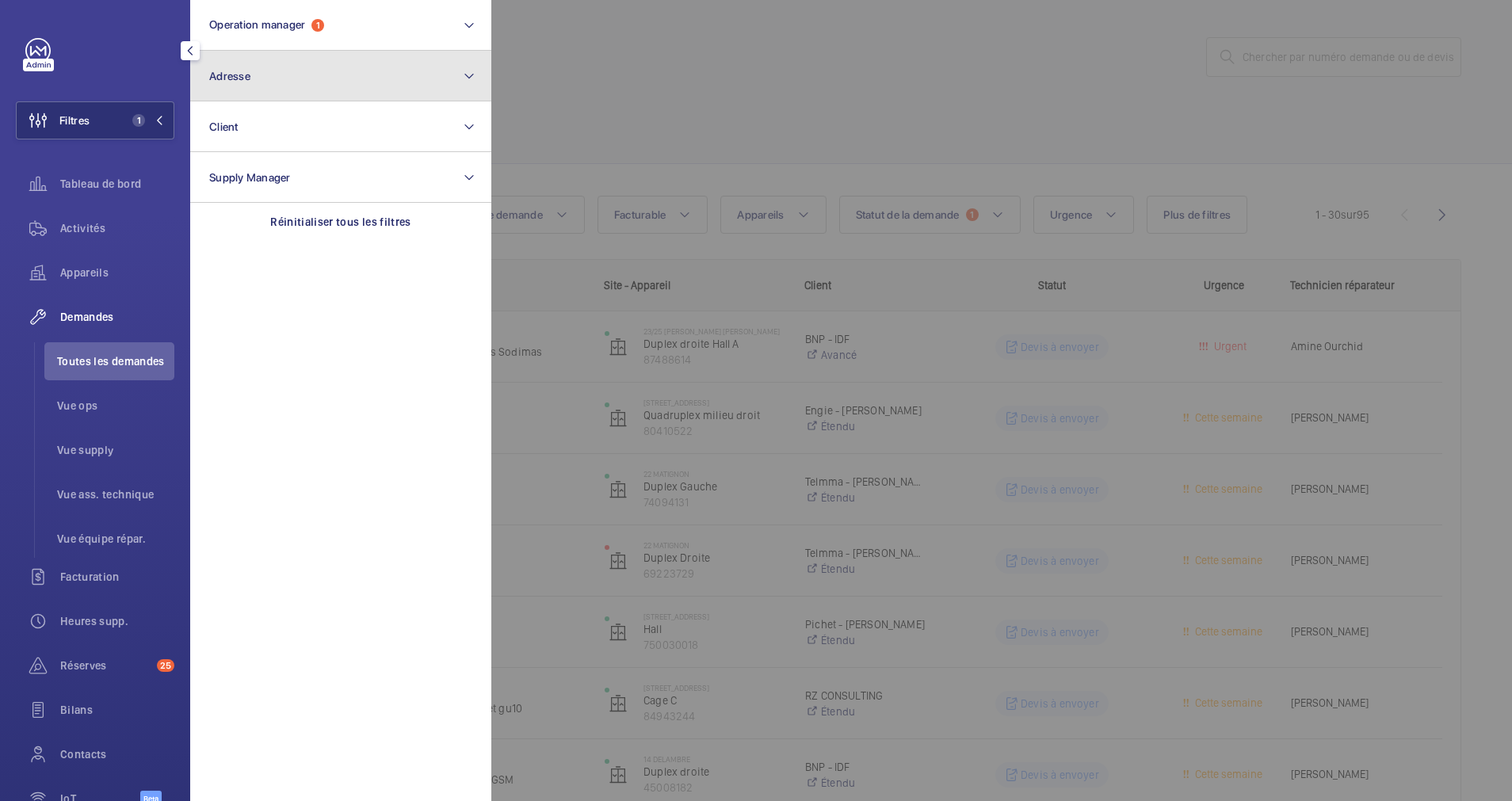
click at [297, 93] on button "Adresse" at bounding box center [341, 75] width 301 height 50
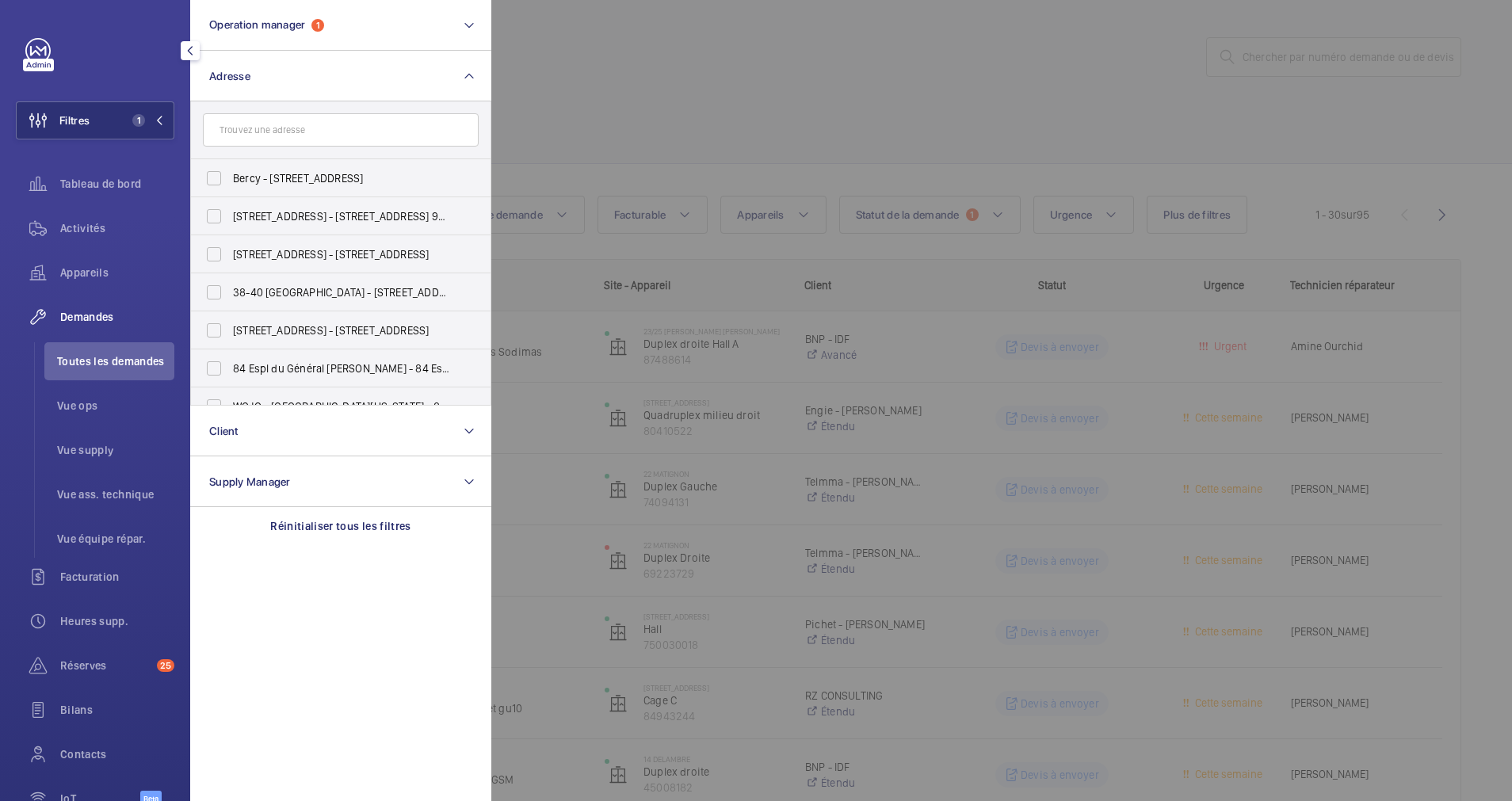
click at [293, 129] on input "text" at bounding box center [341, 129] width 275 height 33
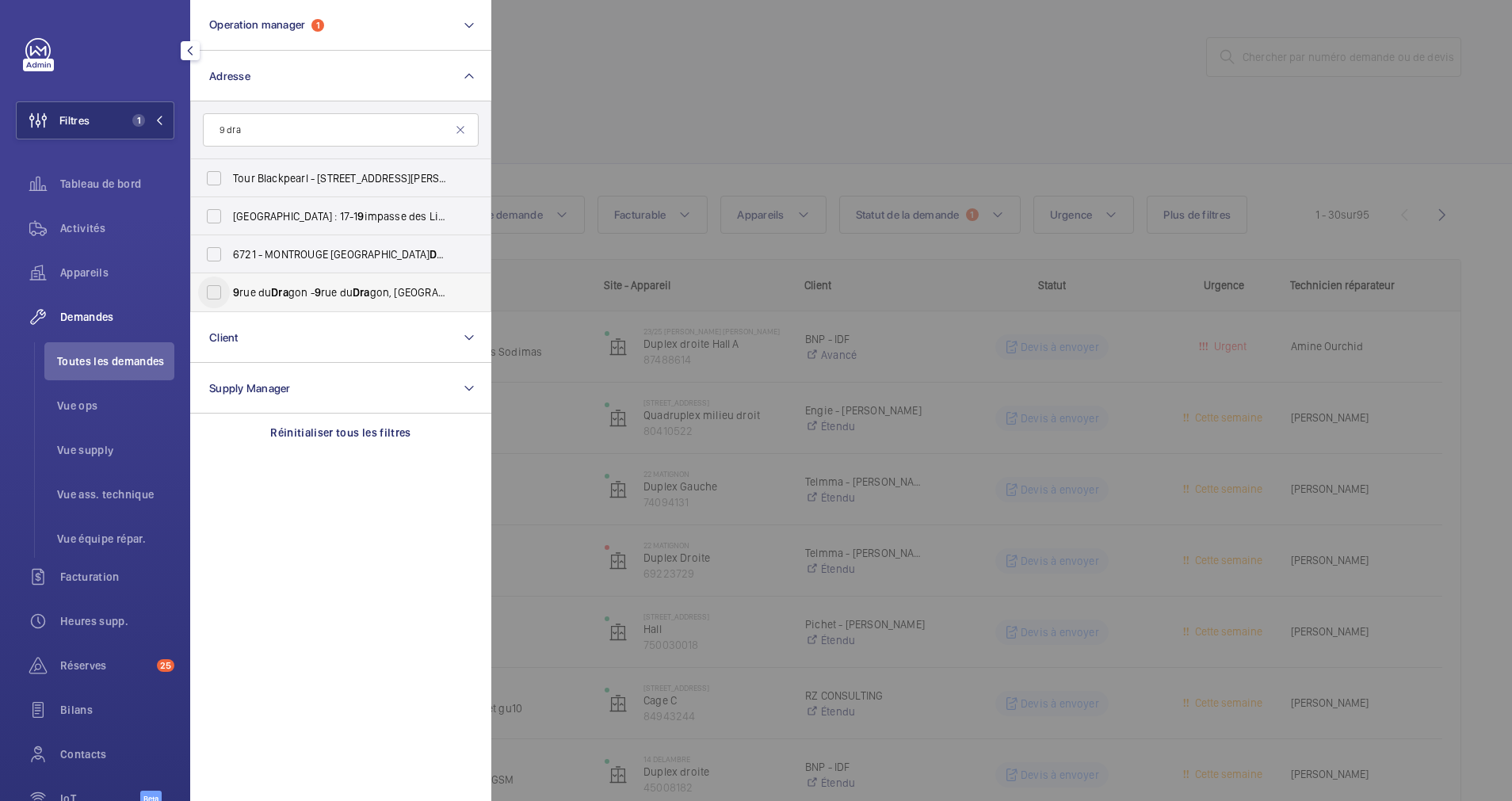
type input "9 dra"
click at [218, 286] on input "9 rue du Dra gon - 9 rue du Dra gon, 75006 PARIS, PARIS 75006" at bounding box center [214, 292] width 32 height 32
checkbox input "true"
click at [690, 93] on div at bounding box center [1247, 400] width 1512 height 801
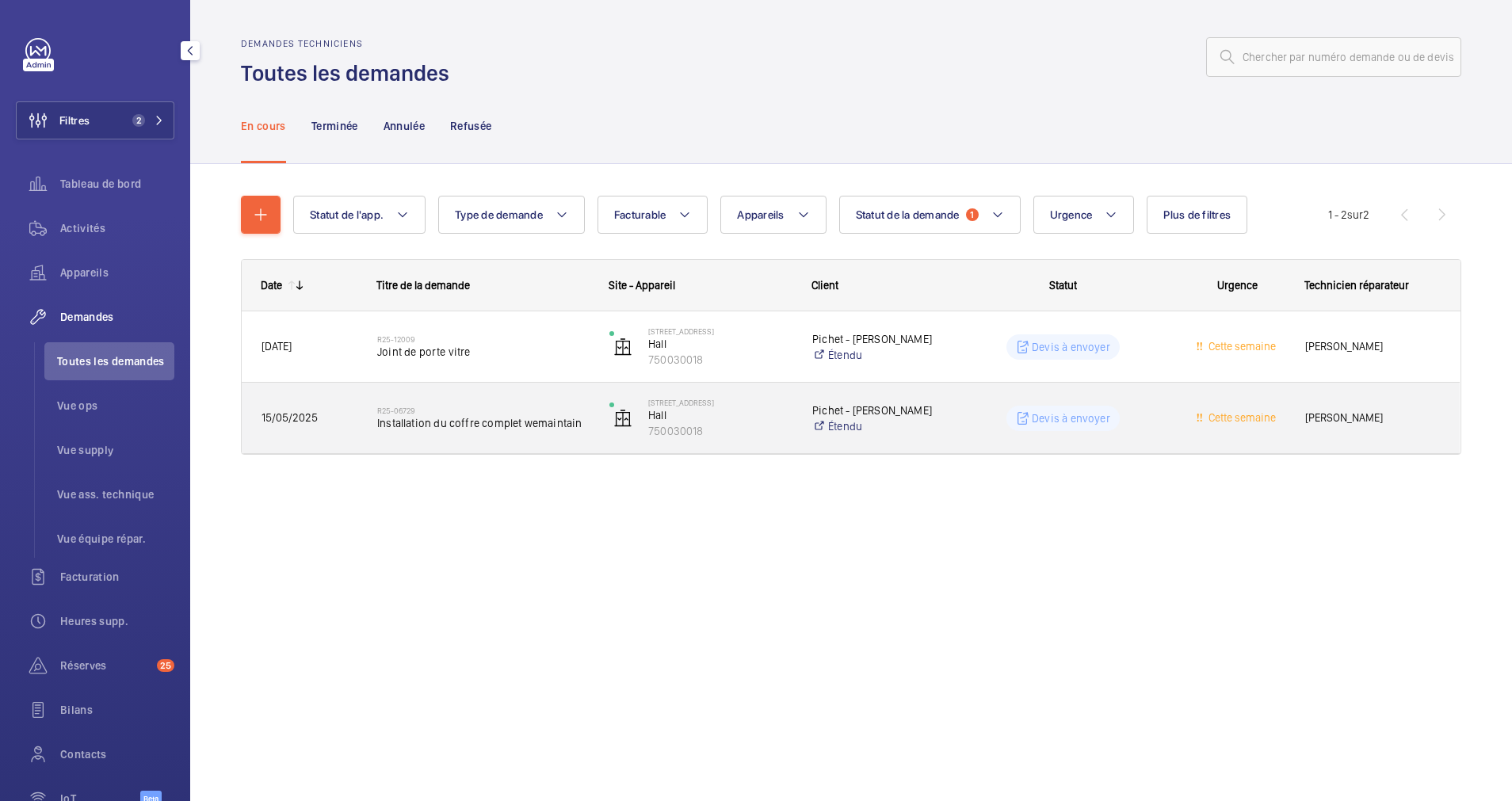
click at [518, 423] on span "Installation du coffre complet wemaintain" at bounding box center [483, 422] width 212 height 16
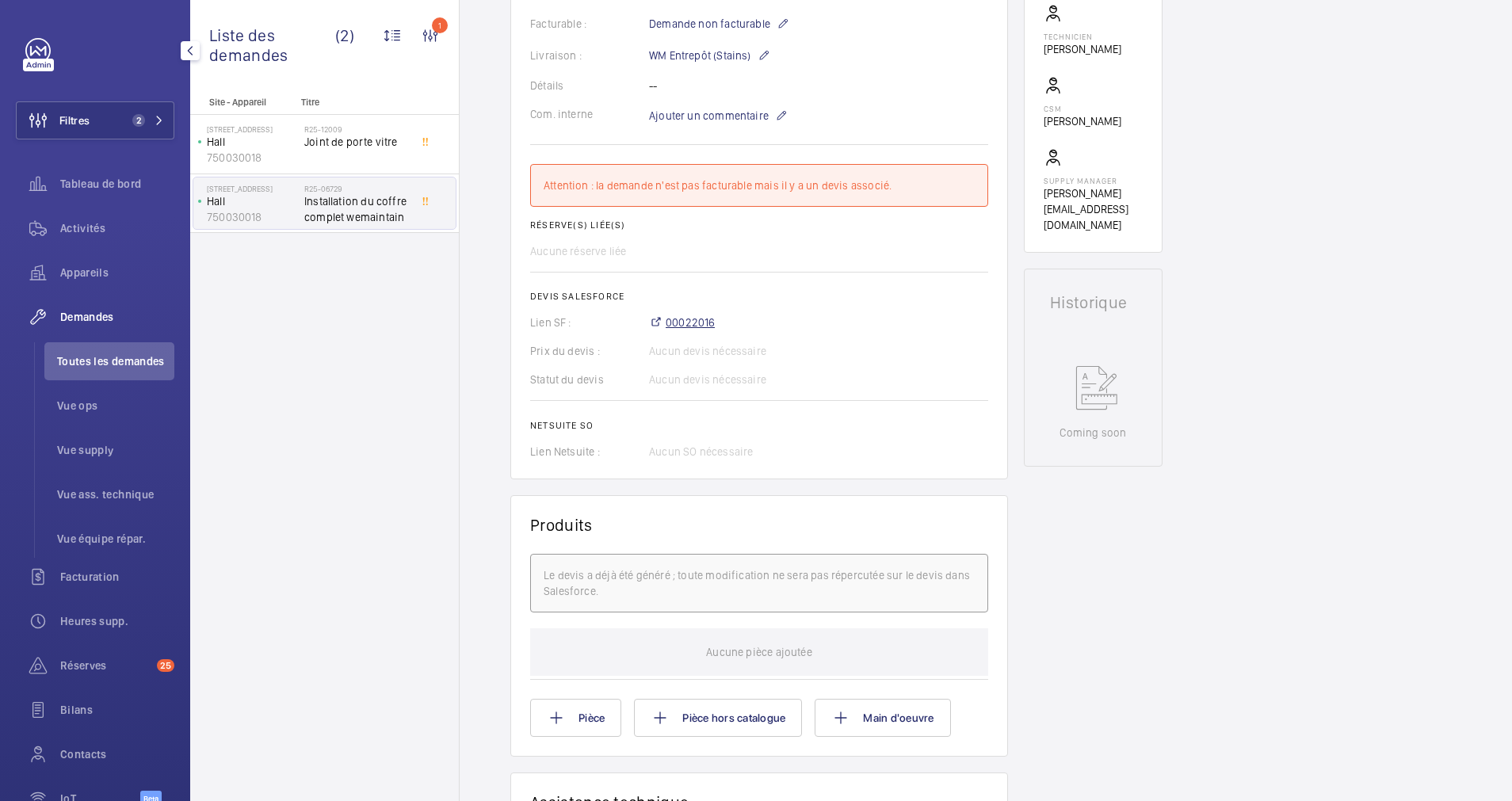
scroll to position [357, 0]
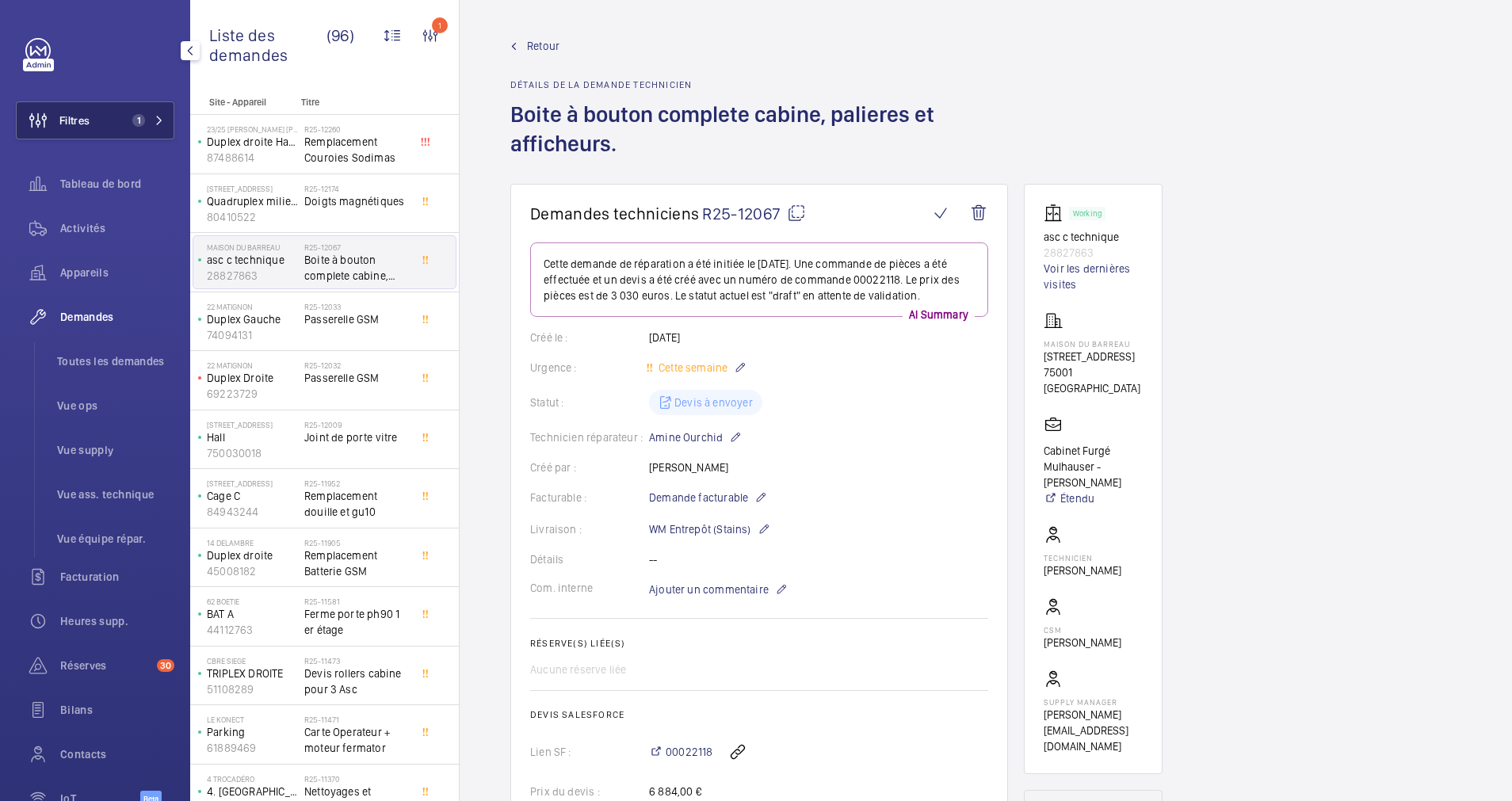
click at [146, 113] on button "Filtres 1" at bounding box center [95, 120] width 159 height 38
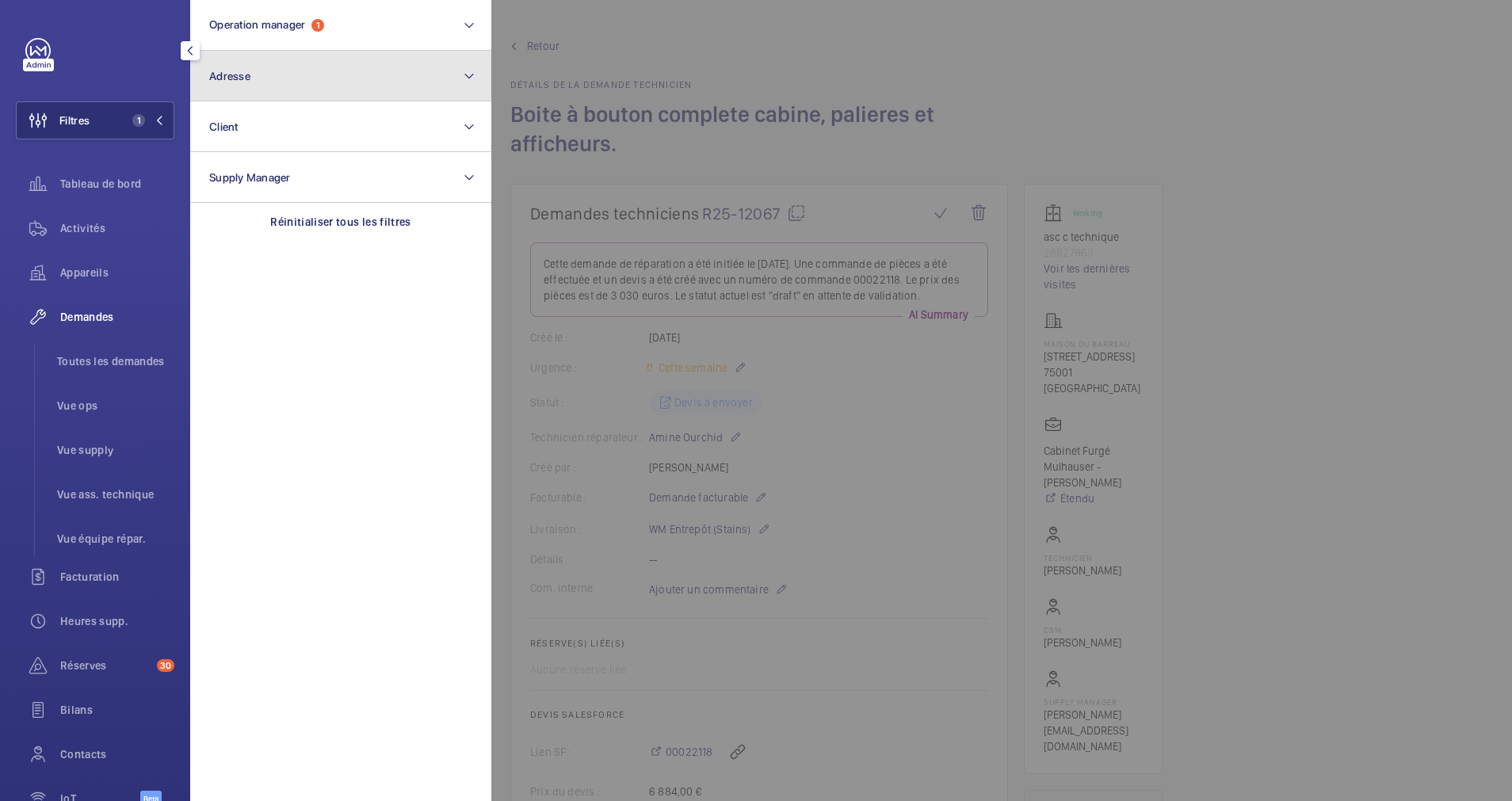
click at [431, 84] on button "Adresse" at bounding box center [341, 75] width 301 height 50
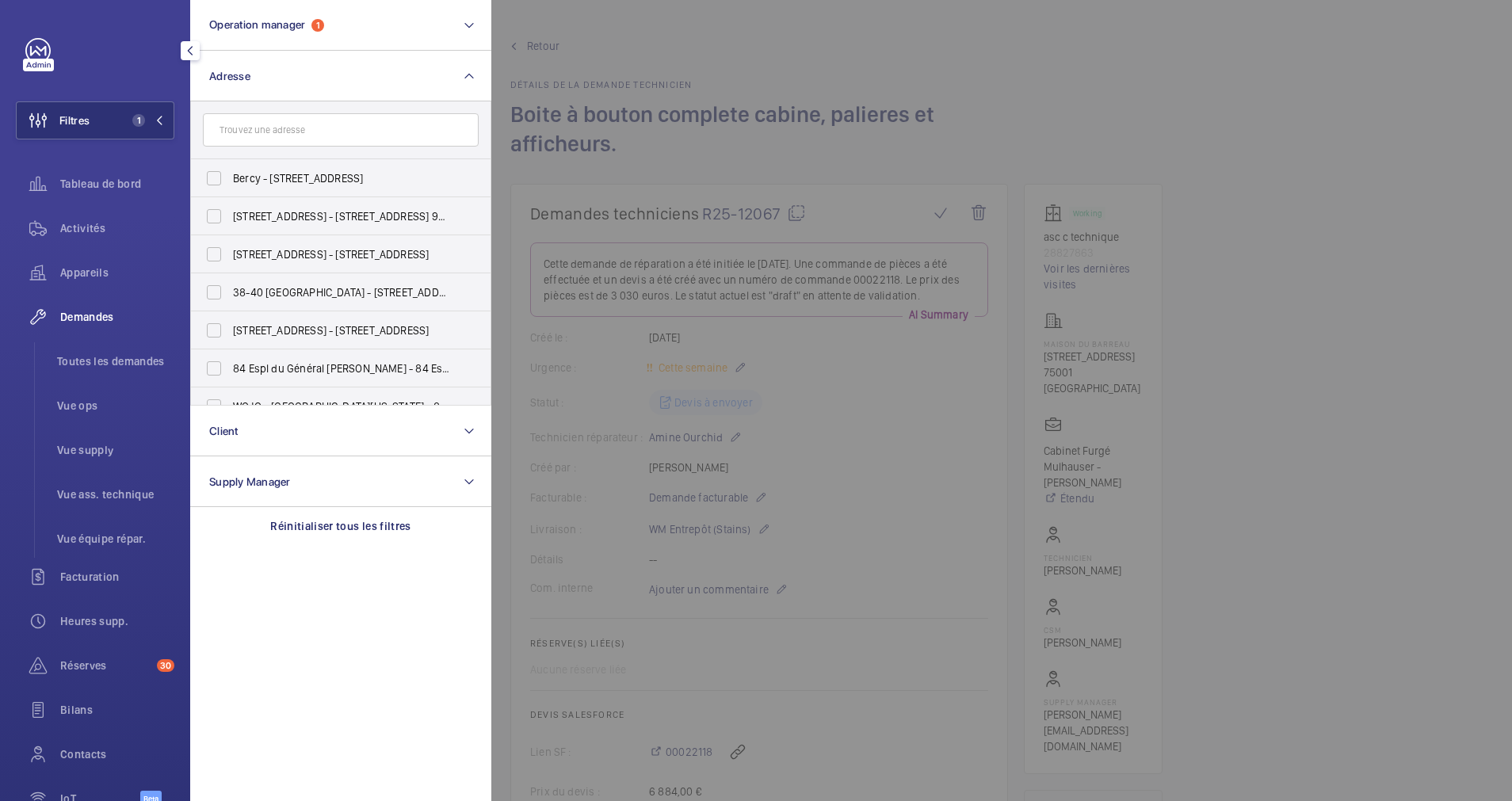
click at [274, 132] on input "text" at bounding box center [341, 129] width 275 height 33
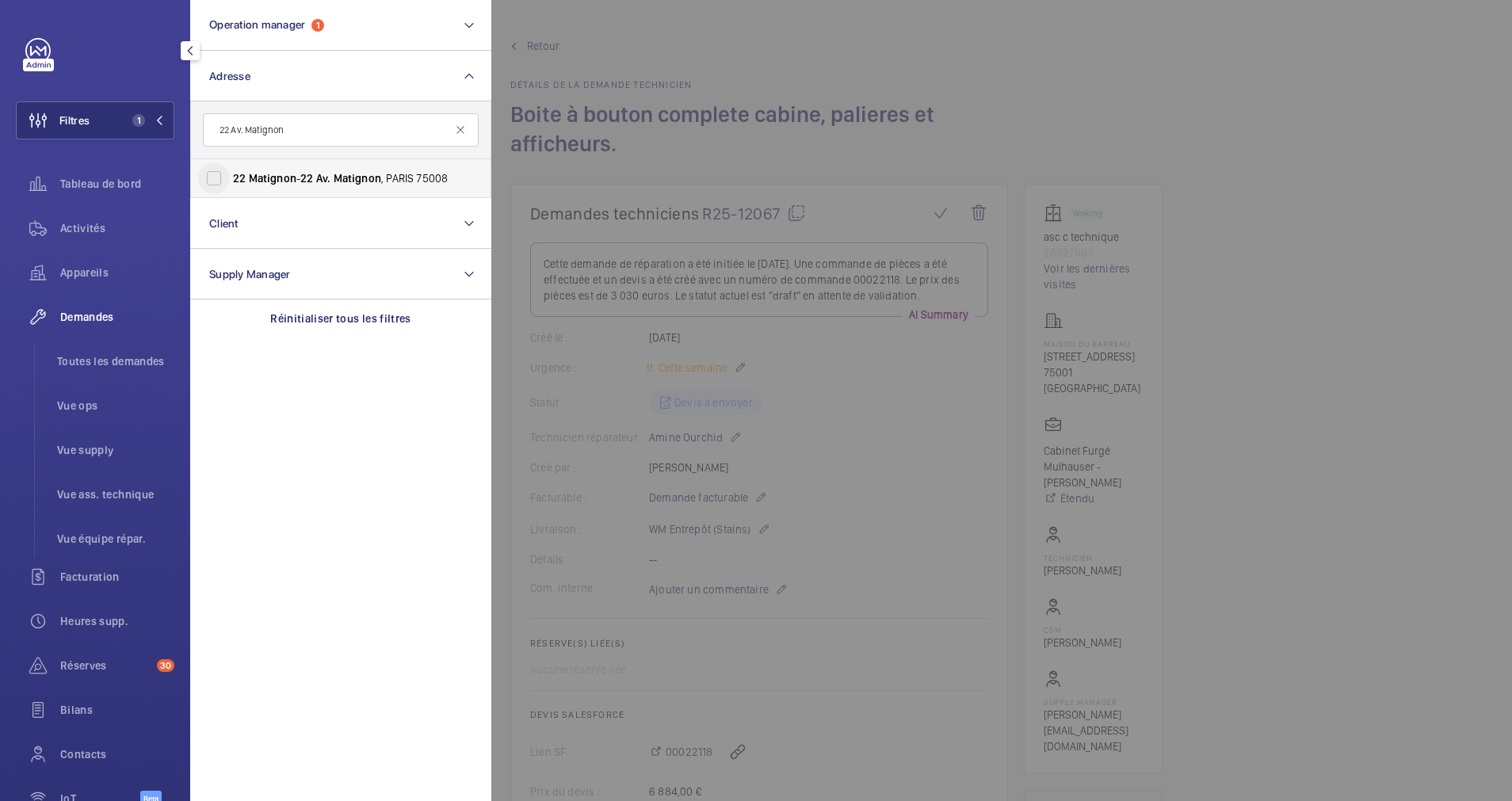
type input "22 Av. Matignon"
click at [215, 175] on input "22 Matignon - 22 Av. Matignon , [GEOGRAPHIC_DATA]" at bounding box center [214, 178] width 32 height 32
checkbox input "true"
drag, startPoint x: 91, startPoint y: 232, endPoint x: 739, endPoint y: 82, distance: 665.1
click at [91, 229] on span "Activités" at bounding box center [118, 228] width 114 height 16
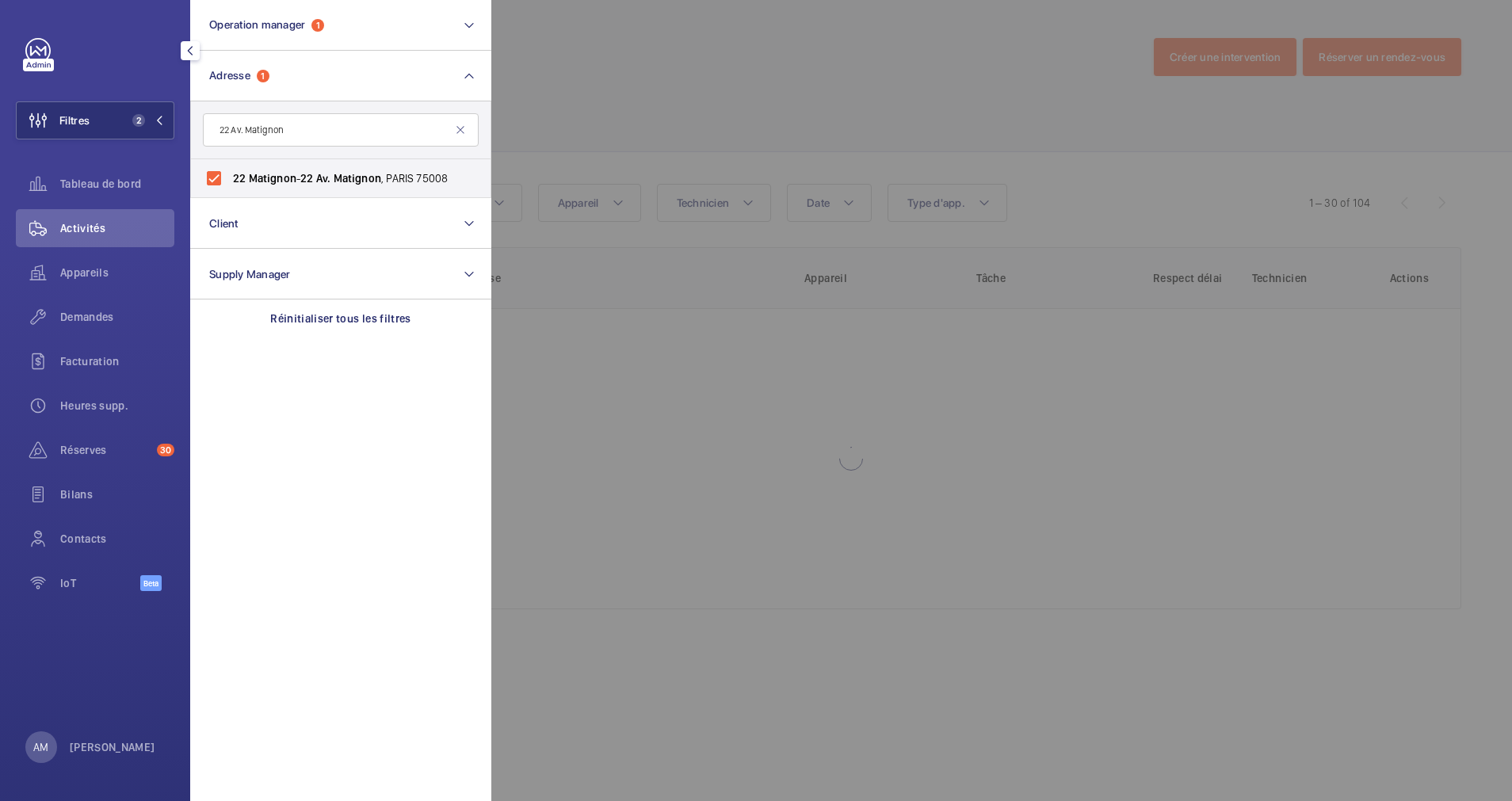
click at [931, 37] on div at bounding box center [1247, 400] width 1512 height 801
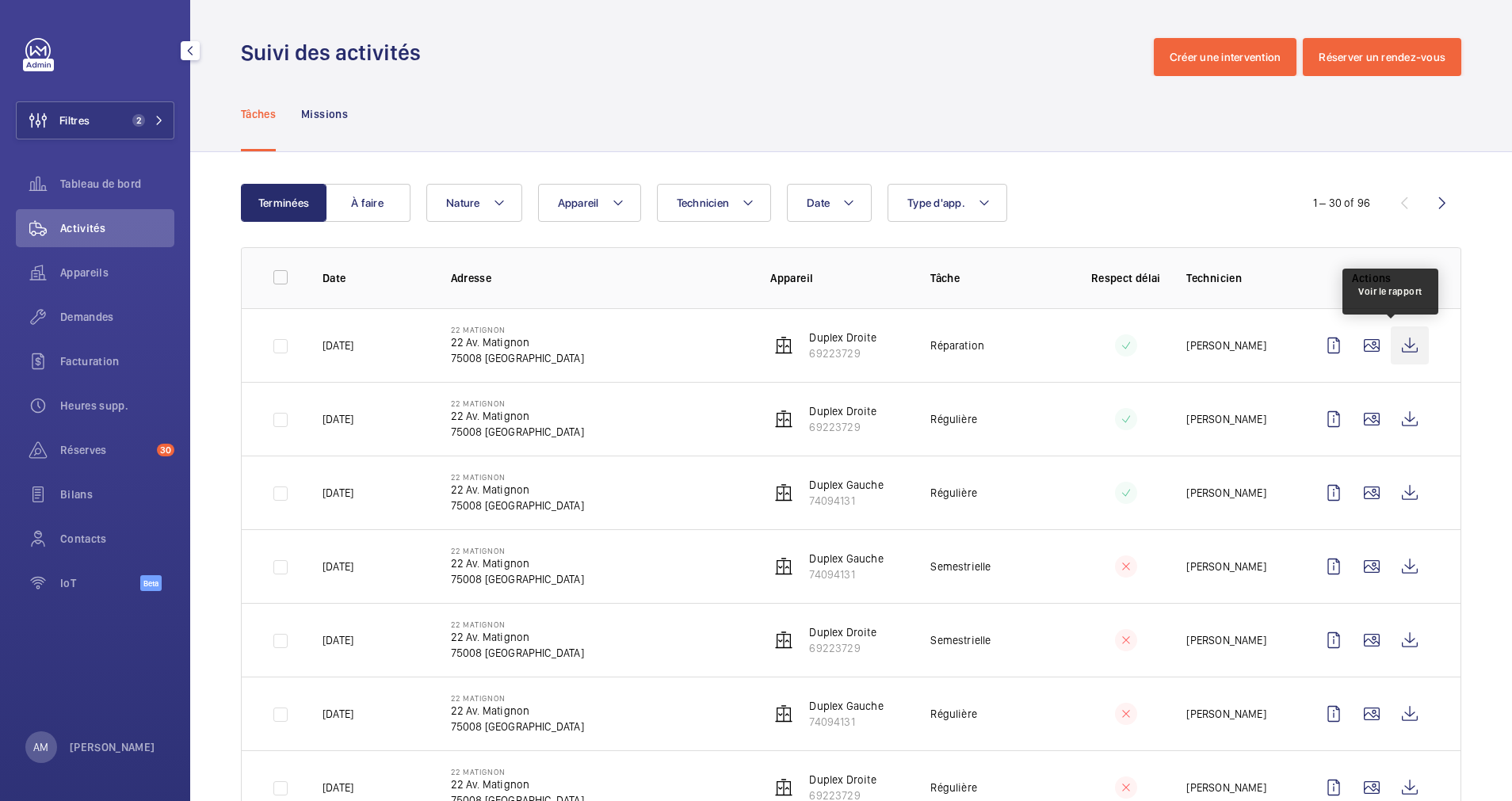
click at [1395, 344] on wm-front-icon-button at bounding box center [1409, 345] width 38 height 38
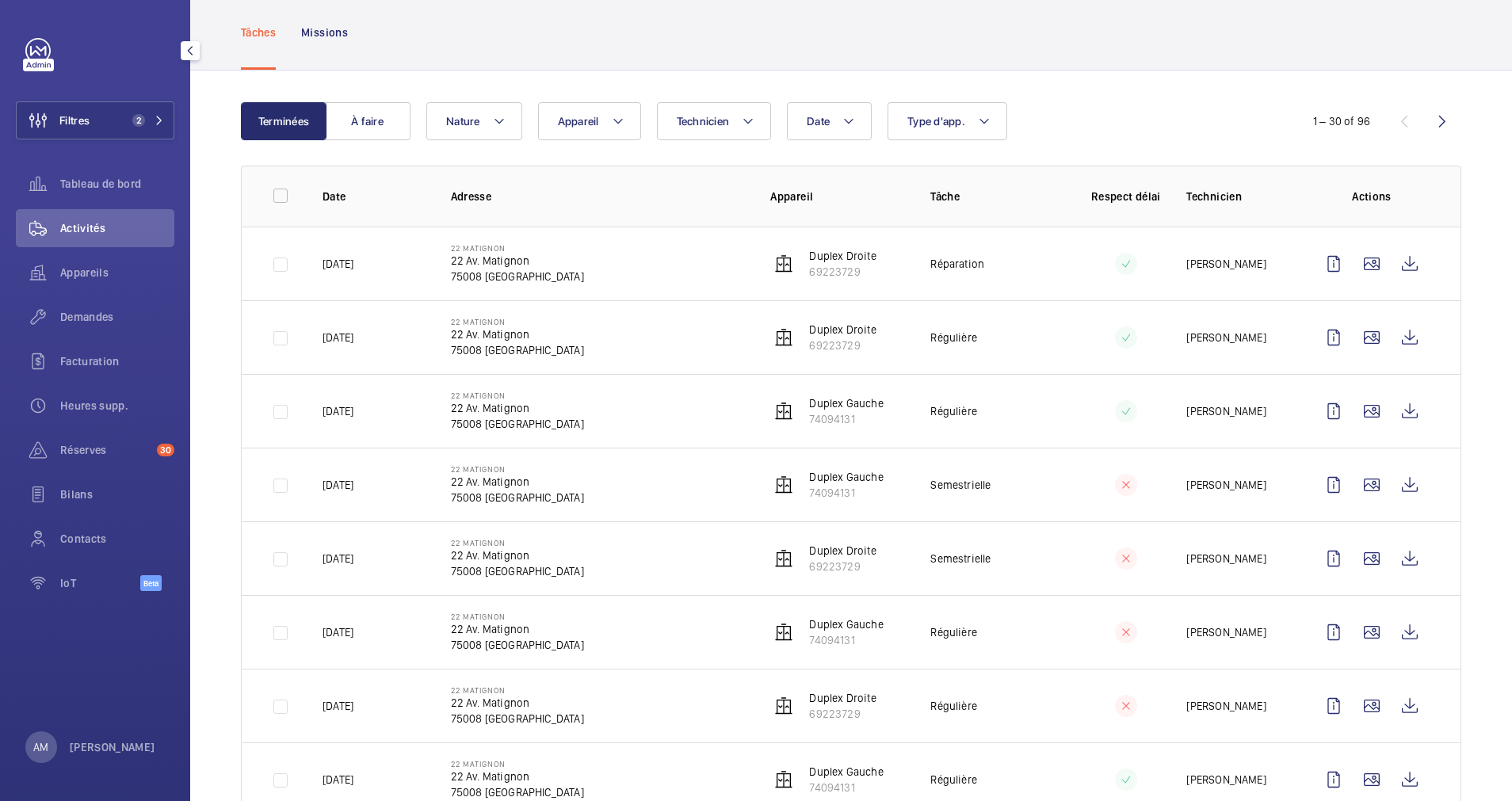
scroll to position [119, 0]
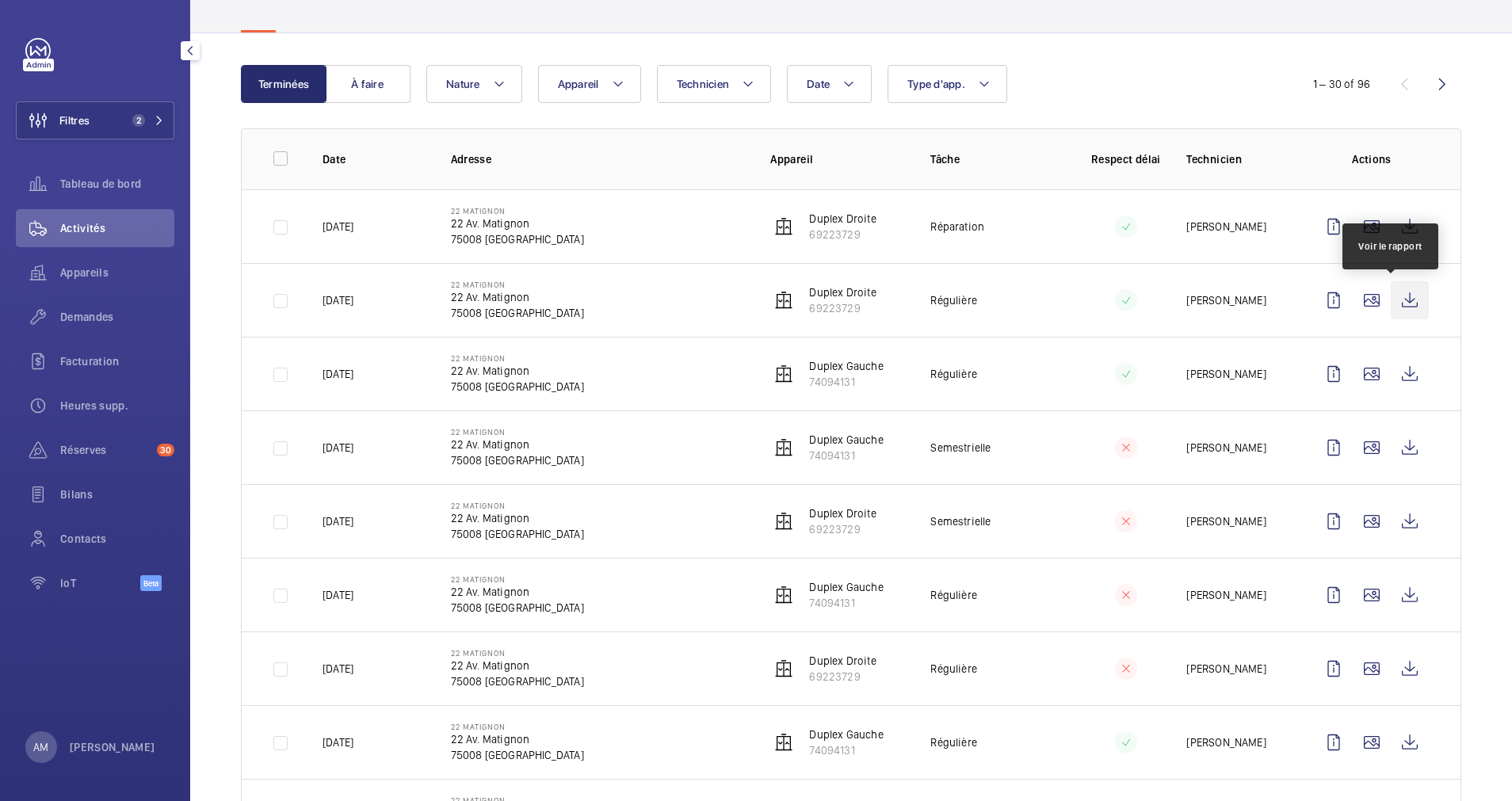
click at [1396, 299] on wm-front-icon-button at bounding box center [1409, 300] width 38 height 38
drag, startPoint x: 125, startPoint y: 116, endPoint x: 165, endPoint y: 106, distance: 41.2
click at [128, 115] on button "Filtres 2" at bounding box center [95, 120] width 159 height 38
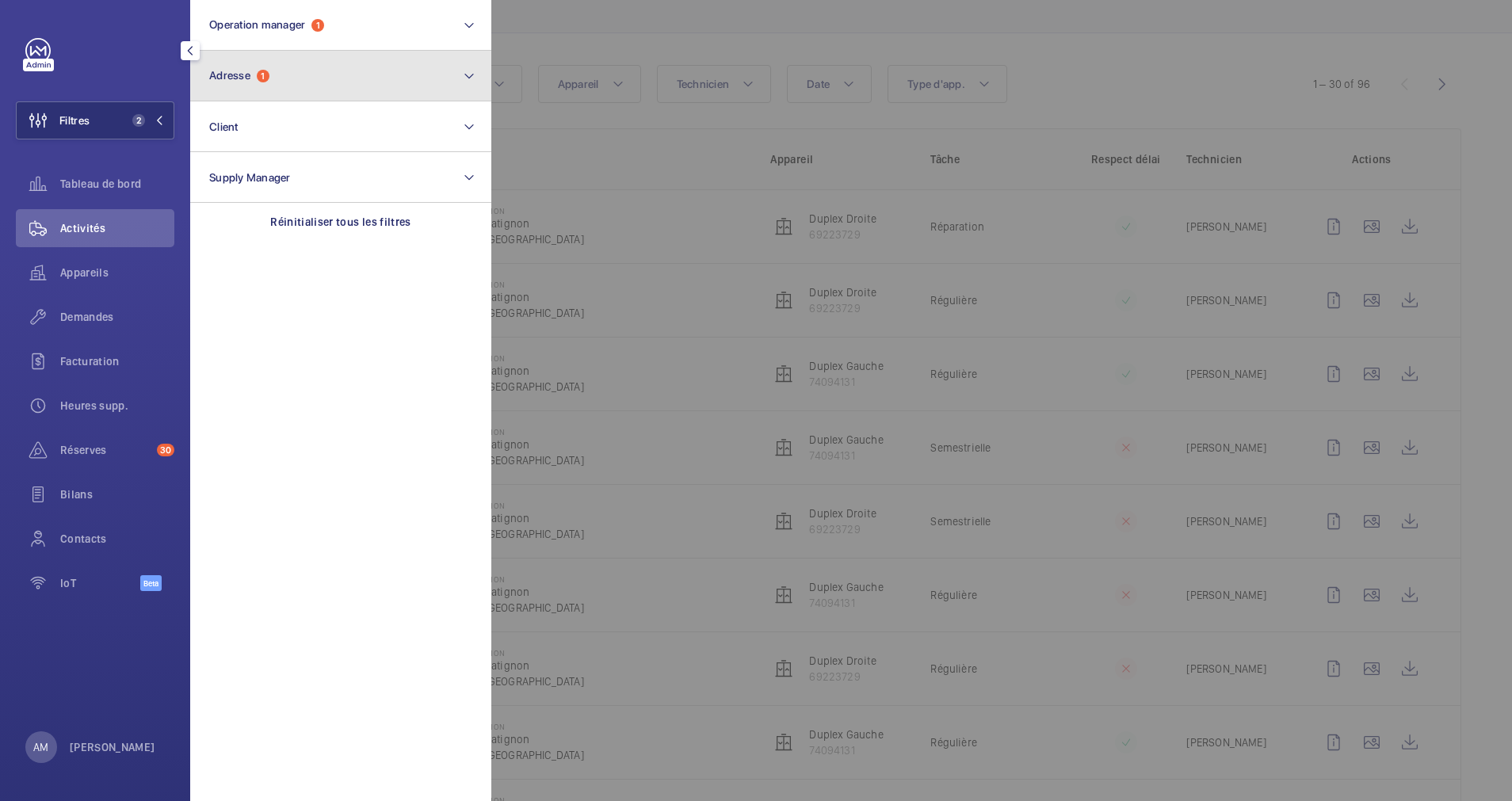
click at [282, 80] on button "Adresse 1" at bounding box center [341, 75] width 301 height 50
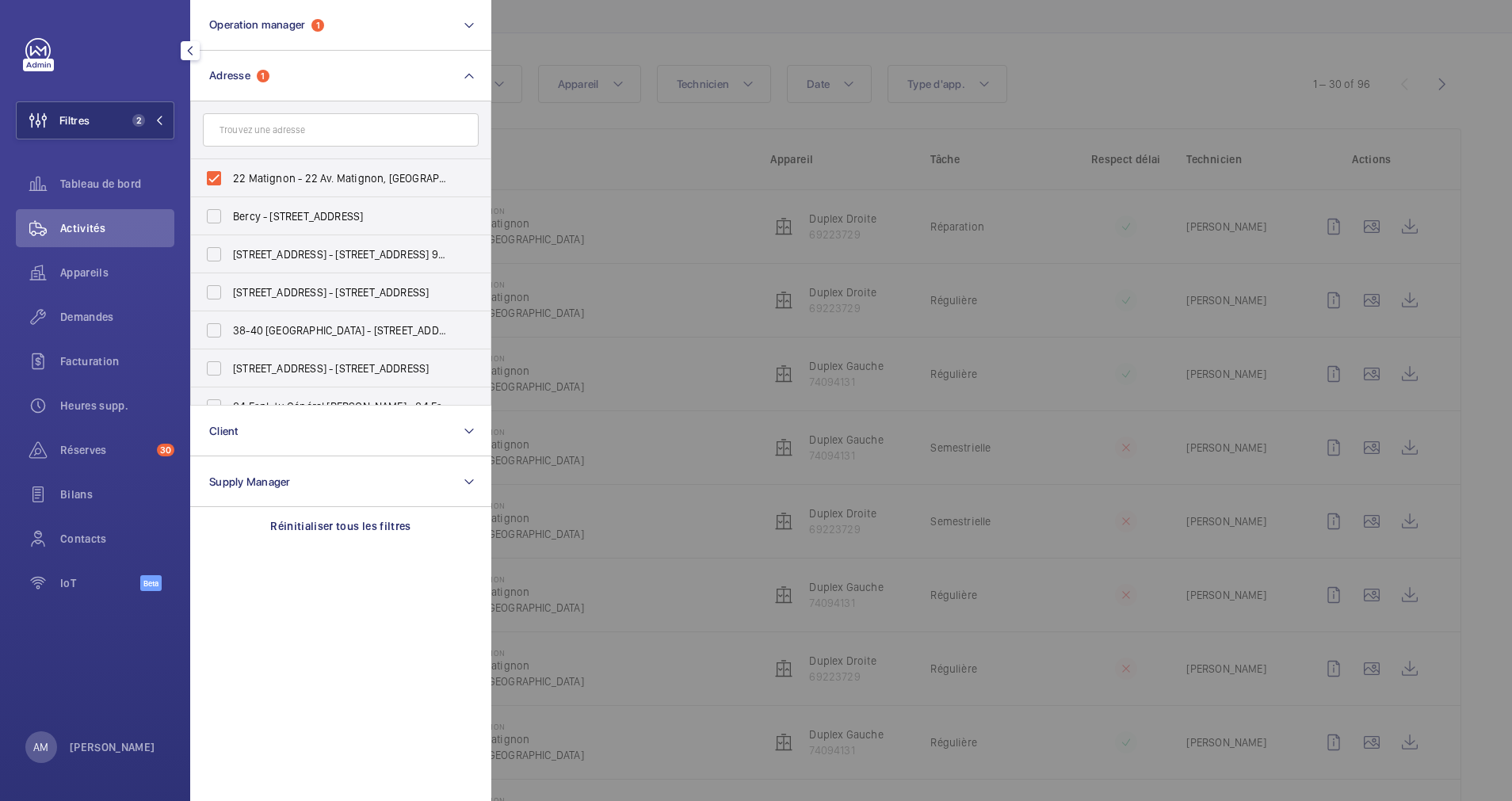
click at [548, 22] on div at bounding box center [1247, 400] width 1512 height 801
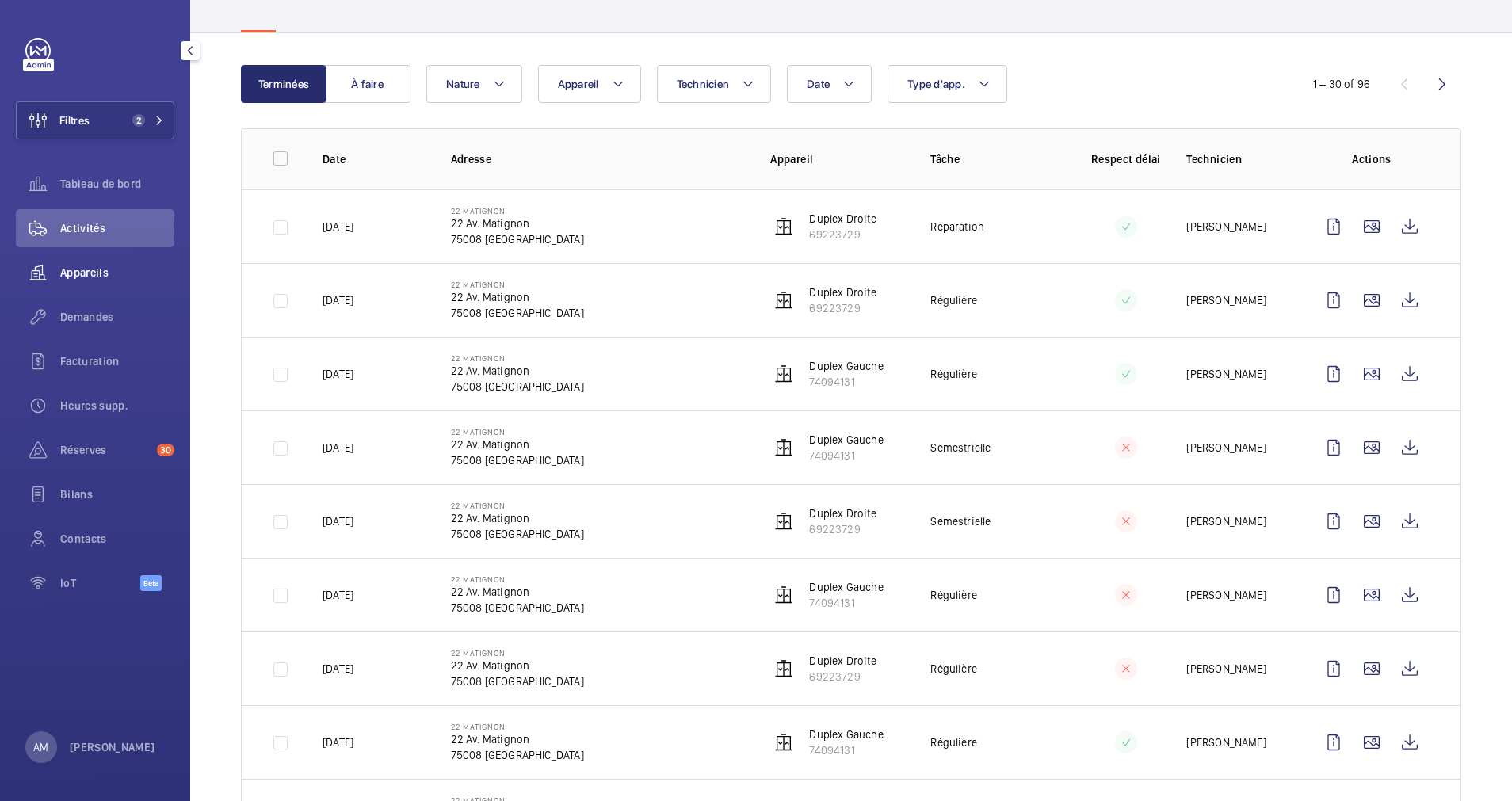
click at [99, 262] on div "Appareils" at bounding box center [95, 272] width 159 height 38
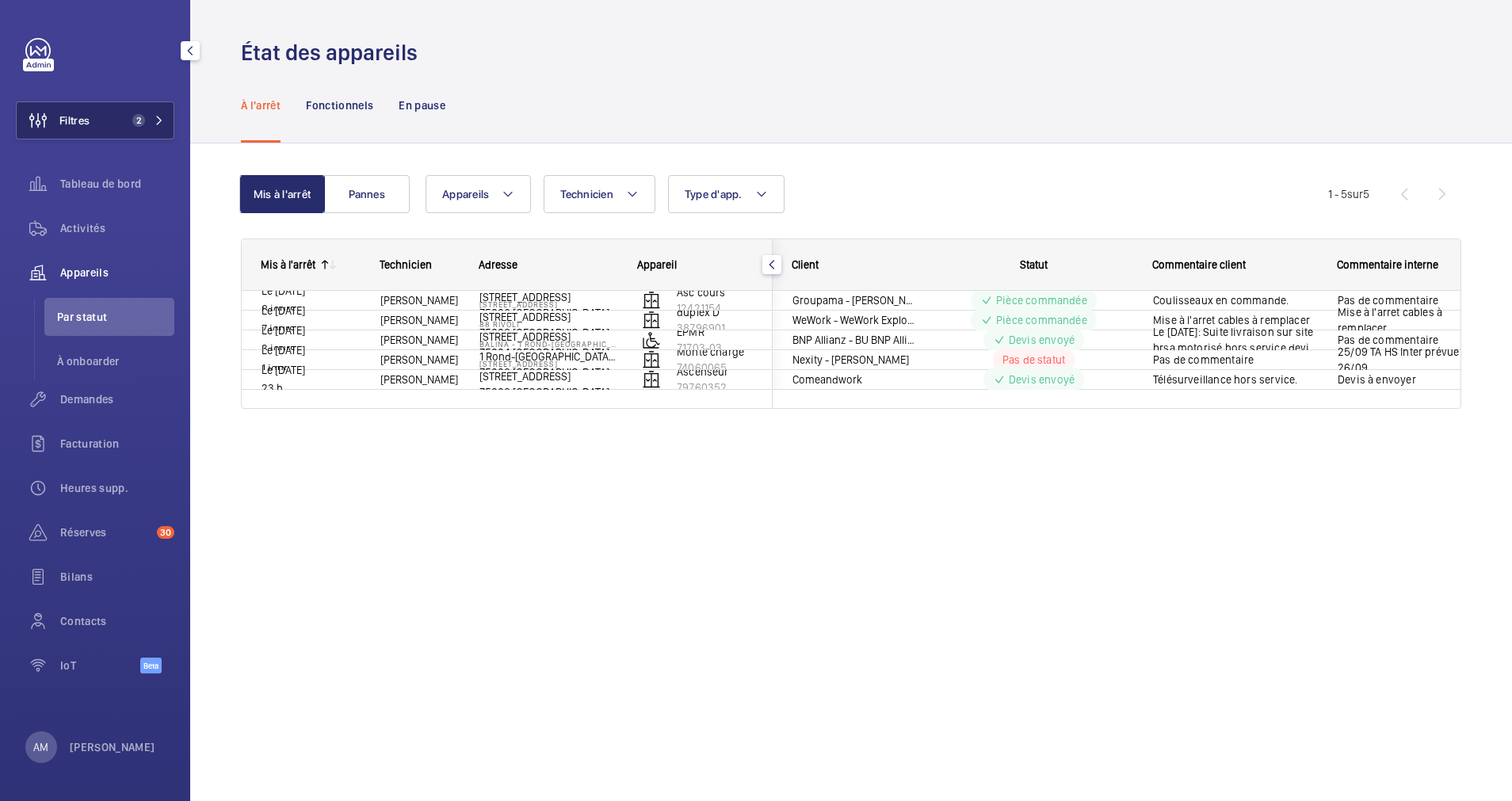
click at [160, 115] on span "2" at bounding box center [144, 120] width 38 height 13
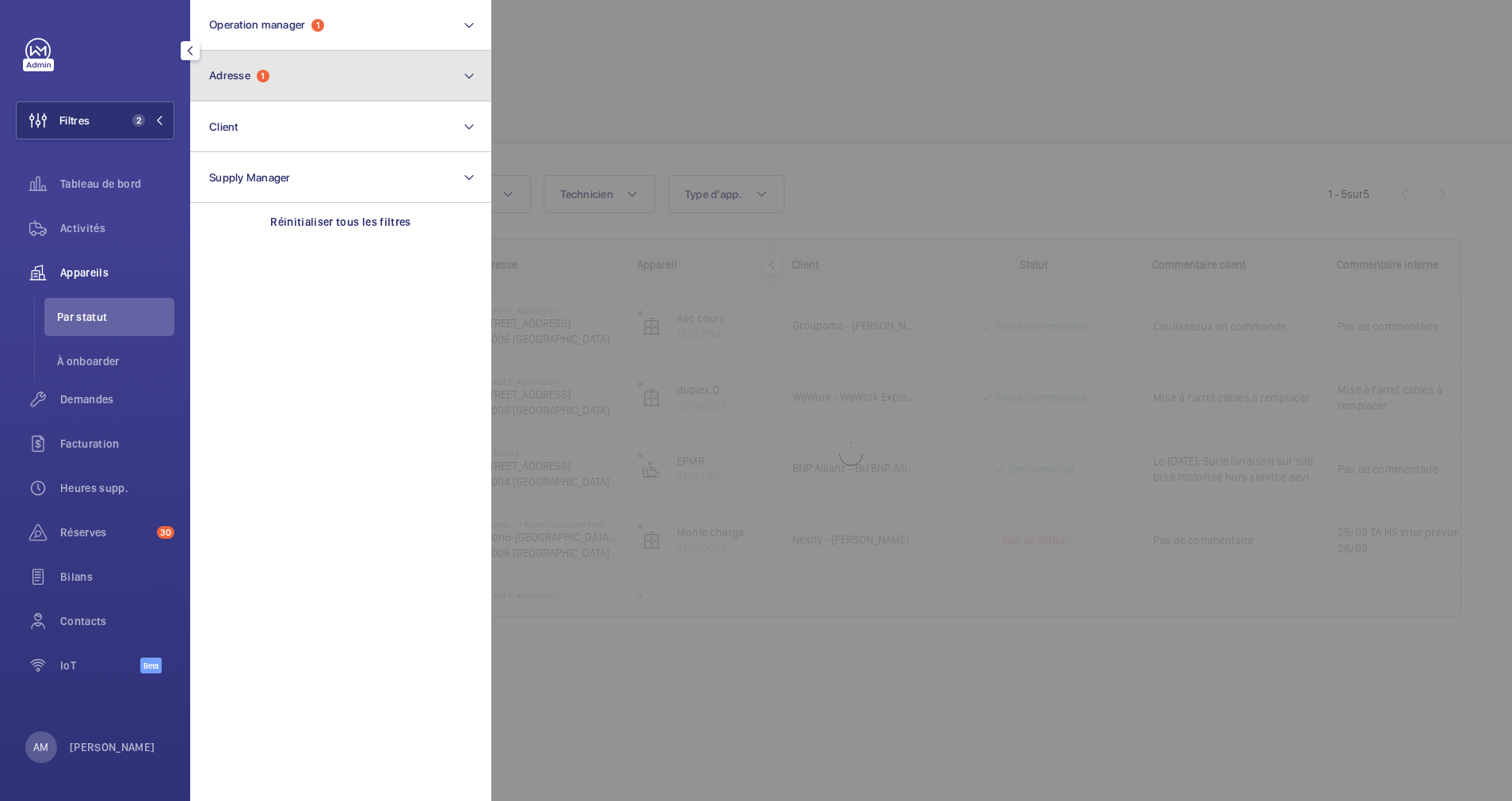
click at [280, 89] on button "Adresse 1" at bounding box center [341, 75] width 301 height 50
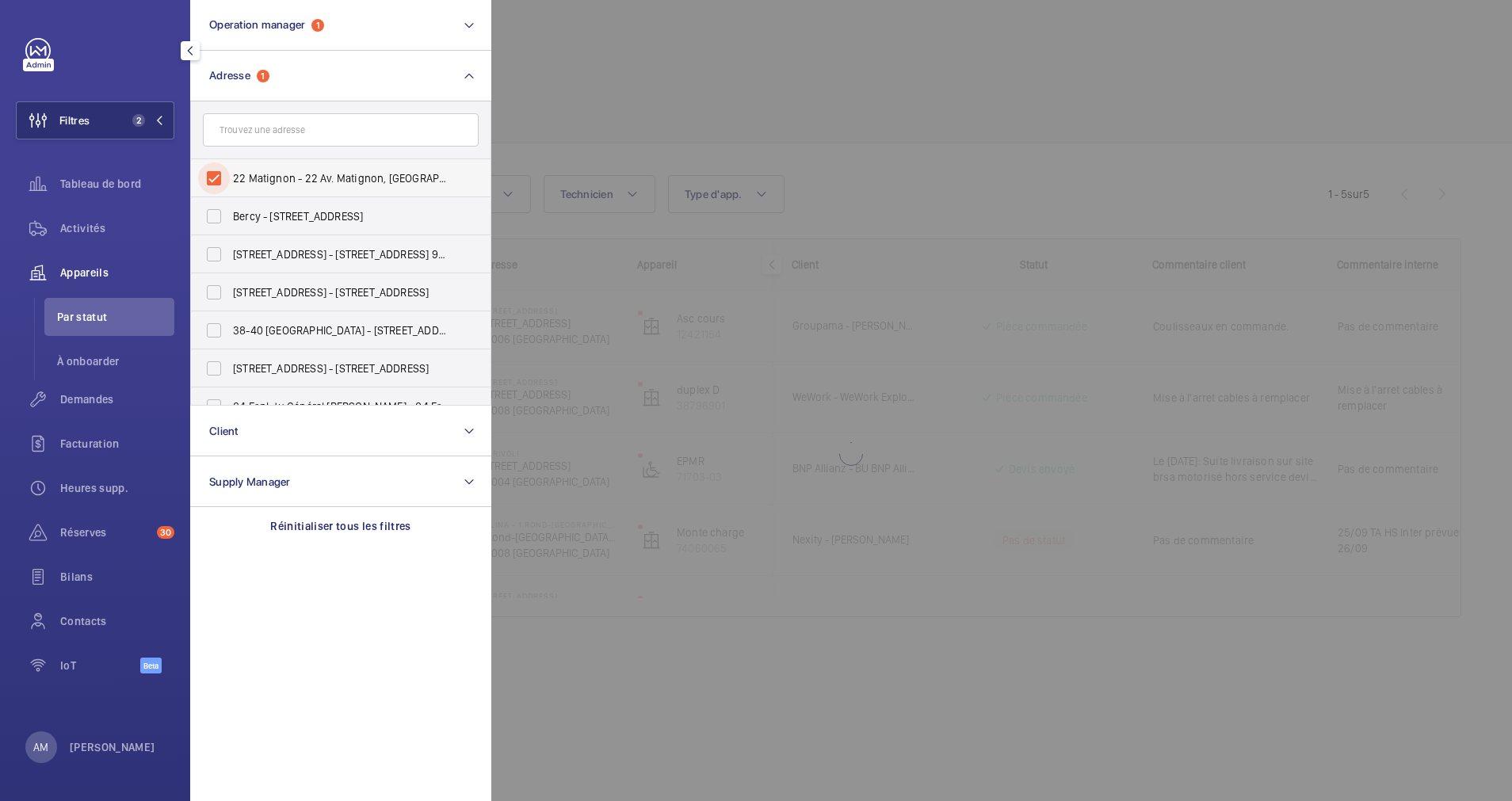
click at [217, 172] on input "22 Matignon - 22 Av. Matignon, PARIS 75008" at bounding box center [214, 178] width 32 height 32
checkbox input "false"
drag, startPoint x: 666, startPoint y: 81, endPoint x: 374, endPoint y: 168, distance: 304.7
click at [642, 88] on div at bounding box center [1247, 400] width 1512 height 801
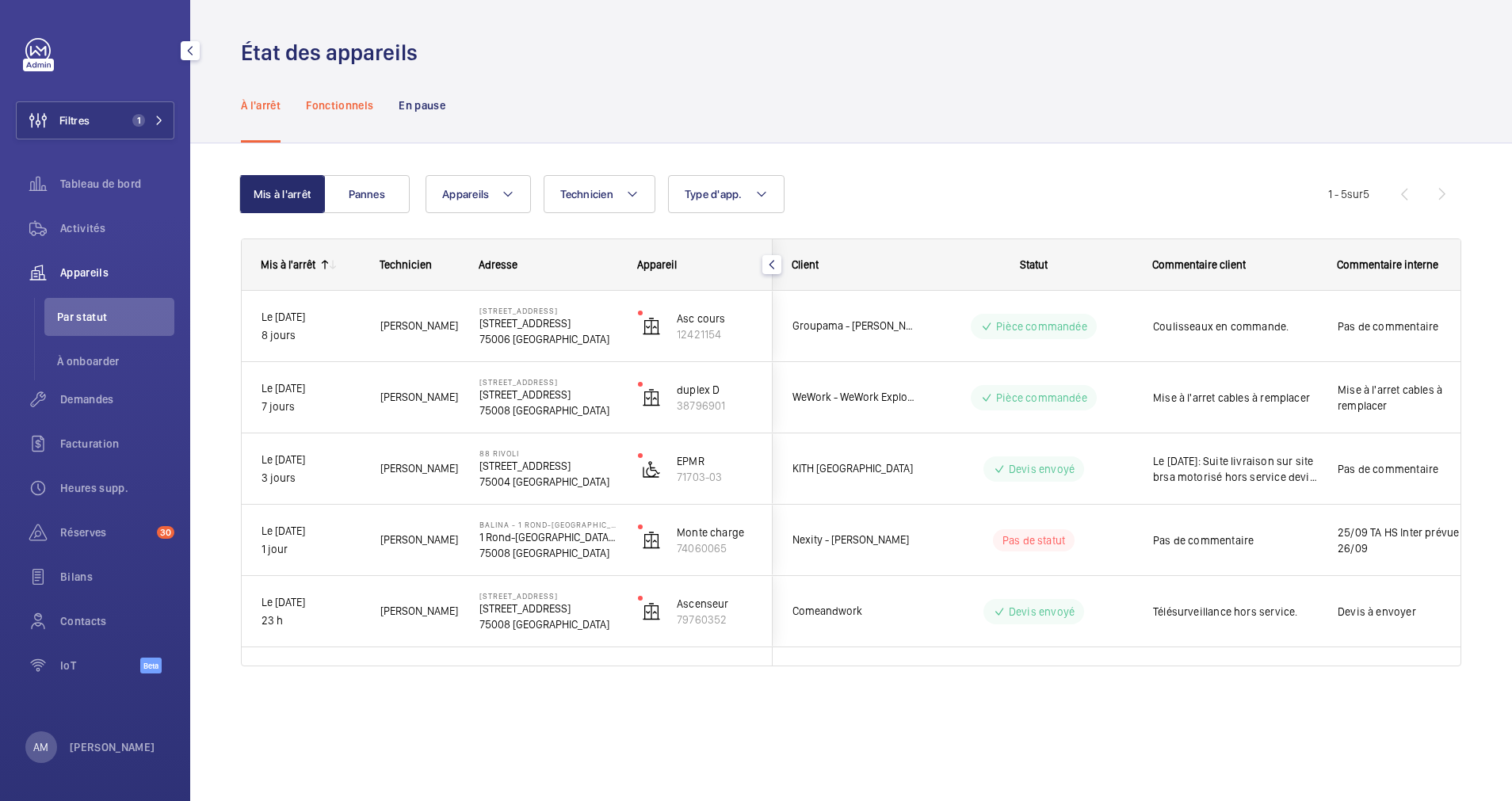
click at [352, 107] on p "Fonctionnels" at bounding box center [339, 105] width 67 height 16
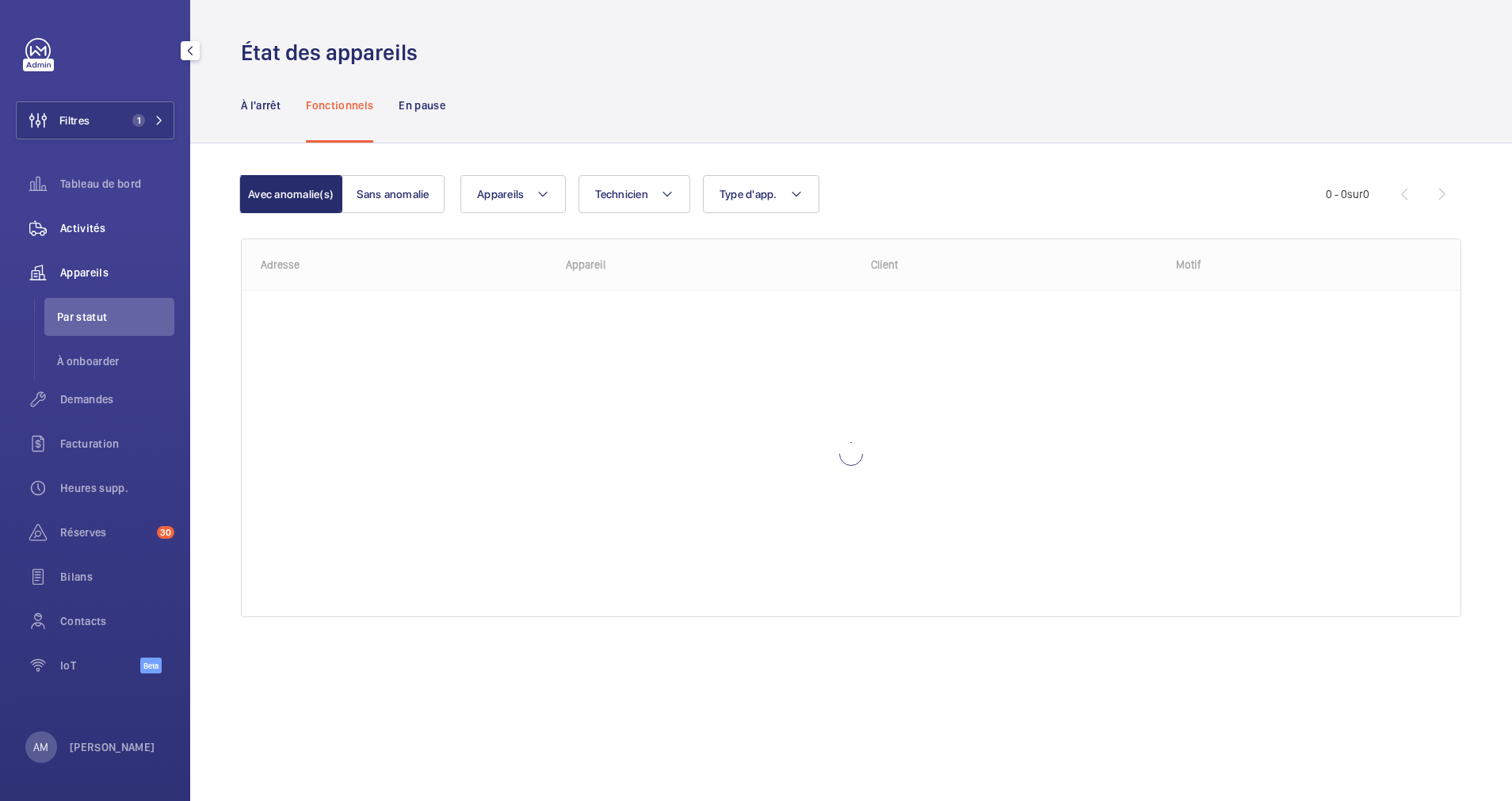
click at [85, 225] on span "Activités" at bounding box center [118, 228] width 114 height 16
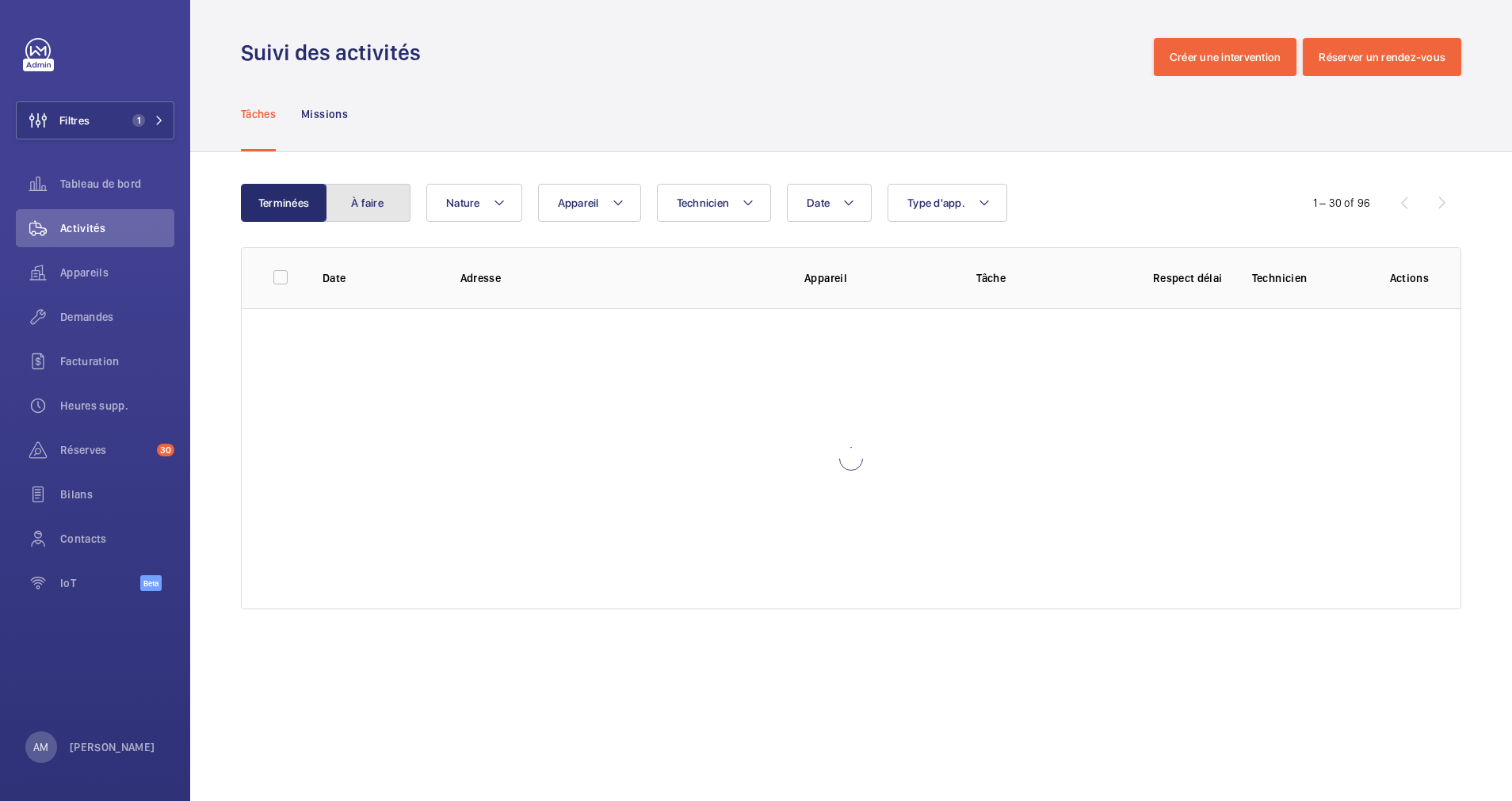
click at [379, 200] on button "À faire" at bounding box center [367, 202] width 85 height 38
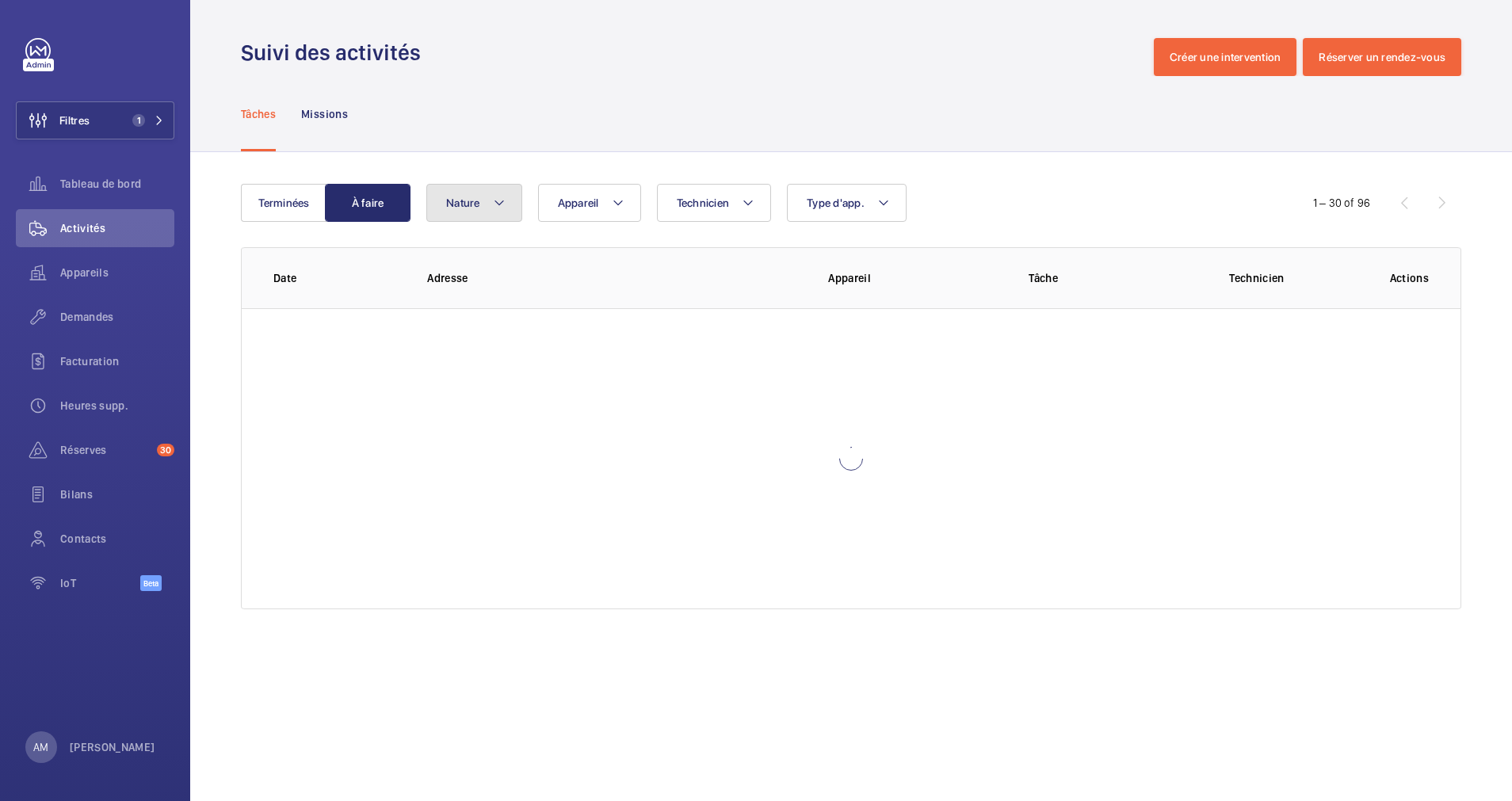
click at [475, 197] on span "Nature" at bounding box center [463, 203] width 34 height 13
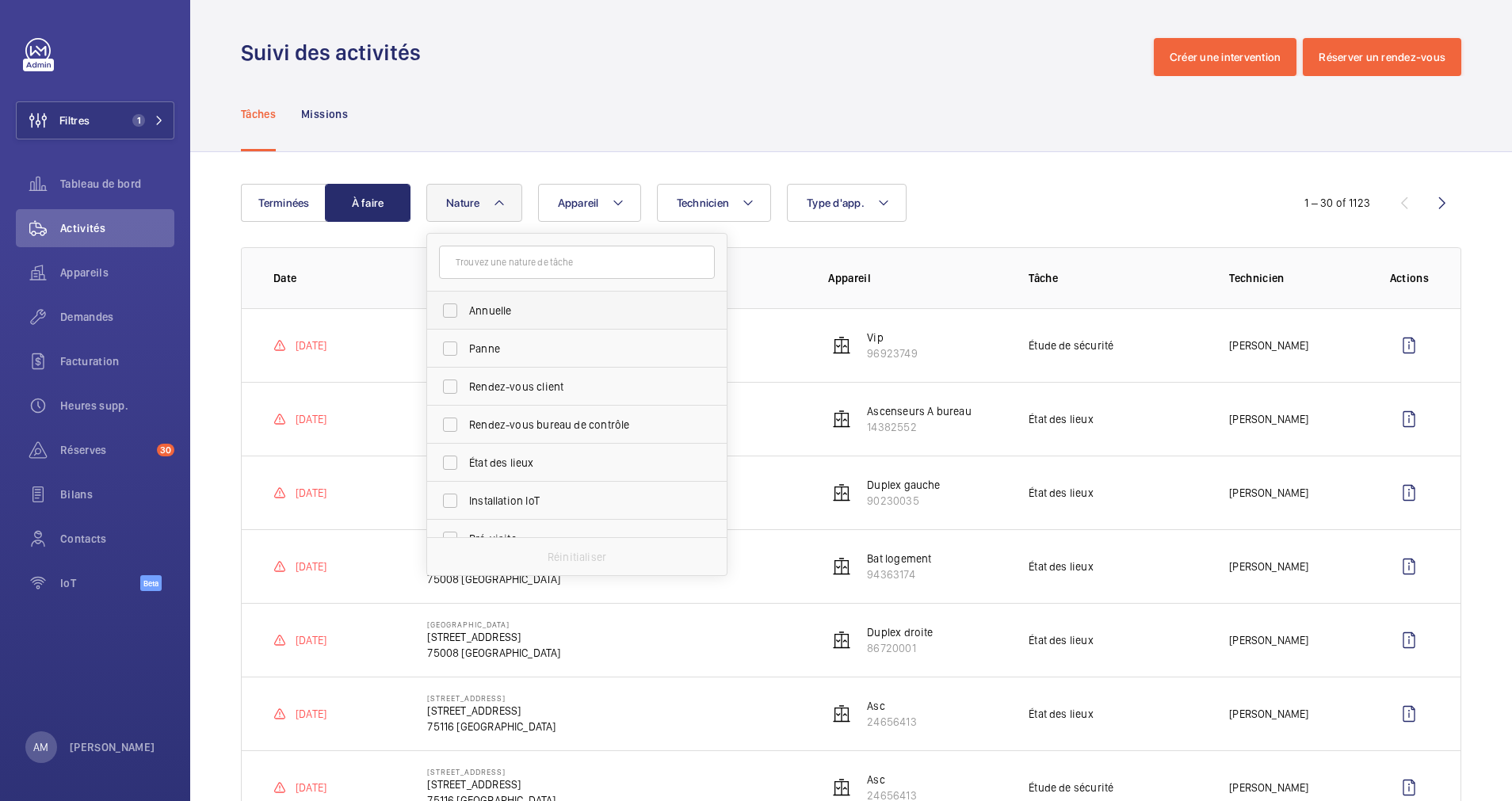
click at [468, 314] on label "Annuelle" at bounding box center [565, 310] width 275 height 38
click at [466, 314] on input "Annuelle" at bounding box center [450, 310] width 32 height 32
checkbox input "true"
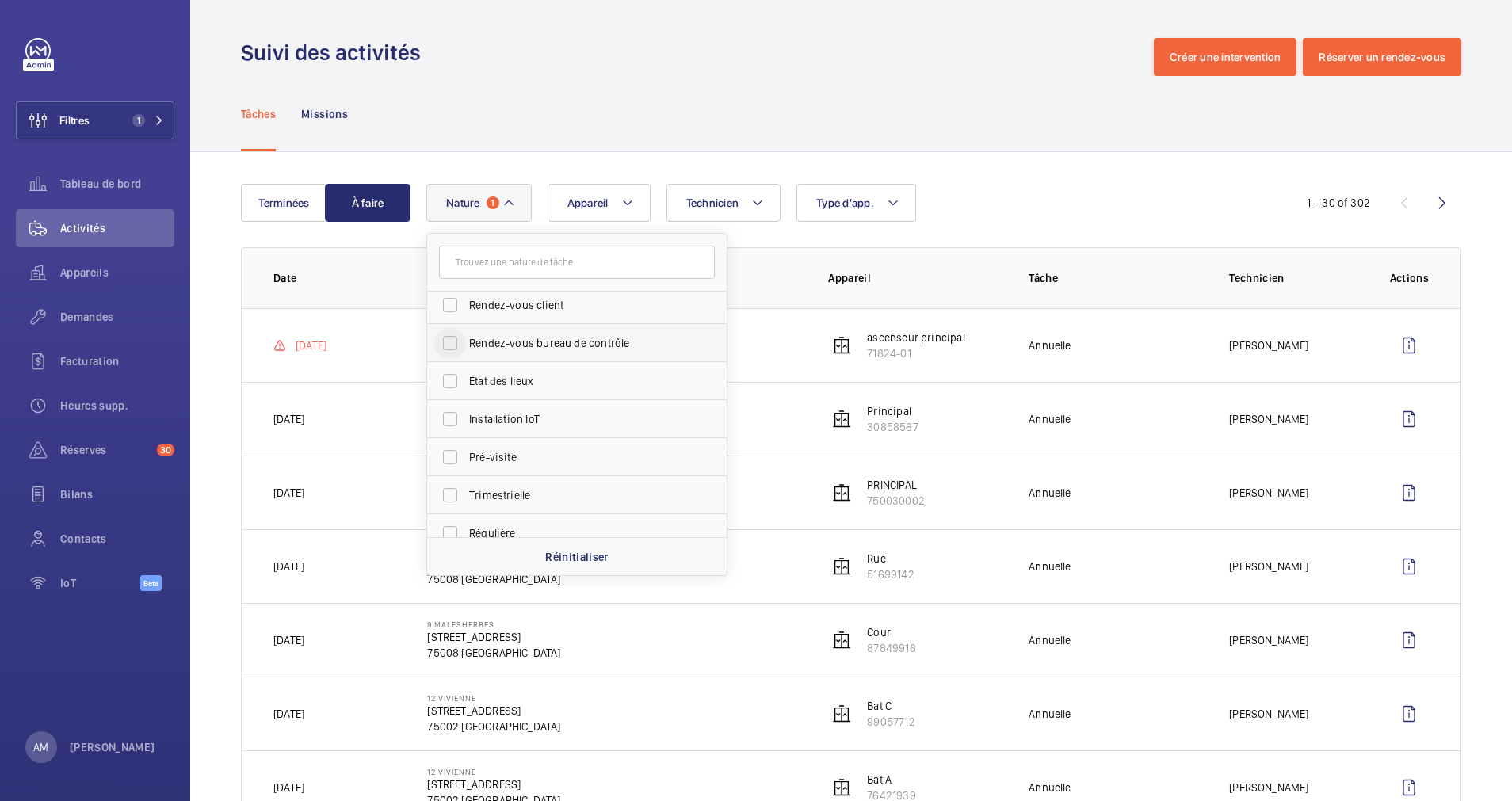
scroll to position [119, 0]
click at [451, 450] on input "Trimestrielle" at bounding box center [450, 458] width 32 height 32
checkbox input "true"
click at [454, 491] on input "Régulière" at bounding box center [450, 495] width 32 height 32
checkbox input "true"
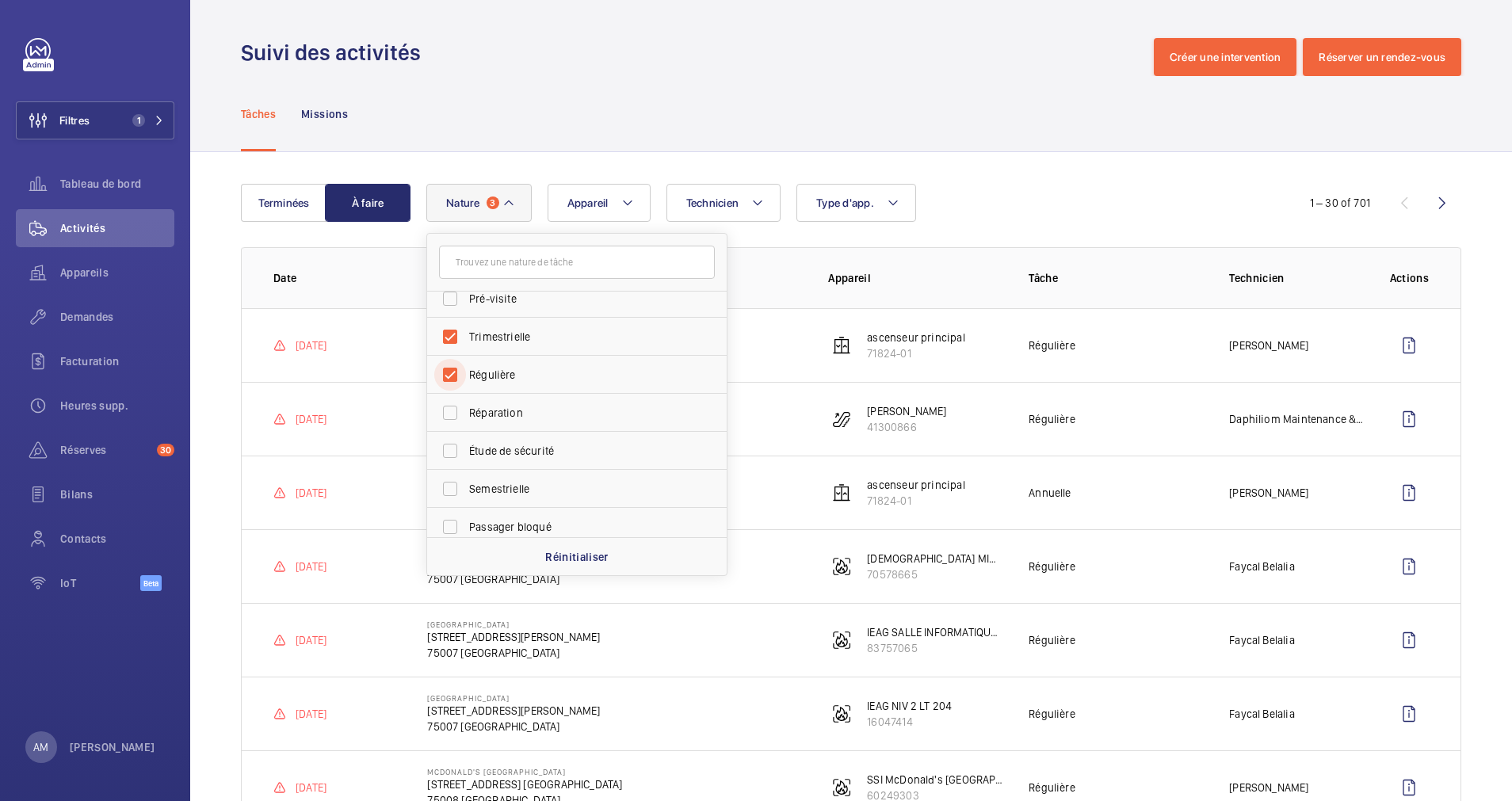
scroll to position [249, 0]
click at [447, 473] on input "Semestrielle" at bounding box center [450, 480] width 32 height 32
checkbox input "true"
click at [758, 142] on div "Tâches Missions" at bounding box center [851, 114] width 1221 height 75
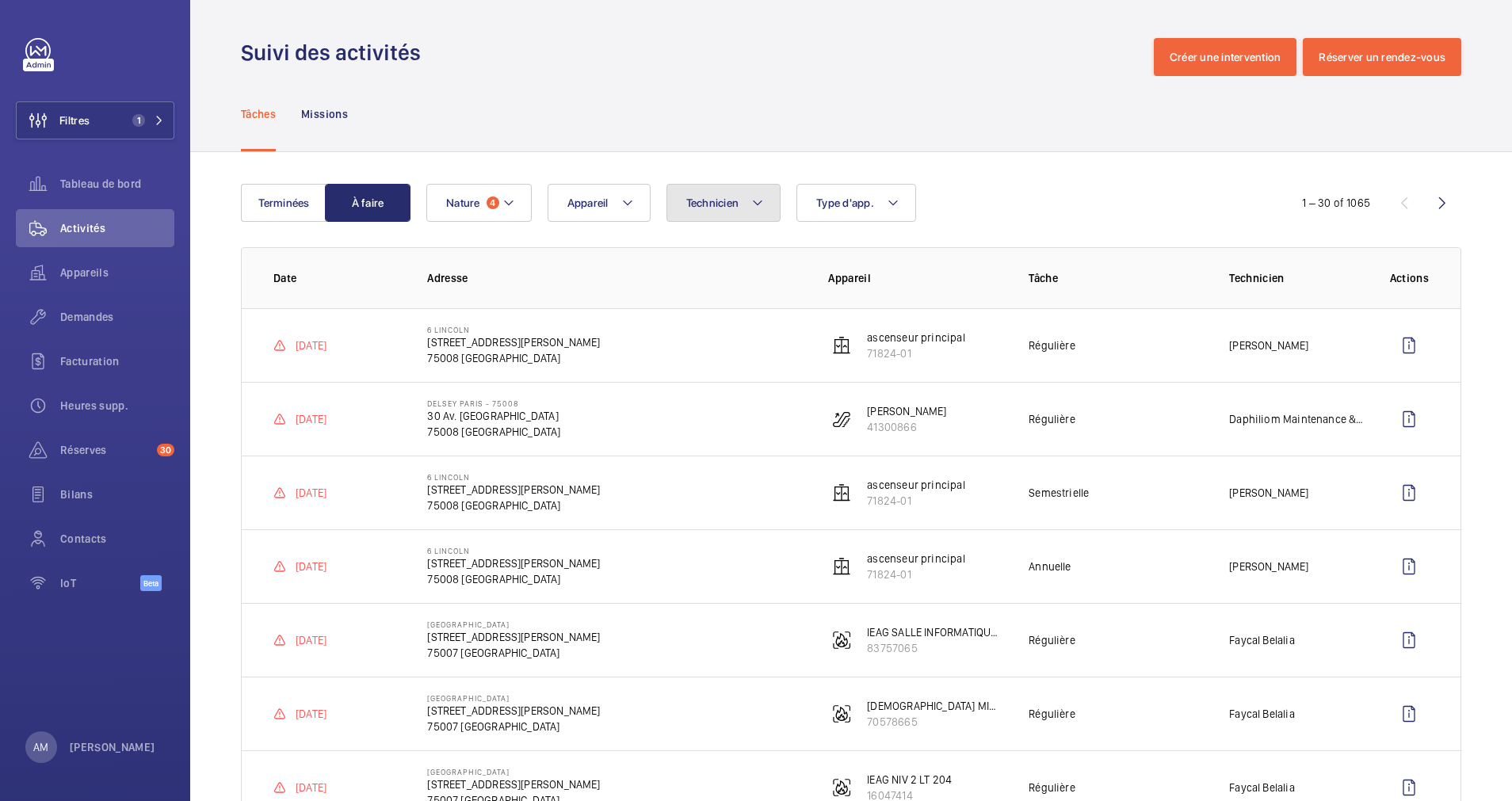
click at [749, 205] on button "Technicien" at bounding box center [723, 202] width 115 height 38
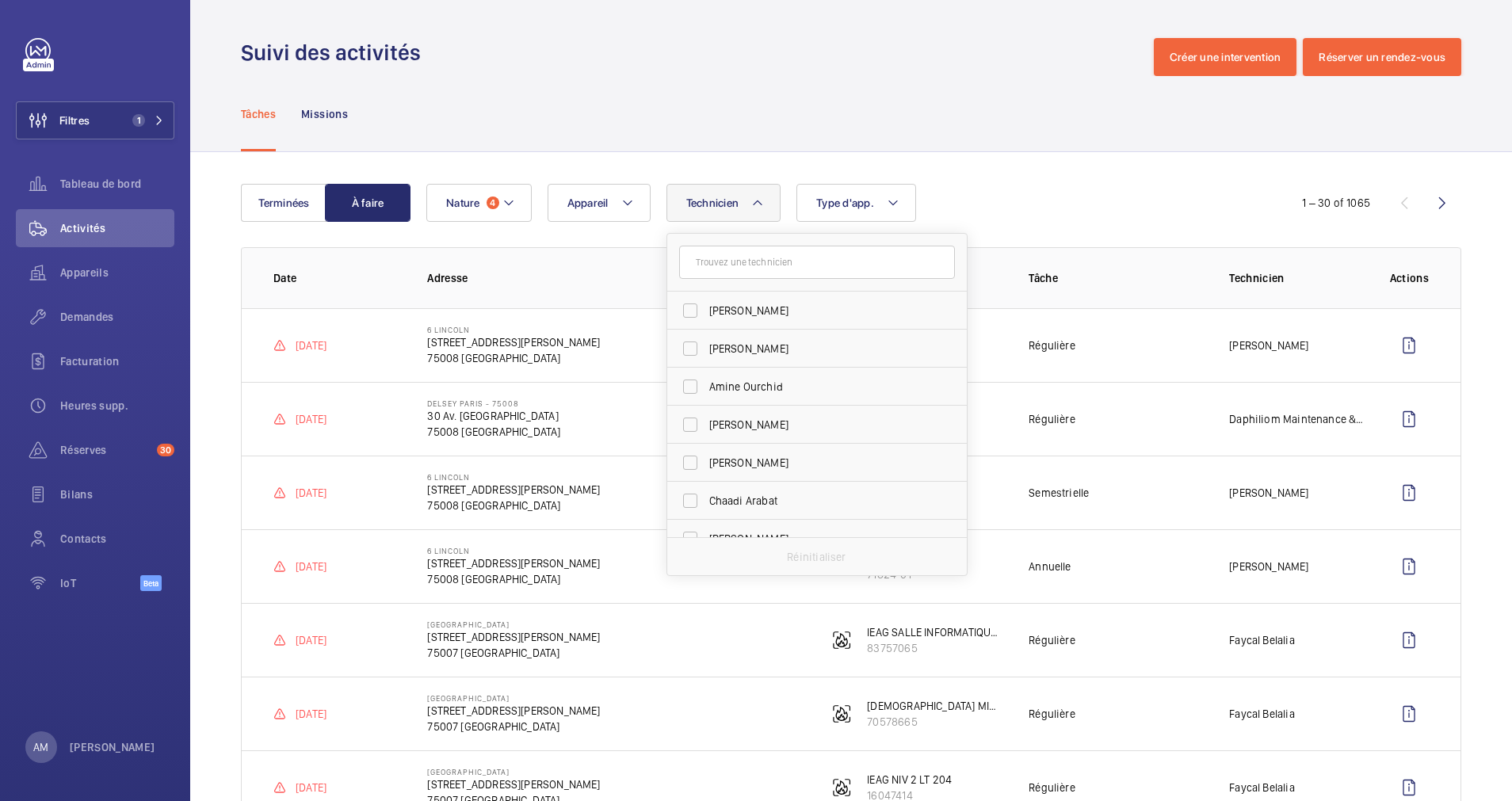
click at [722, 259] on input "text" at bounding box center [817, 262] width 275 height 33
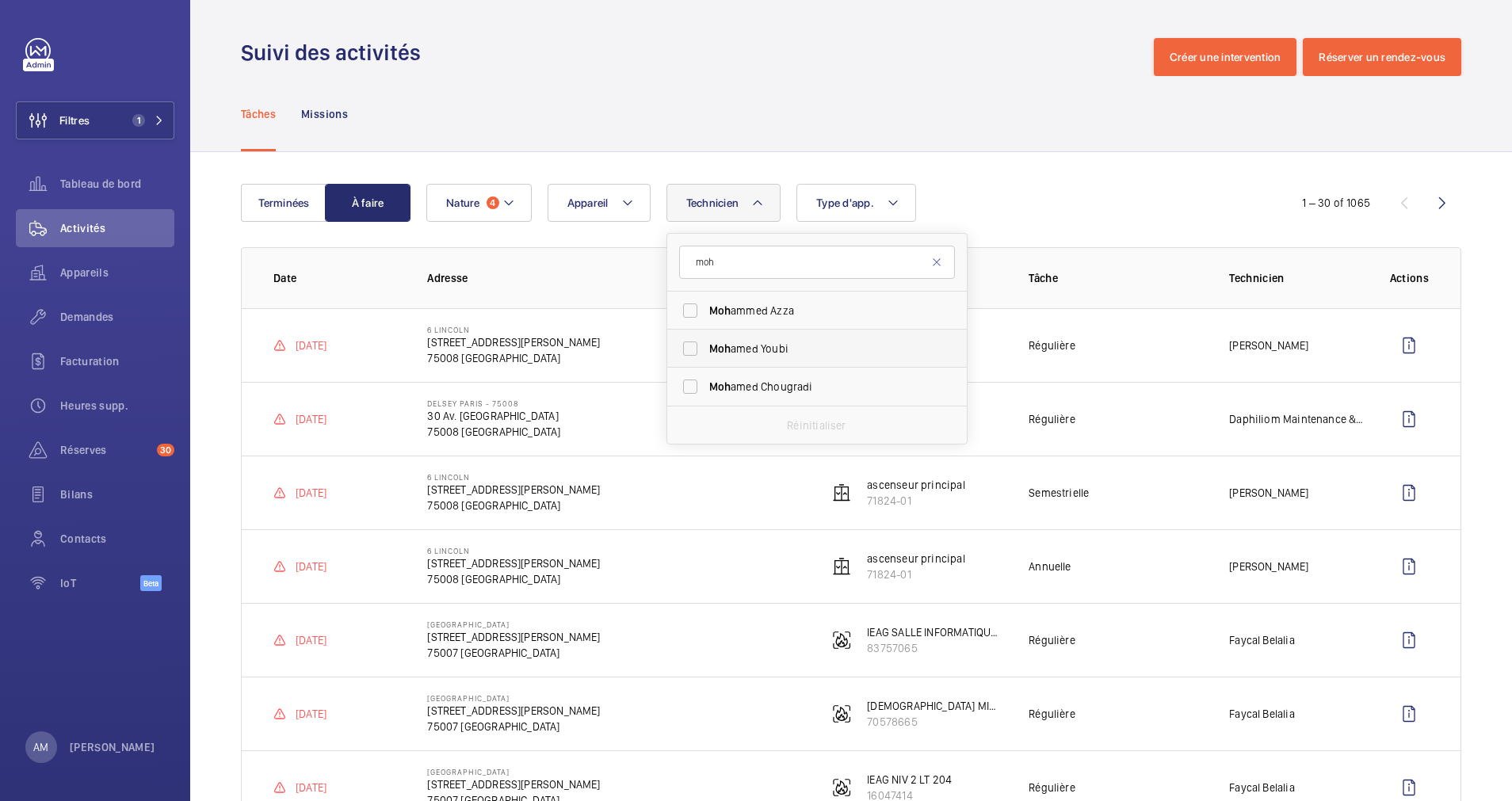
type input "moh"
click at [741, 336] on label "Moh amed Youbi" at bounding box center [805, 348] width 275 height 38
click at [706, 336] on input "Moh amed Youbi" at bounding box center [690, 349] width 32 height 32
checkbox input "true"
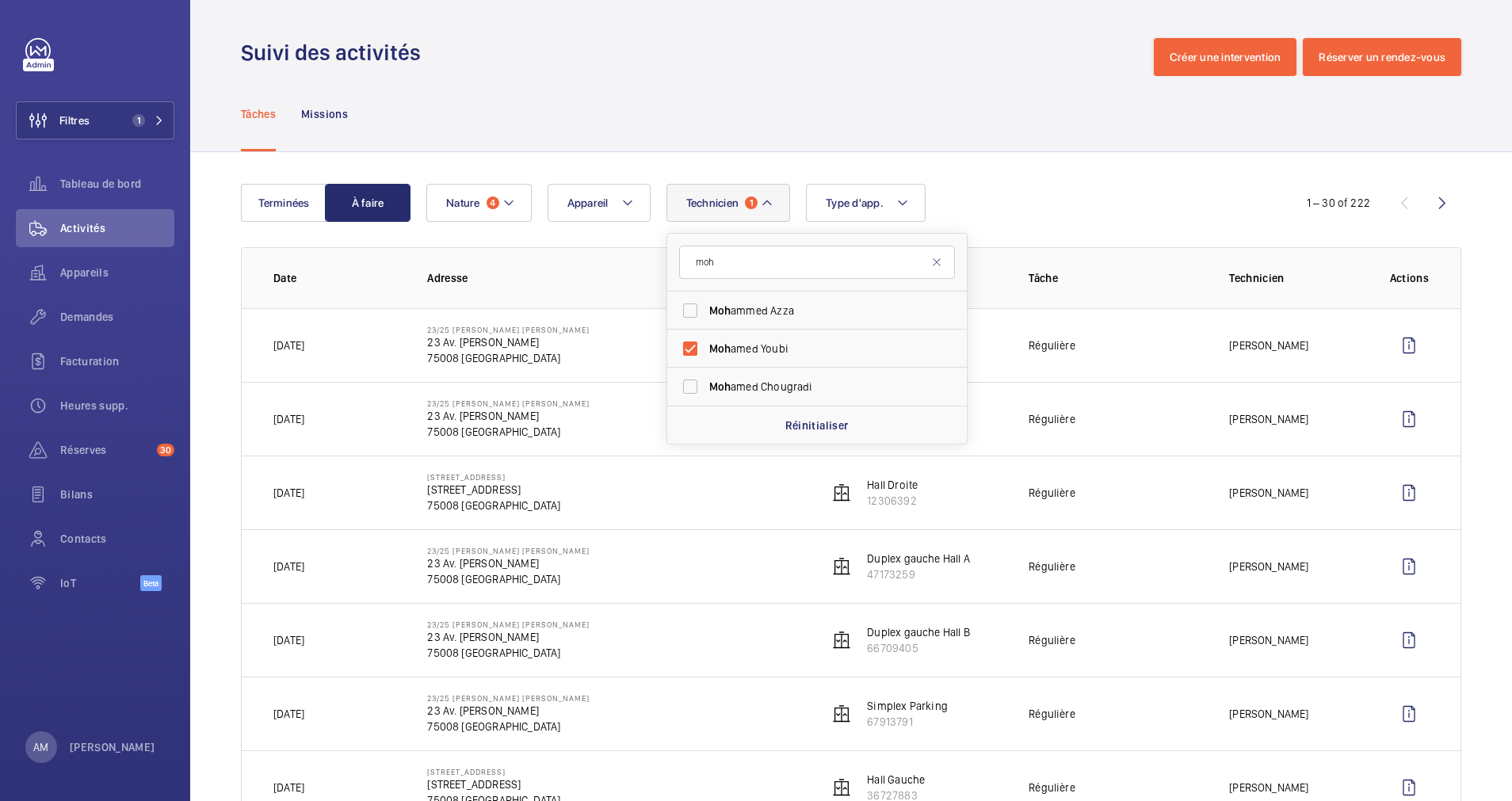
click at [964, 217] on div "Technicien 1 moh Moh ammed Azza Moh amed Youbi Moh amed Chougradi Réinitialiser…" at bounding box center [849, 202] width 845 height 38
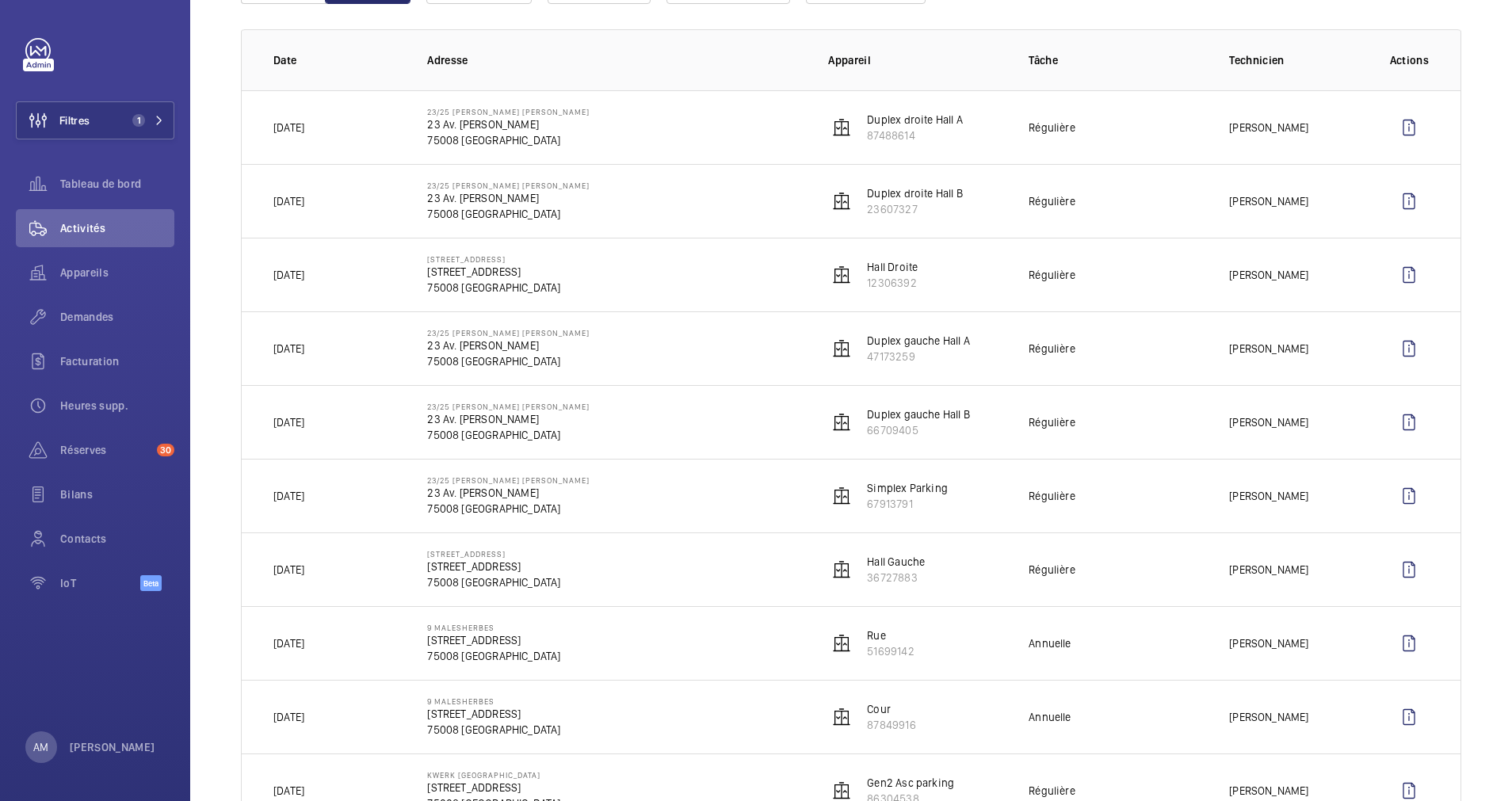
scroll to position [238, 0]
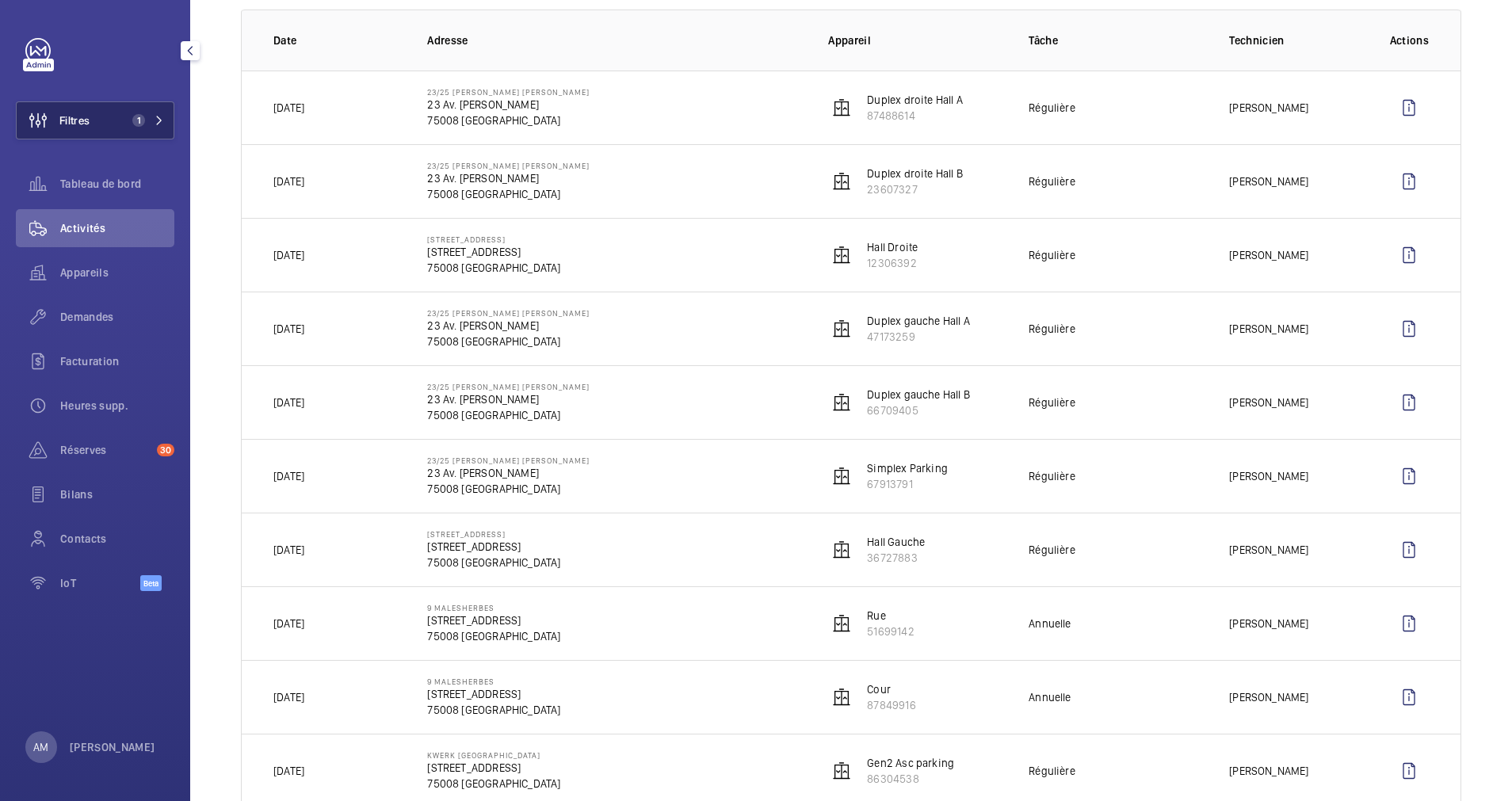
click at [130, 105] on button "Filtres 1" at bounding box center [95, 120] width 159 height 38
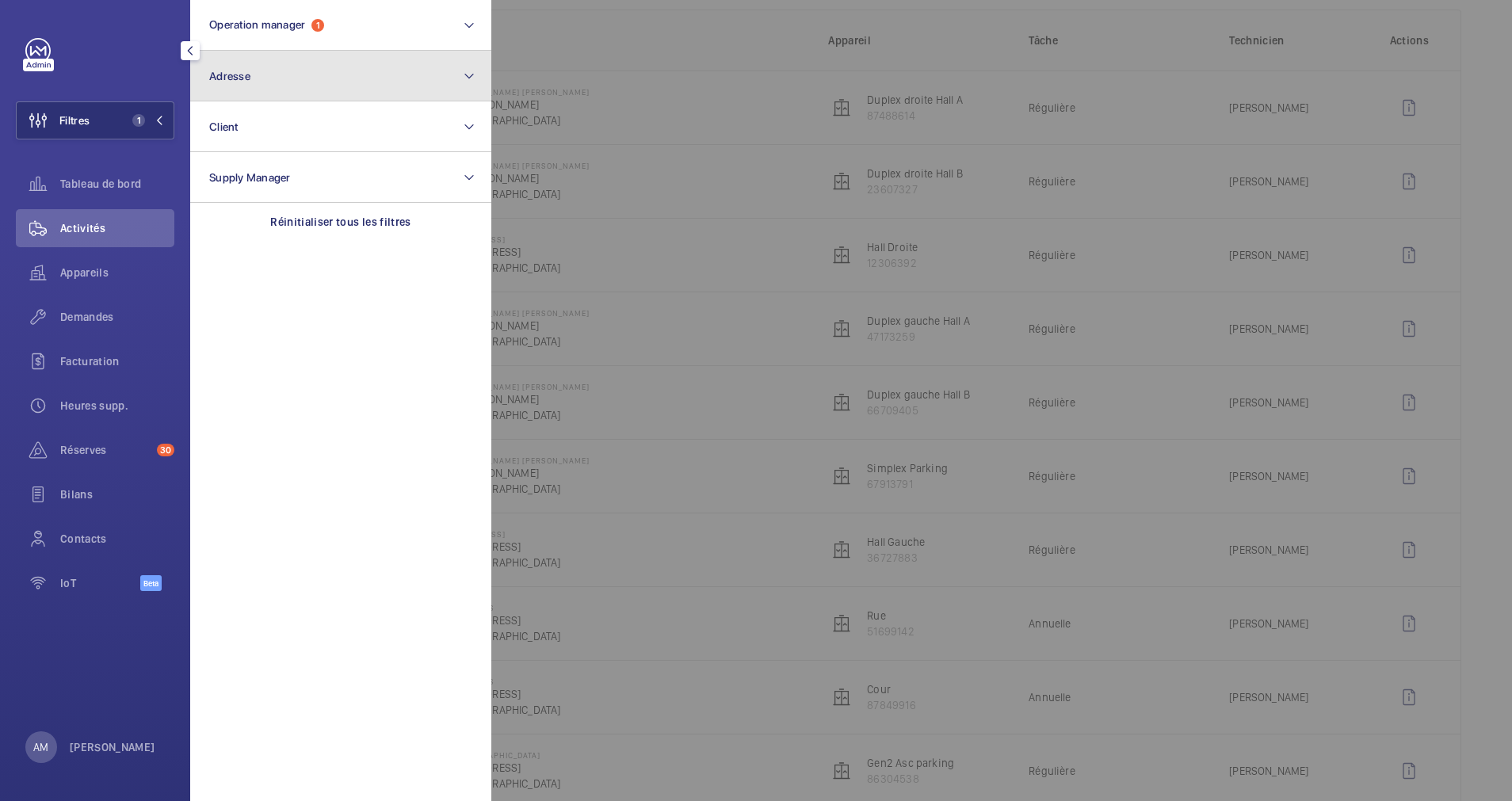
click at [308, 84] on button "Adresse" at bounding box center [341, 75] width 301 height 50
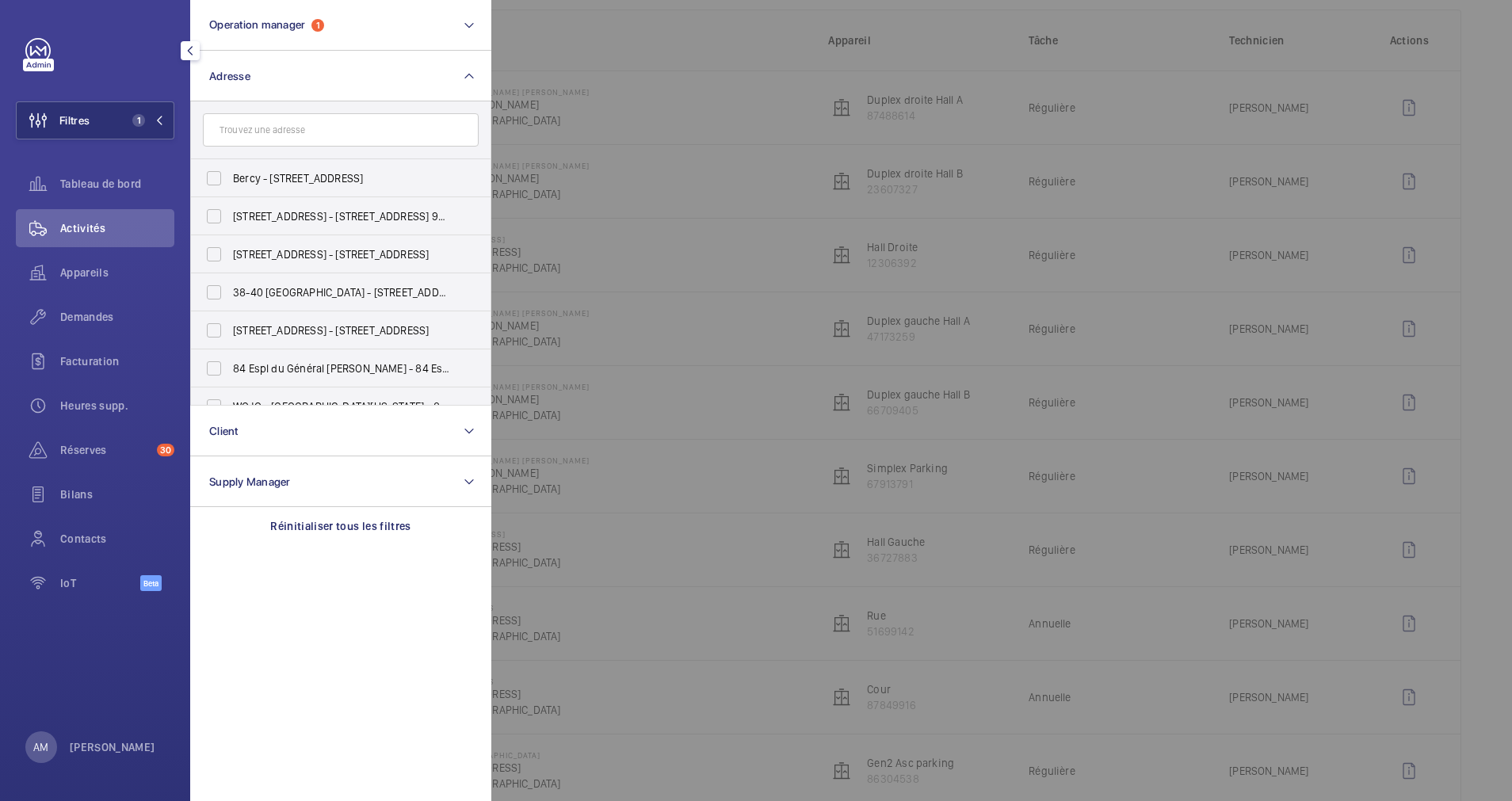
click at [279, 137] on input "text" at bounding box center [341, 129] width 275 height 33
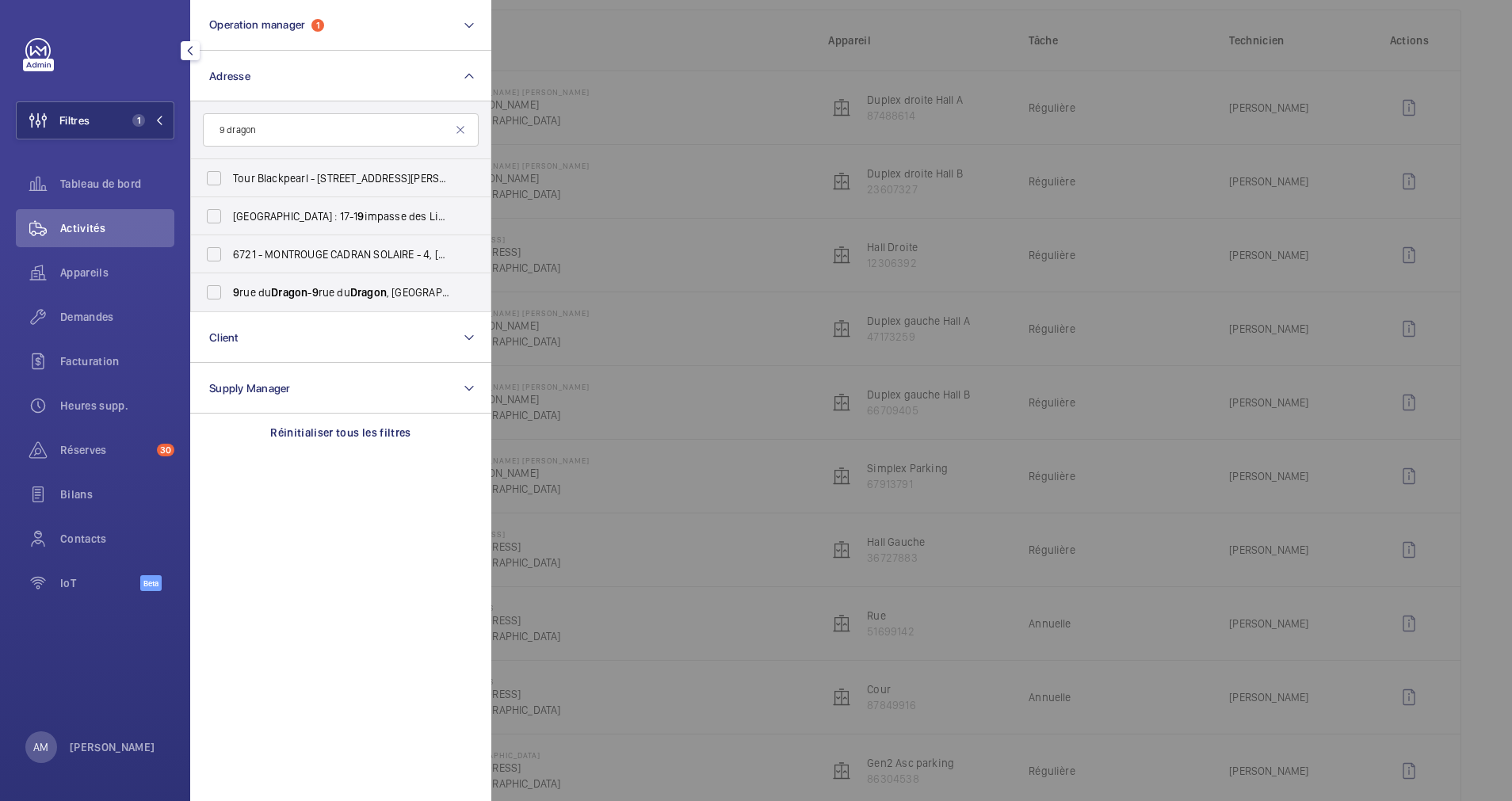
type input "9 dragon"
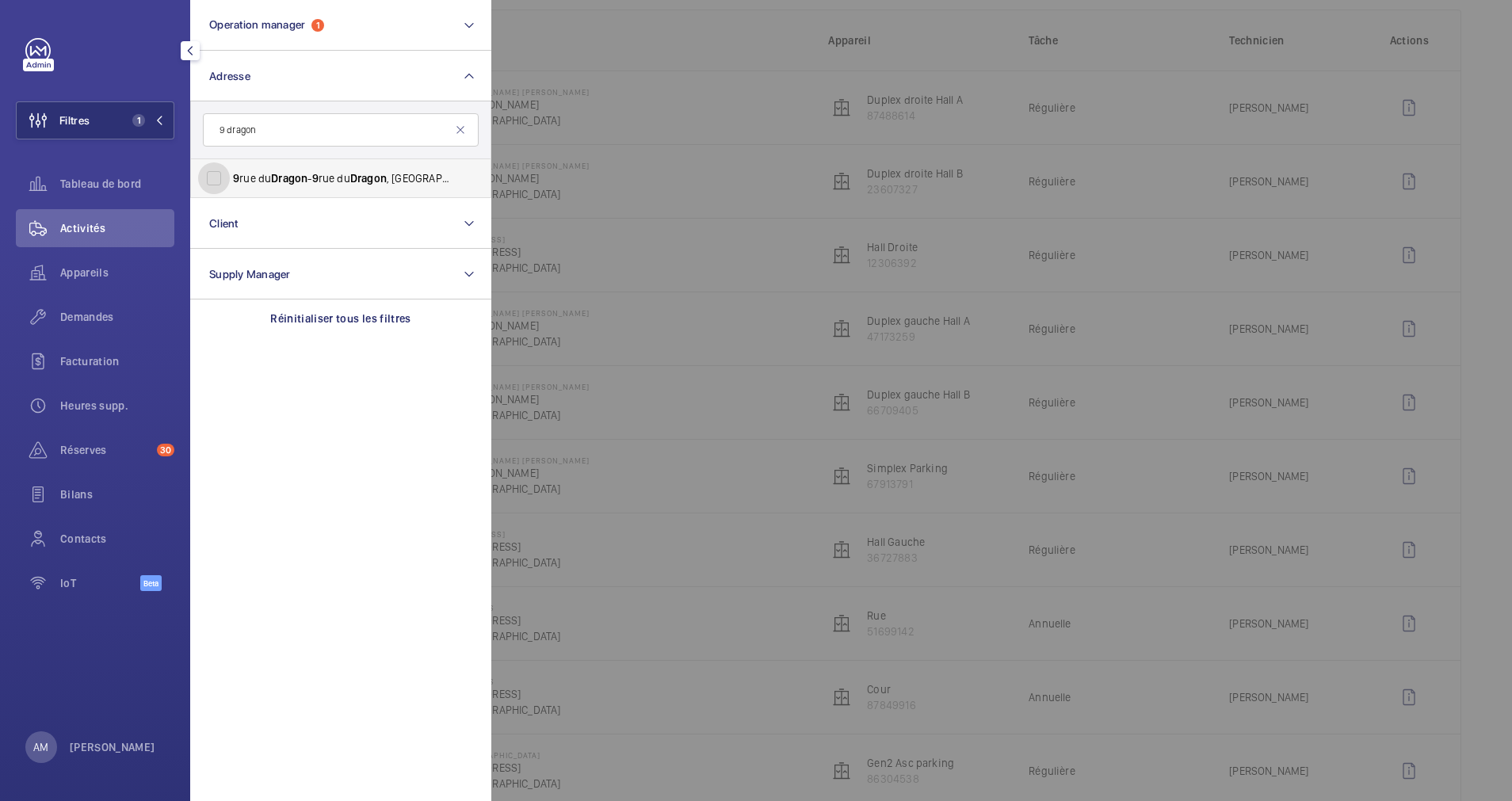
click at [215, 175] on input "9 rue du Dragon - 9 rue du Dragon , 75006 PARIS, PARIS 75006" at bounding box center [214, 178] width 32 height 32
checkbox input "true"
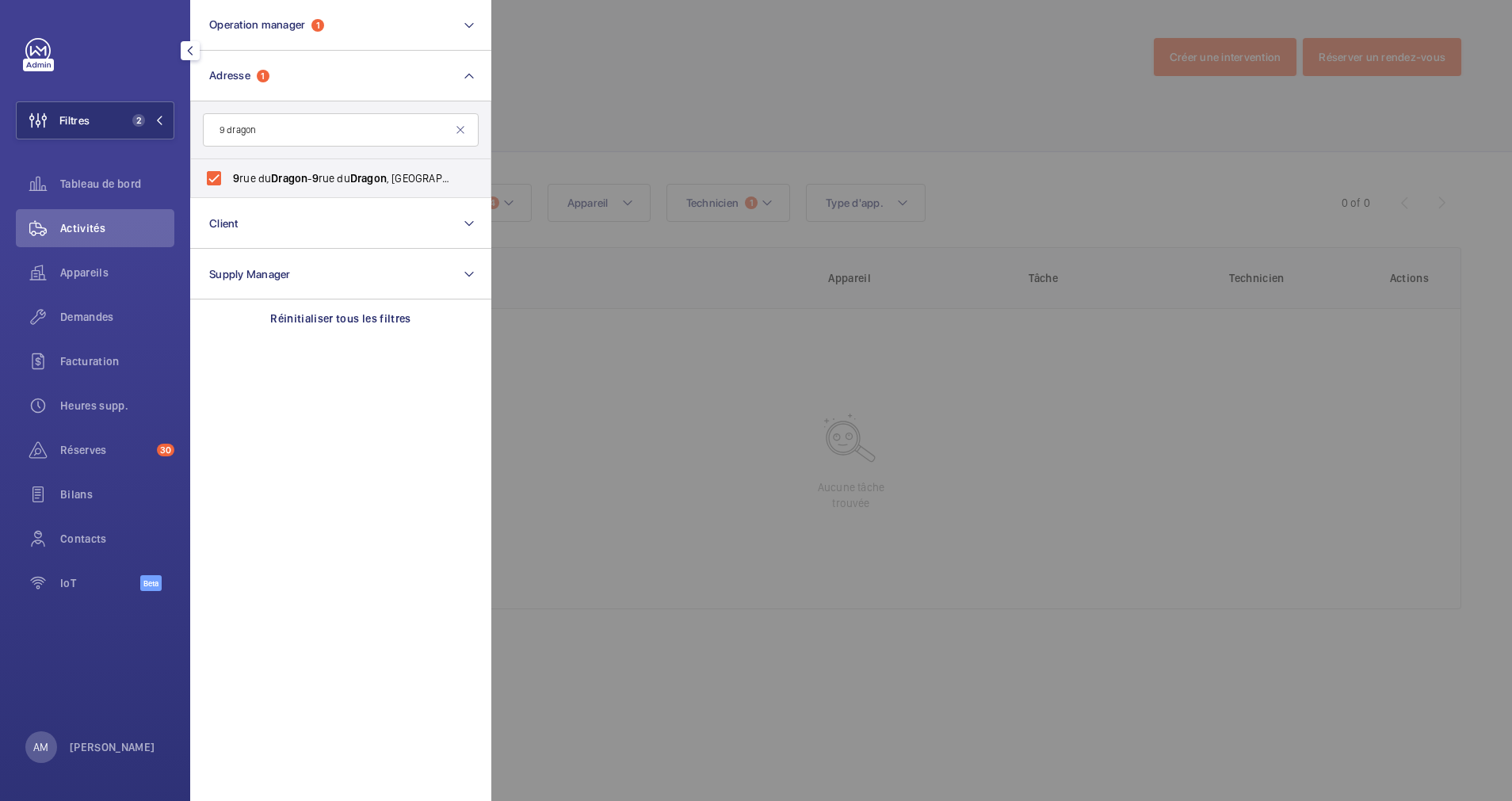
click at [699, 113] on div at bounding box center [1247, 400] width 1512 height 801
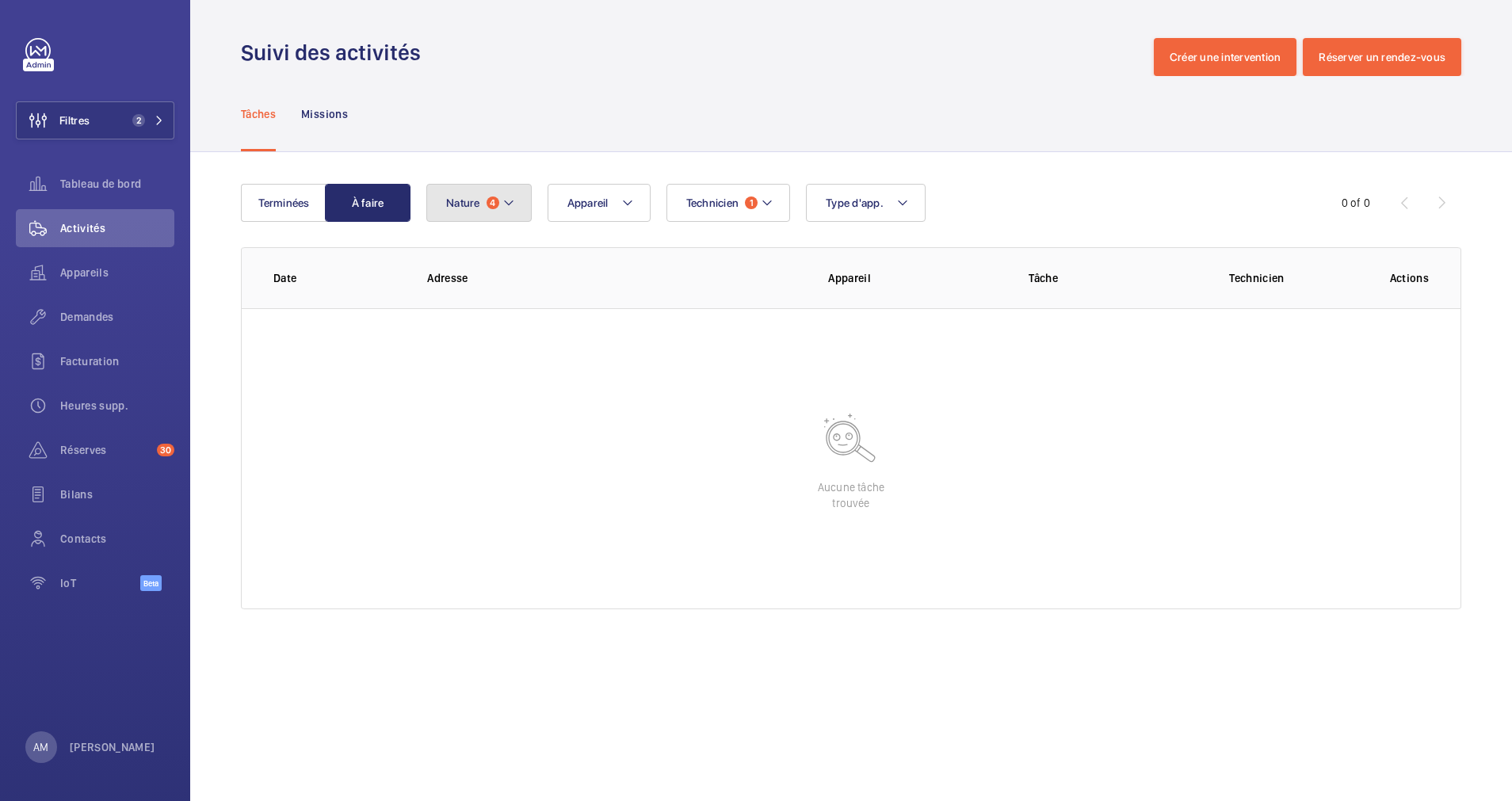
click at [505, 206] on mat-icon at bounding box center [509, 203] width 13 height 19
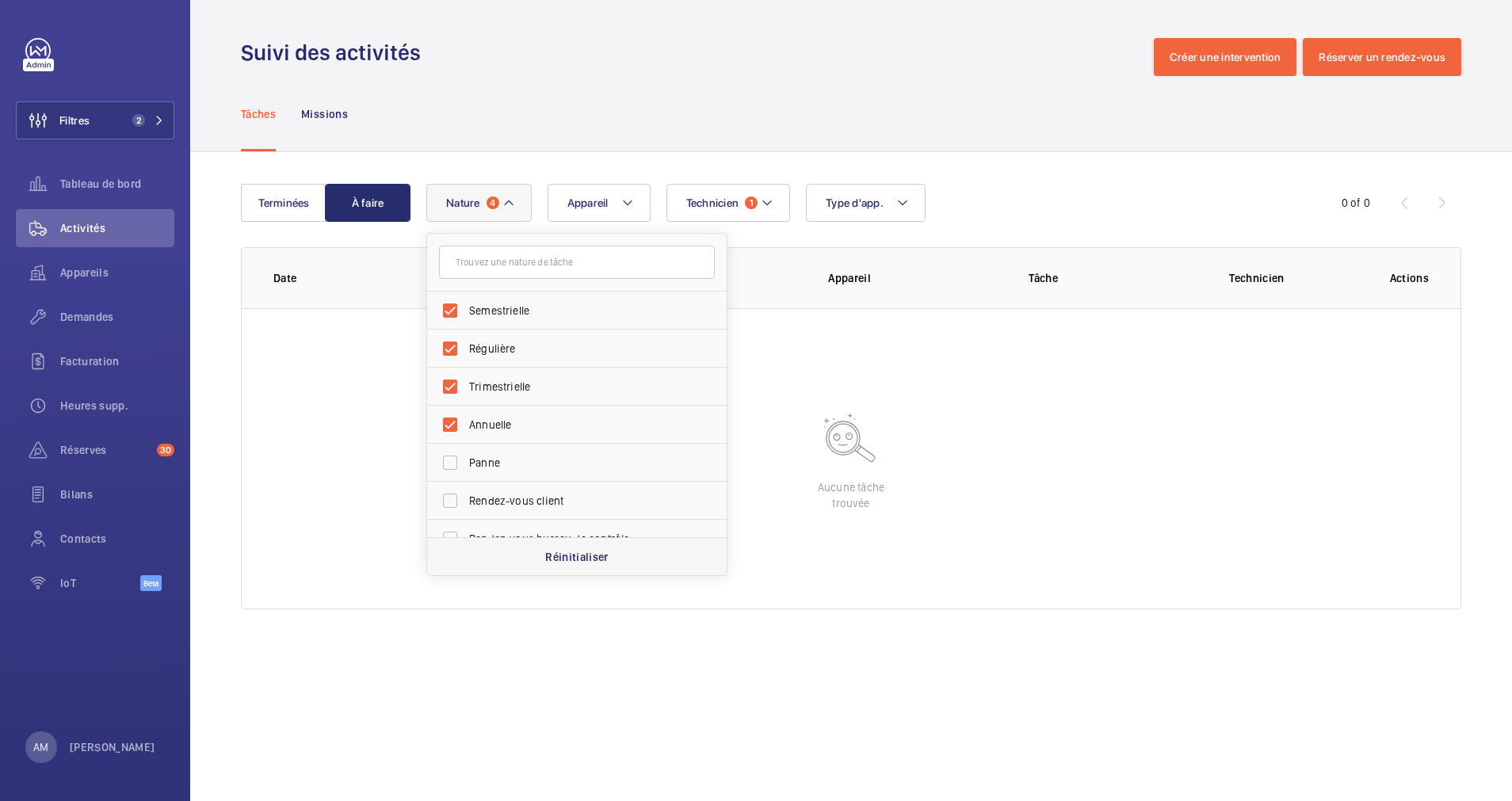
click at [577, 546] on div "Réinitialiser" at bounding box center [577, 555] width 299 height 38
checkbox input "false"
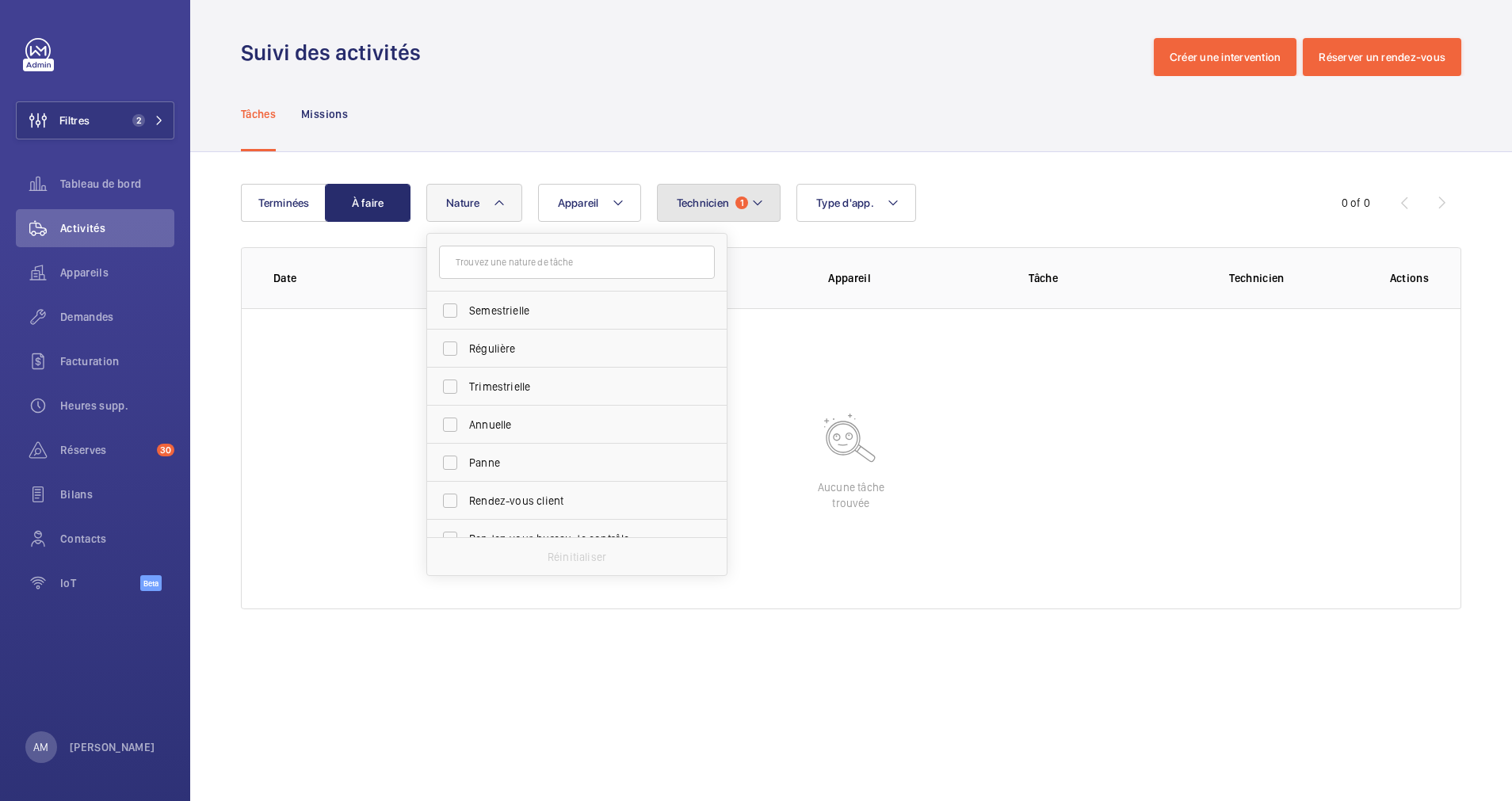
click at [748, 206] on button "Technicien 1" at bounding box center [720, 202] width 125 height 38
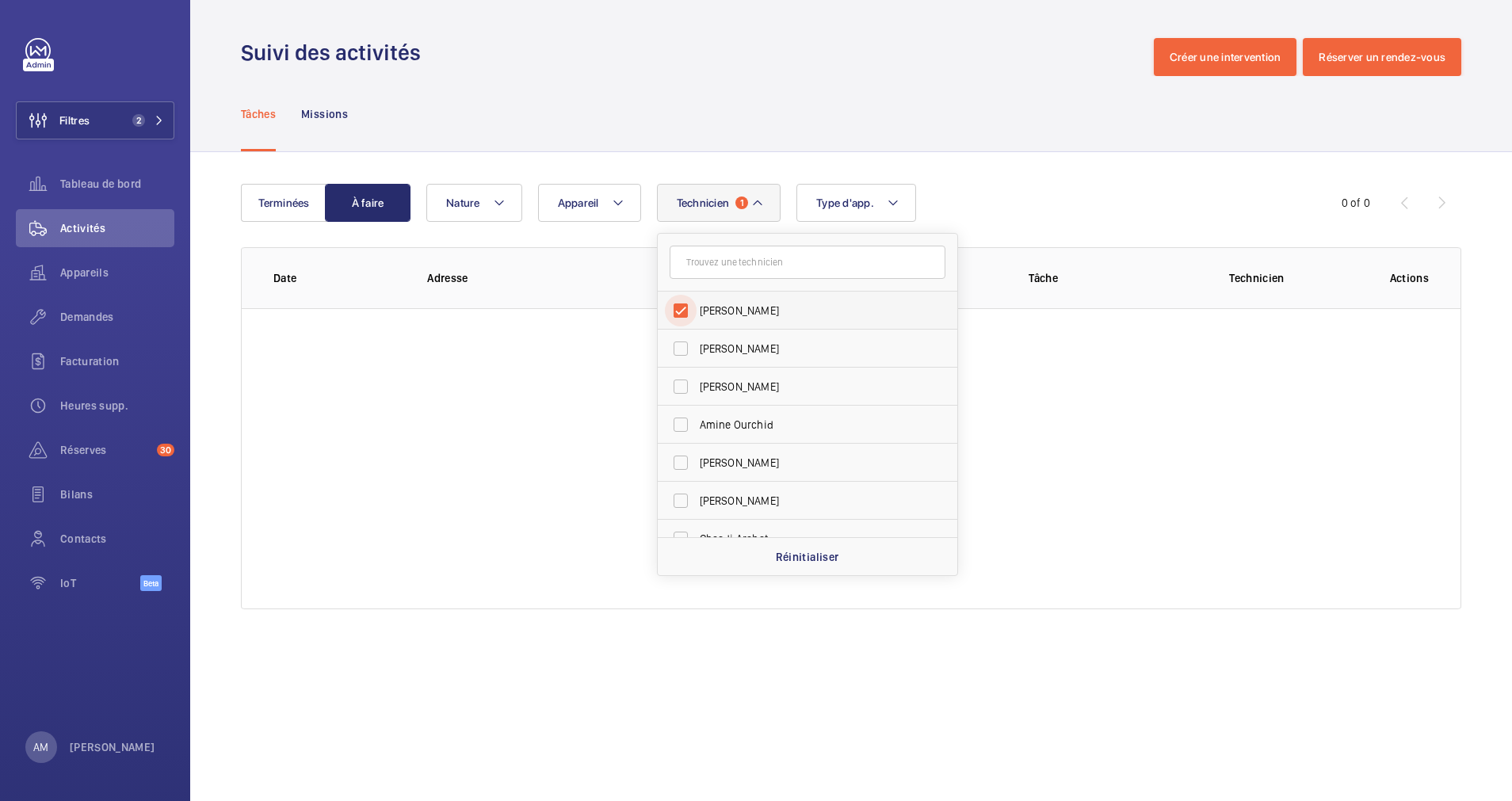
click at [681, 314] on input "Mohamed Youbi" at bounding box center [680, 310] width 32 height 32
checkbox input "false"
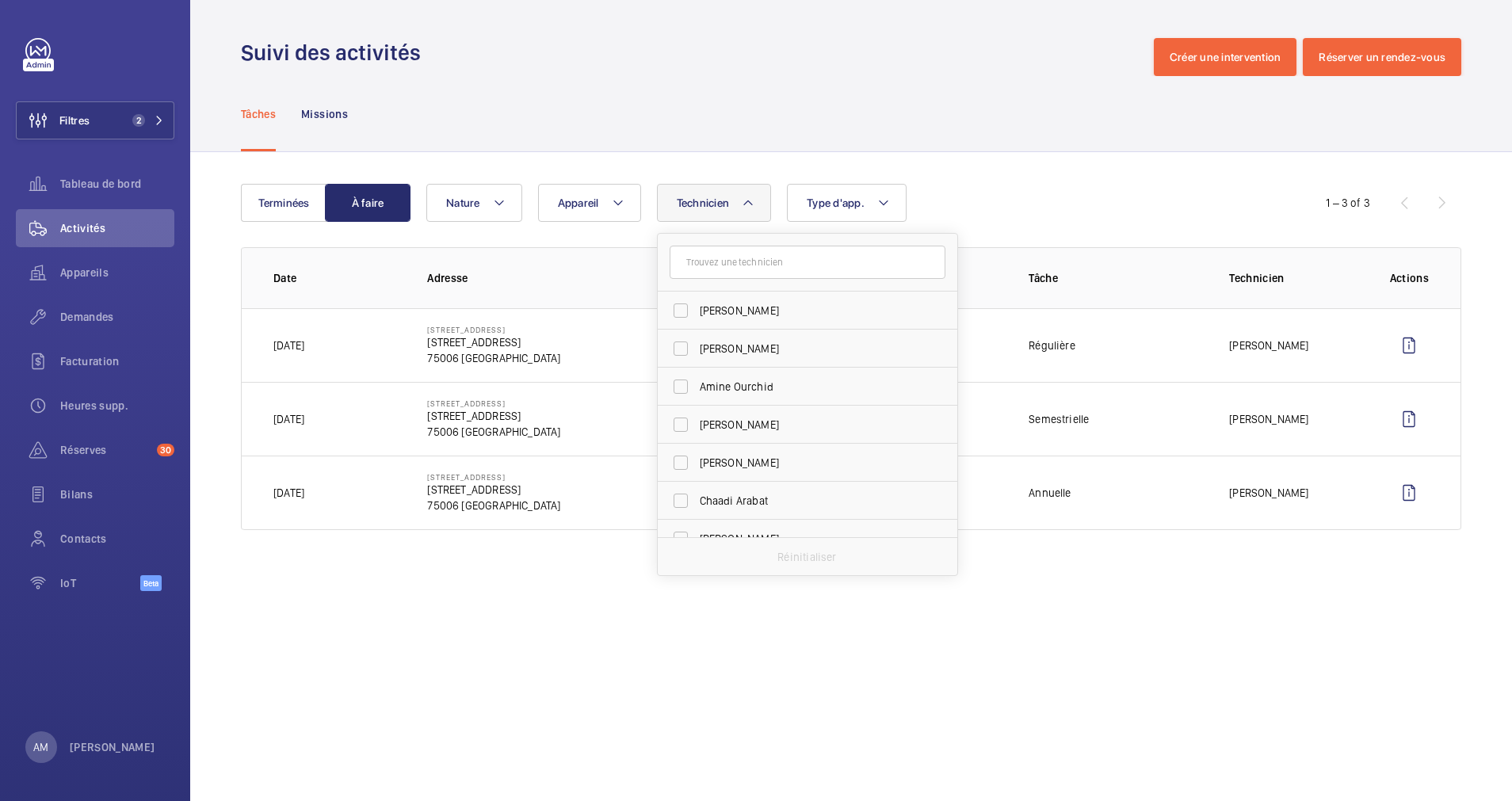
click at [716, 129] on div "Tâches Missions" at bounding box center [851, 114] width 1221 height 75
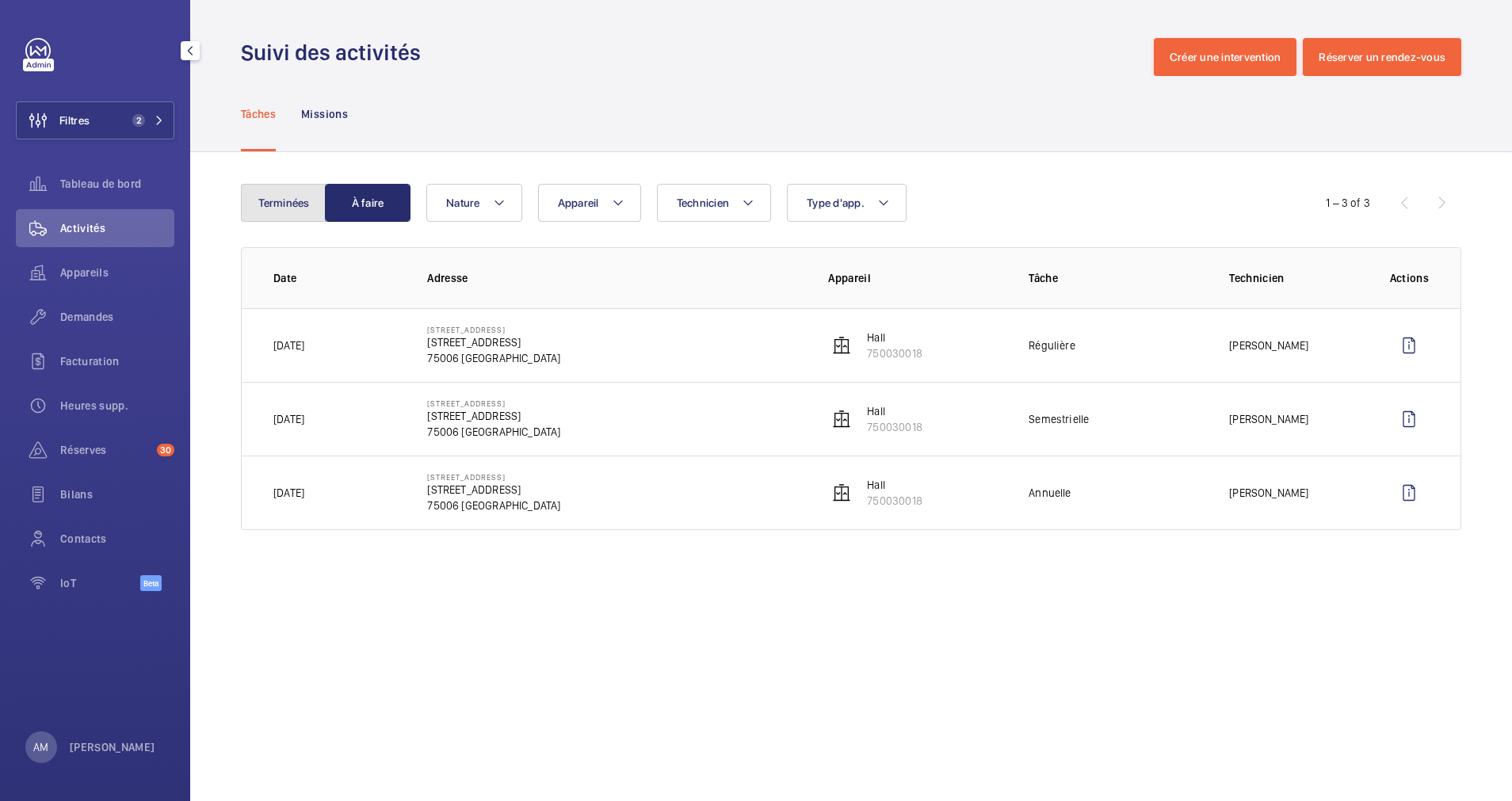
click at [268, 200] on button "Terminées" at bounding box center [283, 202] width 85 height 38
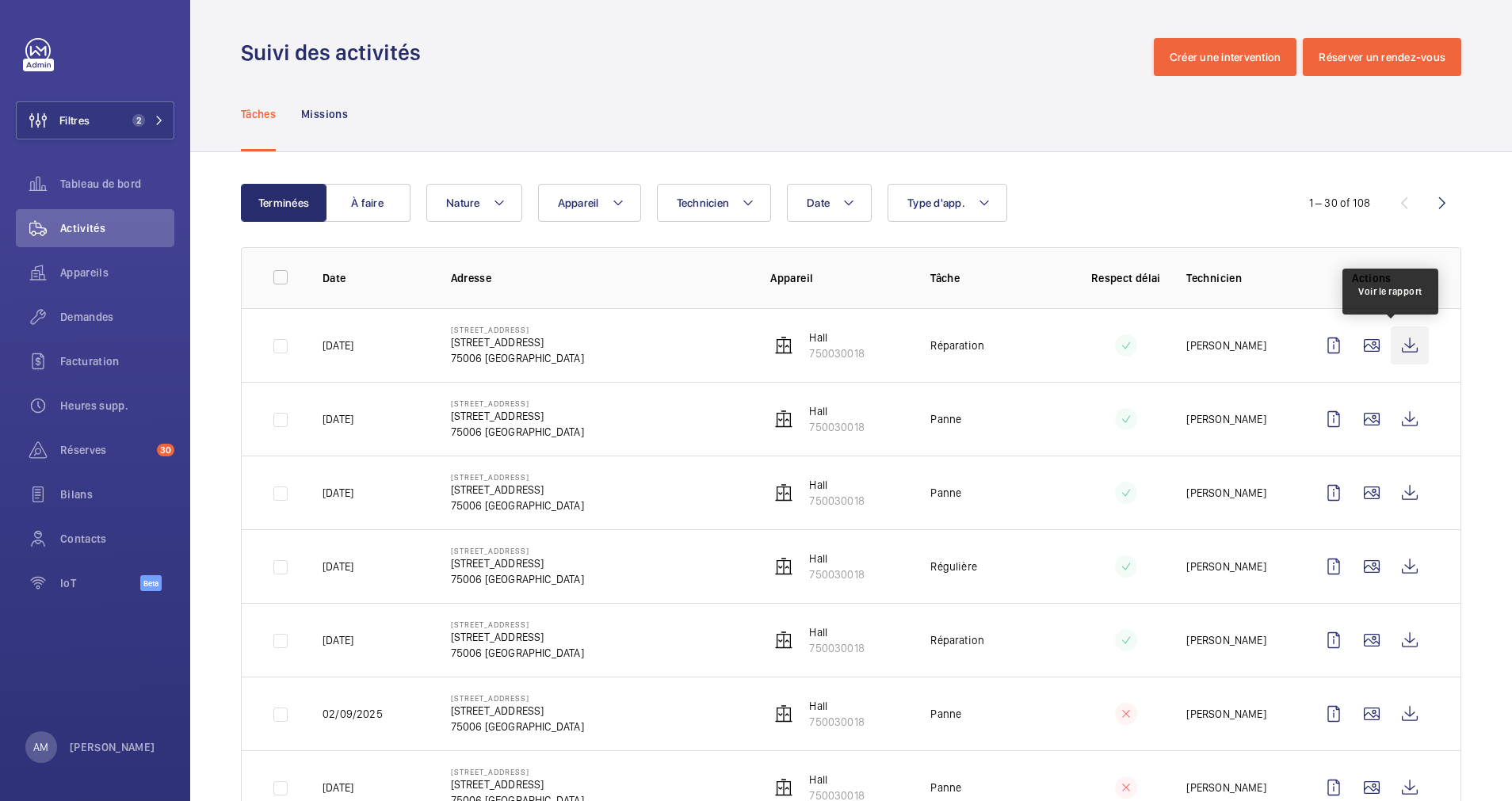
click at [1394, 343] on wm-front-icon-button at bounding box center [1409, 345] width 38 height 38
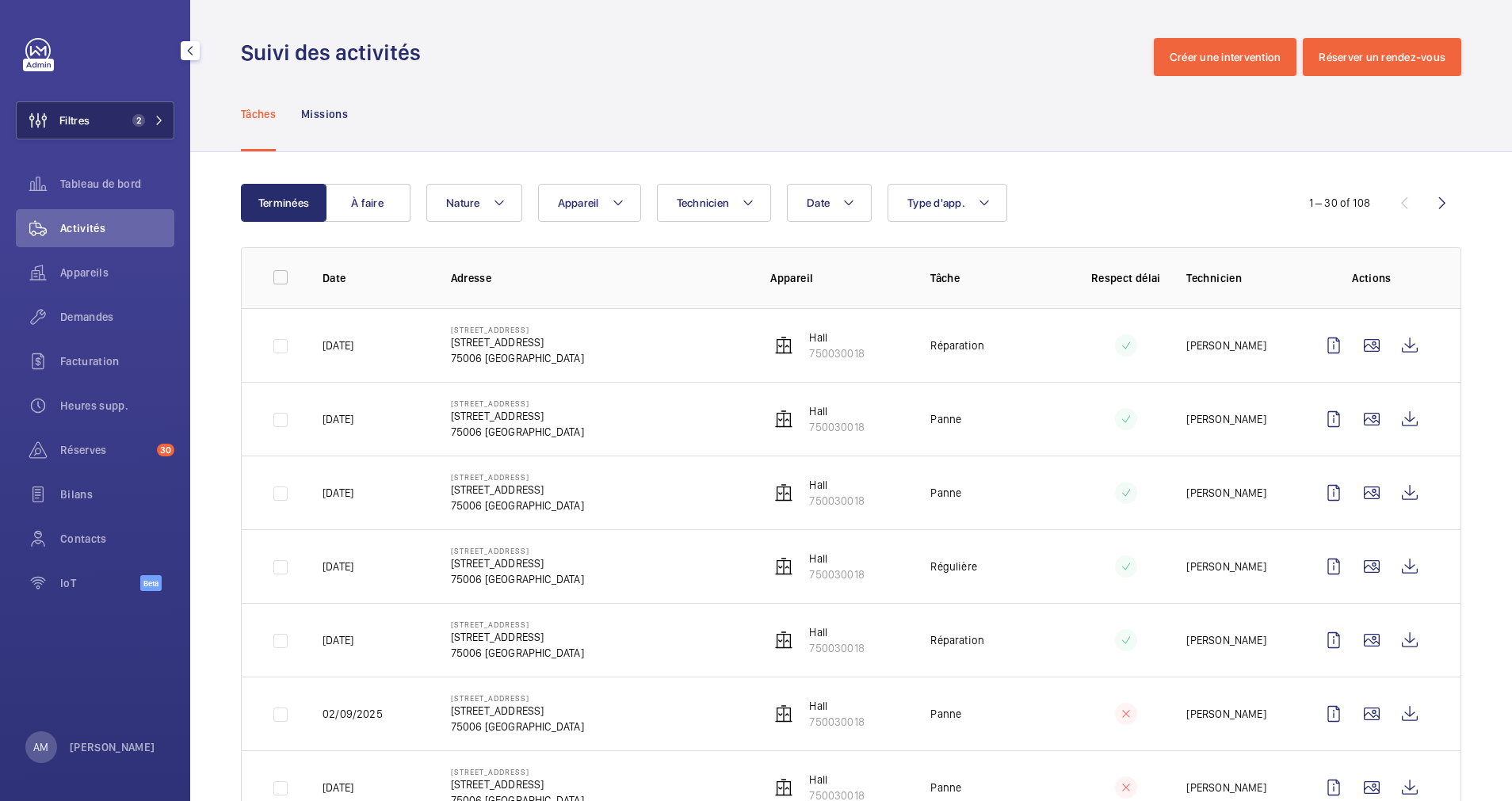
click at [114, 103] on button "Filtres 2" at bounding box center [95, 120] width 159 height 38
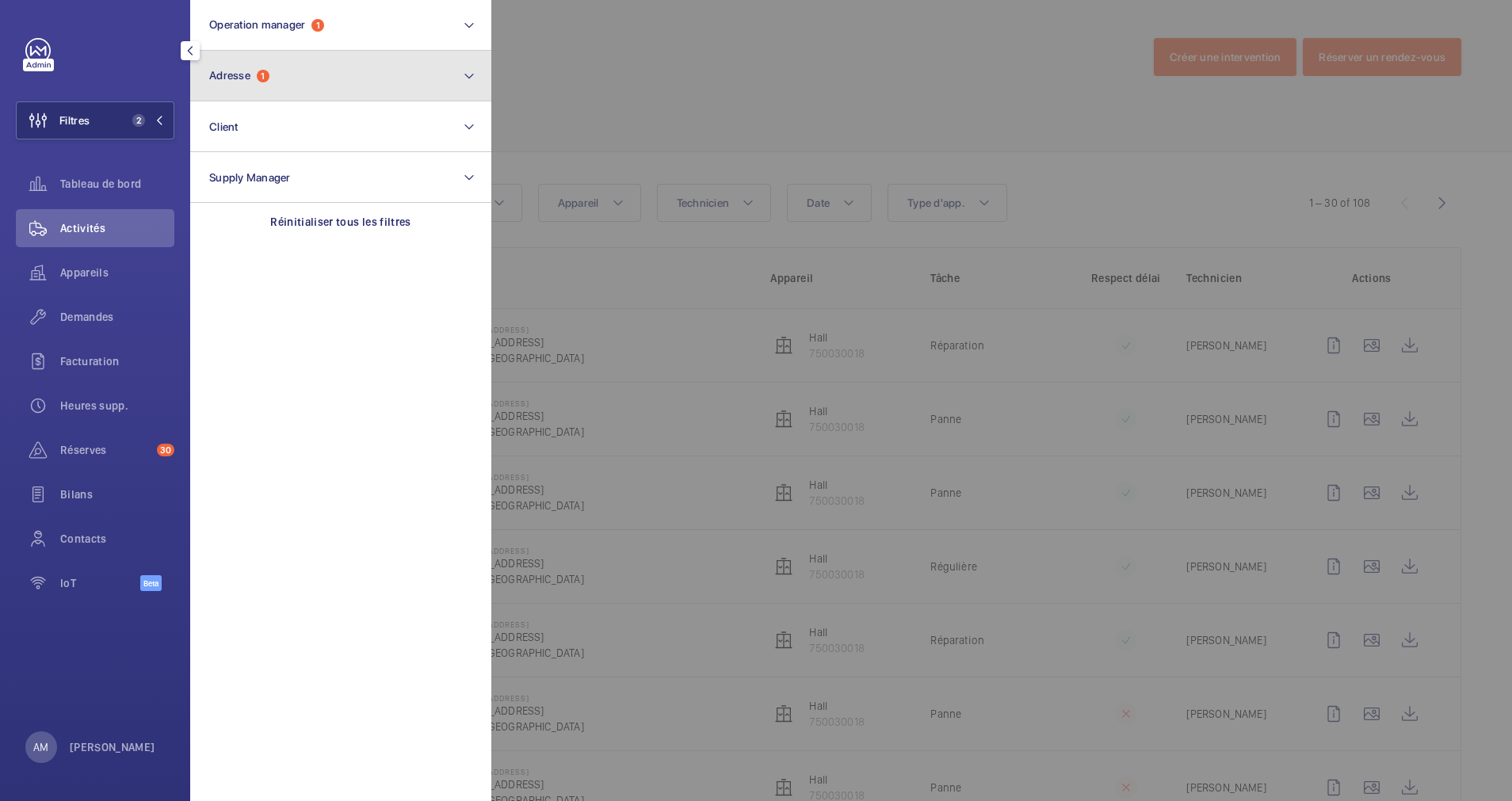
click at [246, 80] on span "Adresse" at bounding box center [230, 75] width 41 height 13
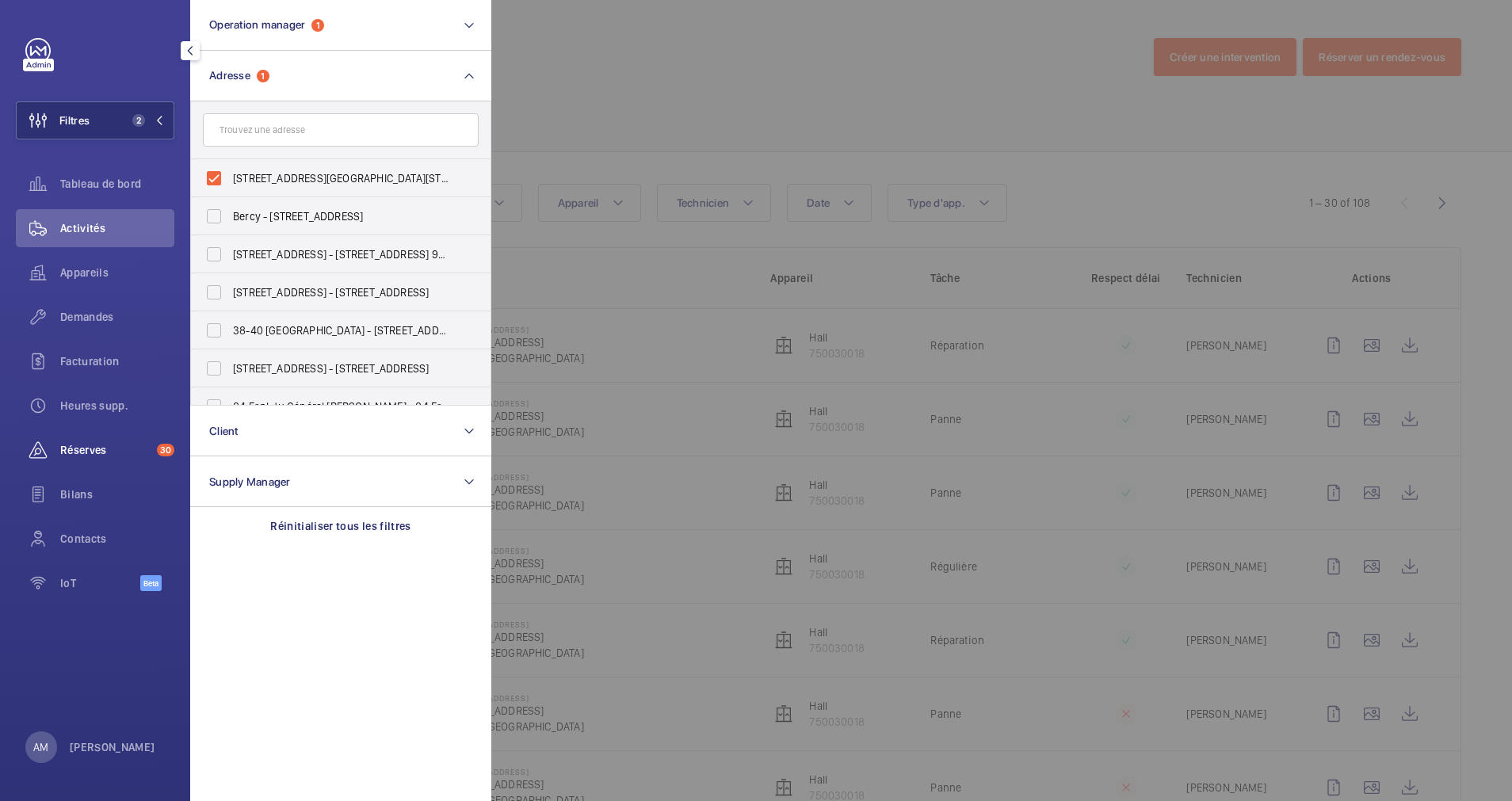
click at [81, 442] on span "Réserves" at bounding box center [106, 450] width 90 height 16
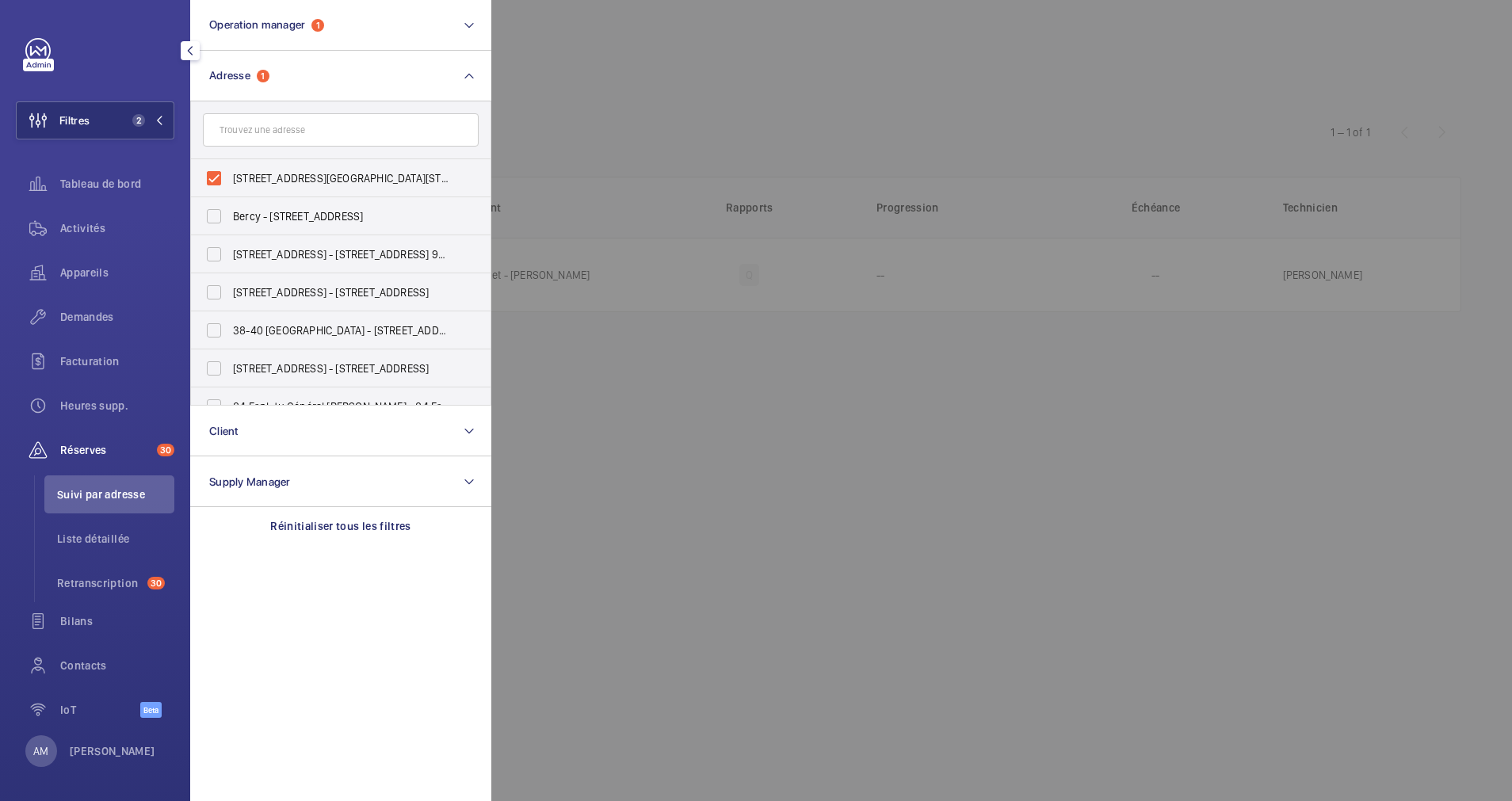
click at [1014, 130] on div at bounding box center [1247, 400] width 1512 height 801
